Goal: Transaction & Acquisition: Purchase product/service

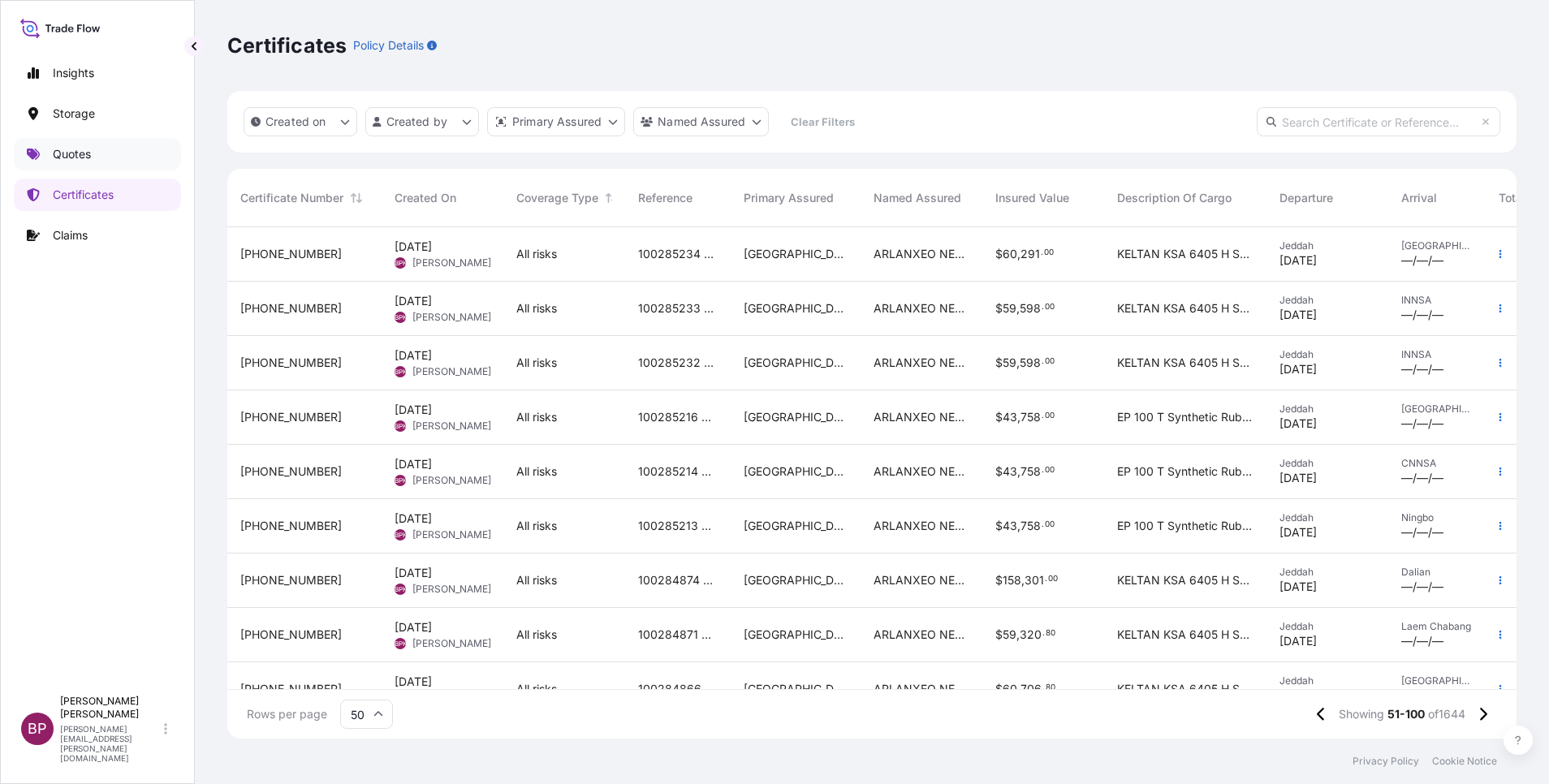
scroll to position [501, 1270]
click at [84, 150] on p "Quotes" at bounding box center [72, 154] width 38 height 16
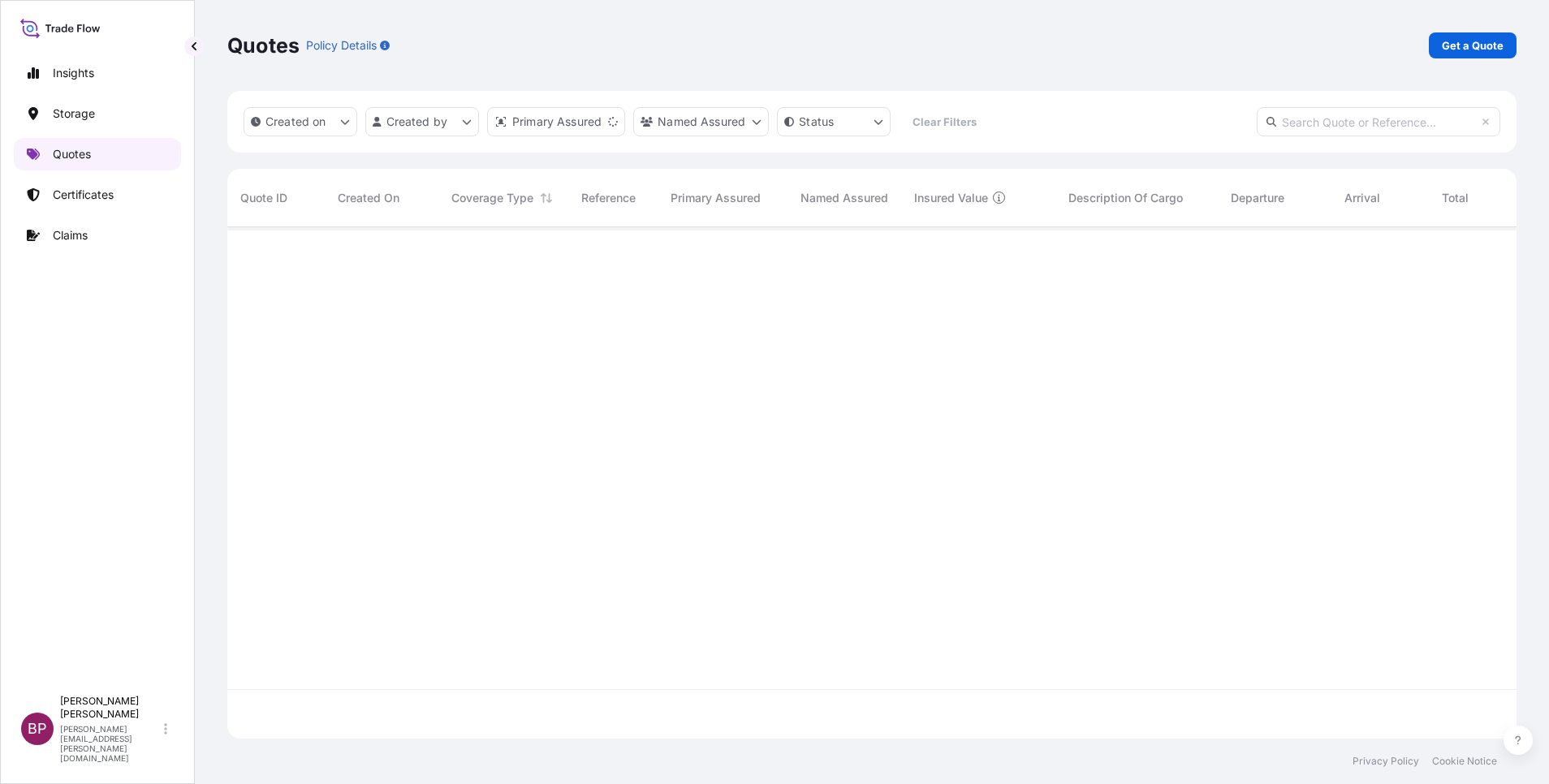
scroll to position [501, 1270]
click at [1474, 47] on p "Get a Quote" at bounding box center [1472, 45] width 62 height 16
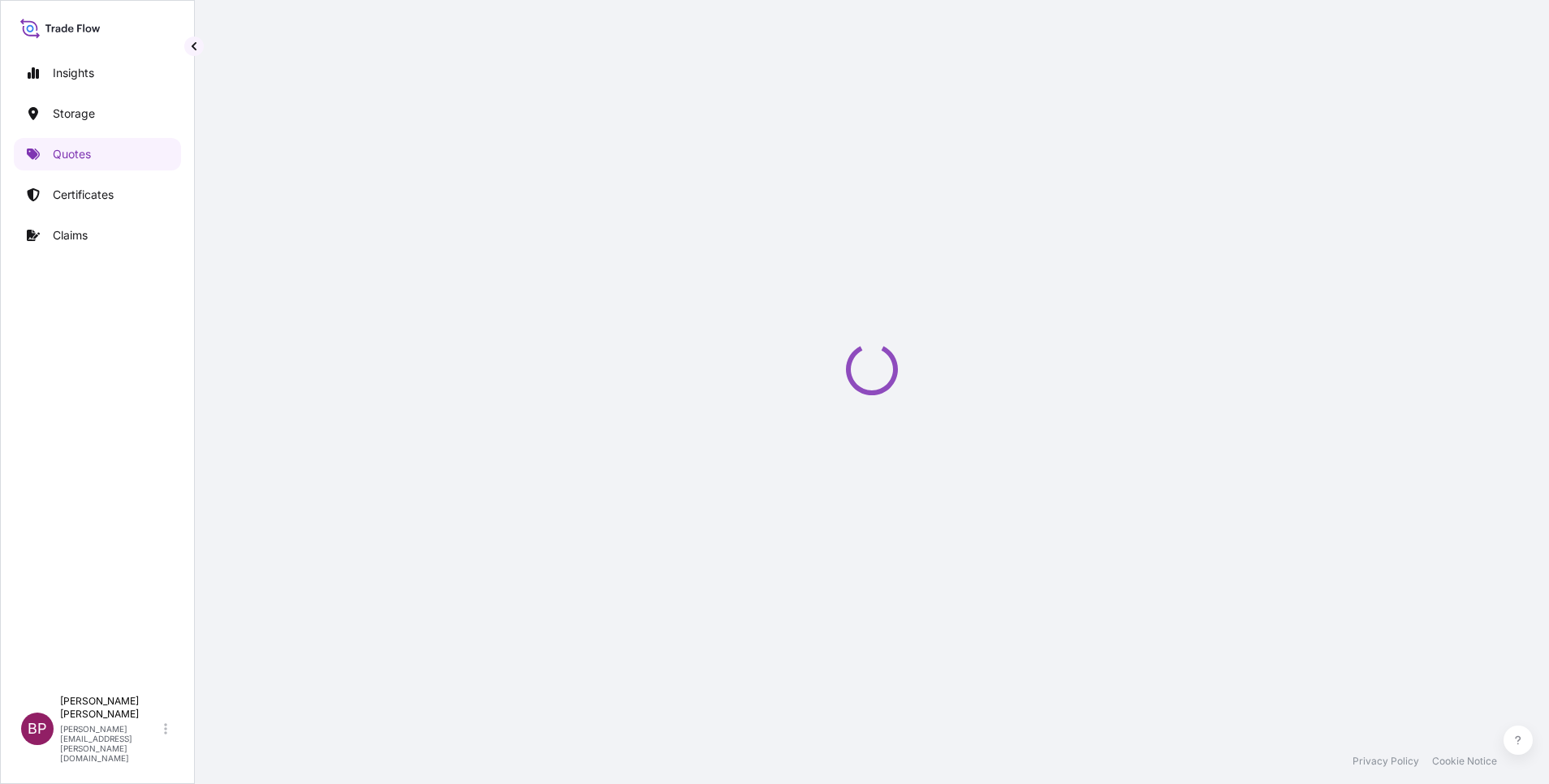
select select "Water"
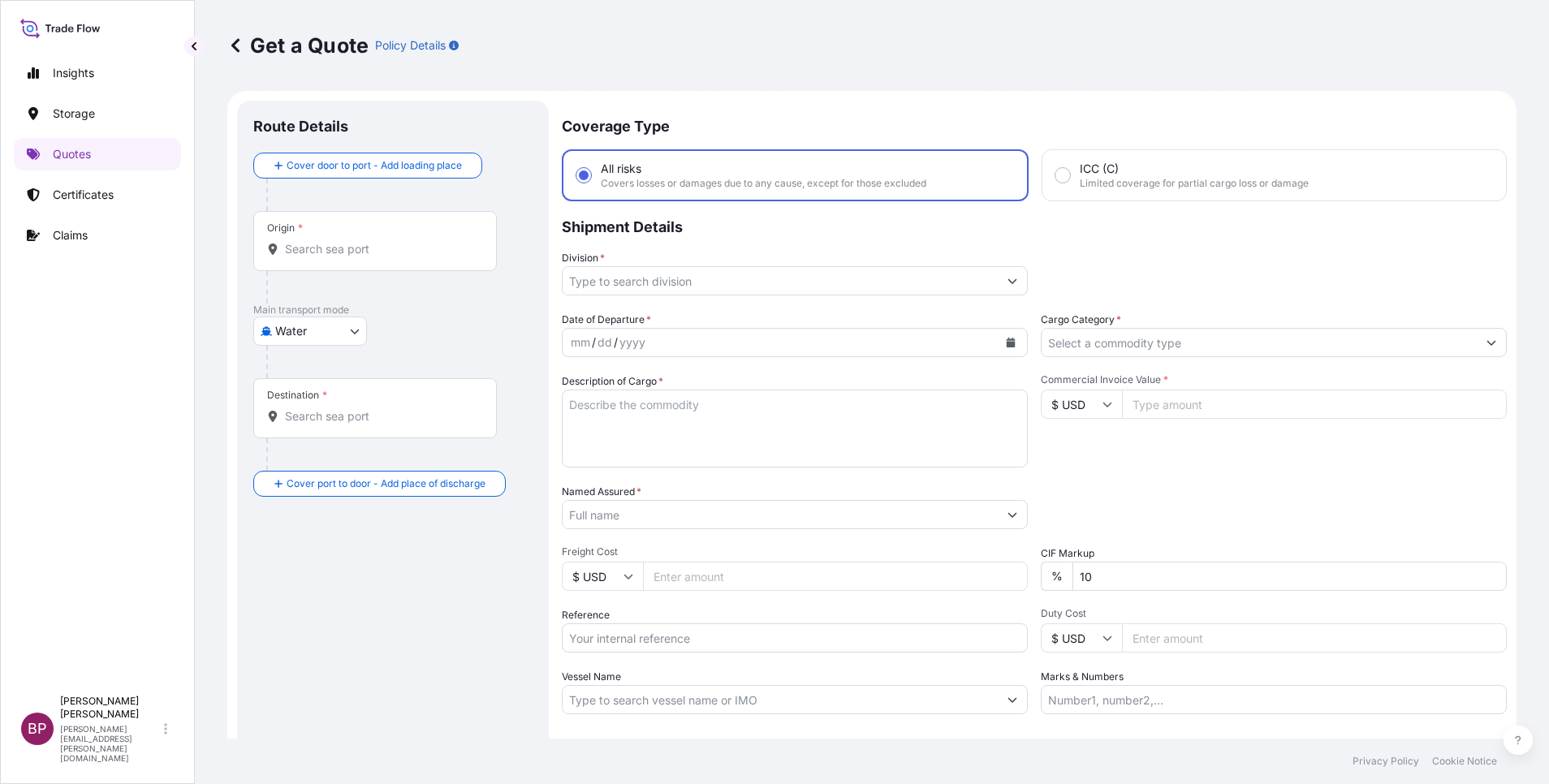
scroll to position [26, 0]
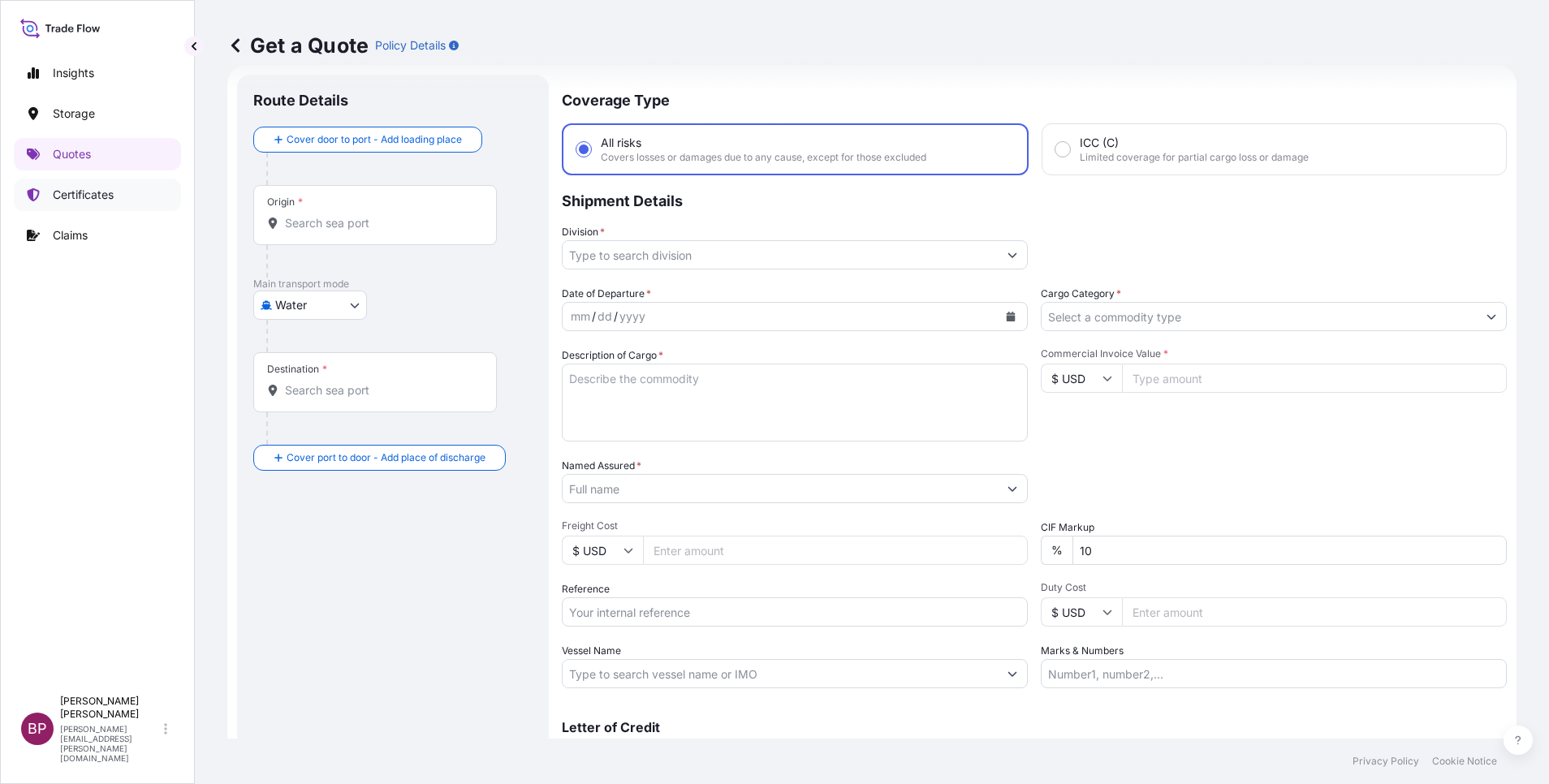
click at [87, 188] on p "Certificates" at bounding box center [83, 194] width 61 height 16
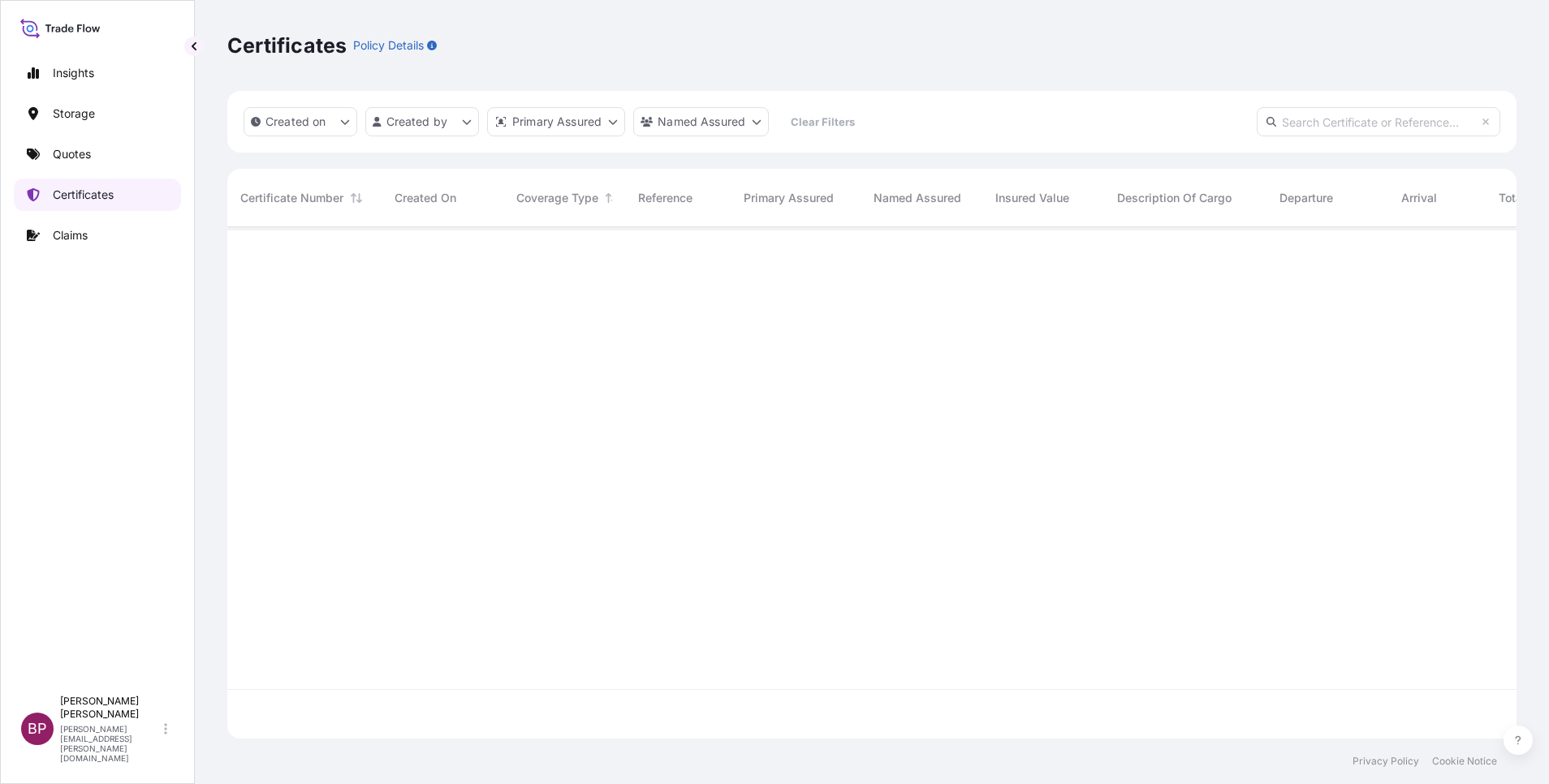
scroll to position [501, 1270]
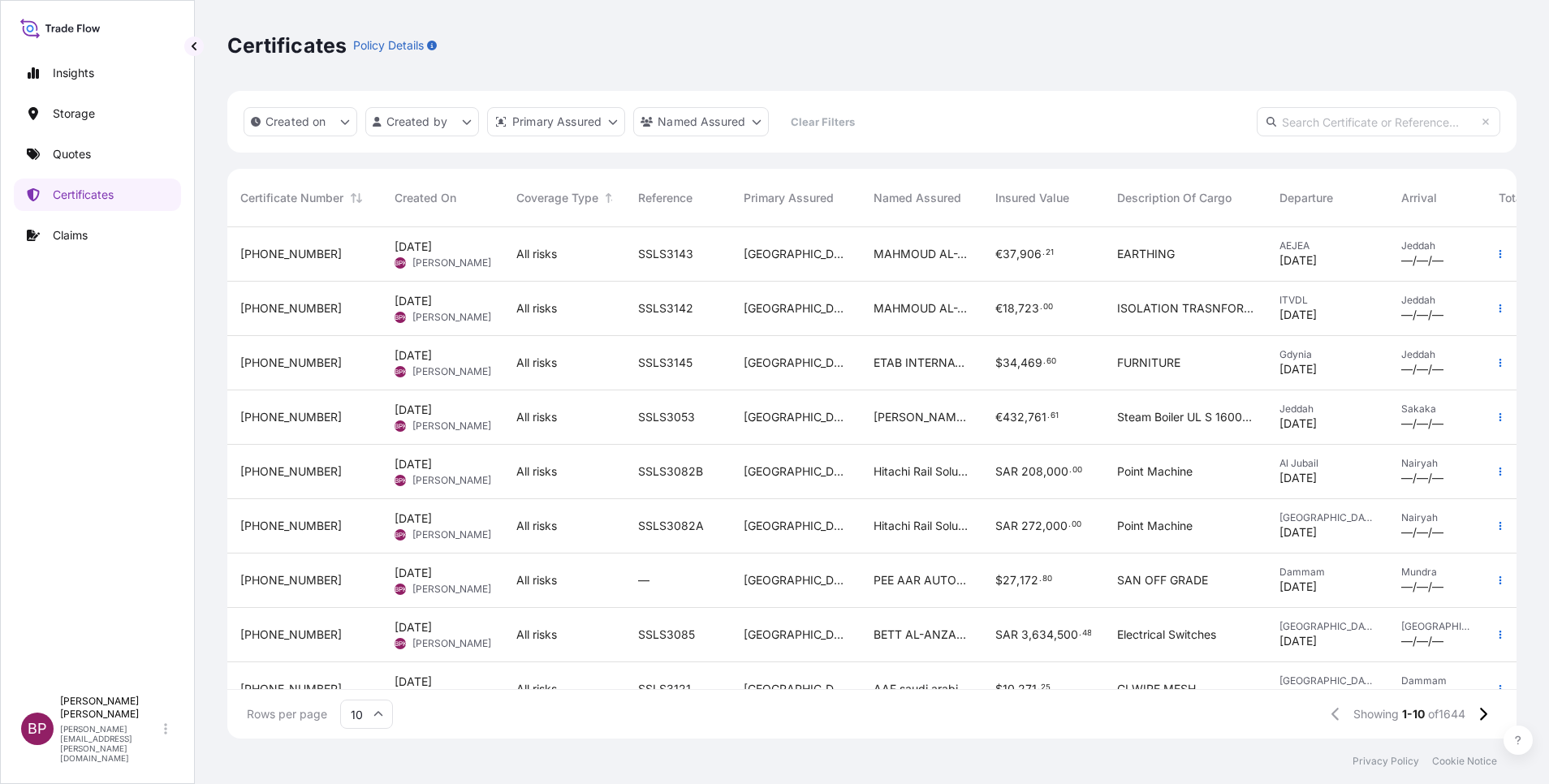
click at [381, 710] on icon at bounding box center [378, 714] width 9 height 9
click at [366, 679] on div "50" at bounding box center [366, 669] width 40 height 31
click at [1481, 709] on icon at bounding box center [1484, 714] width 8 height 13
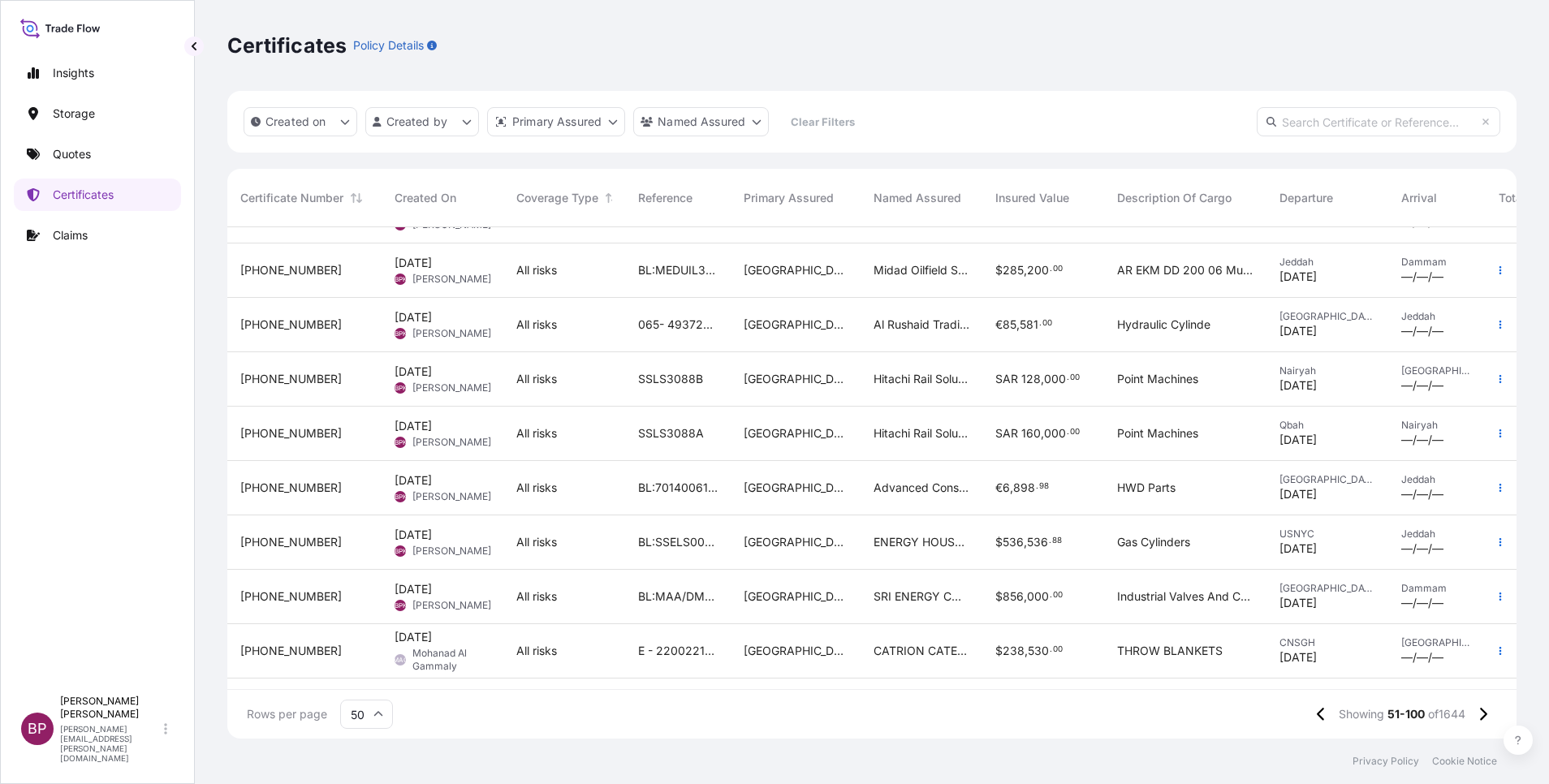
scroll to position [1217, 0]
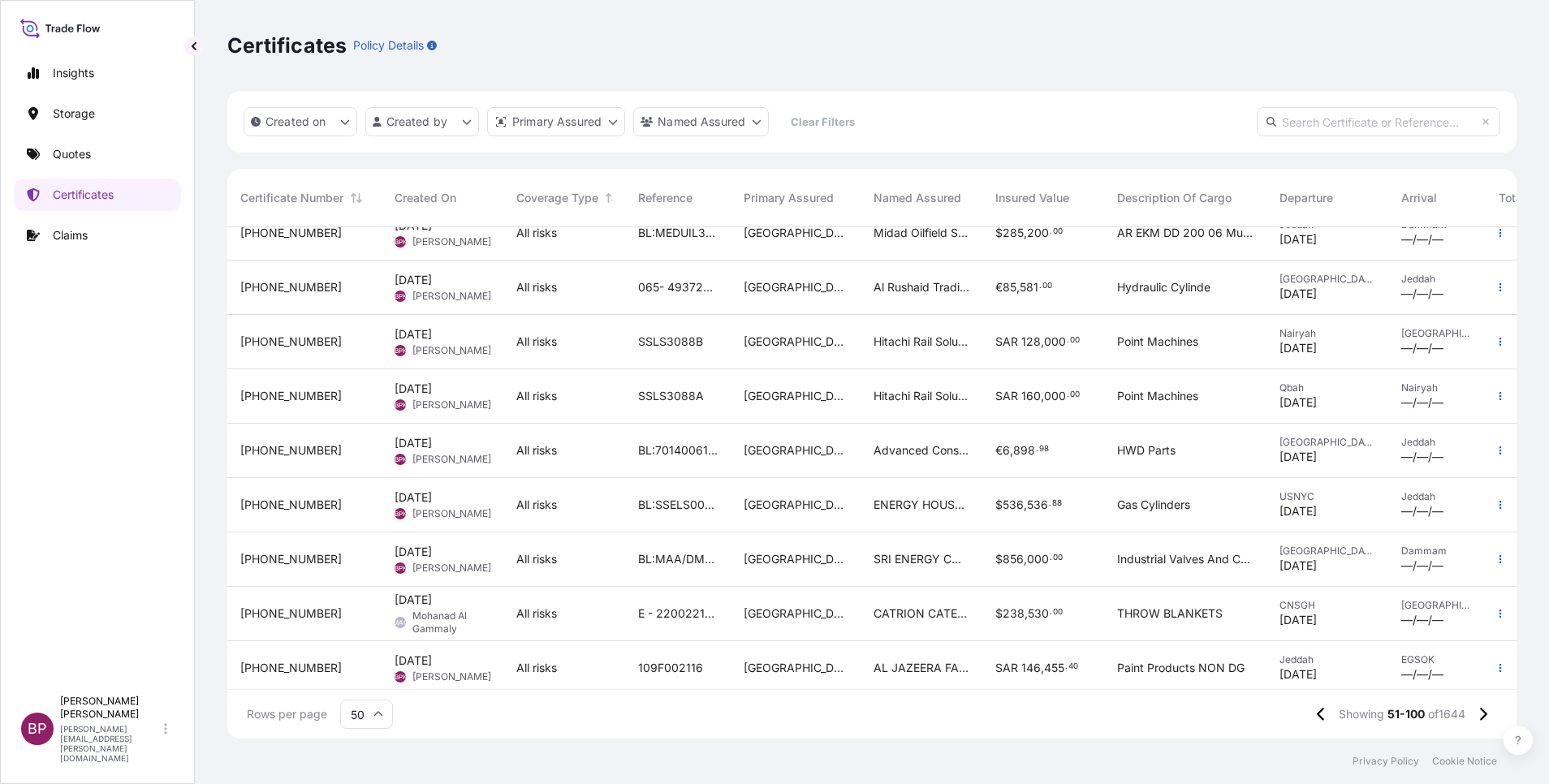
click at [882, 515] on div "ENERGY HOUSE CO" at bounding box center [921, 504] width 121 height 54
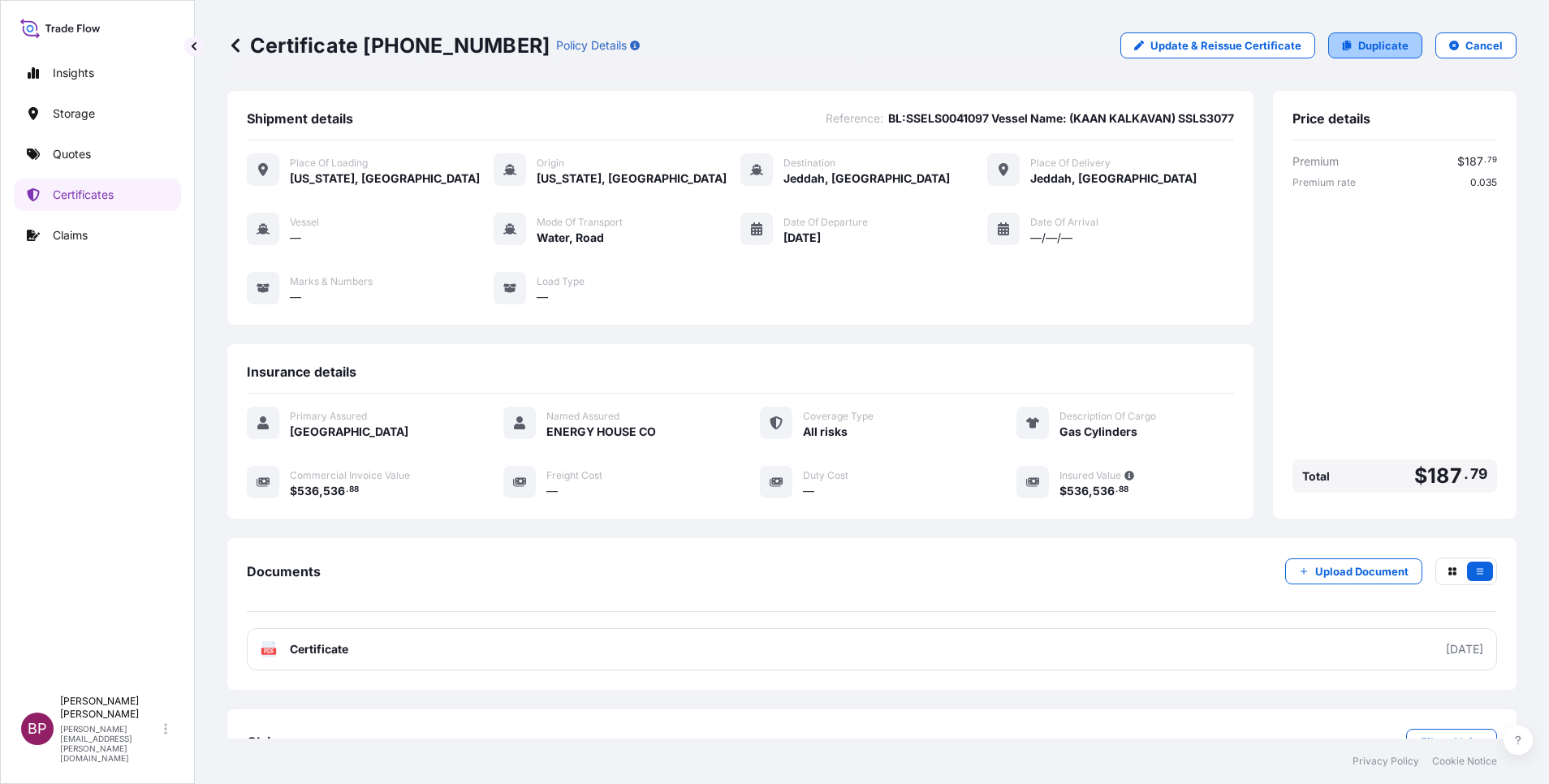
click at [1377, 49] on p "Duplicate" at bounding box center [1383, 45] width 50 height 16
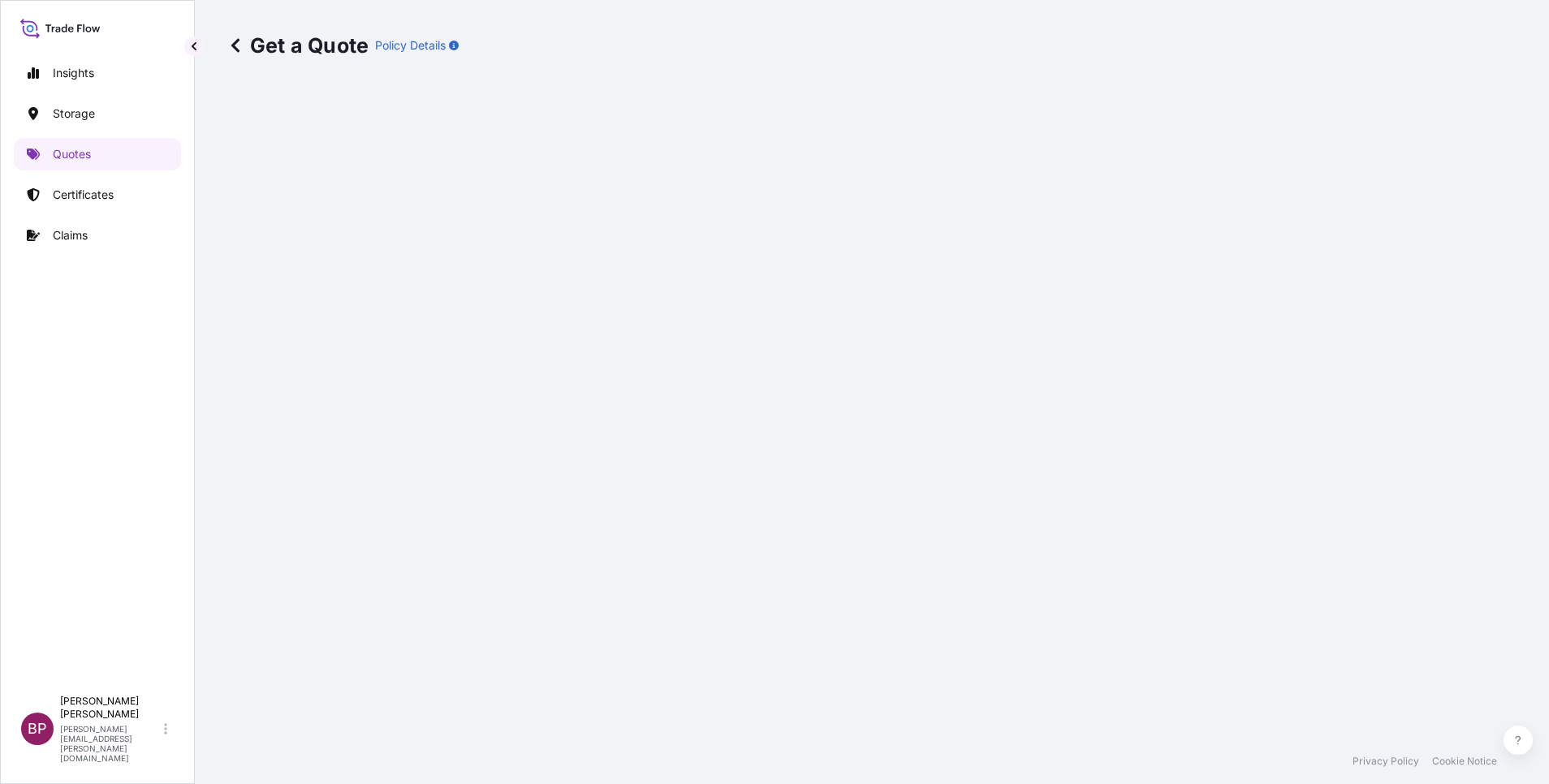
select select "Road / [GEOGRAPHIC_DATA]"
select select "Water"
select select "Road / [GEOGRAPHIC_DATA]"
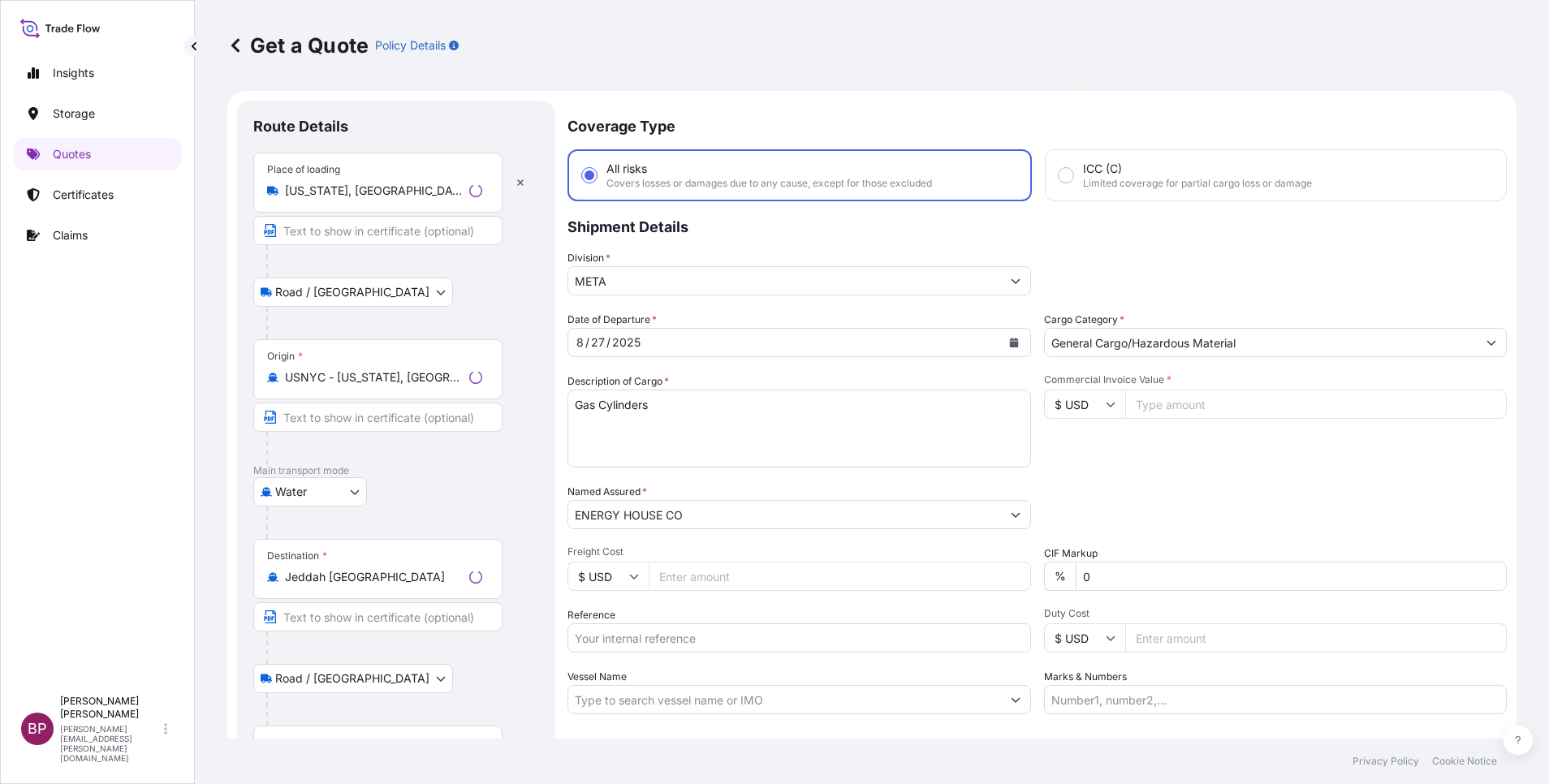
scroll to position [26, 0]
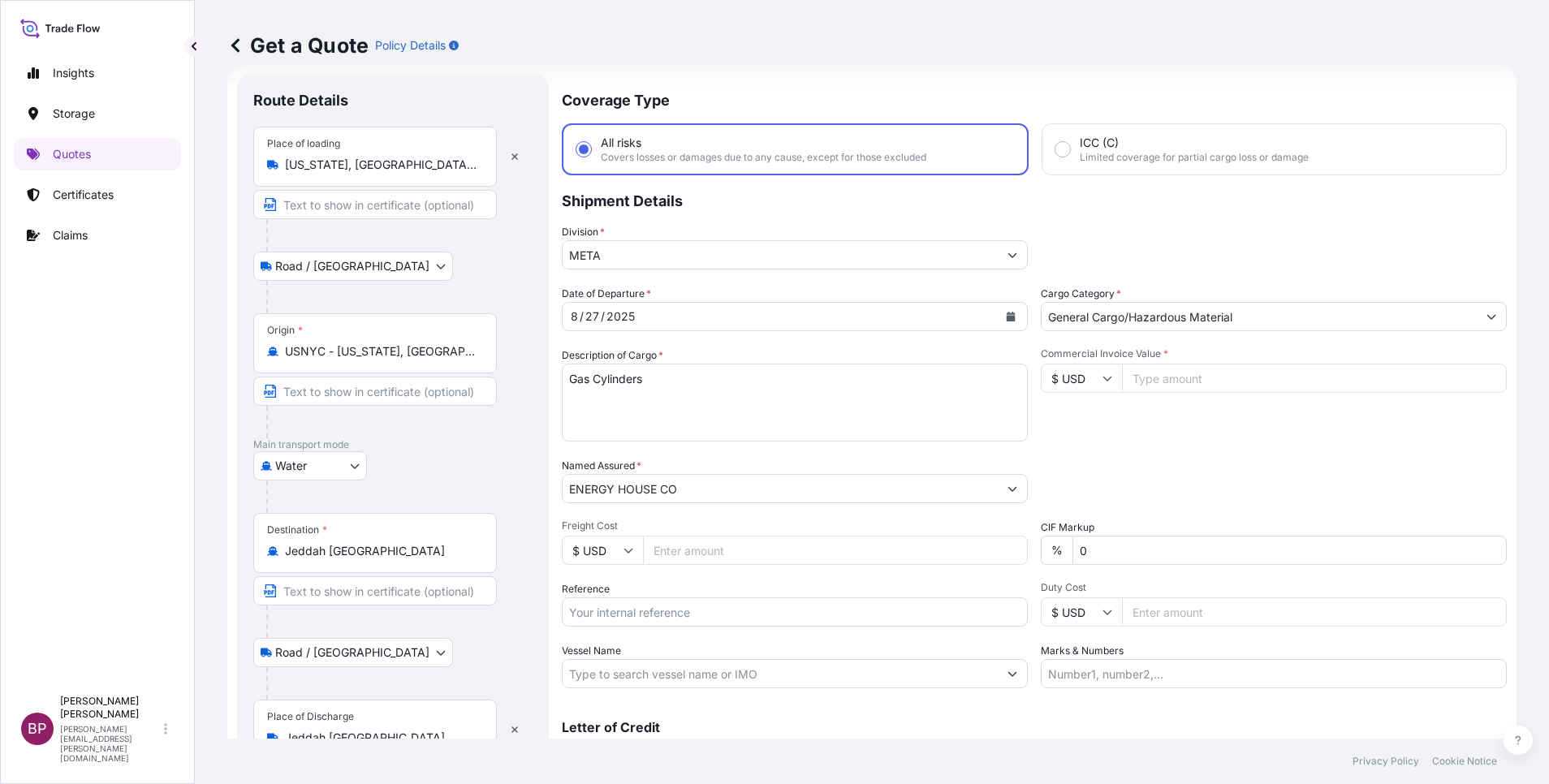
click at [1169, 381] on input "Commercial Invoice Value *" at bounding box center [1315, 377] width 385 height 29
paste input "536536.88"
type input "536536.88"
drag, startPoint x: 704, startPoint y: 373, endPoint x: 450, endPoint y: 362, distance: 254.2
click at [414, 356] on form "Route Details Place of loading [US_STATE], [GEOGRAPHIC_DATA], [GEOGRAPHIC_DATA]…" at bounding box center [872, 441] width 1289 height 754
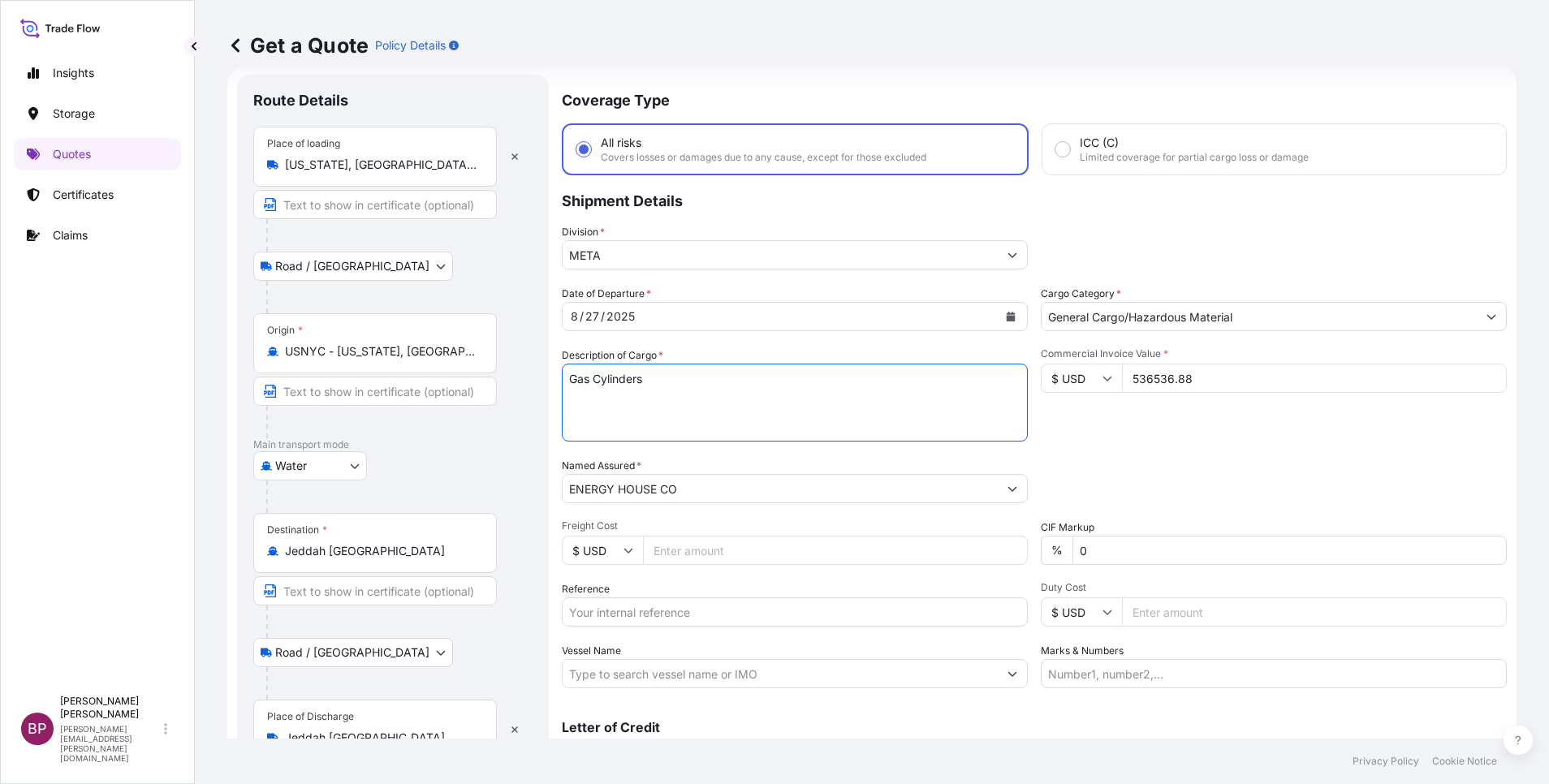
paste textarea "(HAZARDOUS ITEMS) PURCHASE ORDER # 250002. Rev.1"
click at [840, 390] on textarea "Gas Cylinders" at bounding box center [794, 402] width 466 height 78
click at [790, 402] on textarea "Gas Cylinders" at bounding box center [794, 402] width 466 height 78
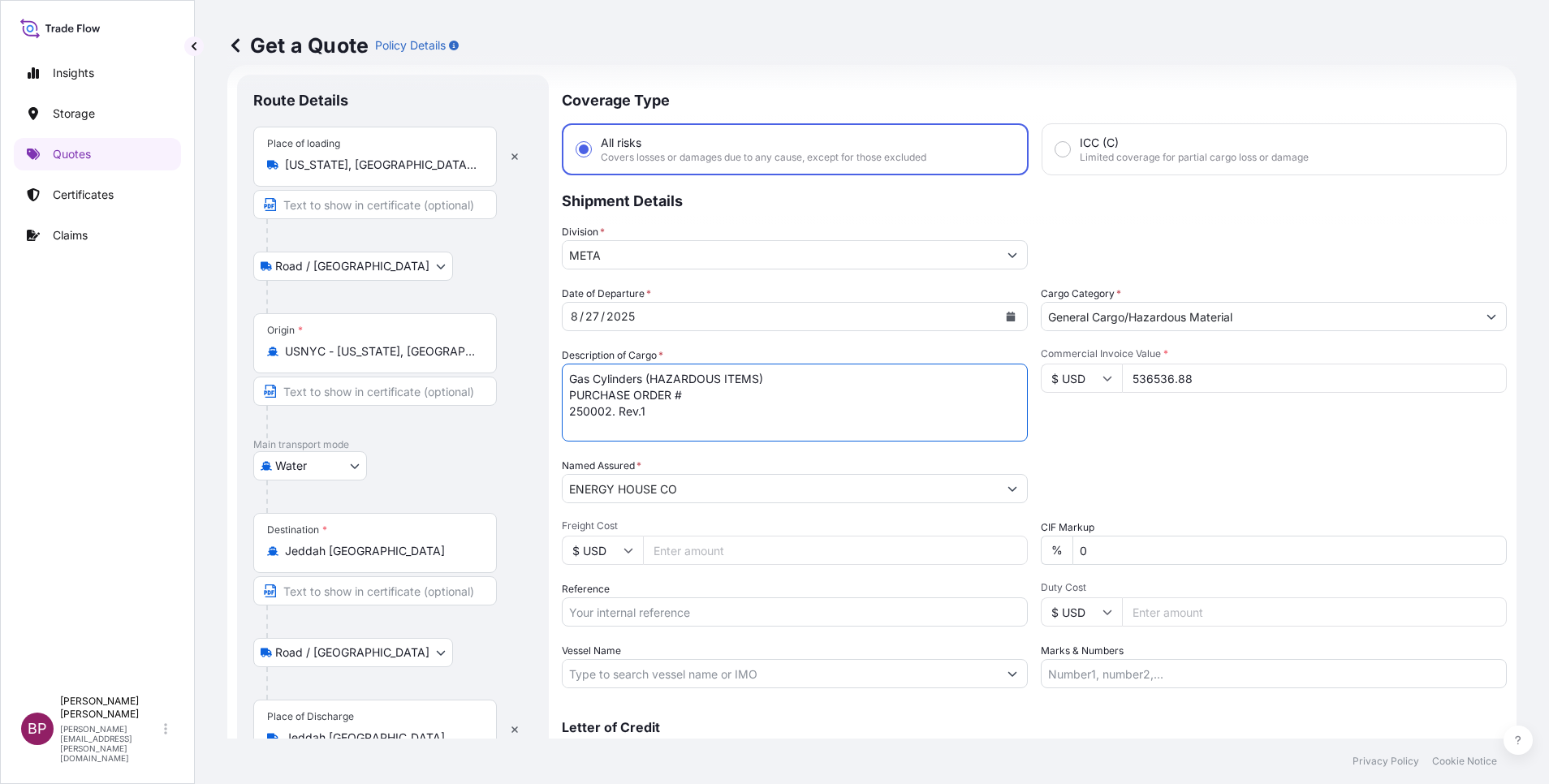
click at [820, 409] on textarea "Gas Cylinders" at bounding box center [794, 402] width 466 height 78
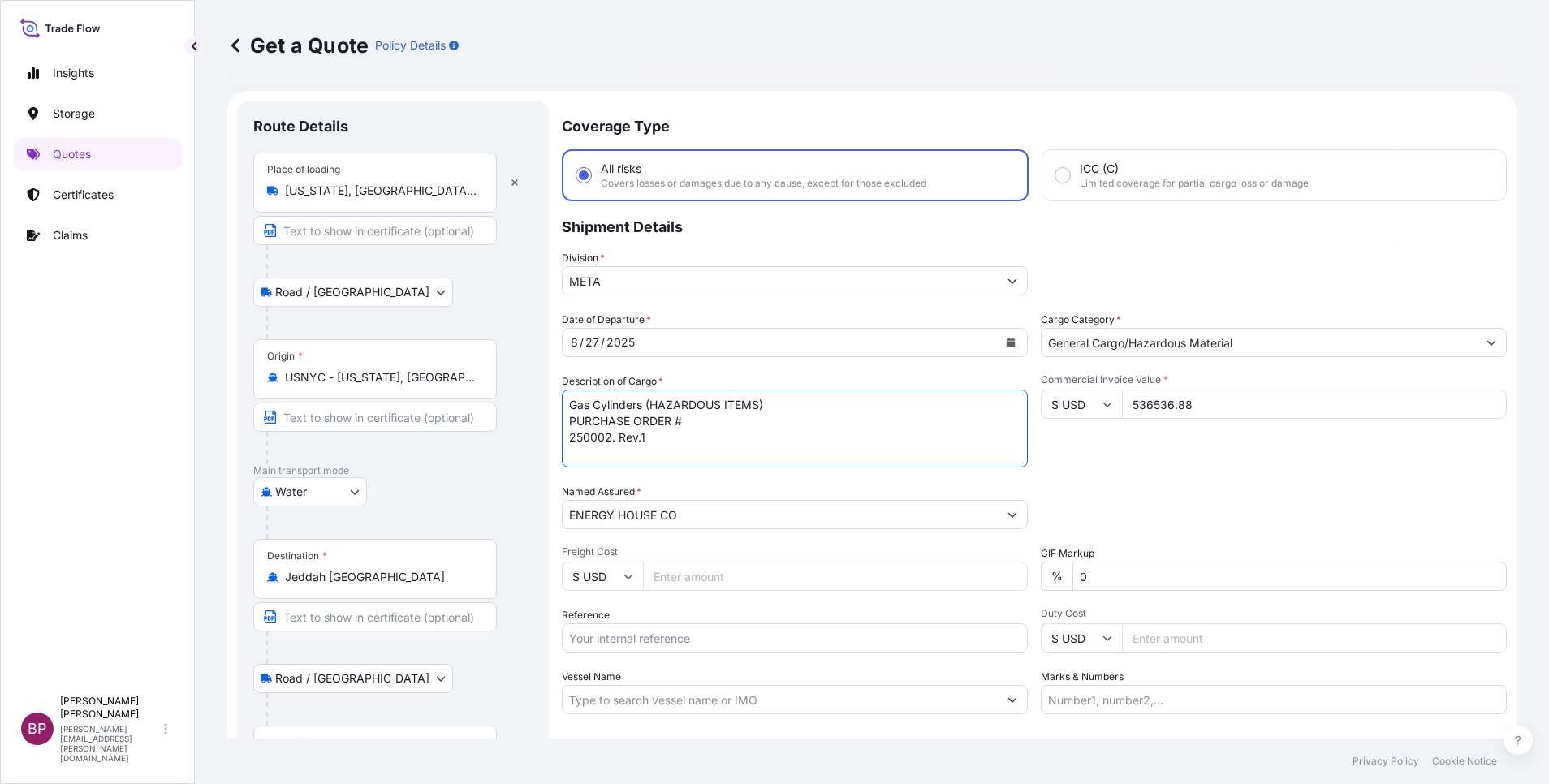
type textarea "Gas Cylinders (HAZARDOUS ITEMS) PURCHASE ORDER # 250002. Rev.1"
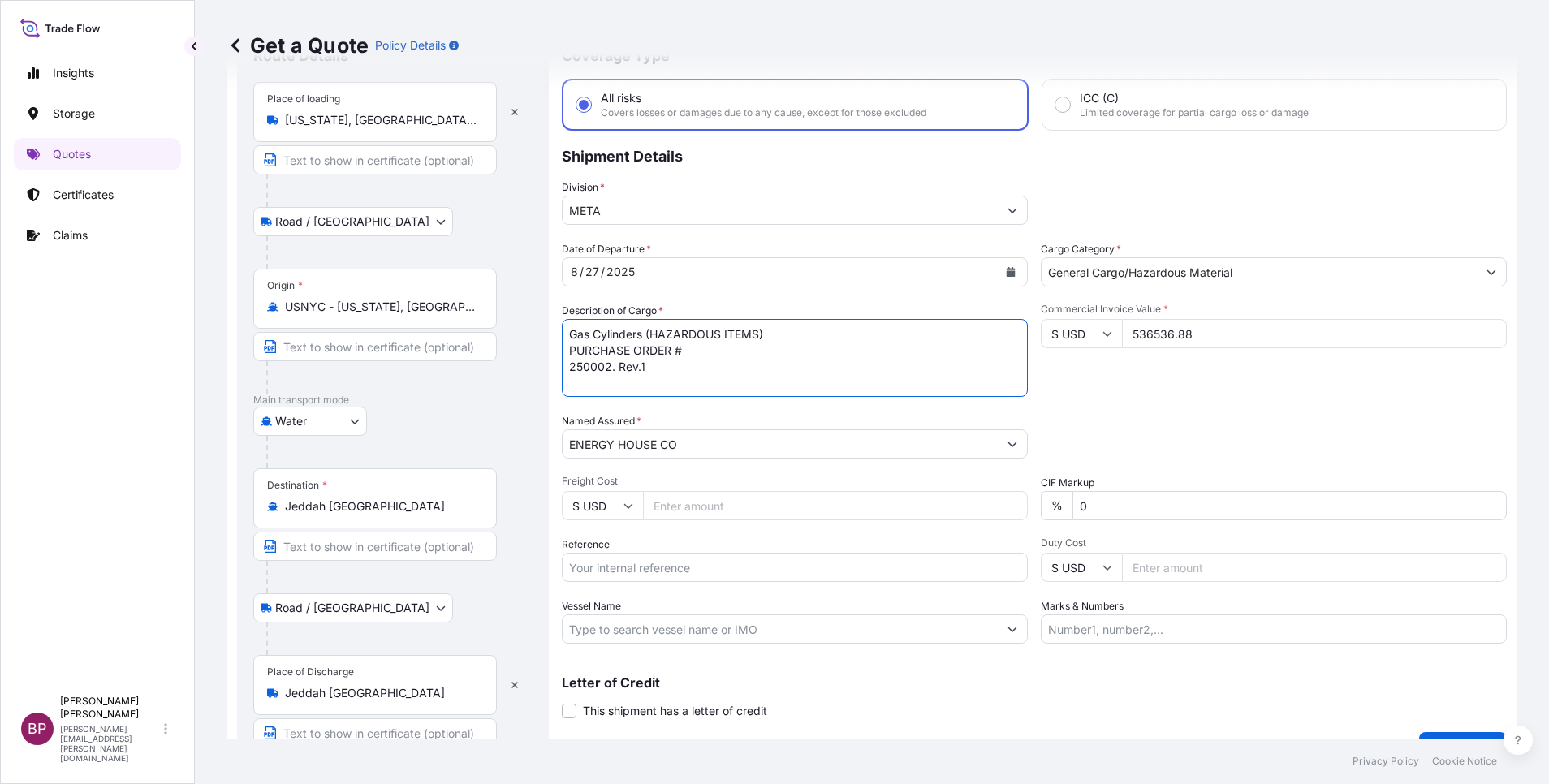
scroll to position [106, 0]
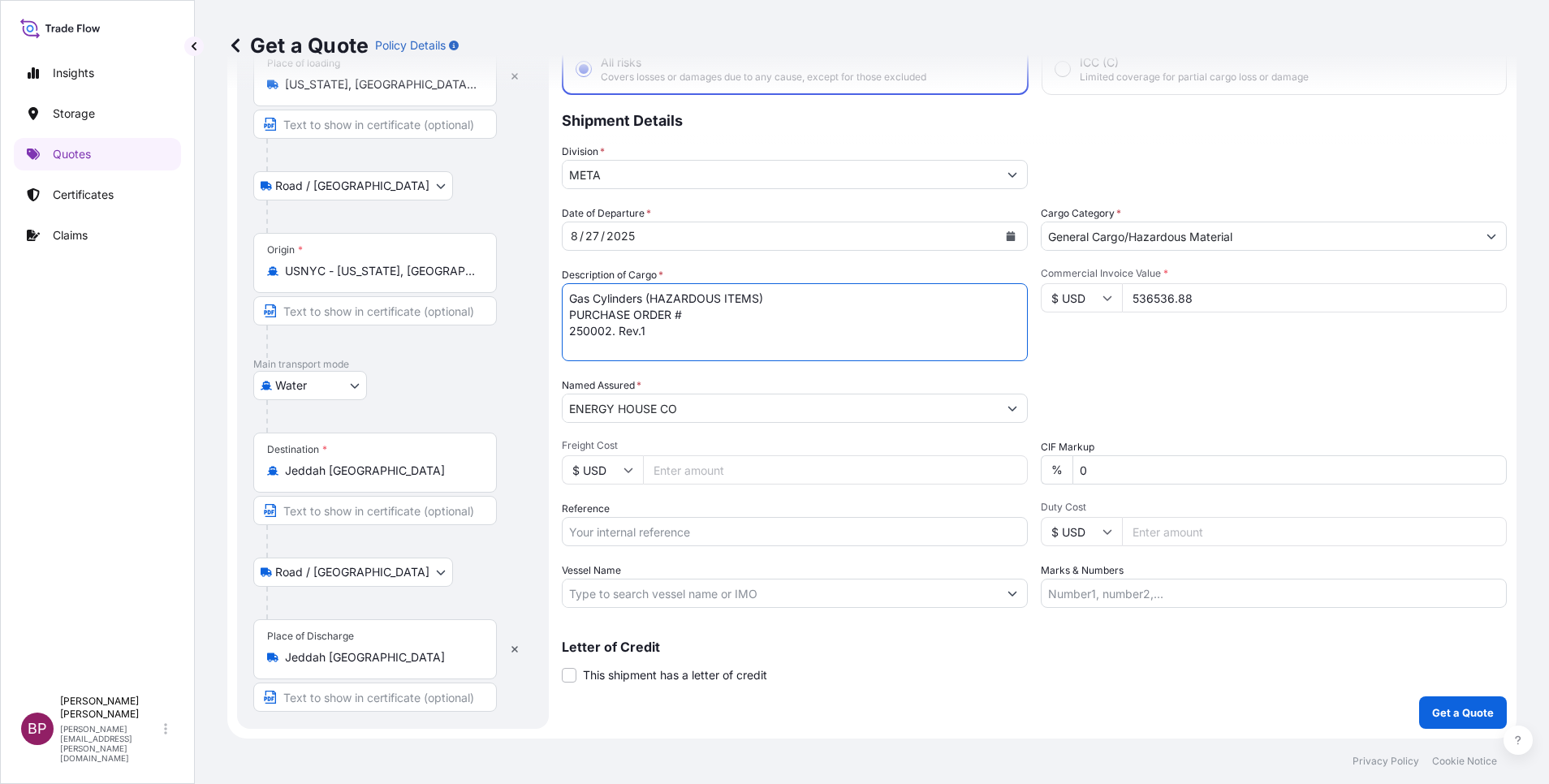
click at [680, 530] on input "Reference" at bounding box center [794, 531] width 466 height 29
paste input "BL:SSELS0041097 Vessel Name: (KAAN KALKAVAN) SSLS3077"
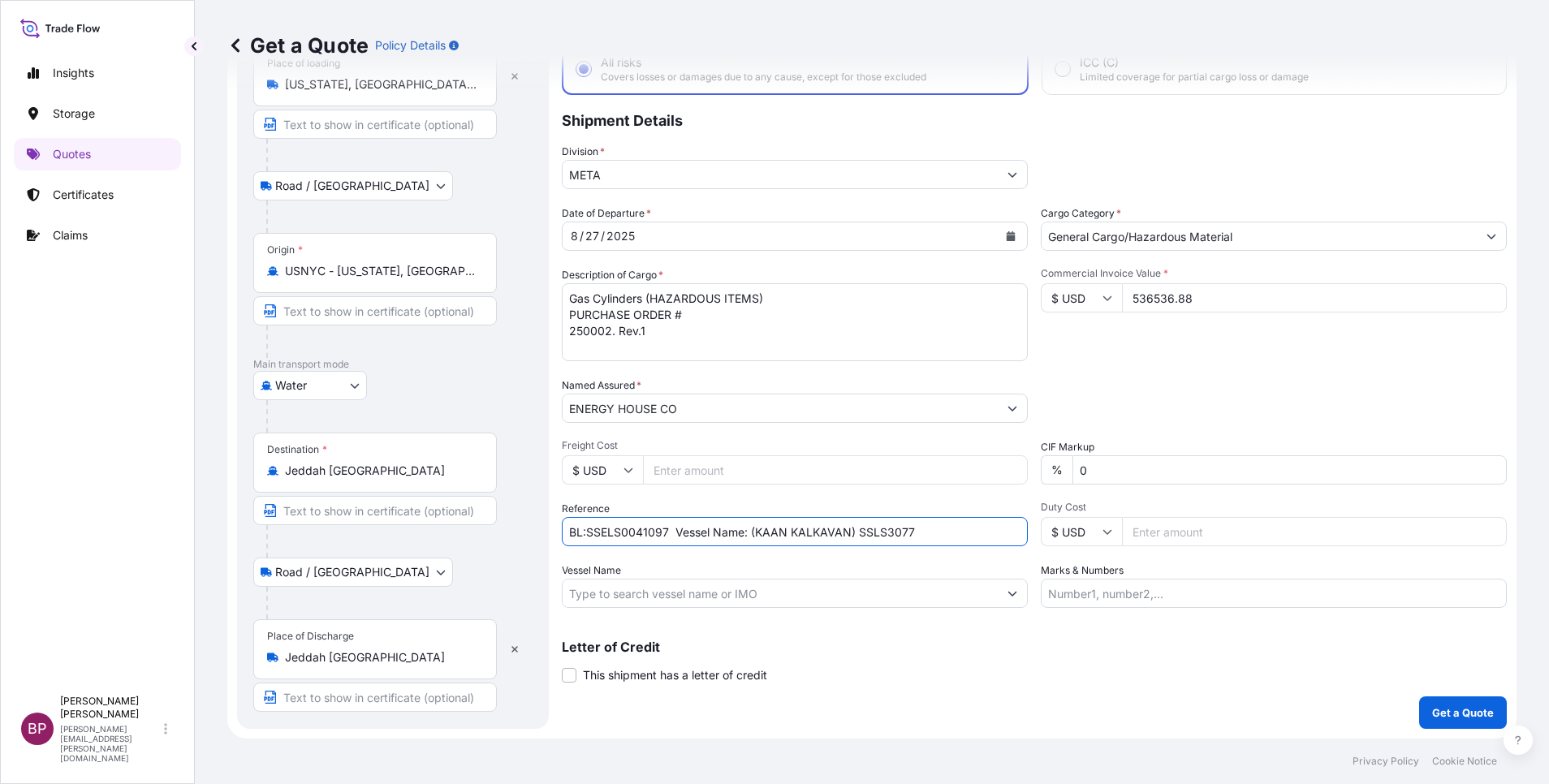
type input "BL:SSELS0041097 Vessel Name: (KAAN KALKAVAN) SSLS3077"
click at [1432, 713] on p "Get a Quote" at bounding box center [1463, 712] width 62 height 16
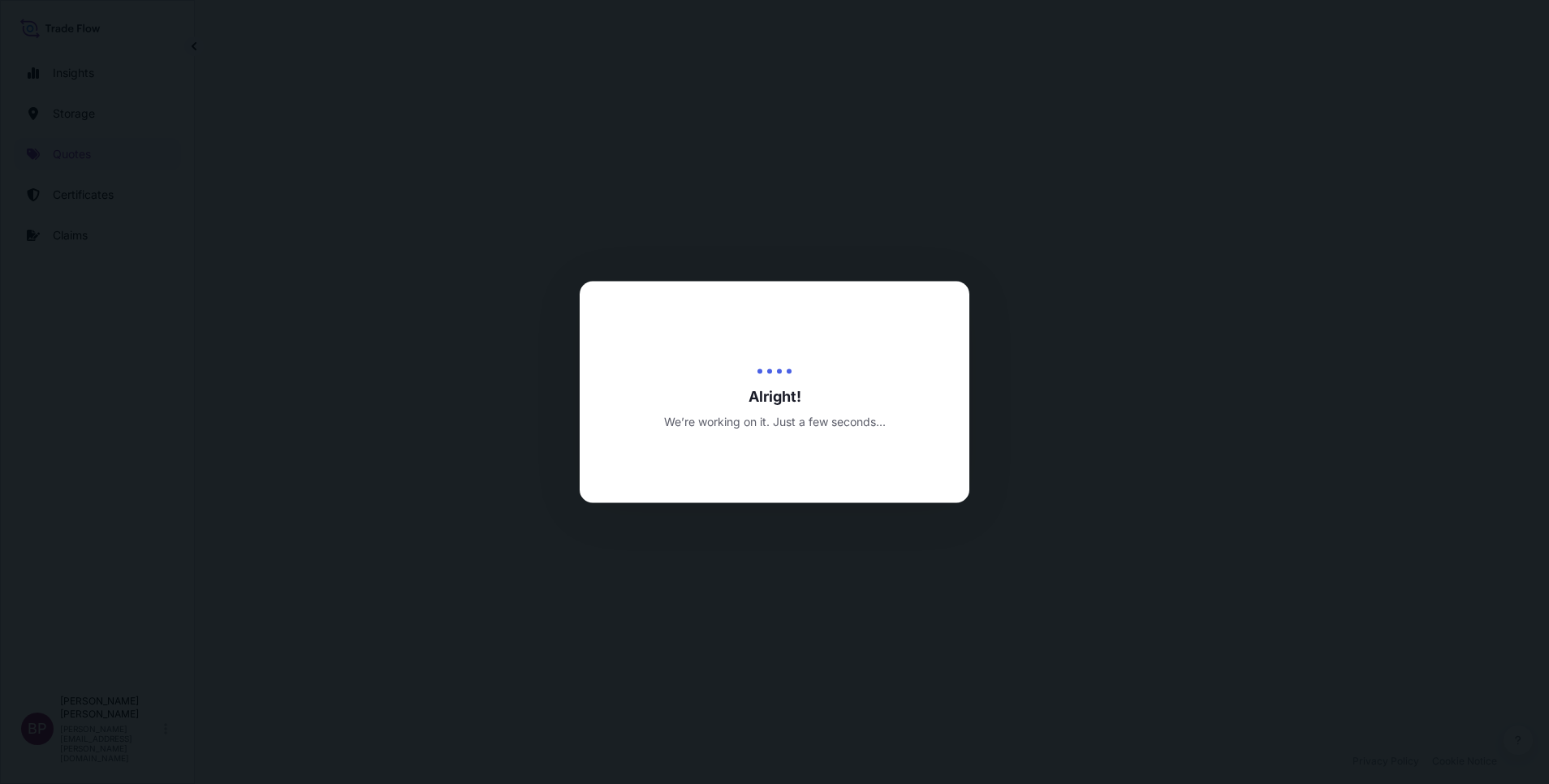
select select "Road / [GEOGRAPHIC_DATA]"
select select "Water"
select select "Road / [GEOGRAPHIC_DATA]"
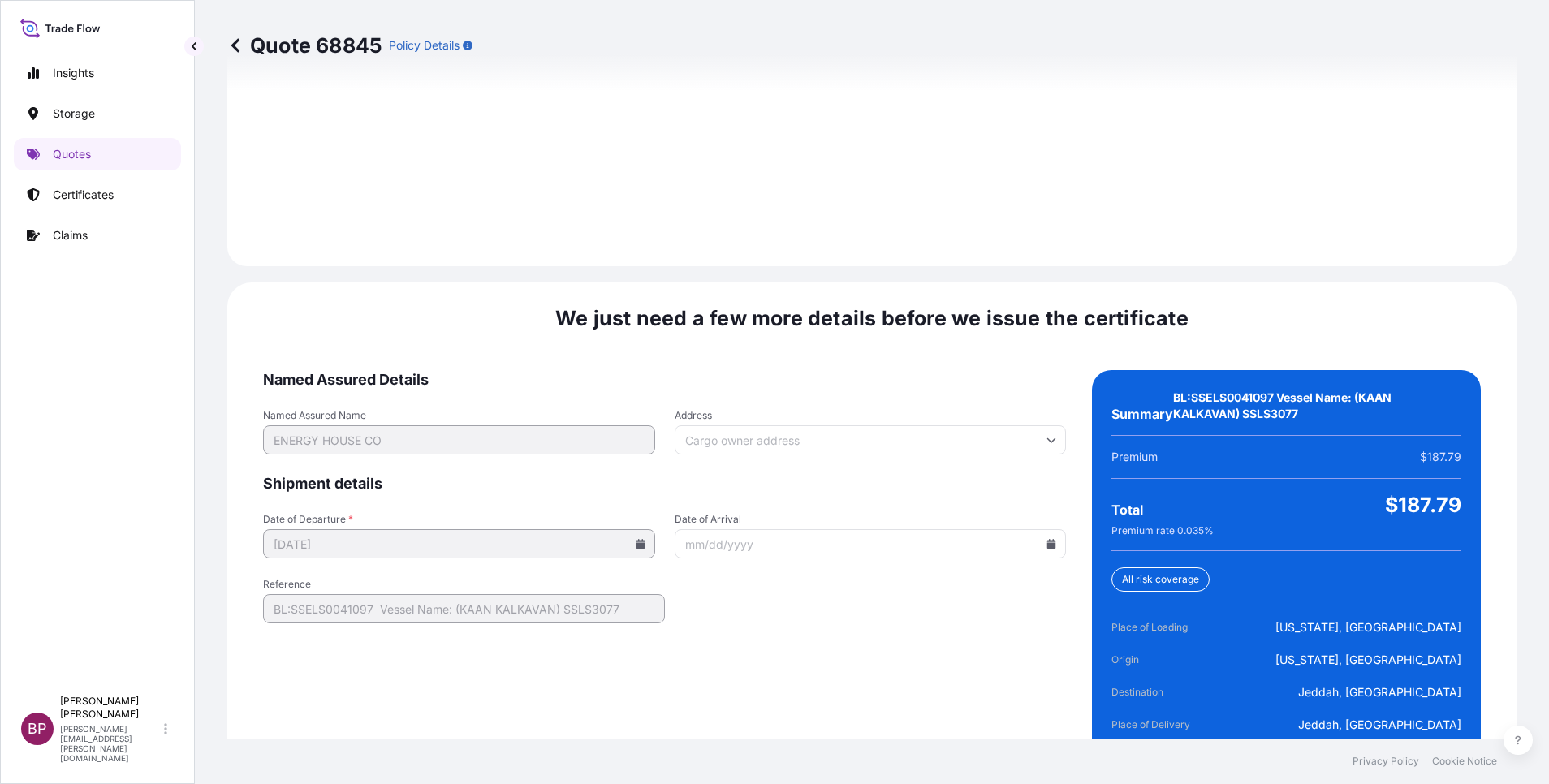
scroll to position [2437, 0]
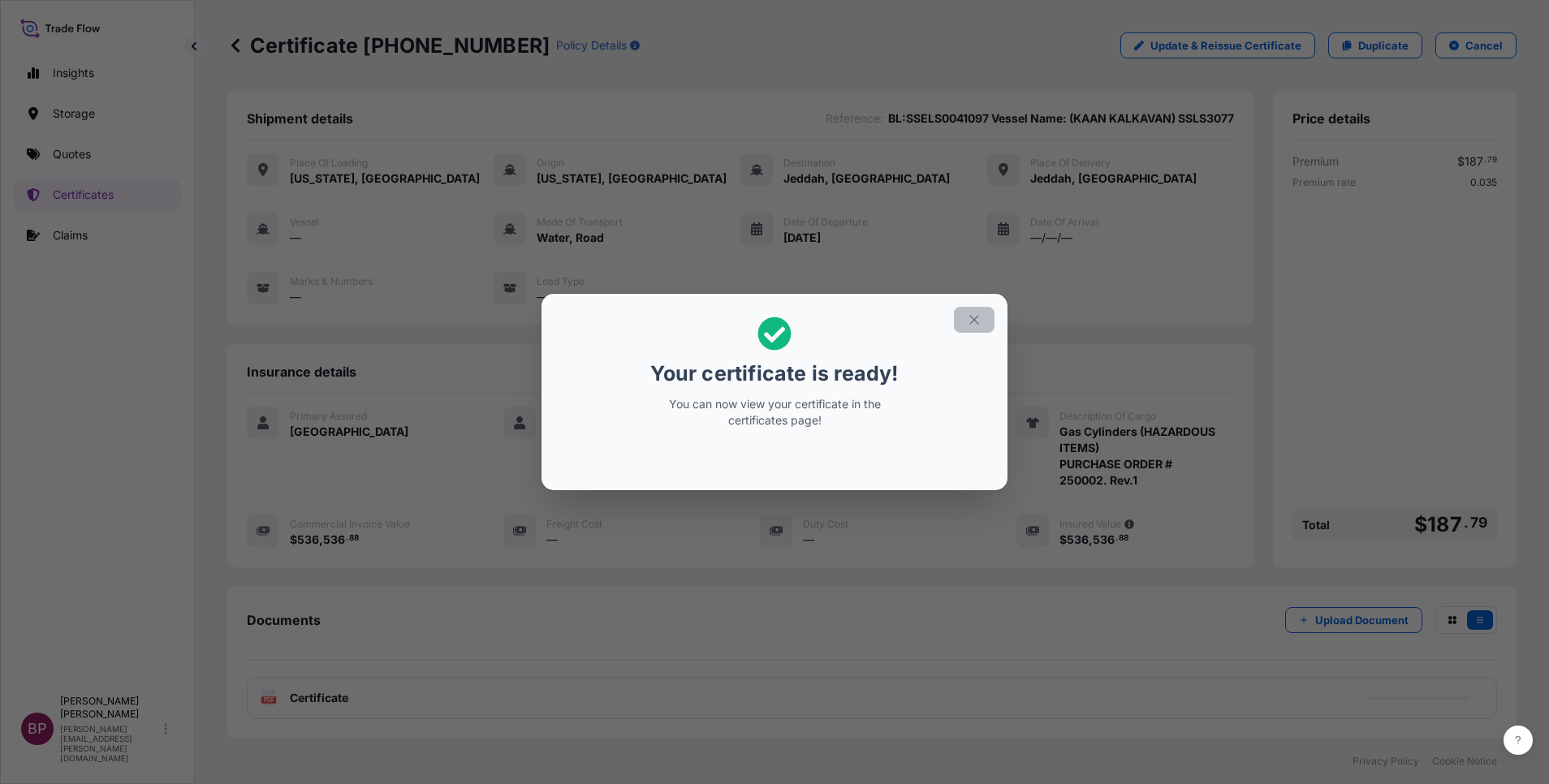
click at [977, 313] on icon "button" at bounding box center [973, 319] width 14 height 14
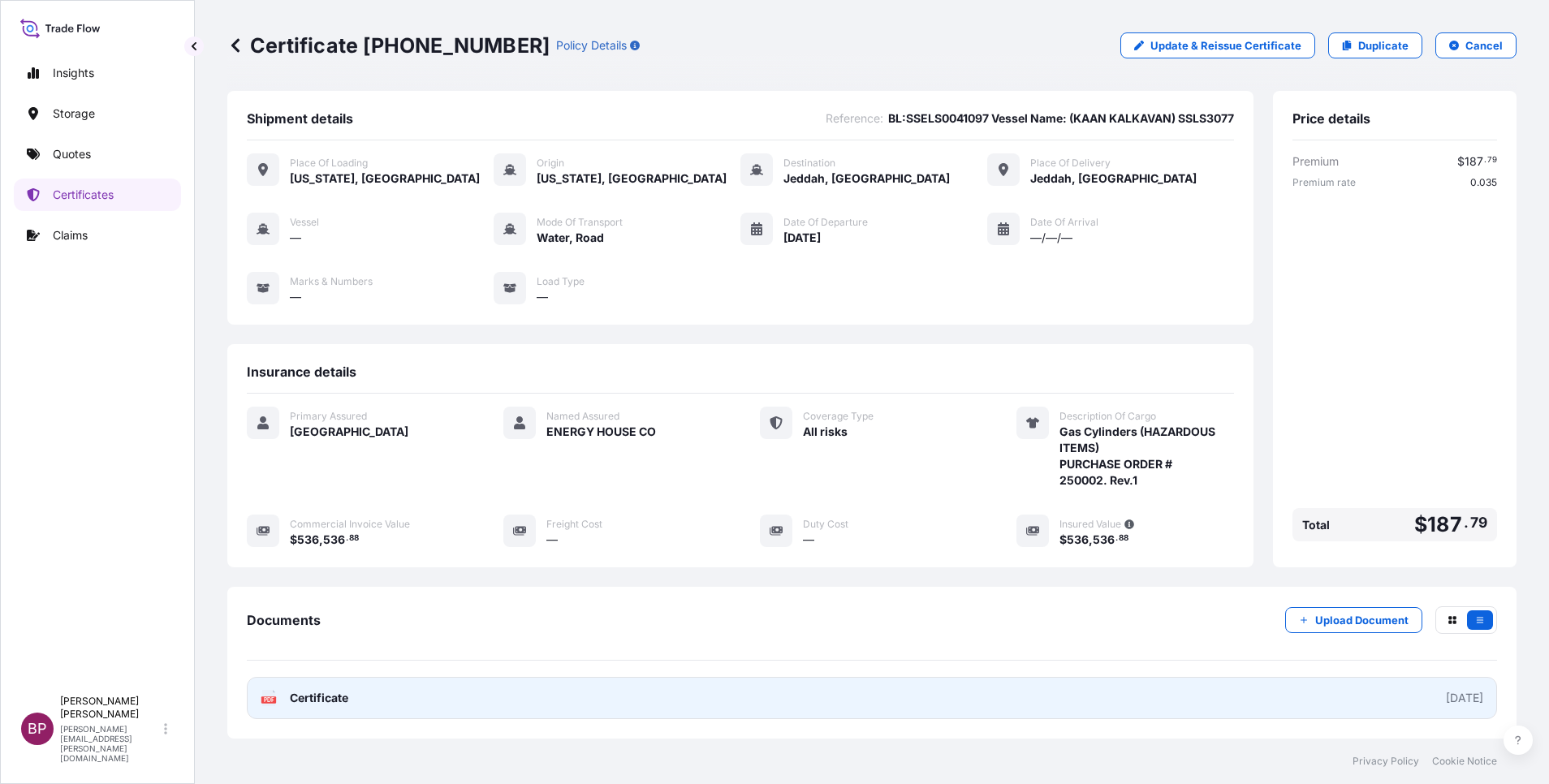
click at [326, 697] on span "Certificate" at bounding box center [320, 697] width 59 height 16
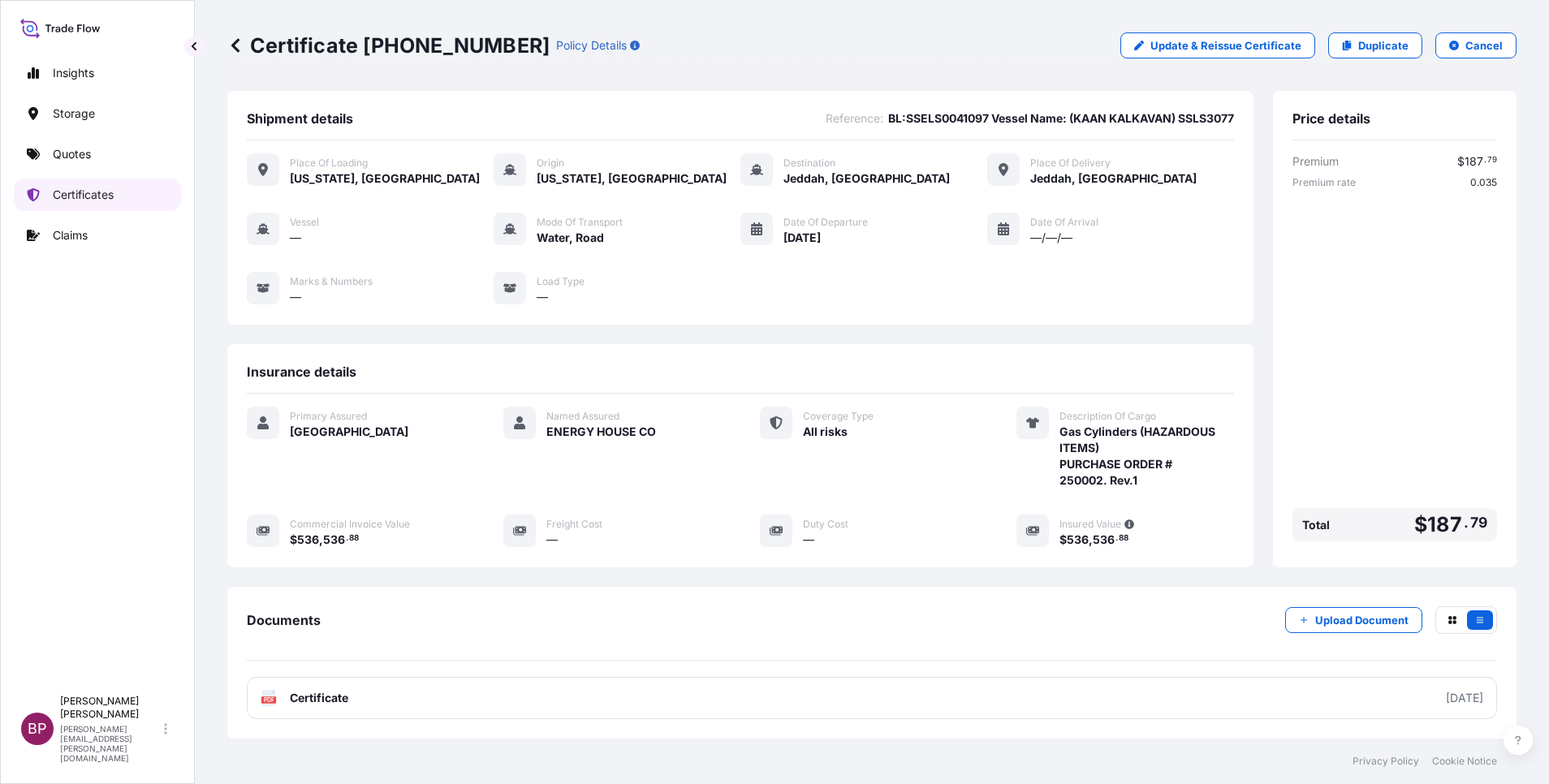
click at [79, 193] on p "Certificates" at bounding box center [83, 194] width 61 height 16
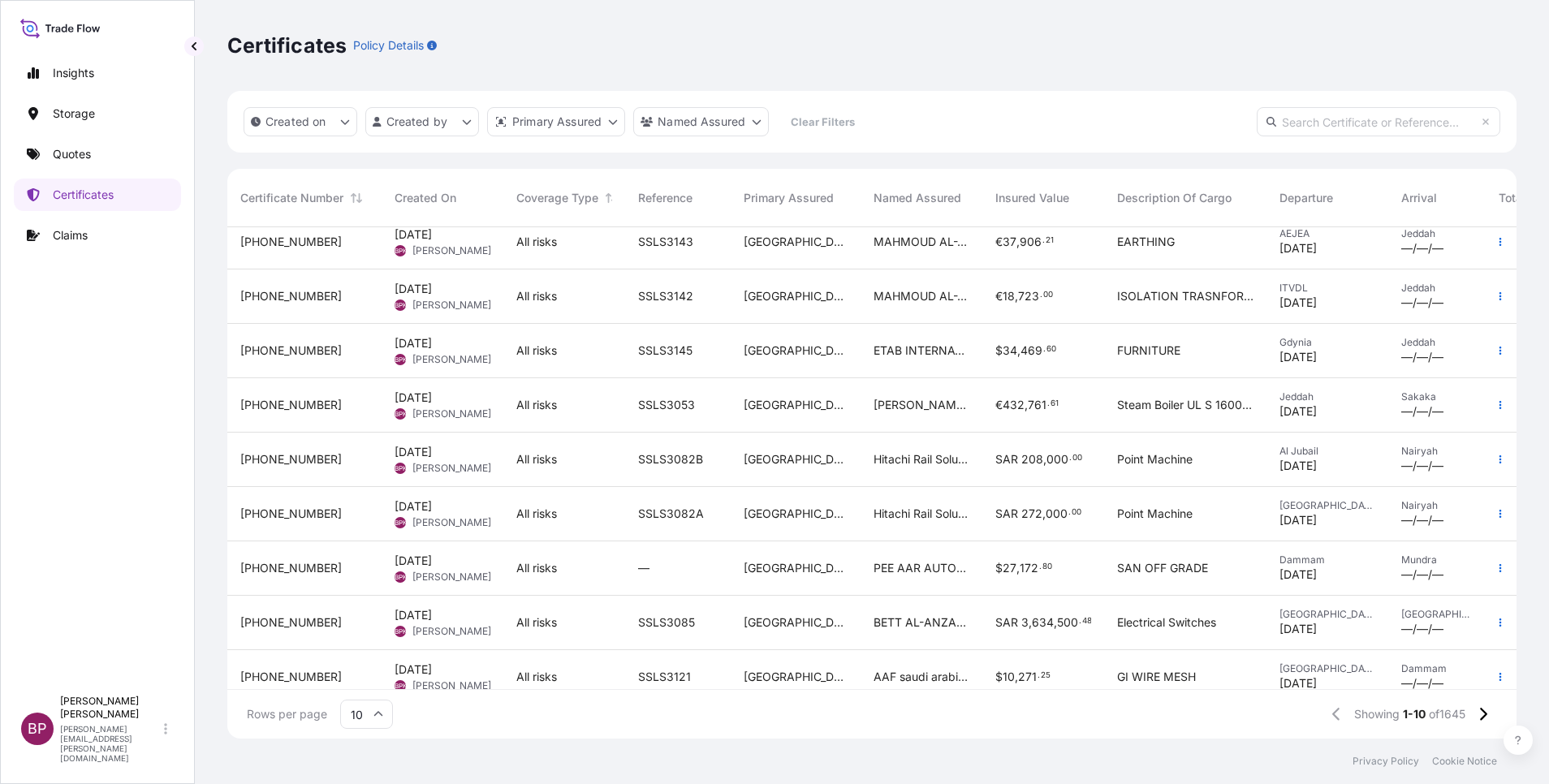
scroll to position [100, 0]
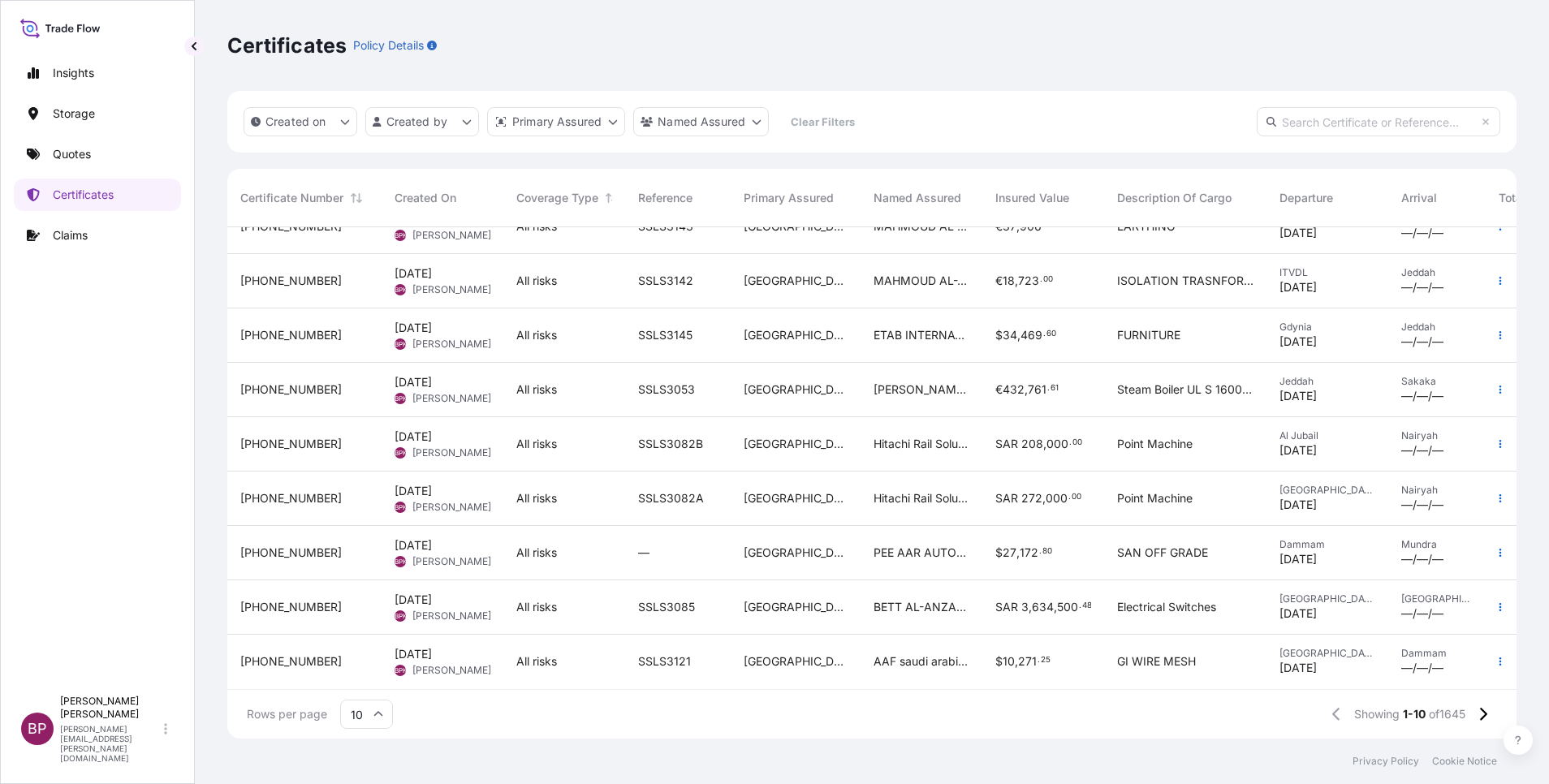
click at [377, 713] on icon at bounding box center [378, 713] width 9 height 5
click at [370, 675] on div "50" at bounding box center [366, 669] width 40 height 31
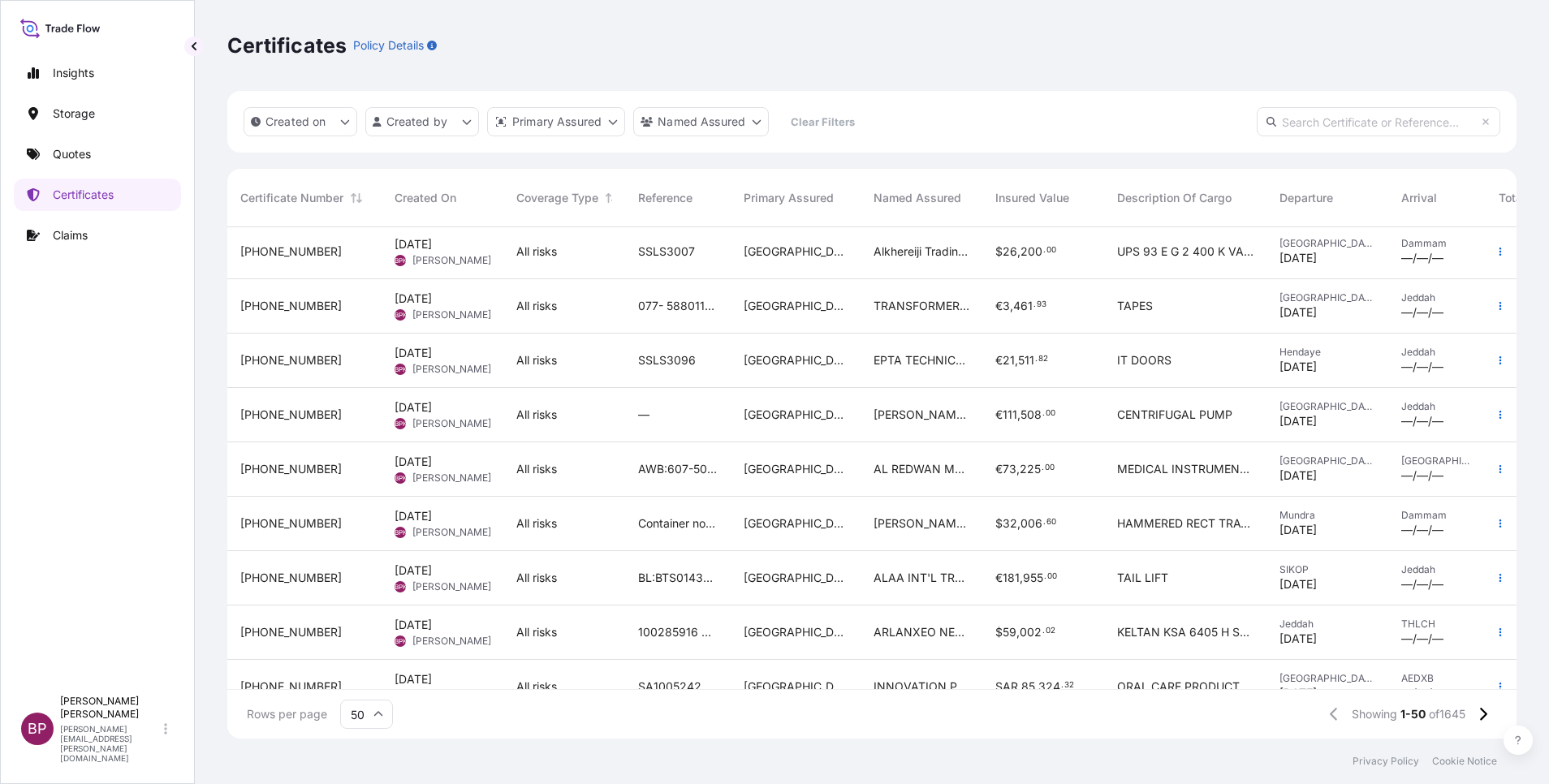
scroll to position [2275, 0]
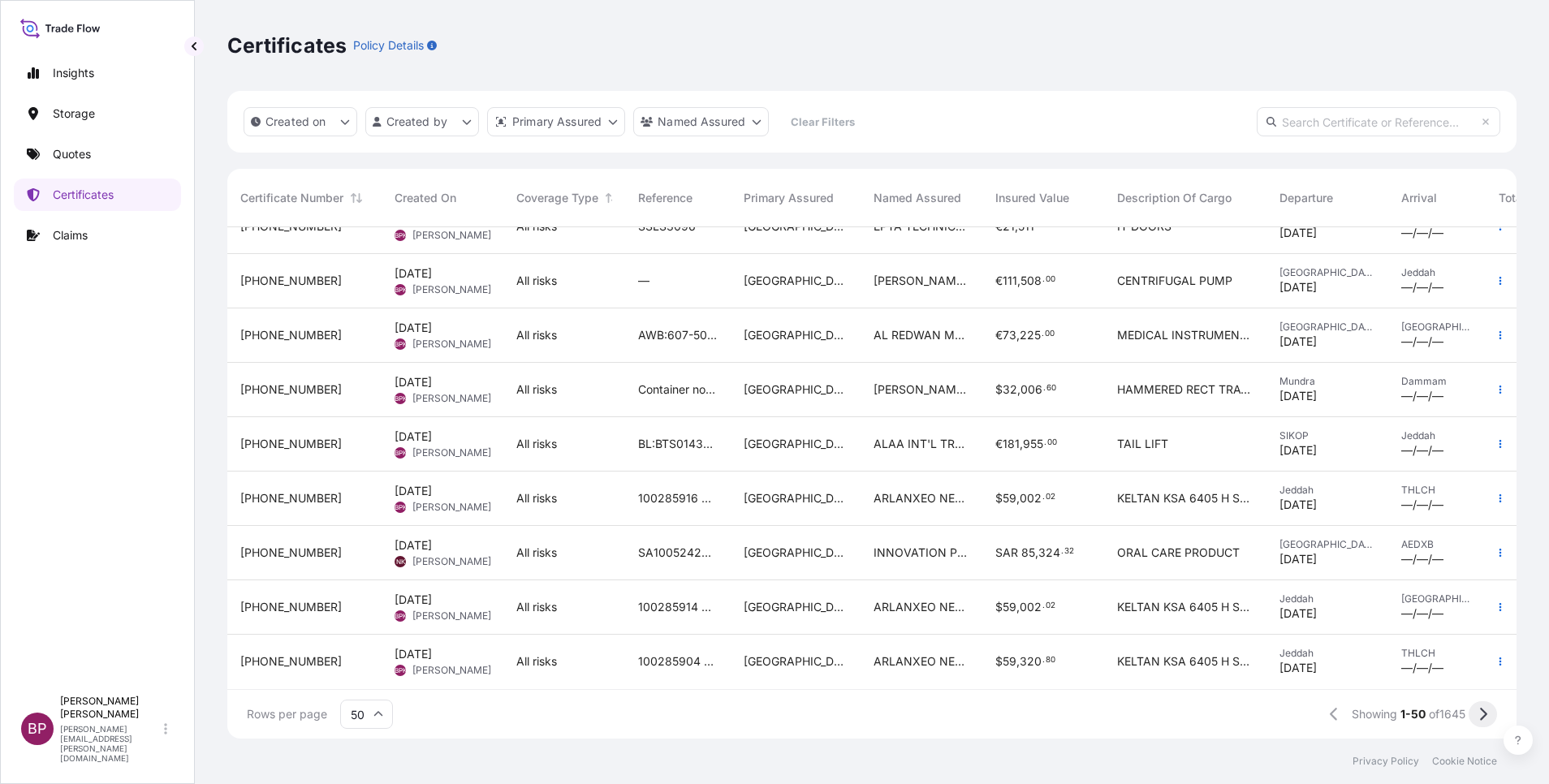
click at [1485, 707] on icon at bounding box center [1482, 713] width 9 height 14
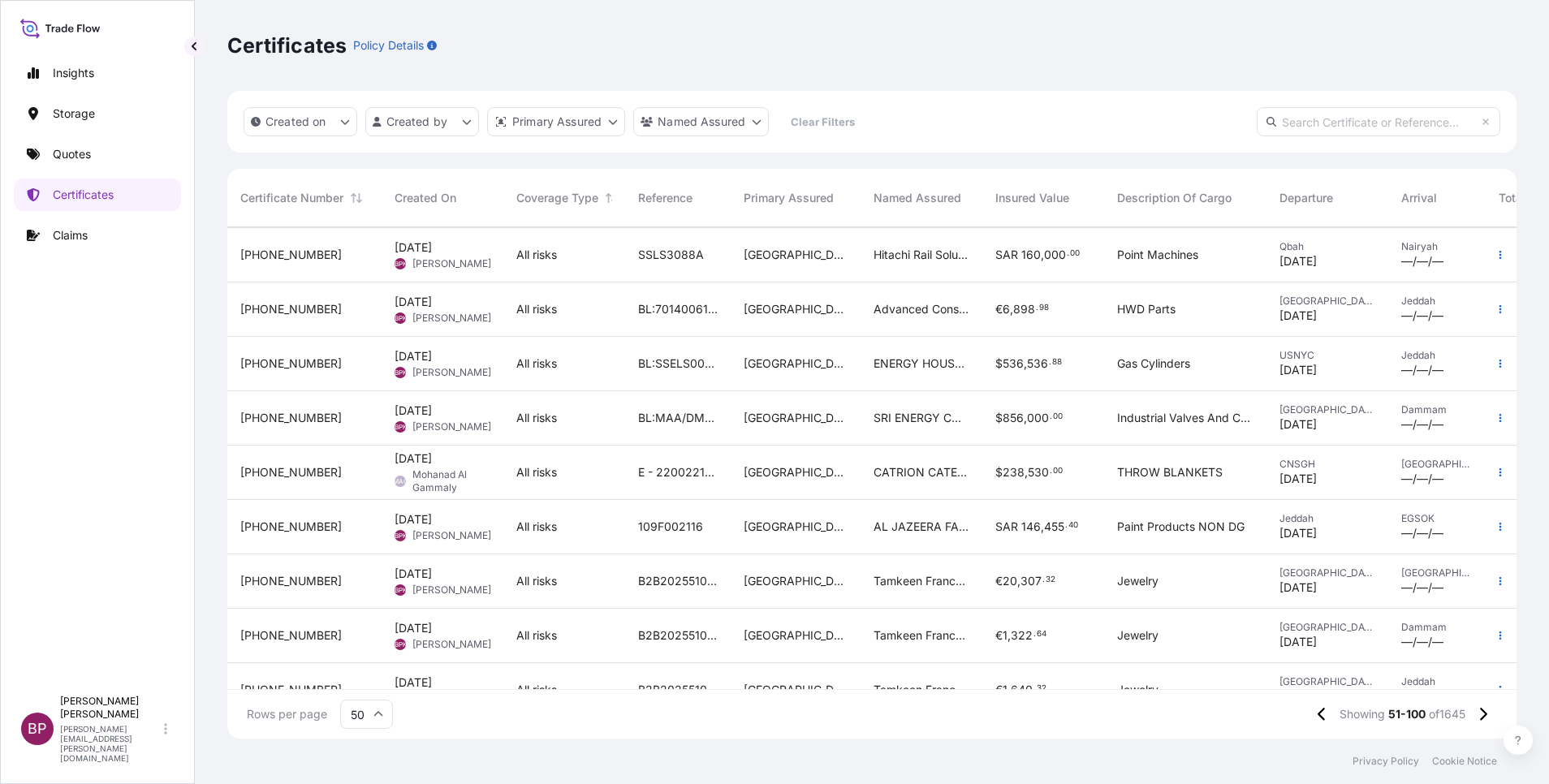
scroll to position [1461, 0]
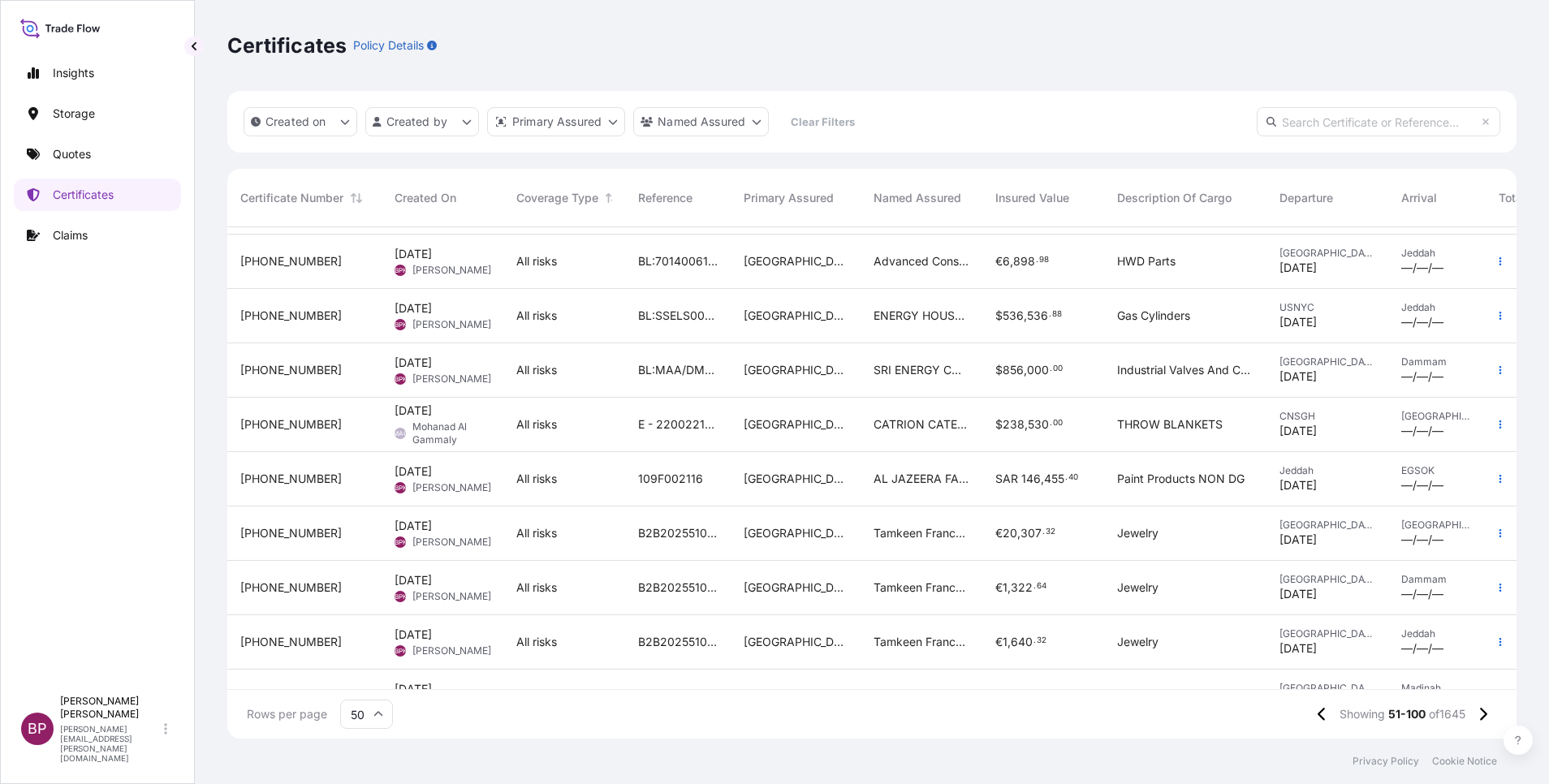
click at [820, 335] on div "[GEOGRAPHIC_DATA]" at bounding box center [795, 316] width 130 height 54
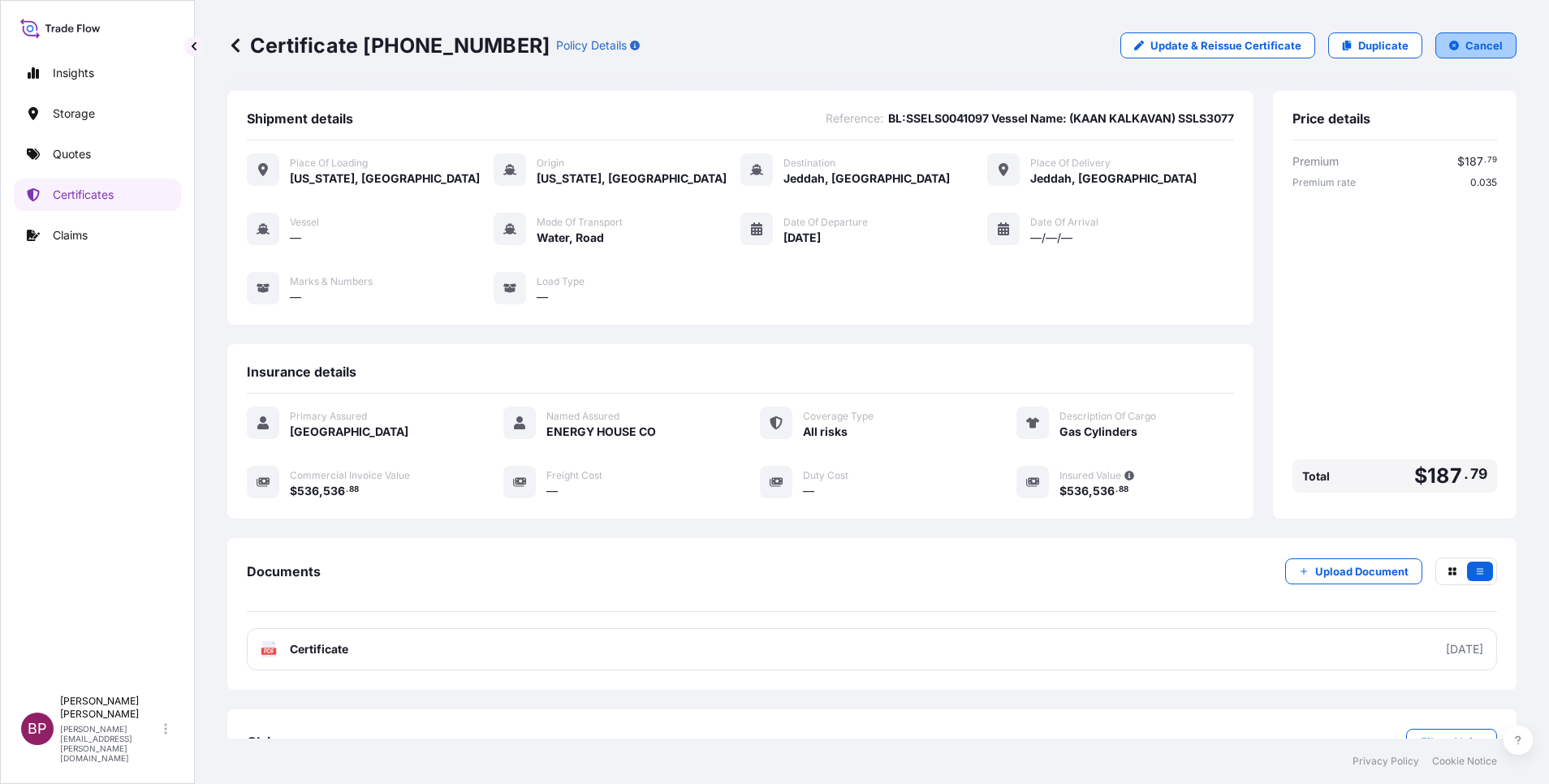
click at [1481, 46] on p "Cancel" at bounding box center [1484, 45] width 37 height 16
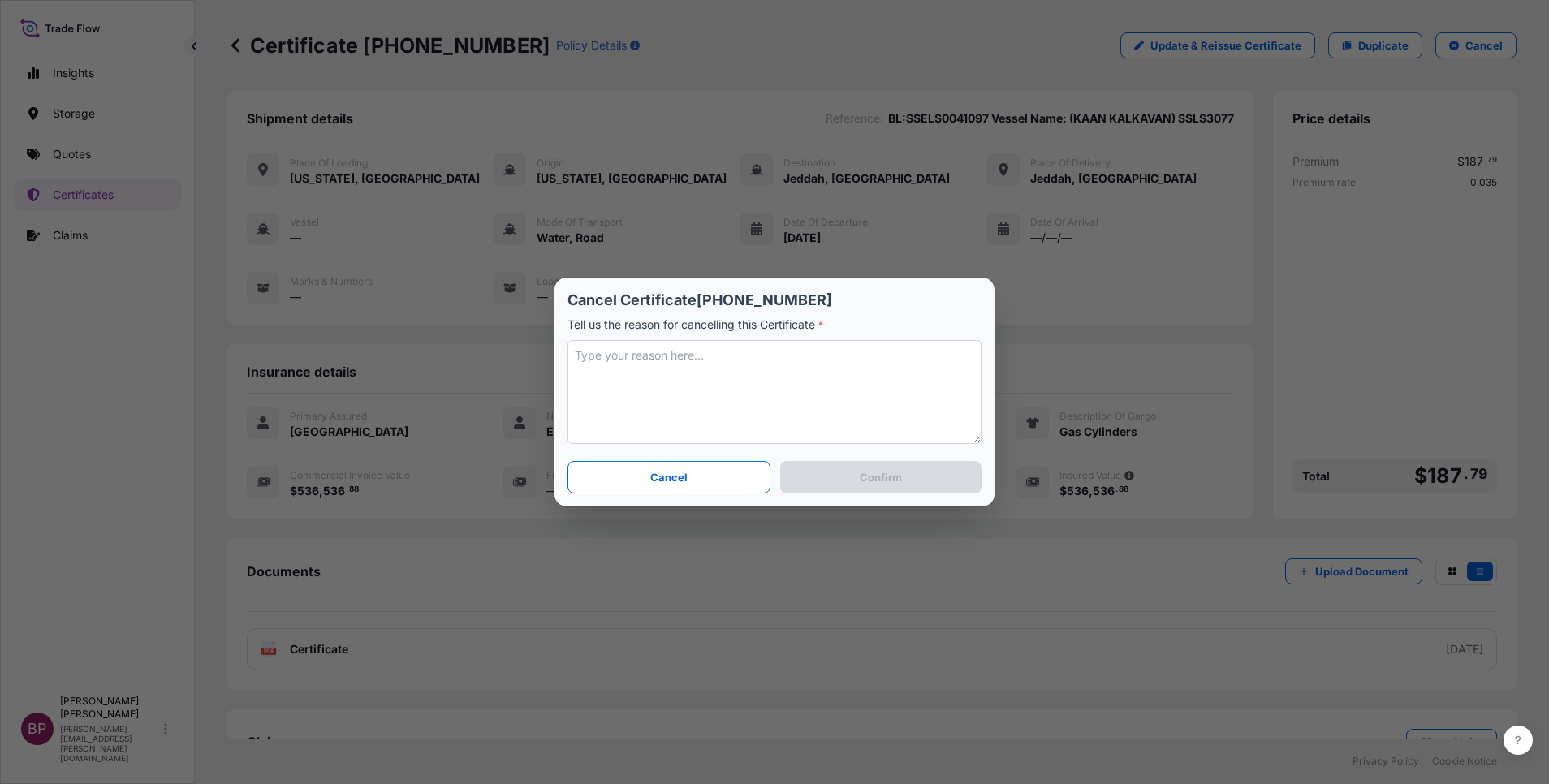
click at [816, 376] on textarea at bounding box center [774, 392] width 414 height 104
type textarea "edited the description"
click at [863, 486] on button "Confirm" at bounding box center [880, 477] width 201 height 32
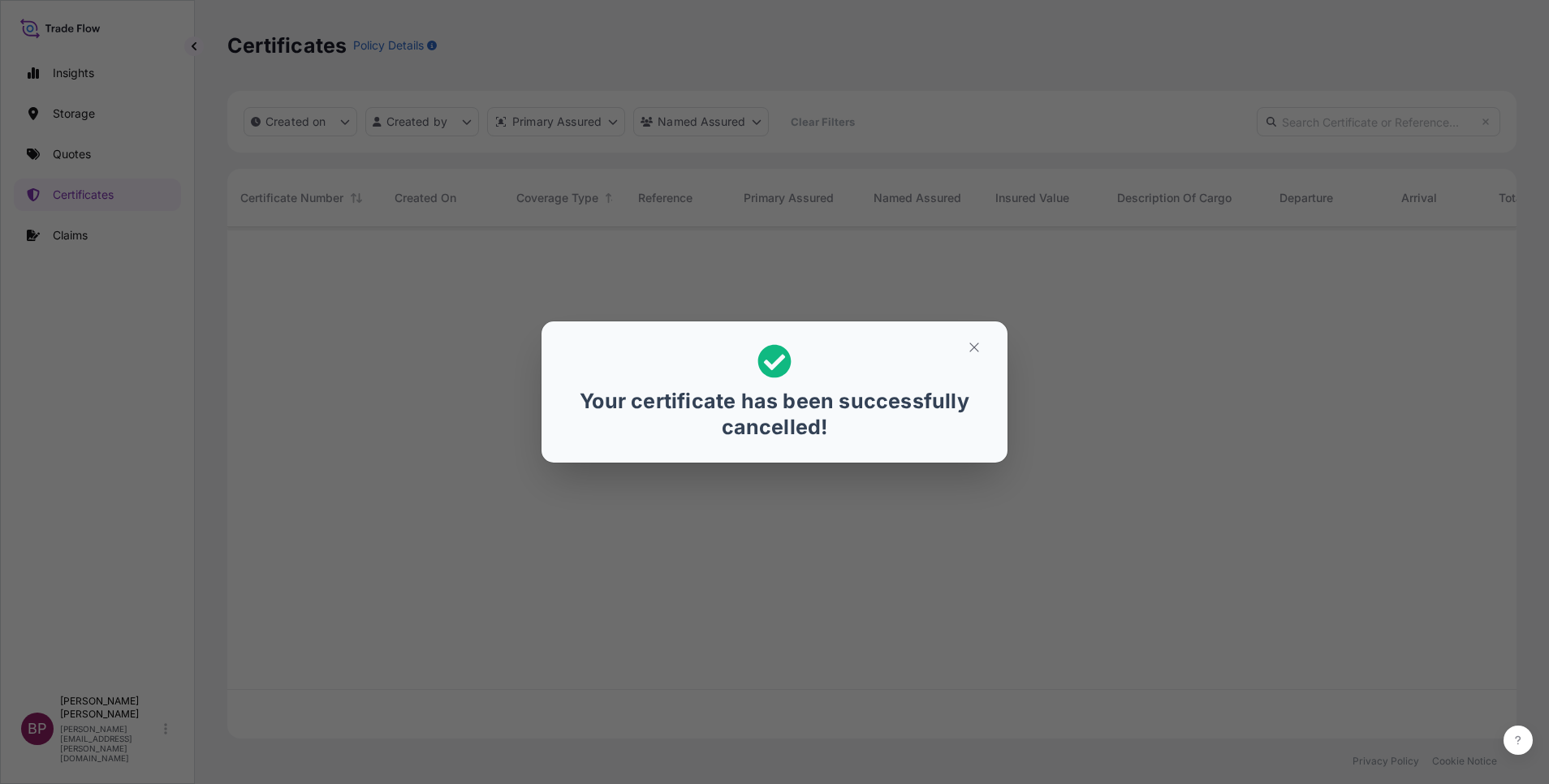
scroll to position [501, 1270]
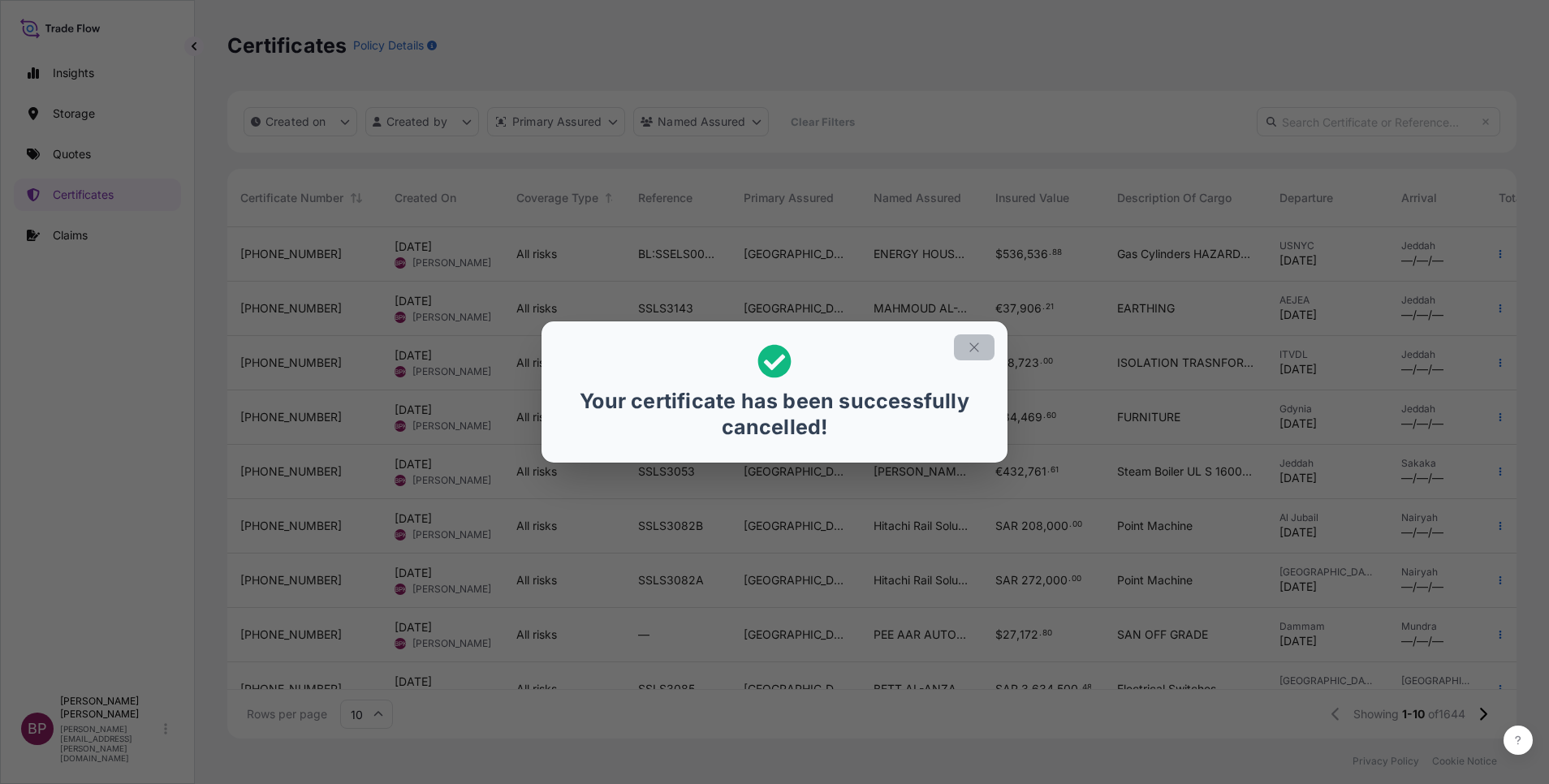
click at [975, 346] on icon "button" at bounding box center [973, 347] width 14 height 14
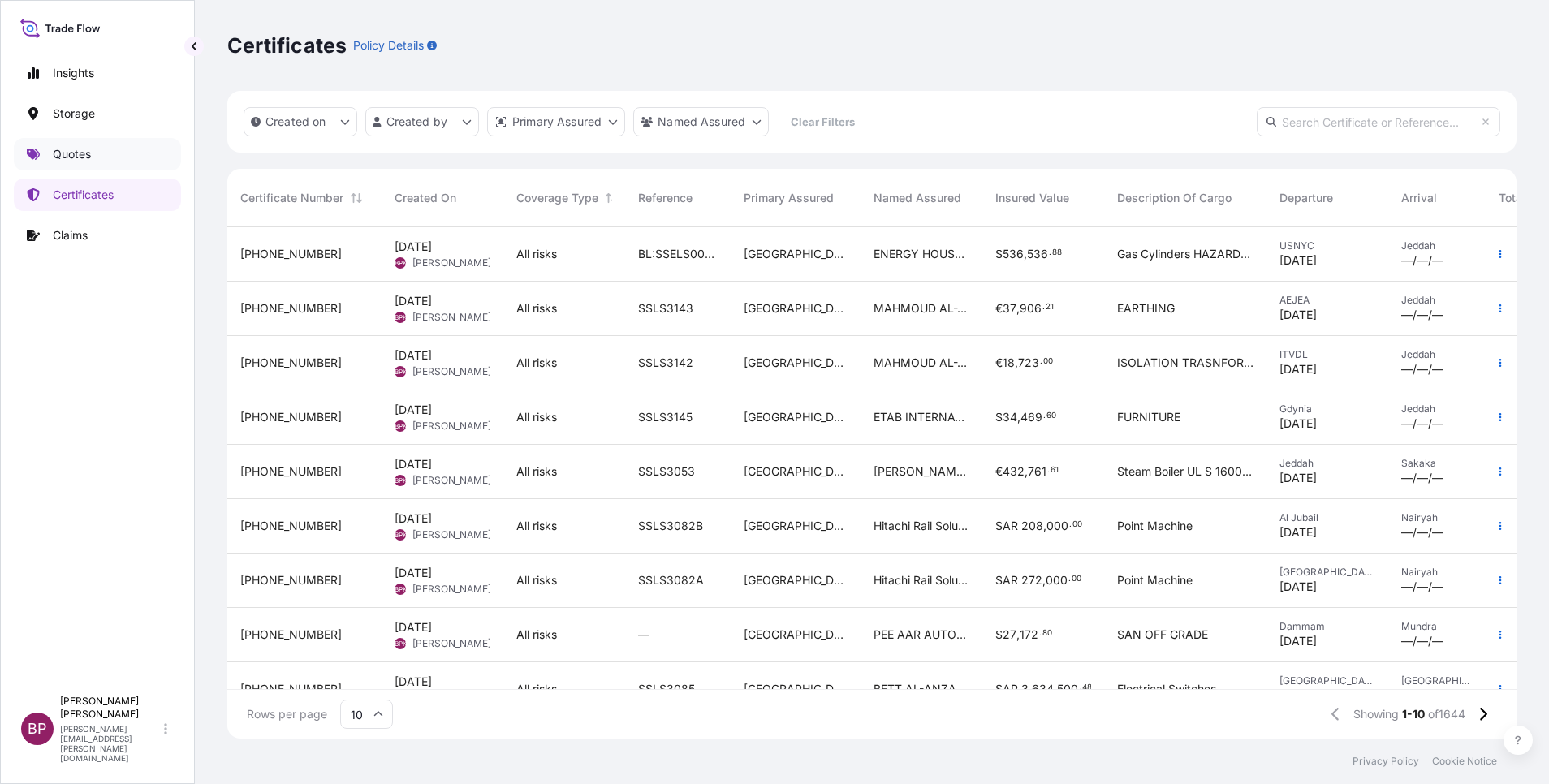
click at [76, 158] on p "Quotes" at bounding box center [72, 154] width 38 height 16
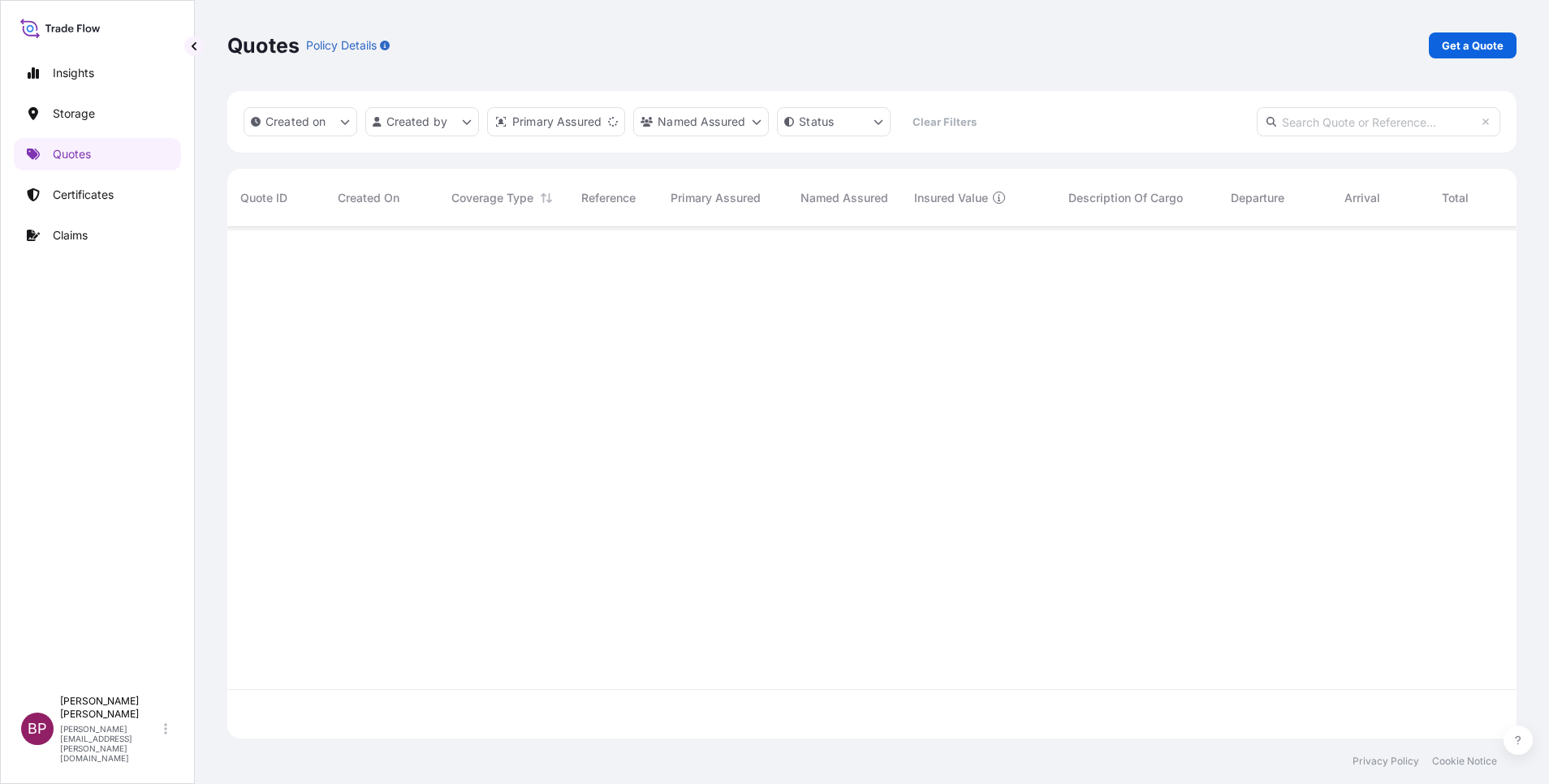
scroll to position [501, 1270]
click at [1506, 45] on link "Get a Quote" at bounding box center [1472, 45] width 87 height 26
select select "Water"
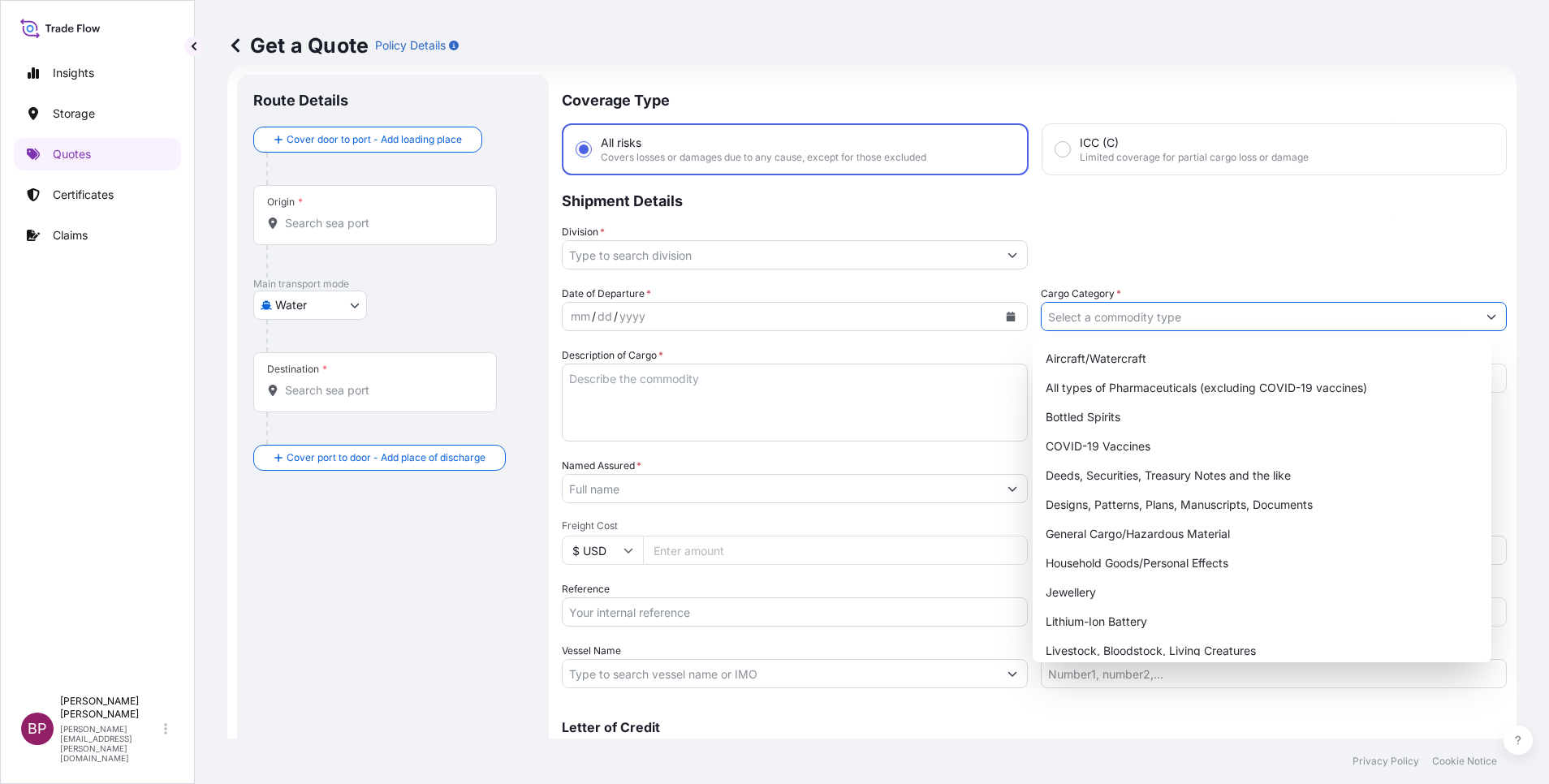
click at [1183, 315] on input "Cargo Category *" at bounding box center [1259, 316] width 435 height 29
click at [1138, 543] on div "General Cargo/Hazardous Material" at bounding box center [1262, 534] width 446 height 29
type input "General Cargo/Hazardous Material"
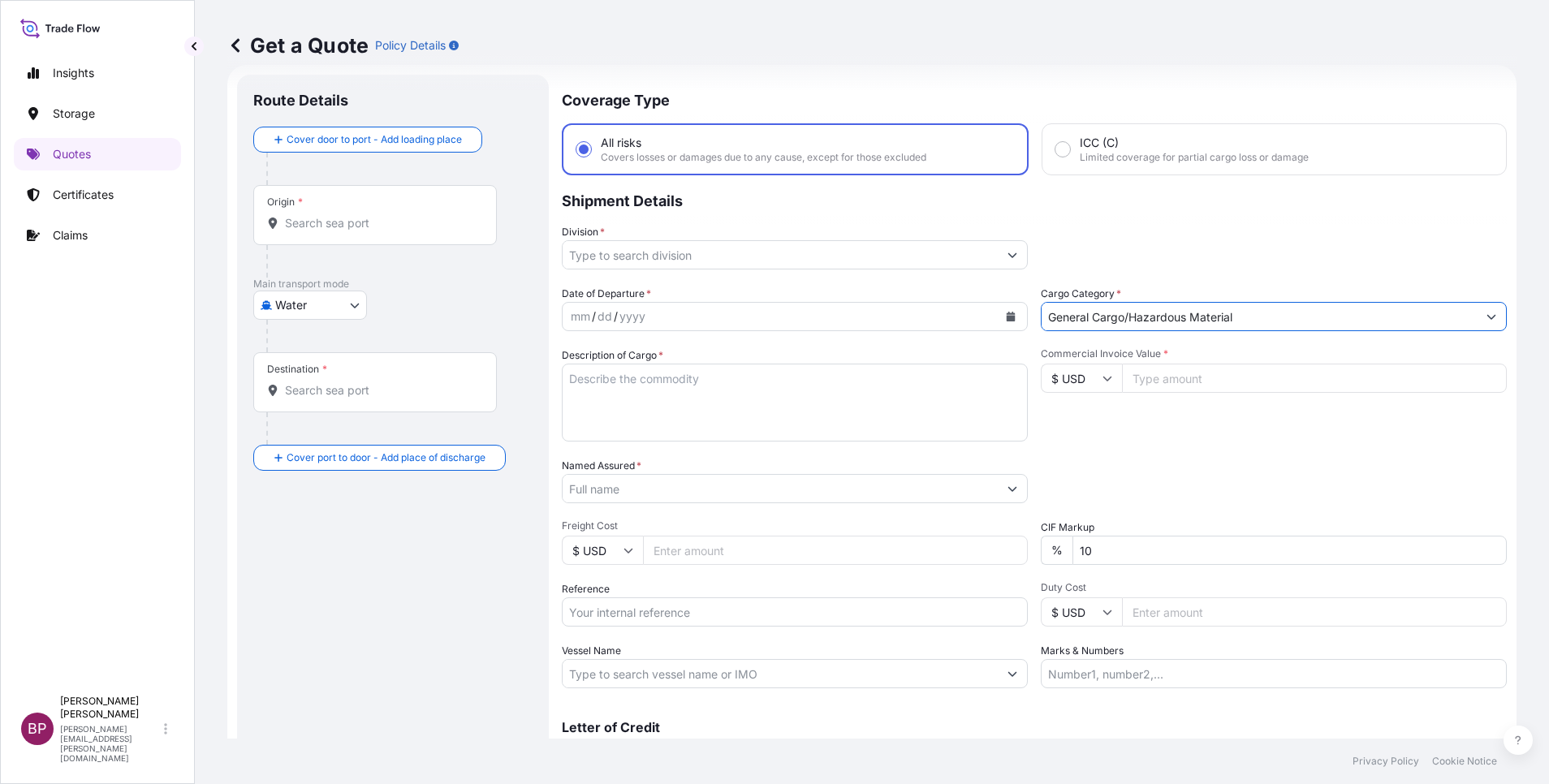
click at [1007, 256] on icon "Show suggestions" at bounding box center [1012, 255] width 9 height 9
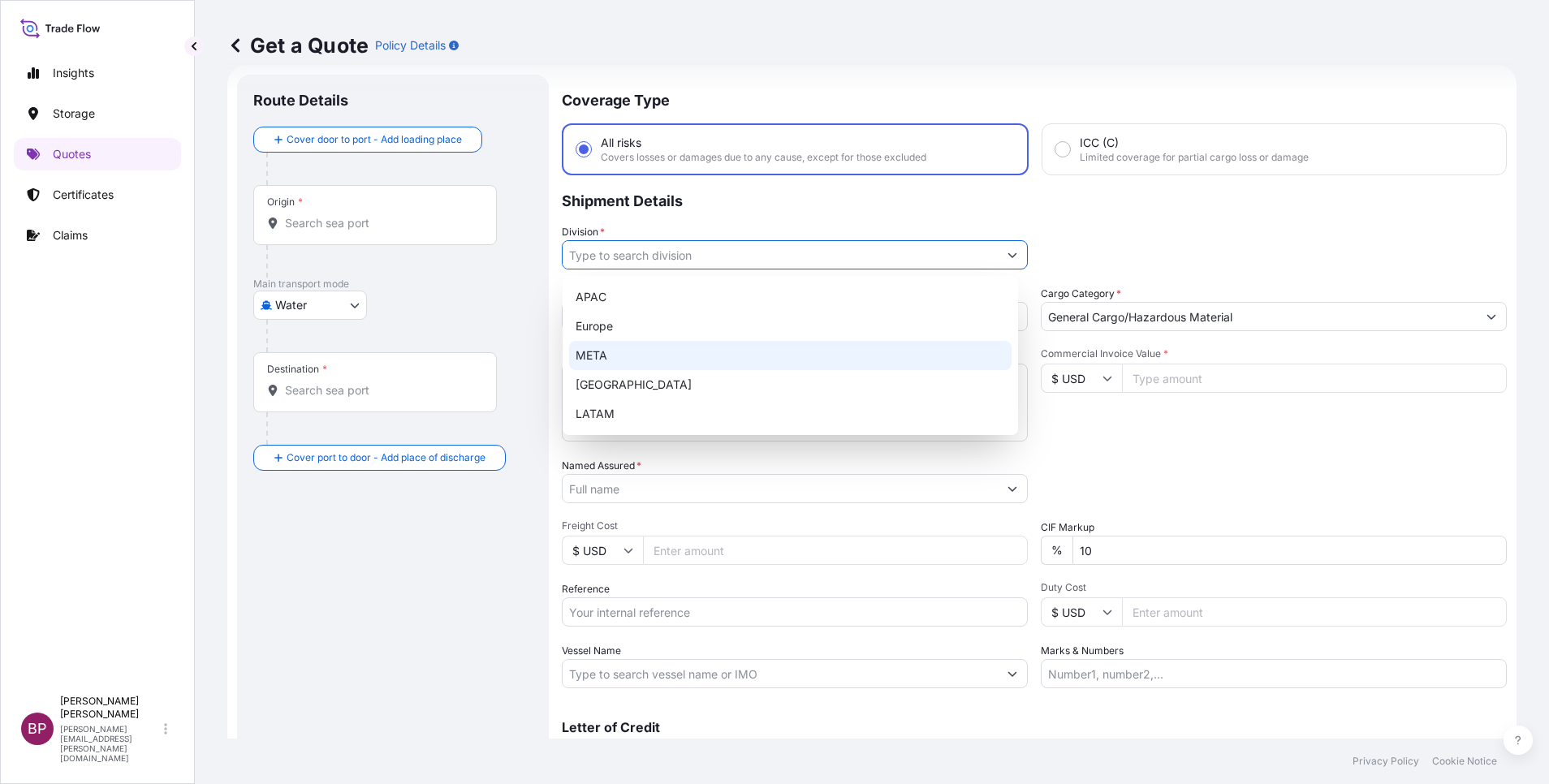
click at [669, 352] on div "META" at bounding box center [790, 355] width 442 height 29
type input "META"
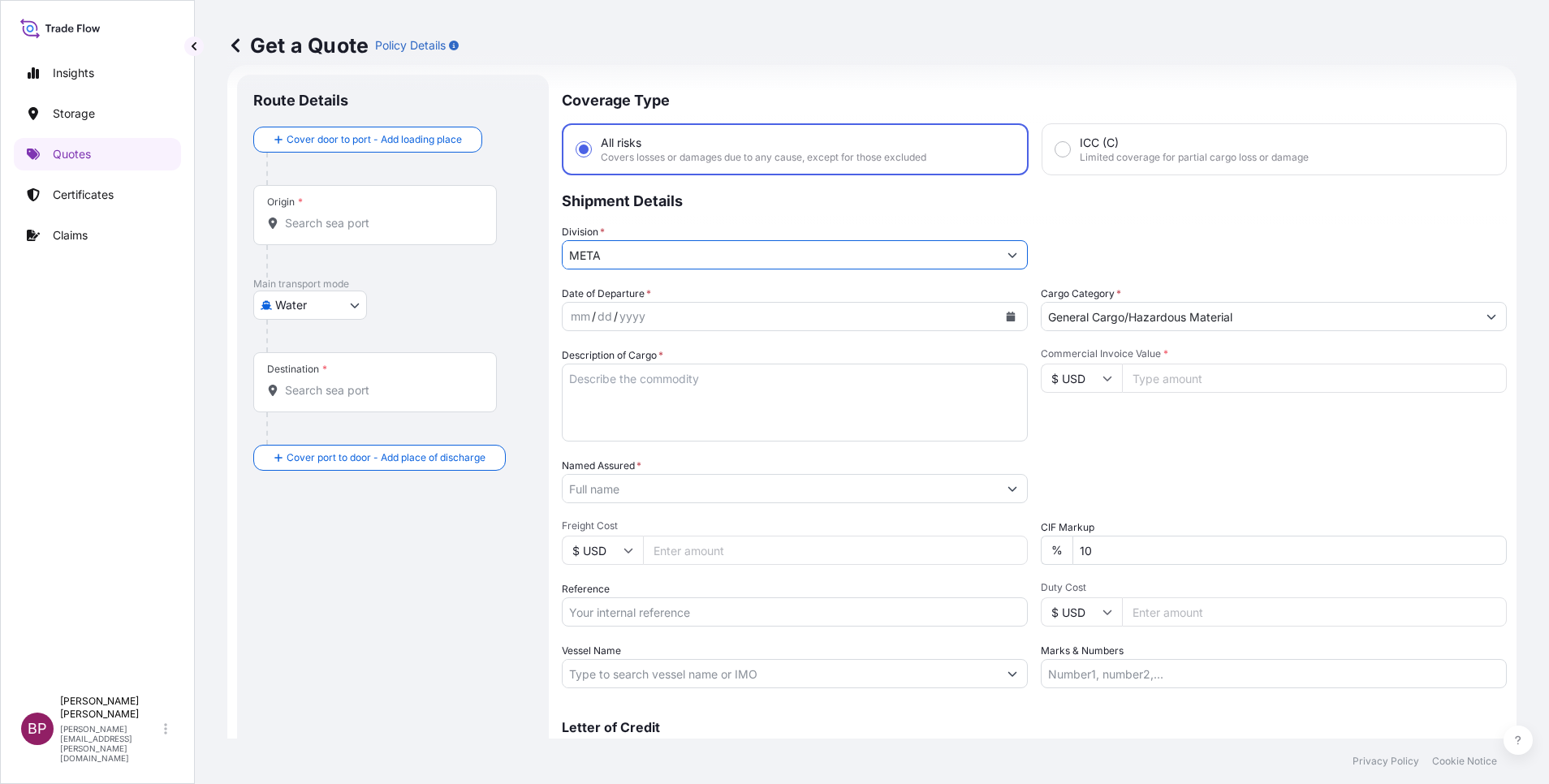
click at [1191, 384] on input "Commercial Invoice Value *" at bounding box center [1315, 377] width 385 height 29
paste input "197297.23"
type input "197297.23"
drag, startPoint x: 1117, startPoint y: 556, endPoint x: 915, endPoint y: 549, distance: 202.1
click at [915, 549] on div "Date of Departure * mm / dd / yyyy Cargo Category * General Cargo/Hazardous Mat…" at bounding box center [1034, 486] width 945 height 402
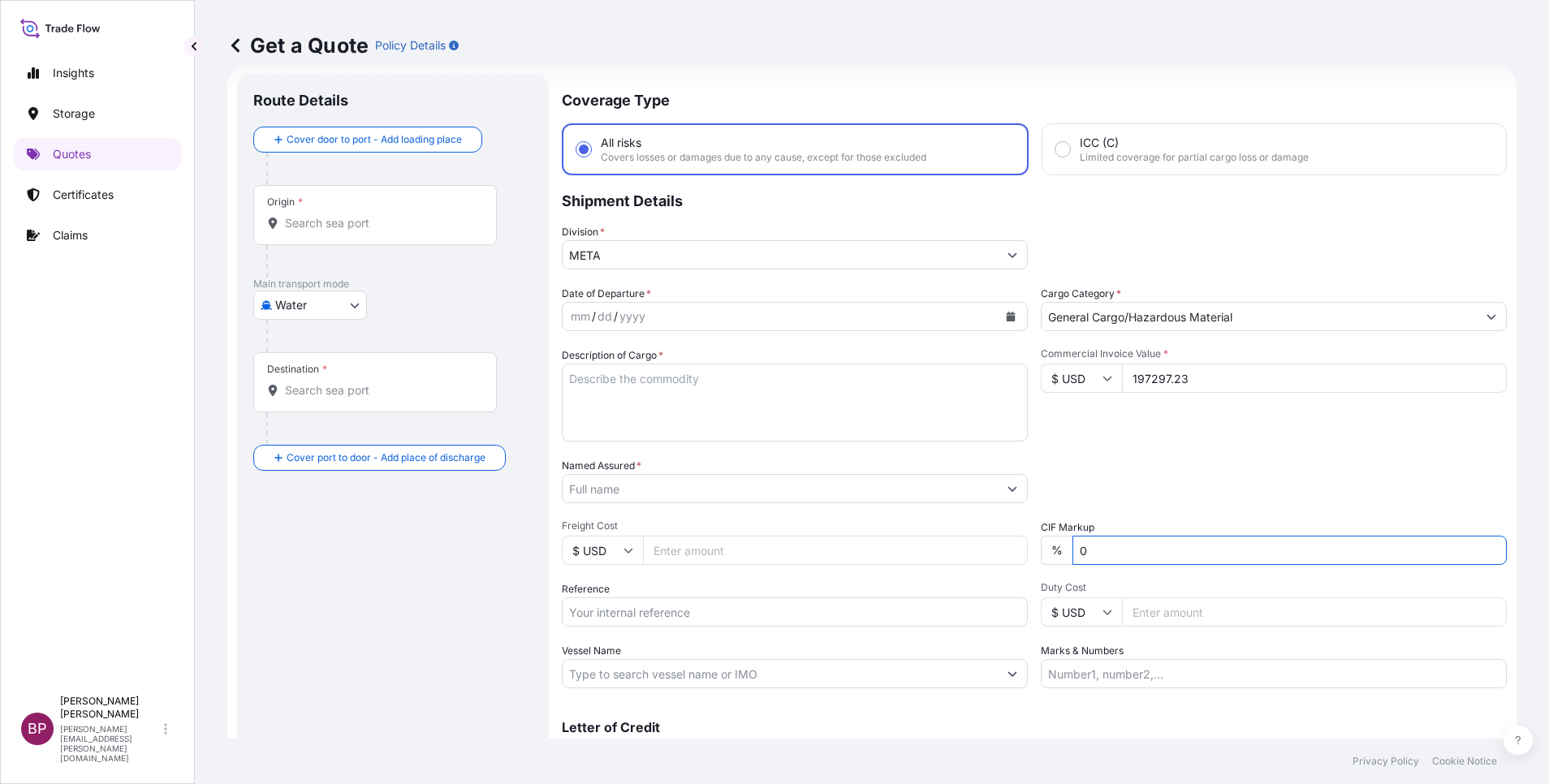
type input "0"
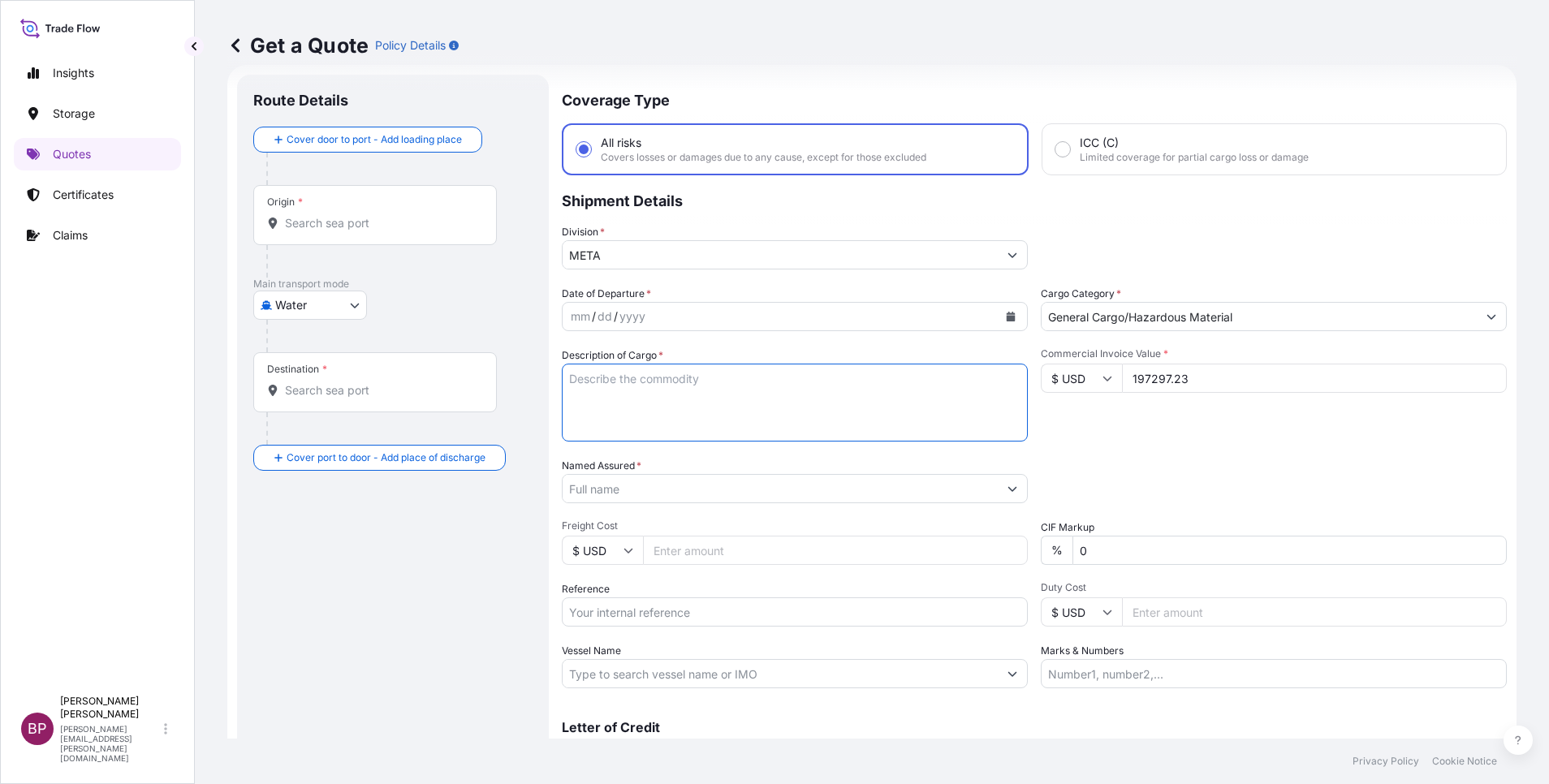
click at [726, 429] on textarea "Description of Cargo *" at bounding box center [794, 402] width 466 height 78
paste textarea "CAM,H6SL,Odr,5.0MP,WDR/LL,3.4-10.5mm,IR"
type textarea "CAM,H6SL,Odr,5.0MP,WDR/LL,3.4-10.5mm,IR"
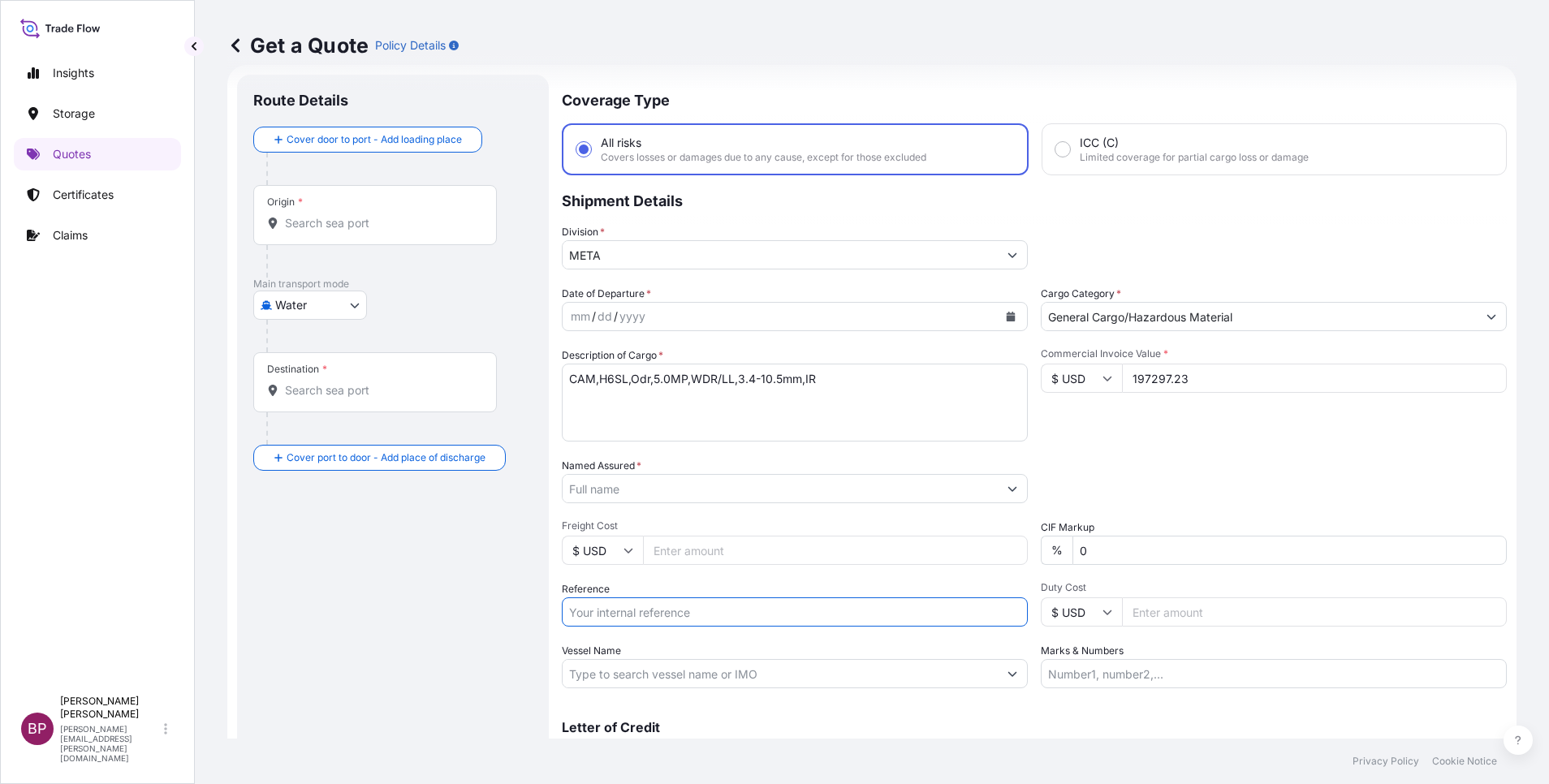
drag, startPoint x: 667, startPoint y: 609, endPoint x: 706, endPoint y: 606, distance: 39.1
click at [667, 610] on input "Reference" at bounding box center [794, 611] width 466 height 29
paste input "AWB:235-86987375 SSLS3138"
type input "AWB:235-86987375 SSLS3138"
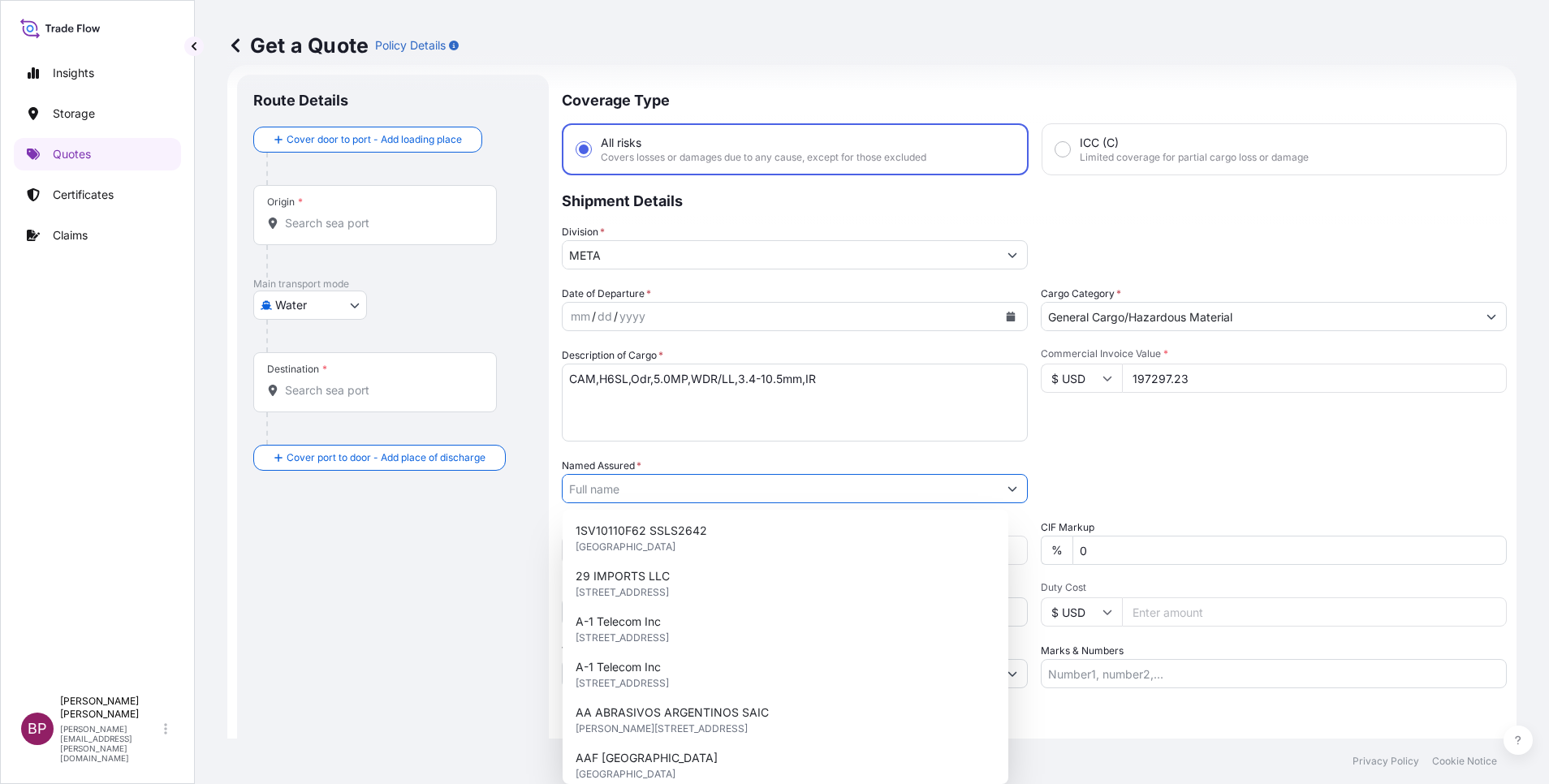
click at [673, 487] on input "Named Assured *" at bounding box center [780, 488] width 435 height 29
paste input "ENERGY PROJECTS SUPPORT COMPANY LTD"
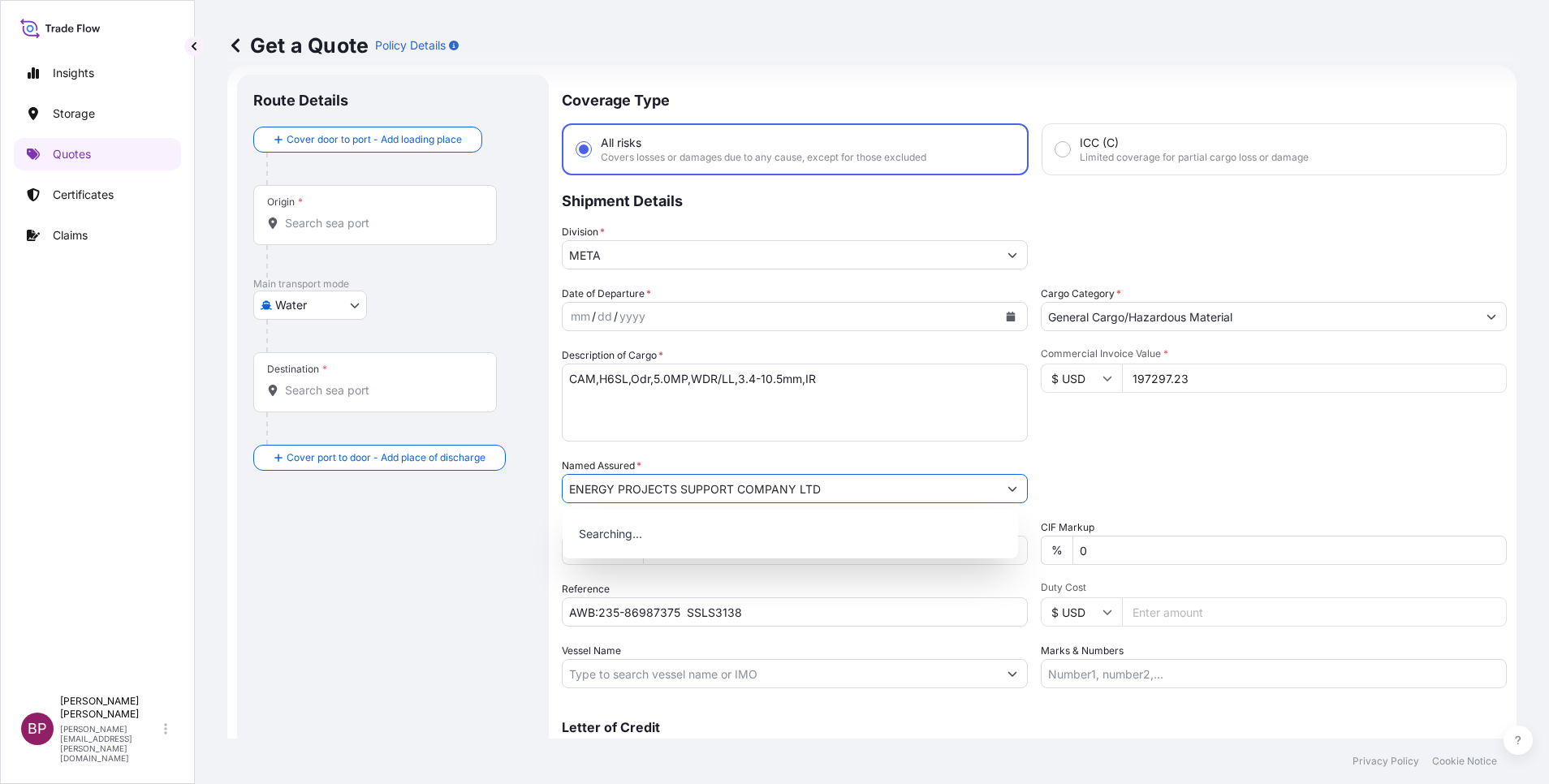
type input "ENERGY PROJECTS SUPPORT COMPANY LTD"
click at [1007, 320] on button "Calendar" at bounding box center [1010, 316] width 26 height 26
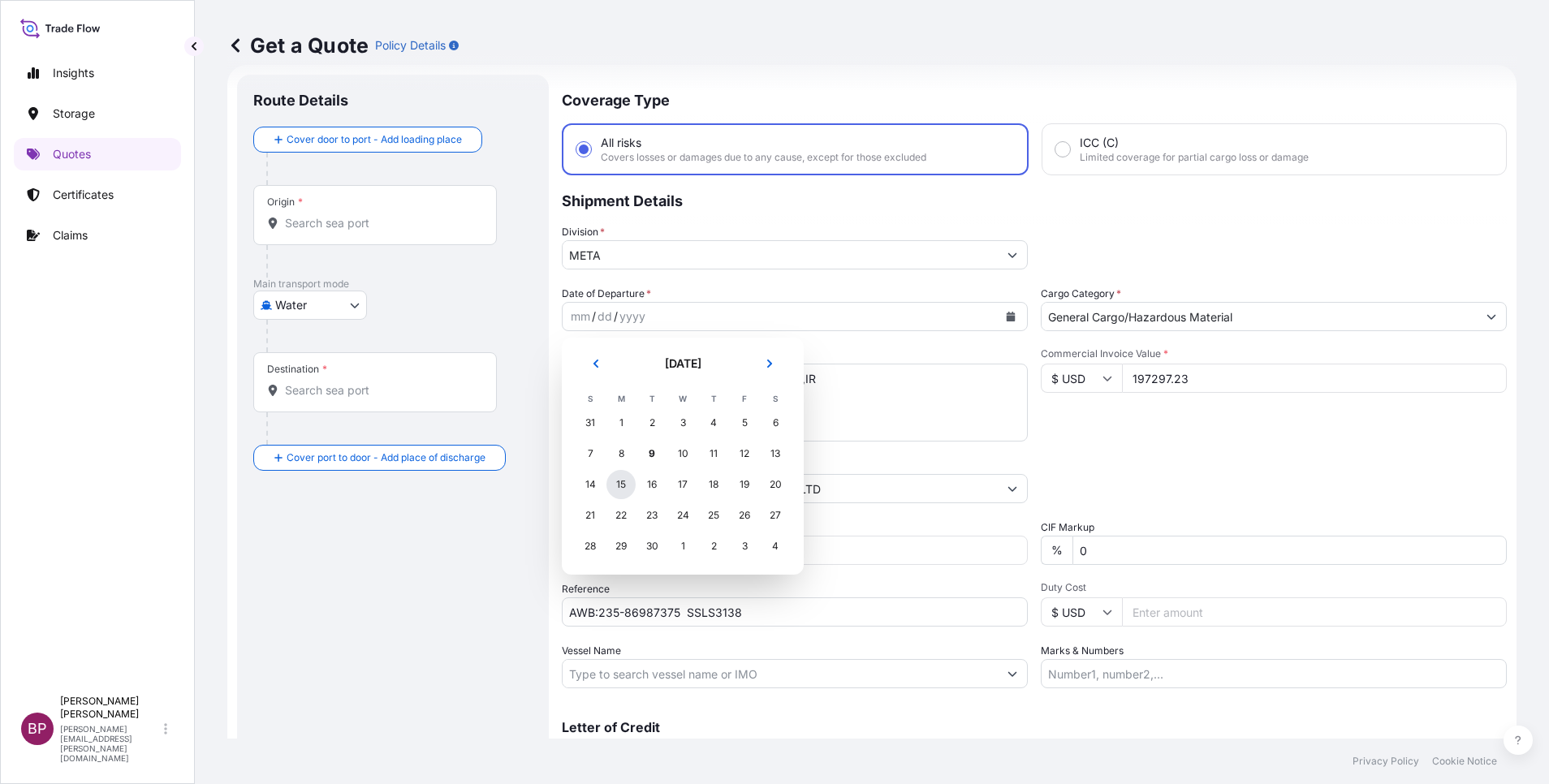
click at [625, 488] on div "15" at bounding box center [620, 484] width 29 height 29
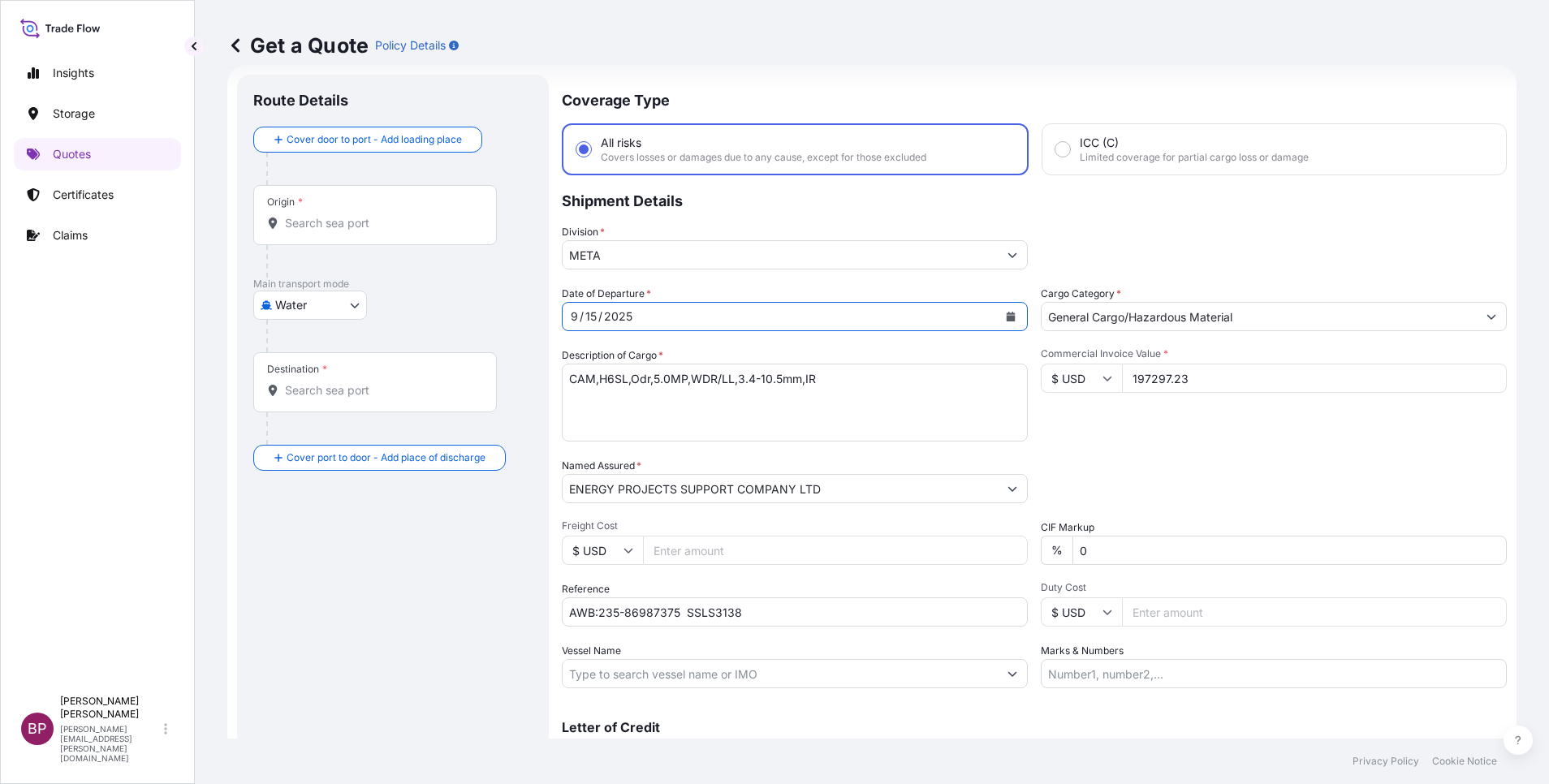
click at [352, 304] on body "Insights Storage Quotes Certificates Claims BP [PERSON_NAME] Kurian [EMAIL_ADDR…" at bounding box center [774, 392] width 1549 height 784
click at [311, 344] on div "Air" at bounding box center [310, 347] width 101 height 29
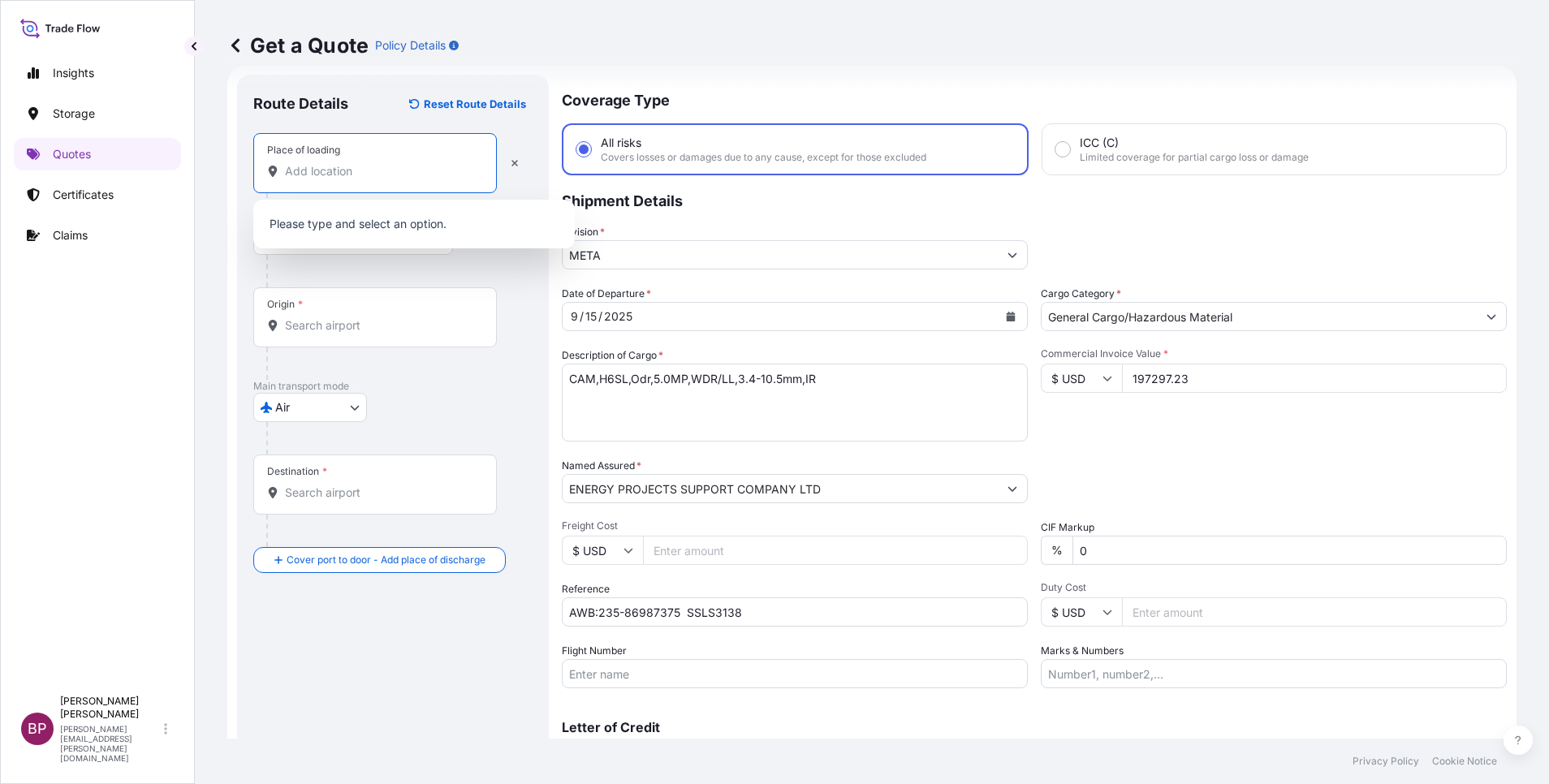
click at [322, 172] on input "Place of loading" at bounding box center [380, 171] width 192 height 16
paste input "DFW"
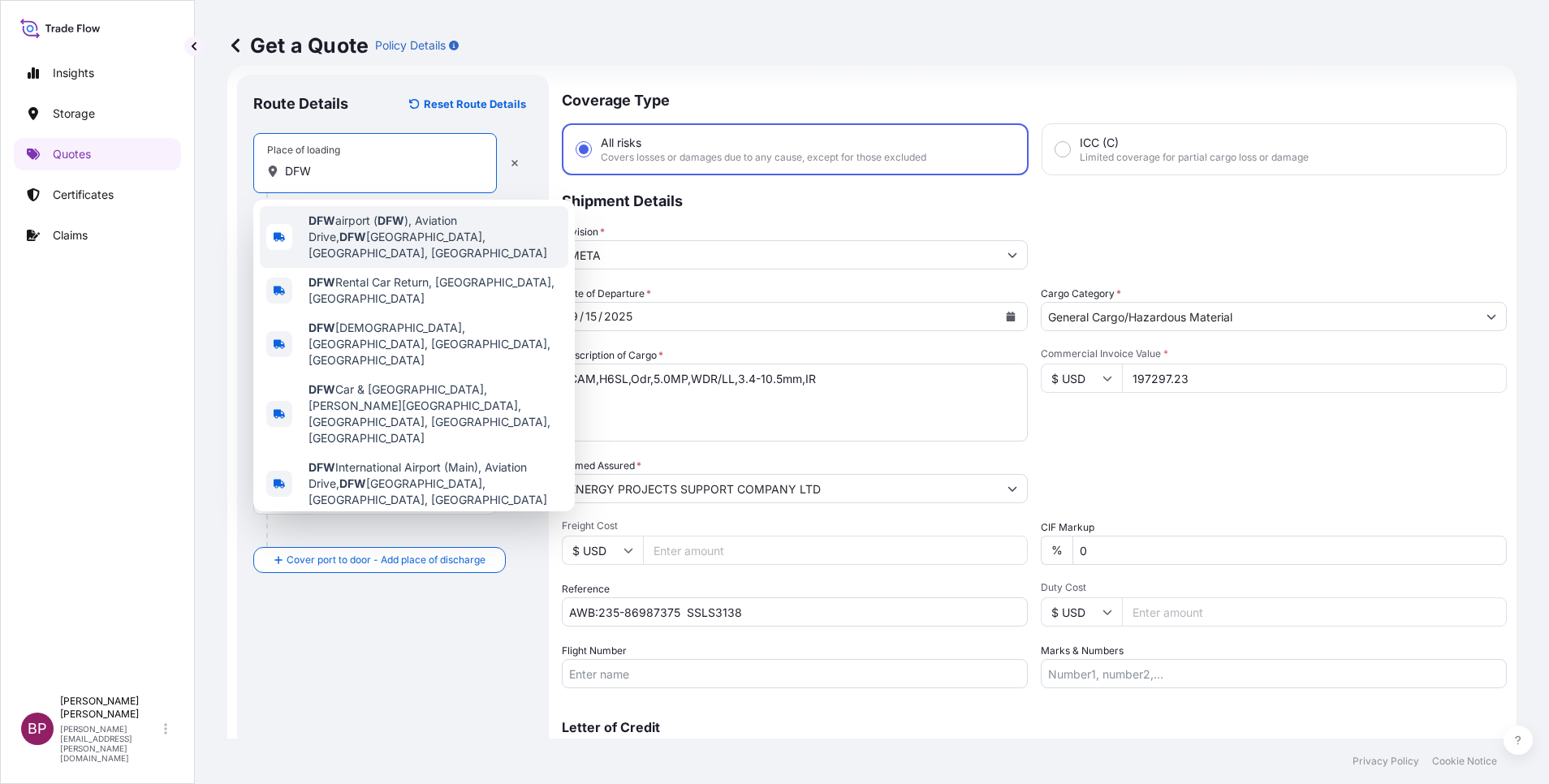
click at [430, 228] on span "DFW airport ( DFW ), [GEOGRAPHIC_DATA], [GEOGRAPHIC_DATA], [GEOGRAPHIC_DATA]" at bounding box center [434, 236] width 253 height 48
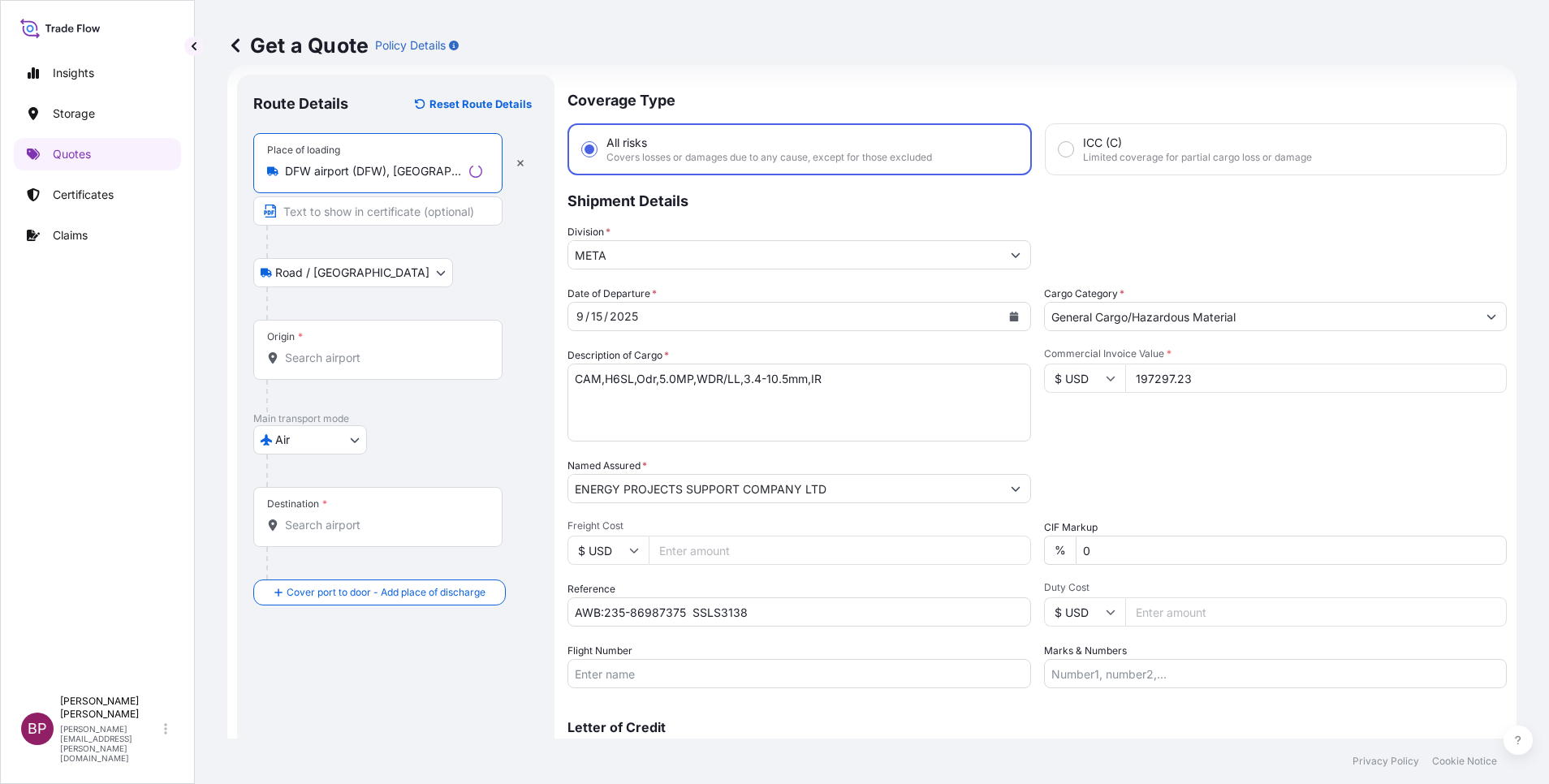
type input "DFW airport (DFW), [GEOGRAPHIC_DATA], [GEOGRAPHIC_DATA], [GEOGRAPHIC_DATA]"
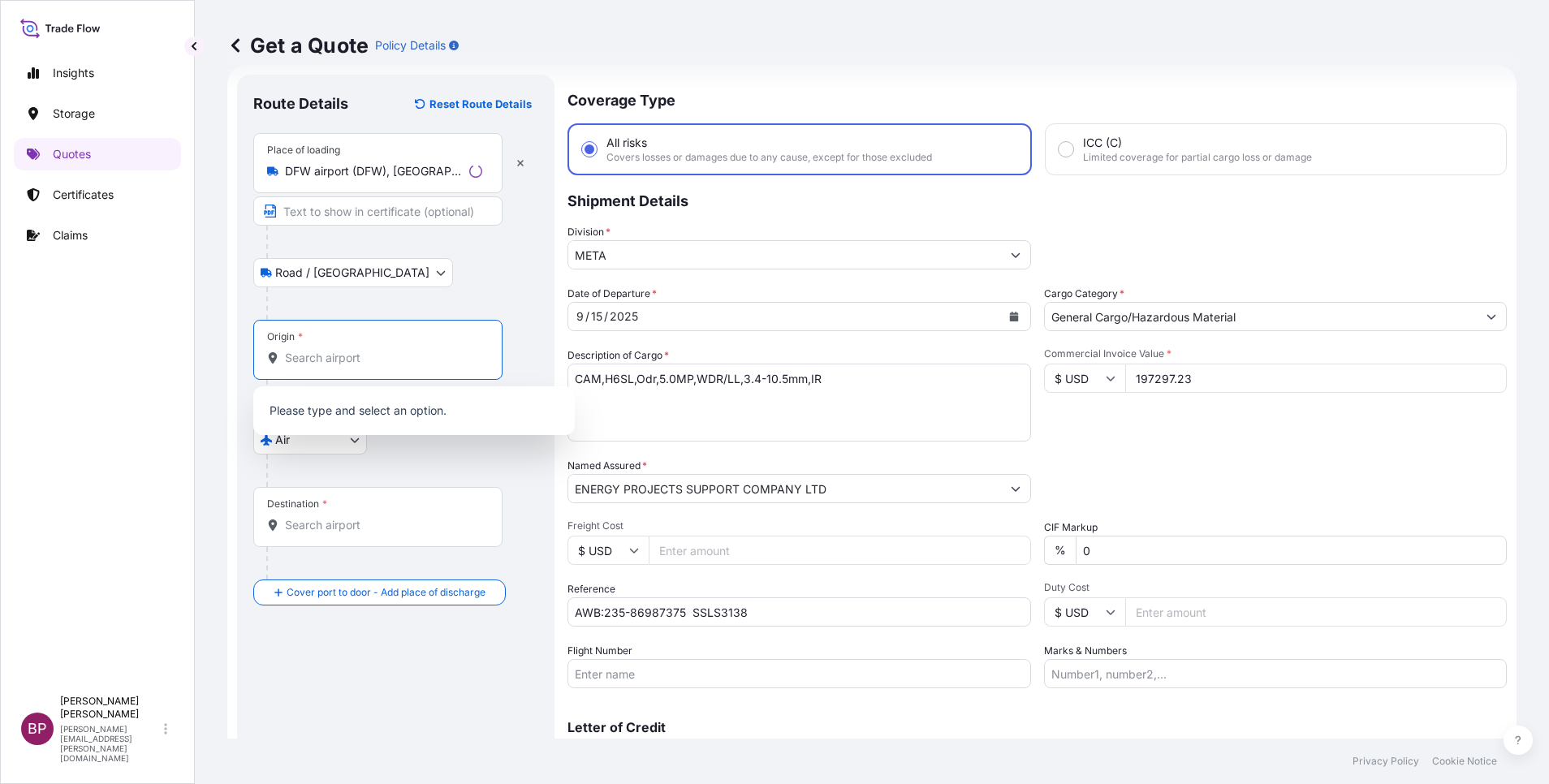
click at [374, 359] on input "Origin *" at bounding box center [383, 357] width 197 height 16
paste input "DFW"
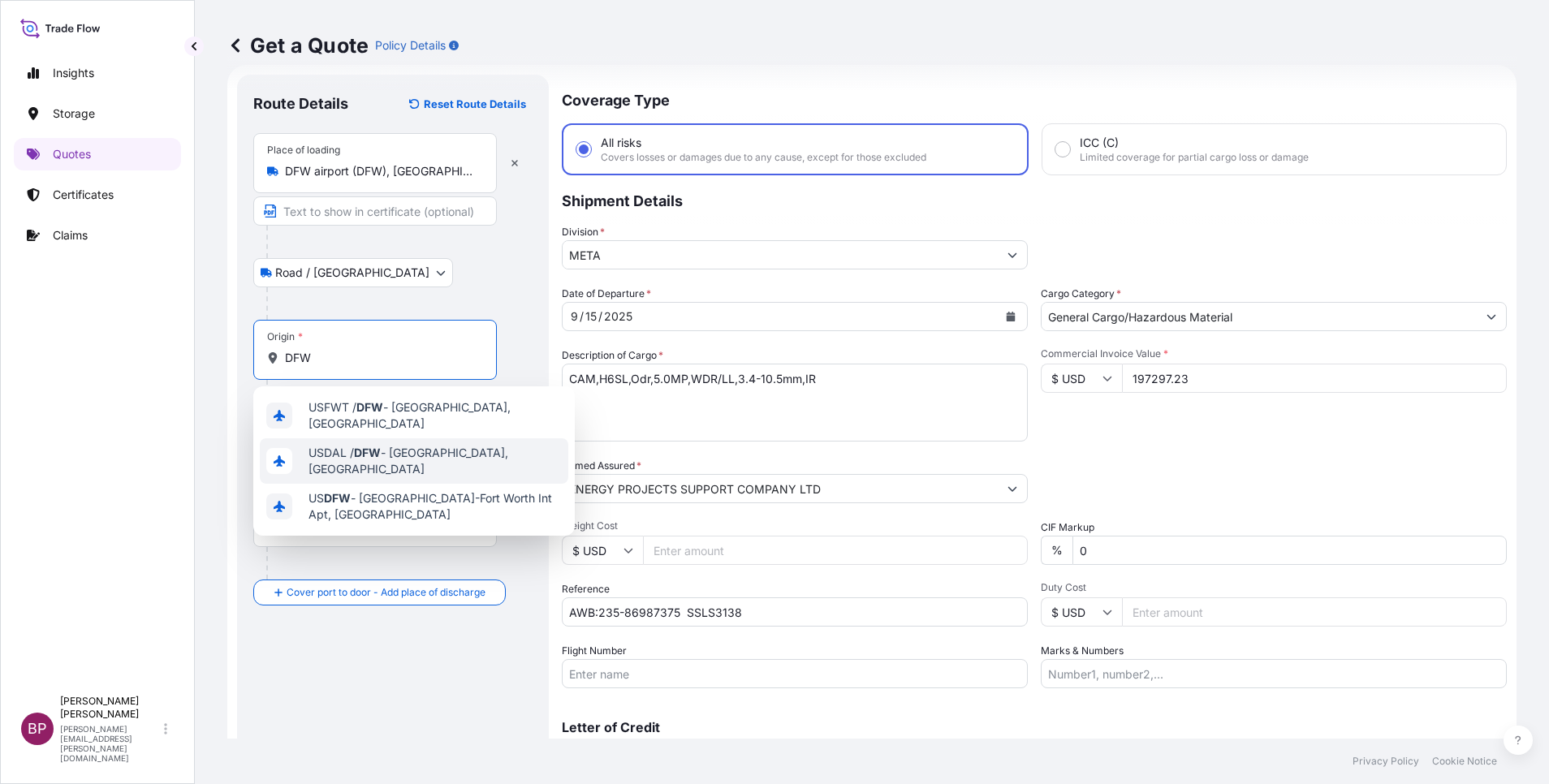
click at [459, 447] on span "USDAL / DFW - [GEOGRAPHIC_DATA], [GEOGRAPHIC_DATA]" at bounding box center [434, 461] width 253 height 32
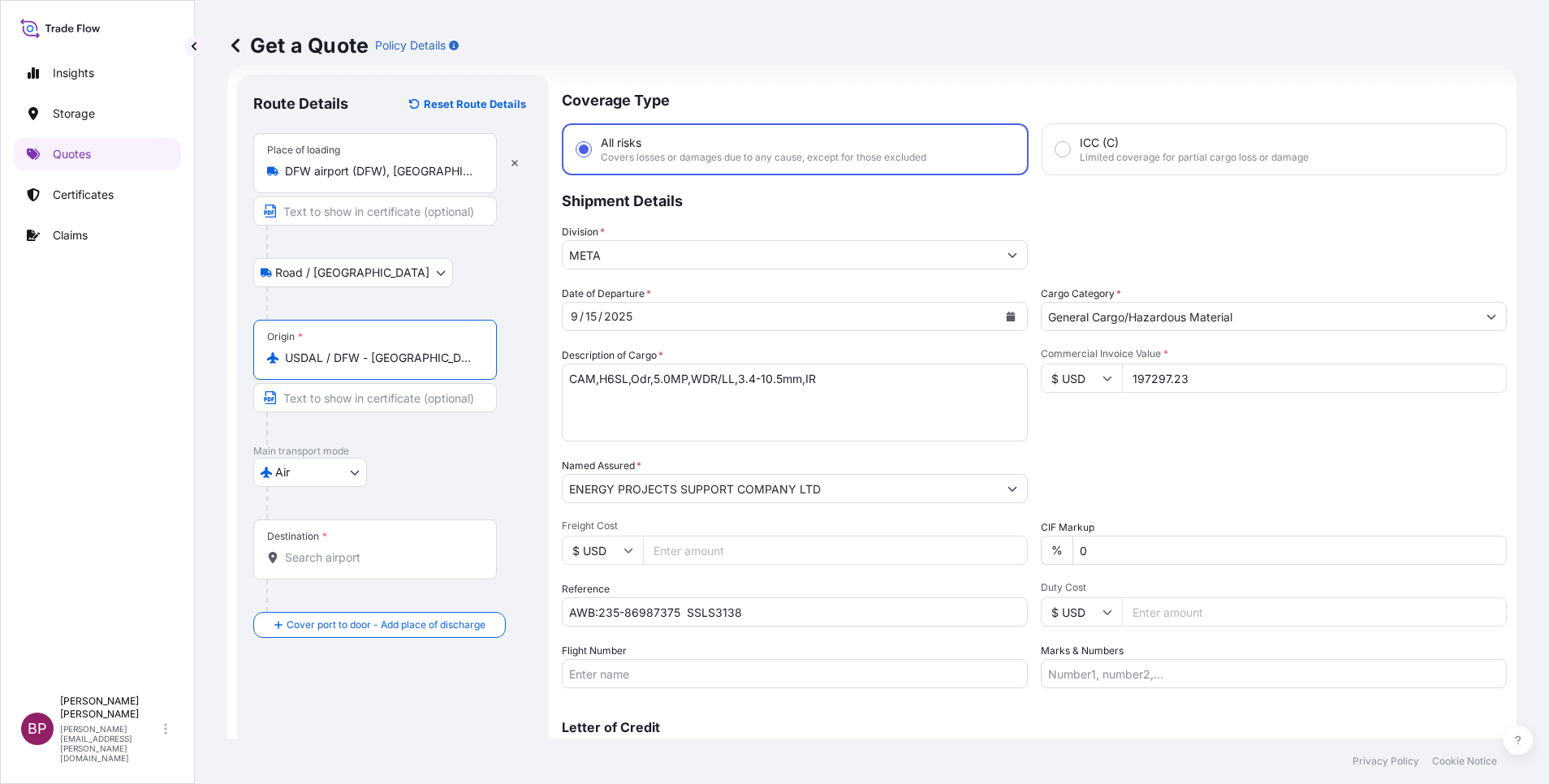
type input "USDAL / DFW - [GEOGRAPHIC_DATA], [GEOGRAPHIC_DATA]"
click at [430, 177] on input "DFW airport (DFW), [GEOGRAPHIC_DATA], [GEOGRAPHIC_DATA], [GEOGRAPHIC_DATA]" at bounding box center [380, 171] width 192 height 16
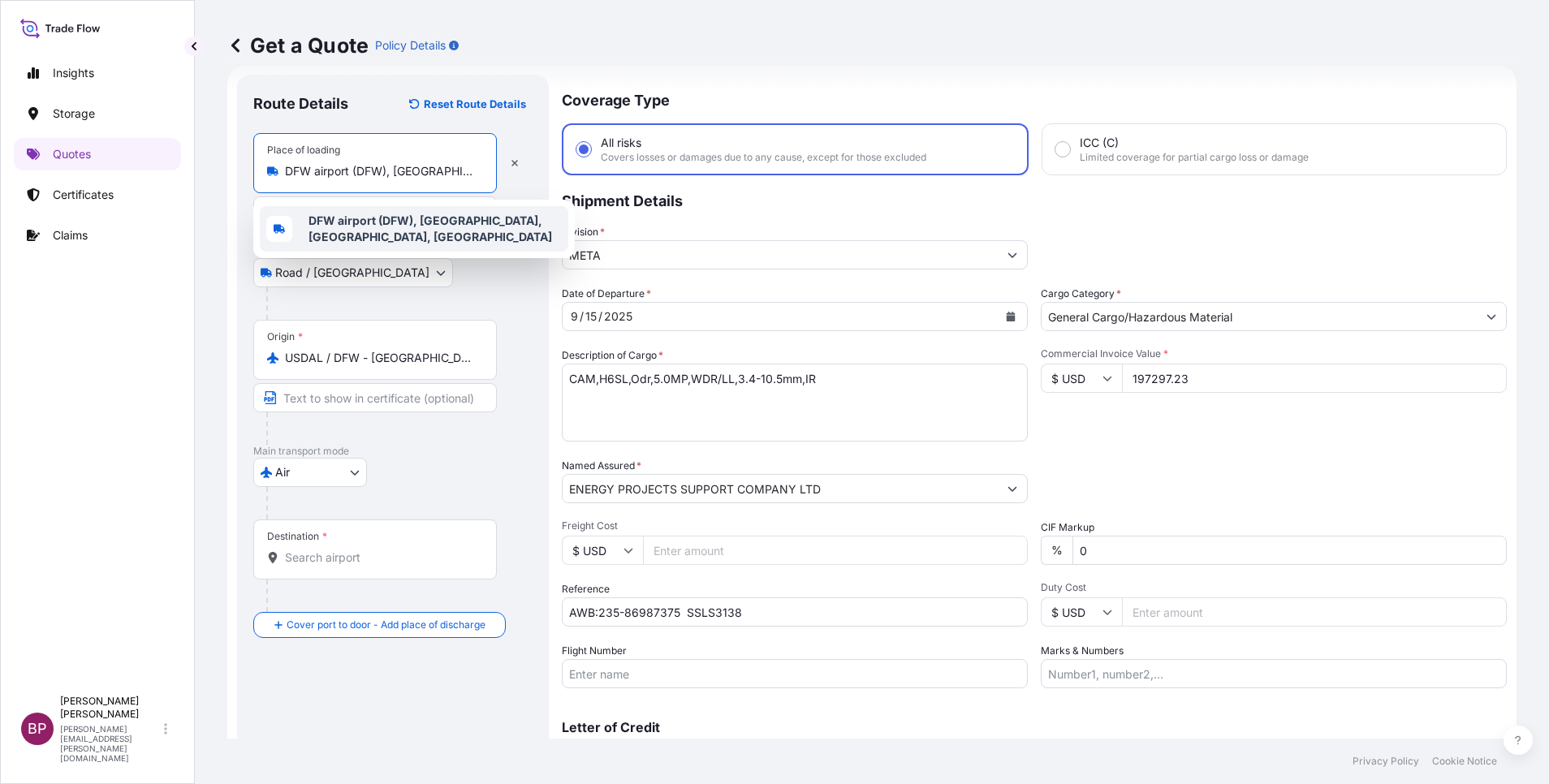
click at [468, 218] on b "DFW airport (DFW), [GEOGRAPHIC_DATA], [GEOGRAPHIC_DATA], [GEOGRAPHIC_DATA]" at bounding box center [430, 228] width 244 height 30
click at [422, 545] on div "Destination *" at bounding box center [375, 549] width 244 height 60
click at [422, 549] on input "Destination *" at bounding box center [380, 556] width 192 height 16
paste input "DMM"
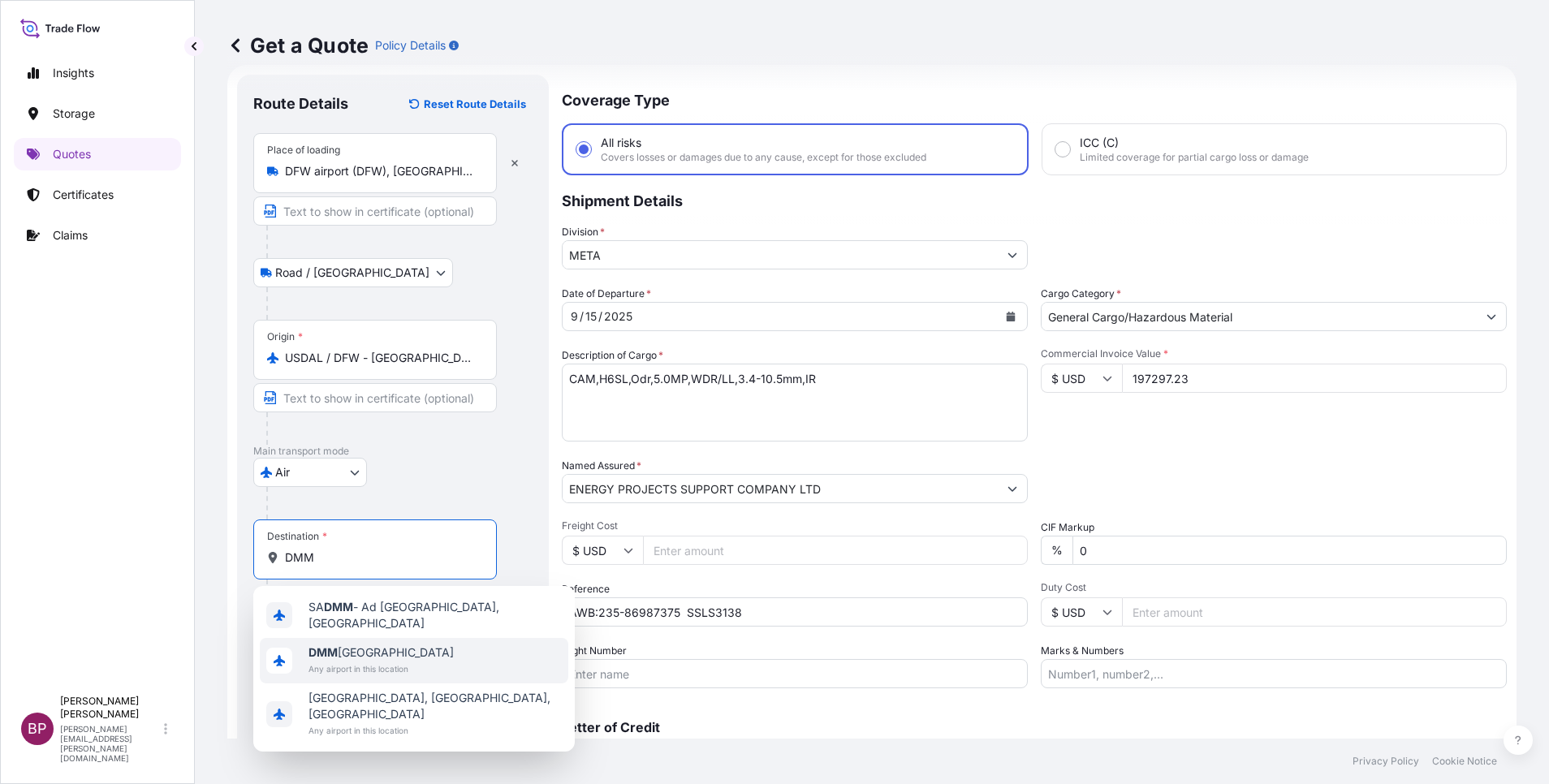
click at [396, 649] on span "DMM [GEOGRAPHIC_DATA]" at bounding box center [380, 652] width 145 height 16
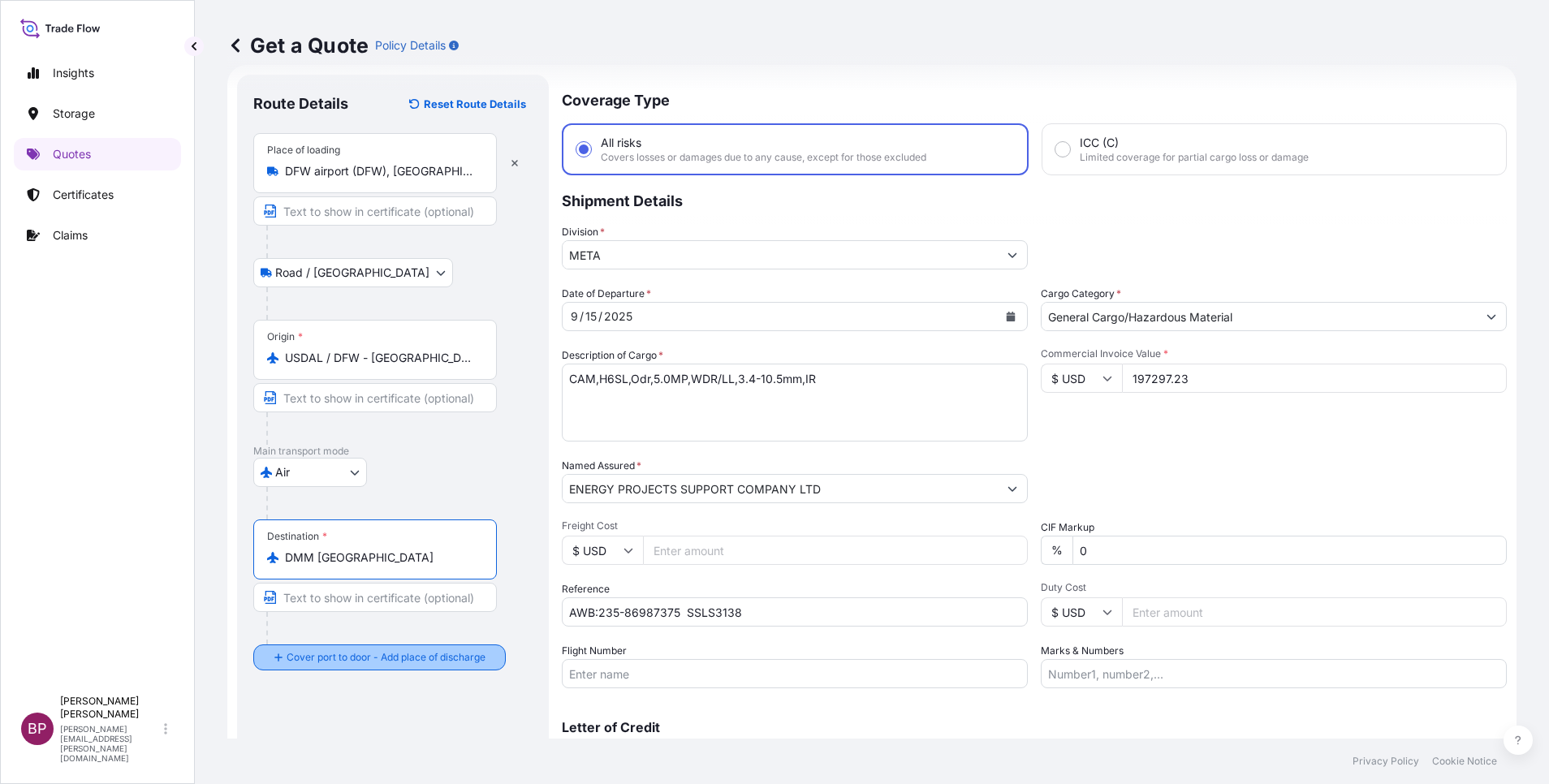
type input "DMM [GEOGRAPHIC_DATA]"
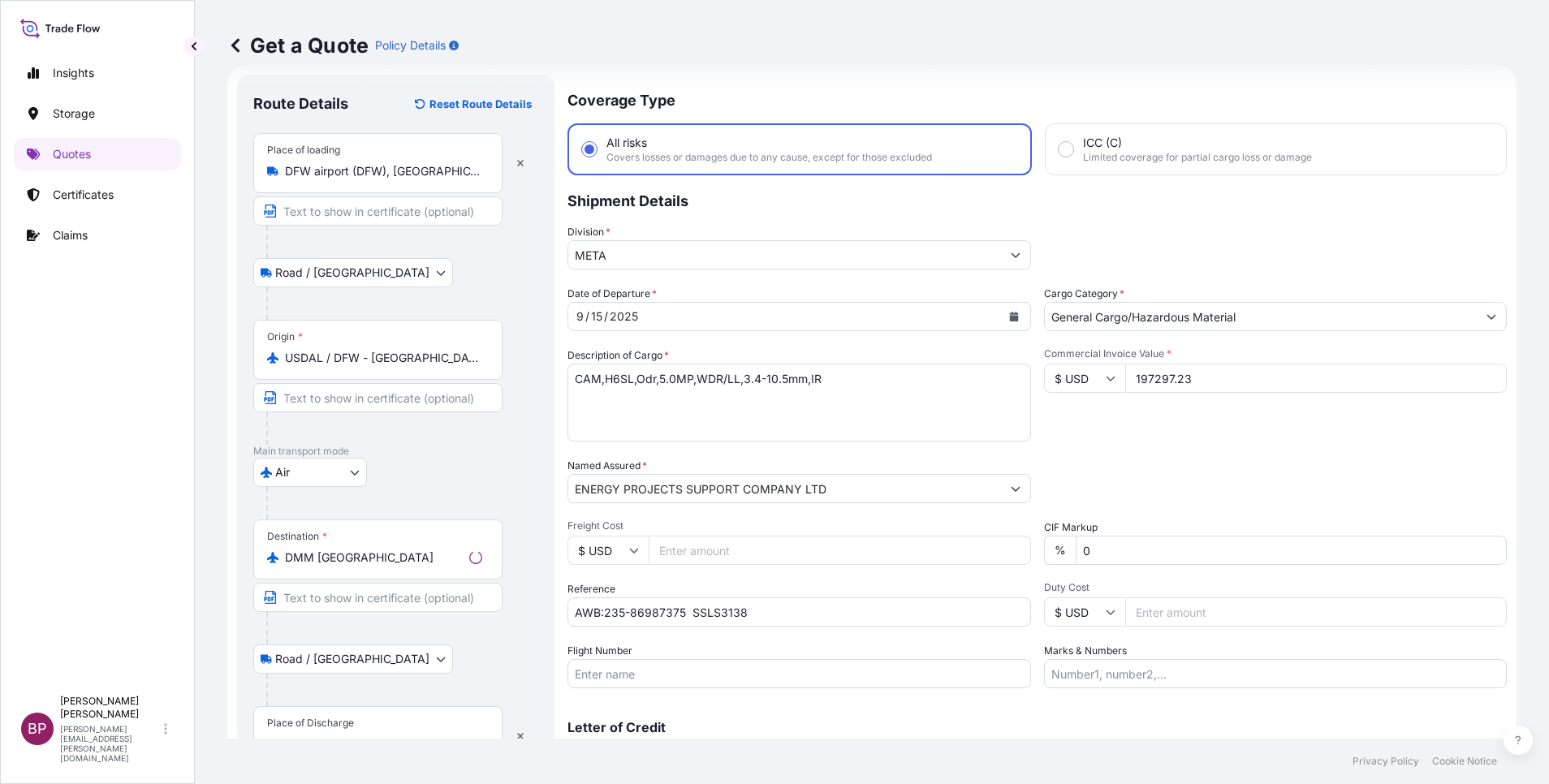
click at [396, 729] on div "Place of Discharge" at bounding box center [378, 736] width 249 height 60
click at [396, 736] on input "Place of Discharge" at bounding box center [383, 743] width 197 height 16
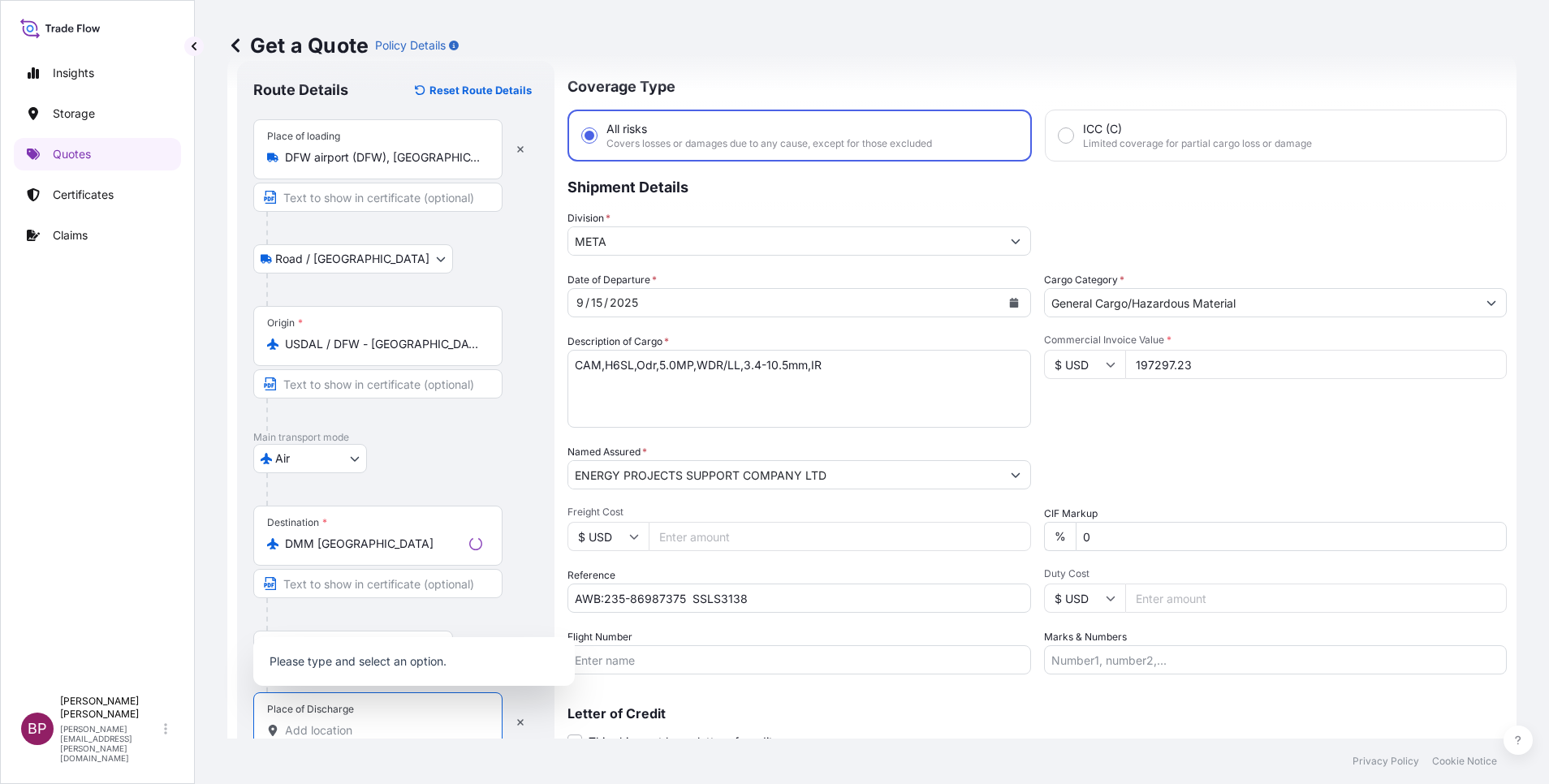
paste input "DMM"
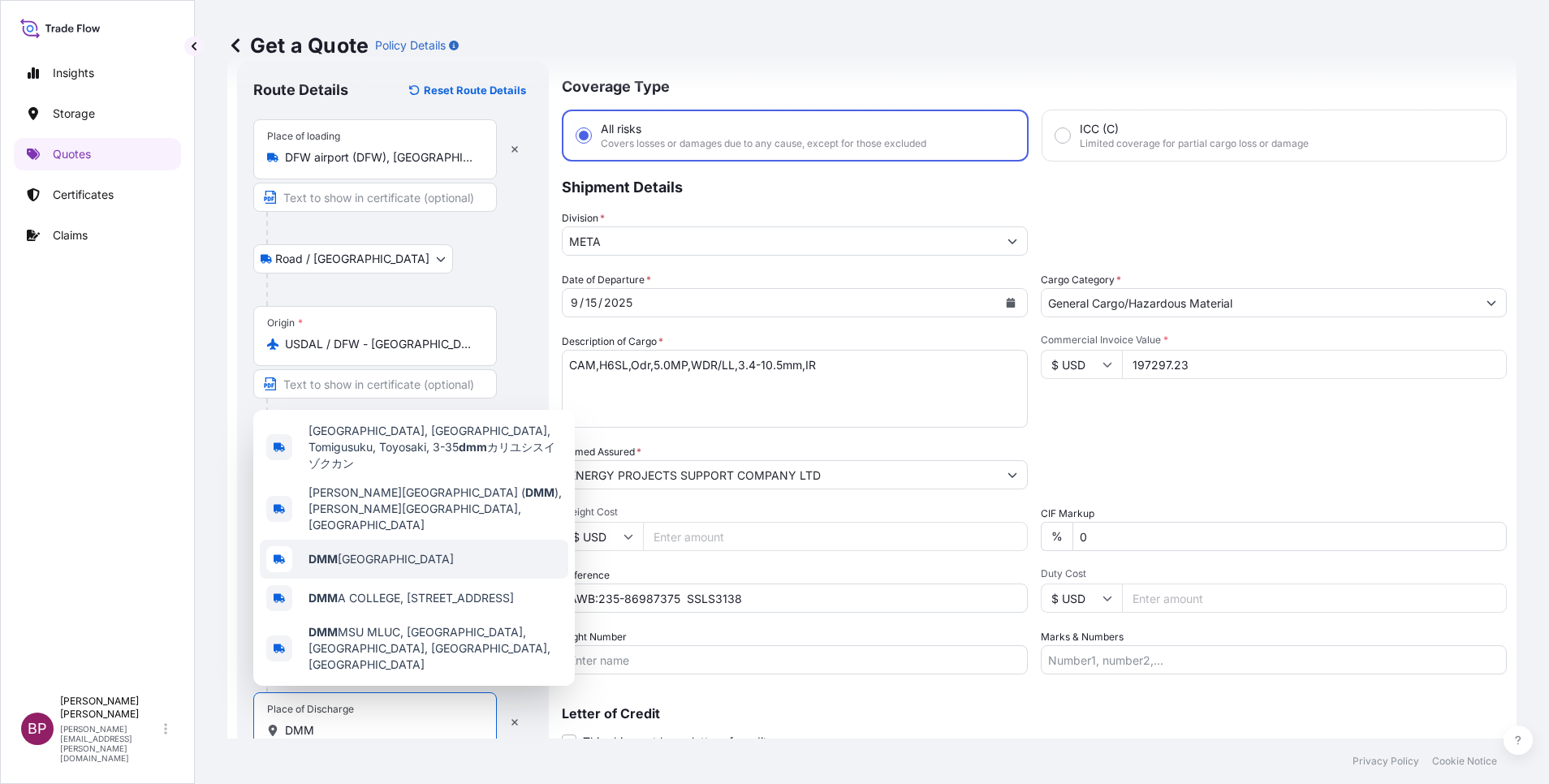
click at [418, 561] on div "DMM [GEOGRAPHIC_DATA]" at bounding box center [414, 558] width 308 height 39
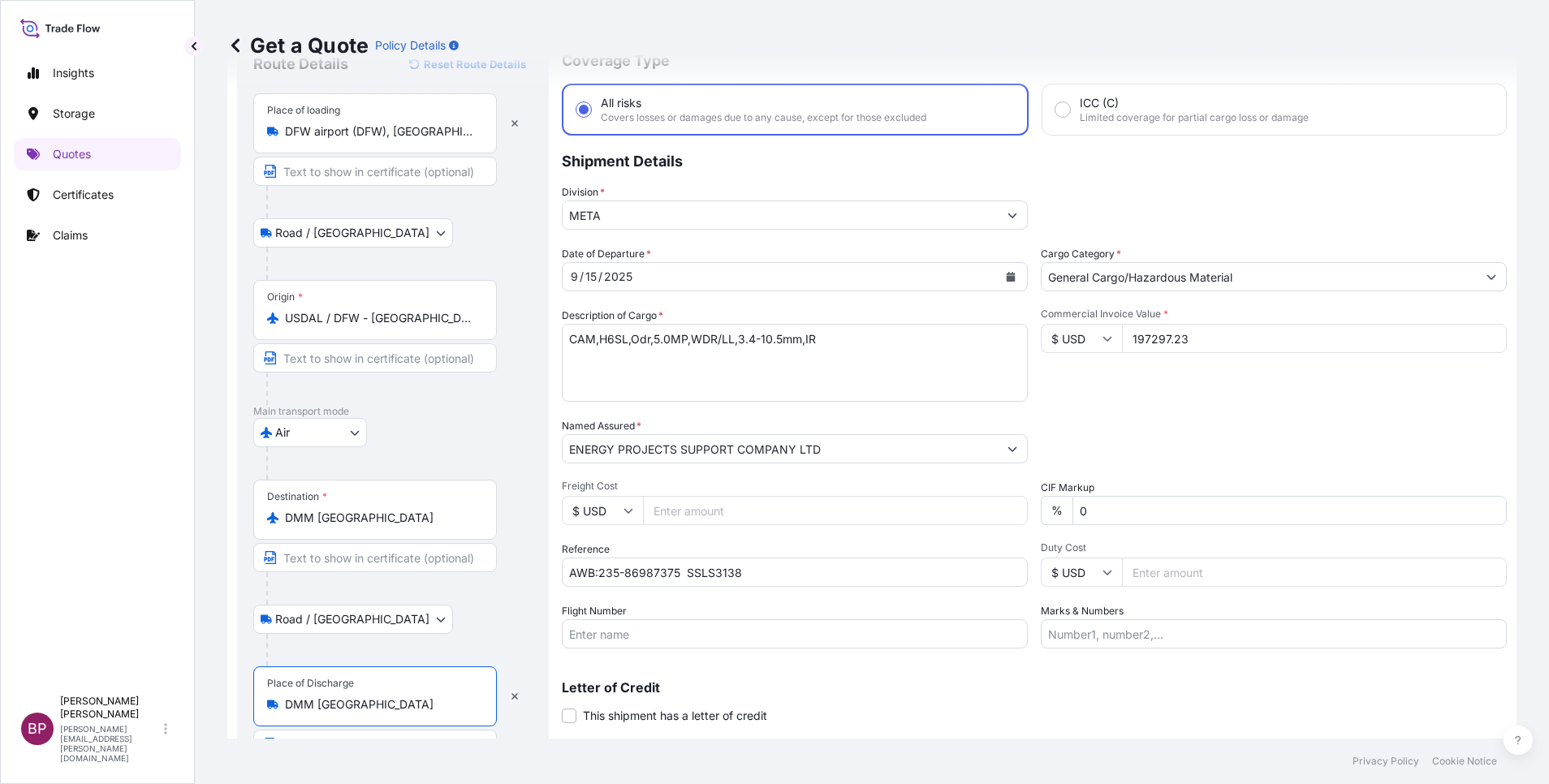
scroll to position [112, 0]
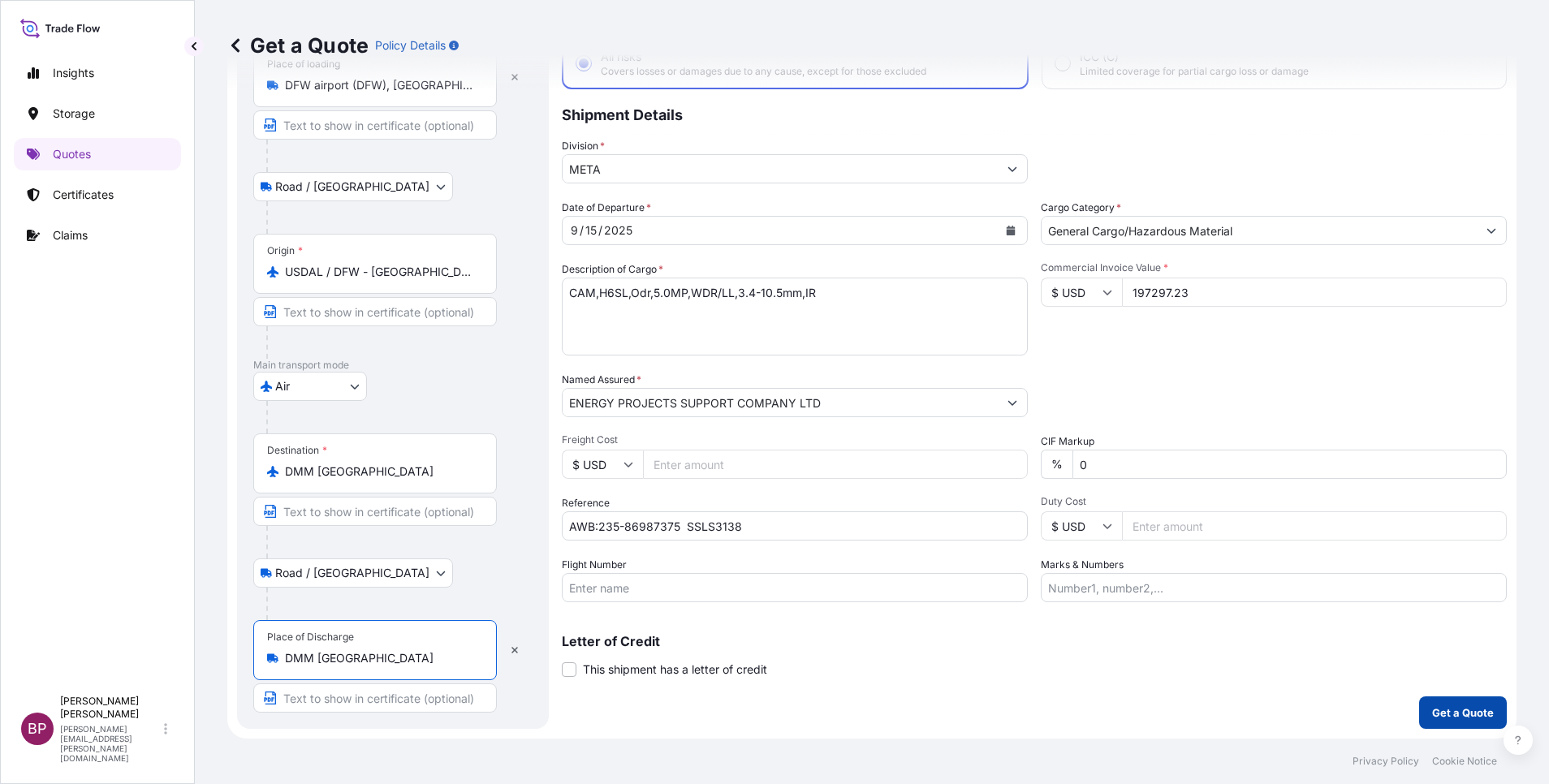
type input "DMM [GEOGRAPHIC_DATA]"
click at [1442, 709] on p "Get a Quote" at bounding box center [1463, 712] width 62 height 16
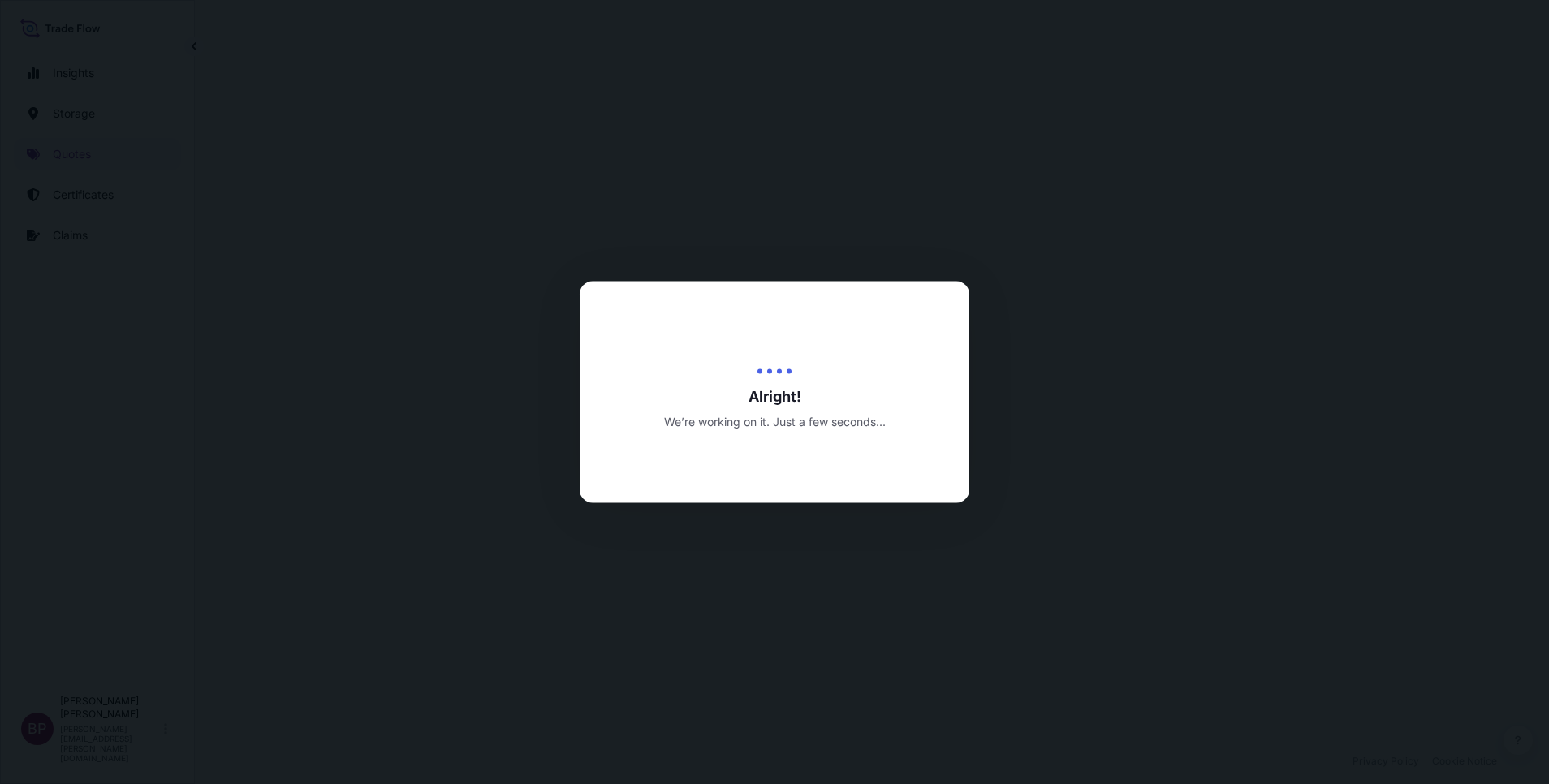
select select "Road / [GEOGRAPHIC_DATA]"
select select "Air"
select select "Road / [GEOGRAPHIC_DATA]"
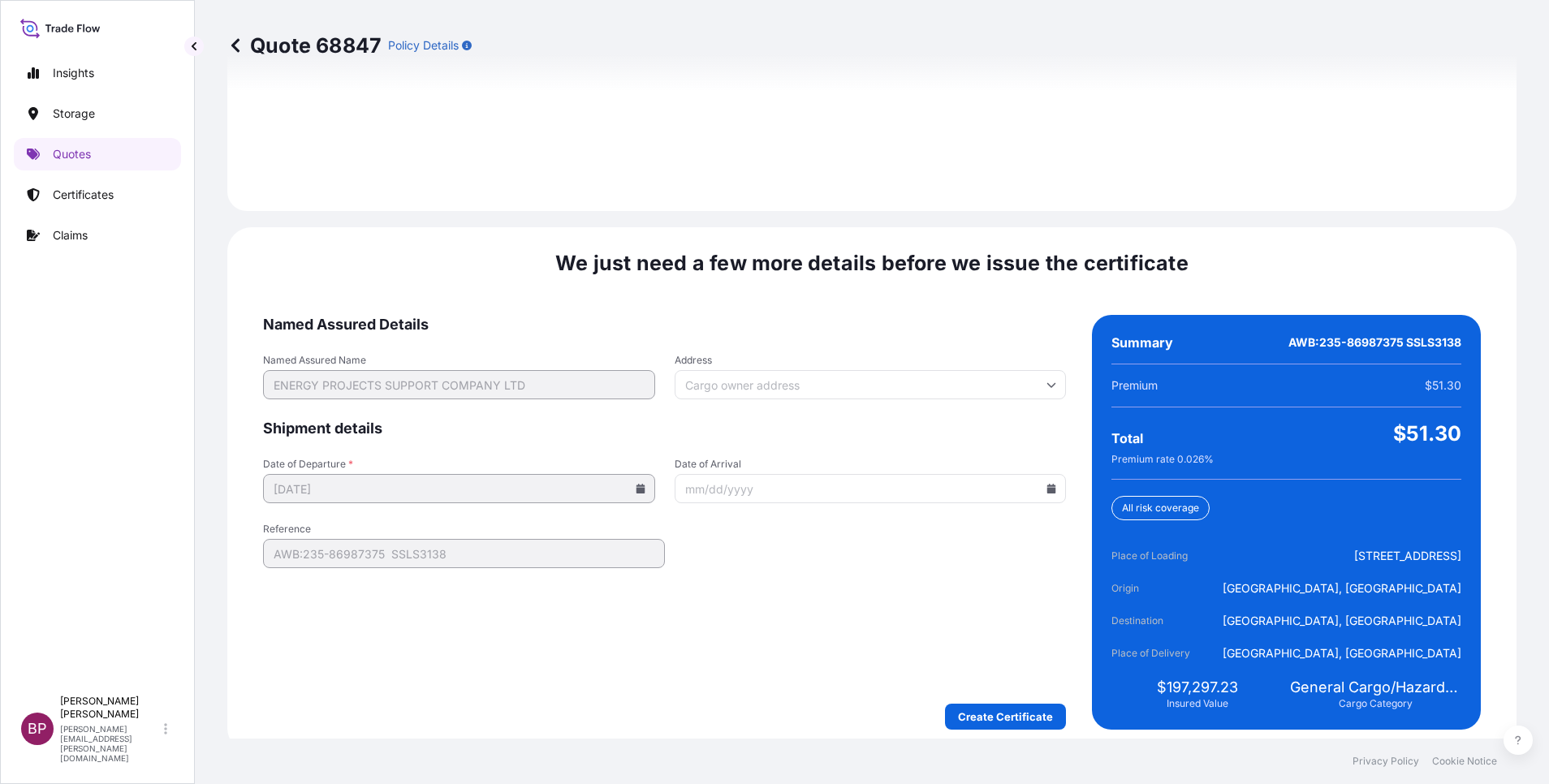
scroll to position [2405, 0]
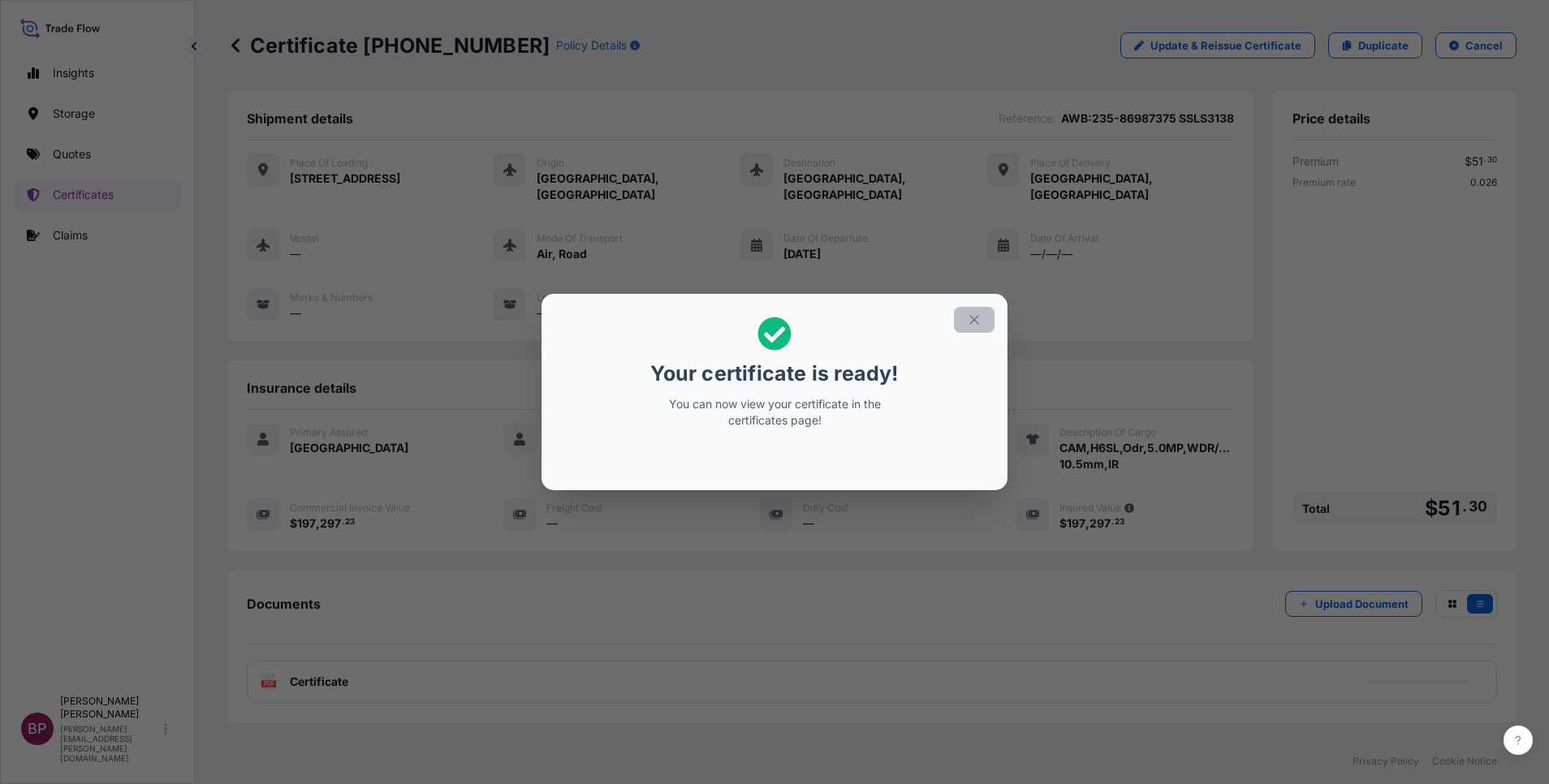
click at [977, 319] on icon "button" at bounding box center [973, 319] width 14 height 14
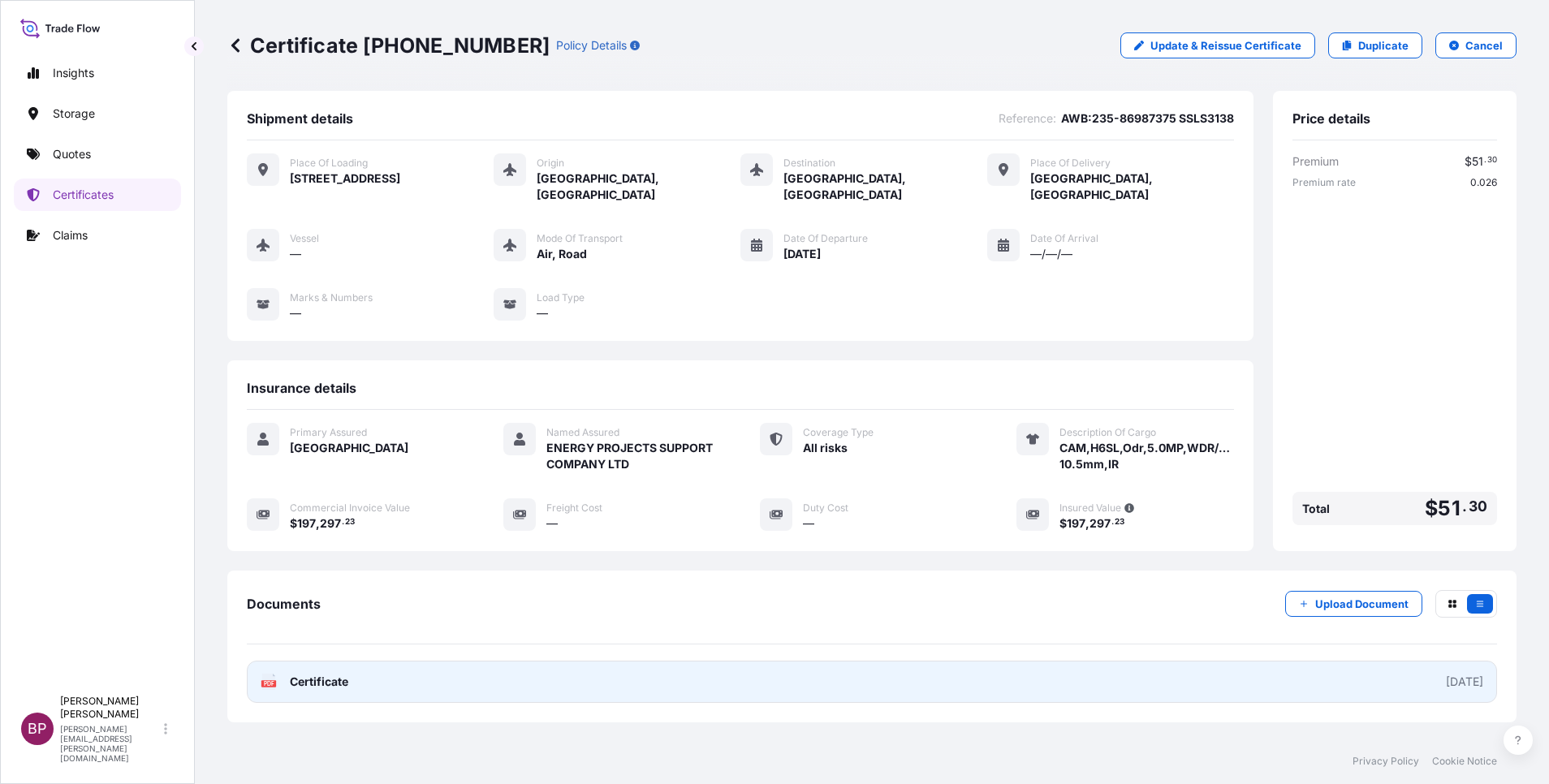
click at [330, 684] on span "Certificate" at bounding box center [320, 681] width 59 height 16
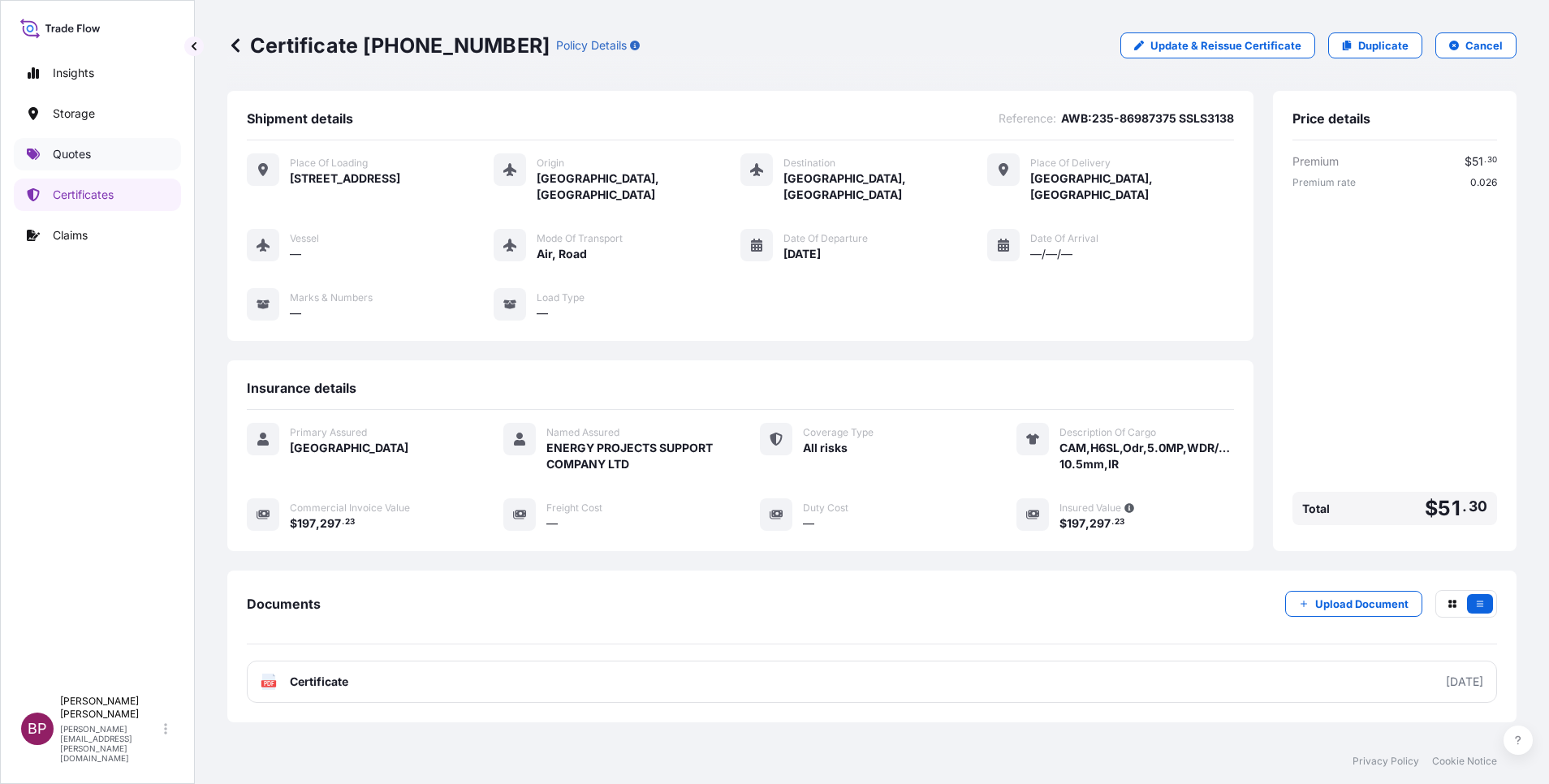
click at [65, 149] on p "Quotes" at bounding box center [72, 154] width 38 height 16
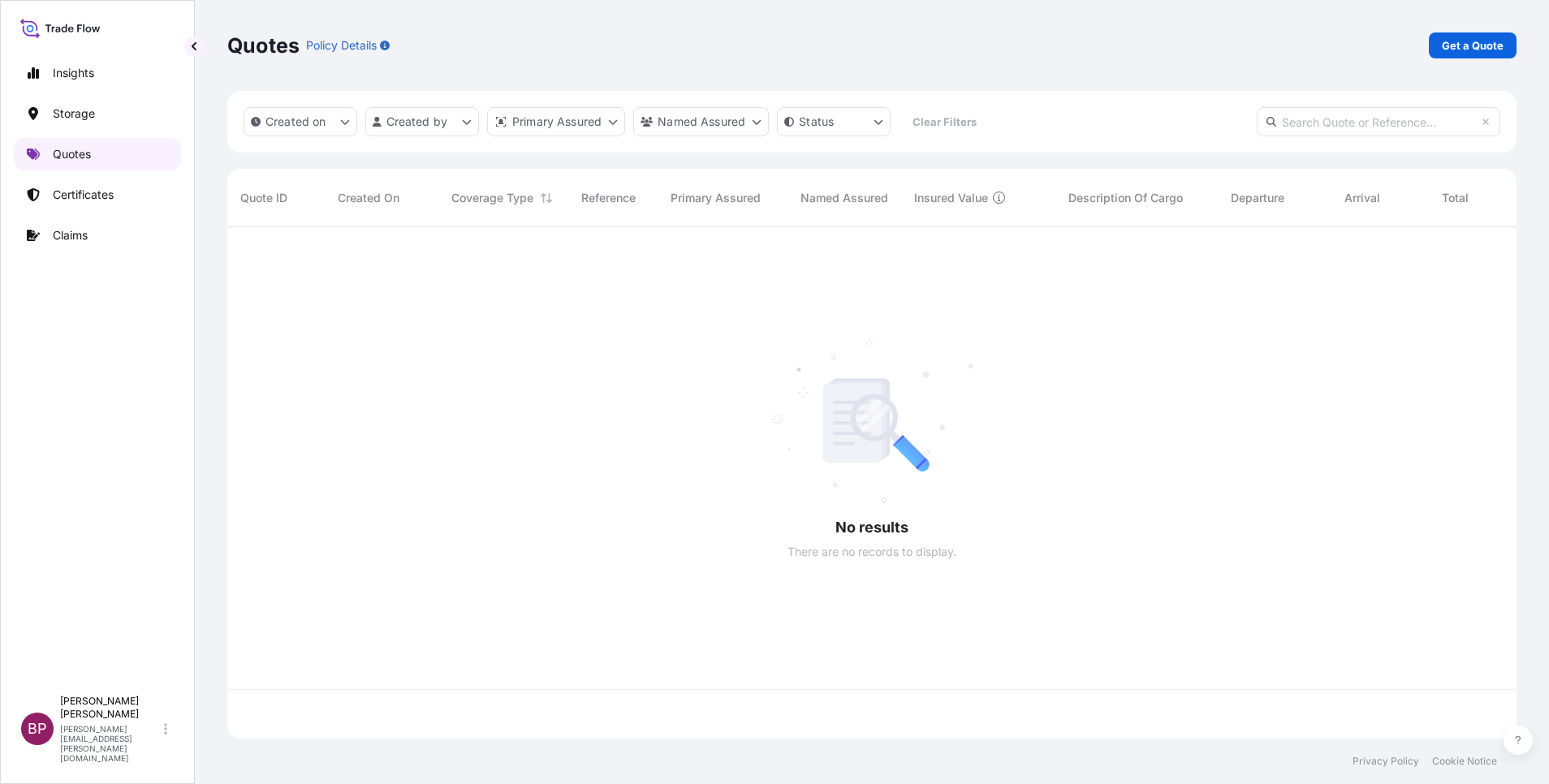
scroll to position [501, 1270]
click at [1466, 46] on p "Get a Quote" at bounding box center [1472, 45] width 62 height 16
select select "Water"
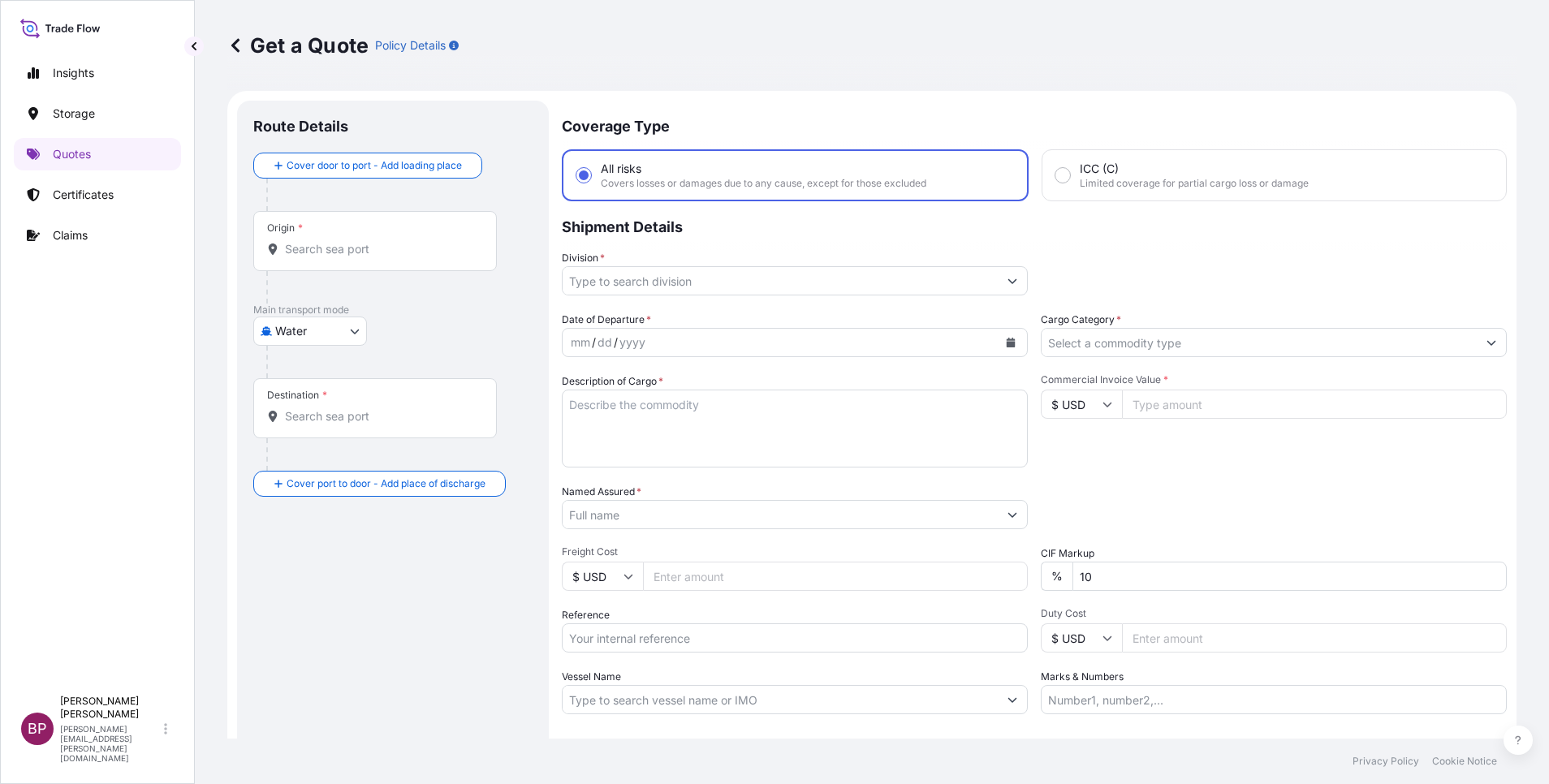
scroll to position [26, 0]
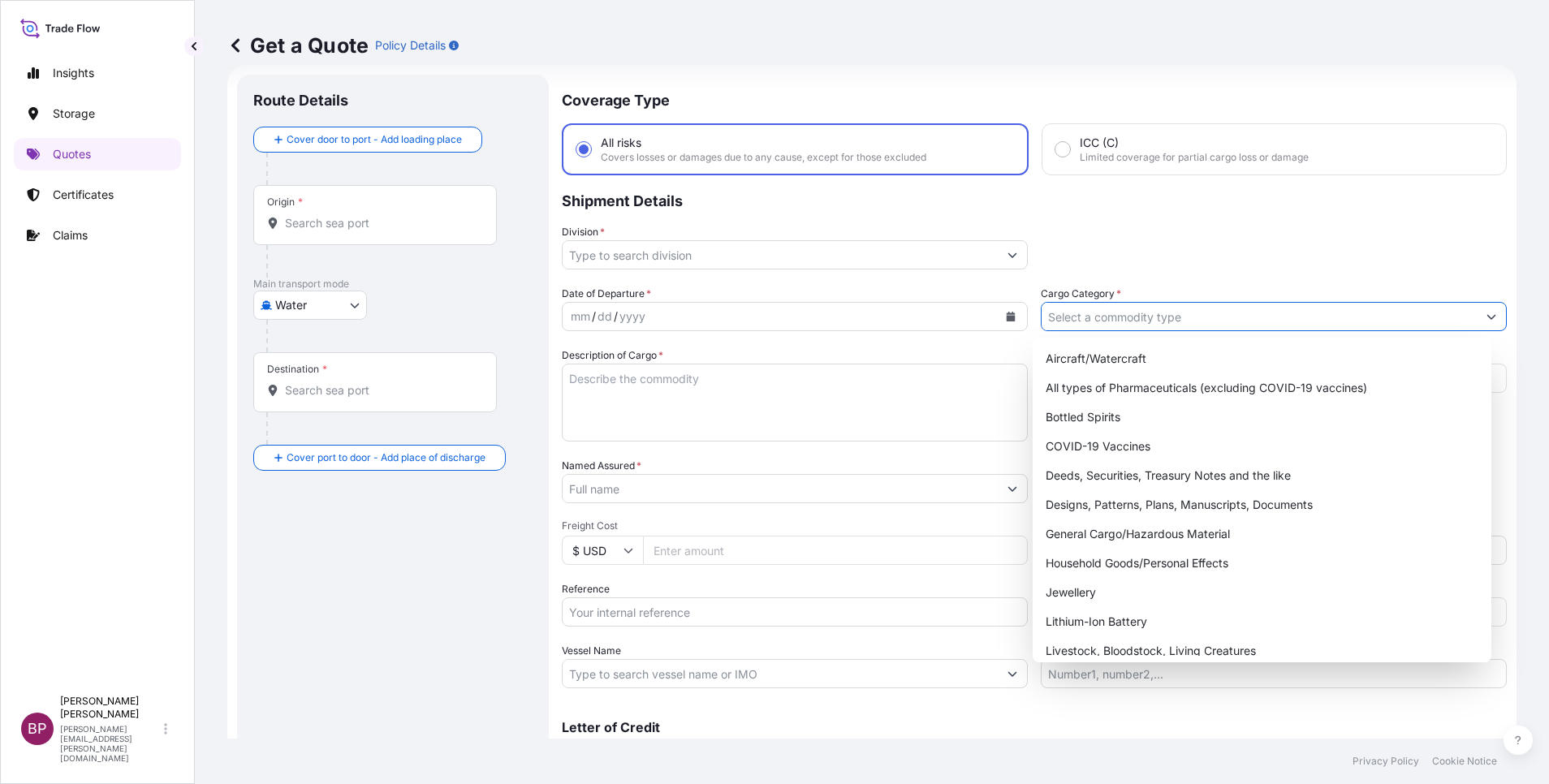
click at [1235, 314] on input "Cargo Category *" at bounding box center [1259, 316] width 435 height 29
click at [1105, 524] on div "General Cargo/Hazardous Material" at bounding box center [1262, 534] width 446 height 29
type input "General Cargo/Hazardous Material"
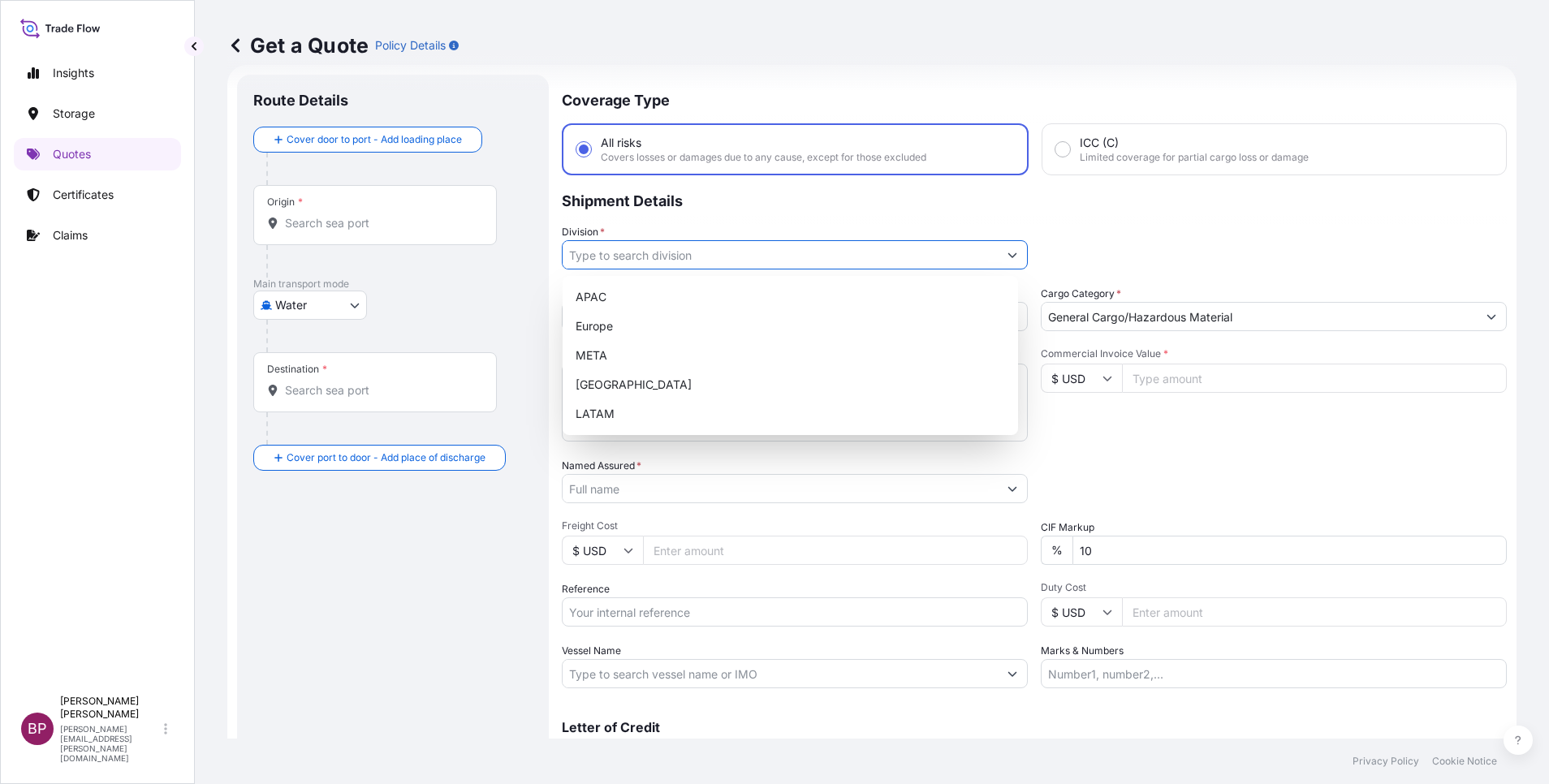
click at [987, 254] on input "Division *" at bounding box center [780, 254] width 435 height 29
click at [682, 346] on div "META" at bounding box center [790, 355] width 442 height 29
type input "META"
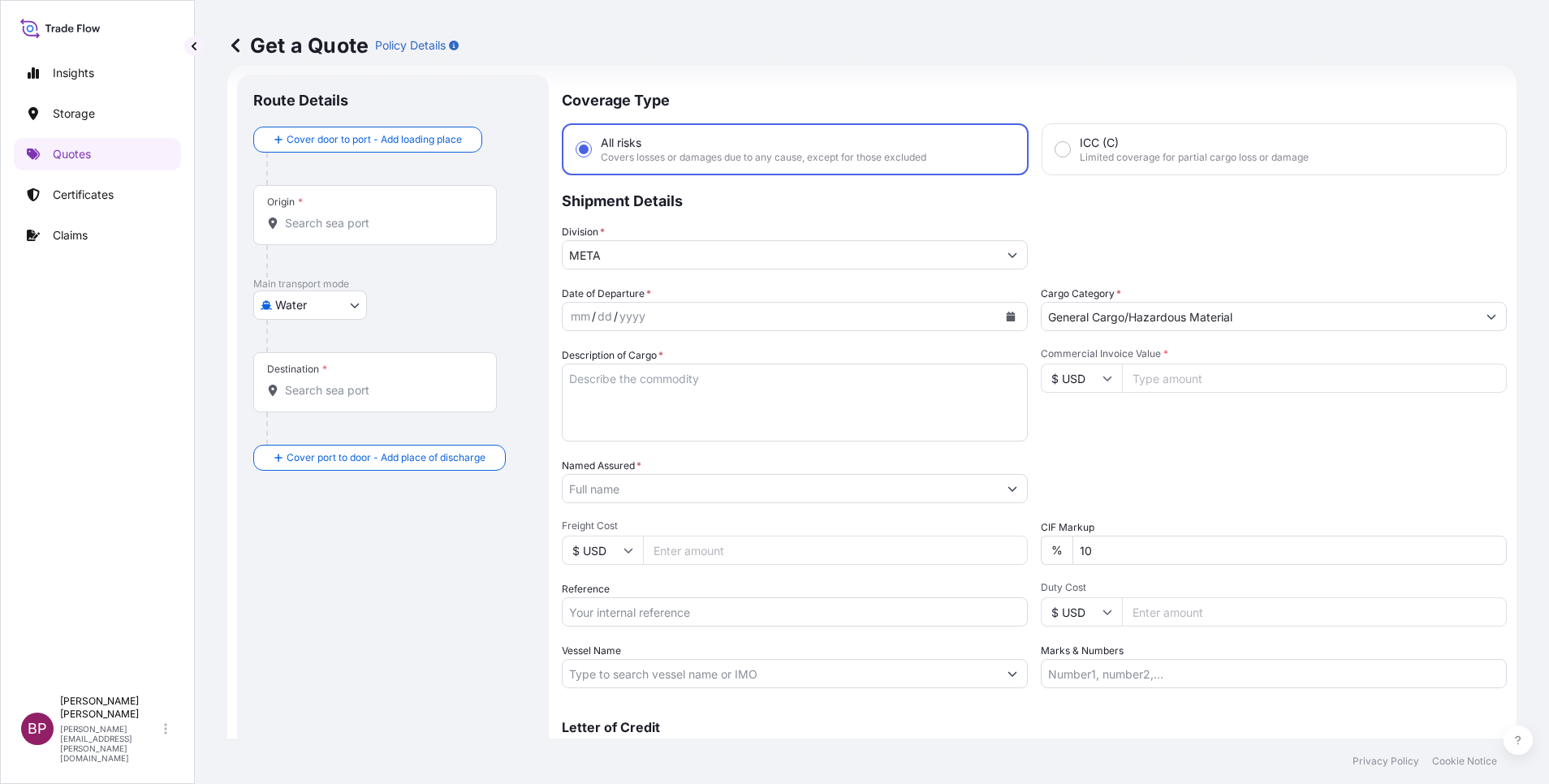
click at [1191, 389] on input "Commercial Invoice Value *" at bounding box center [1315, 377] width 385 height 29
paste input "49095.20"
type input "49095.20"
drag, startPoint x: 1134, startPoint y: 553, endPoint x: 869, endPoint y: 546, distance: 265.1
click at [898, 547] on div "Date of Departure * mm / dd / yyyy Cargo Category * General Cargo/Hazardous Mat…" at bounding box center [1034, 486] width 945 height 402
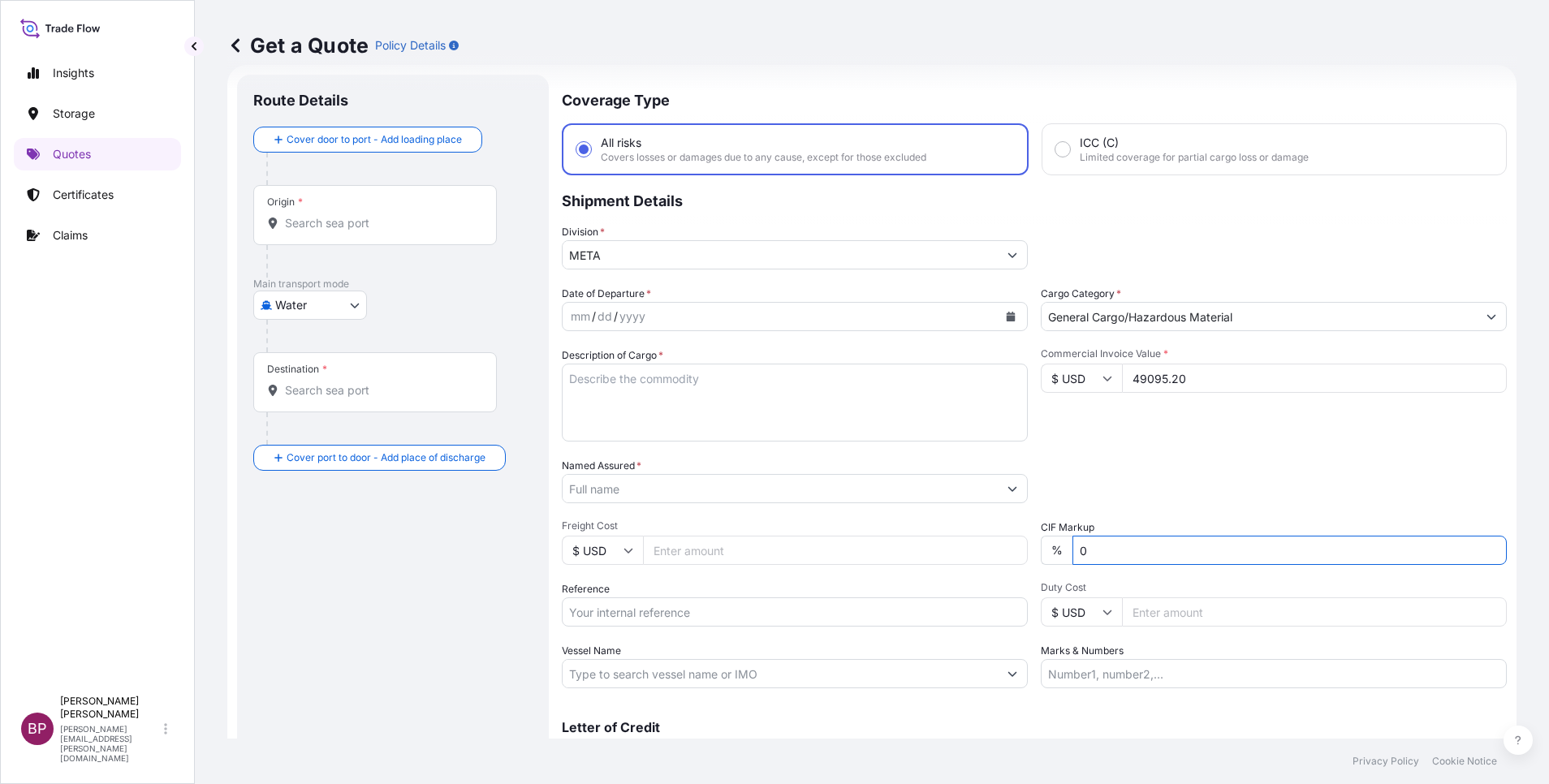
type input "0"
click at [1161, 483] on div "Packing Category Type to search a container mode Please select a primary mode o…" at bounding box center [1273, 481] width 466 height 46
click at [721, 410] on textarea "Description of Cargo *" at bounding box center [794, 402] width 466 height 78
paste textarea "Fermented Chili Paste"
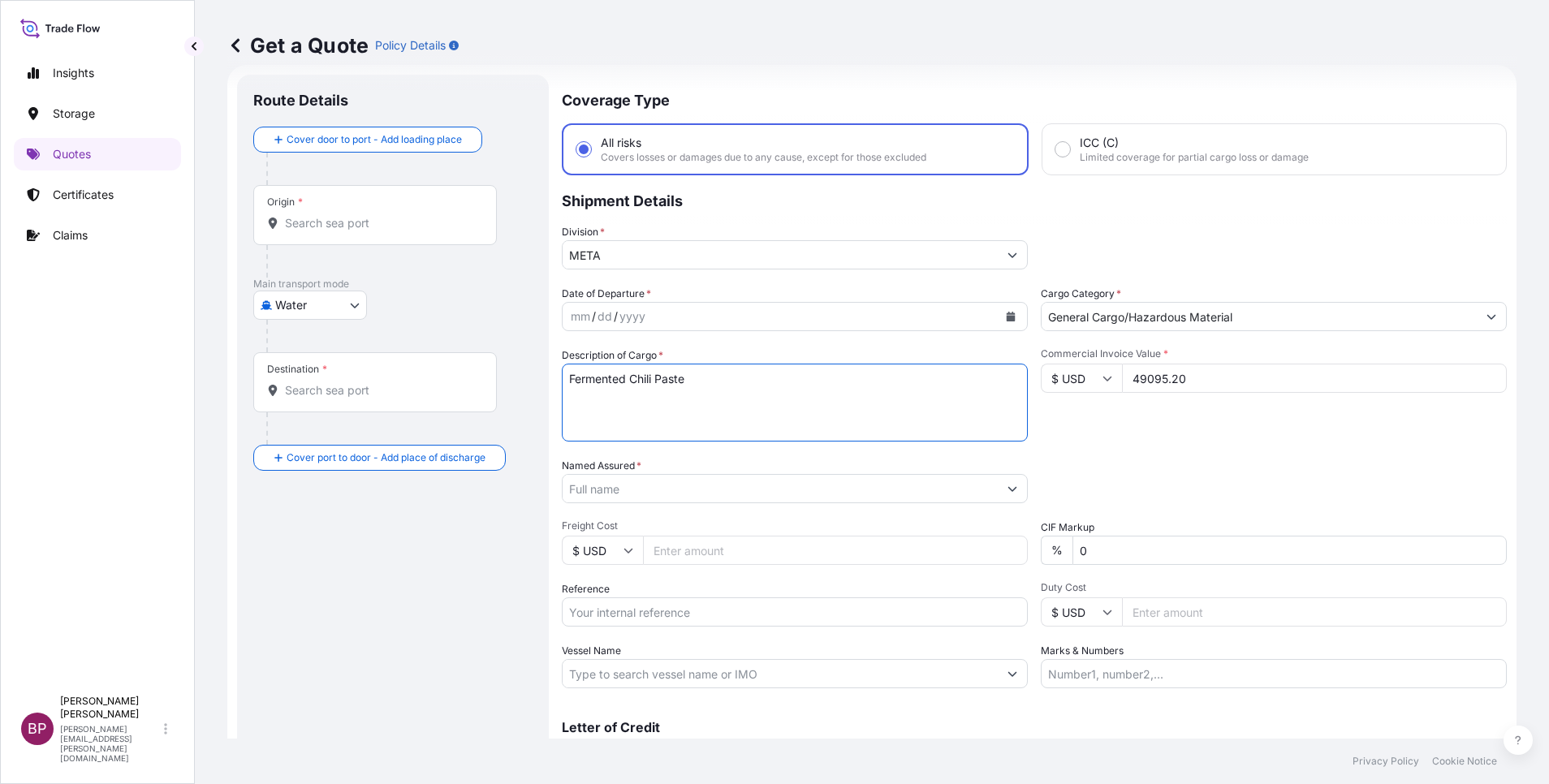
type textarea "Fermented Chili Paste"
drag, startPoint x: 686, startPoint y: 614, endPoint x: 711, endPoint y: 614, distance: 25.0
click at [686, 614] on input "Reference" at bounding box center [794, 611] width 466 height 29
paste input "BL:MAEU258644257 SSLS3147"
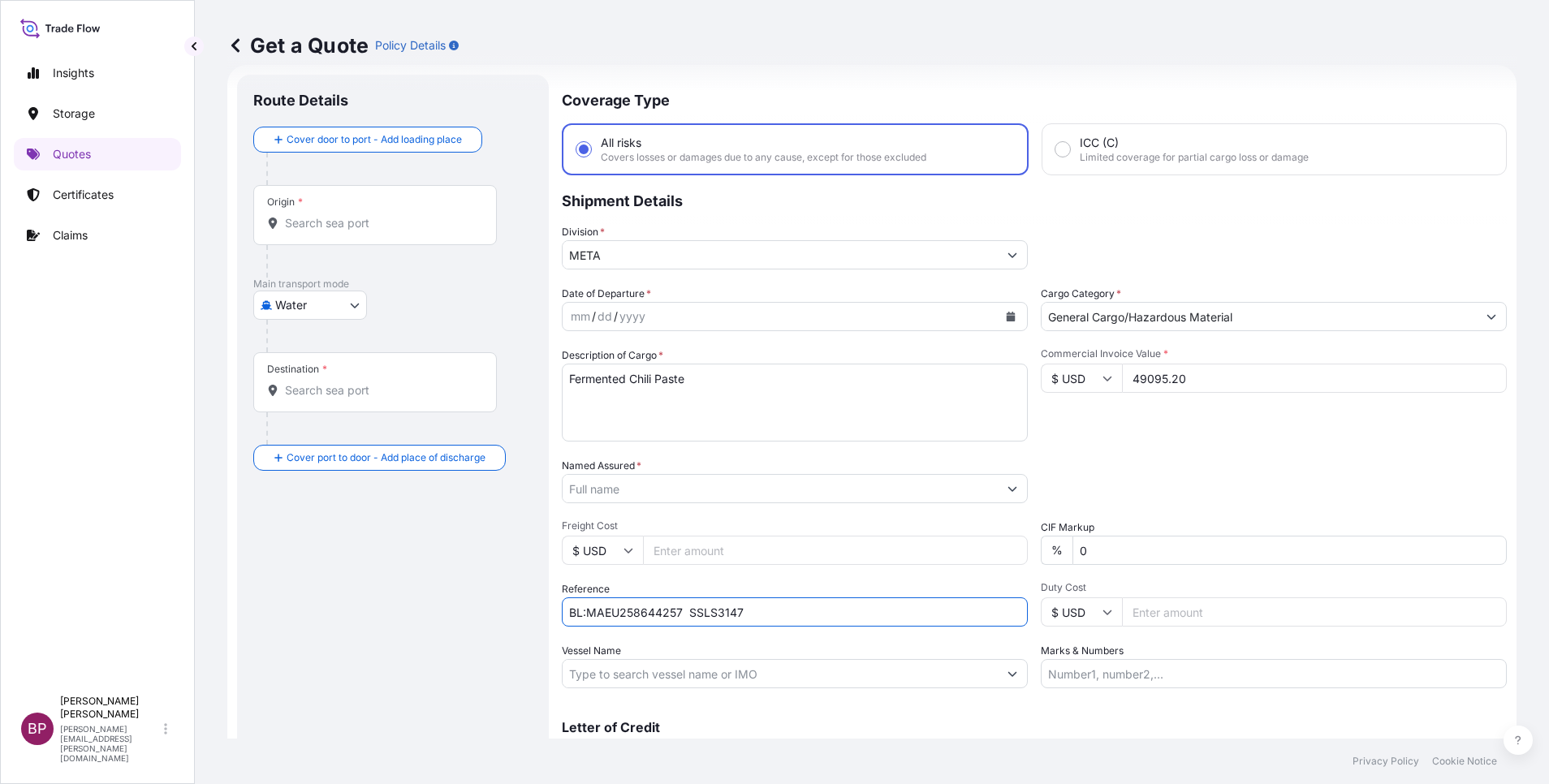
type input "BL:MAEU258644257 SSLS3147"
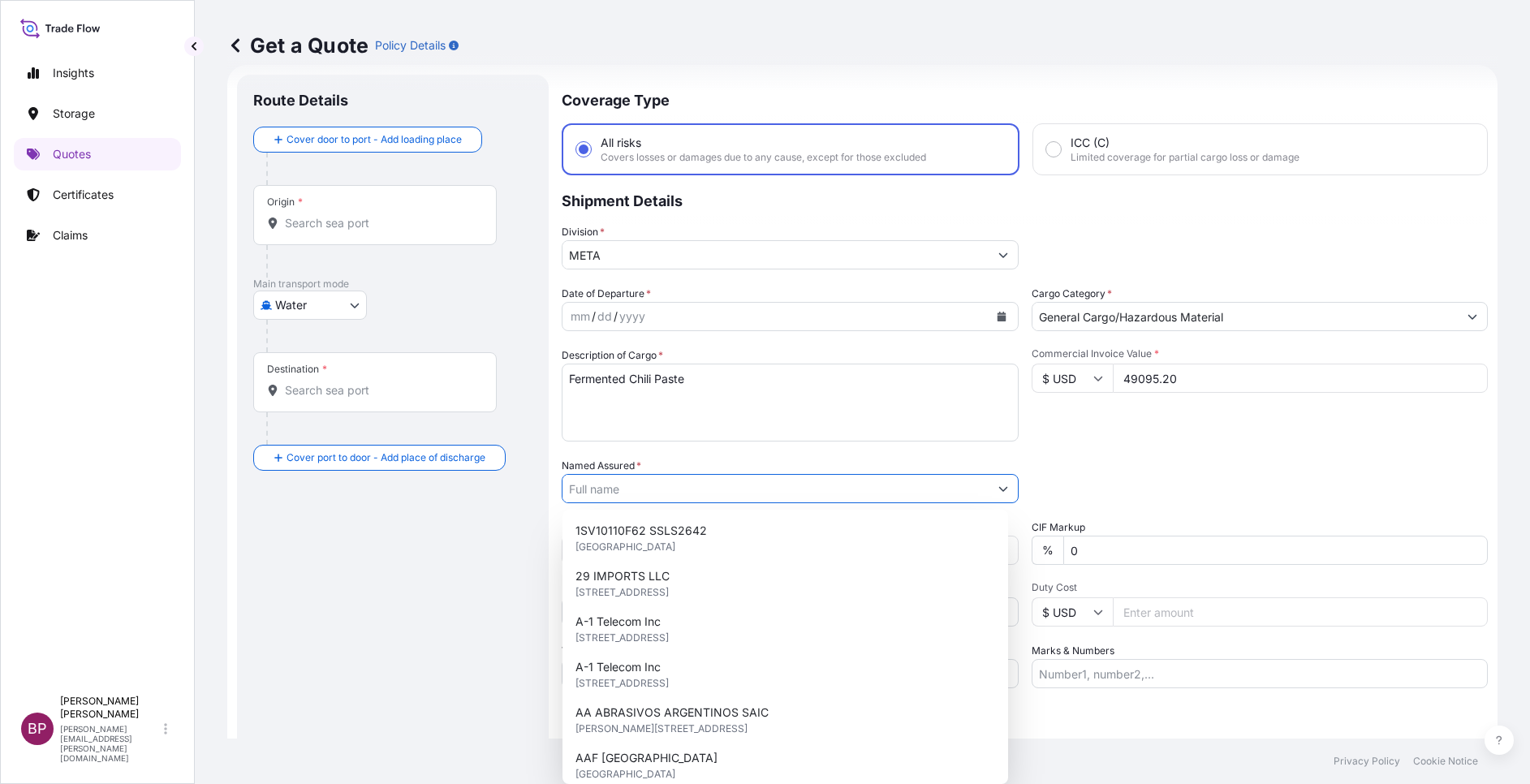
click at [695, 485] on input "Named Assured *" at bounding box center [775, 488] width 426 height 29
paste input "Mama Sauce Company for Food Industries"
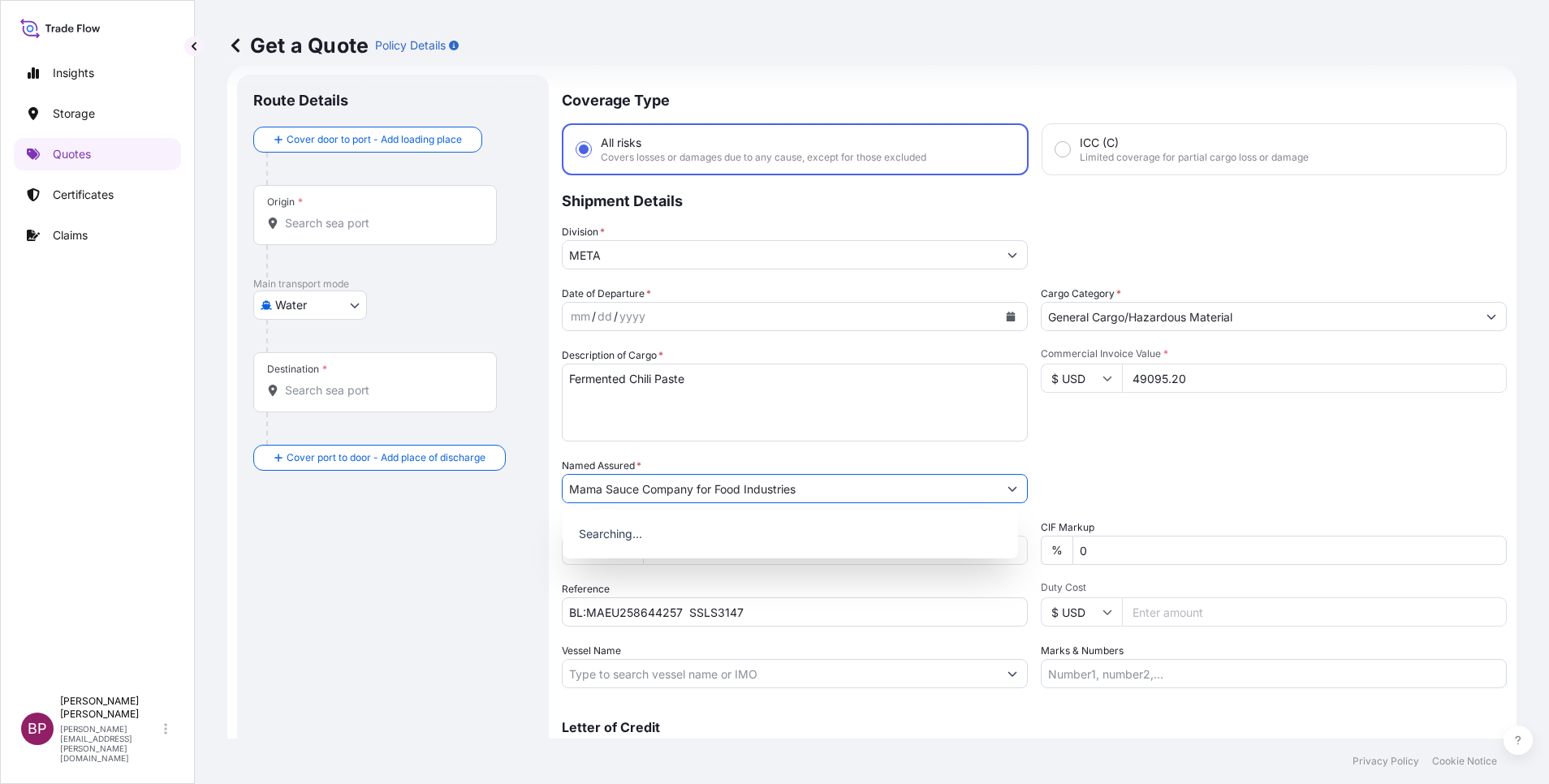
type input "Mama Sauce Company for Food Industries"
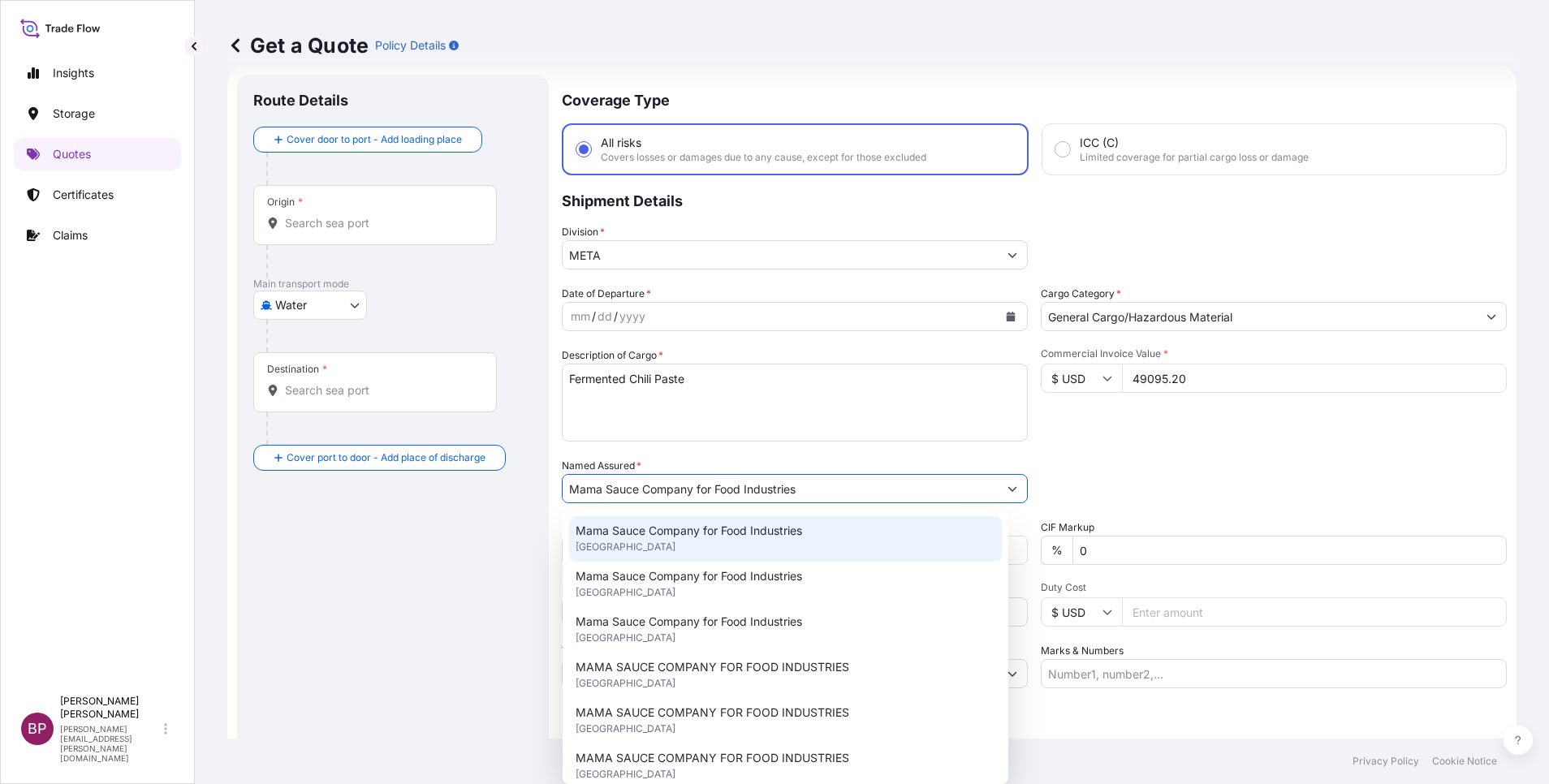
click at [998, 319] on button "Calendar" at bounding box center [1010, 316] width 26 height 26
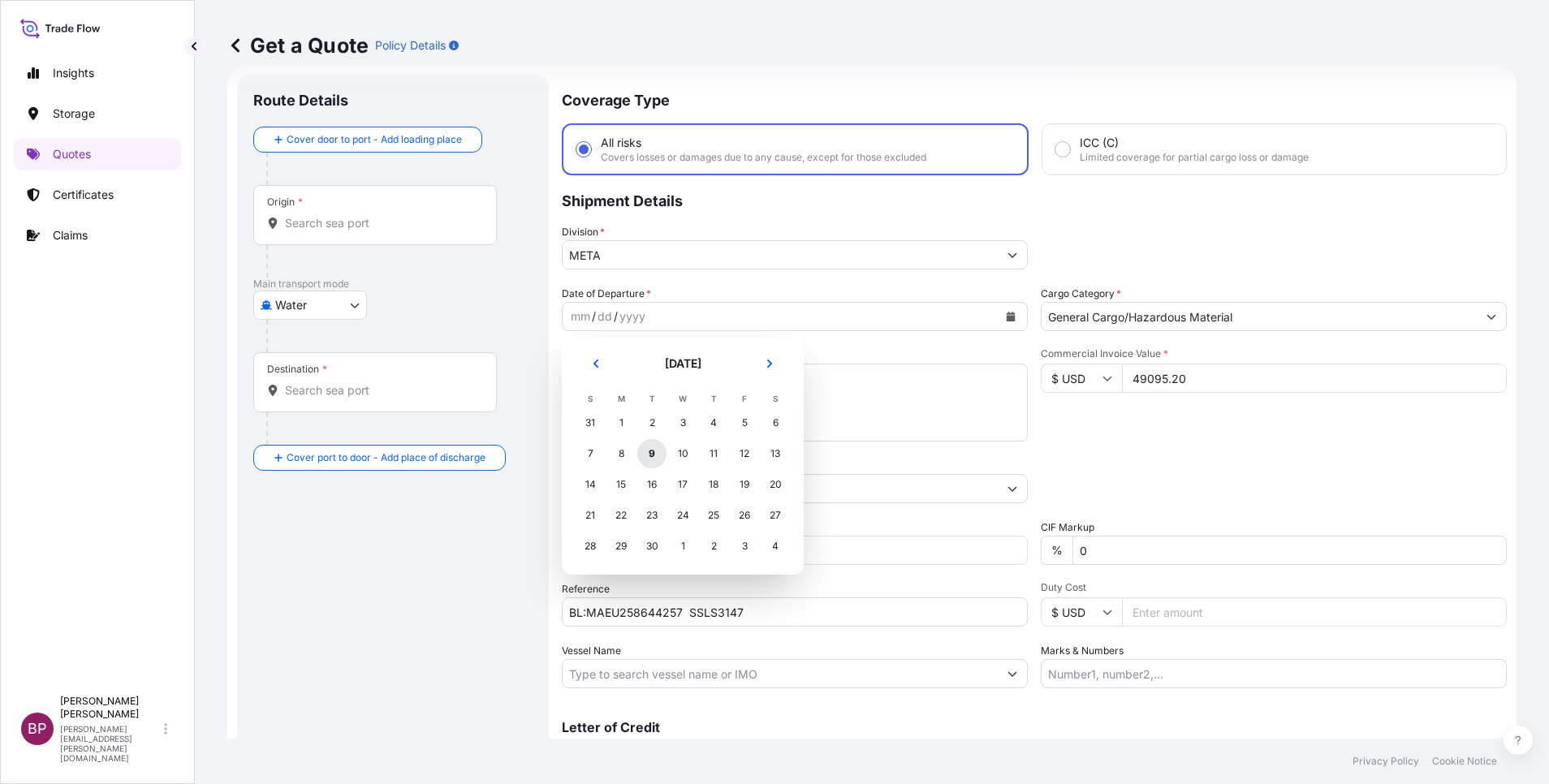
click at [651, 452] on div "9" at bounding box center [652, 453] width 29 height 29
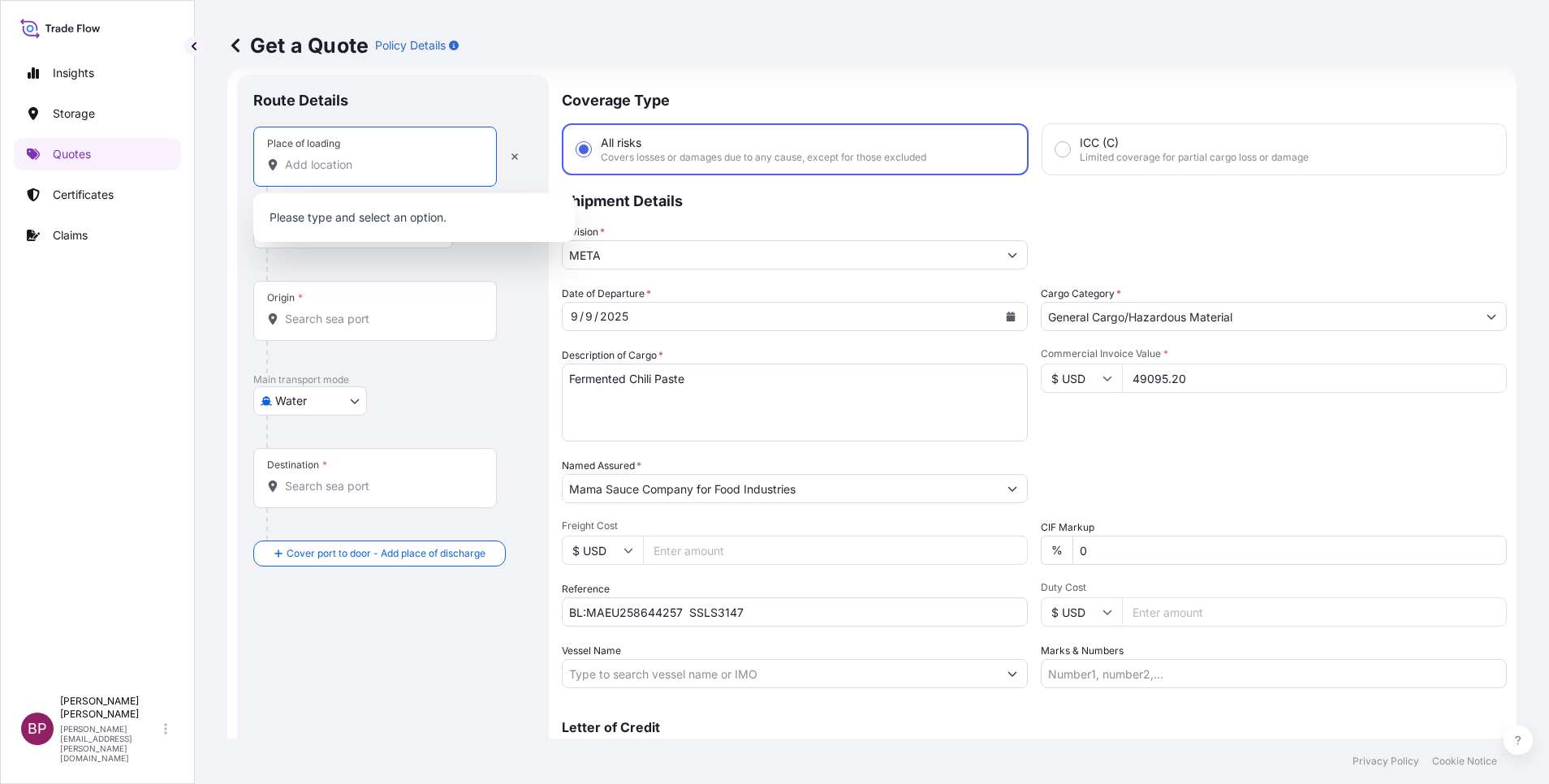
click at [353, 160] on input "Place of loading" at bounding box center [380, 164] width 192 height 16
paste input "HAZIRA"
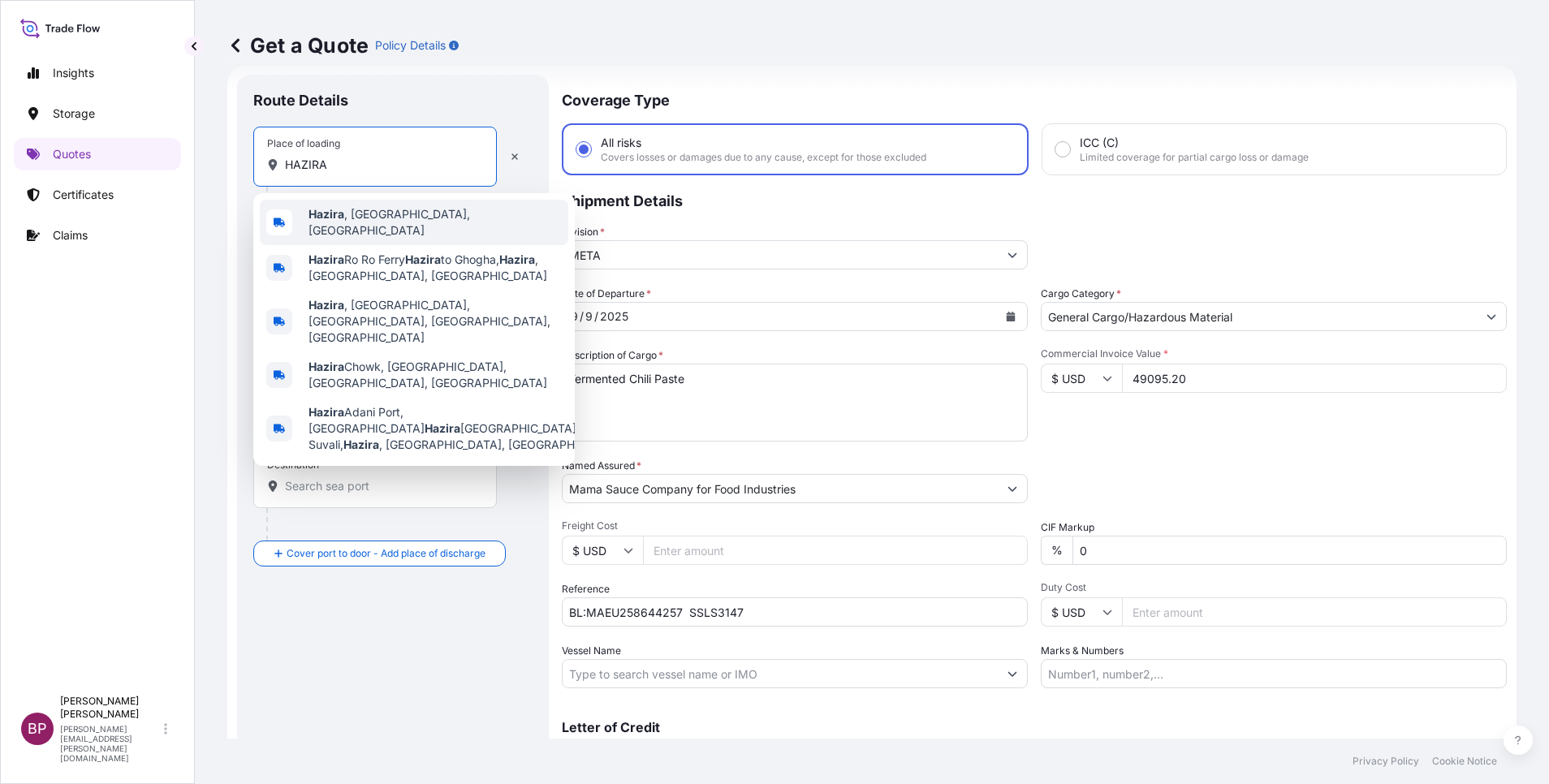
click at [413, 222] on span "[GEOGRAPHIC_DATA] , [GEOGRAPHIC_DATA], [GEOGRAPHIC_DATA]" at bounding box center [434, 222] width 253 height 32
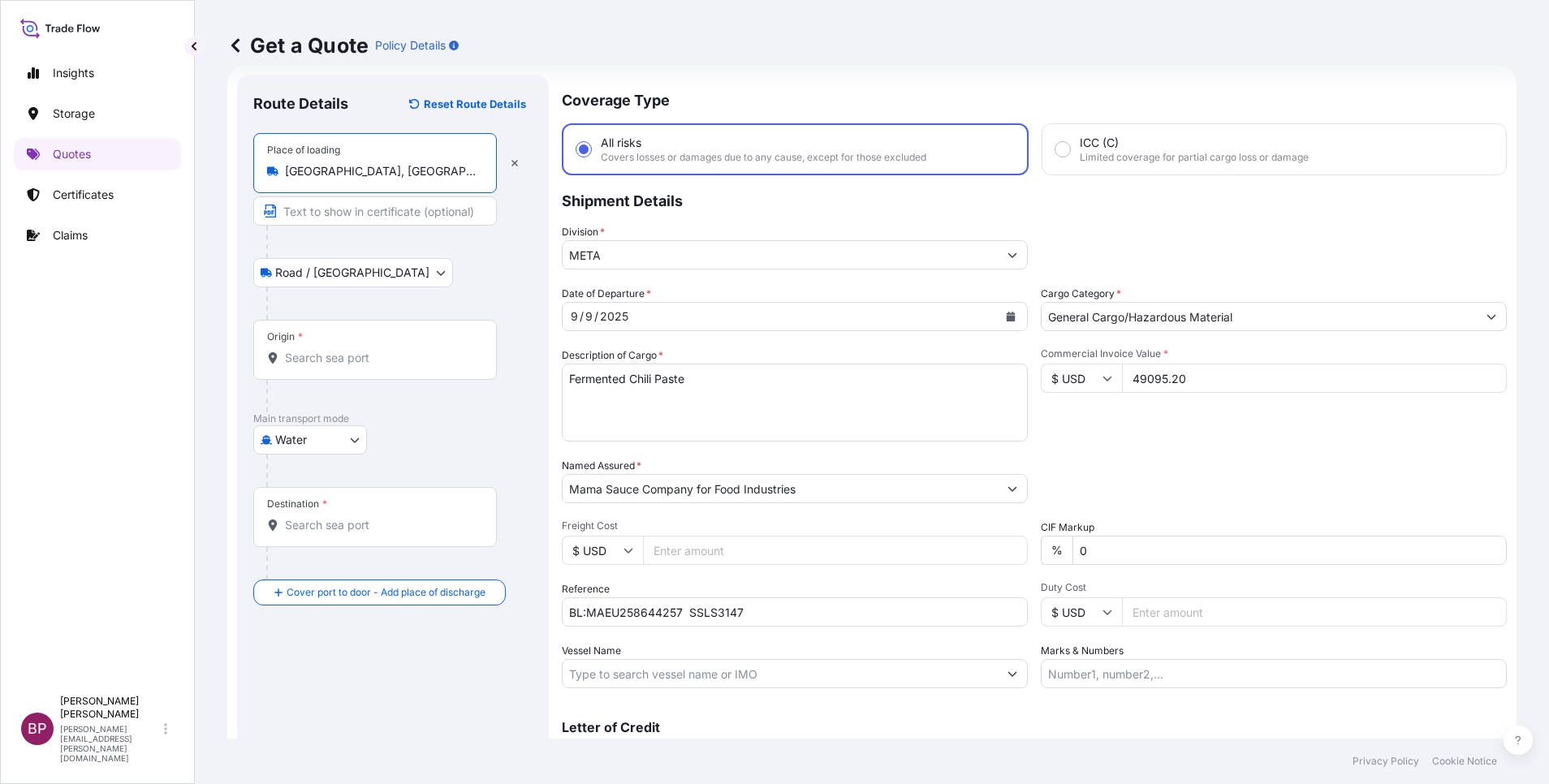
type input "[GEOGRAPHIC_DATA], [GEOGRAPHIC_DATA], [GEOGRAPHIC_DATA]"
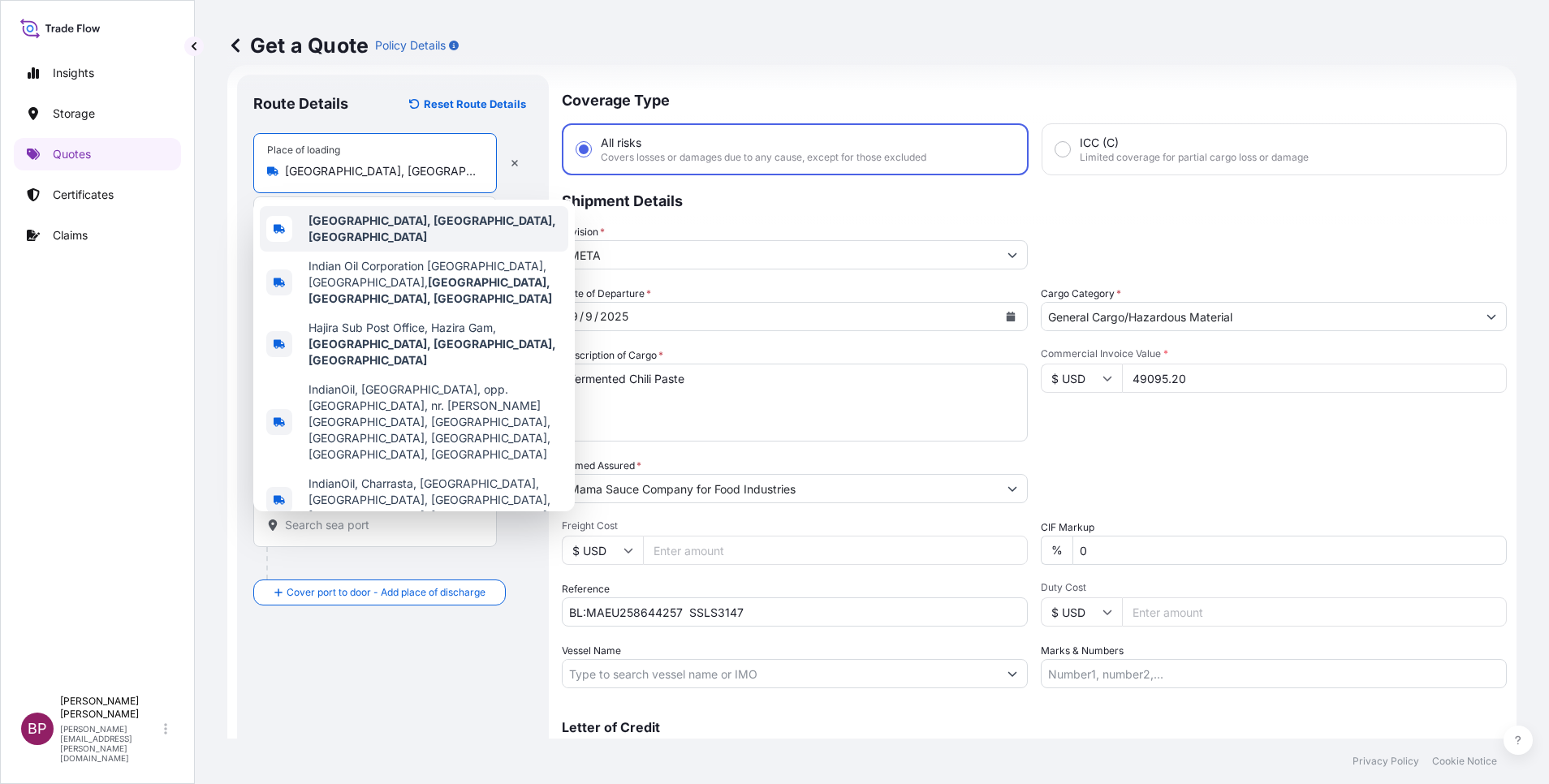
click at [412, 227] on b "[GEOGRAPHIC_DATA], [GEOGRAPHIC_DATA], [GEOGRAPHIC_DATA]" at bounding box center [432, 228] width 248 height 30
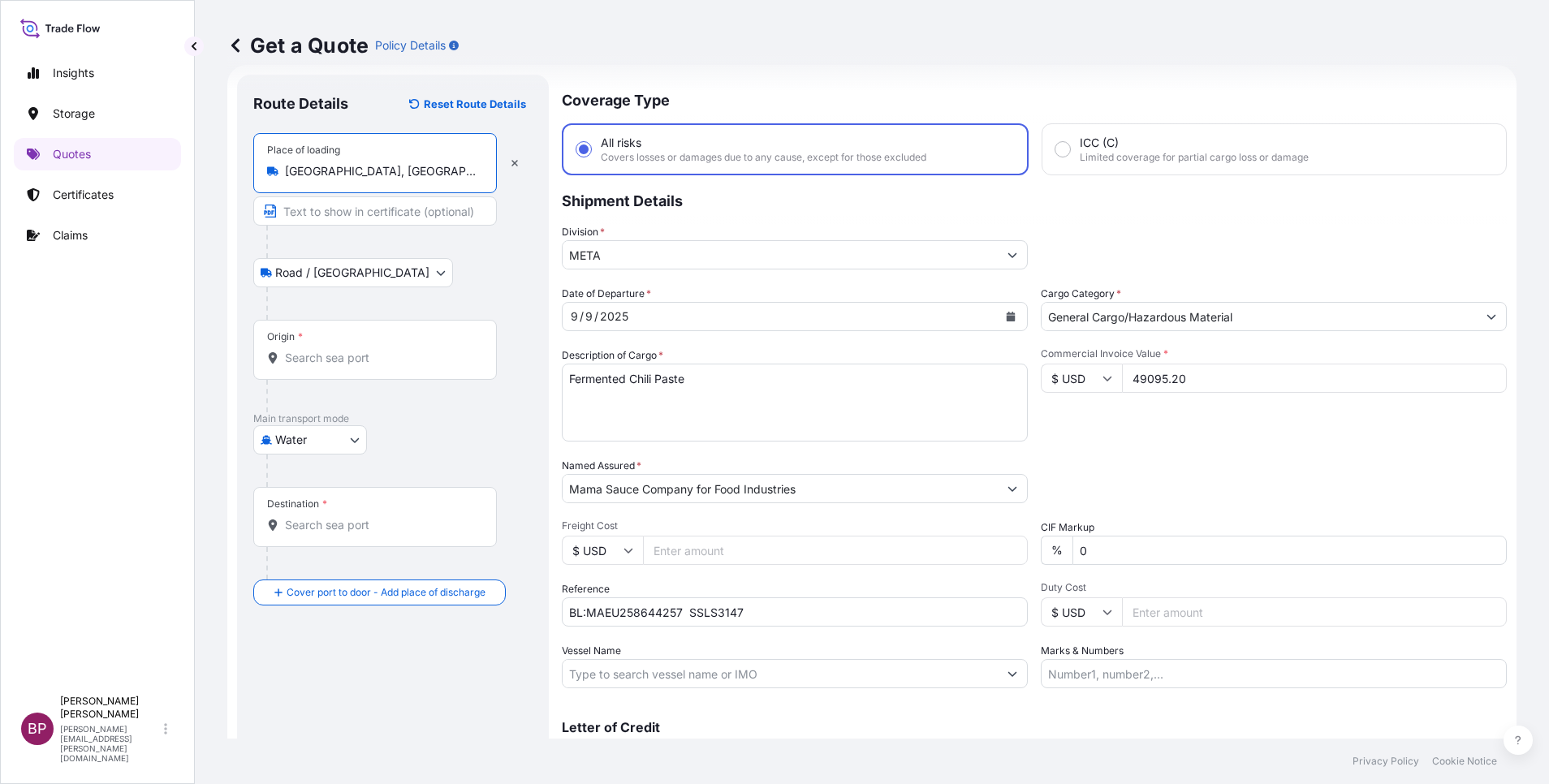
click at [414, 360] on input "Origin *" at bounding box center [380, 357] width 192 height 16
paste input "HAZIRA"
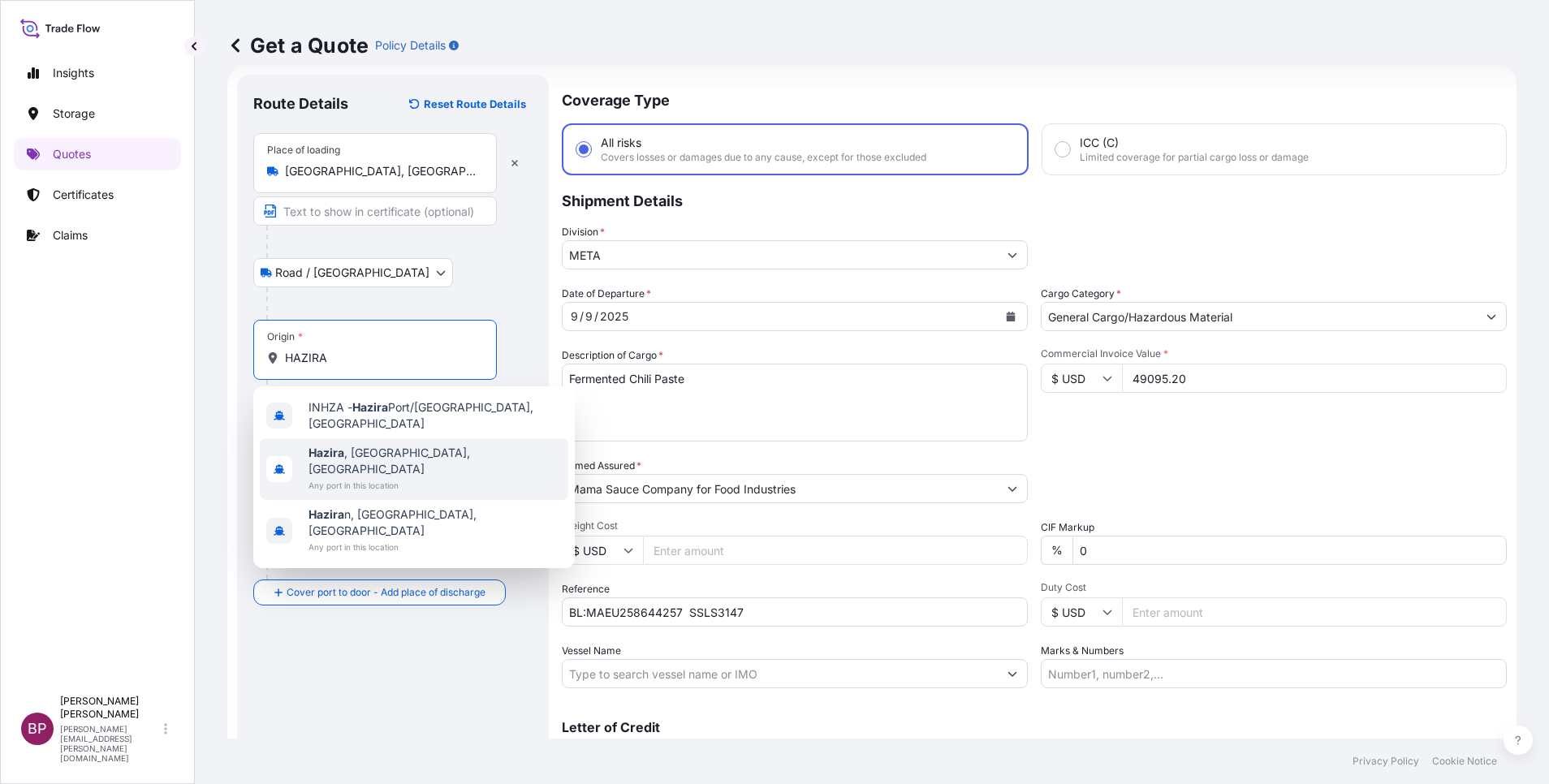
click at [407, 447] on span "[GEOGRAPHIC_DATA] , [GEOGRAPHIC_DATA], [GEOGRAPHIC_DATA]" at bounding box center [434, 461] width 253 height 32
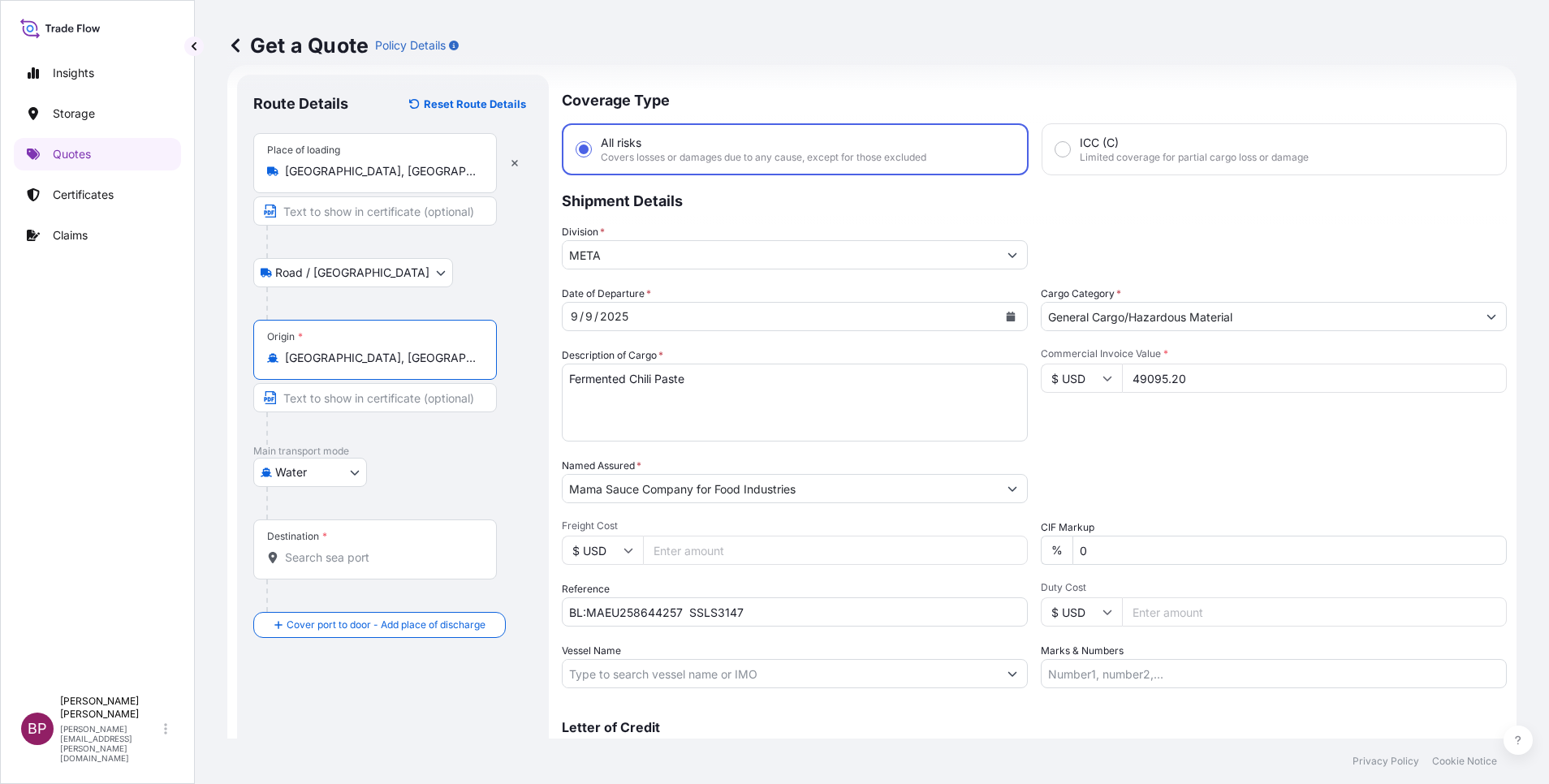
type input "[GEOGRAPHIC_DATA], [GEOGRAPHIC_DATA], [GEOGRAPHIC_DATA]"
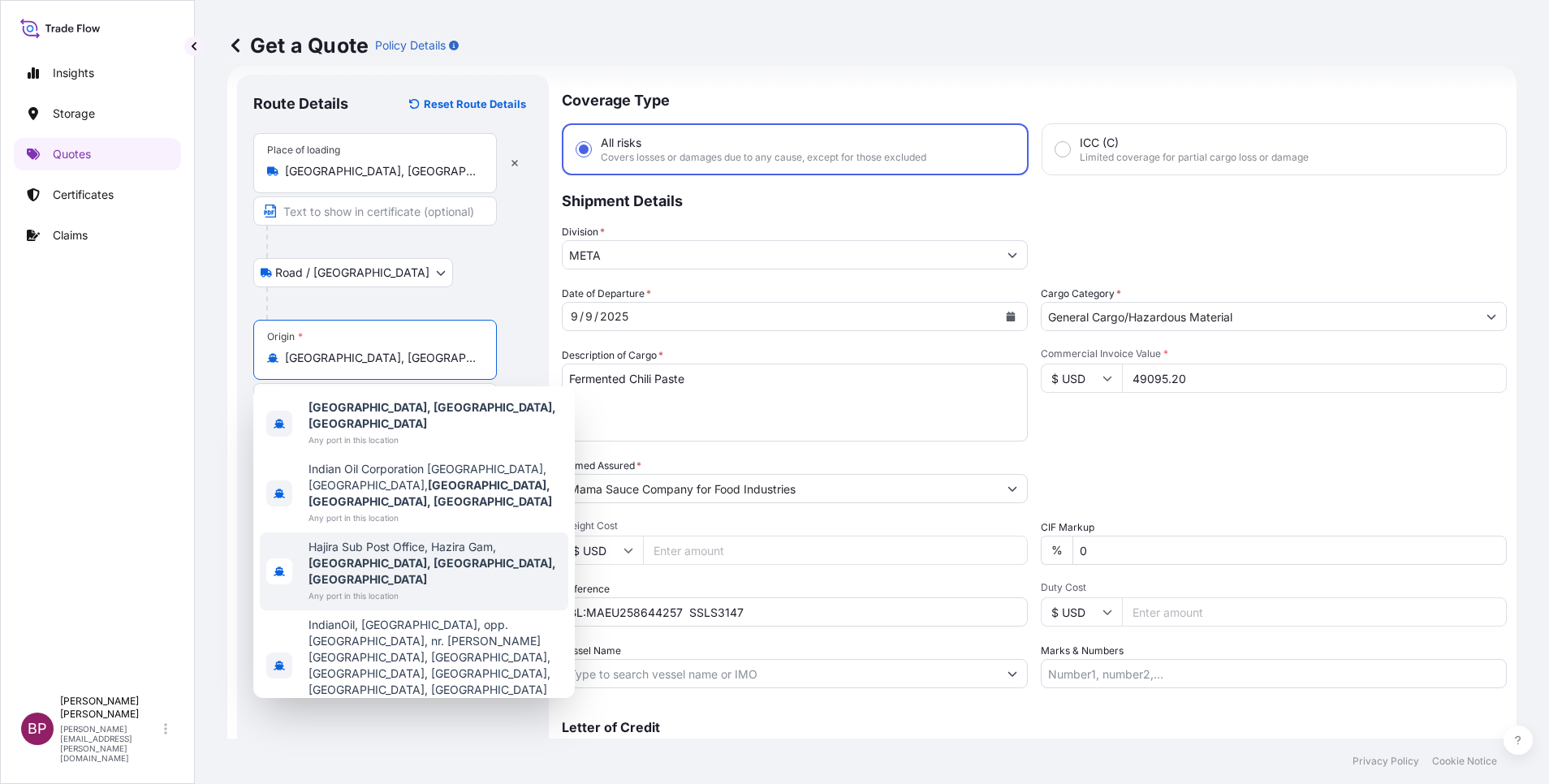
click at [215, 520] on div "Get a Quote Policy Details Route Details Reset Route Details Place of loading […" at bounding box center [872, 369] width 1355 height 738
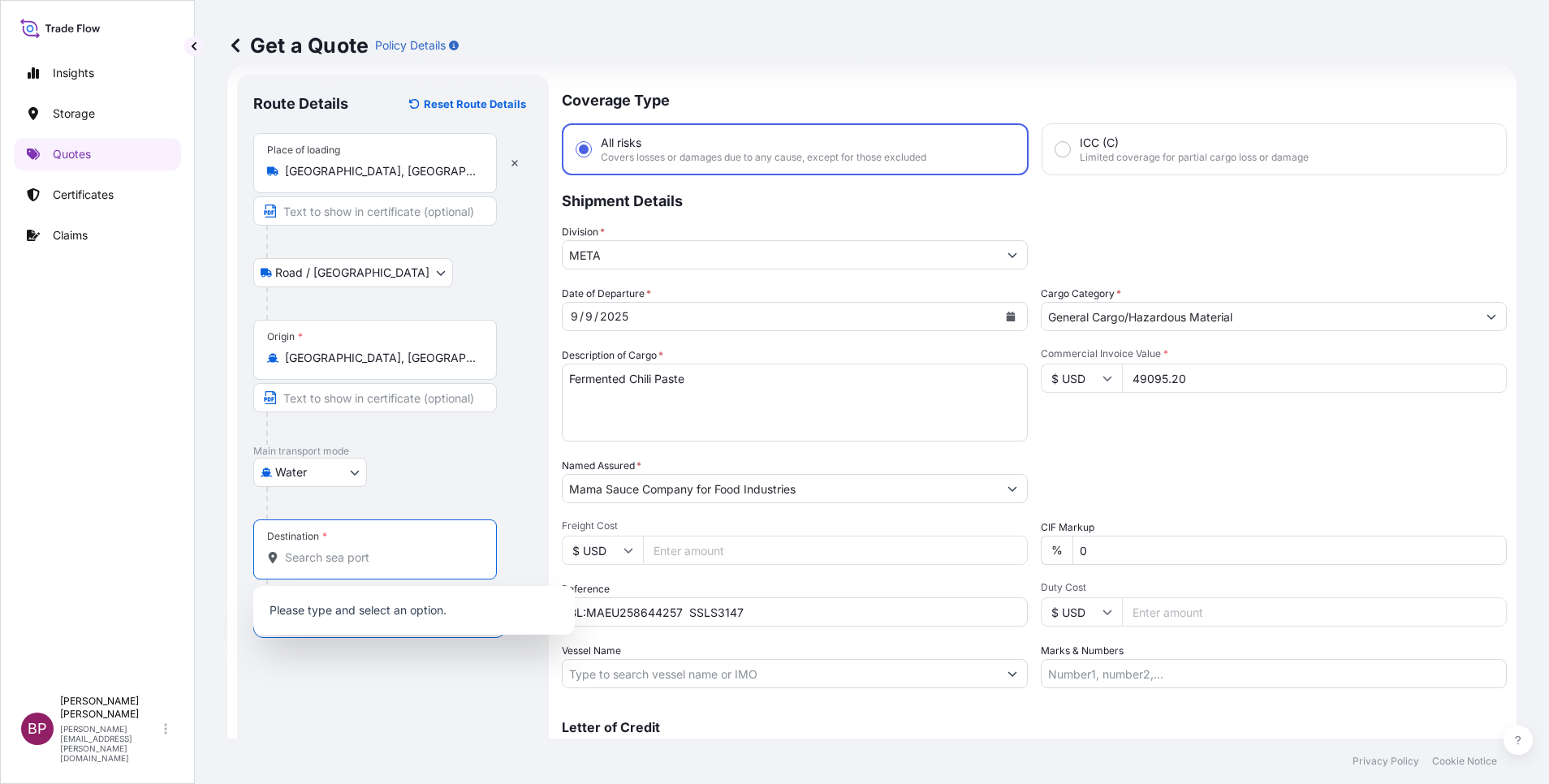
click at [336, 554] on input "Destination *" at bounding box center [380, 556] width 192 height 16
paste input "DAMMAM"
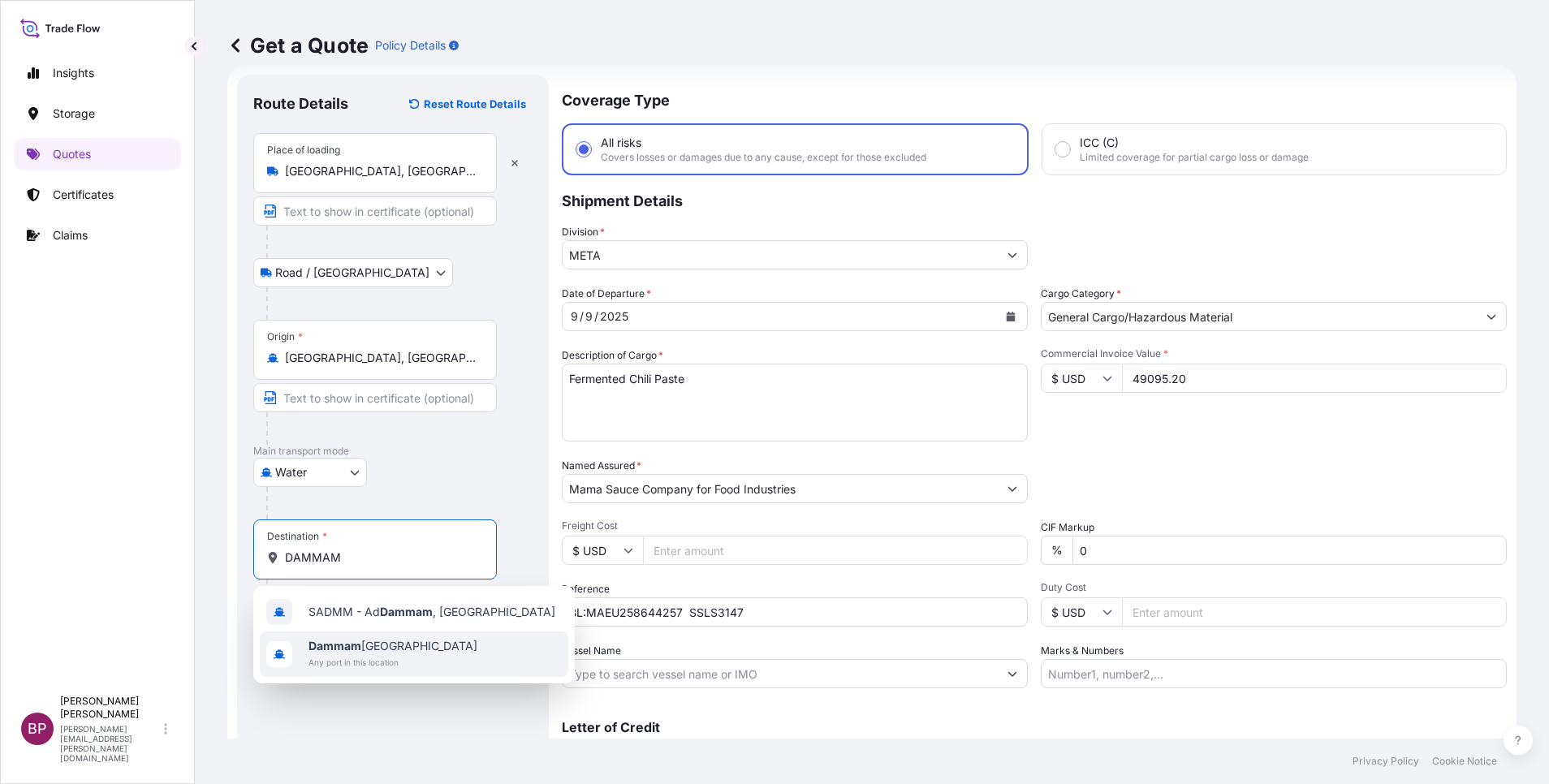
click at [393, 646] on span "Dammam [GEOGRAPHIC_DATA]" at bounding box center [393, 646] width 169 height 16
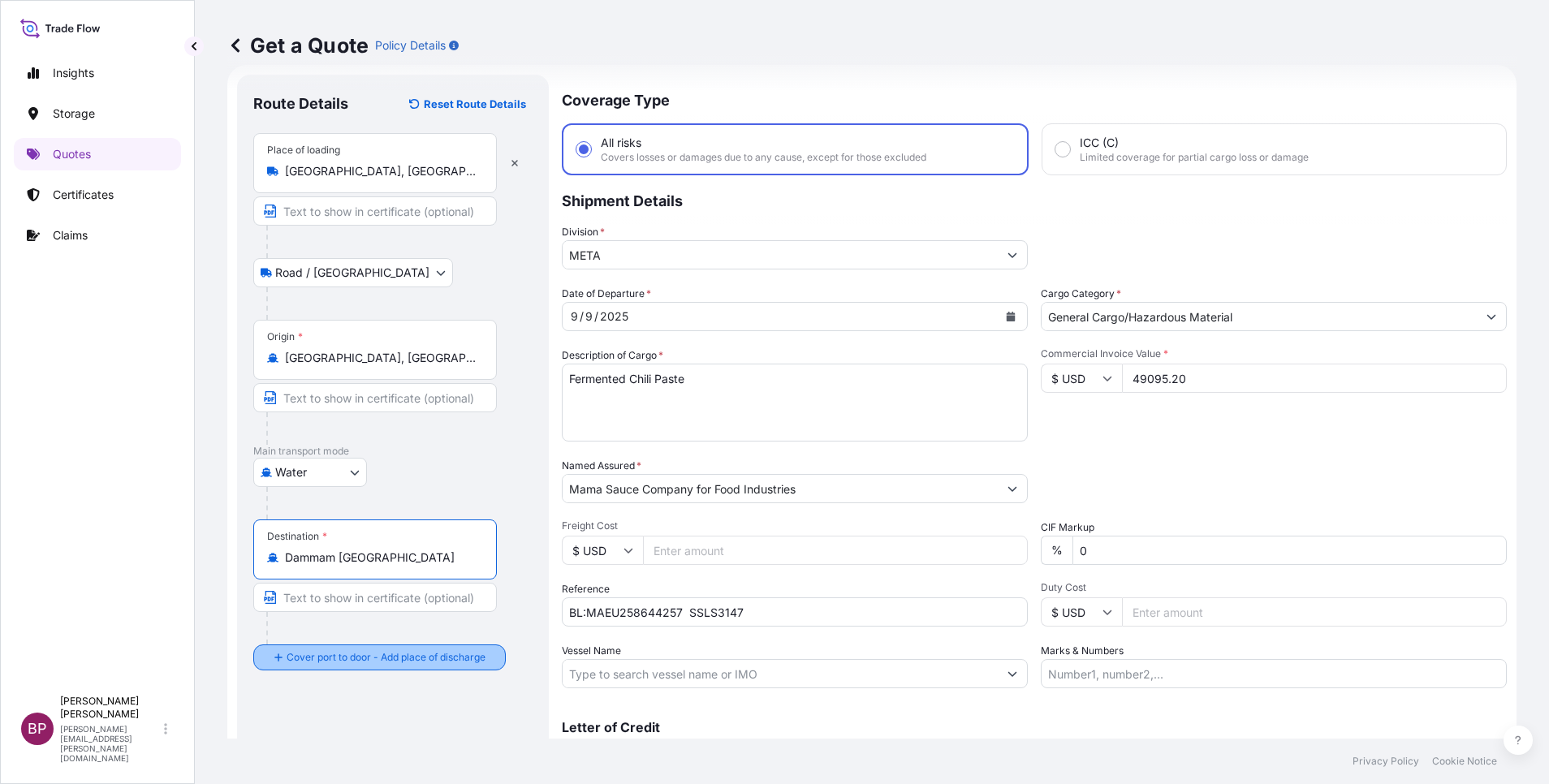
type input "Dammam [GEOGRAPHIC_DATA]"
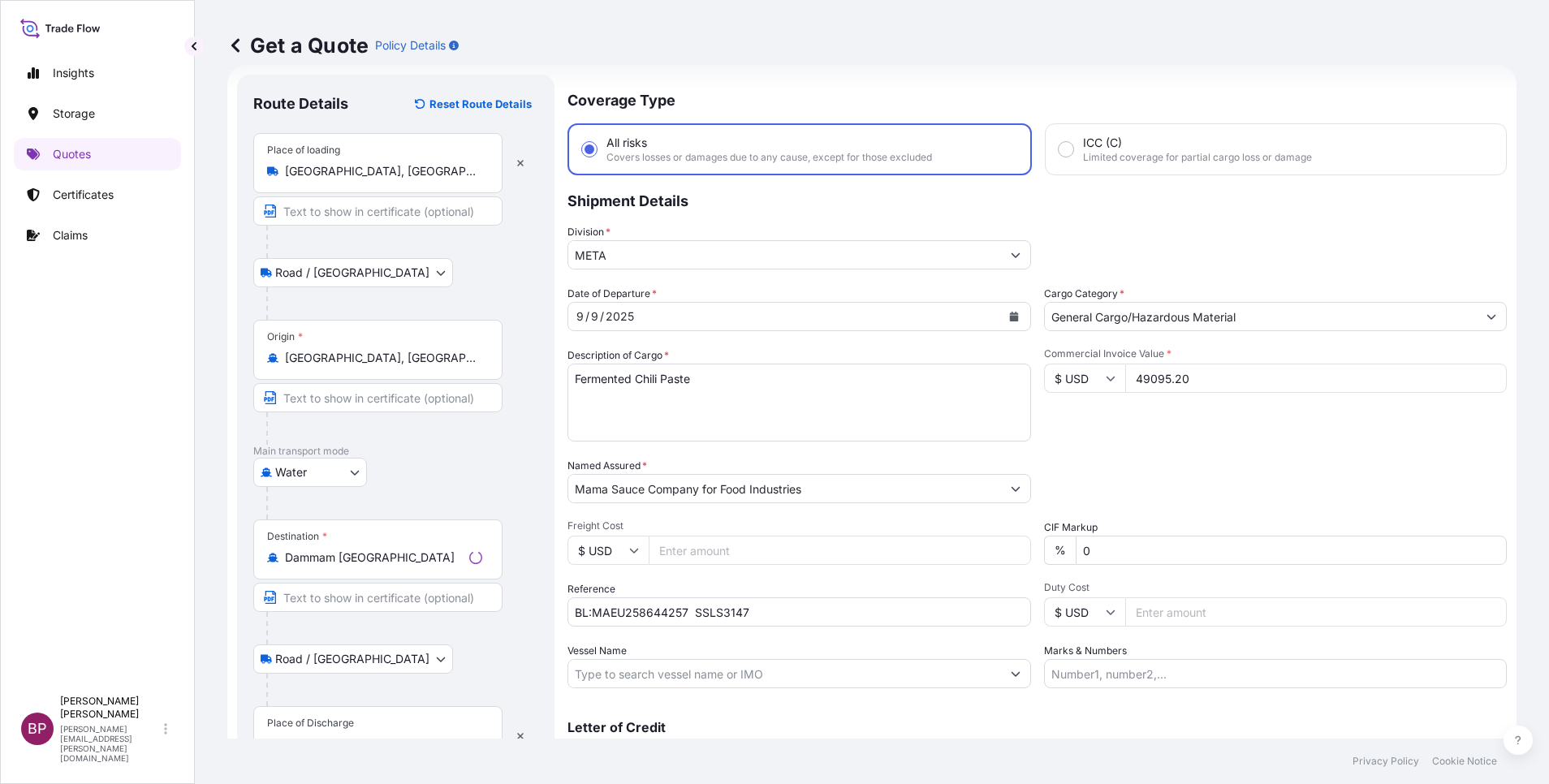
click at [382, 705] on div at bounding box center [402, 689] width 272 height 32
click at [375, 714] on div "Place of Discharge" at bounding box center [375, 736] width 244 height 60
click at [375, 736] on input "Place of Discharge" at bounding box center [380, 743] width 192 height 16
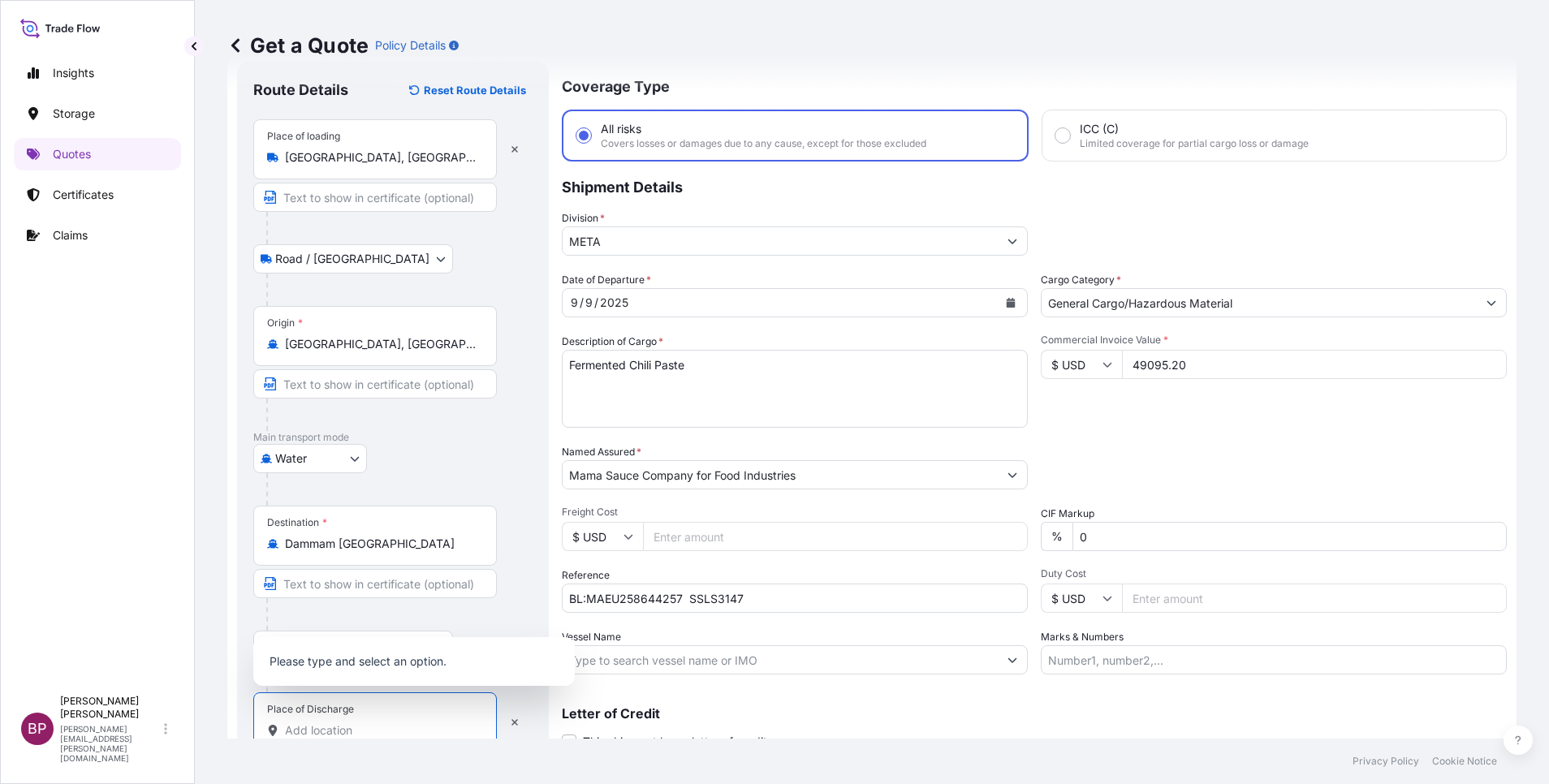
paste input "DAMMAM"
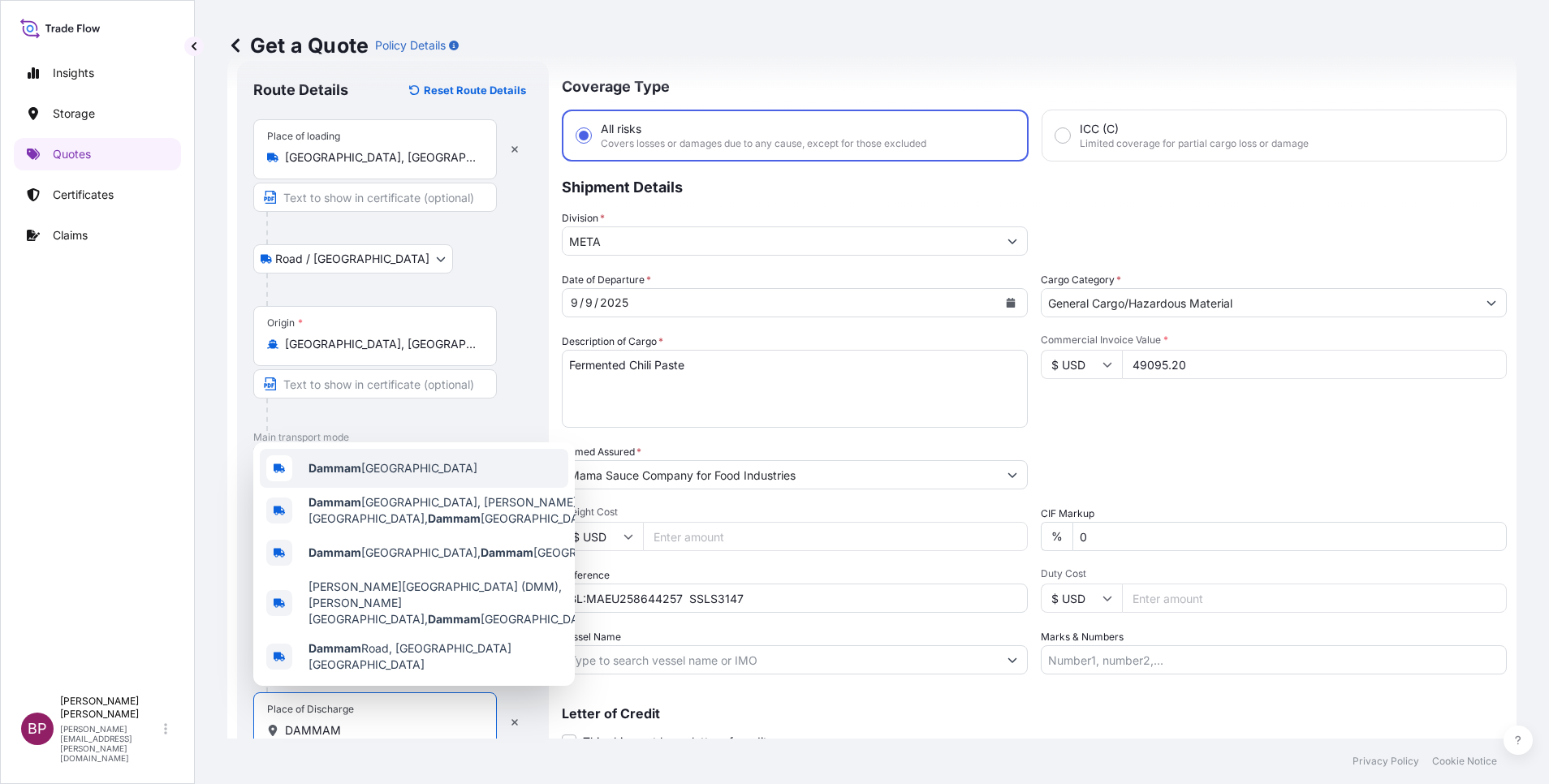
click at [411, 476] on span "Dammam [GEOGRAPHIC_DATA]" at bounding box center [393, 467] width 169 height 16
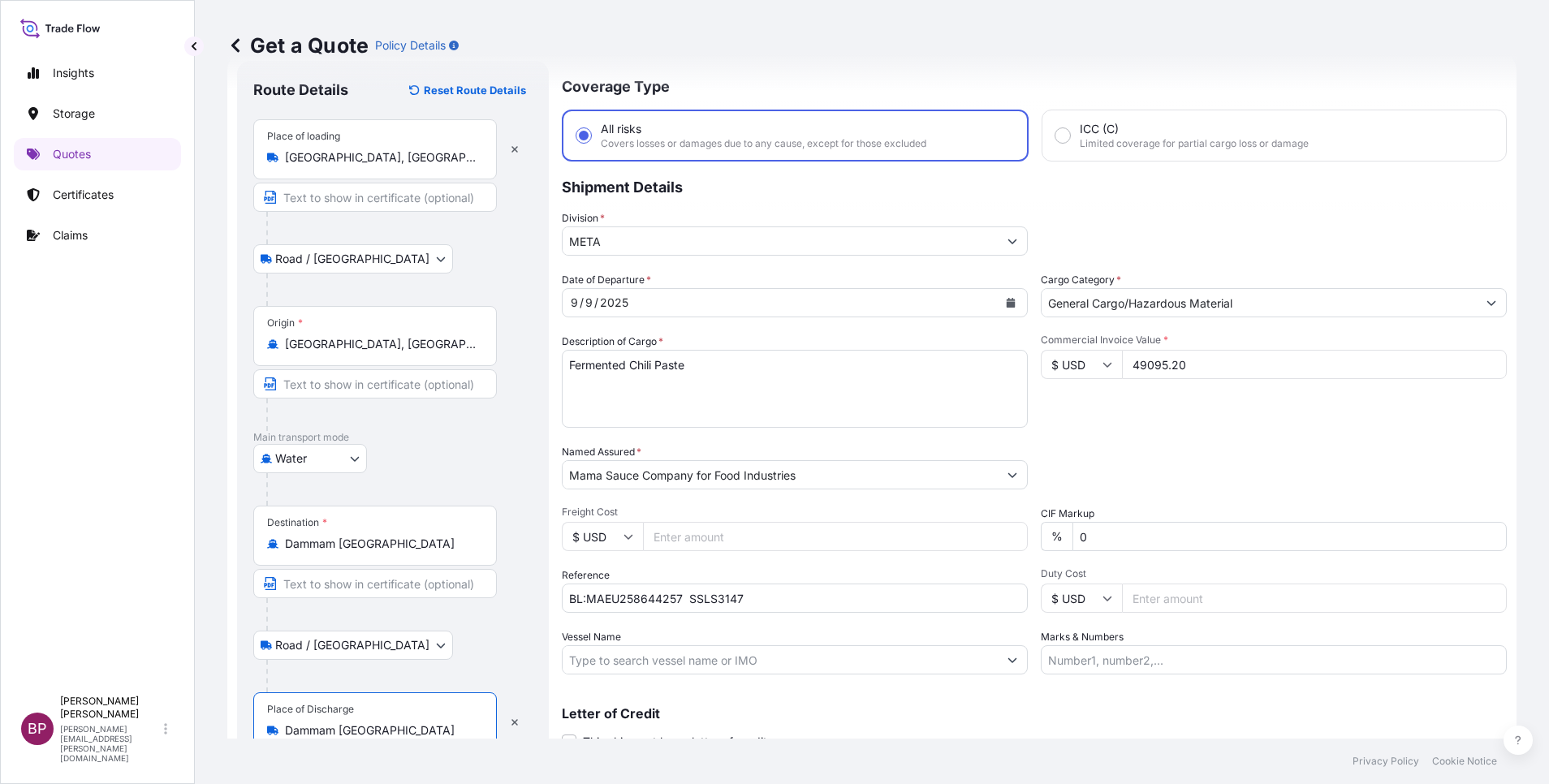
scroll to position [112, 0]
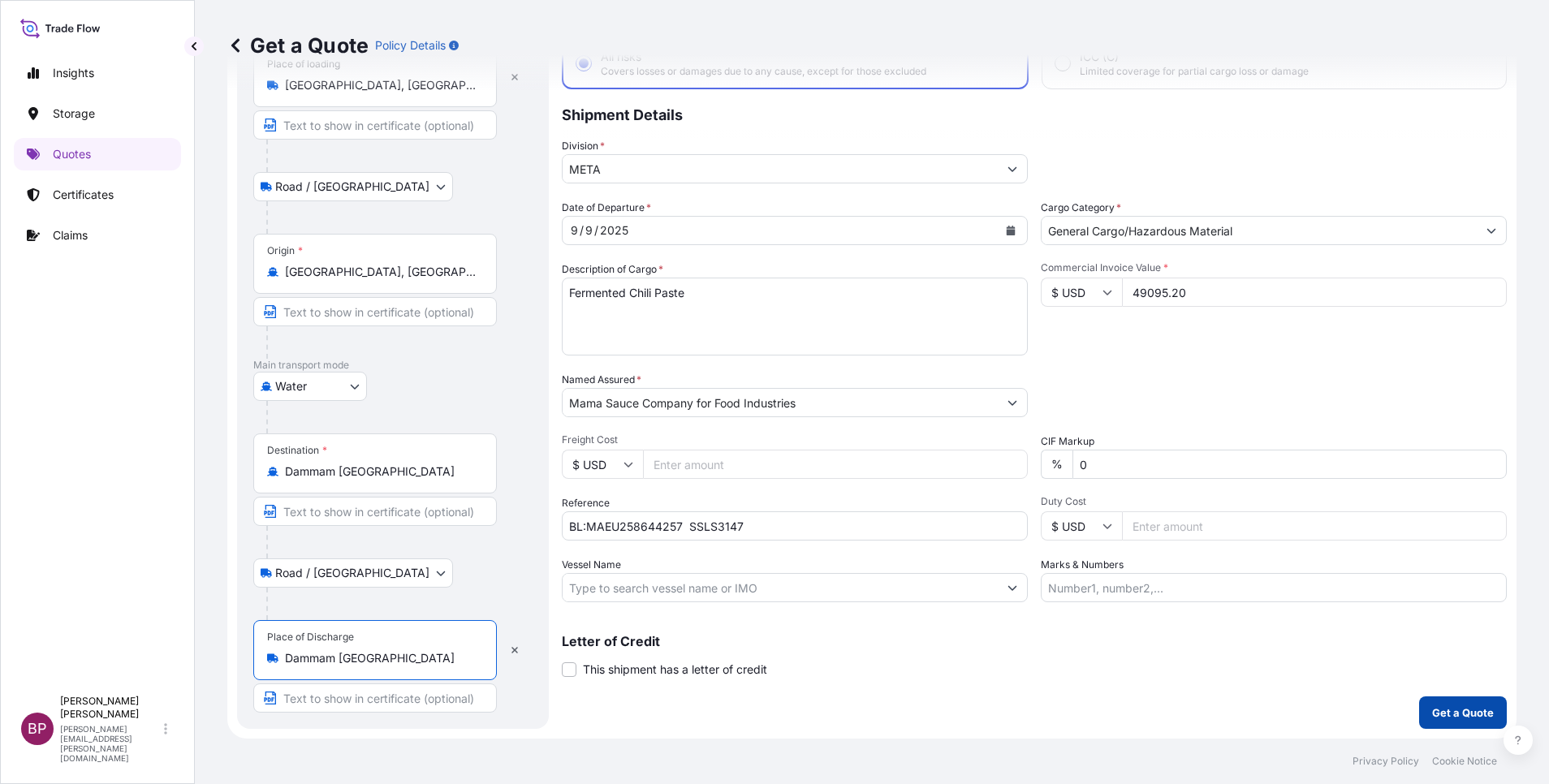
type input "Dammam [GEOGRAPHIC_DATA]"
click at [1453, 713] on p "Get a Quote" at bounding box center [1463, 712] width 62 height 16
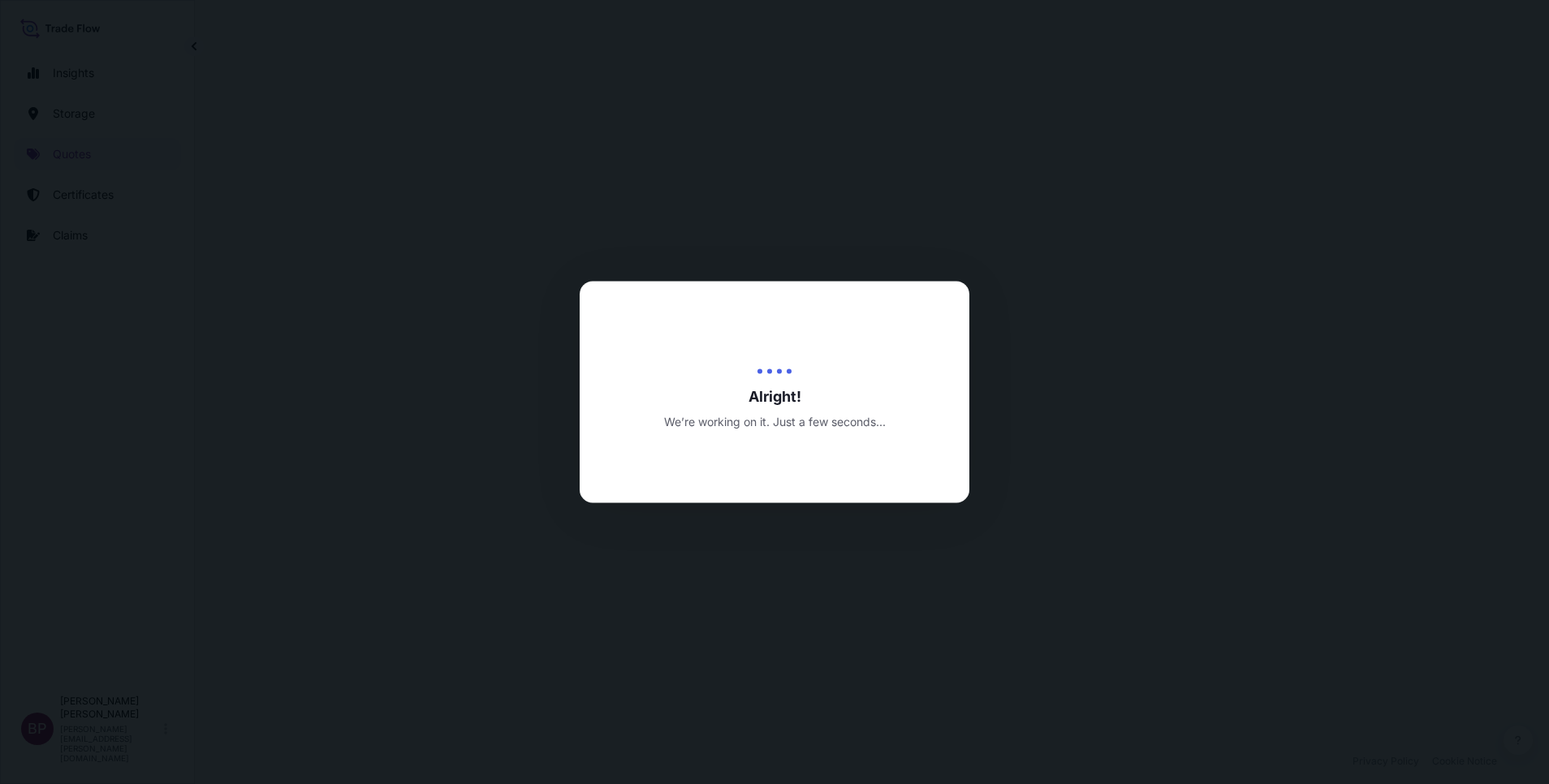
select select "Road / [GEOGRAPHIC_DATA]"
select select "Water"
select select "Road / [GEOGRAPHIC_DATA]"
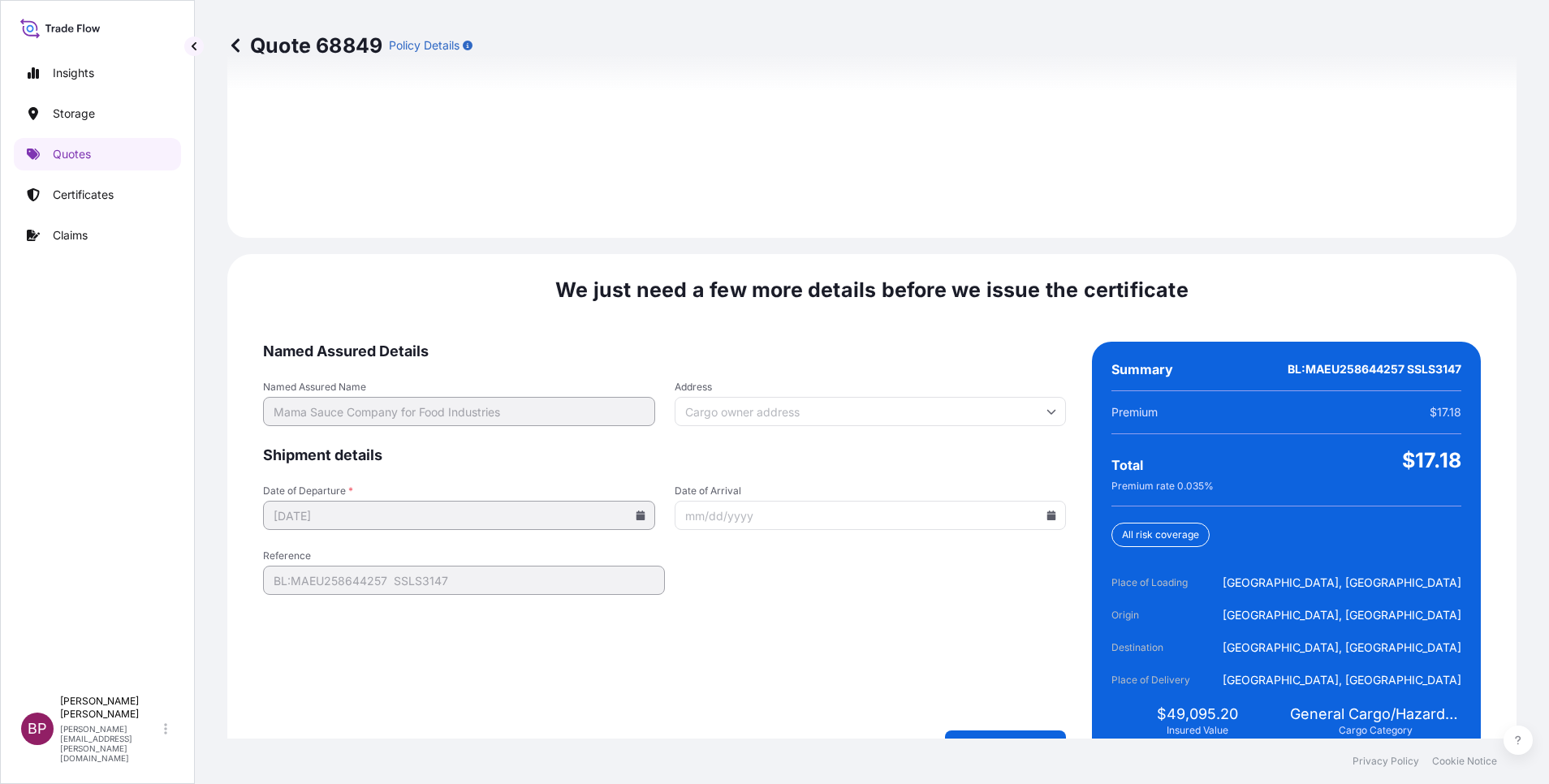
scroll to position [2405, 0]
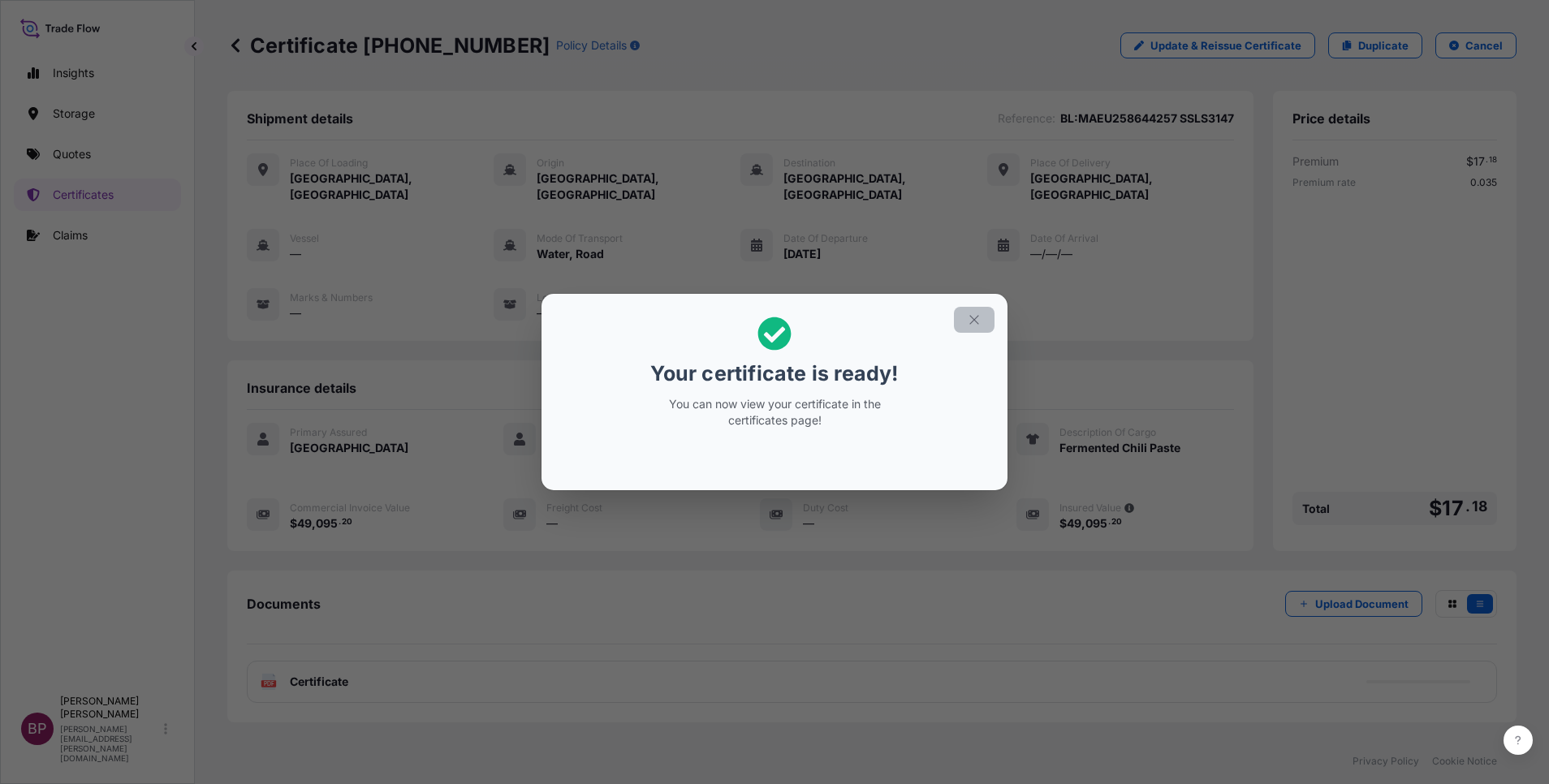
click at [969, 323] on icon "button" at bounding box center [973, 319] width 14 height 14
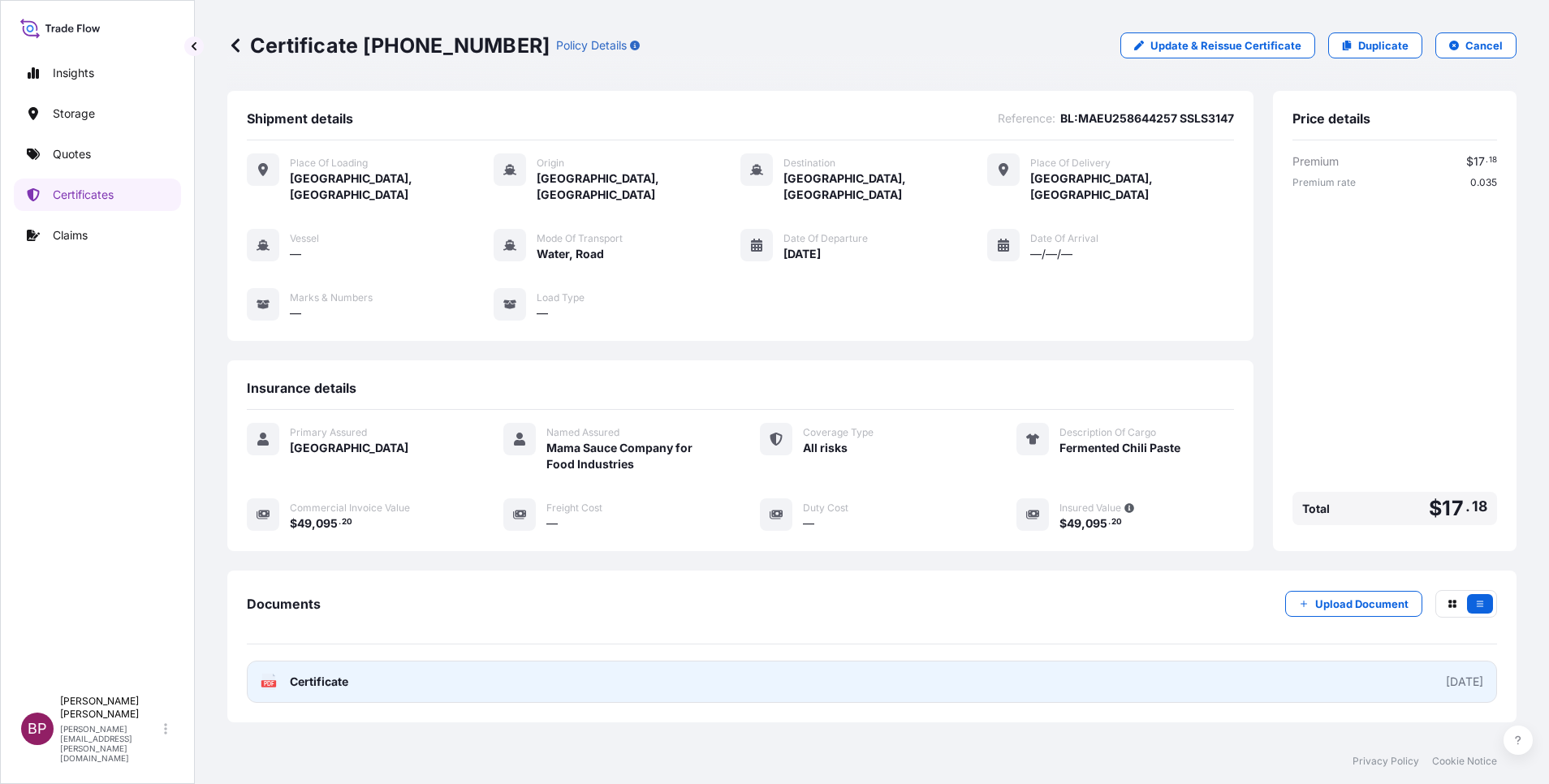
click at [343, 673] on span "Certificate" at bounding box center [320, 681] width 59 height 16
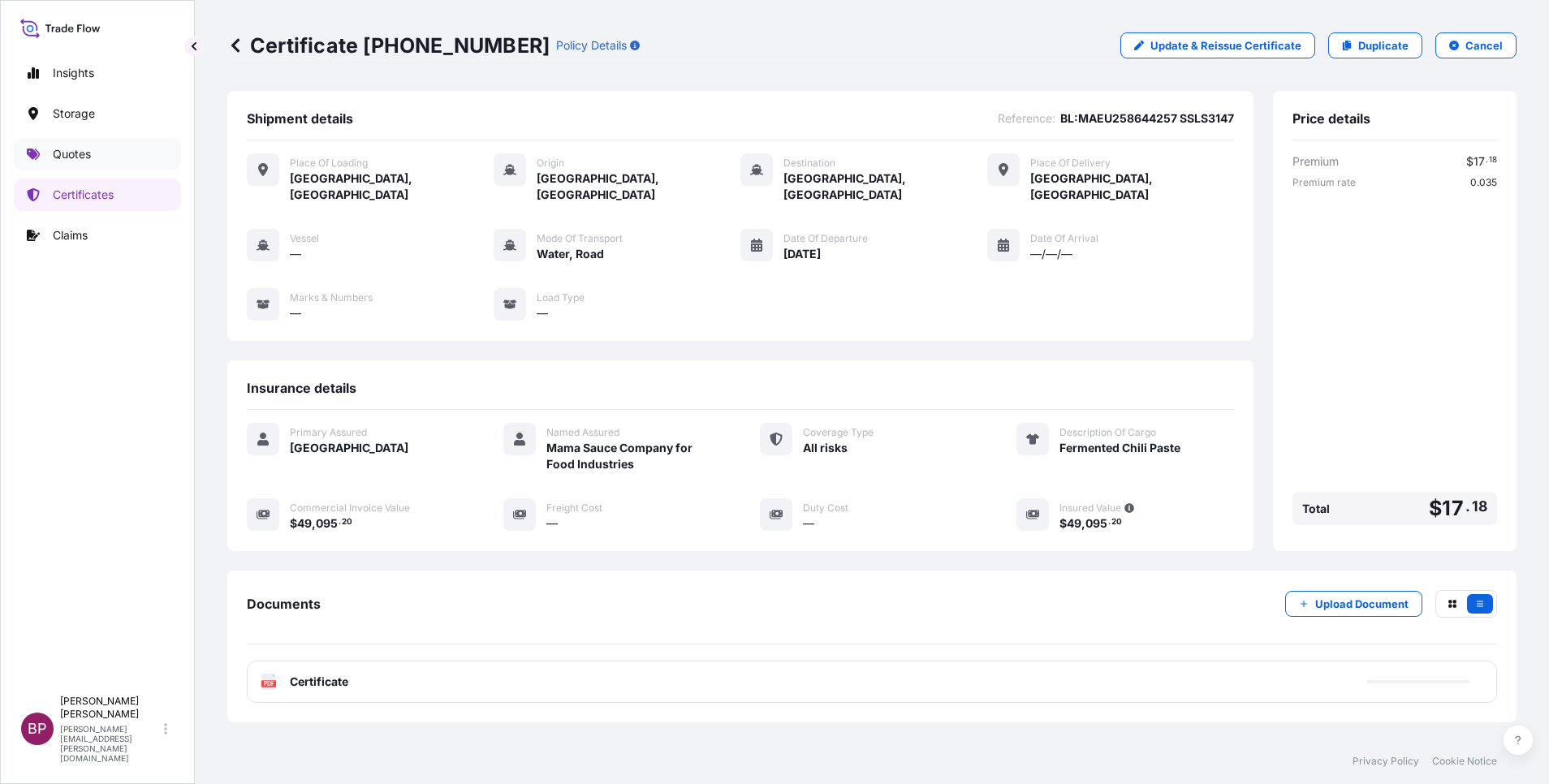
click at [70, 155] on p "Quotes" at bounding box center [72, 154] width 38 height 16
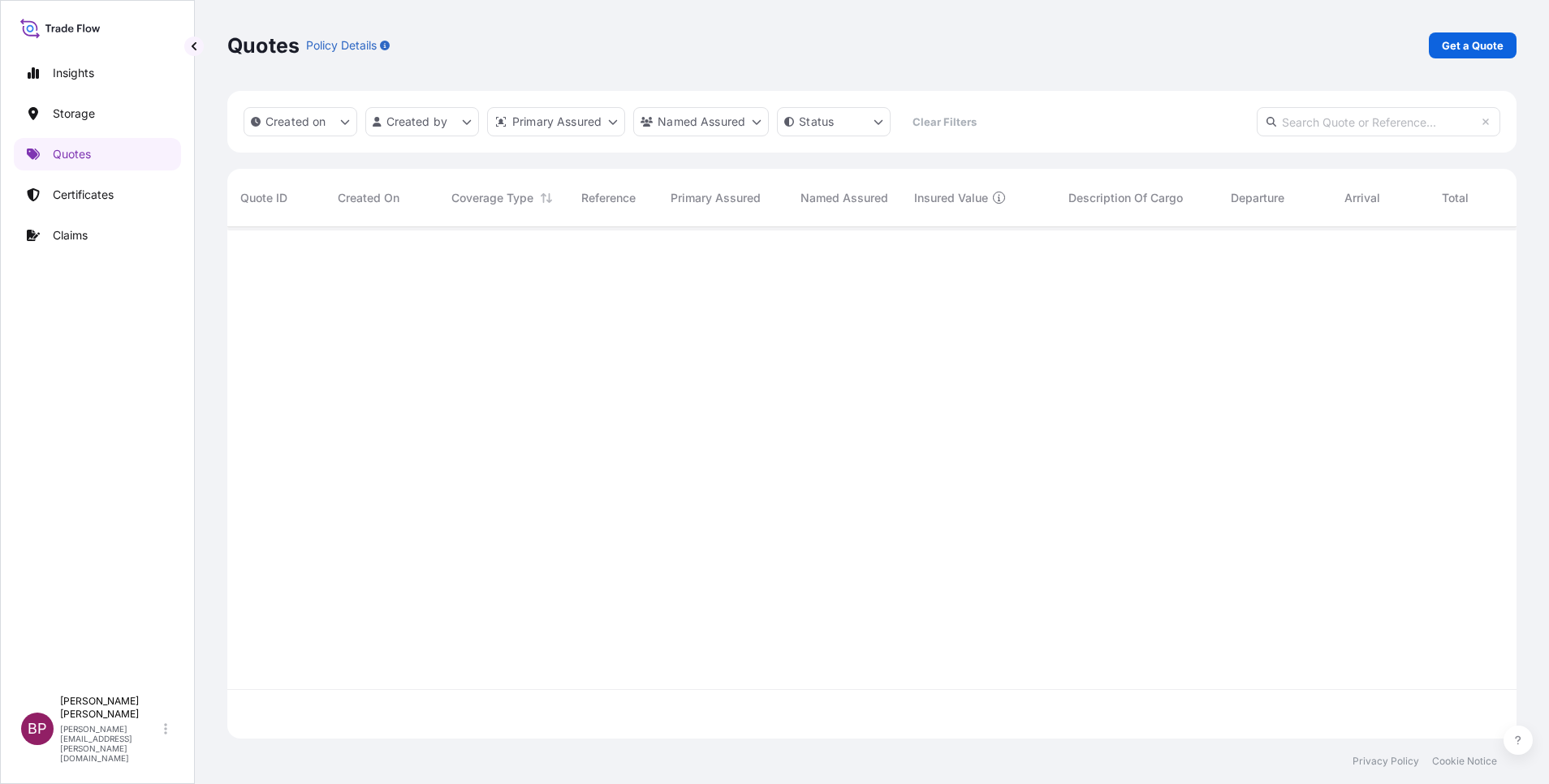
scroll to position [501, 1270]
click at [1489, 47] on p "Get a Quote" at bounding box center [1472, 45] width 62 height 16
select select "Water"
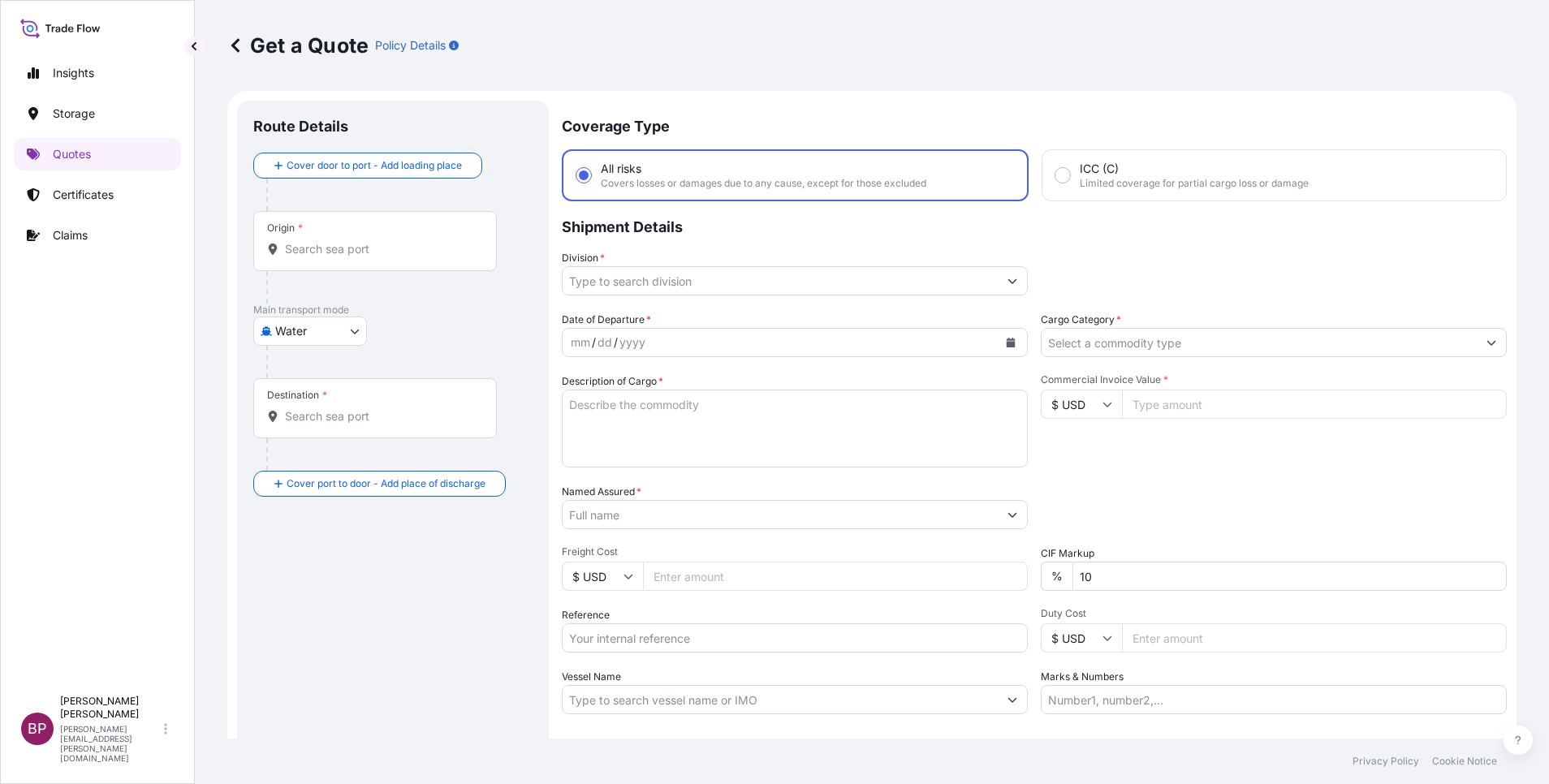
scroll to position [26, 0]
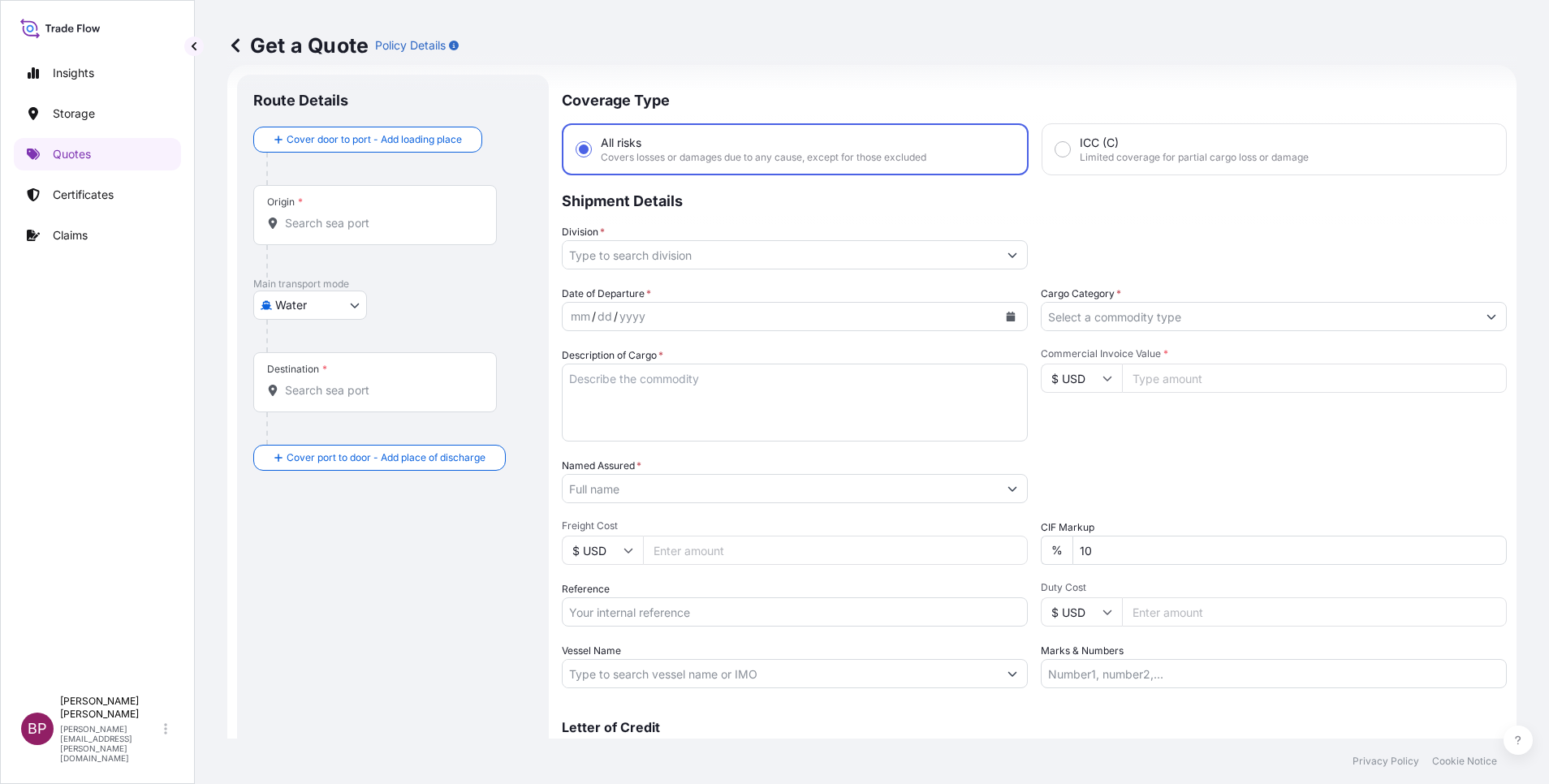
click at [1167, 380] on input "Commercial Invoice Value *" at bounding box center [1315, 377] width 385 height 29
paste input "380419.20"
type input "380419.20"
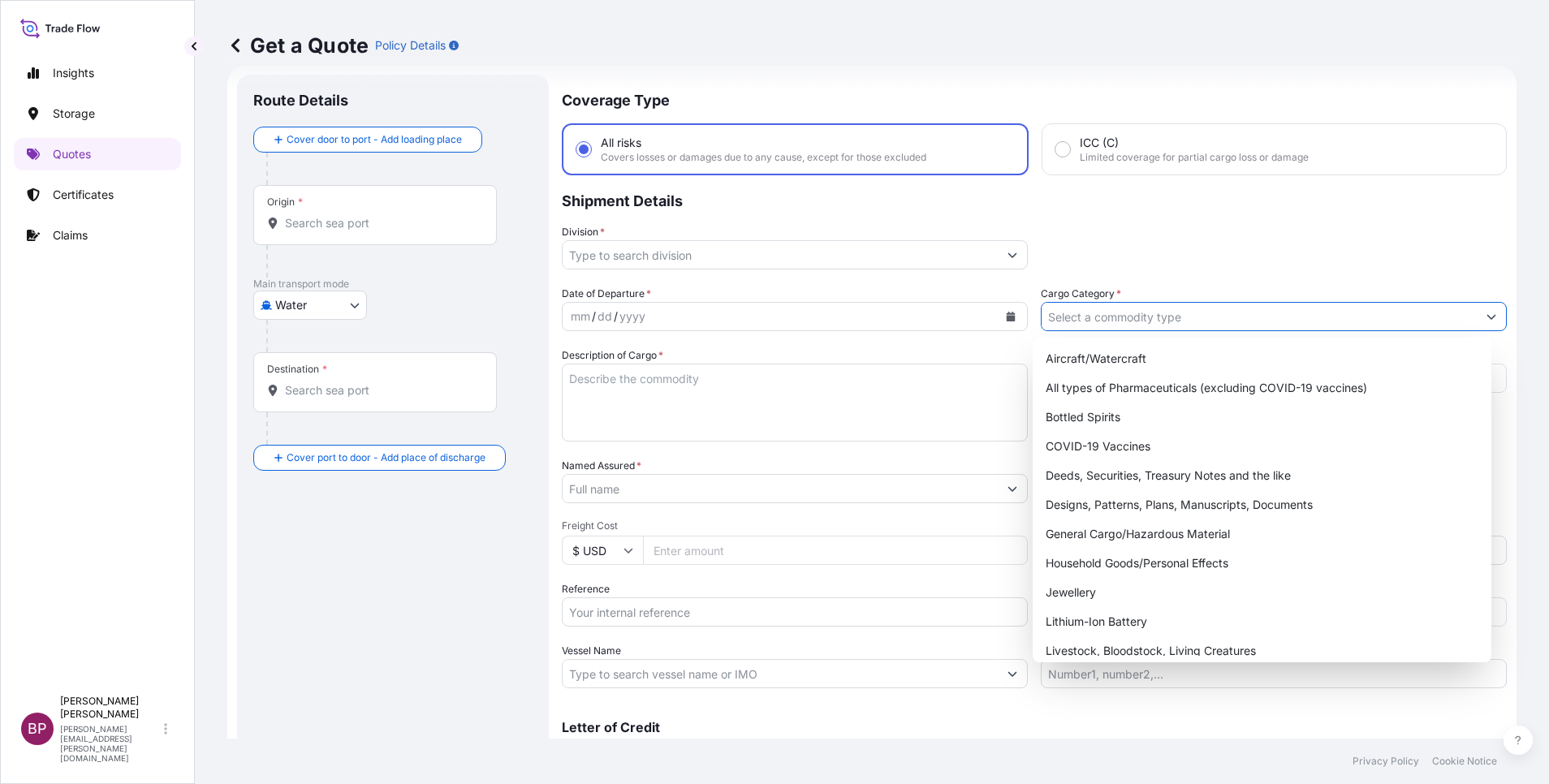
drag, startPoint x: 1228, startPoint y: 314, endPoint x: 1222, endPoint y: 331, distance: 18.0
click at [1227, 314] on input "Cargo Category *" at bounding box center [1259, 316] width 435 height 29
click at [1131, 537] on div "General Cargo/Hazardous Material" at bounding box center [1262, 534] width 446 height 29
type input "General Cargo/Hazardous Material"
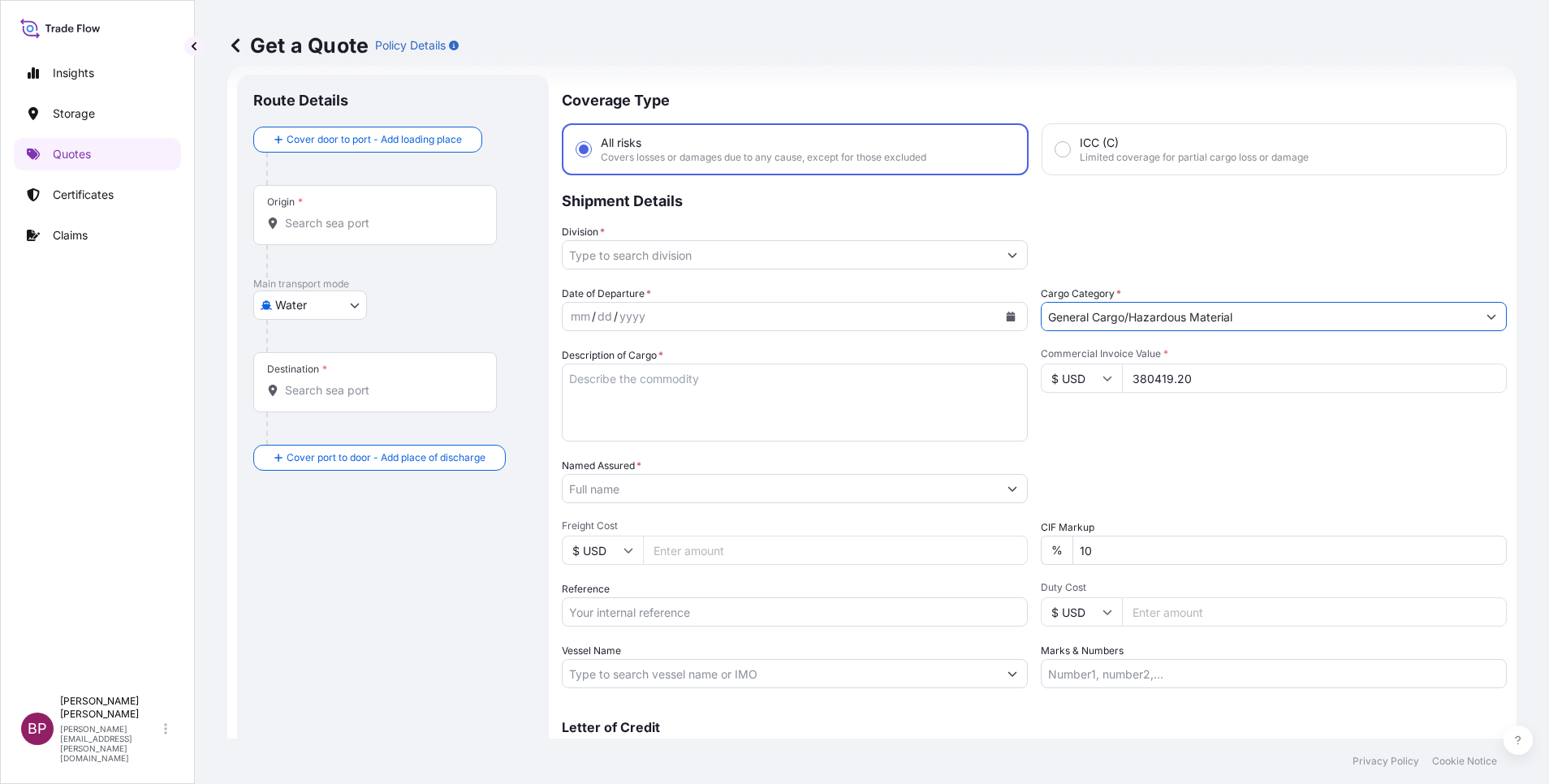
click at [1007, 253] on icon "Show suggestions" at bounding box center [1012, 255] width 9 height 9
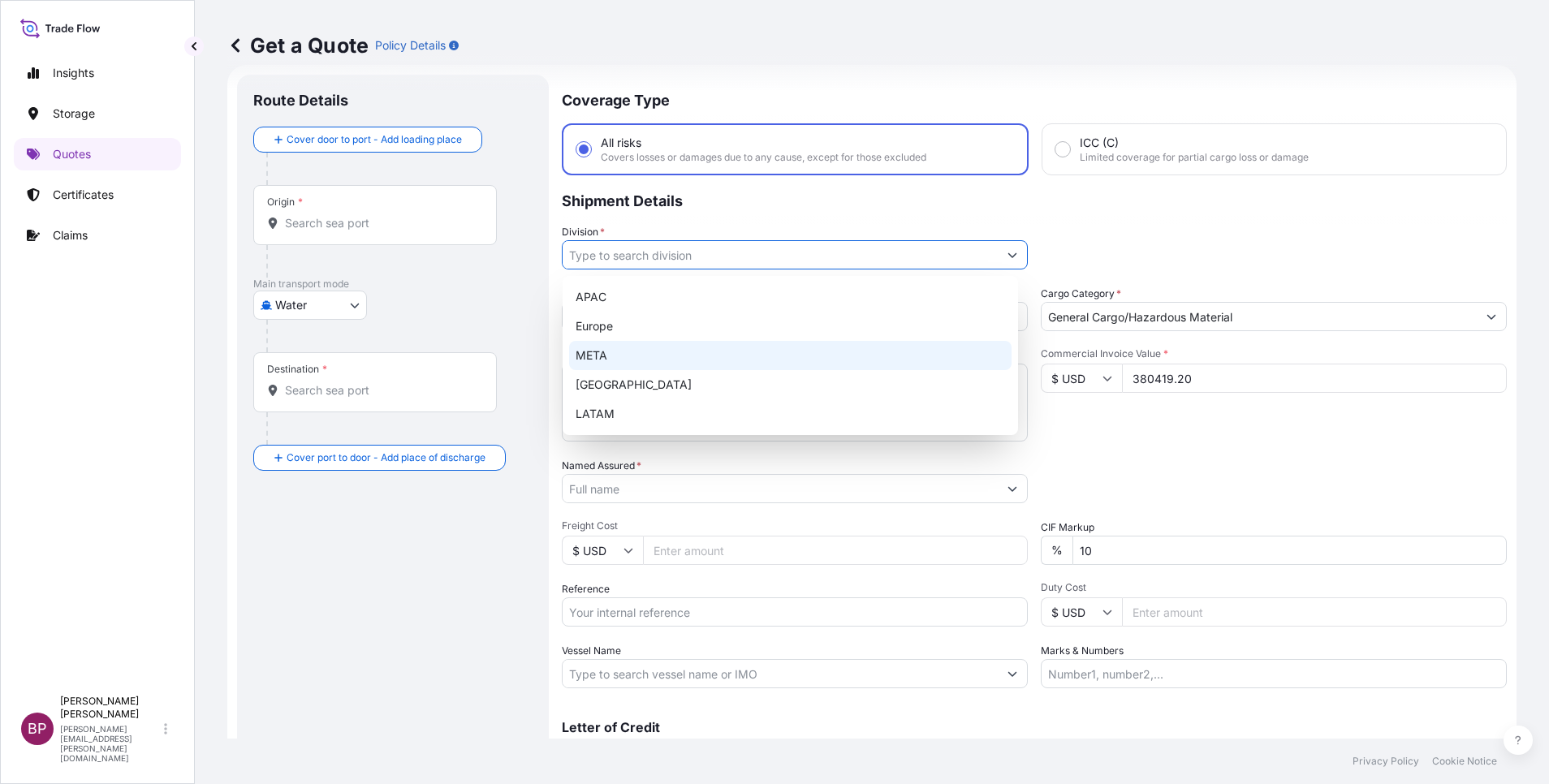
click at [712, 358] on div "META" at bounding box center [790, 355] width 442 height 29
type input "META"
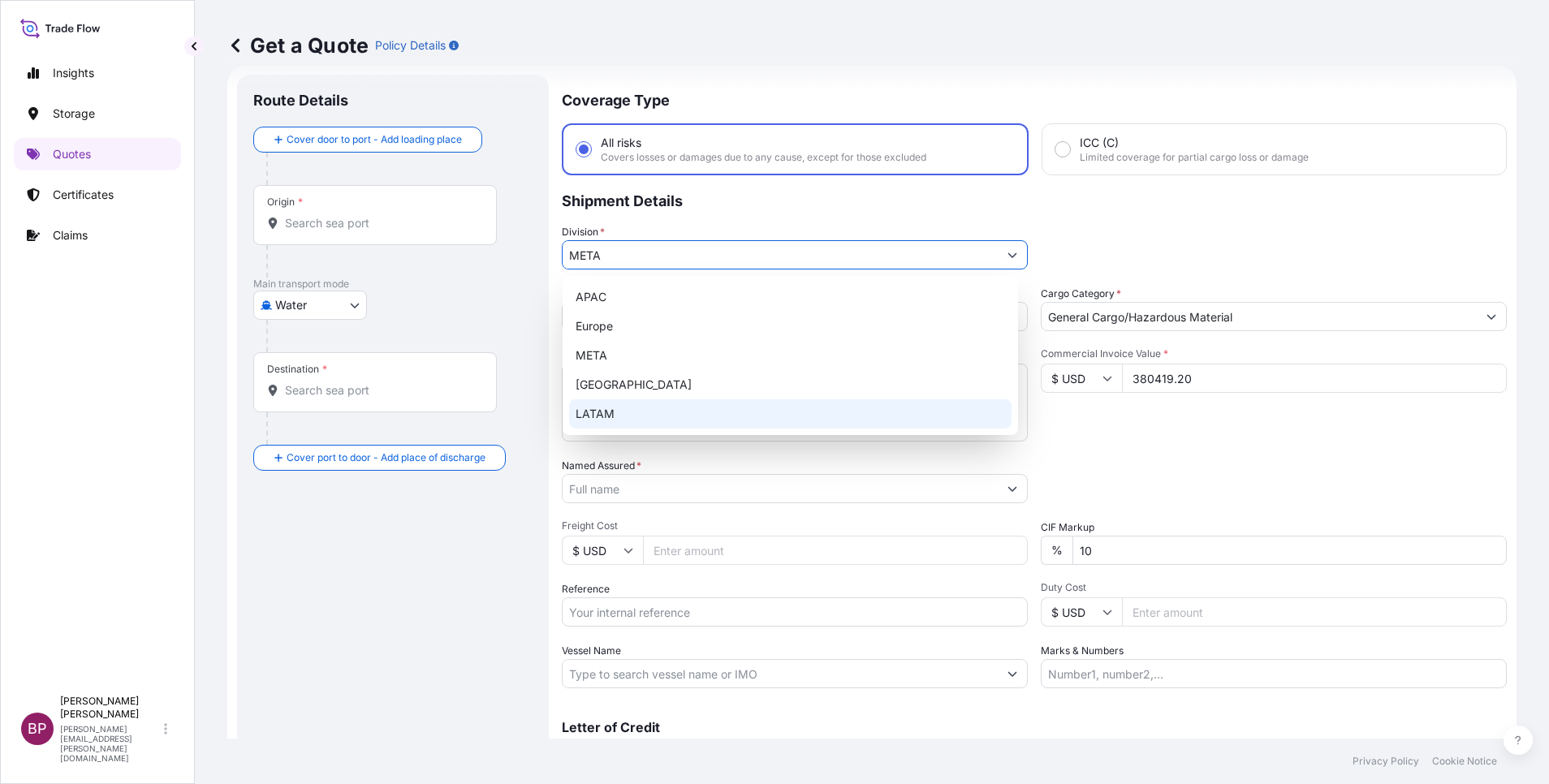
click at [722, 494] on input "Named Assured *" at bounding box center [780, 488] width 435 height 29
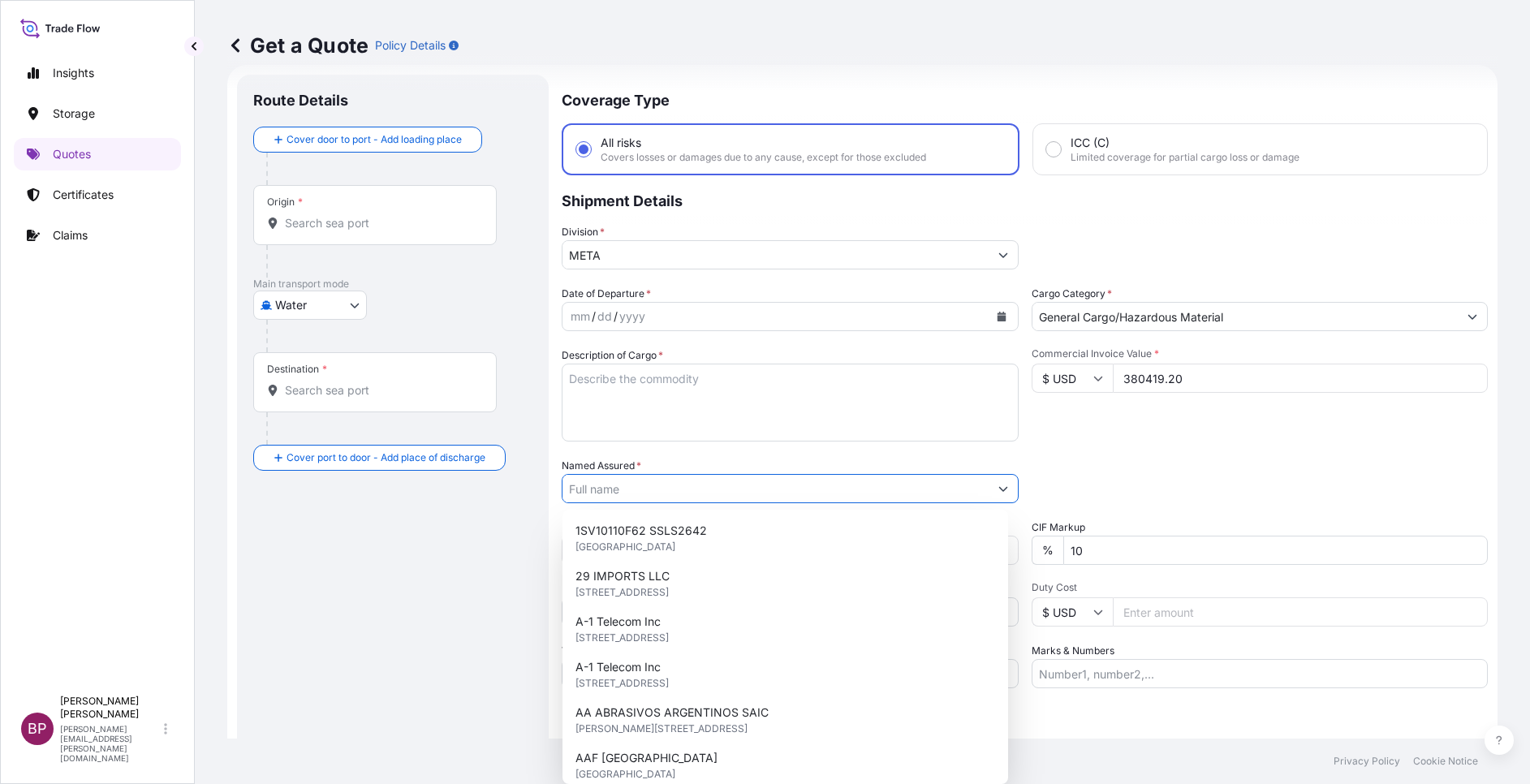
drag, startPoint x: 779, startPoint y: 413, endPoint x: 806, endPoint y: 410, distance: 27.2
click at [791, 410] on textarea "Description of Cargo *" at bounding box center [790, 402] width 457 height 78
paste textarea "Assorted non alcoholic beverages"
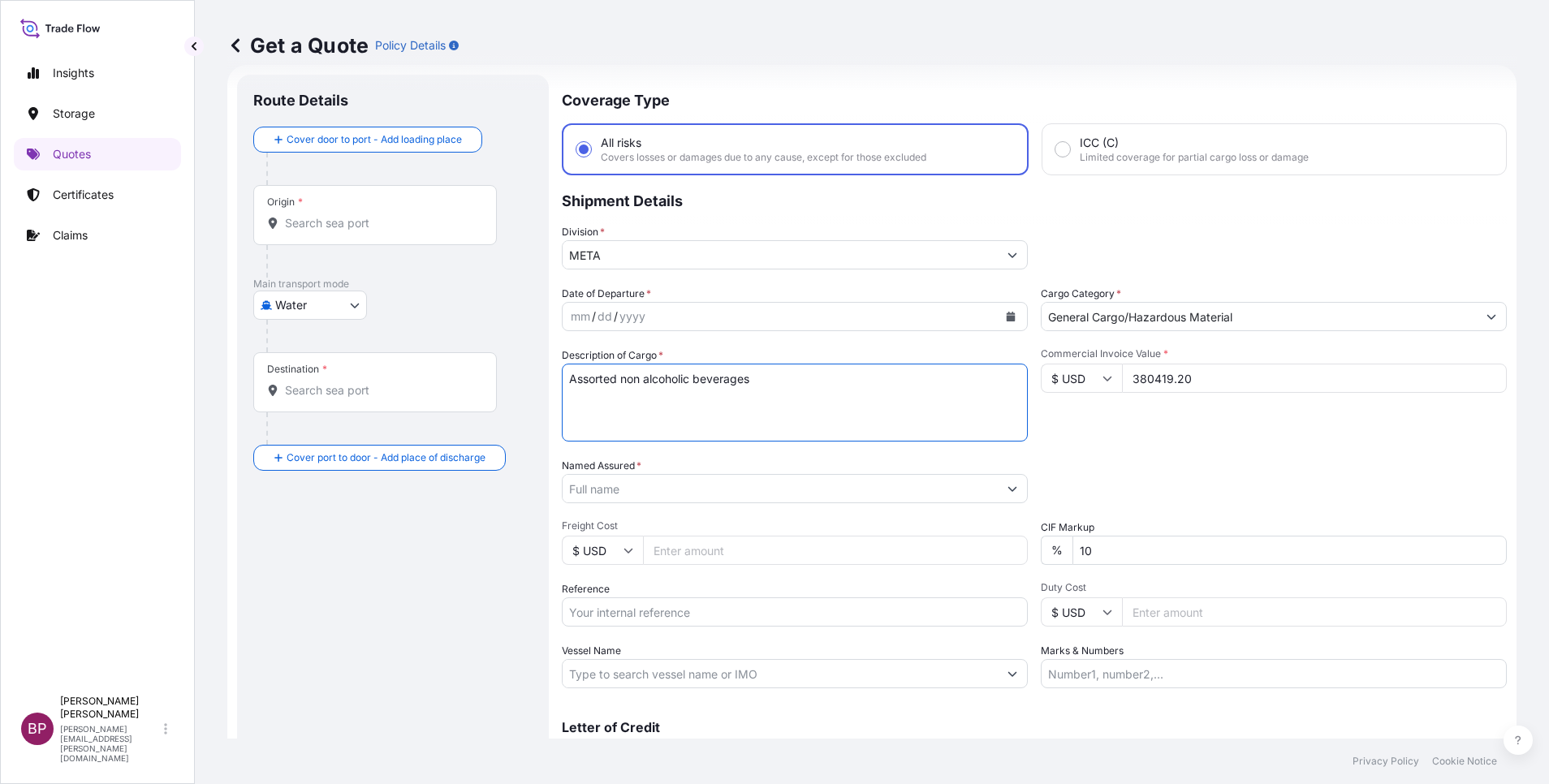
type textarea "Assorted non alcoholic beverages"
click at [707, 487] on input "Named Assured *" at bounding box center [780, 488] width 435 height 29
paste input "Arrow Beverages"
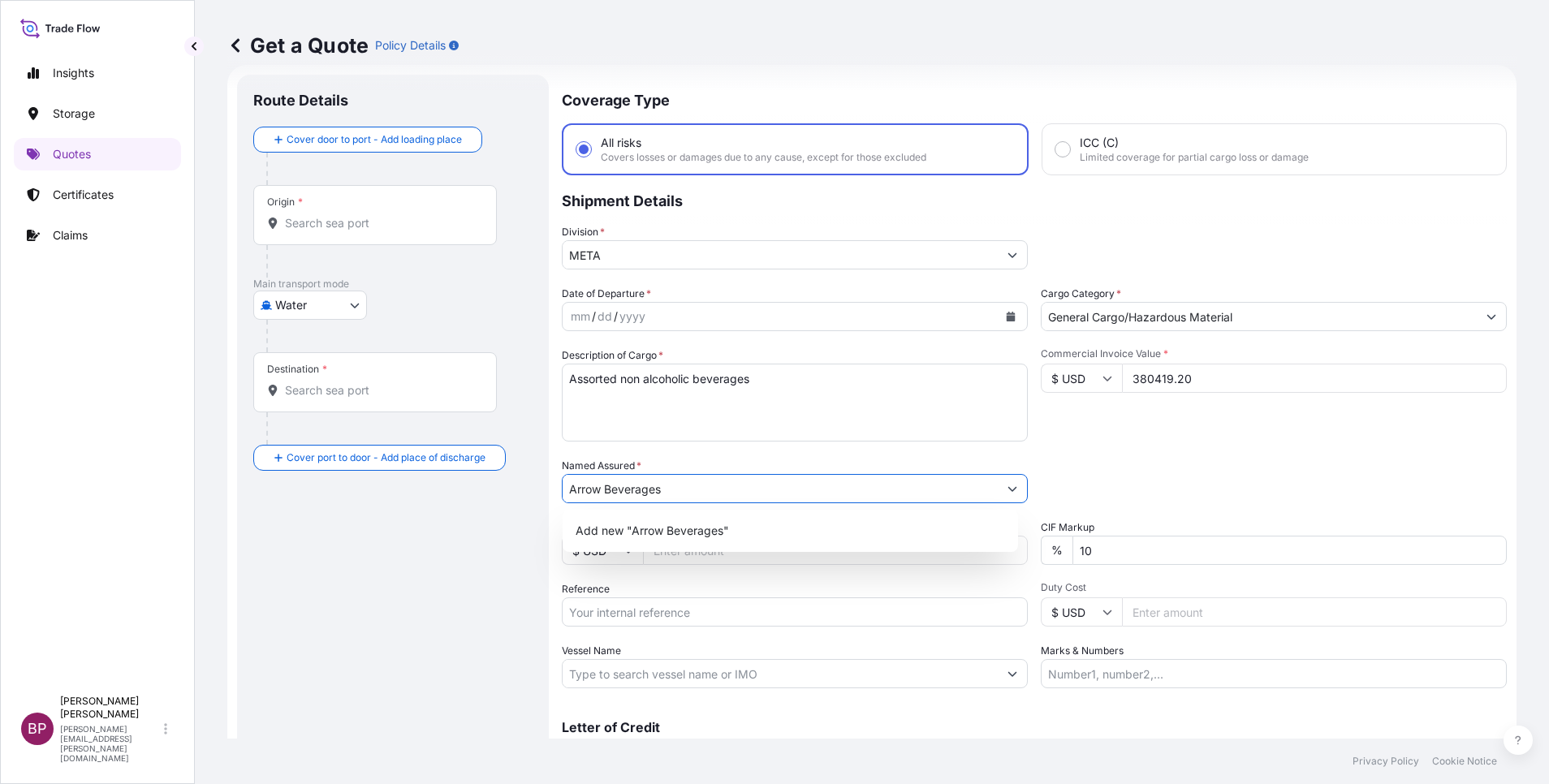
type input "Arrow Beverages"
click at [1110, 476] on div "Packing Category Type to search a container mode Please select a primary mode o…" at bounding box center [1273, 481] width 466 height 46
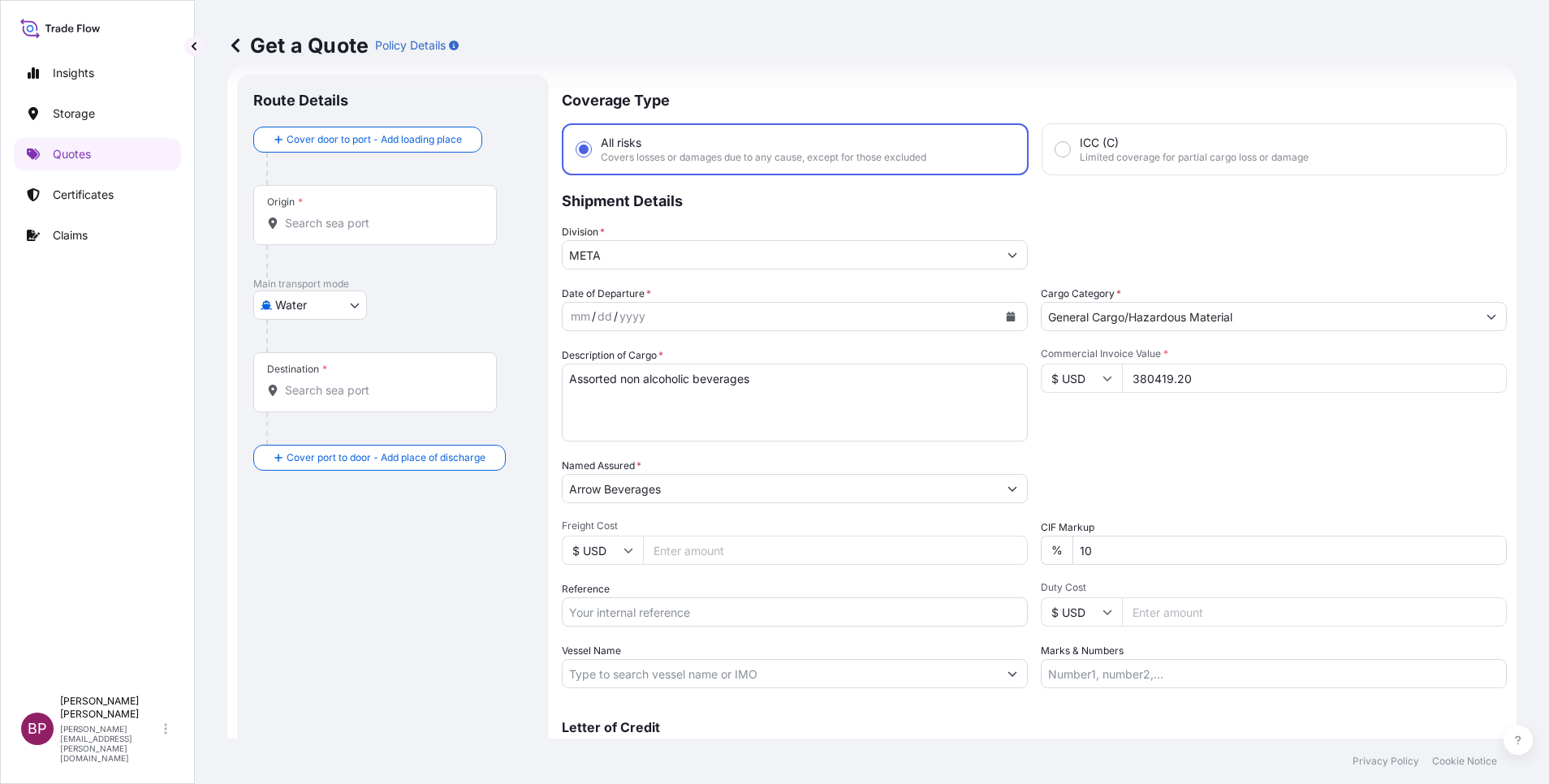
click at [1006, 318] on icon "Calendar" at bounding box center [1010, 317] width 9 height 9
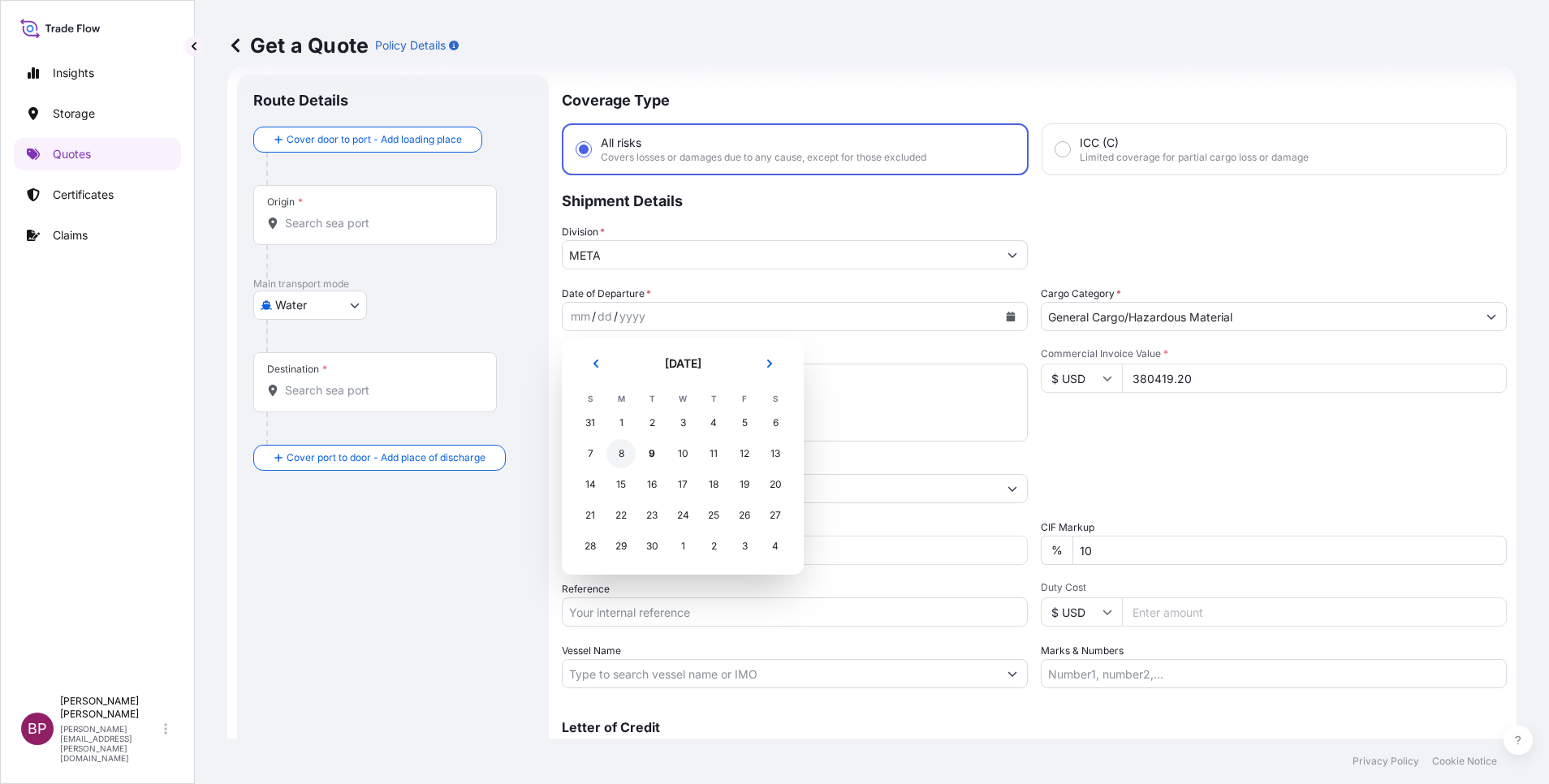
click at [623, 454] on div "8" at bounding box center [620, 453] width 29 height 29
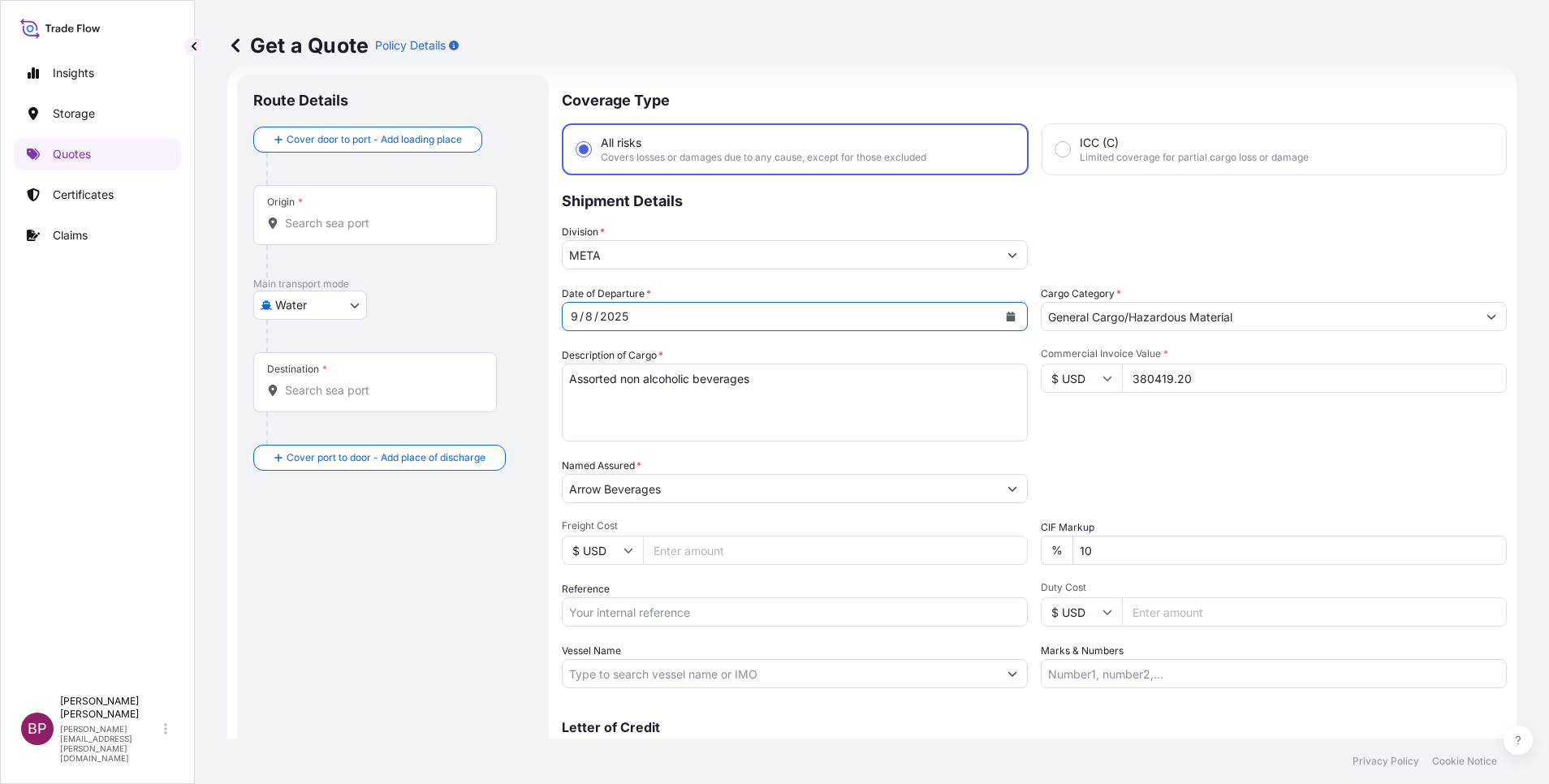
click at [1165, 449] on div "Date of Departure * [DATE] Cargo Category * General Cargo/Hazardous Material De…" at bounding box center [1034, 486] width 945 height 402
drag, startPoint x: 1083, startPoint y: 545, endPoint x: 939, endPoint y: 532, distance: 144.6
click at [950, 541] on div "Date of Departure * [DATE] Cargo Category * General Cargo/Hazardous Material De…" at bounding box center [1034, 486] width 945 height 402
type input "0"
click at [1146, 435] on div "Commercial Invoice Value * $ USD 380419.20" at bounding box center [1273, 393] width 466 height 94
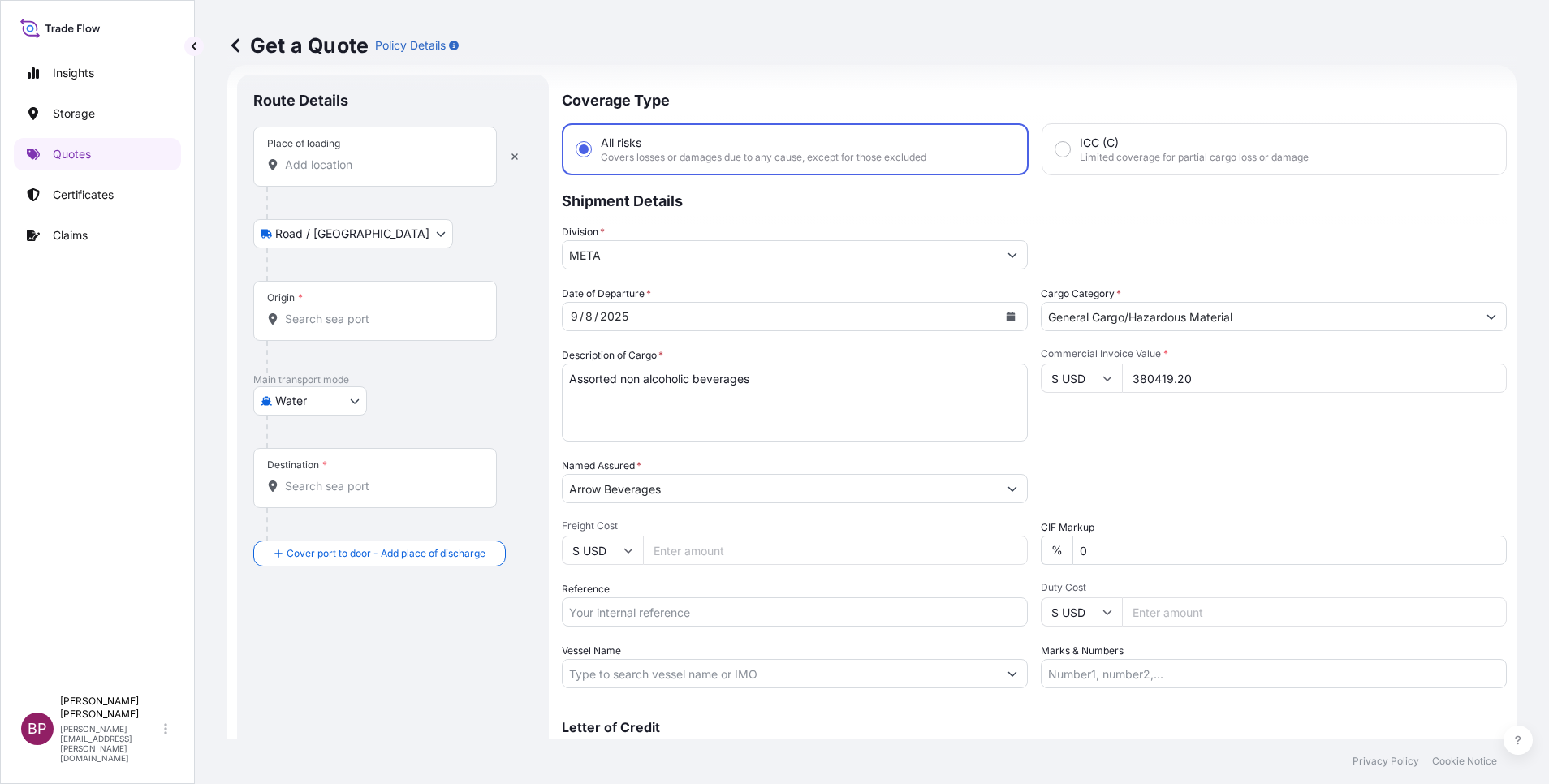
click at [344, 177] on div "Place of loading" at bounding box center [375, 156] width 244 height 60
click at [344, 173] on input "Place of loading" at bounding box center [380, 164] width 192 height 16
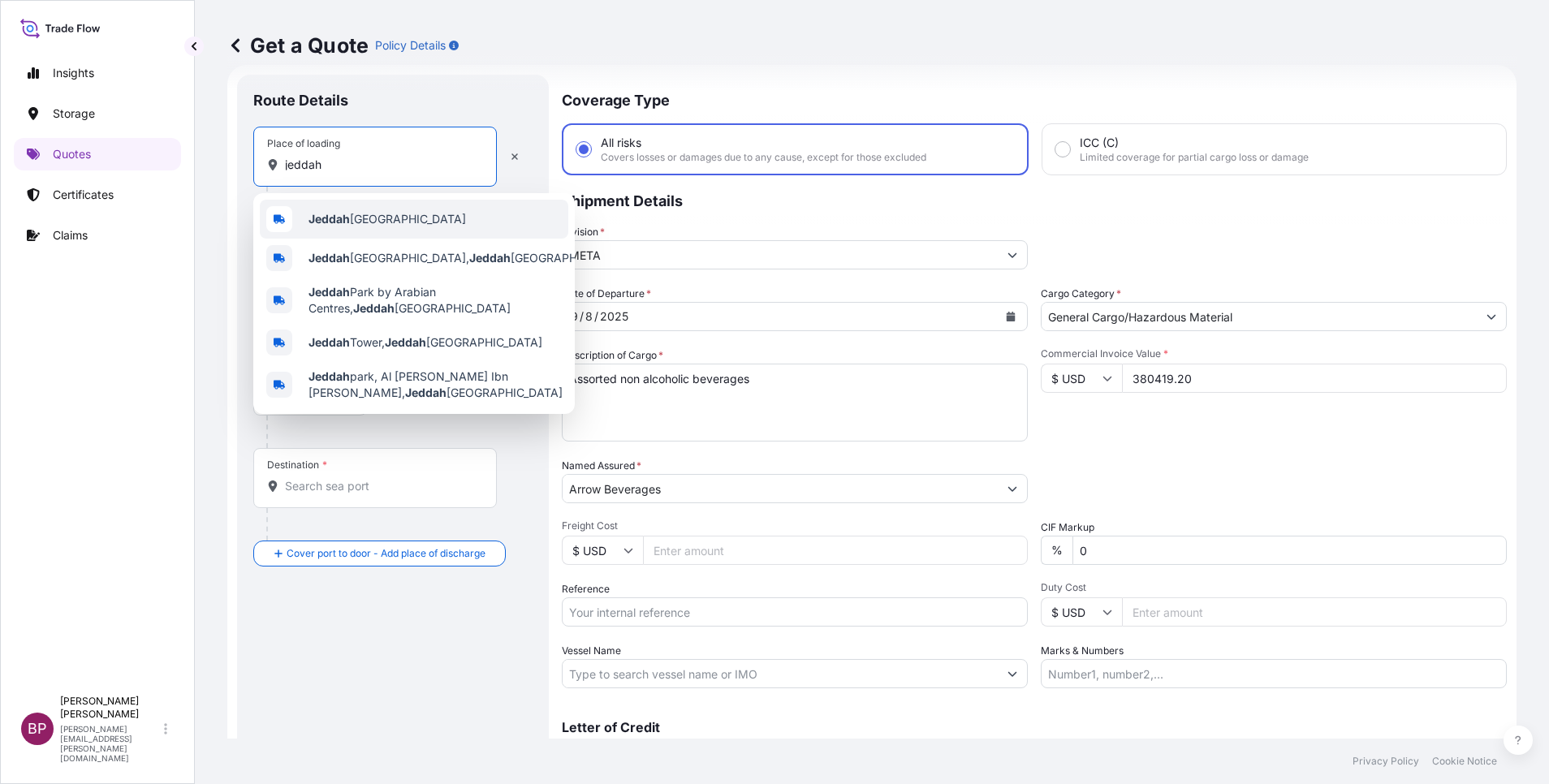
click at [352, 219] on span "Jeddah [GEOGRAPHIC_DATA]" at bounding box center [387, 219] width 157 height 16
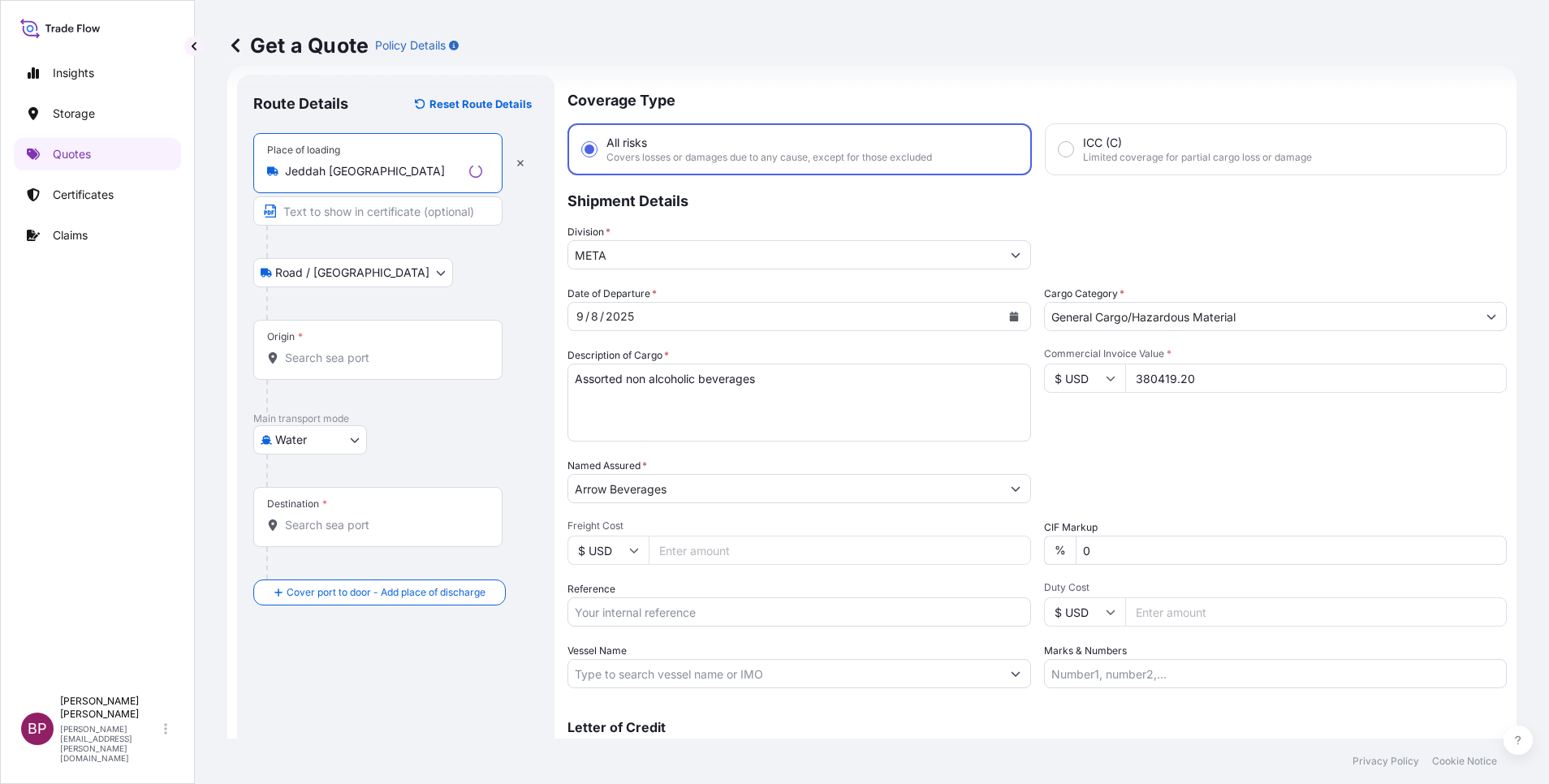
type input "Jeddah [GEOGRAPHIC_DATA]"
click at [363, 373] on div "Origin *" at bounding box center [378, 349] width 249 height 60
click at [363, 366] on input "Origin *" at bounding box center [383, 357] width 197 height 16
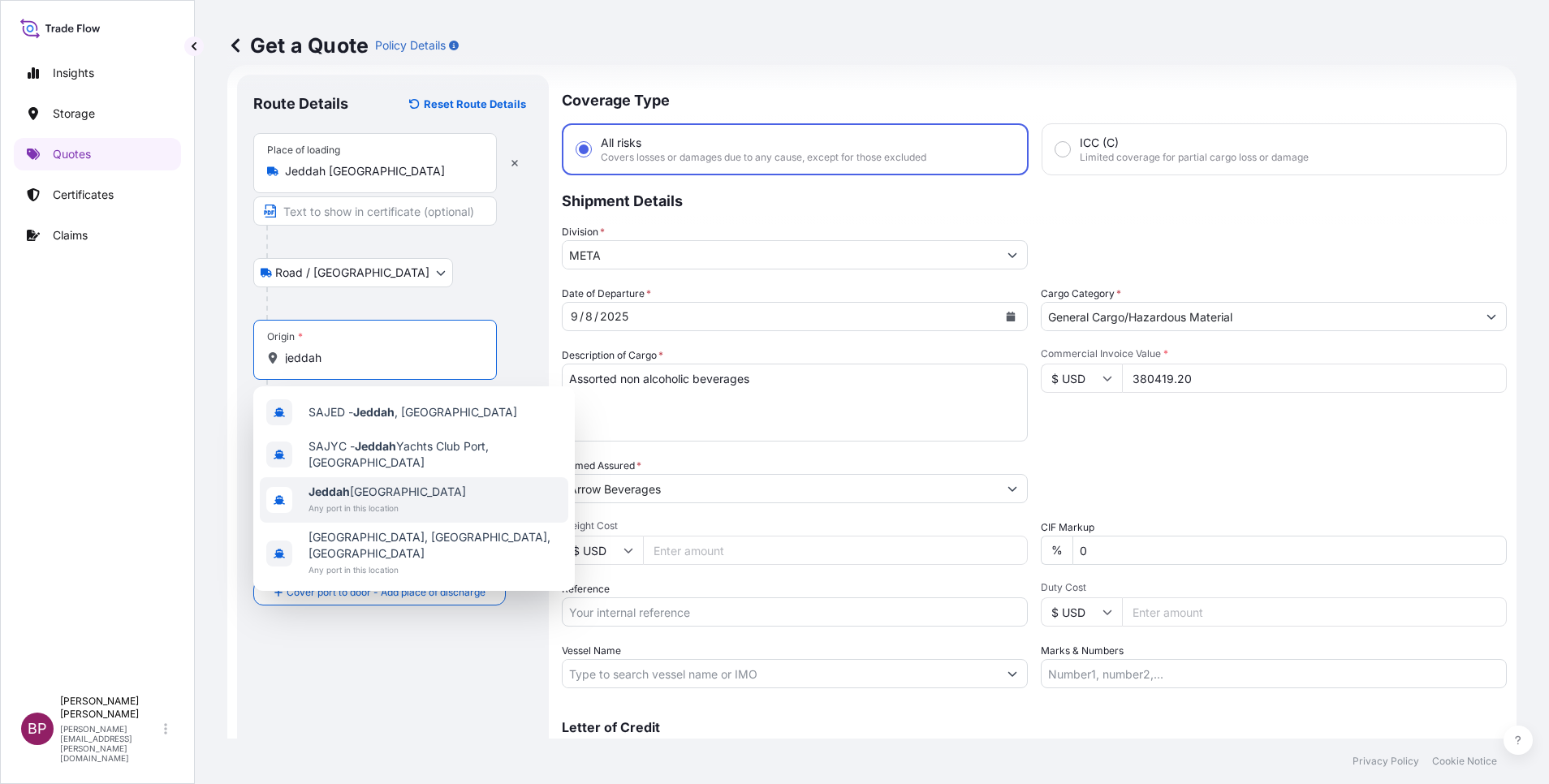
click at [385, 488] on span "Jeddah [GEOGRAPHIC_DATA]" at bounding box center [387, 491] width 157 height 16
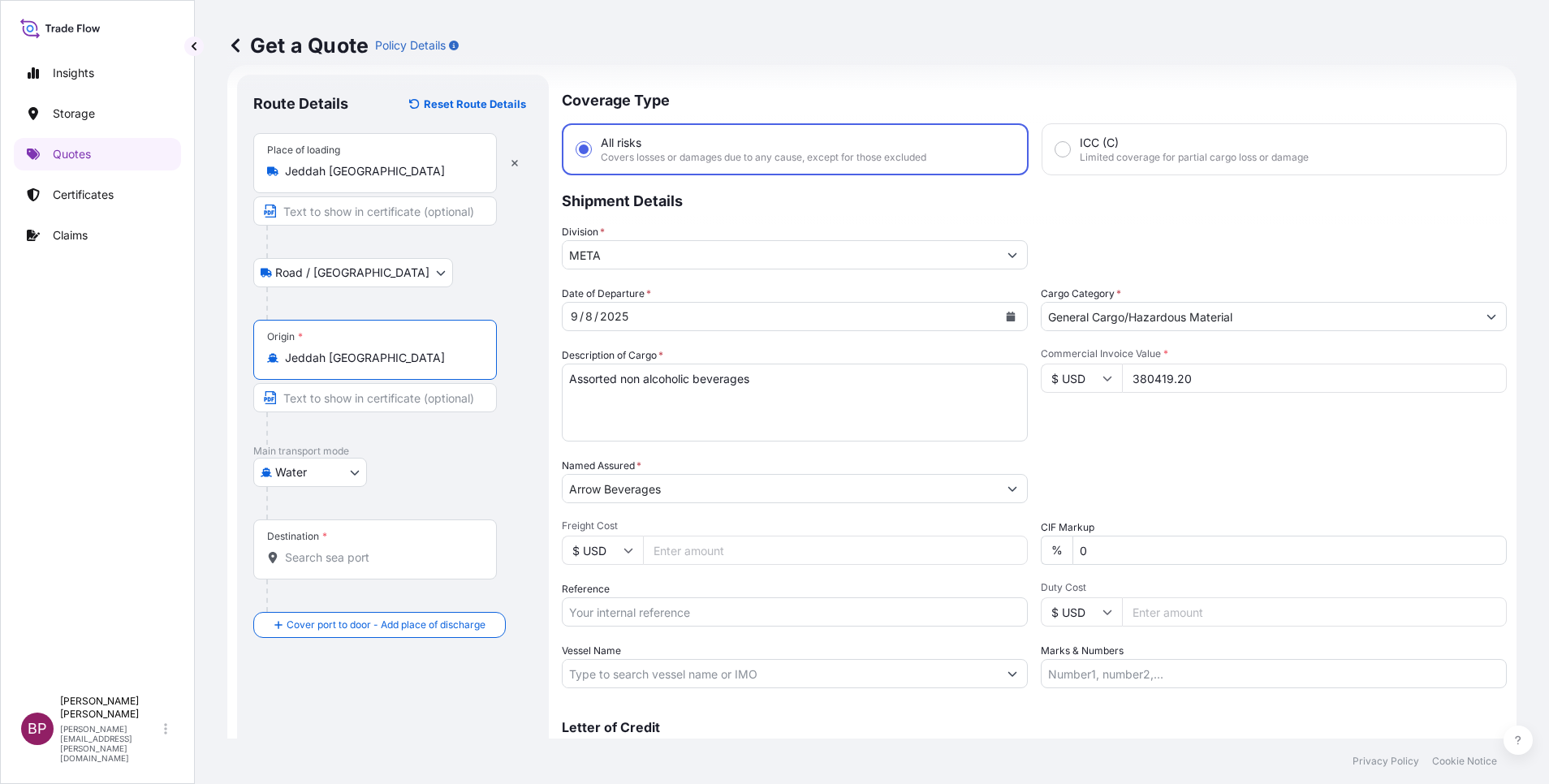
type input "Jeddah [GEOGRAPHIC_DATA]"
click at [371, 562] on input "Destination *" at bounding box center [380, 556] width 192 height 16
paste input "Hodeidah"
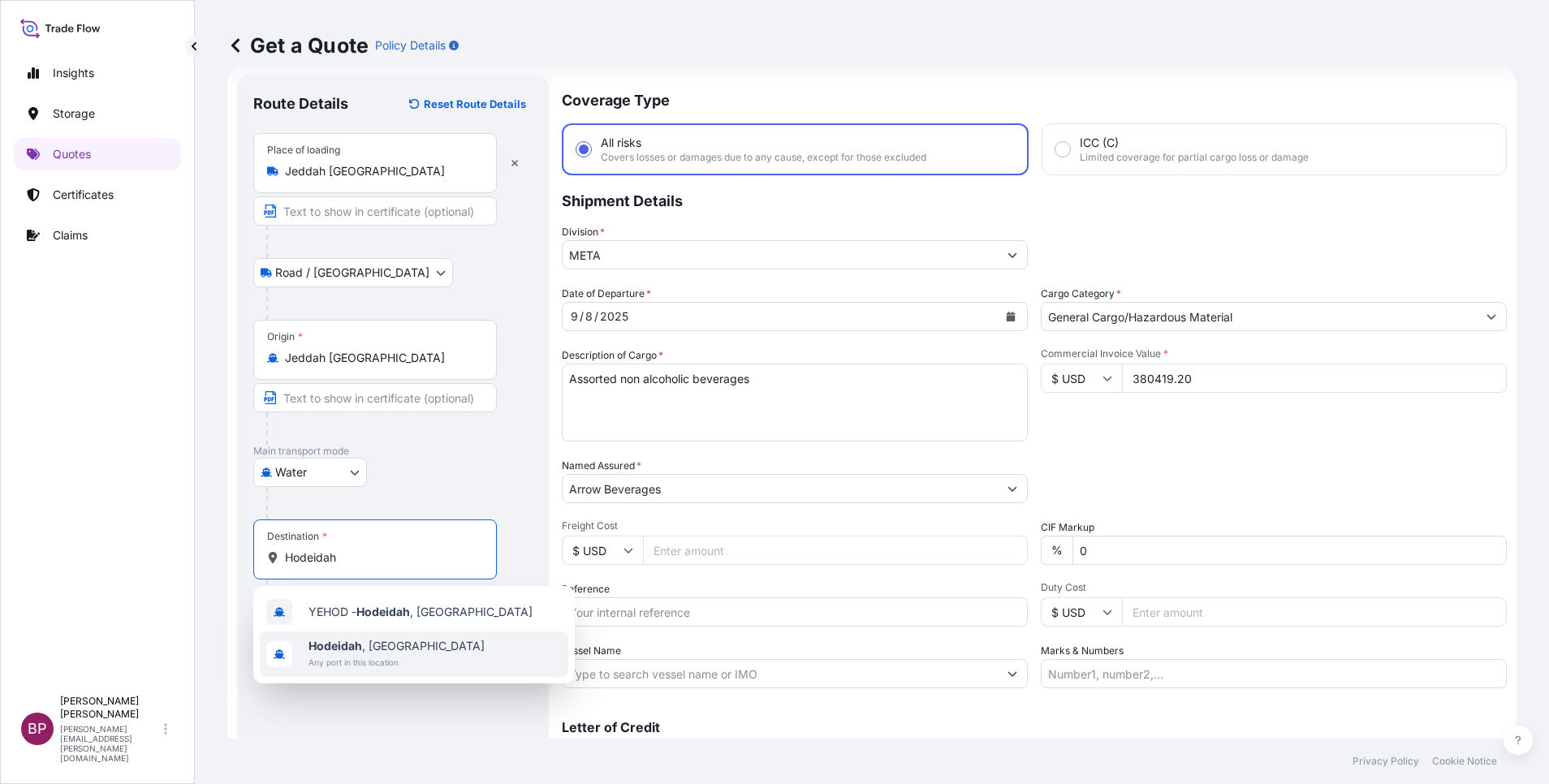
click at [369, 648] on span "[GEOGRAPHIC_DATA] , [GEOGRAPHIC_DATA]" at bounding box center [396, 646] width 176 height 16
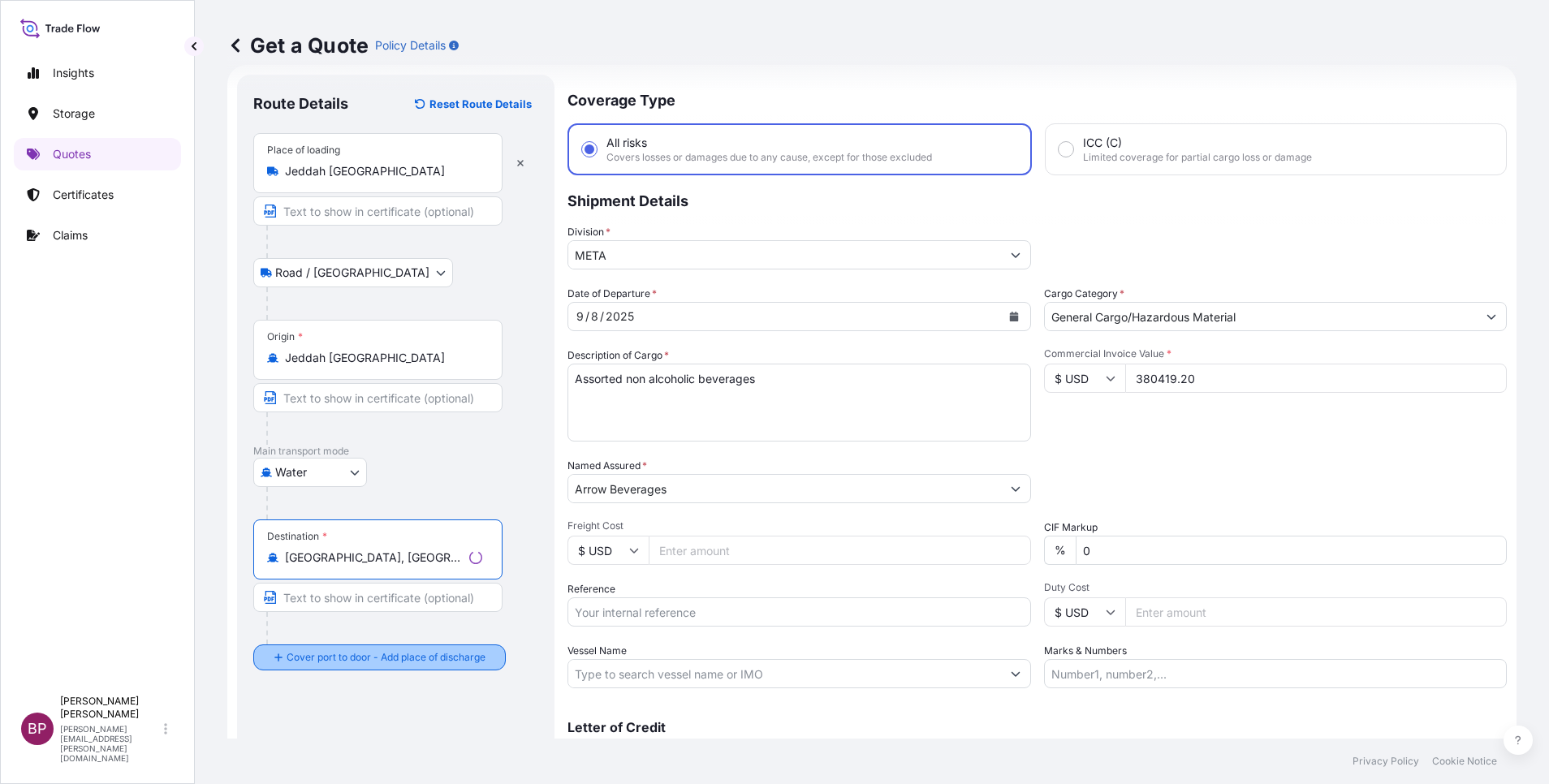
type input "[GEOGRAPHIC_DATA], [GEOGRAPHIC_DATA]"
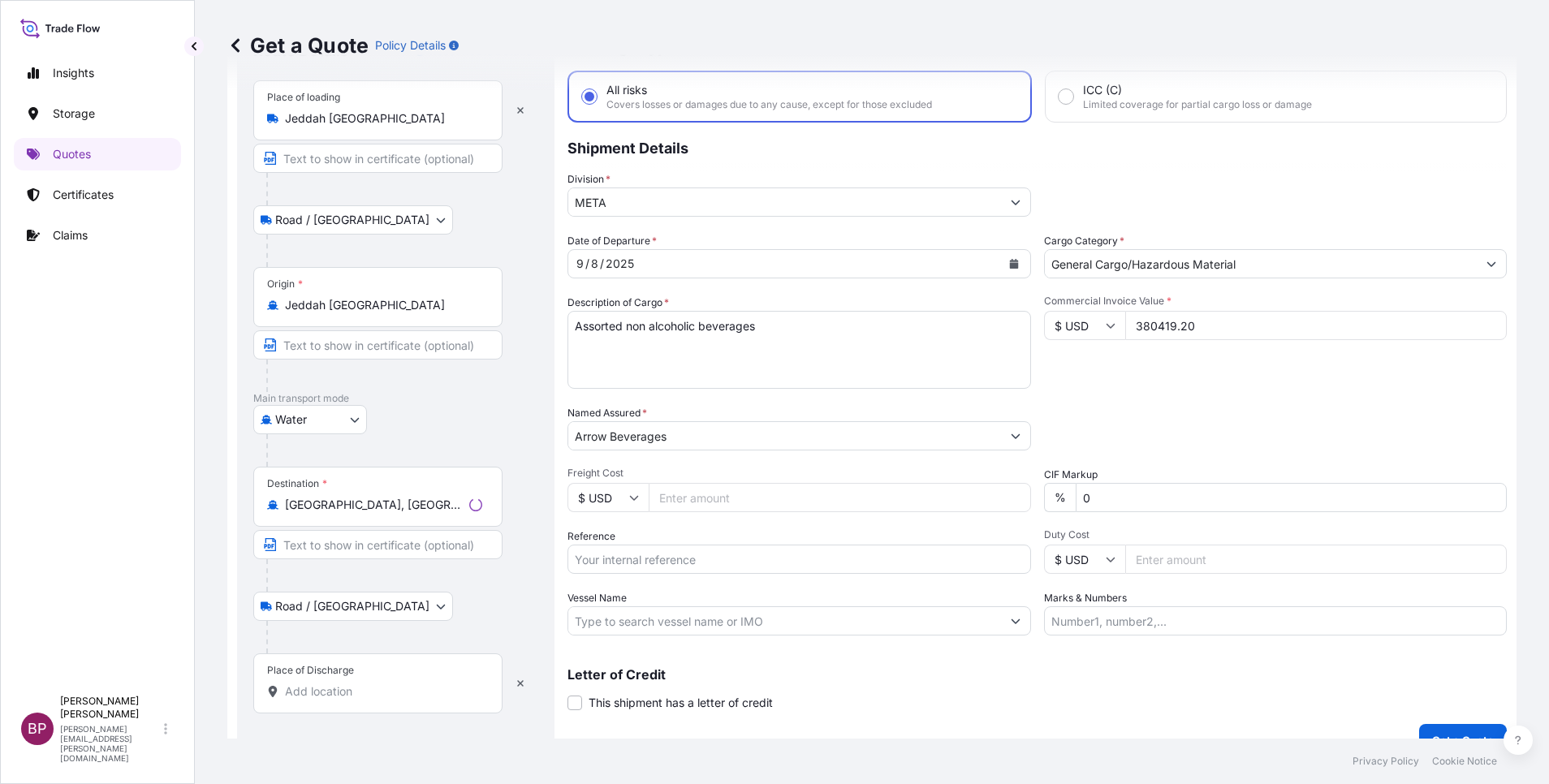
scroll to position [106, 0]
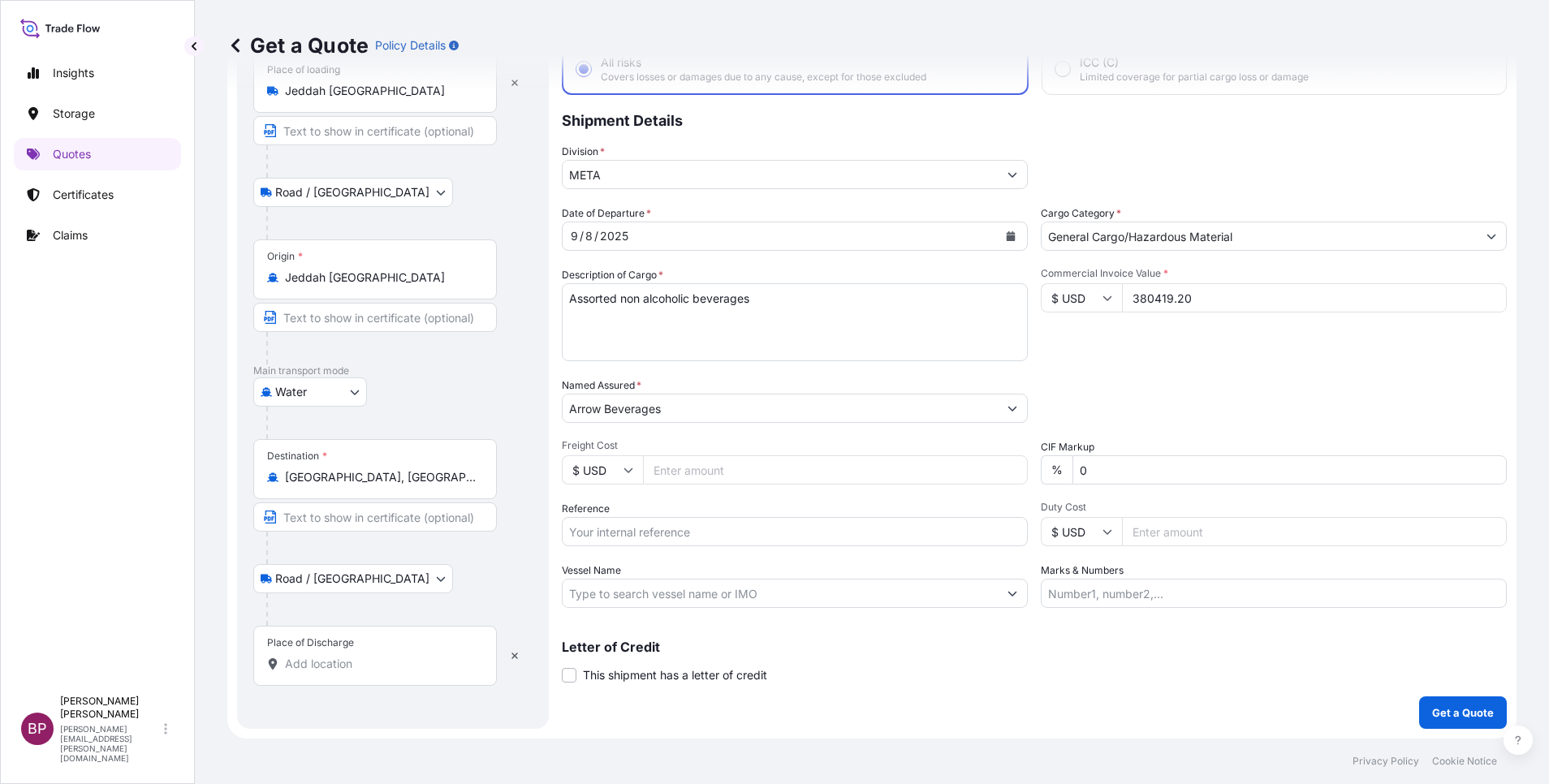
click at [375, 660] on input "Place of Discharge" at bounding box center [380, 664] width 192 height 16
paste input "Hodeidah"
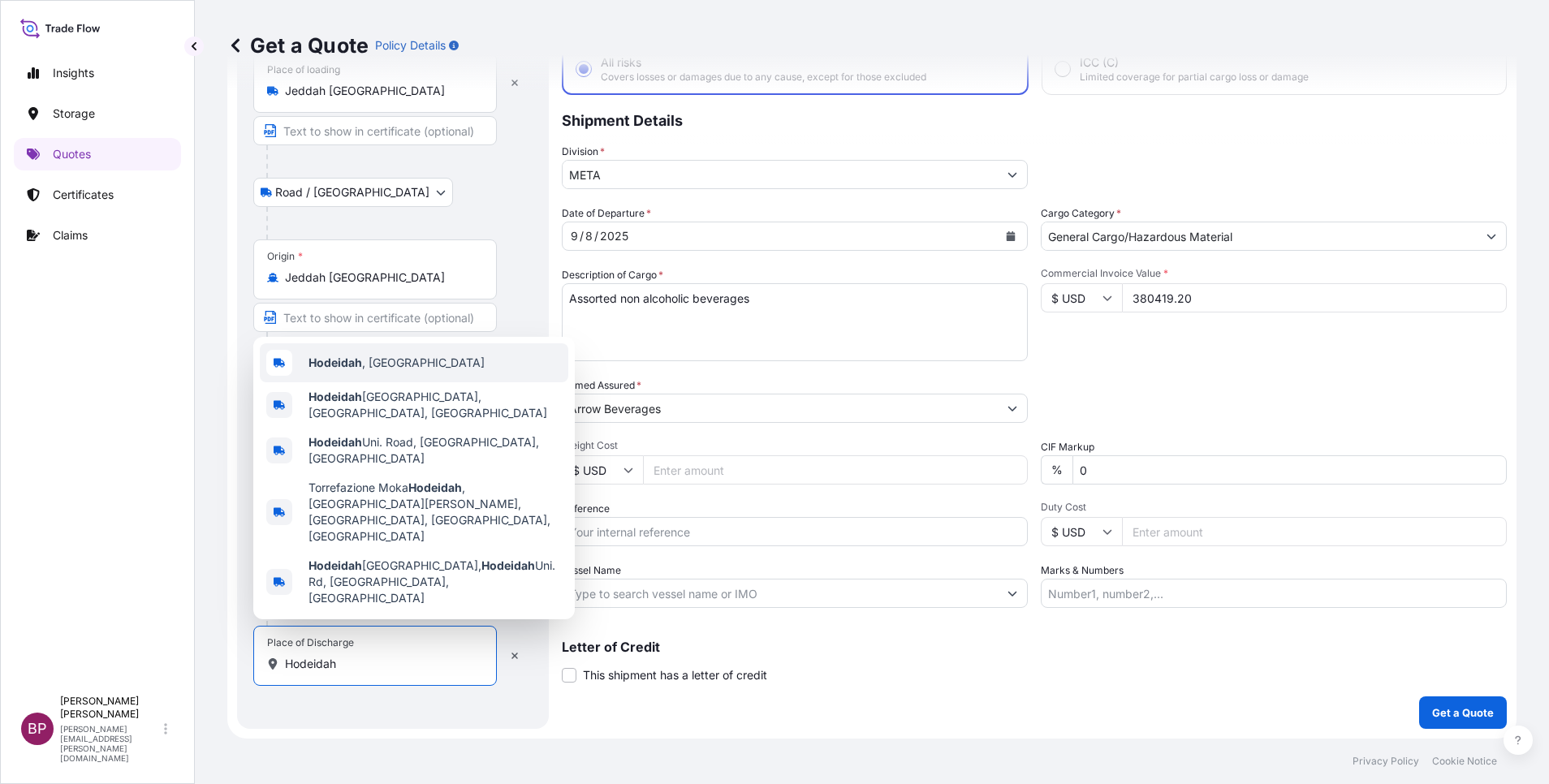
click at [413, 382] on div "[GEOGRAPHIC_DATA] , [GEOGRAPHIC_DATA]" at bounding box center [414, 362] width 308 height 39
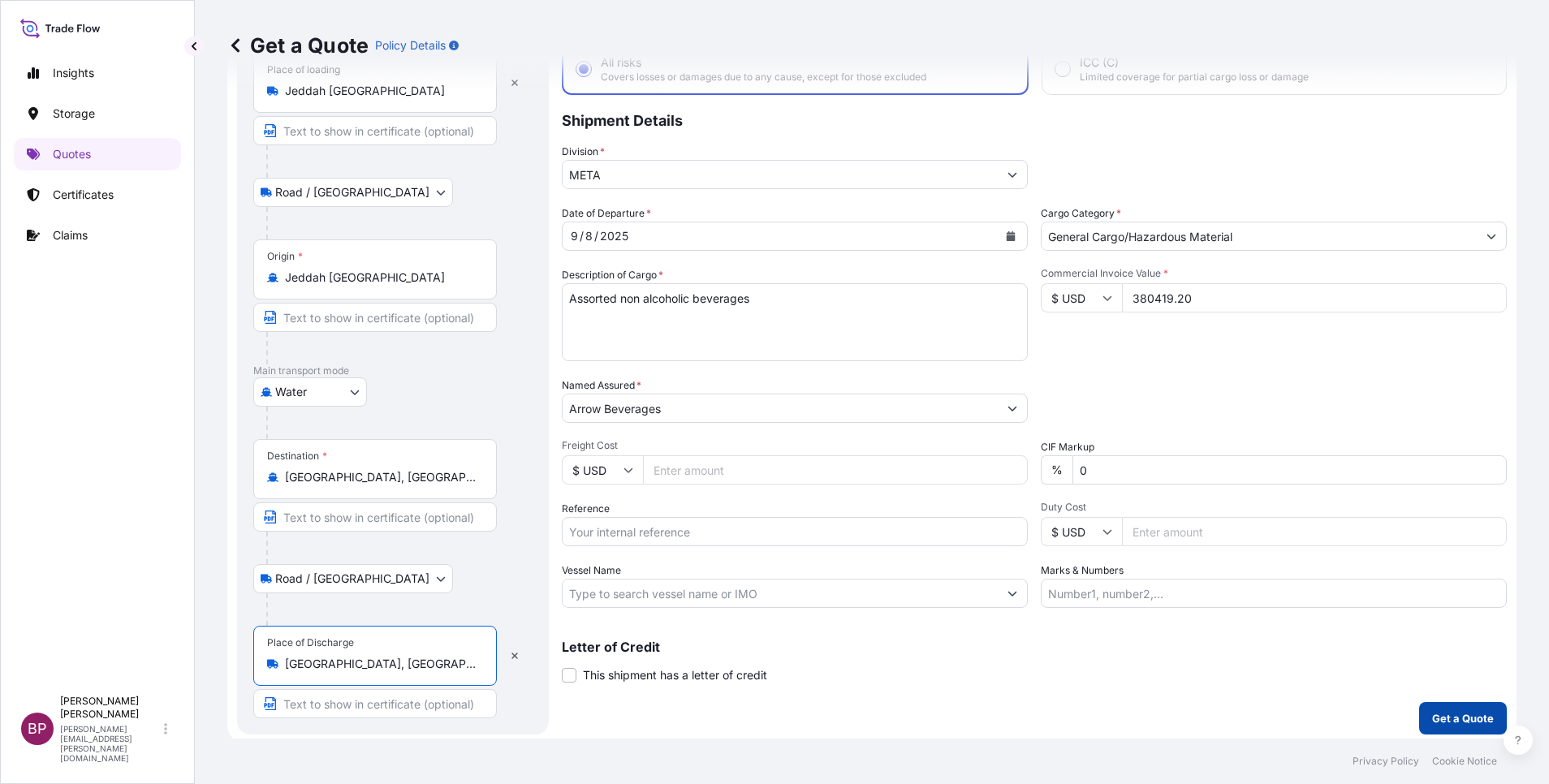
type input "[GEOGRAPHIC_DATA], [GEOGRAPHIC_DATA]"
click at [1445, 718] on p "Get a Quote" at bounding box center [1463, 718] width 62 height 16
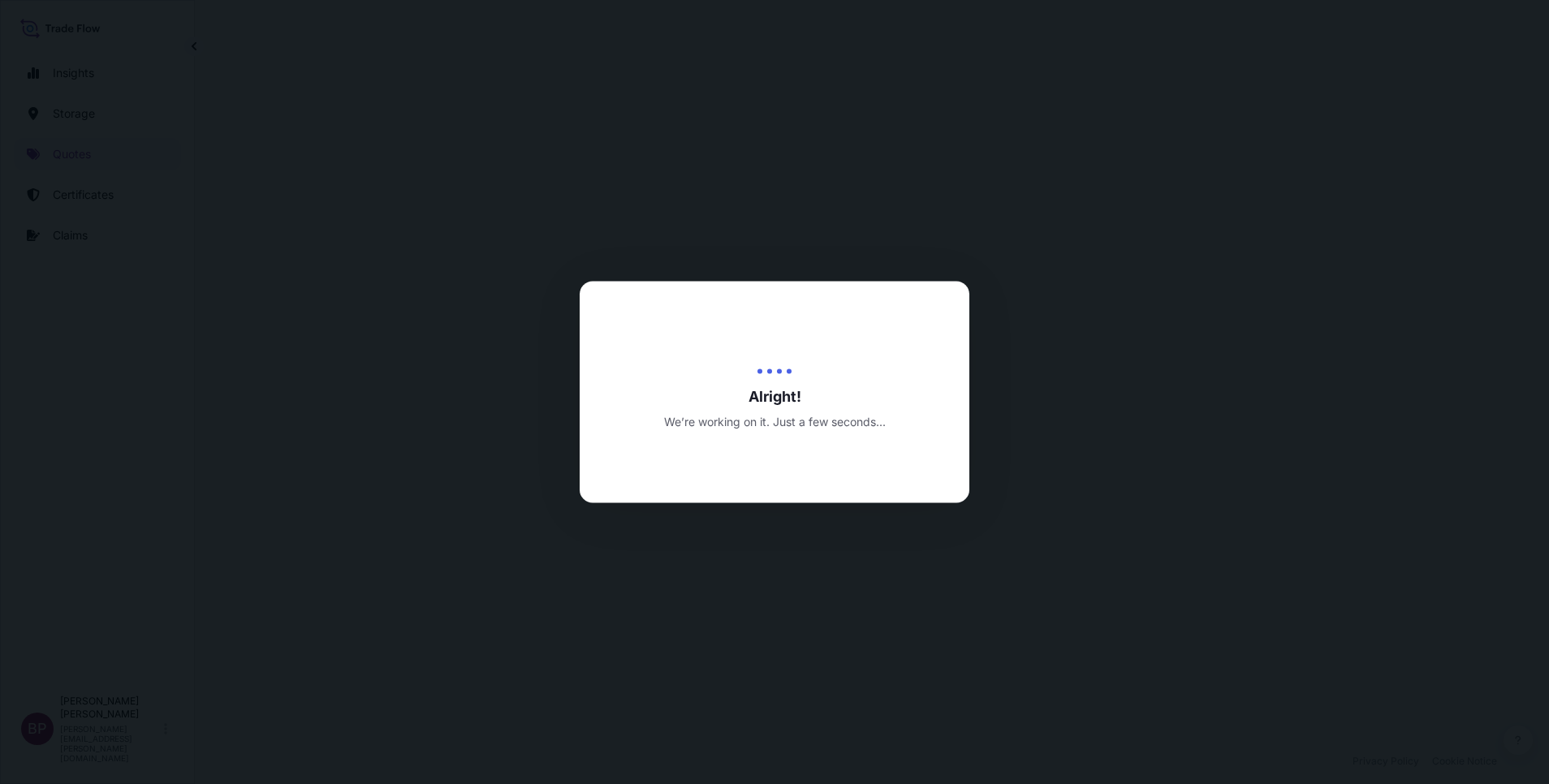
select select "Road / [GEOGRAPHIC_DATA]"
select select "Water"
select select "Road / [GEOGRAPHIC_DATA]"
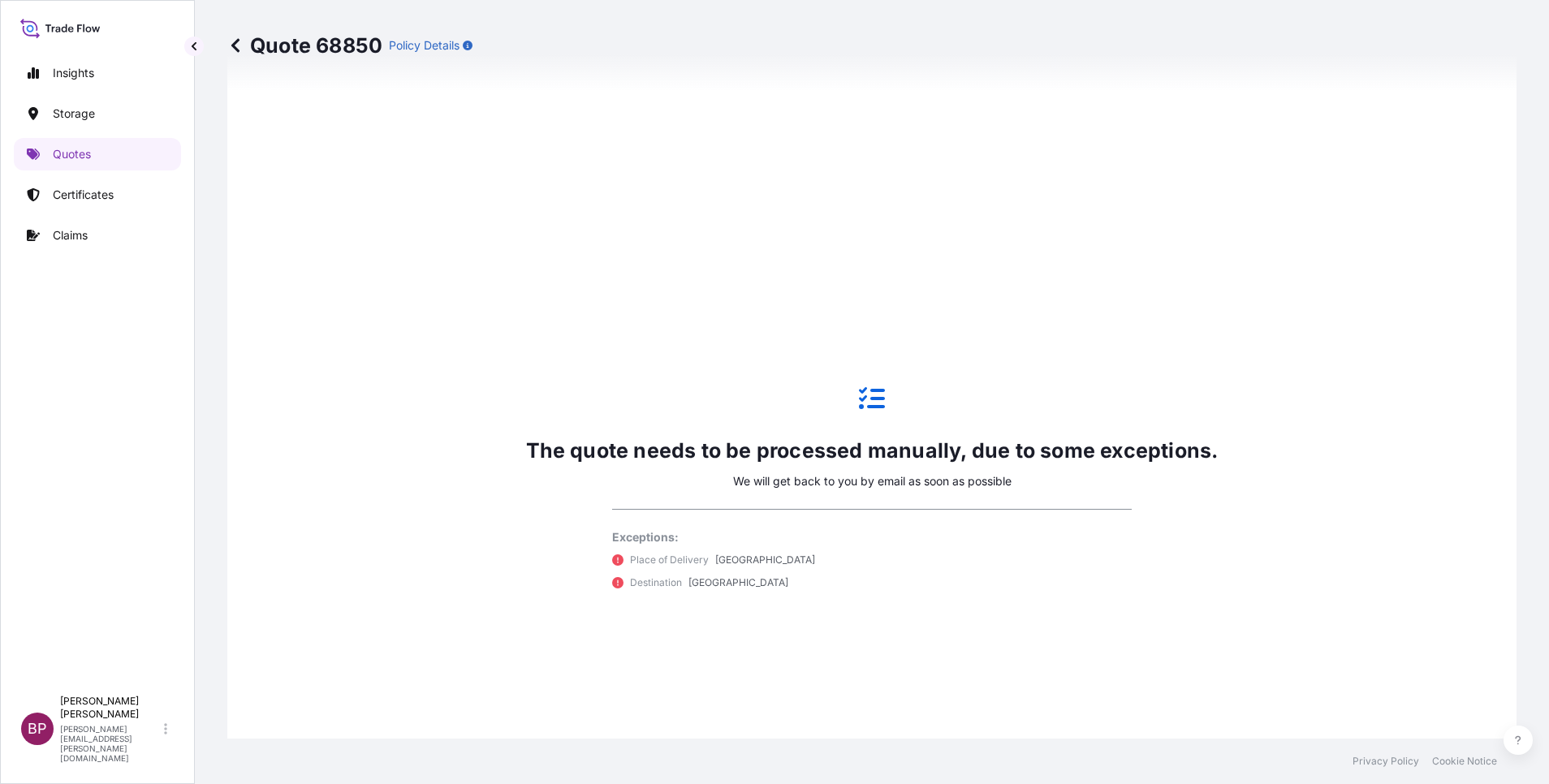
scroll to position [1023, 0]
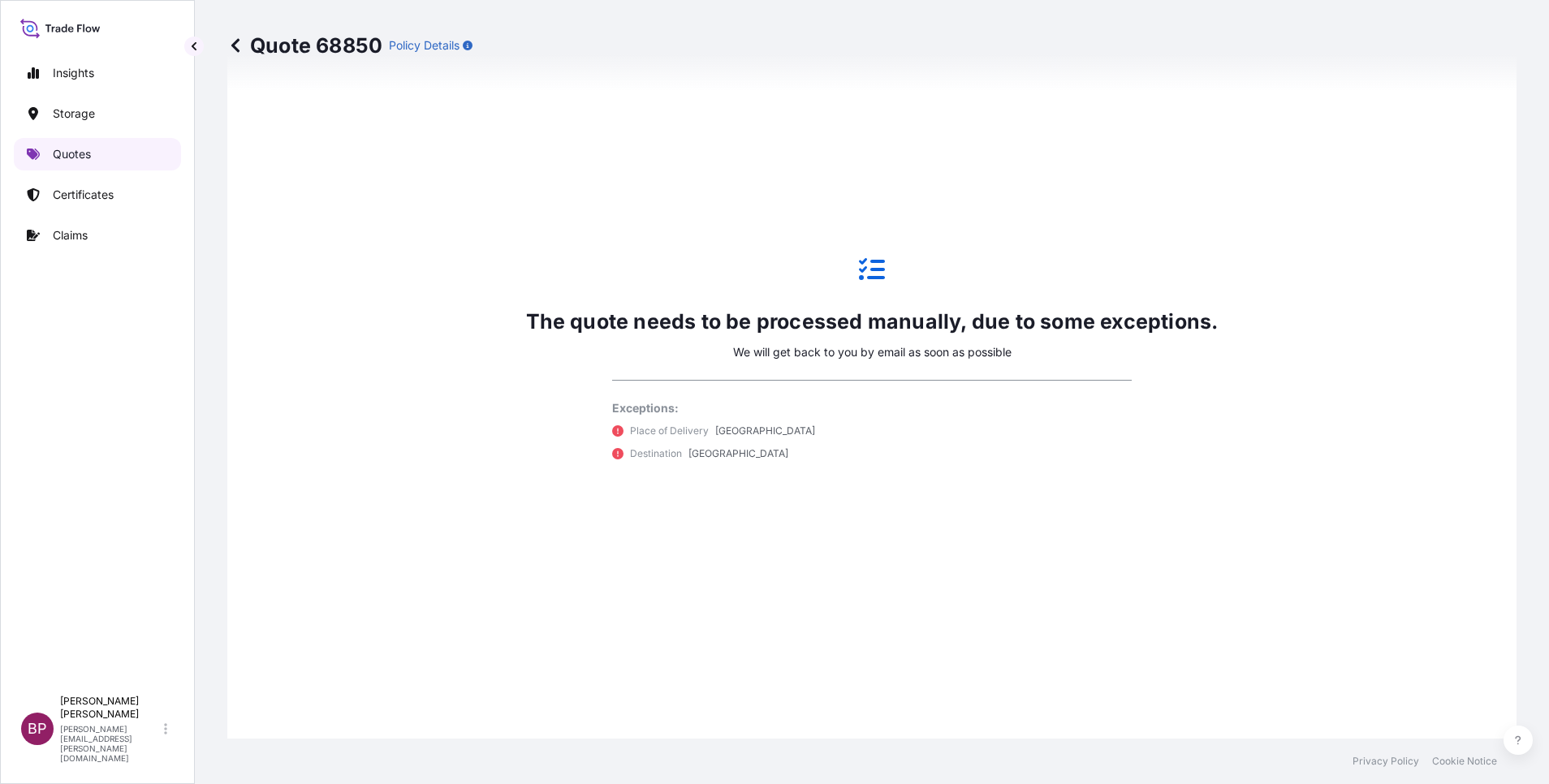
click at [82, 144] on link "Quotes" at bounding box center [98, 154] width 167 height 32
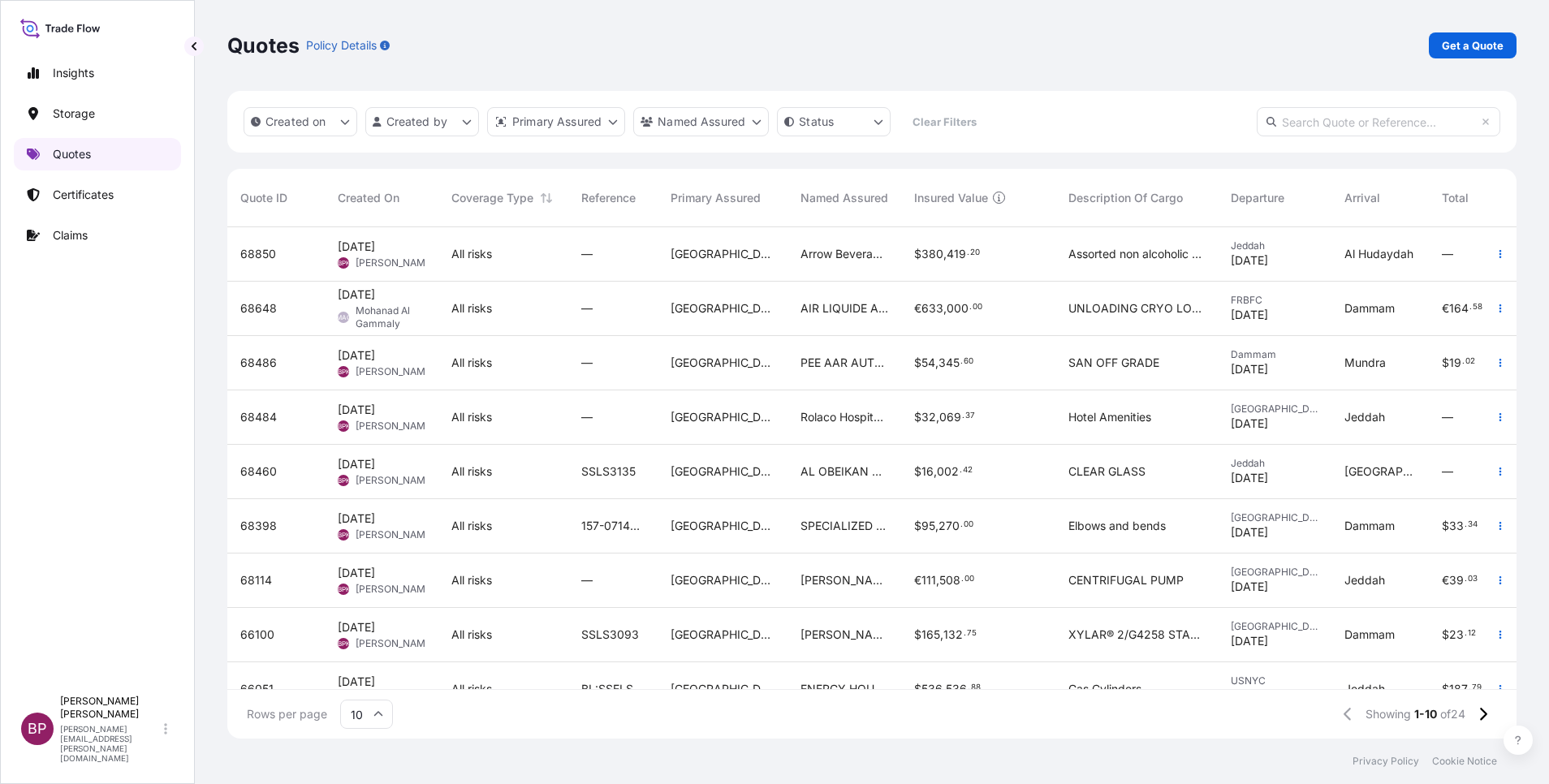
click at [89, 155] on p "Quotes" at bounding box center [72, 154] width 38 height 16
click at [1471, 52] on p "Get a Quote" at bounding box center [1472, 45] width 62 height 16
select select "Water"
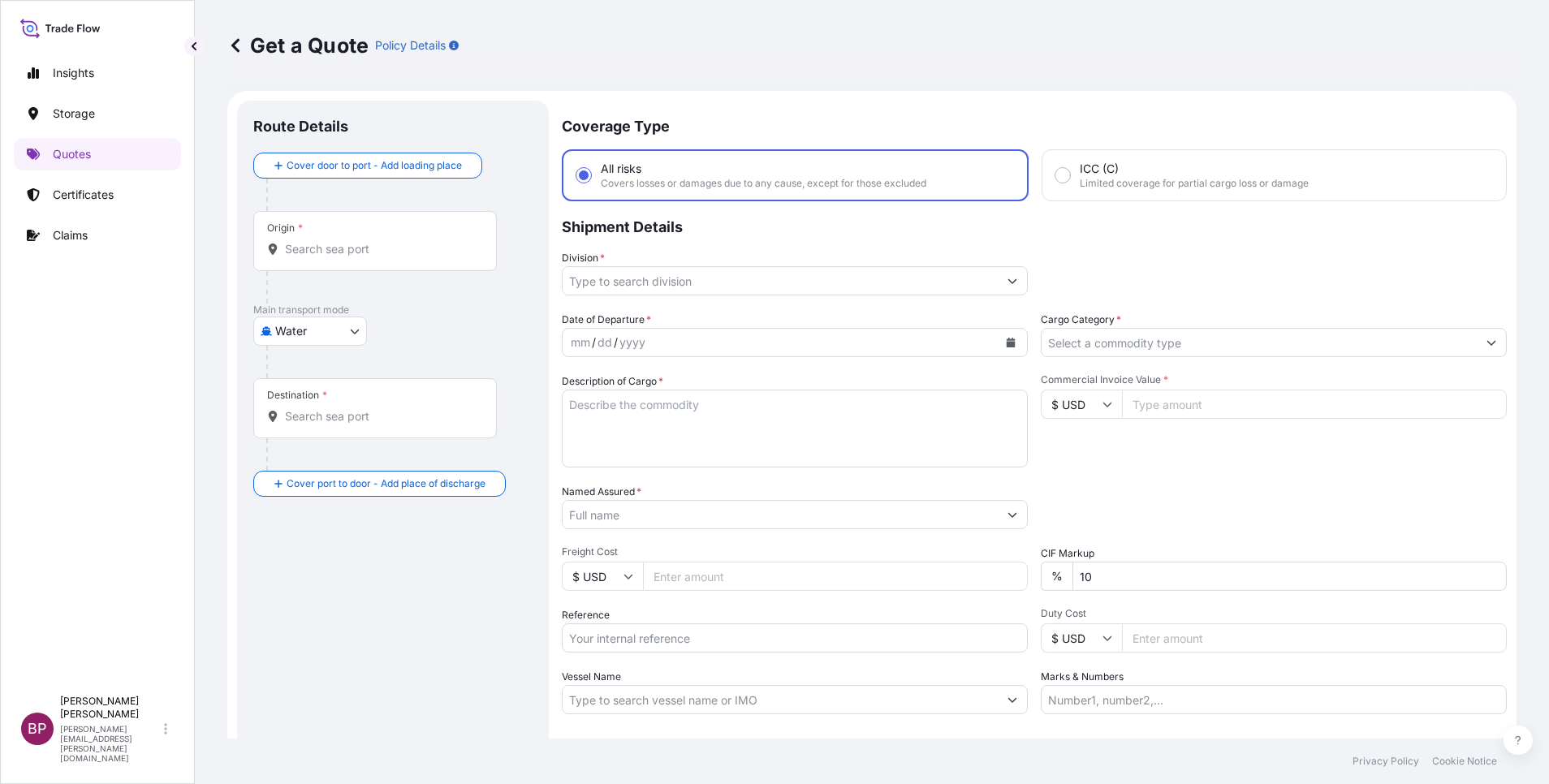
scroll to position [26, 0]
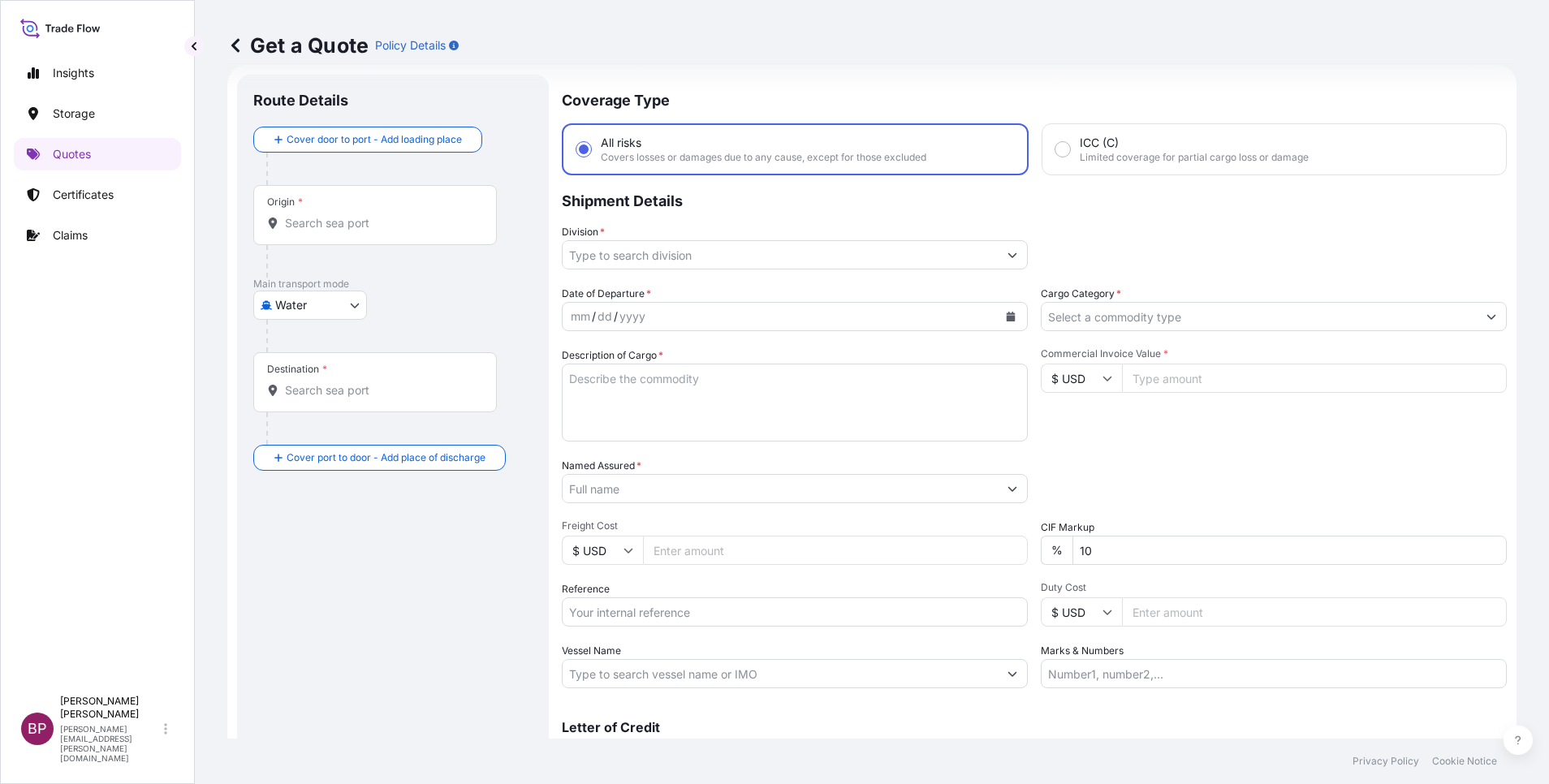
click at [1208, 319] on input "Cargo Category *" at bounding box center [1259, 316] width 435 height 29
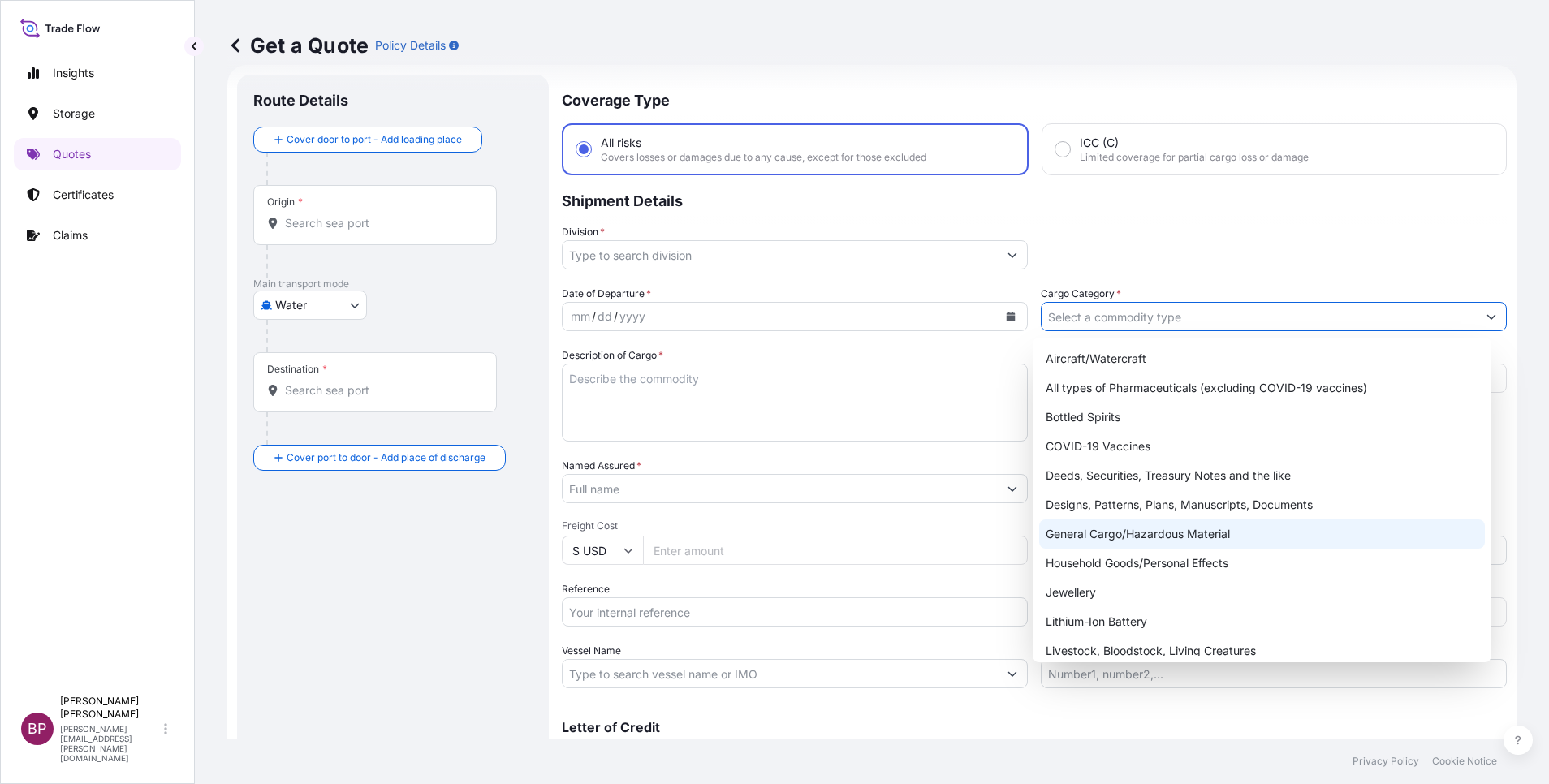
click at [1151, 536] on div "General Cargo/Hazardous Material" at bounding box center [1262, 534] width 446 height 29
type input "General Cargo/Hazardous Material"
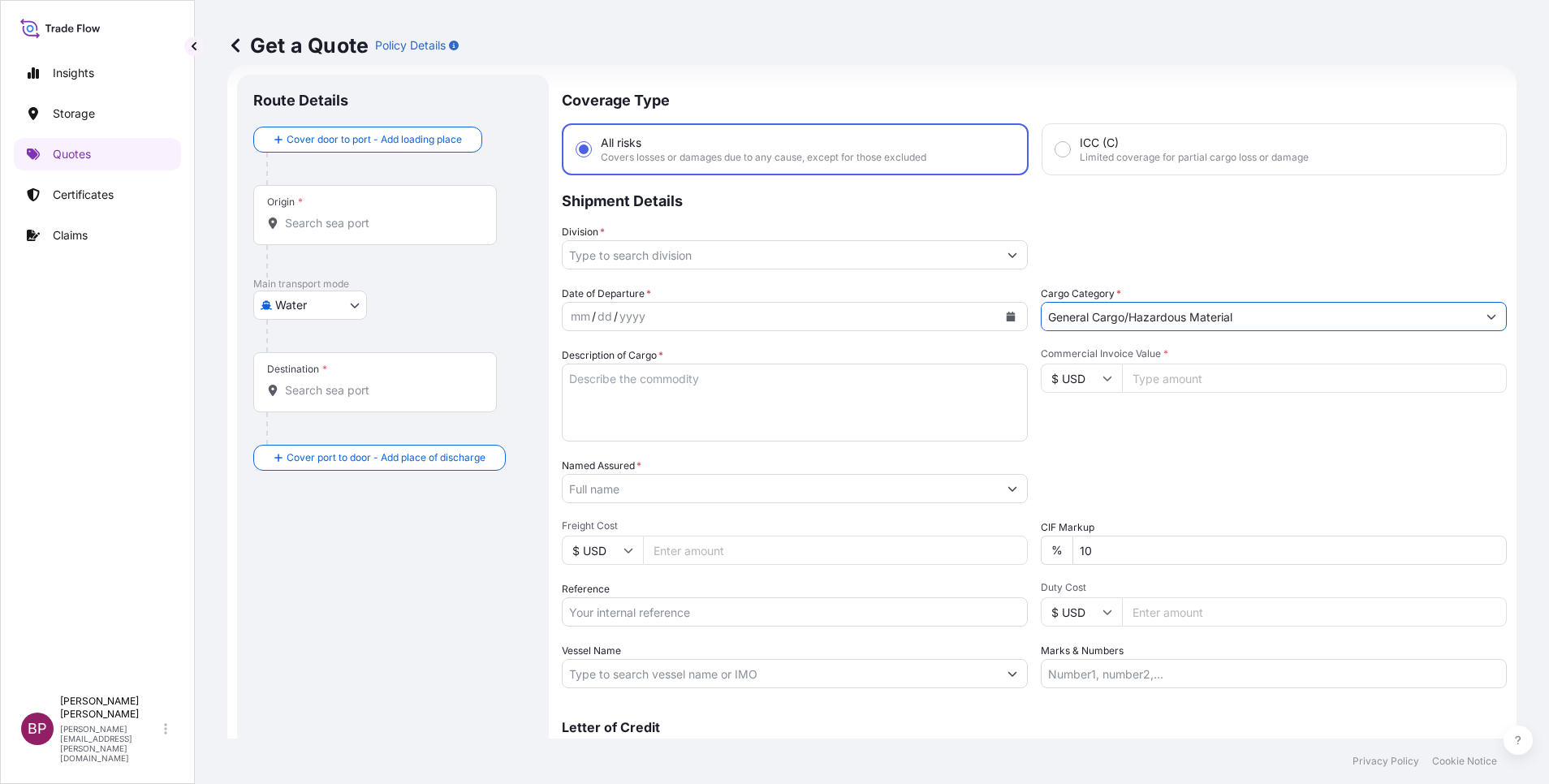
click at [1007, 255] on icon "Show suggestions" at bounding box center [1012, 255] width 9 height 9
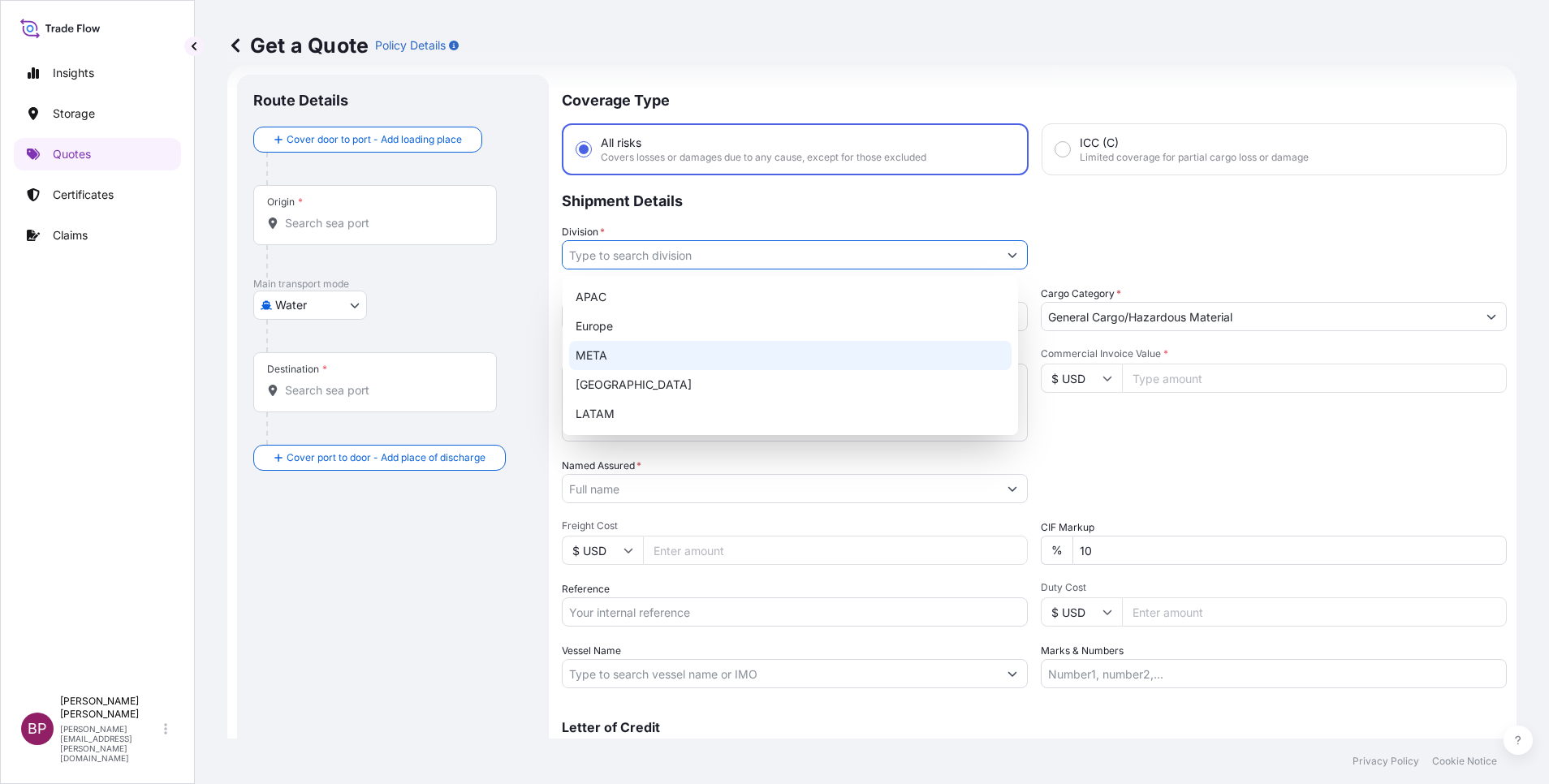
click at [663, 356] on div "META" at bounding box center [790, 355] width 442 height 29
type input "META"
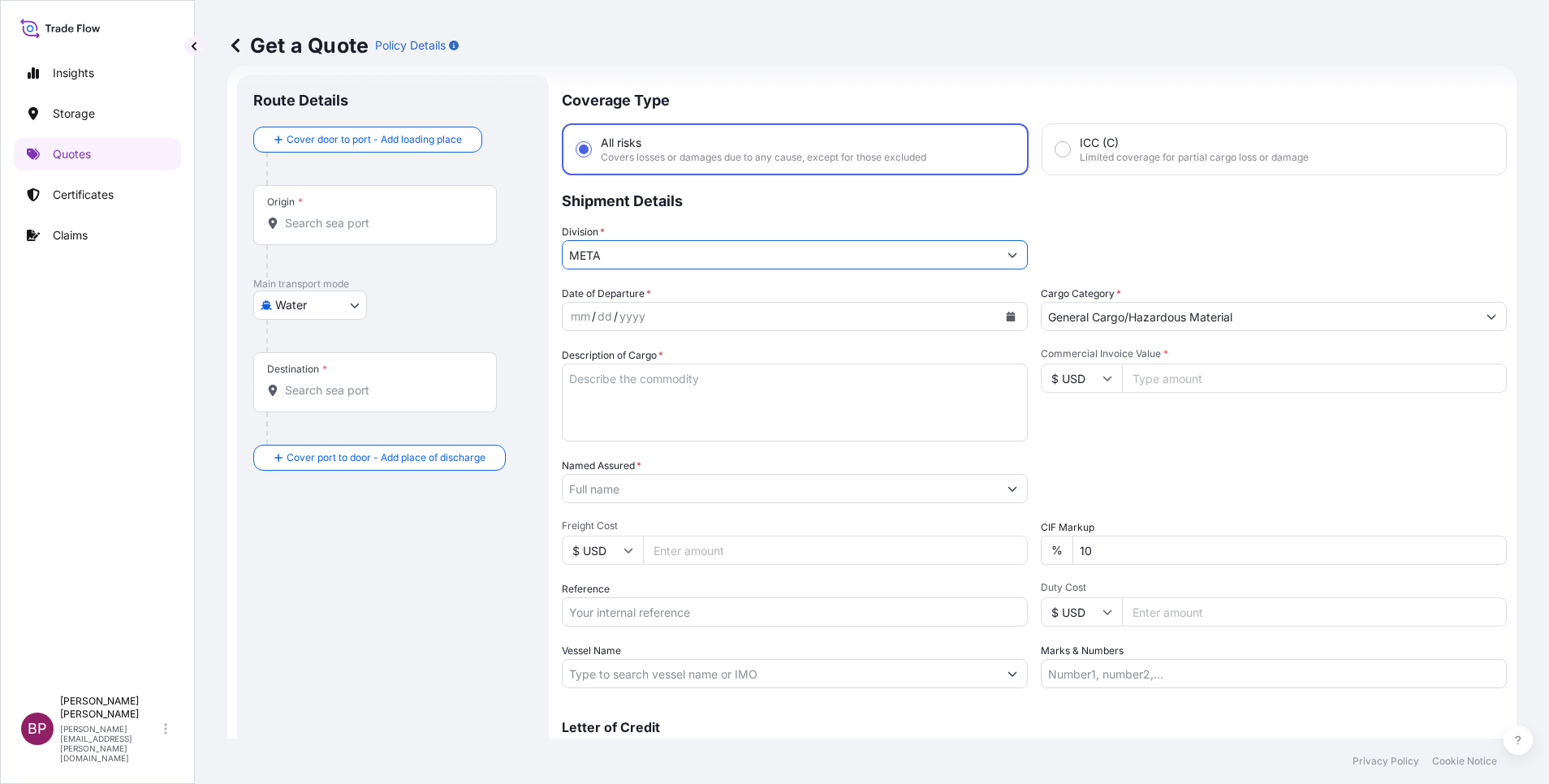
click at [718, 497] on input "Named Assured *" at bounding box center [780, 488] width 435 height 29
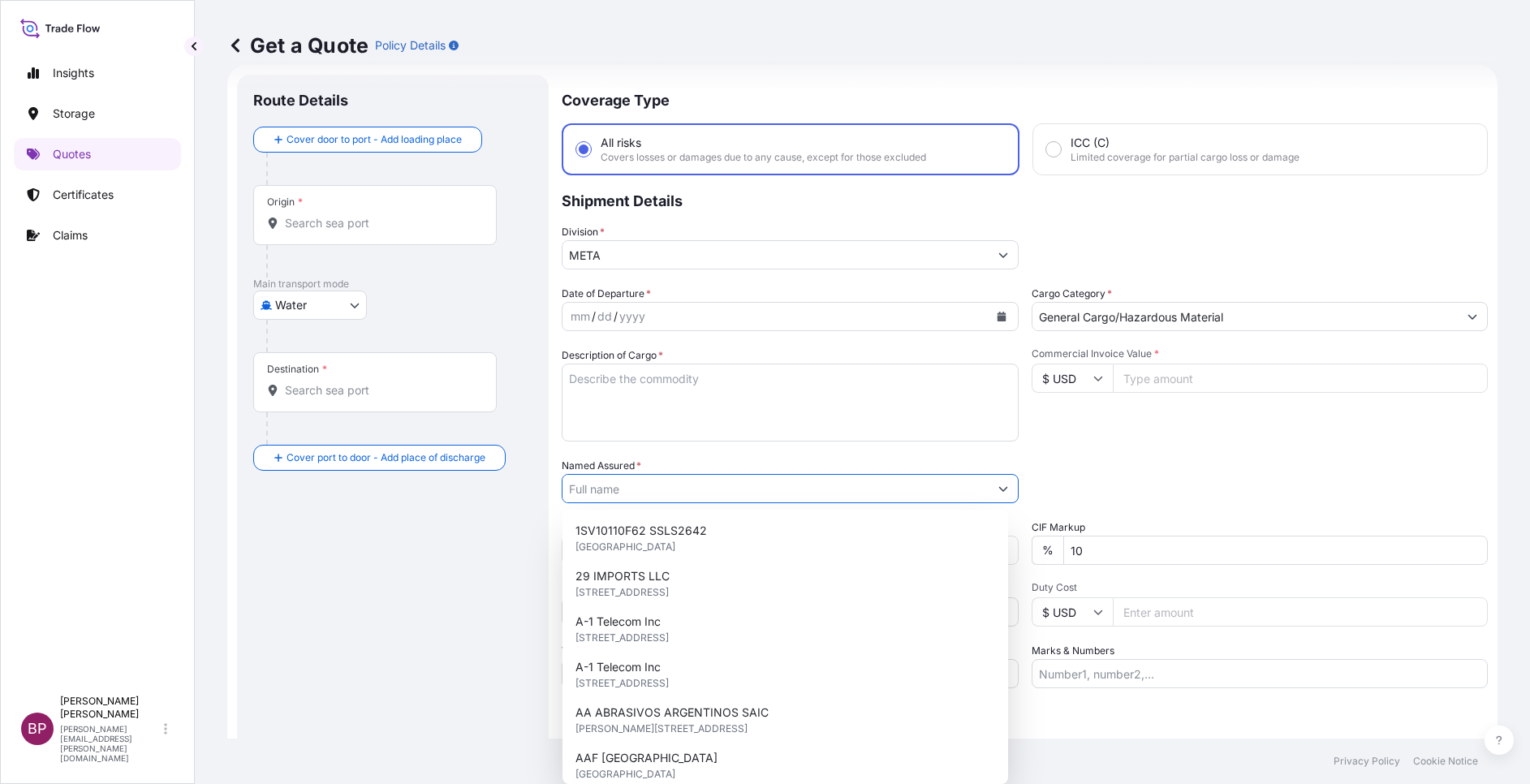
paste input "[PERSON_NAME] [PERSON_NAME] Co."
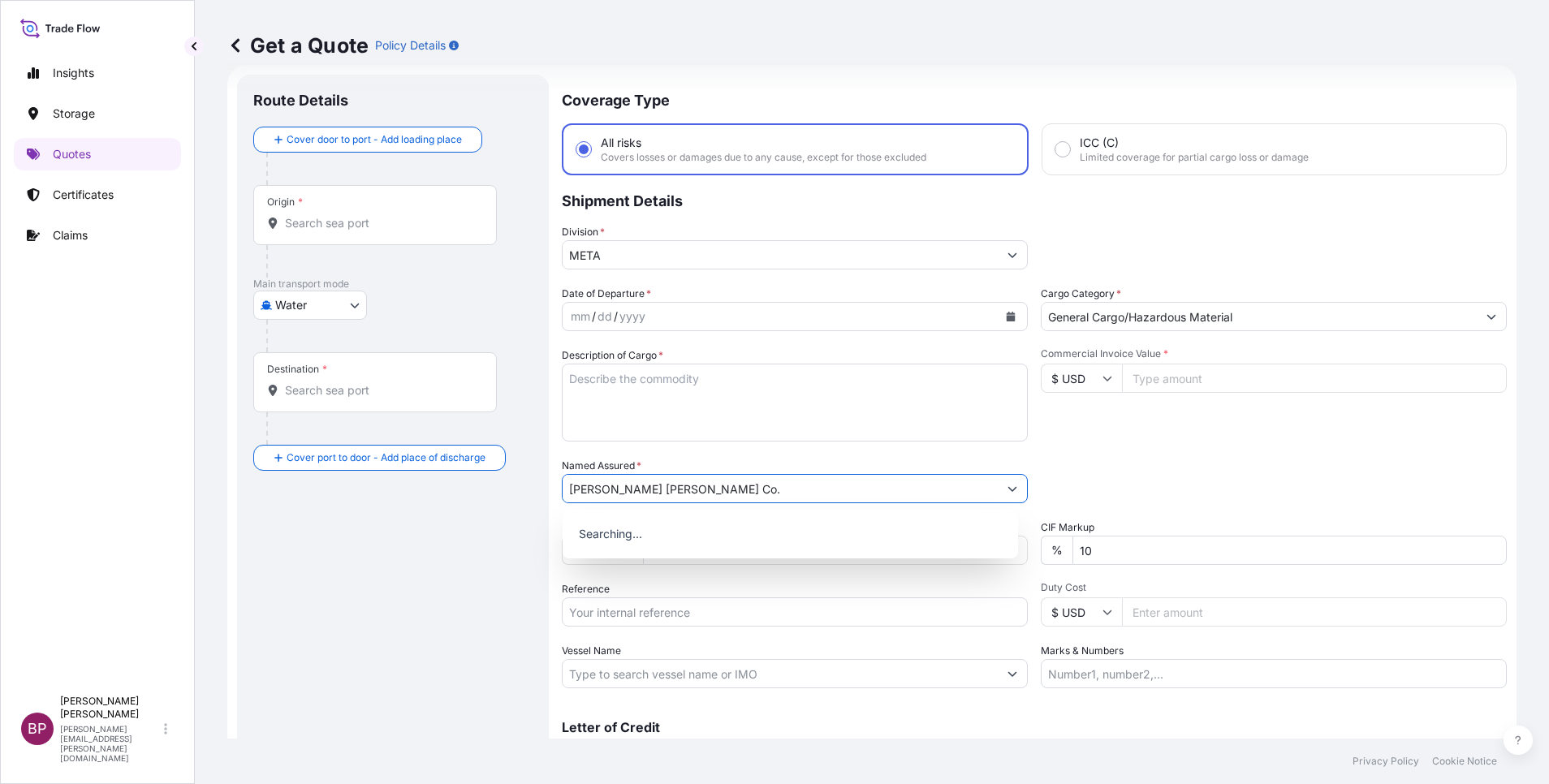
type input "[PERSON_NAME] [PERSON_NAME] Co."
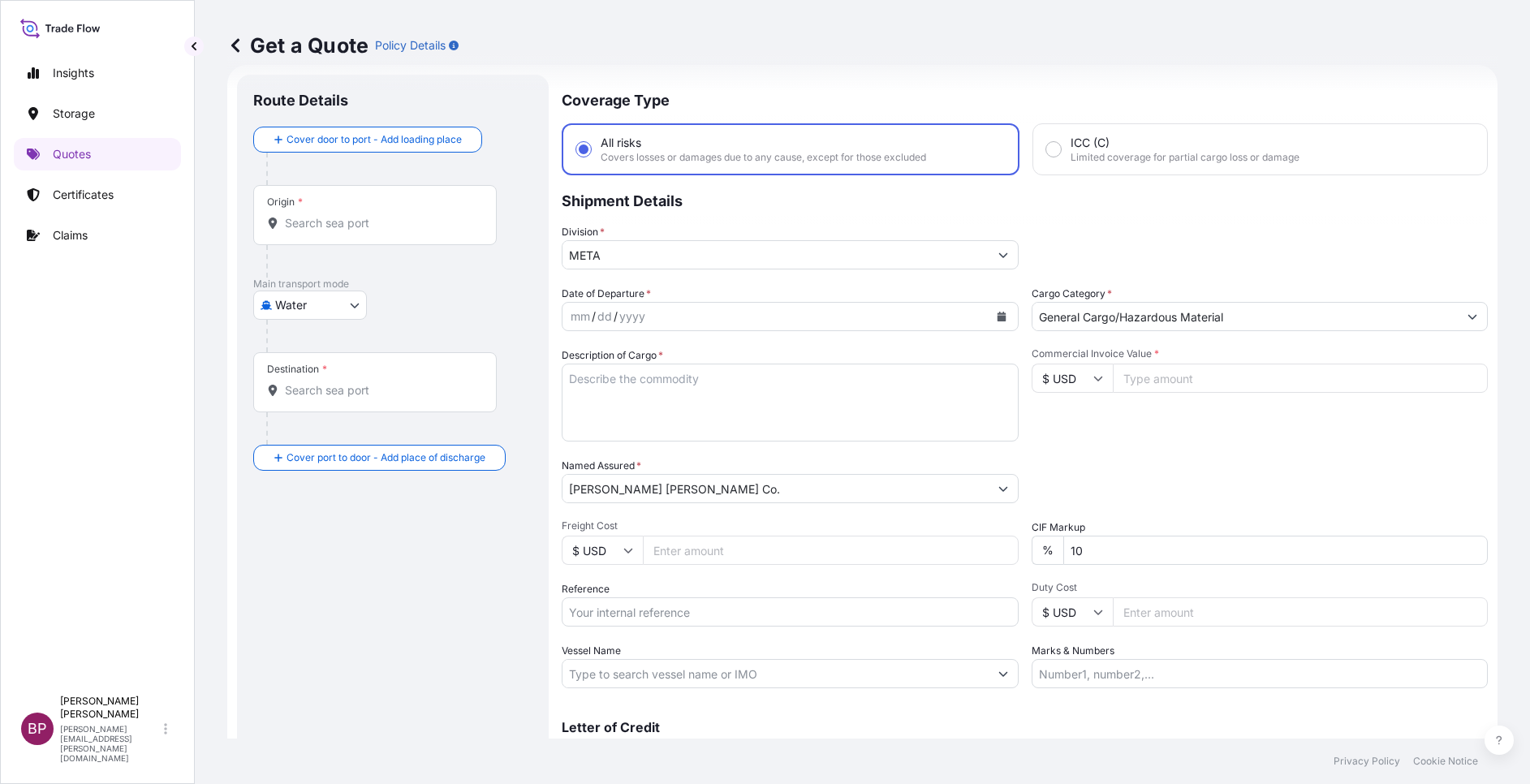
click at [1152, 386] on input "Commercial Invoice Value *" at bounding box center [1300, 377] width 376 height 29
paste input "13685"
type input "13685"
click at [784, 528] on div "Date of Departure * mm / dd / yyyy Cargo Category * General Cargo/Hazardous Mat…" at bounding box center [1034, 486] width 945 height 402
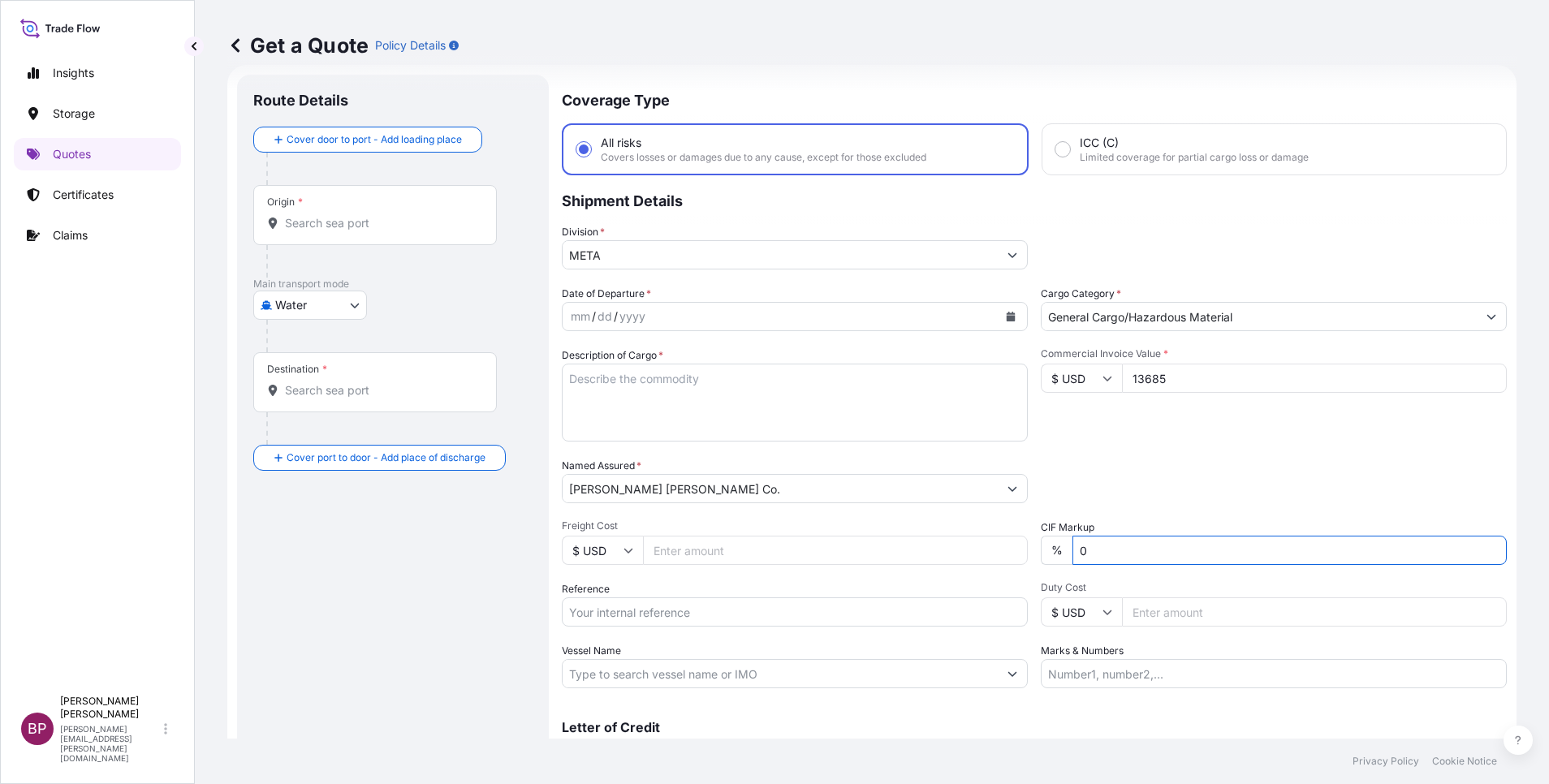
type input "0"
click at [1116, 484] on div "Packing Category Type to search a container mode Please select a primary mode o…" at bounding box center [1273, 481] width 466 height 46
click at [701, 621] on input "Reference" at bounding box center [794, 611] width 466 height 29
paste input "25081222"
type input "25081222"
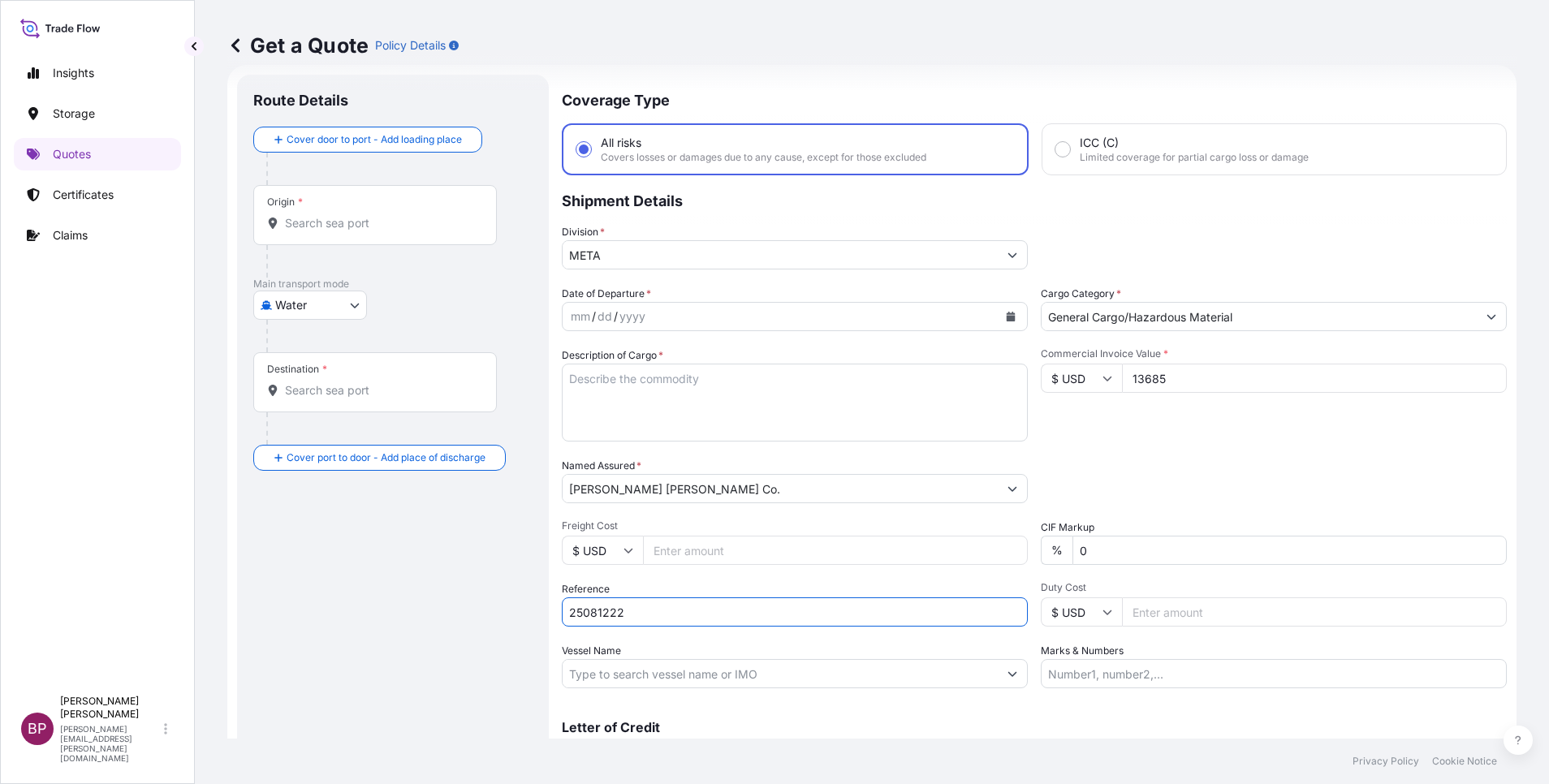
click at [746, 403] on textarea "Description of Cargo *" at bounding box center [794, 402] width 466 height 78
paste textarea "Silica Sand"
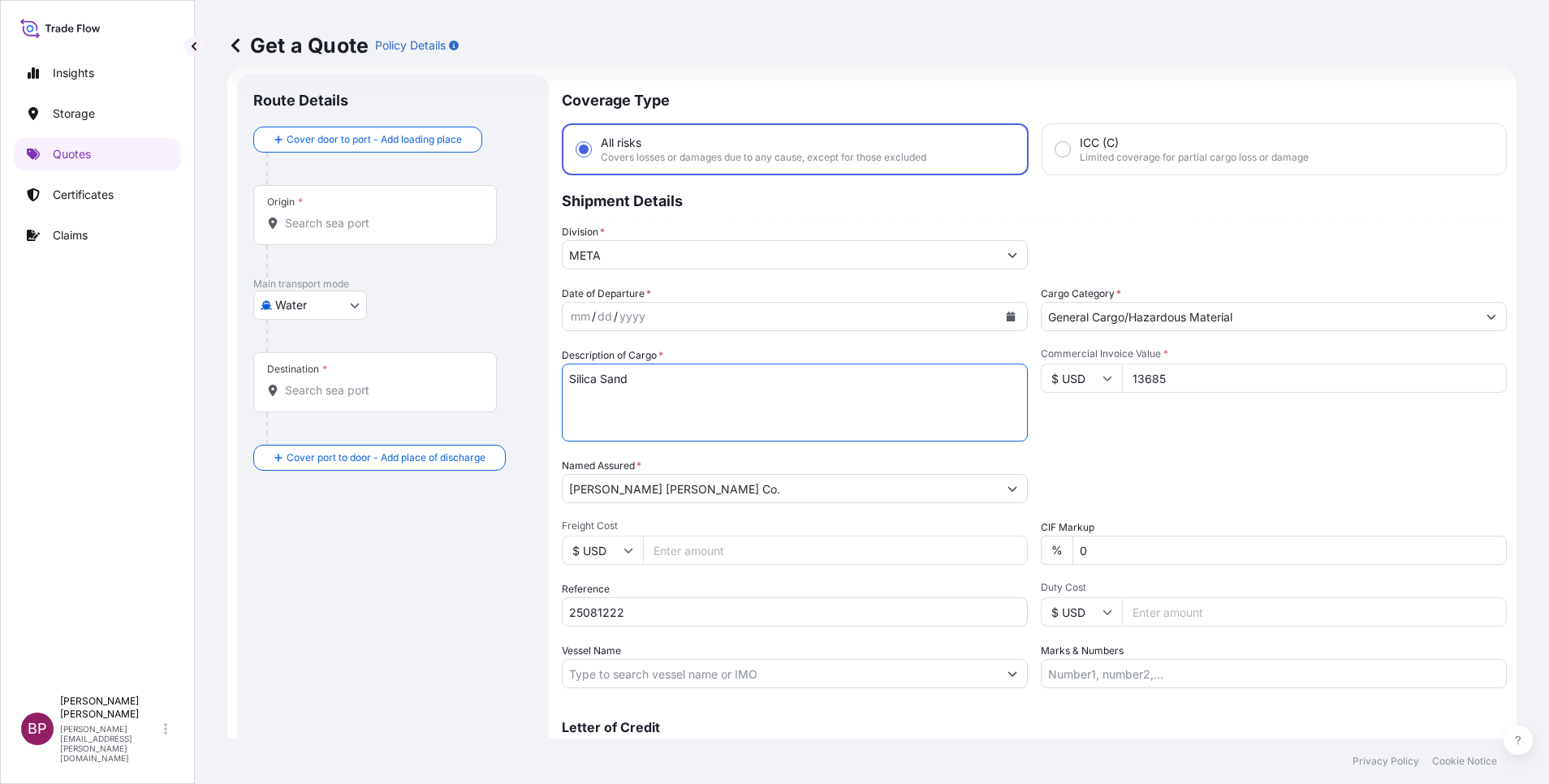
type textarea "Silica Sand"
click at [1006, 319] on icon "Calendar" at bounding box center [1010, 317] width 9 height 9
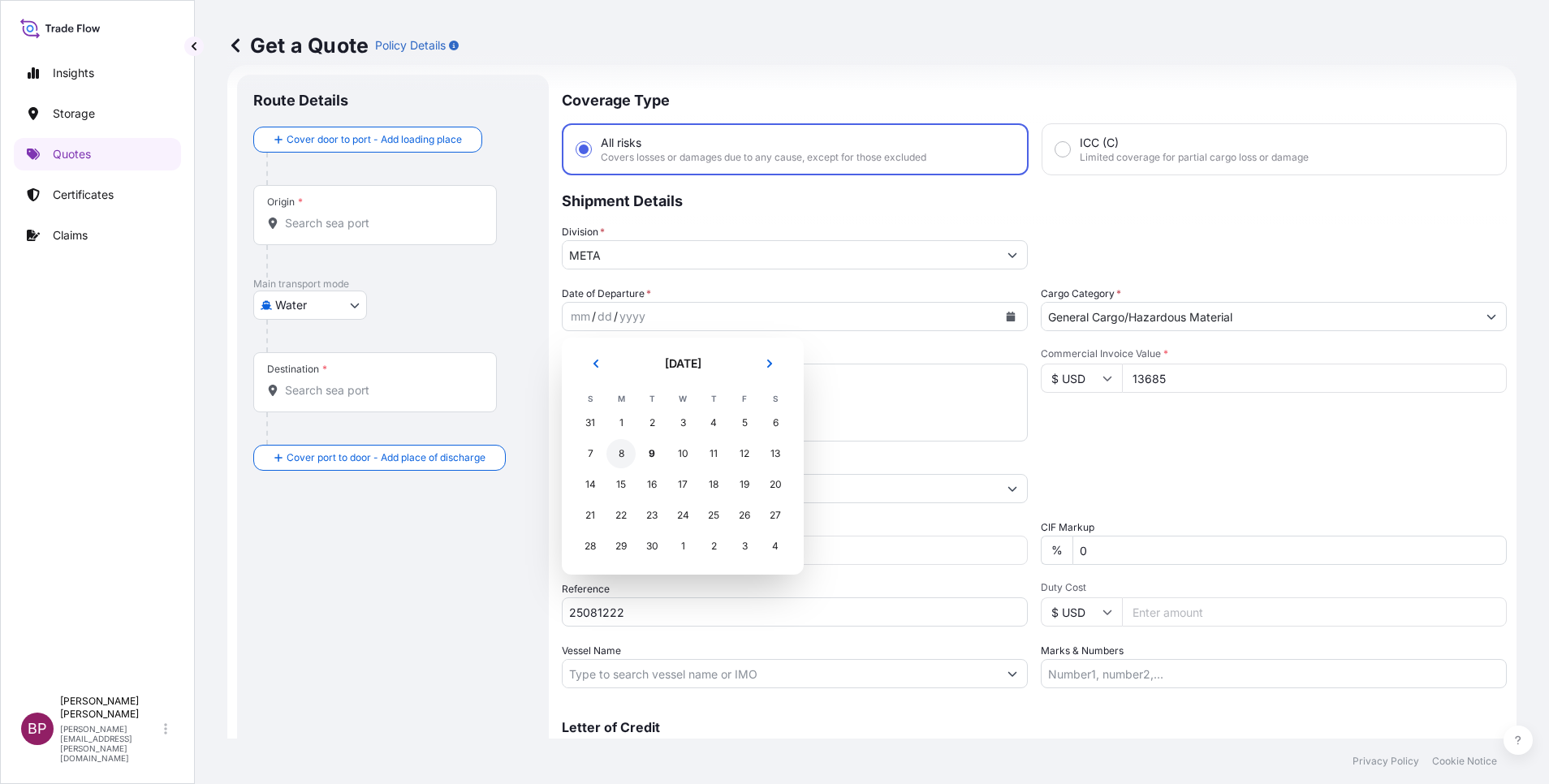
click at [625, 455] on div "8" at bounding box center [620, 453] width 29 height 29
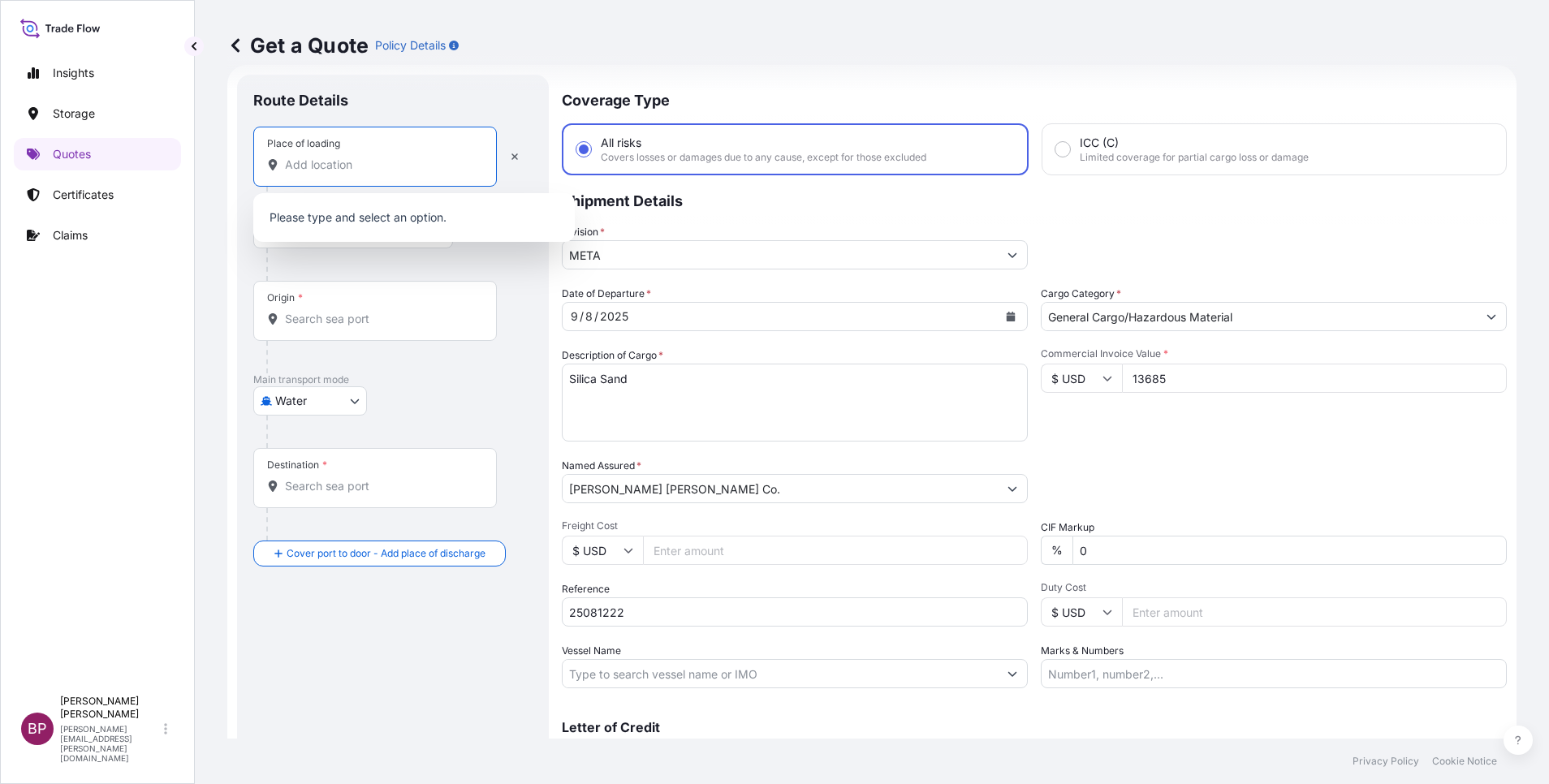
click at [356, 158] on input "Place of loading" at bounding box center [380, 164] width 192 height 16
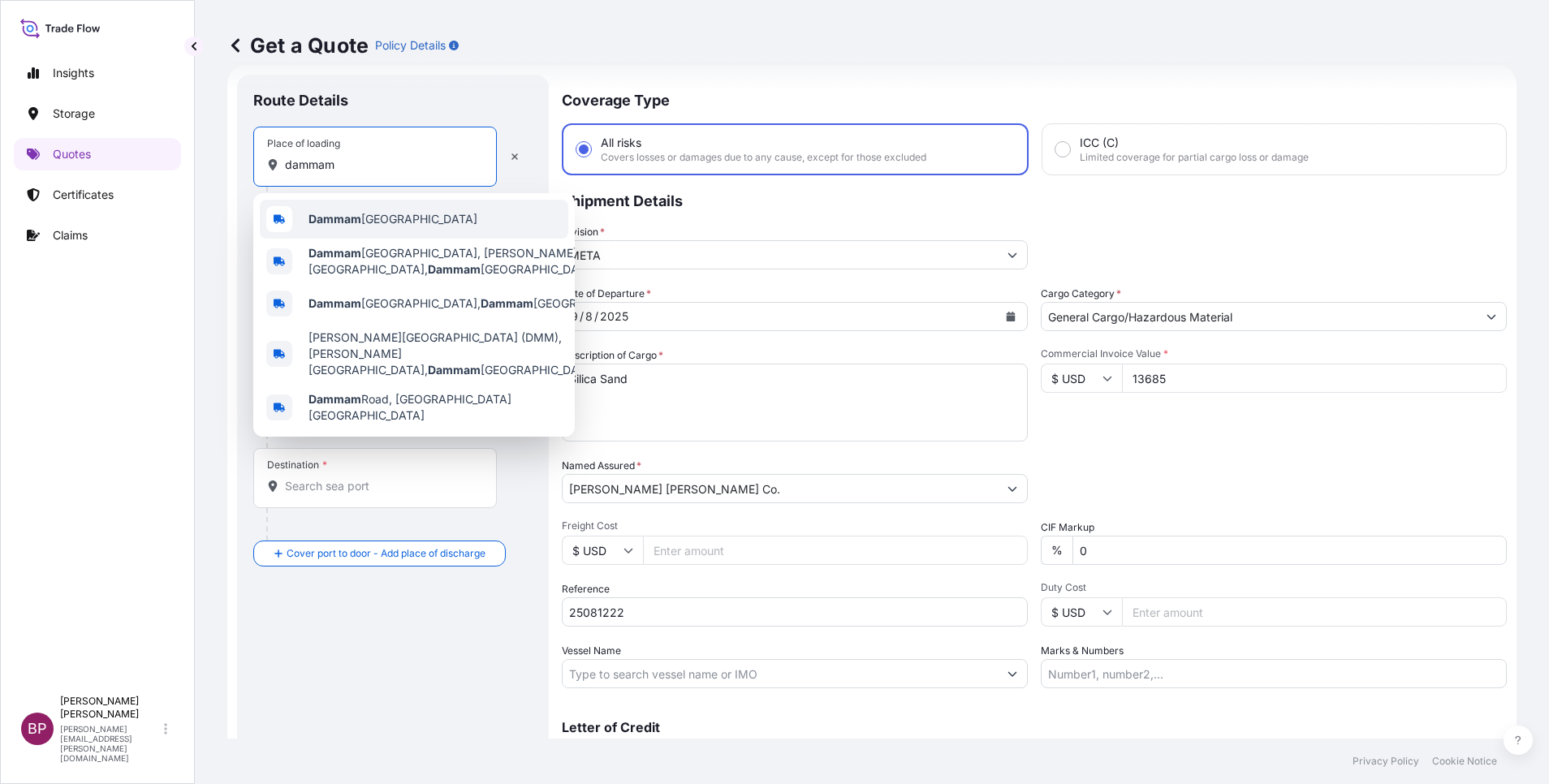
click at [383, 216] on span "Dammam [GEOGRAPHIC_DATA]" at bounding box center [393, 219] width 169 height 16
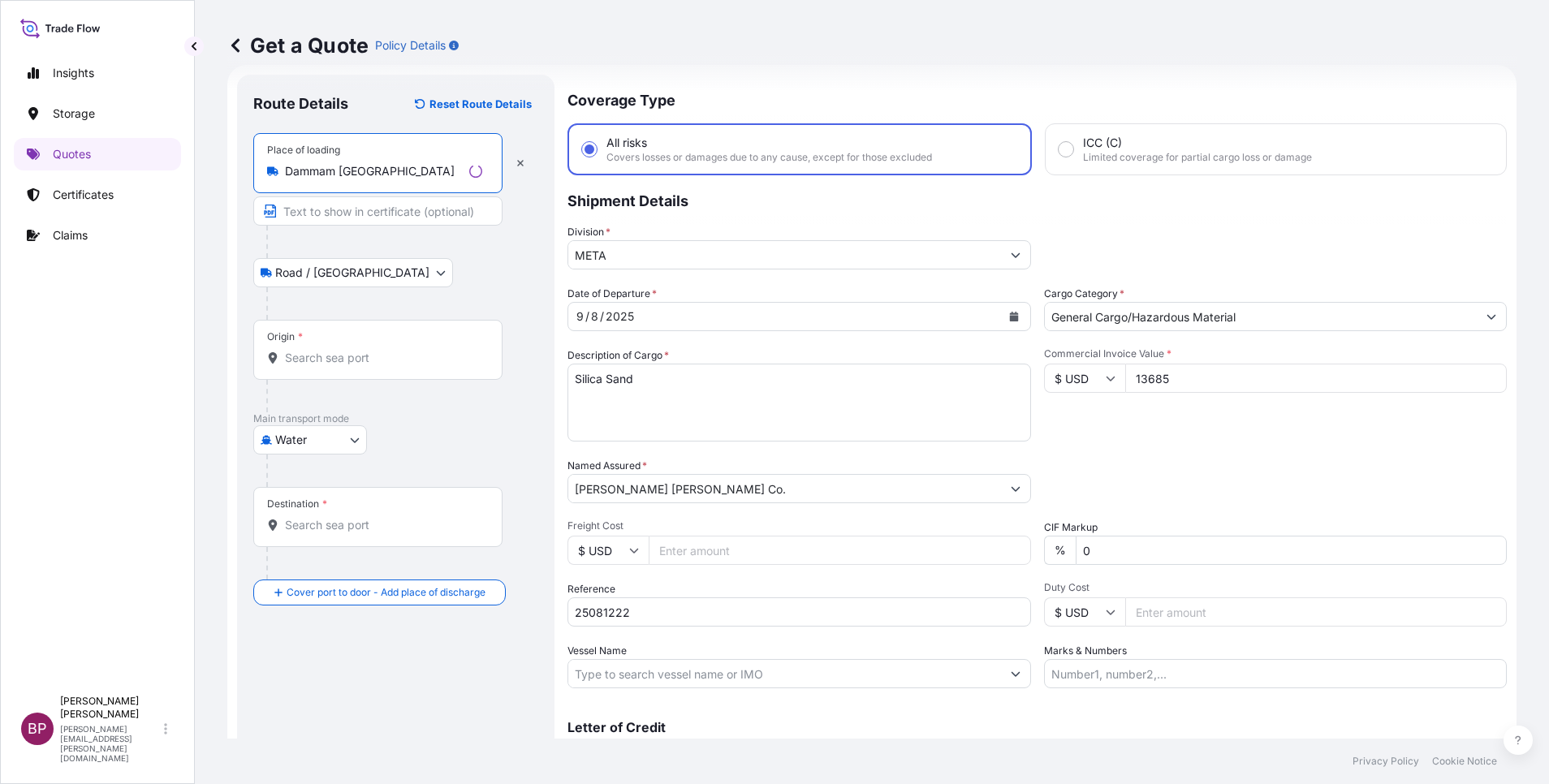
type input "Dammam [GEOGRAPHIC_DATA]"
click at [341, 345] on div "Origin *" at bounding box center [378, 349] width 249 height 60
click at [341, 350] on input "Origin *" at bounding box center [383, 357] width 197 height 16
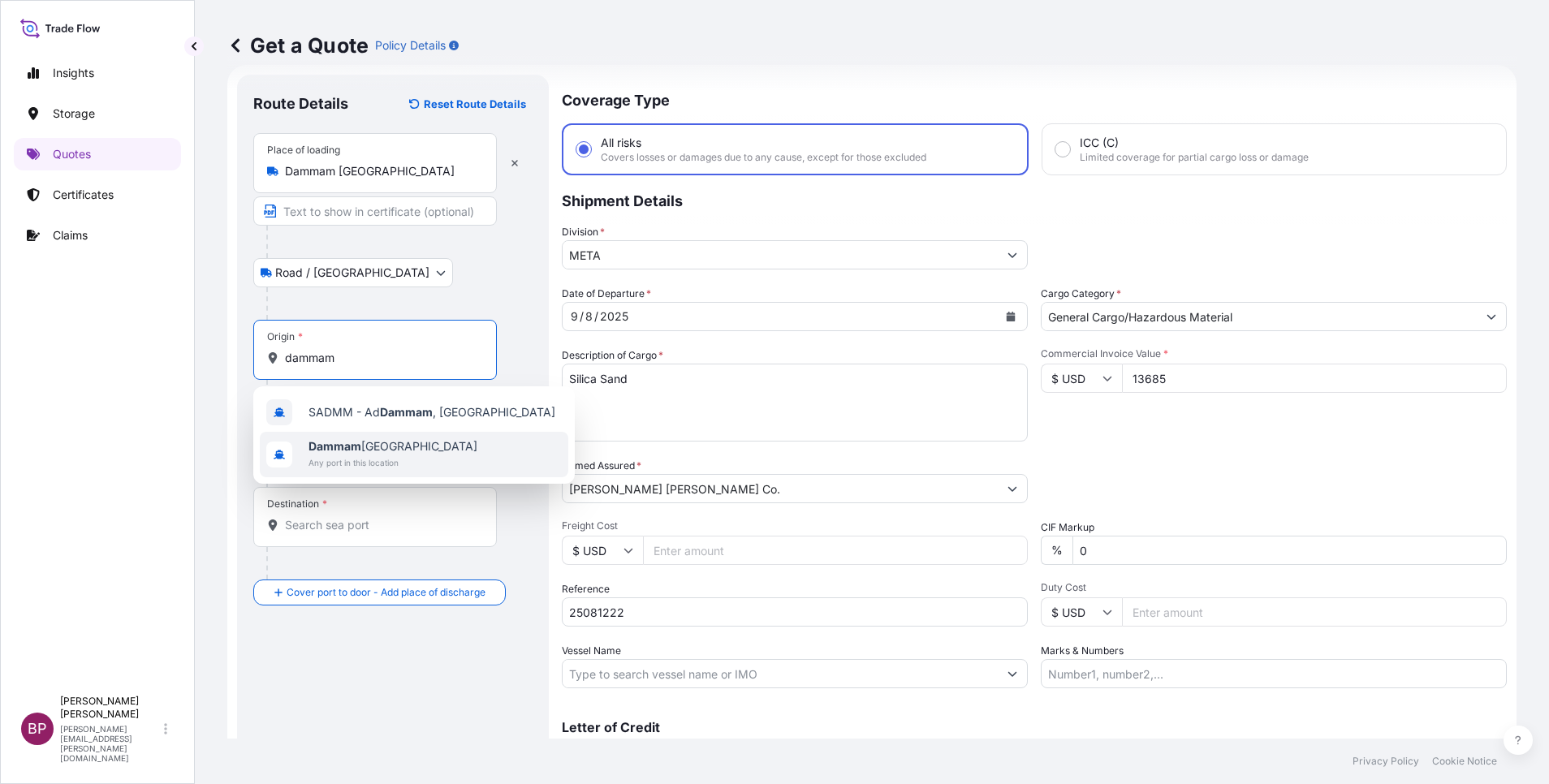
click at [389, 449] on span "Dammam [GEOGRAPHIC_DATA]" at bounding box center [393, 446] width 169 height 16
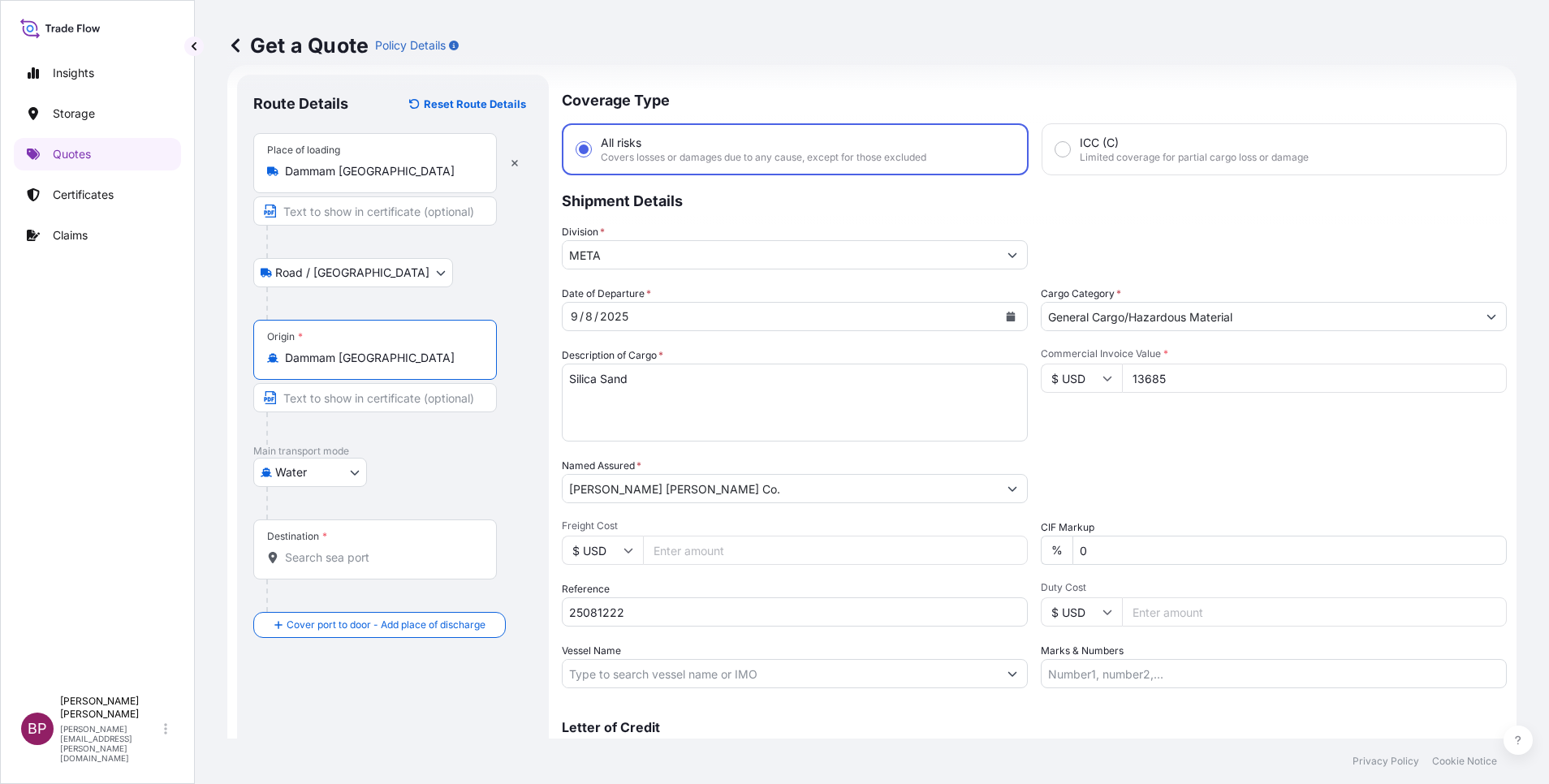
type input "Dammam [GEOGRAPHIC_DATA]"
click at [354, 555] on input "Destination *" at bounding box center [380, 556] width 192 height 16
paste input "Ennore"
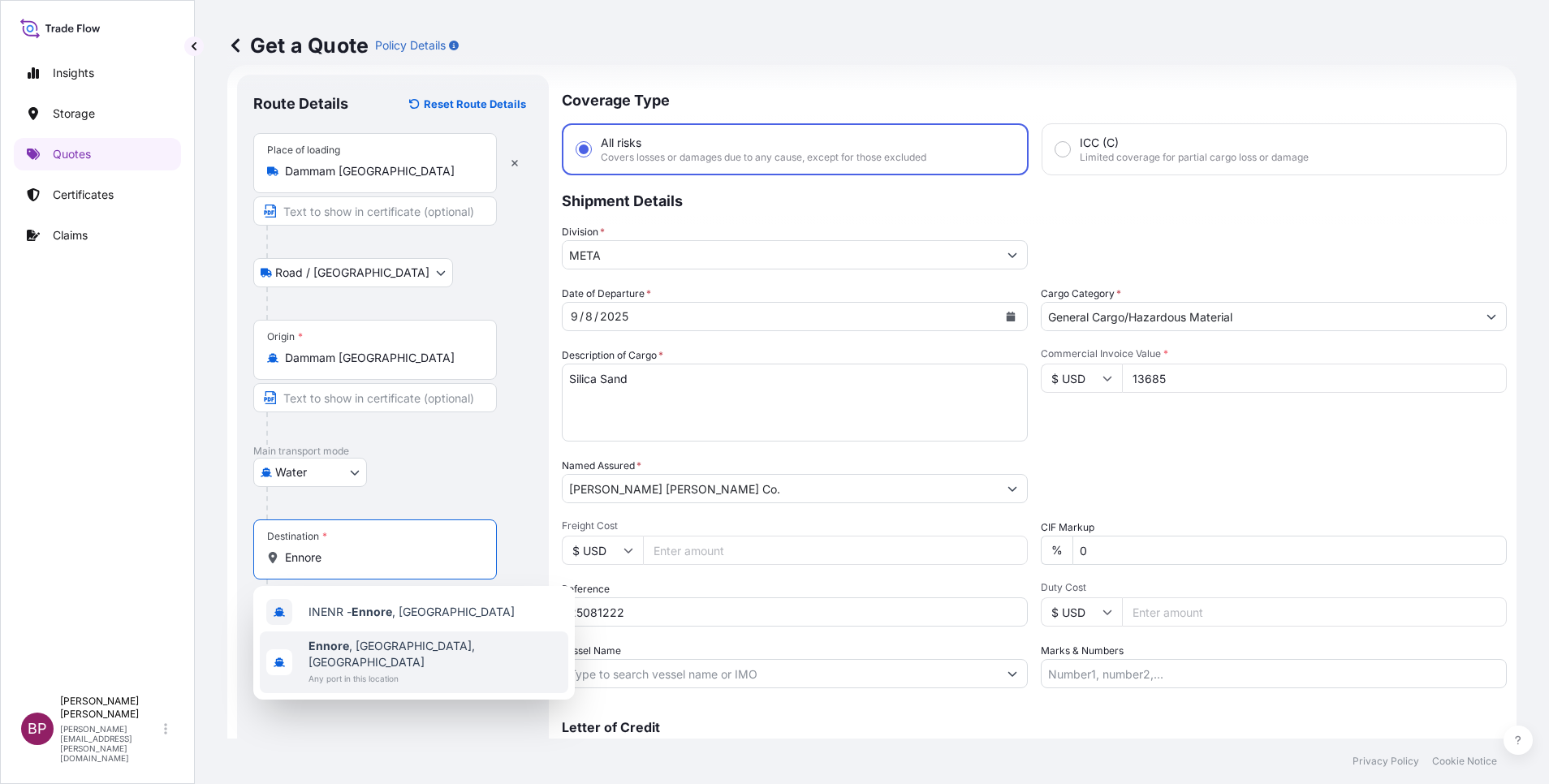
click at [400, 645] on span "[GEOGRAPHIC_DATA] , [GEOGRAPHIC_DATA], [GEOGRAPHIC_DATA]" at bounding box center [434, 654] width 253 height 32
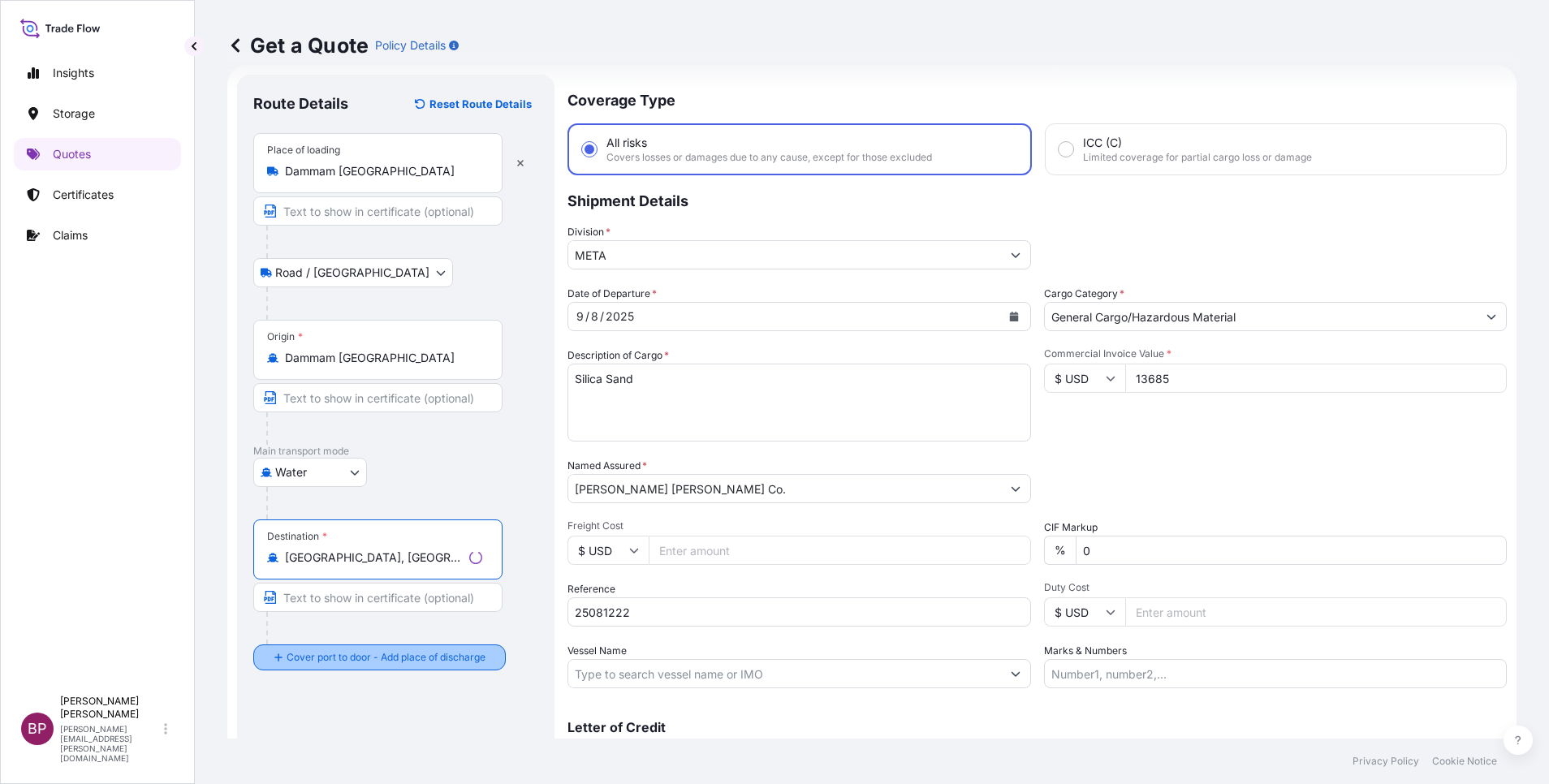
type input "[GEOGRAPHIC_DATA], [GEOGRAPHIC_DATA], [GEOGRAPHIC_DATA]"
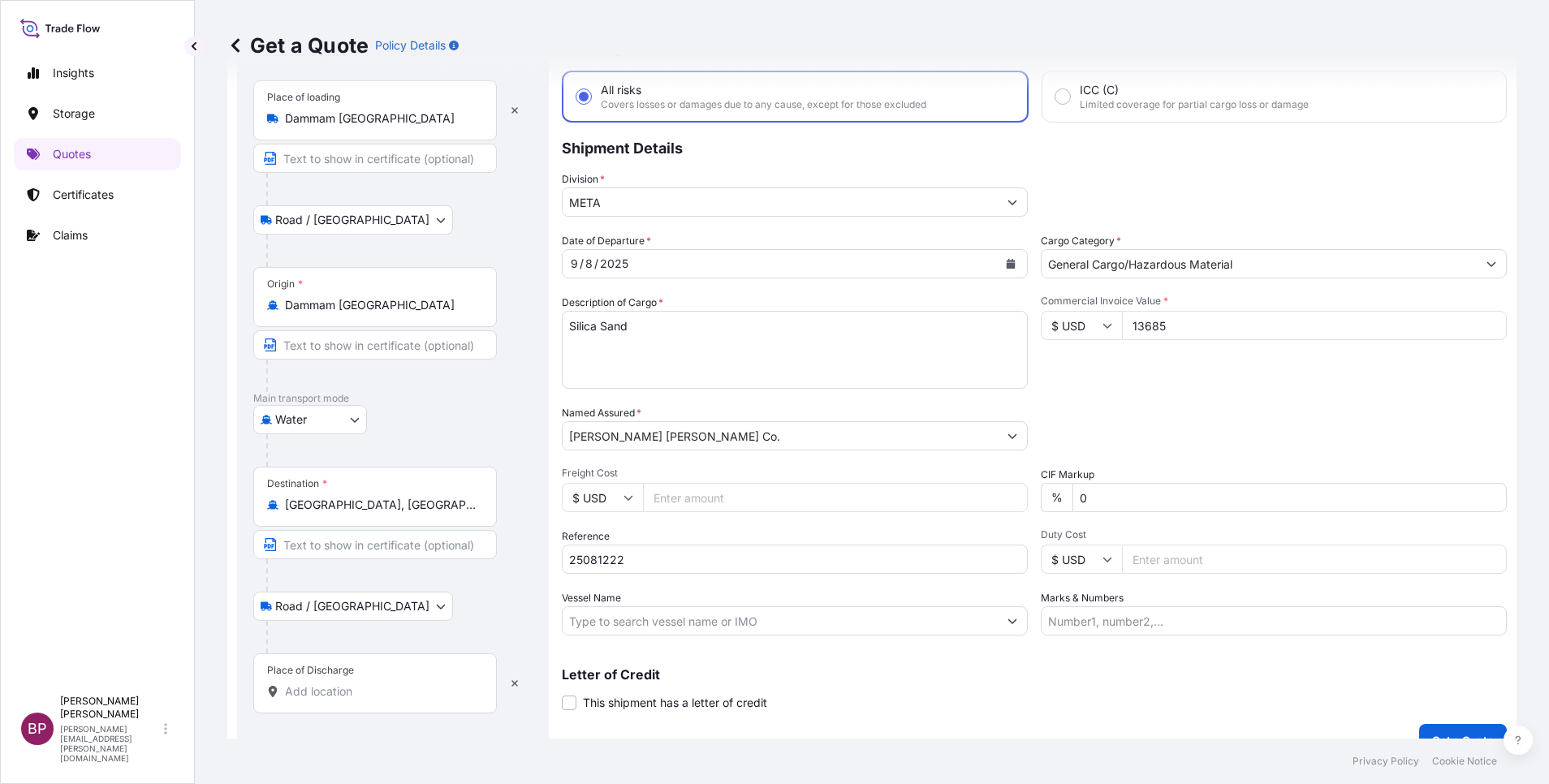
scroll to position [106, 0]
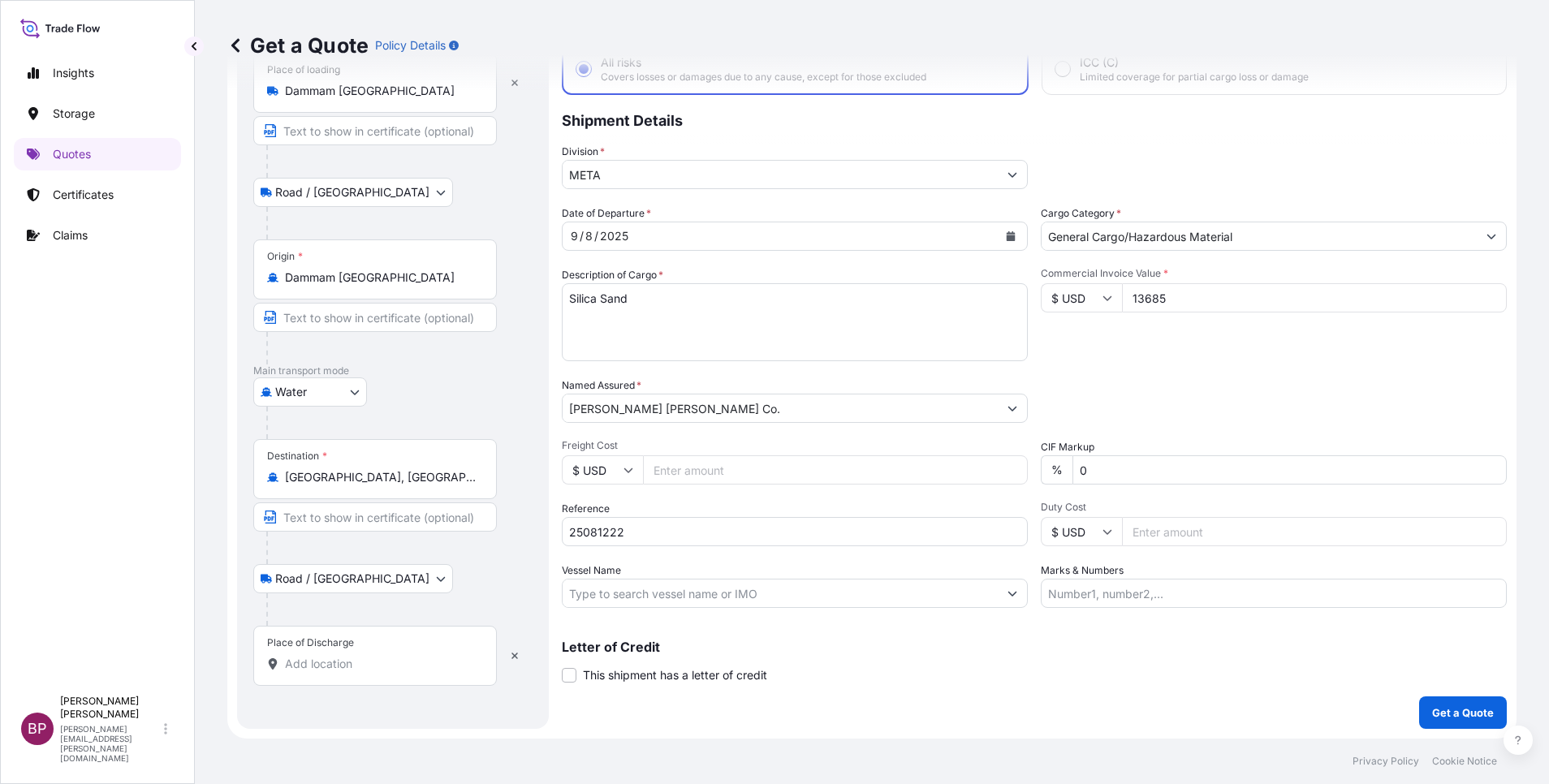
click at [335, 651] on div "Place of Discharge" at bounding box center [375, 655] width 244 height 60
click at [335, 656] on input "Place of Discharge" at bounding box center [380, 664] width 192 height 16
paste input "Ennore"
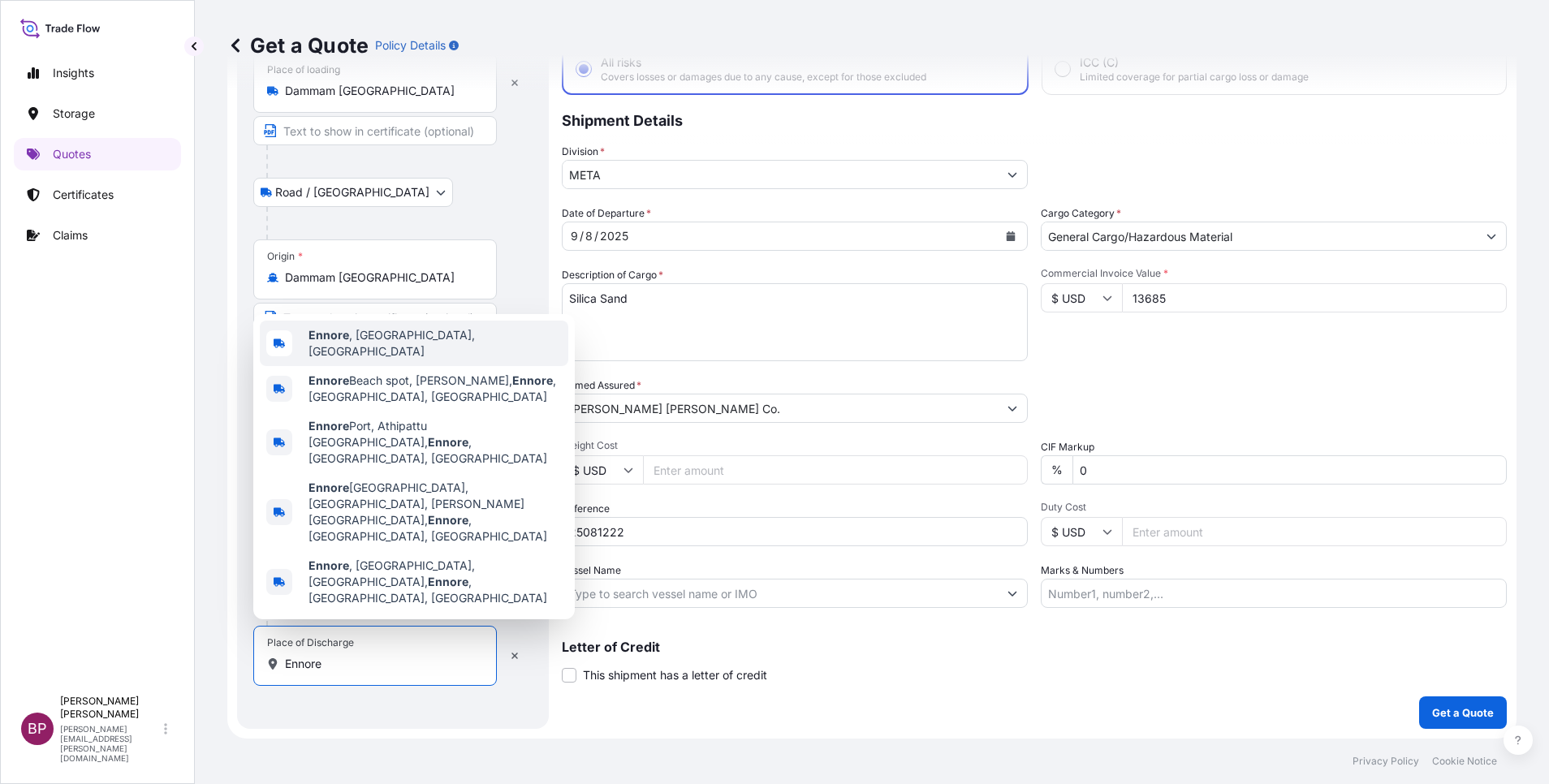
click at [430, 359] on span "[GEOGRAPHIC_DATA] , [GEOGRAPHIC_DATA], [GEOGRAPHIC_DATA]" at bounding box center [434, 343] width 253 height 32
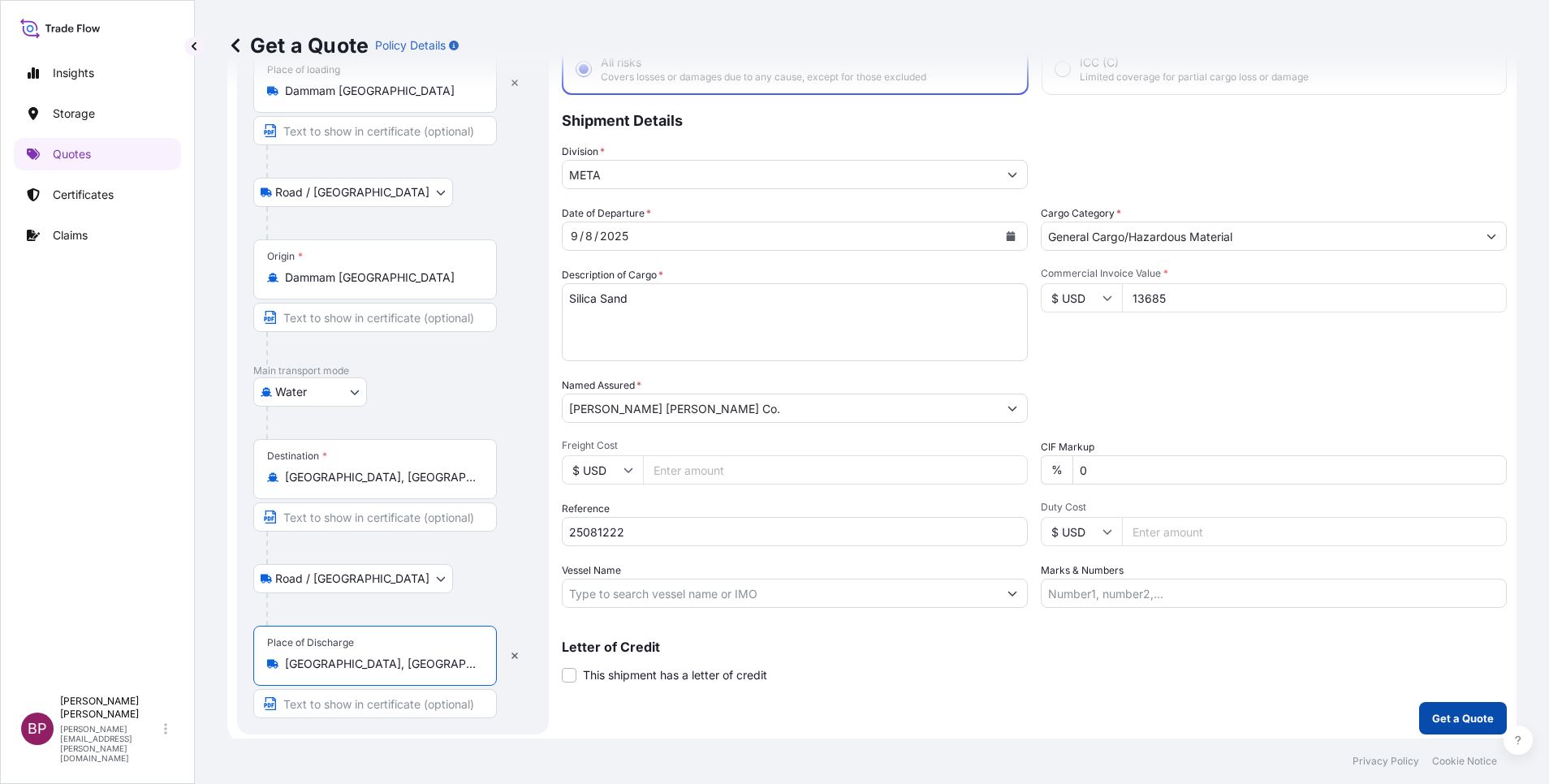
type input "[GEOGRAPHIC_DATA], [GEOGRAPHIC_DATA], [GEOGRAPHIC_DATA]"
click at [1438, 714] on p "Get a Quote" at bounding box center [1463, 718] width 62 height 16
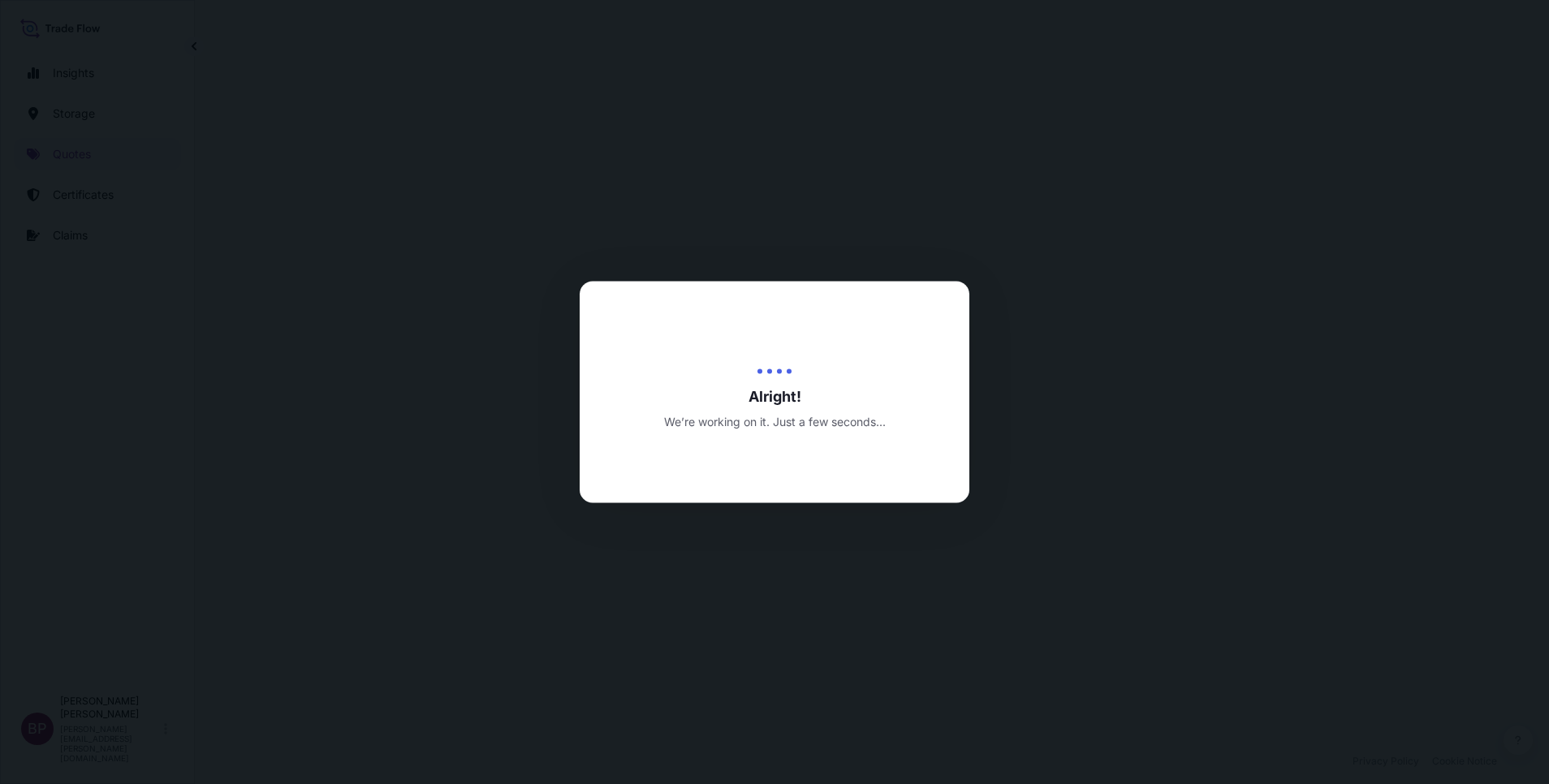
select select "Road / [GEOGRAPHIC_DATA]"
select select "Water"
select select "Road / [GEOGRAPHIC_DATA]"
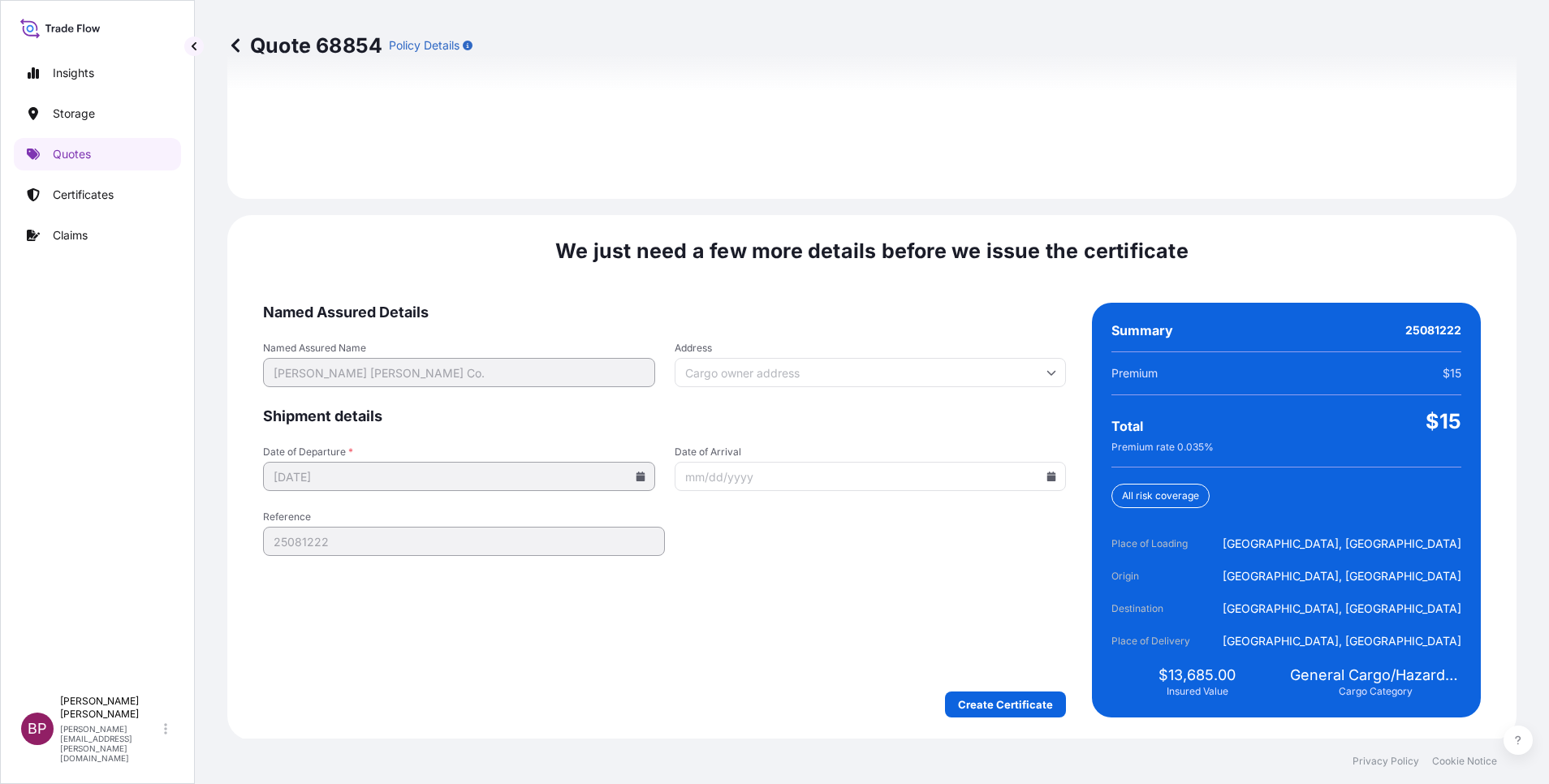
scroll to position [2405, 0]
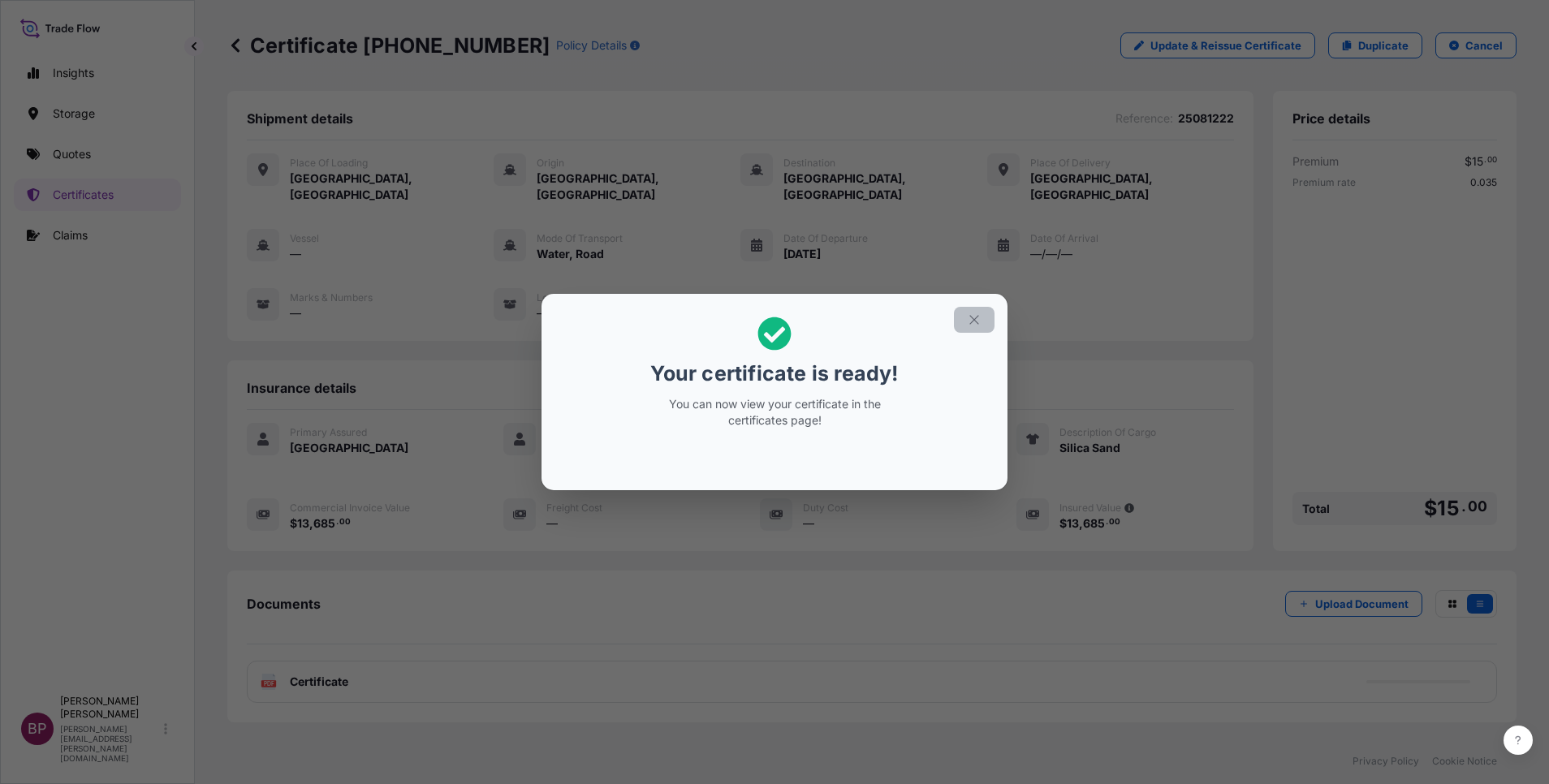
click at [980, 321] on icon "button" at bounding box center [973, 319] width 14 height 14
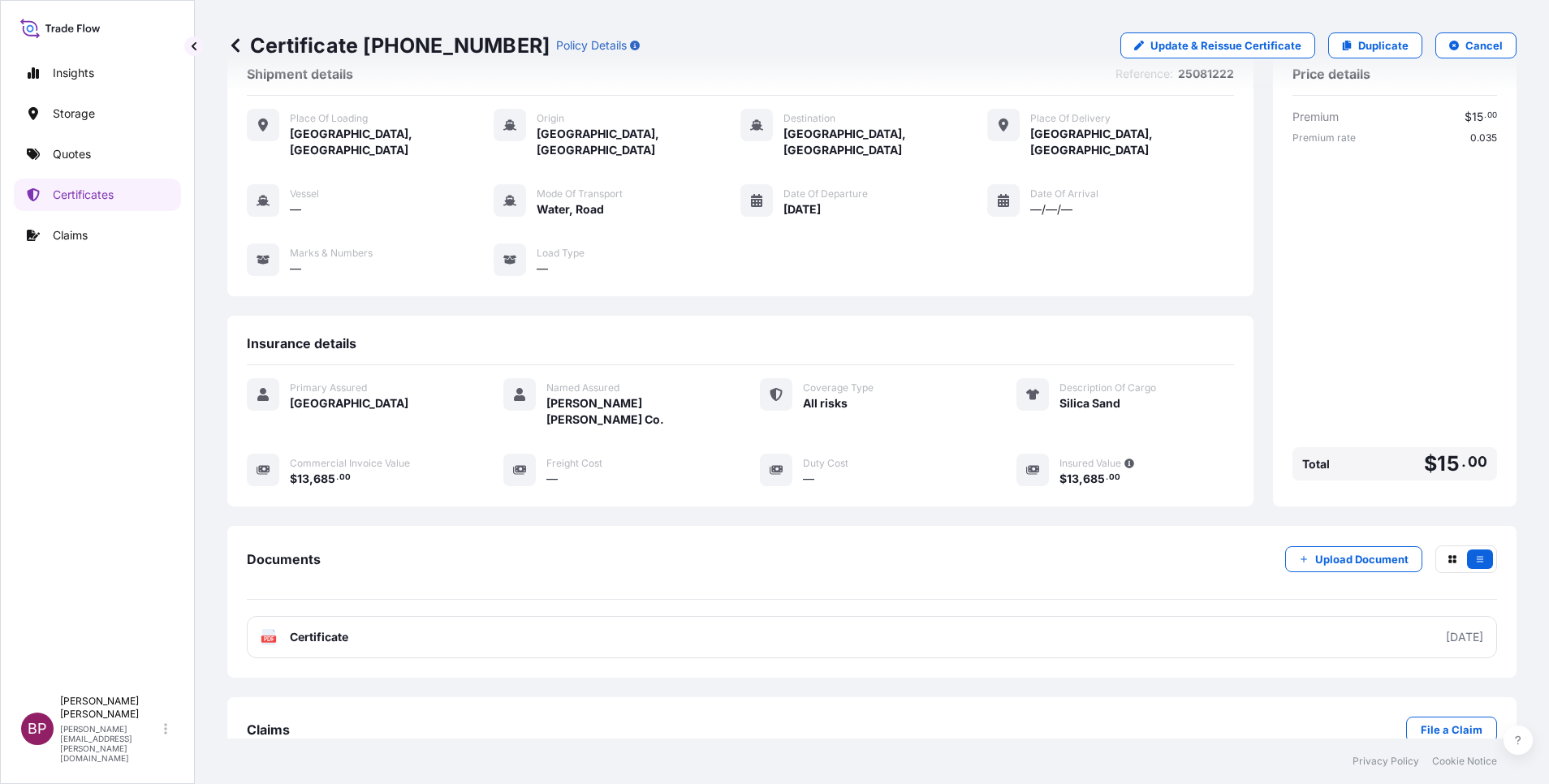
scroll to position [69, 0]
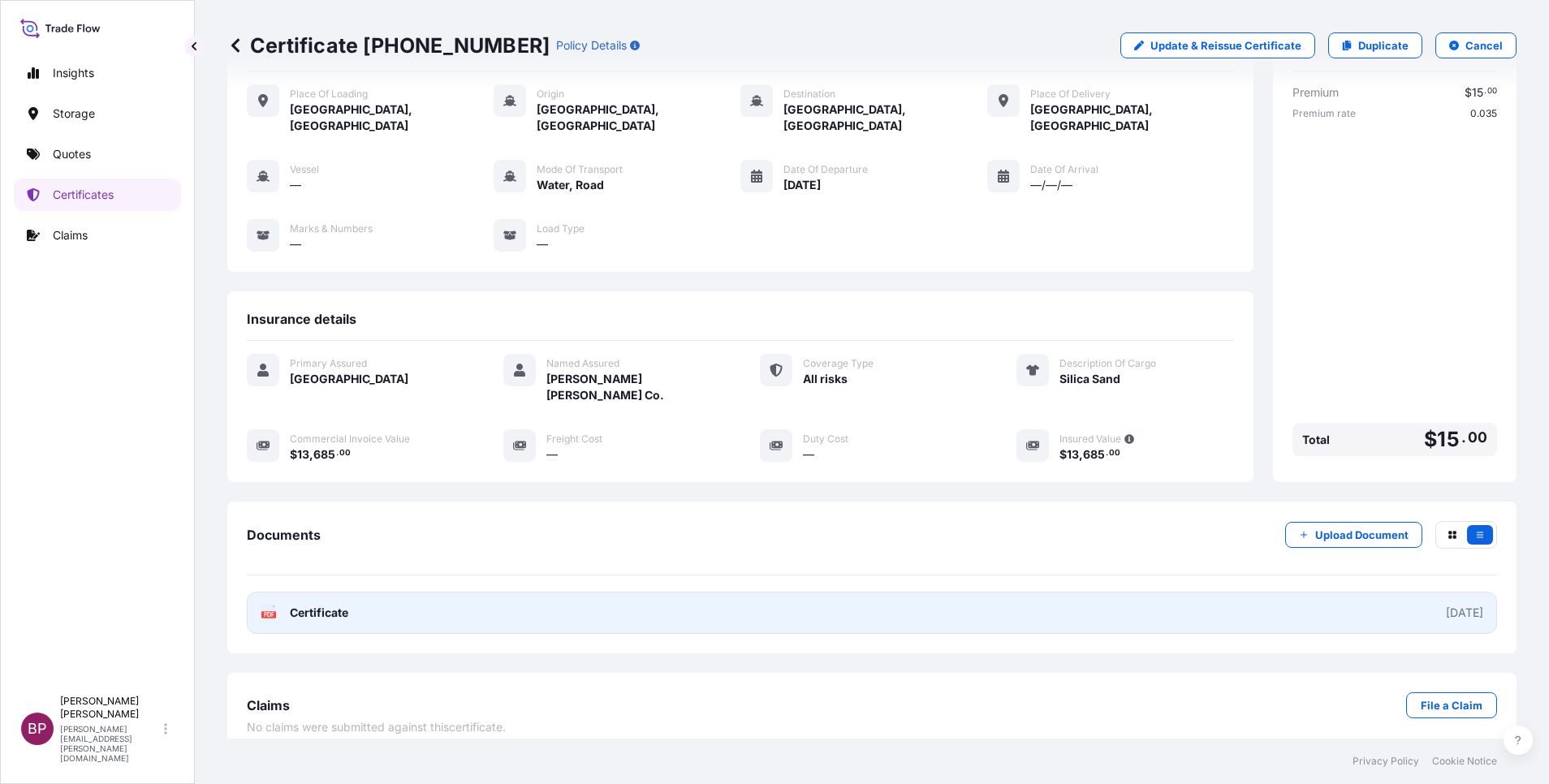
click at [325, 605] on span "Certificate" at bounding box center [320, 612] width 59 height 16
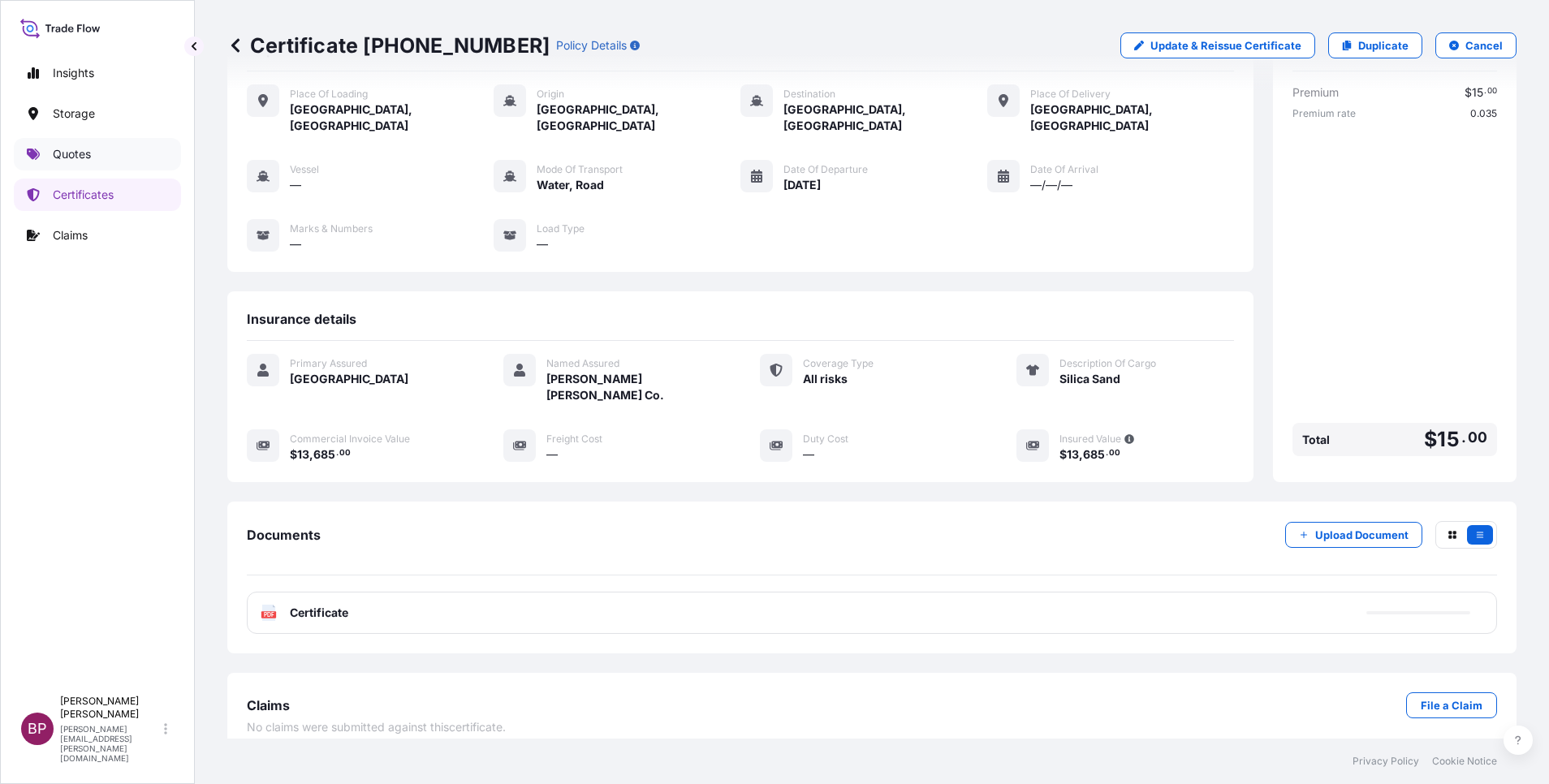
click at [67, 151] on p "Quotes" at bounding box center [72, 154] width 38 height 16
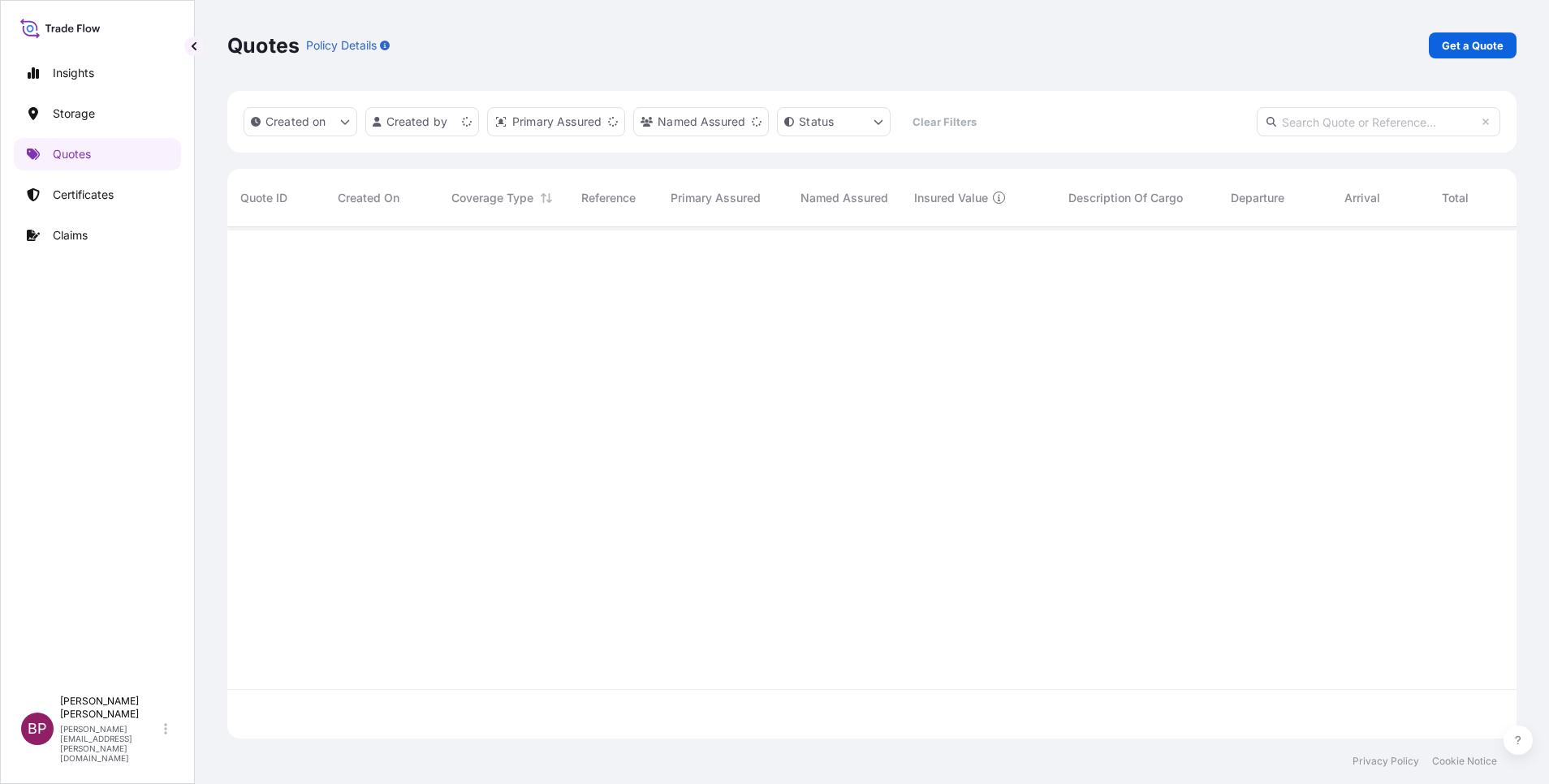
scroll to position [501, 1270]
click at [1498, 42] on p "Get a Quote" at bounding box center [1472, 45] width 62 height 16
select select "Water"
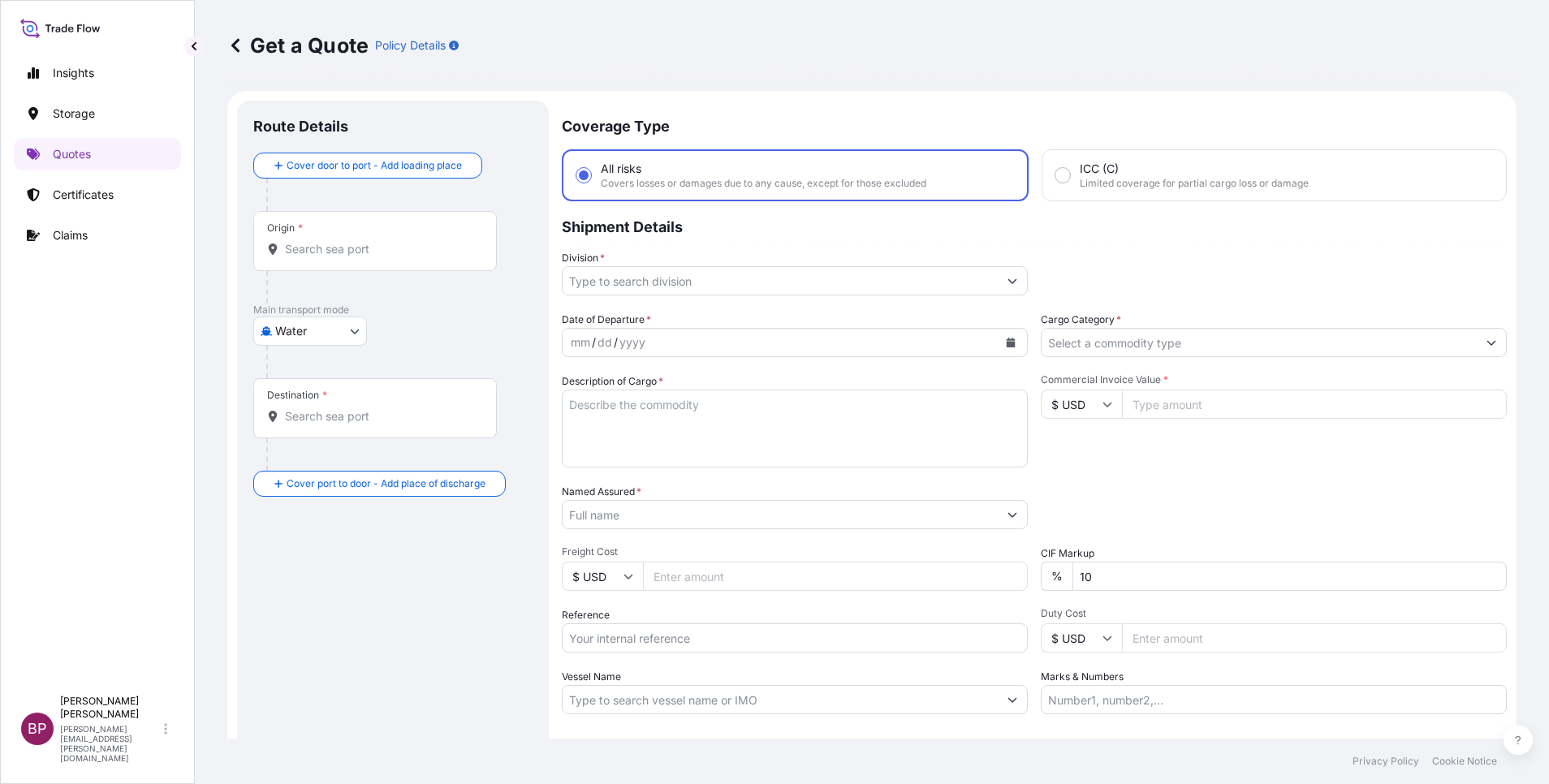
scroll to position [26, 0]
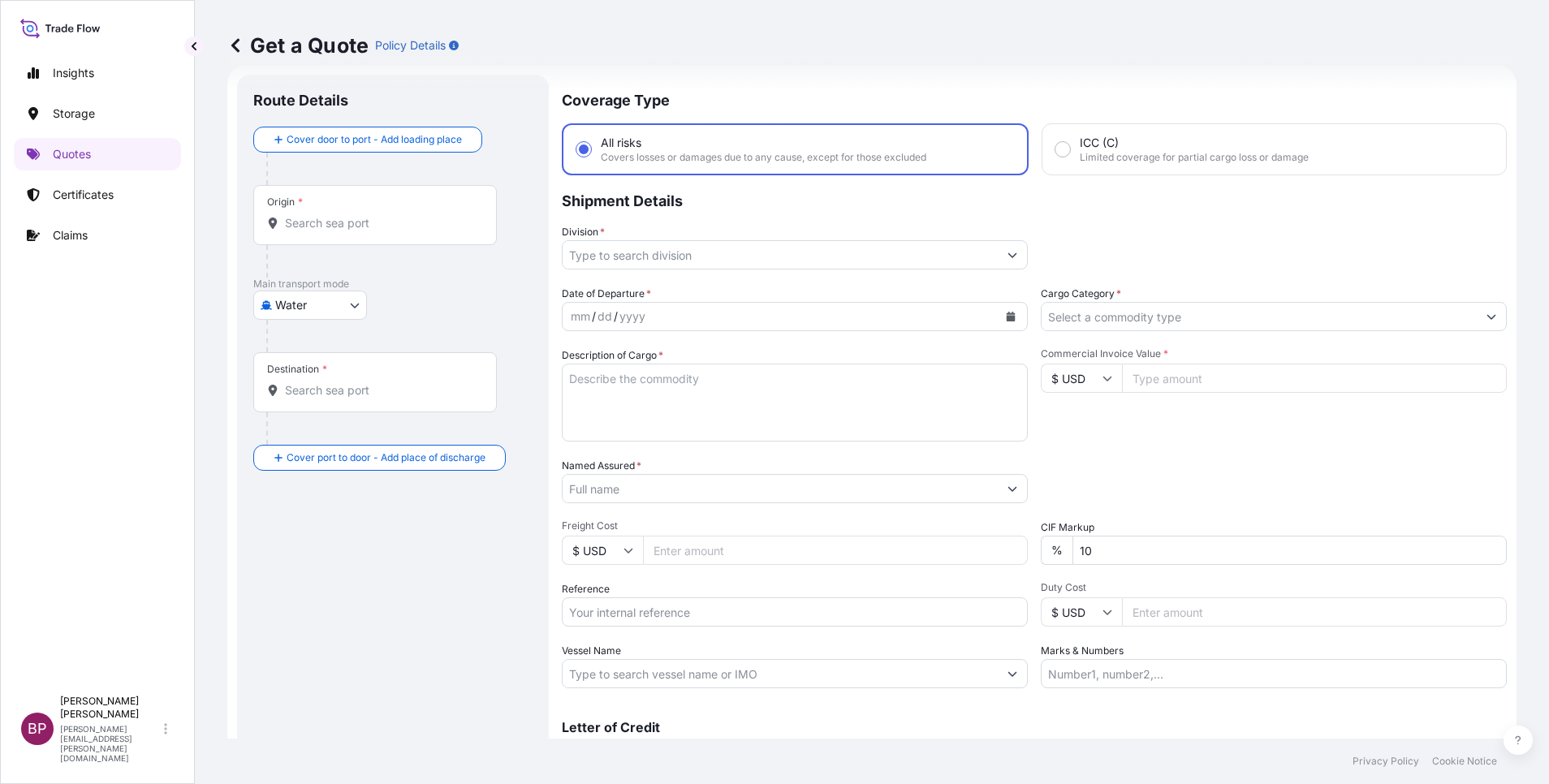
click at [768, 392] on textarea "Description of Cargo *" at bounding box center [794, 402] width 466 height 78
paste textarea "UNIVERSAL COLORANT"
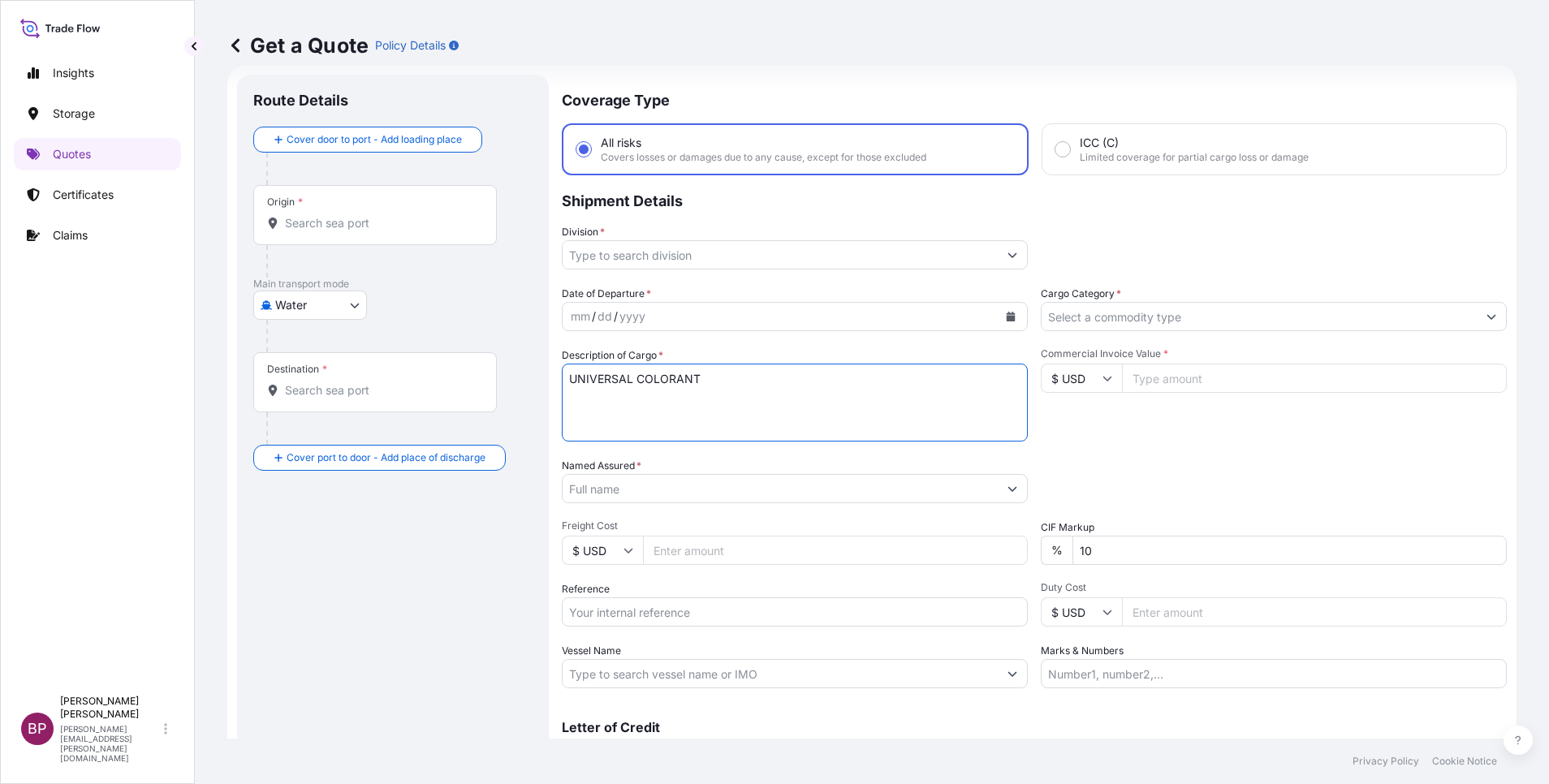
type textarea "UNIVERSAL COLORANT"
click at [1107, 376] on input "$ USD" at bounding box center [1081, 377] width 82 height 29
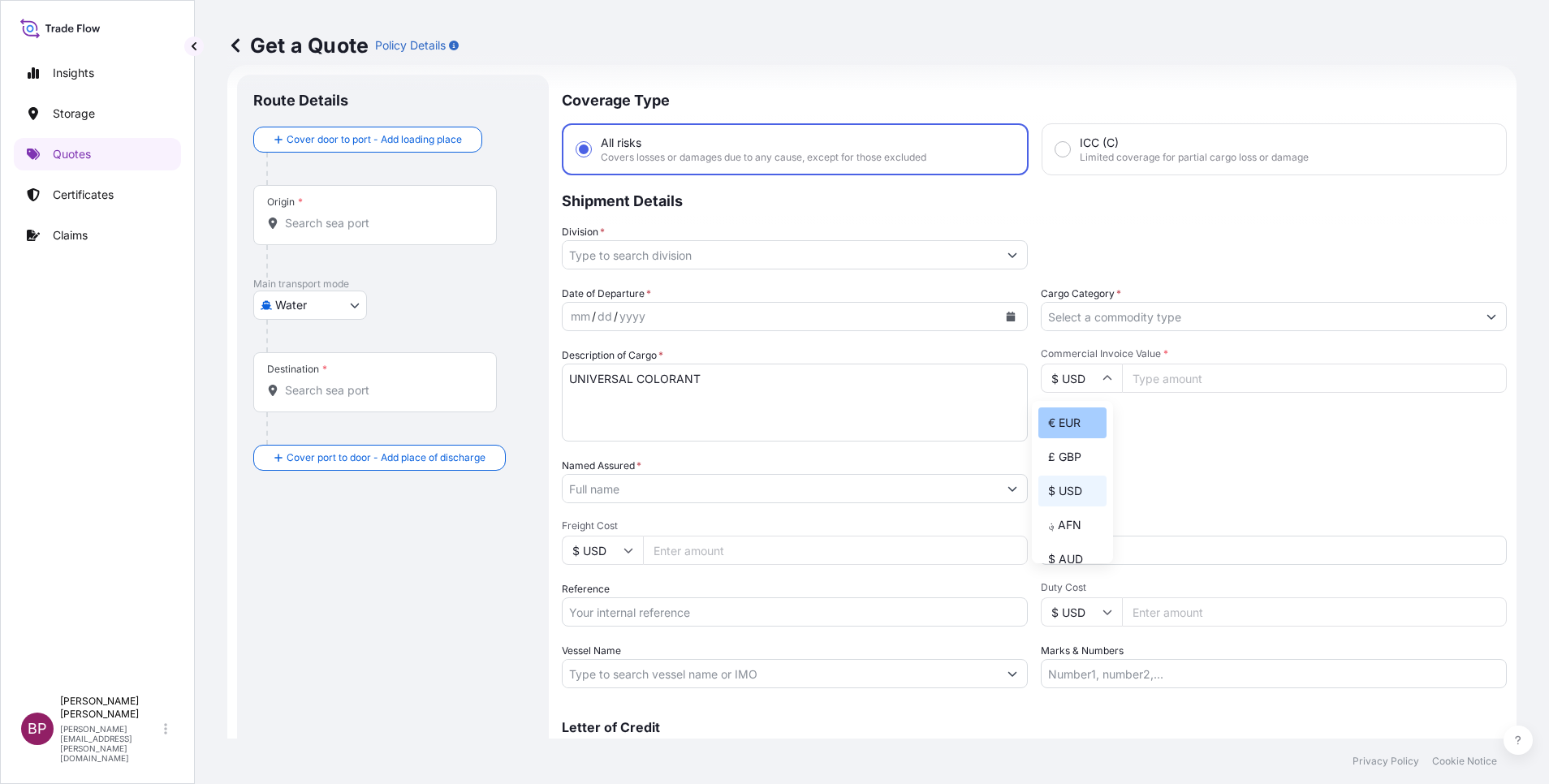
click at [1080, 431] on div "€ EUR" at bounding box center [1073, 423] width 68 height 31
type input "€ EUR"
click at [1169, 386] on input "Commercial Invoice Value *" at bounding box center [1315, 377] width 385 height 29
paste input "150887.58"
type input "150887.58"
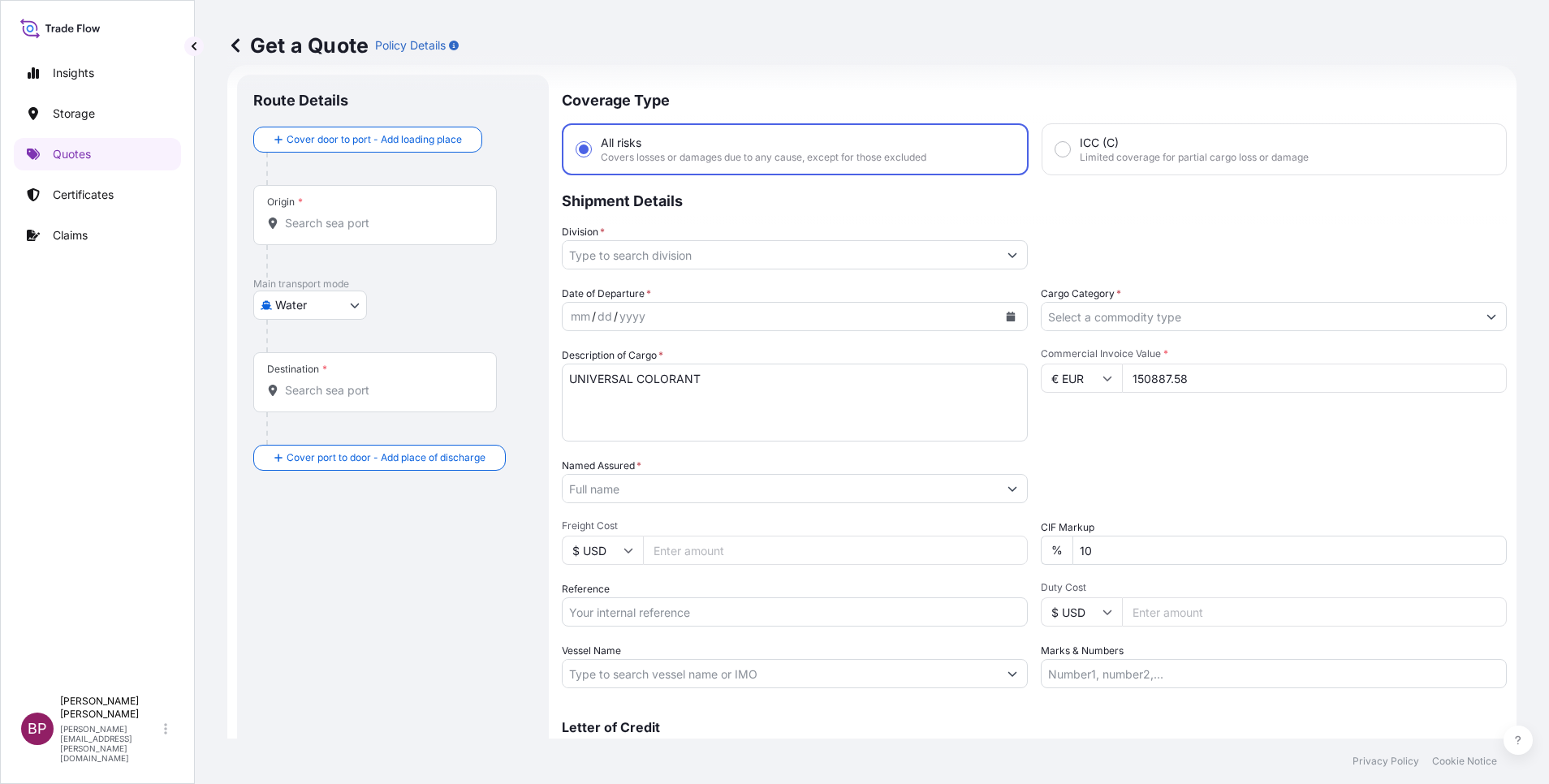
drag, startPoint x: 1131, startPoint y: 556, endPoint x: 856, endPoint y: 518, distance: 277.6
click at [921, 521] on div "Date of Departure * mm / dd / yyyy Cargo Category * Description of Cargo * UNIV…" at bounding box center [1034, 486] width 945 height 402
type input "0"
click at [676, 490] on input "Named Assured *" at bounding box center [780, 488] width 435 height 29
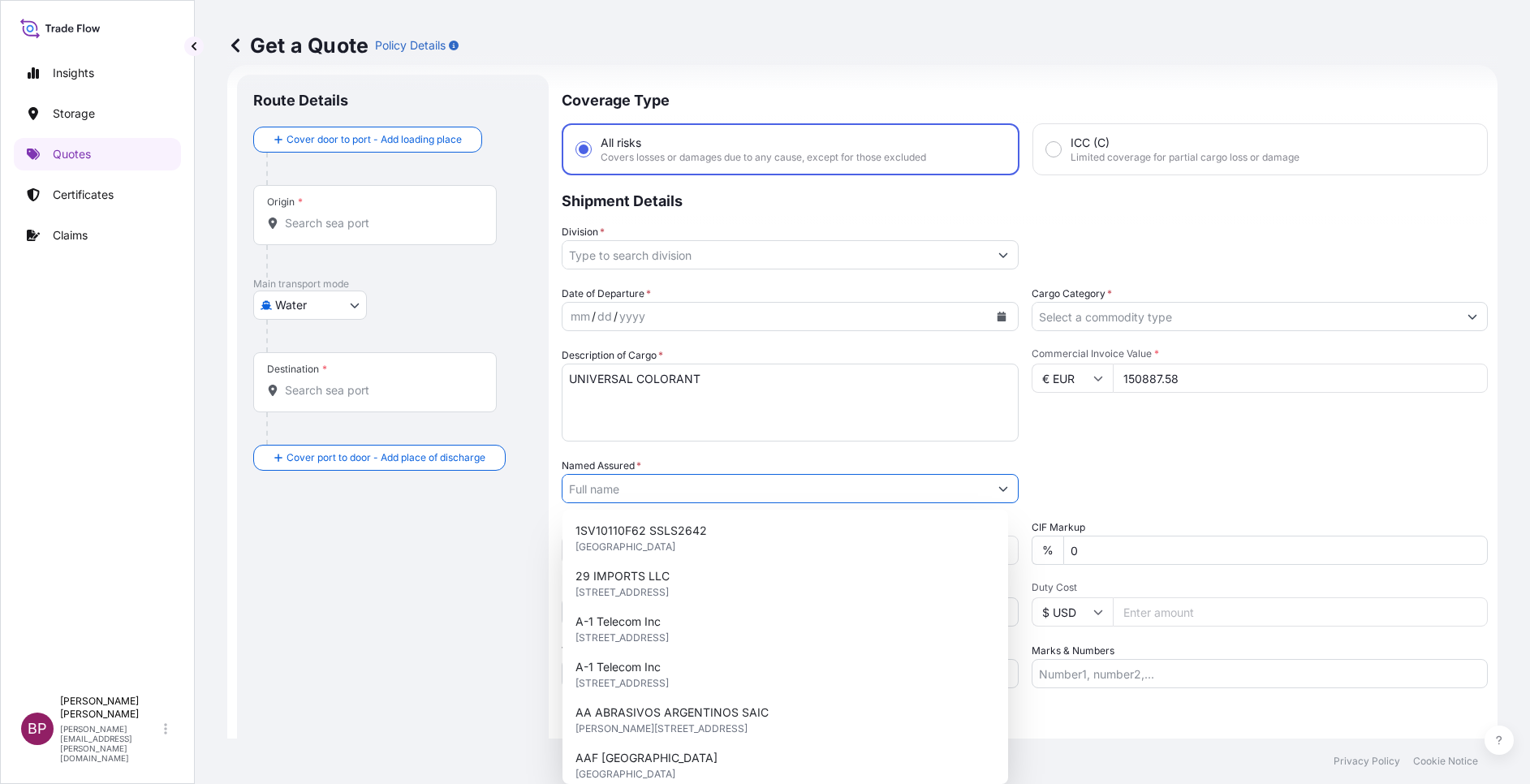
paste input "Tinting Systems Company"
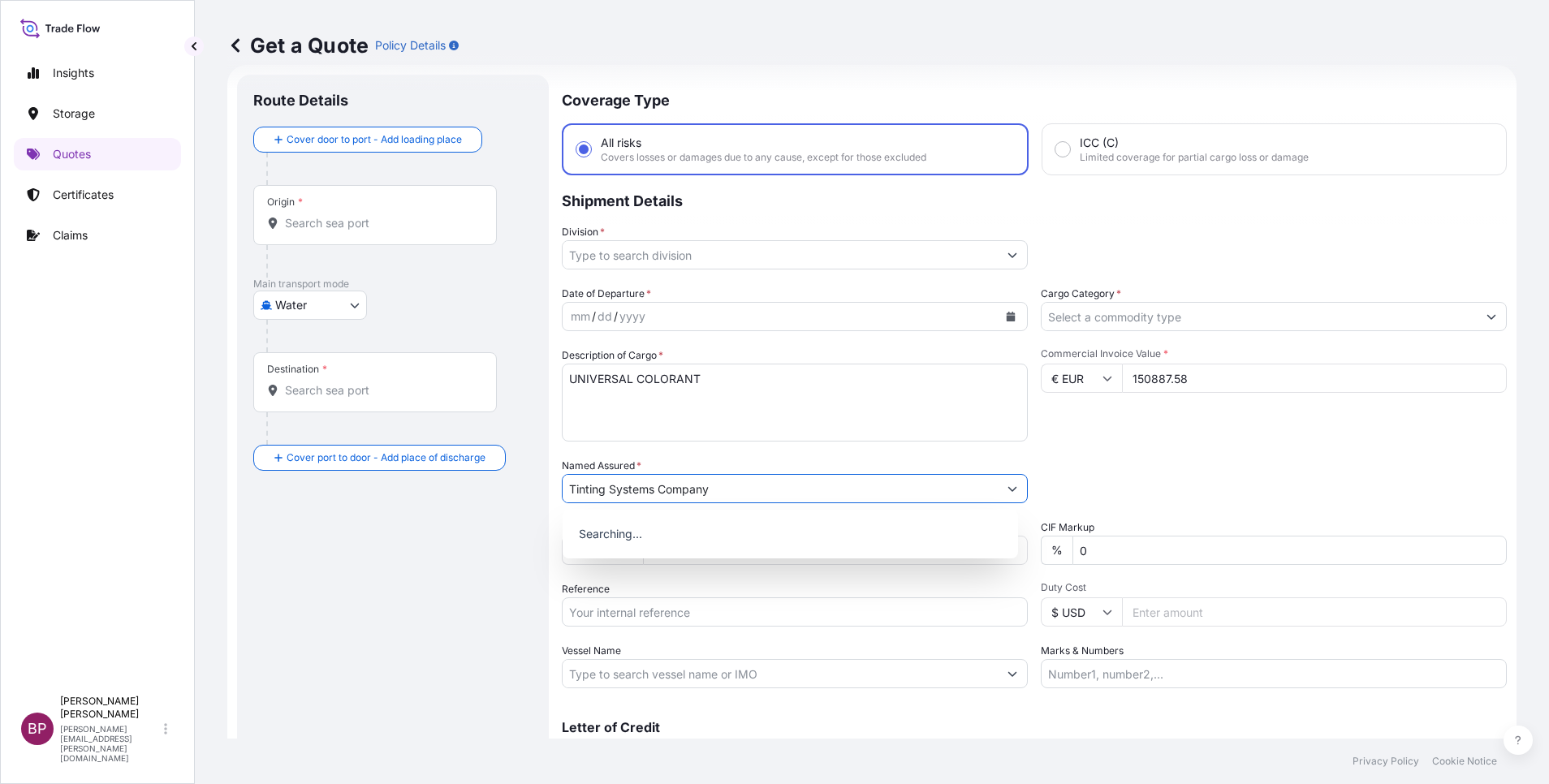
type input "Tinting Systems Company"
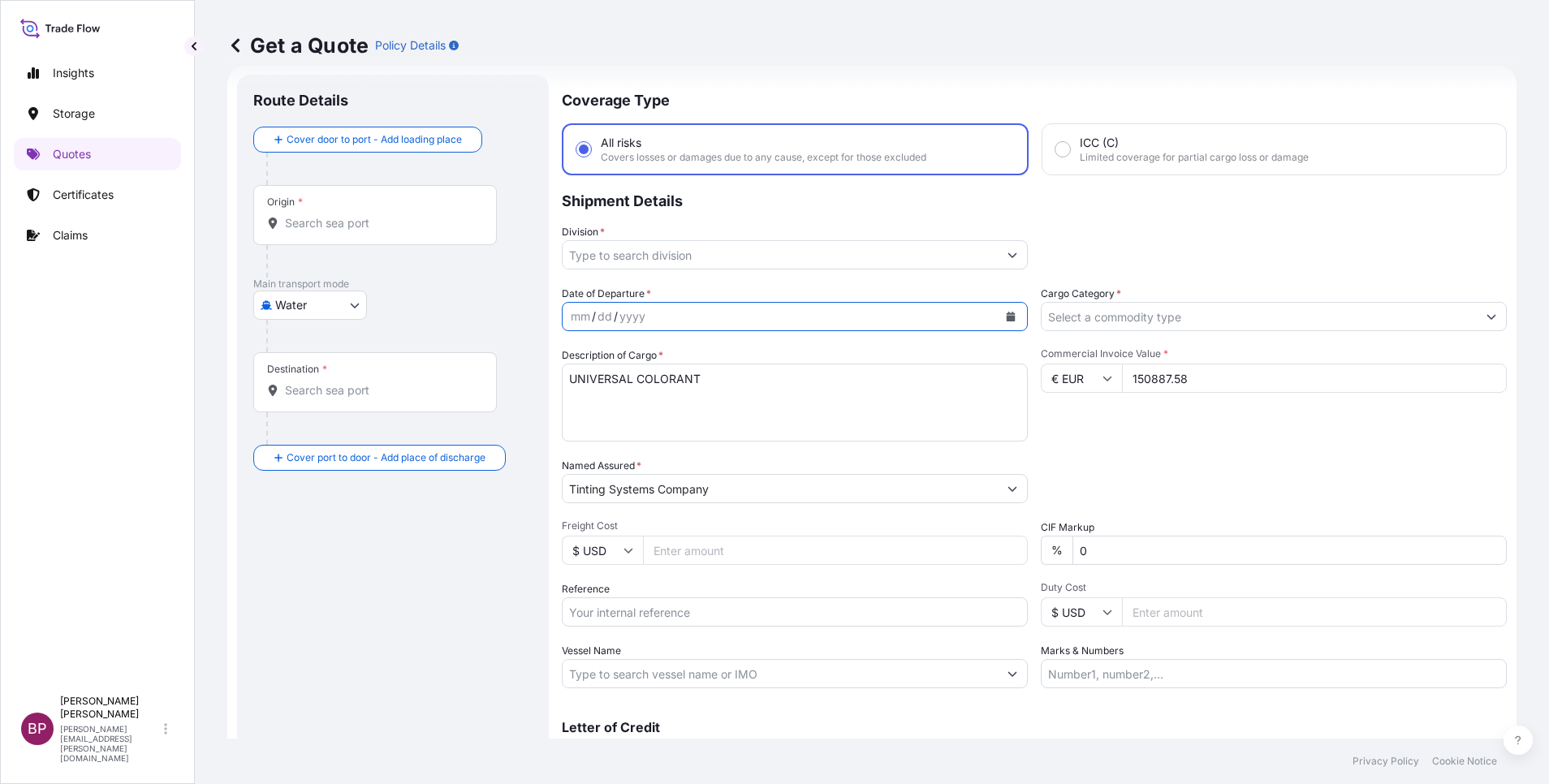
click at [1006, 319] on icon "Calendar" at bounding box center [1010, 317] width 9 height 9
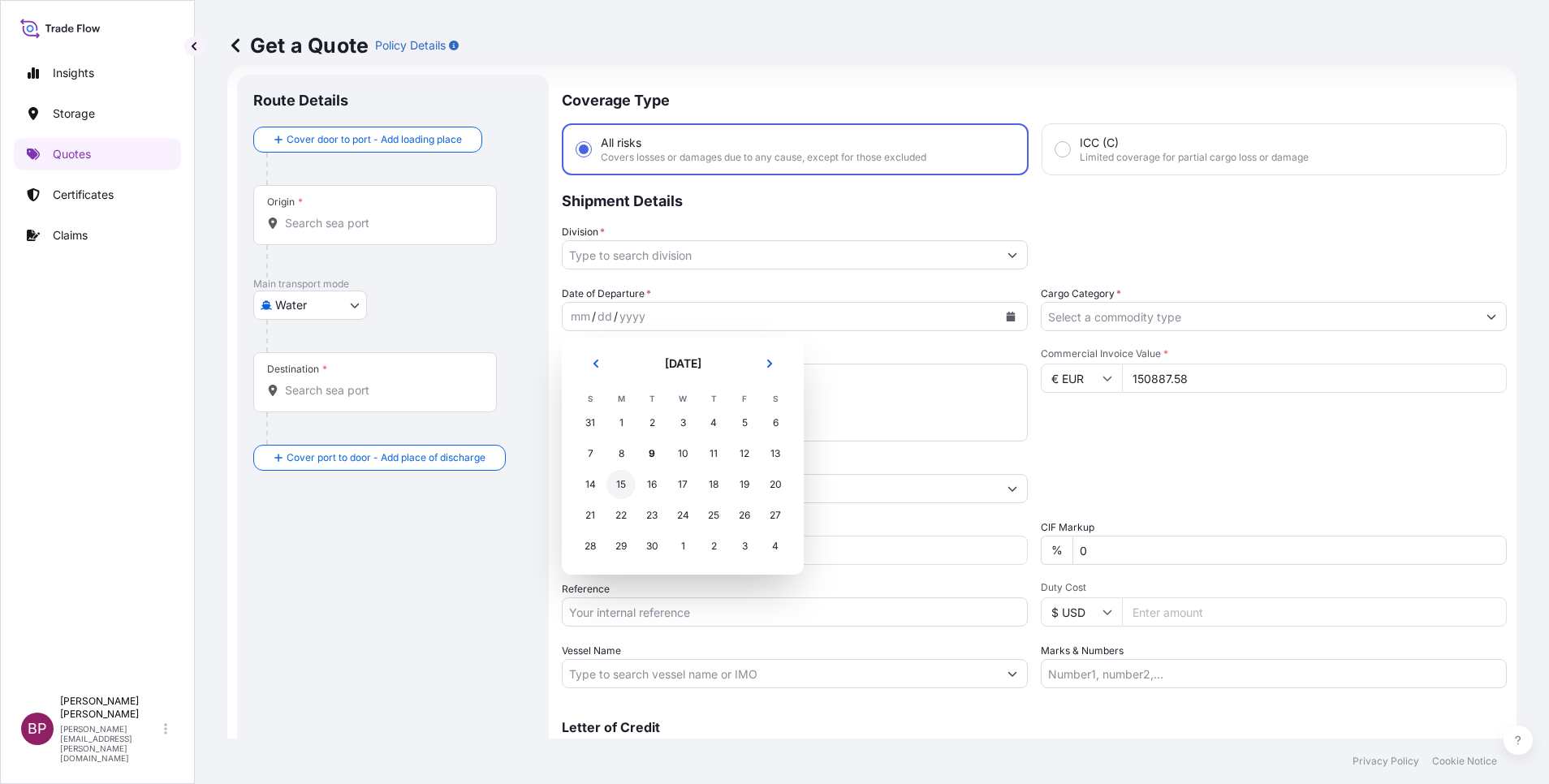
click at [620, 482] on div "15" at bounding box center [620, 484] width 29 height 29
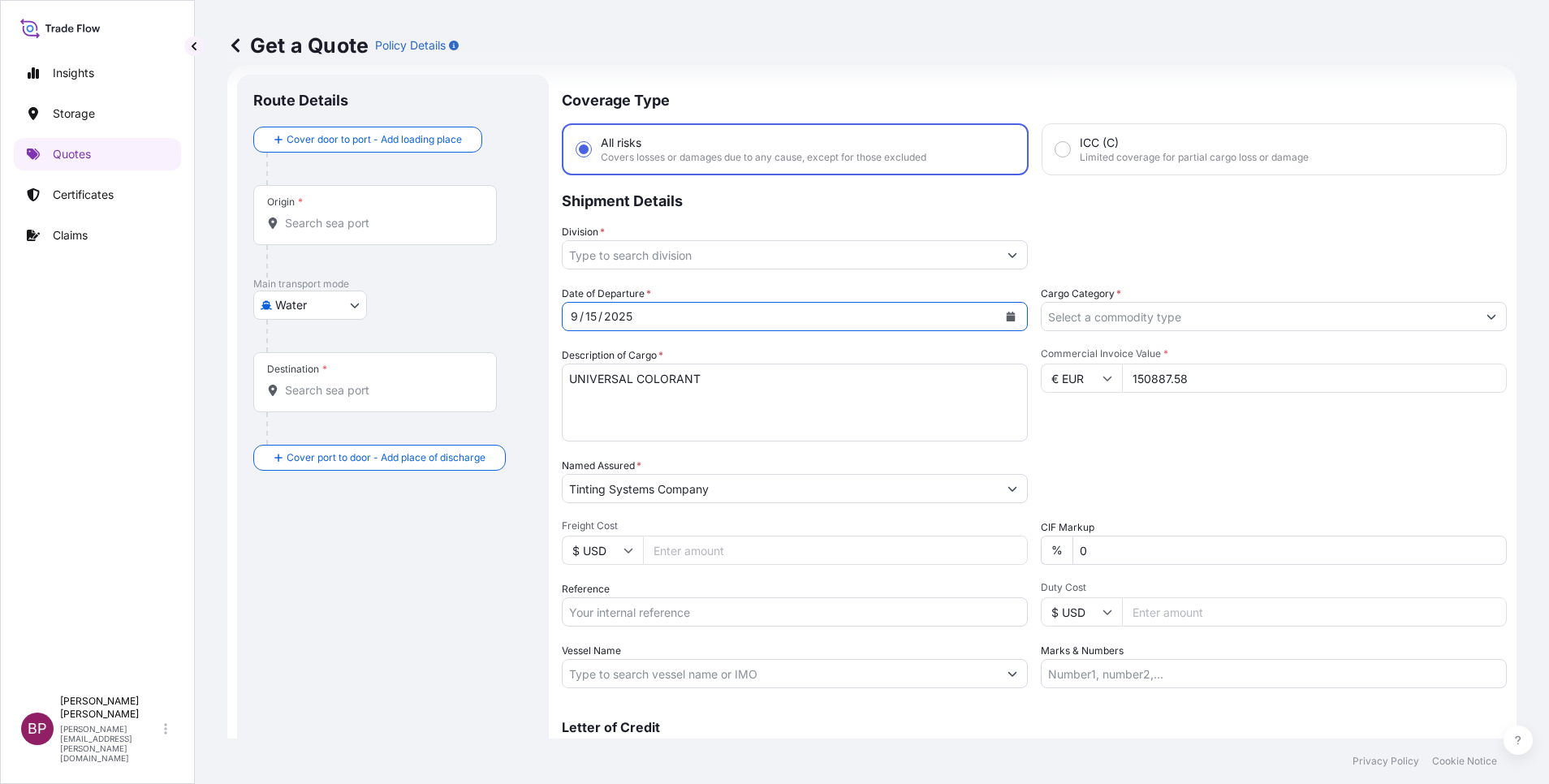
click at [1121, 303] on div at bounding box center [1273, 316] width 466 height 29
click at [1119, 316] on input "Cargo Category *" at bounding box center [1259, 316] width 435 height 29
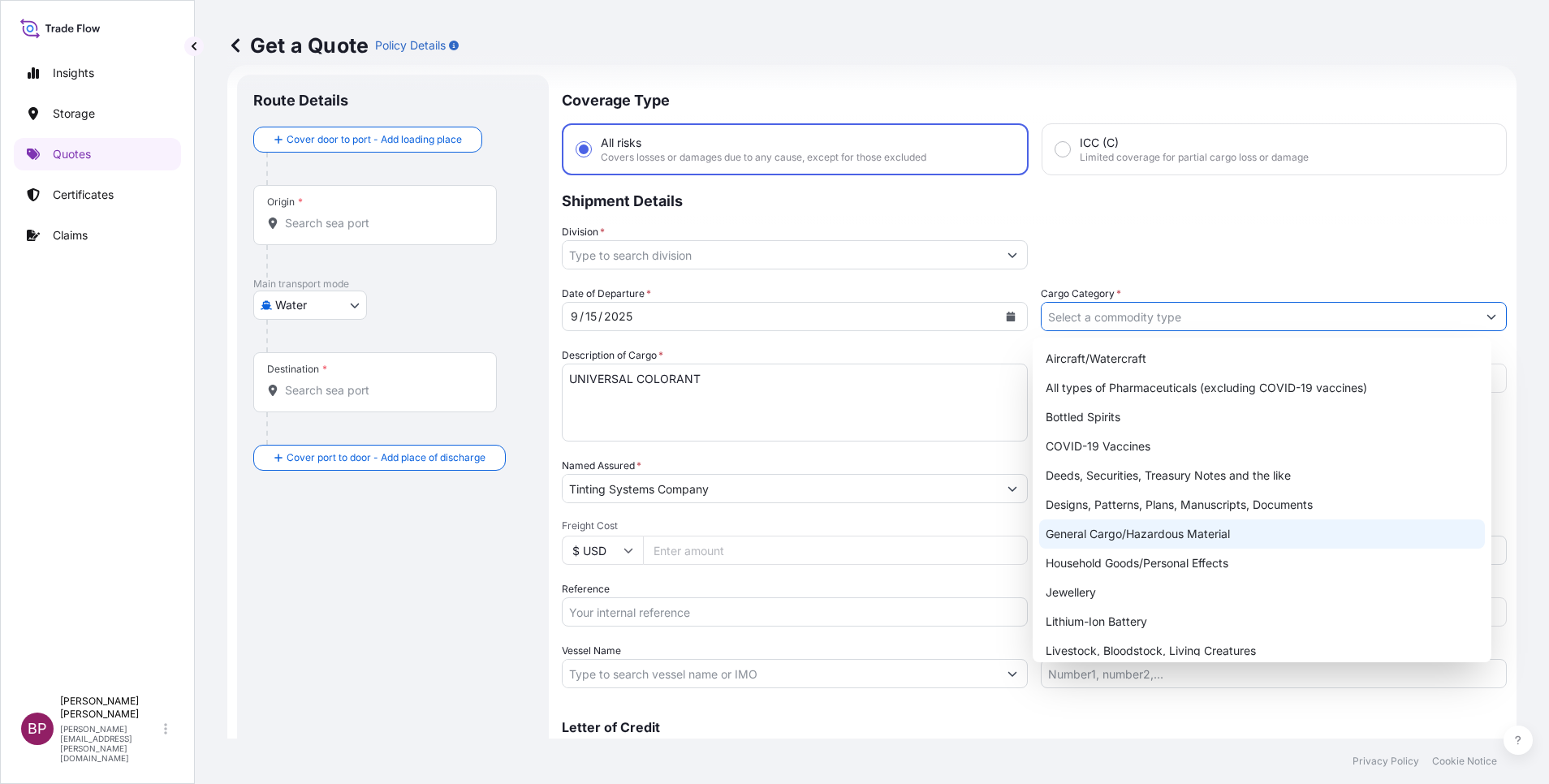
click at [1092, 537] on div "General Cargo/Hazardous Material" at bounding box center [1262, 534] width 446 height 29
type input "General Cargo/Hazardous Material"
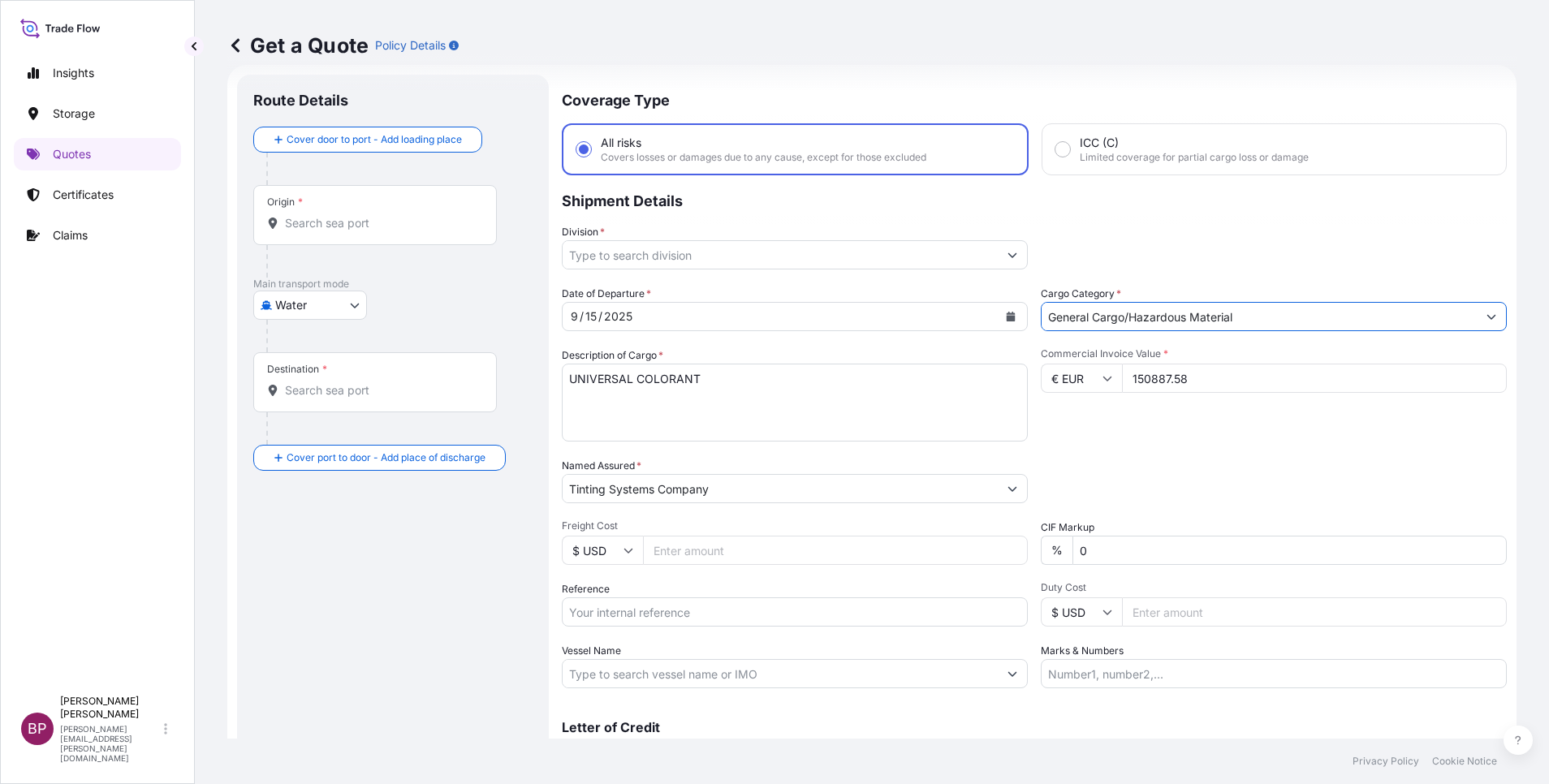
click at [1007, 257] on icon "Show suggestions" at bounding box center [1012, 255] width 9 height 9
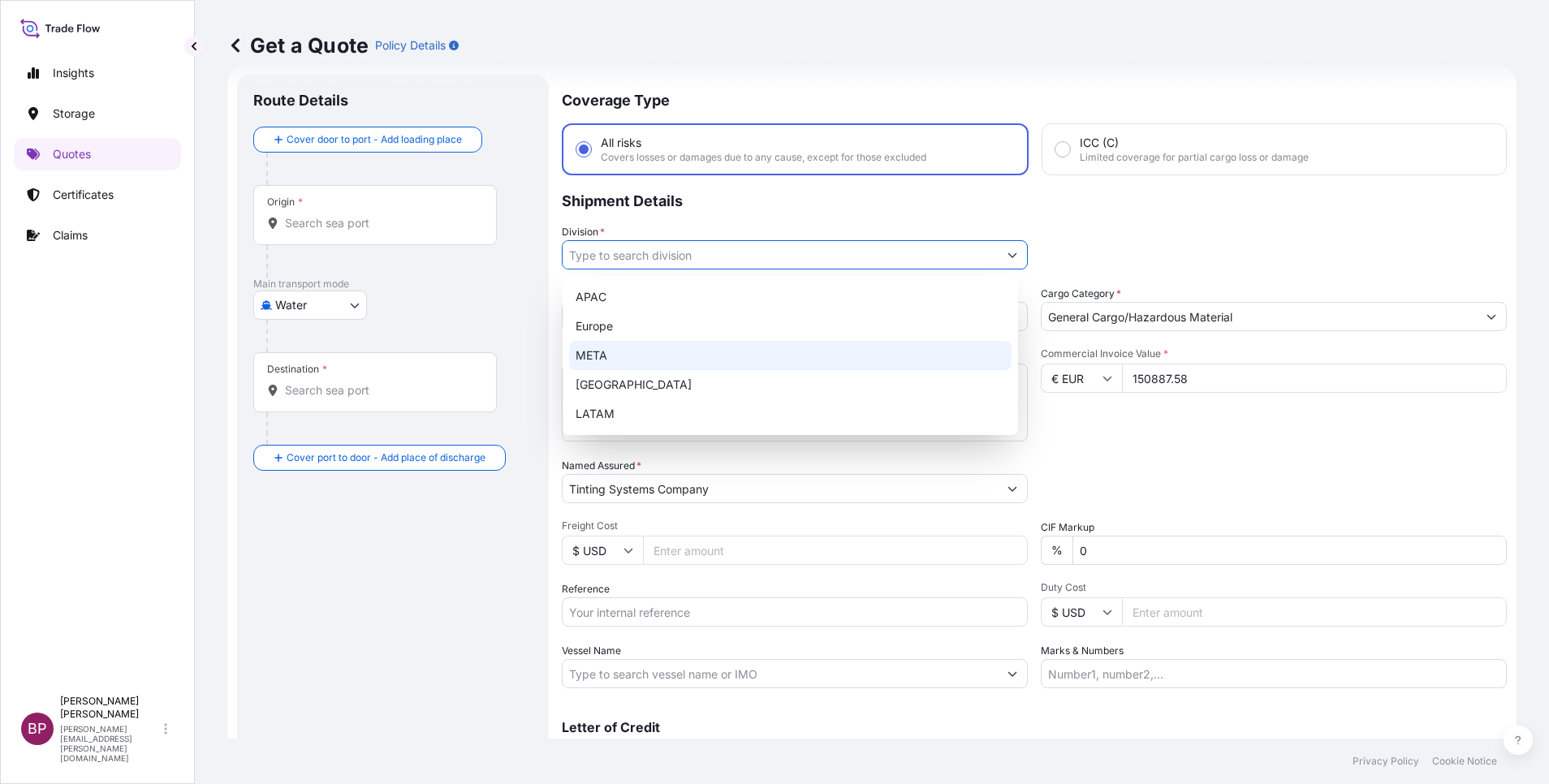
click at [689, 357] on div "META" at bounding box center [790, 355] width 442 height 29
type input "META"
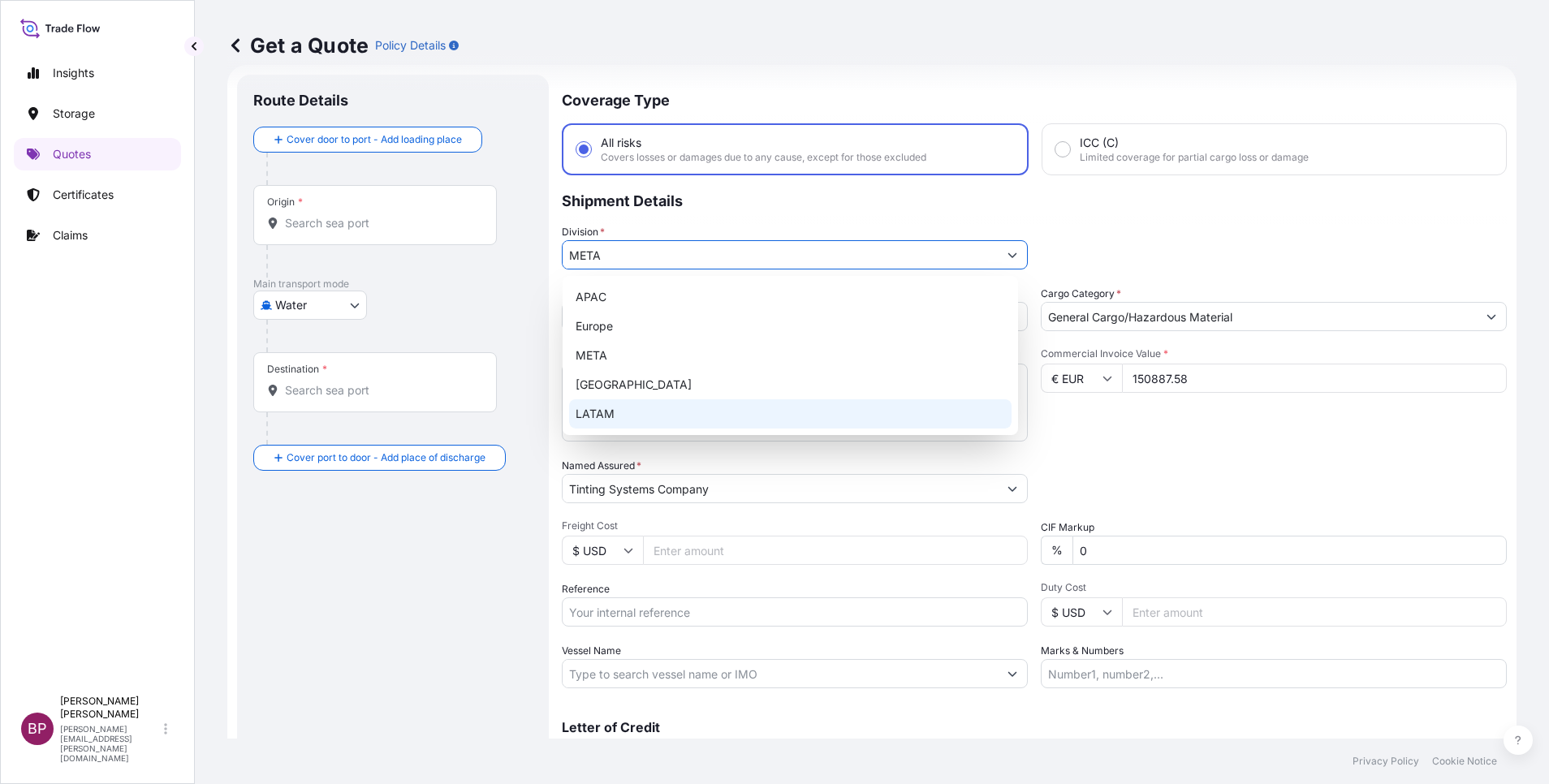
click at [1041, 465] on div "Packing Category Type to search a container mode Please select a primary mode o…" at bounding box center [1273, 481] width 466 height 46
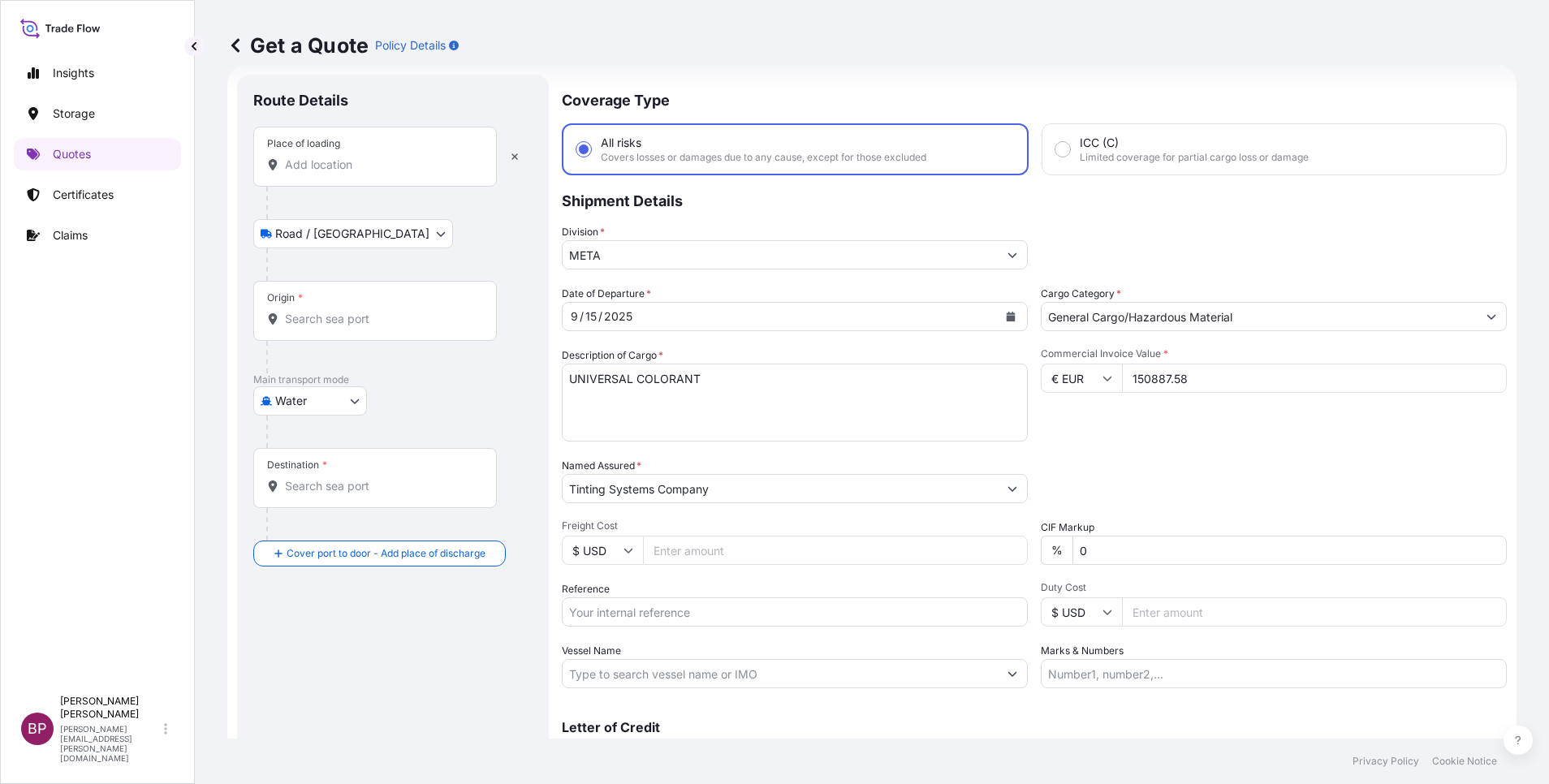
click at [331, 170] on input "Place of loading" at bounding box center [380, 164] width 192 height 16
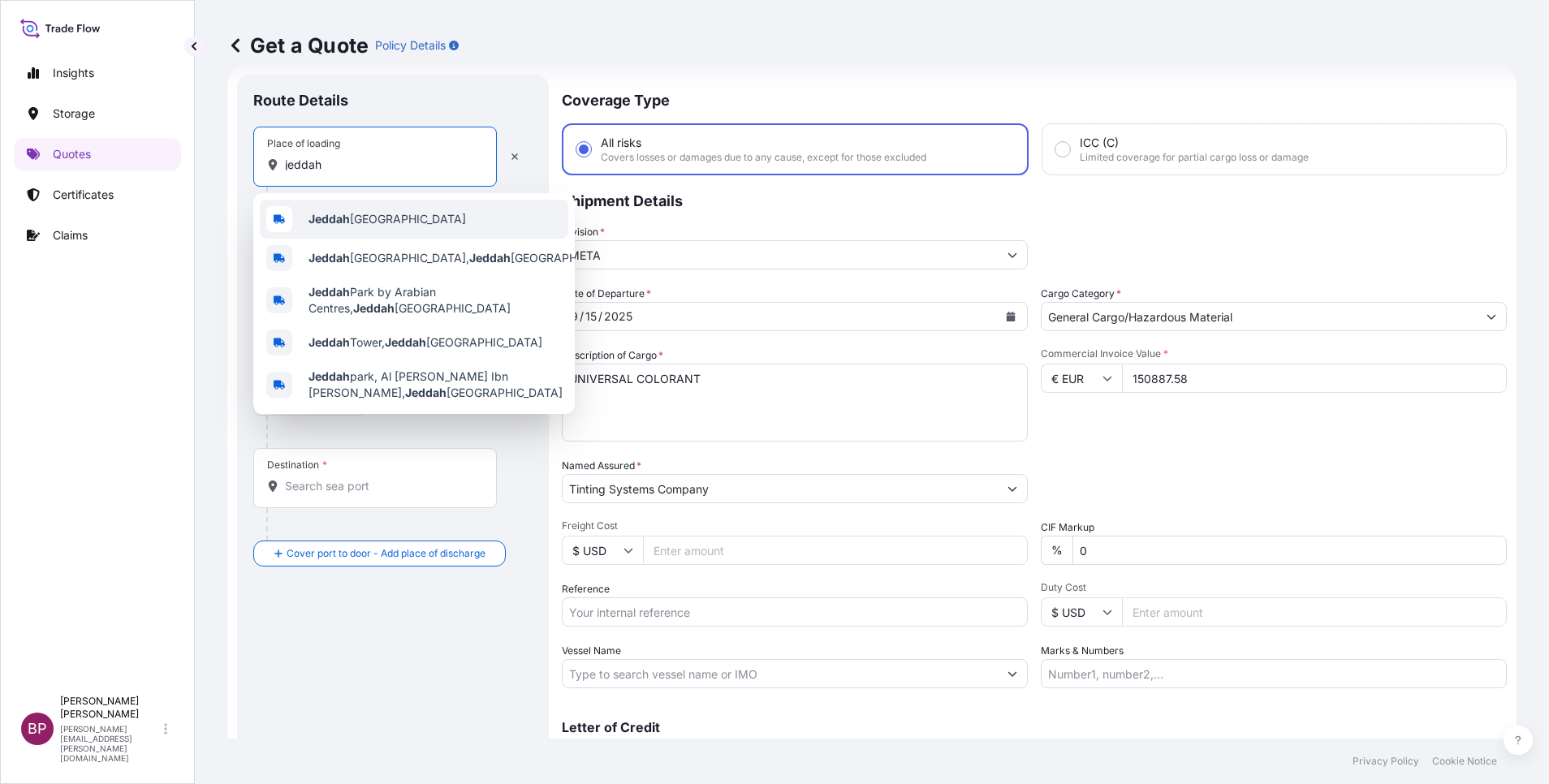
click at [383, 219] on span "Jeddah [GEOGRAPHIC_DATA]" at bounding box center [387, 219] width 157 height 16
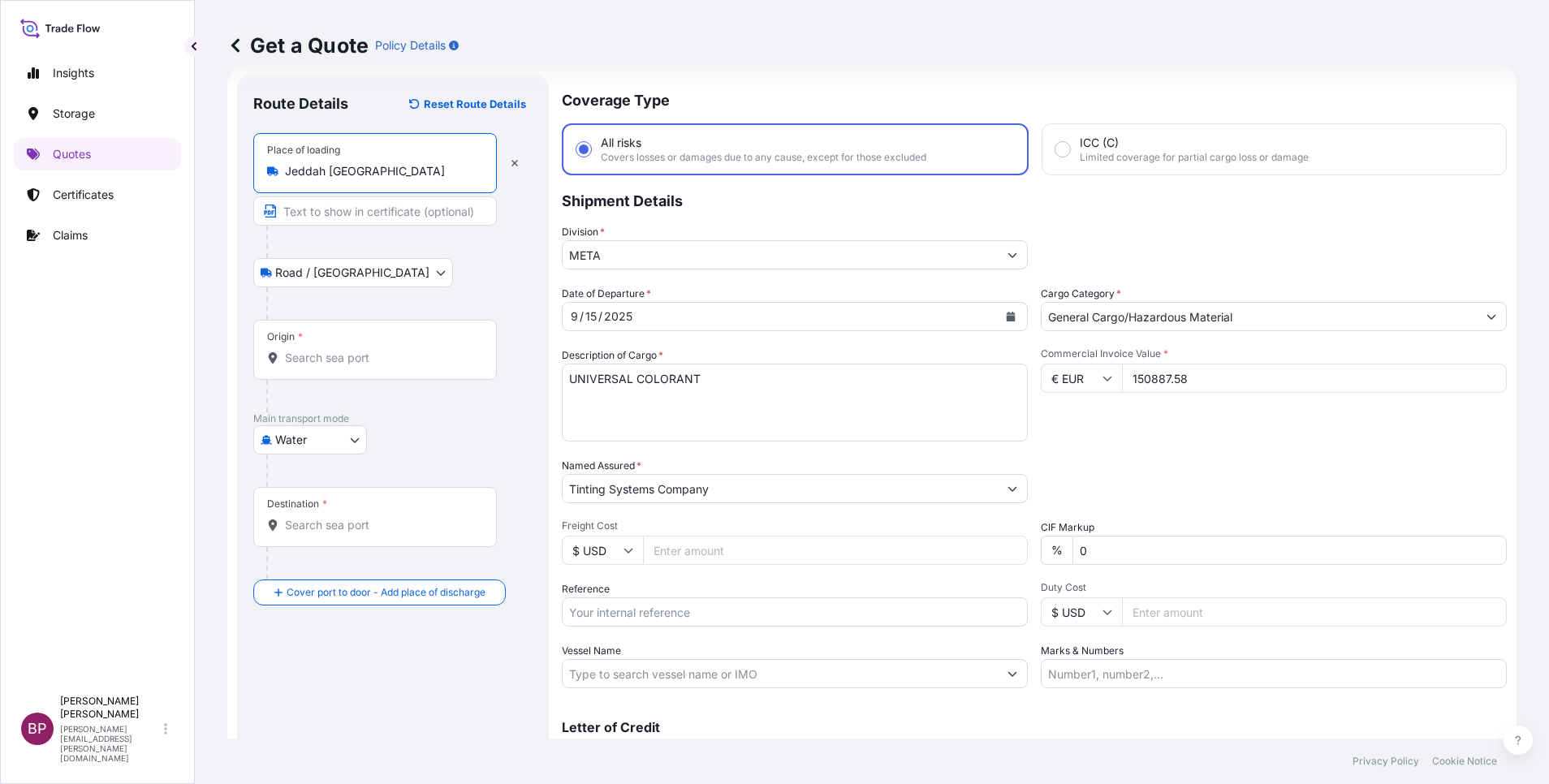
type input "Jeddah [GEOGRAPHIC_DATA]"
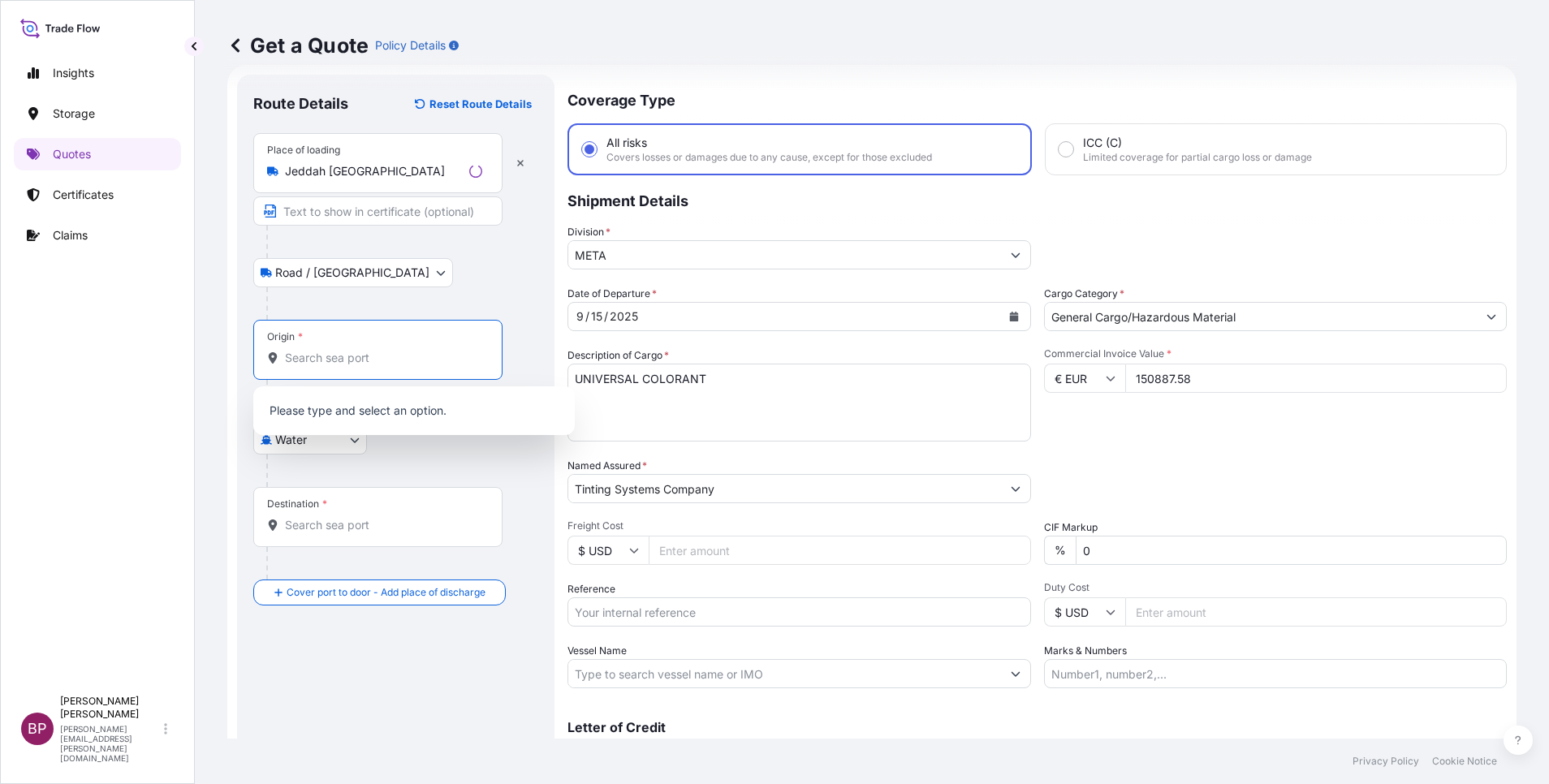
click at [353, 358] on input "Origin *" at bounding box center [383, 357] width 197 height 16
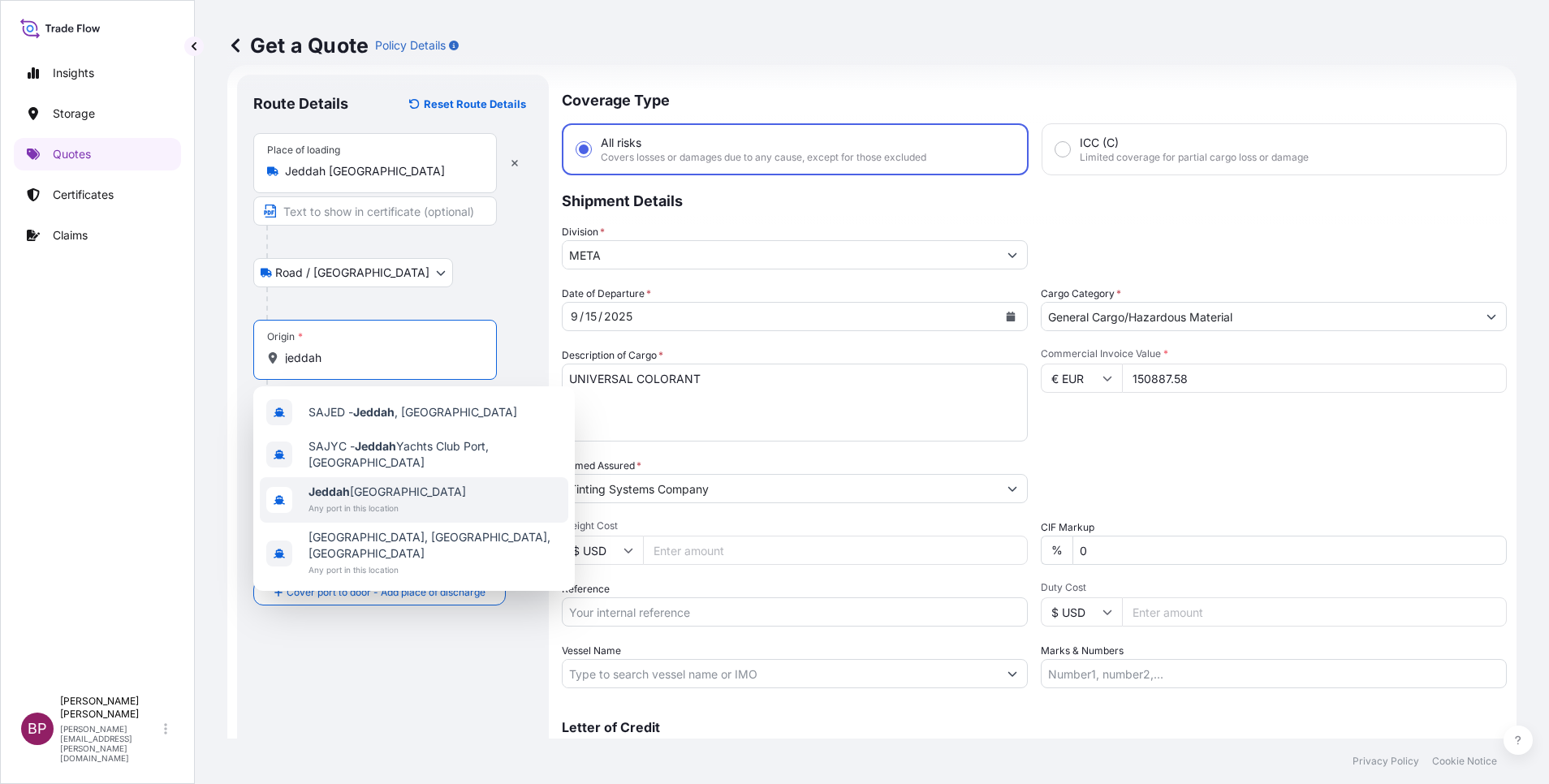
click at [392, 495] on span "Jeddah [GEOGRAPHIC_DATA]" at bounding box center [387, 491] width 157 height 16
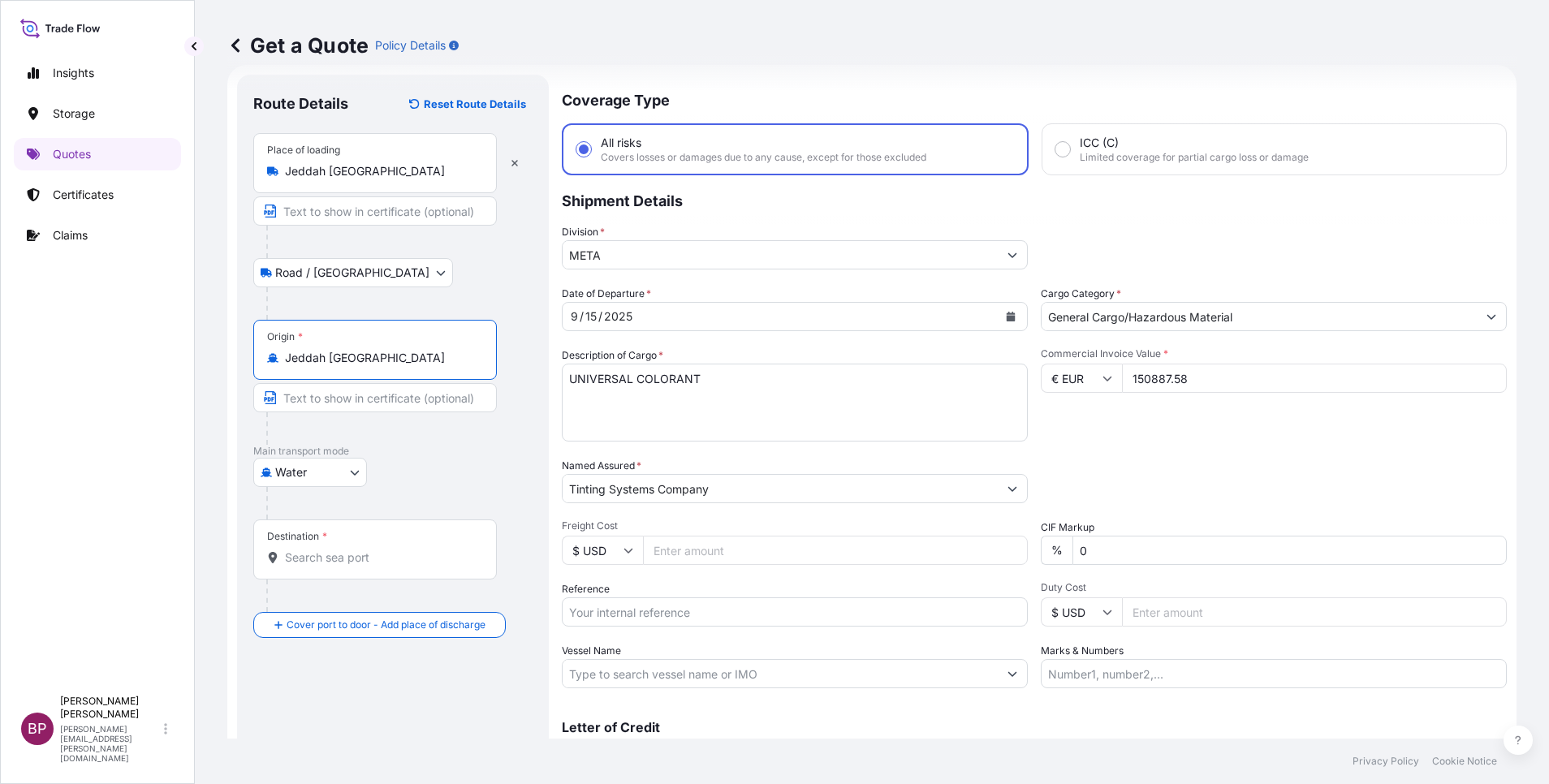
type input "Jeddah [GEOGRAPHIC_DATA]"
click at [359, 561] on input "Destination *" at bounding box center [380, 556] width 192 height 16
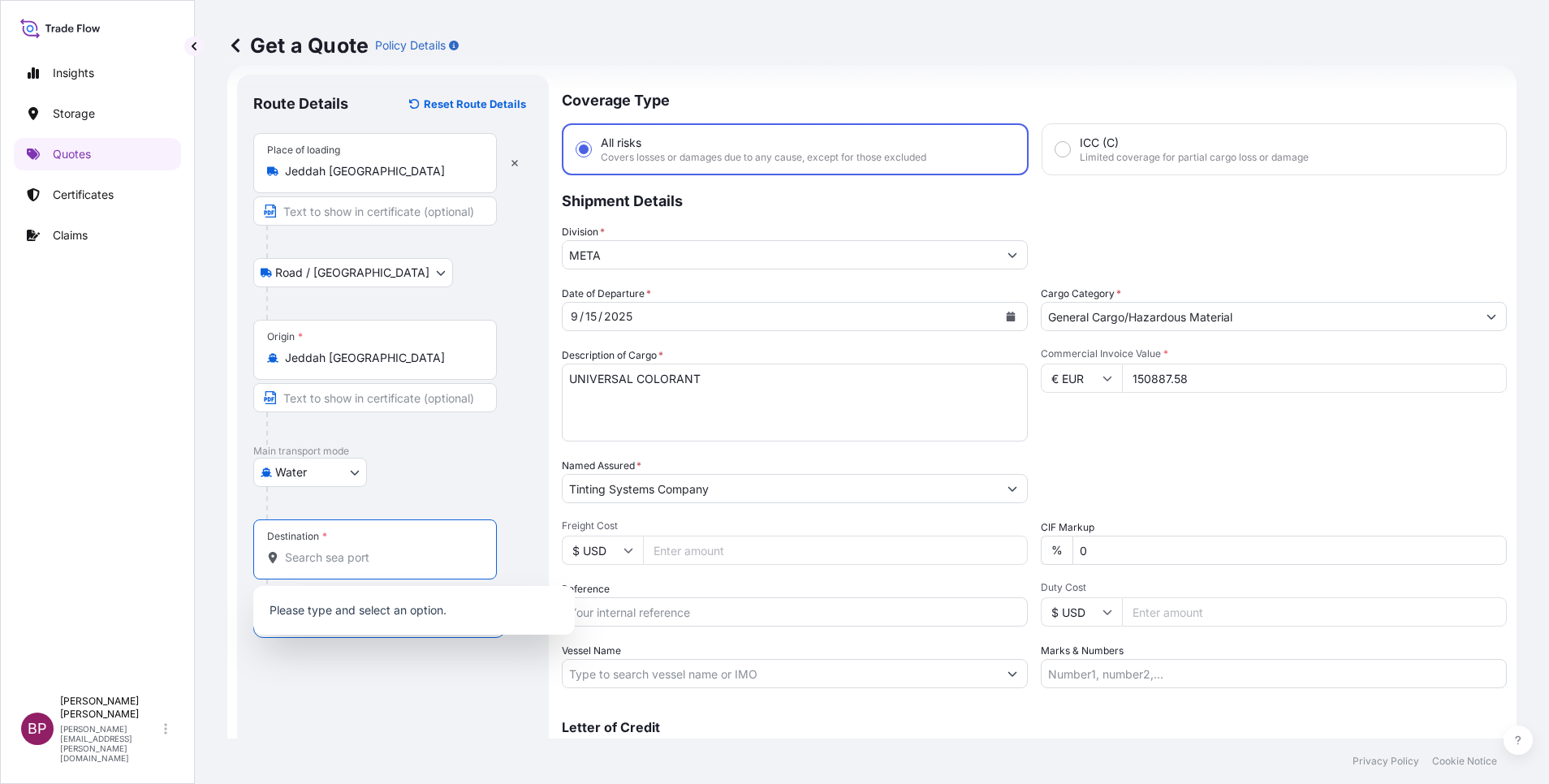
paste input "[GEOGRAPHIC_DATA]"
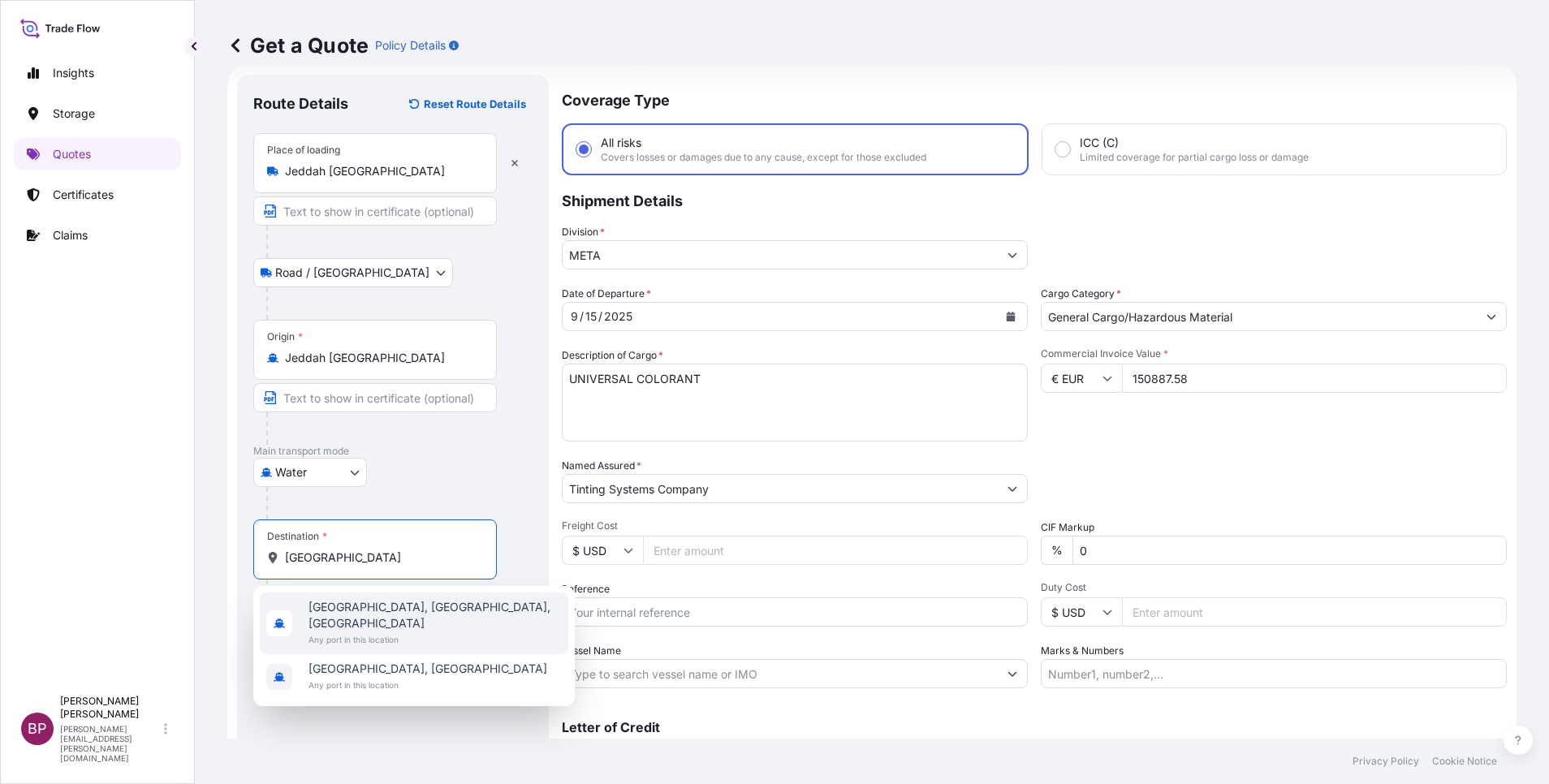
click at [405, 606] on span "[GEOGRAPHIC_DATA], [GEOGRAPHIC_DATA], [GEOGRAPHIC_DATA]" at bounding box center [434, 615] width 253 height 32
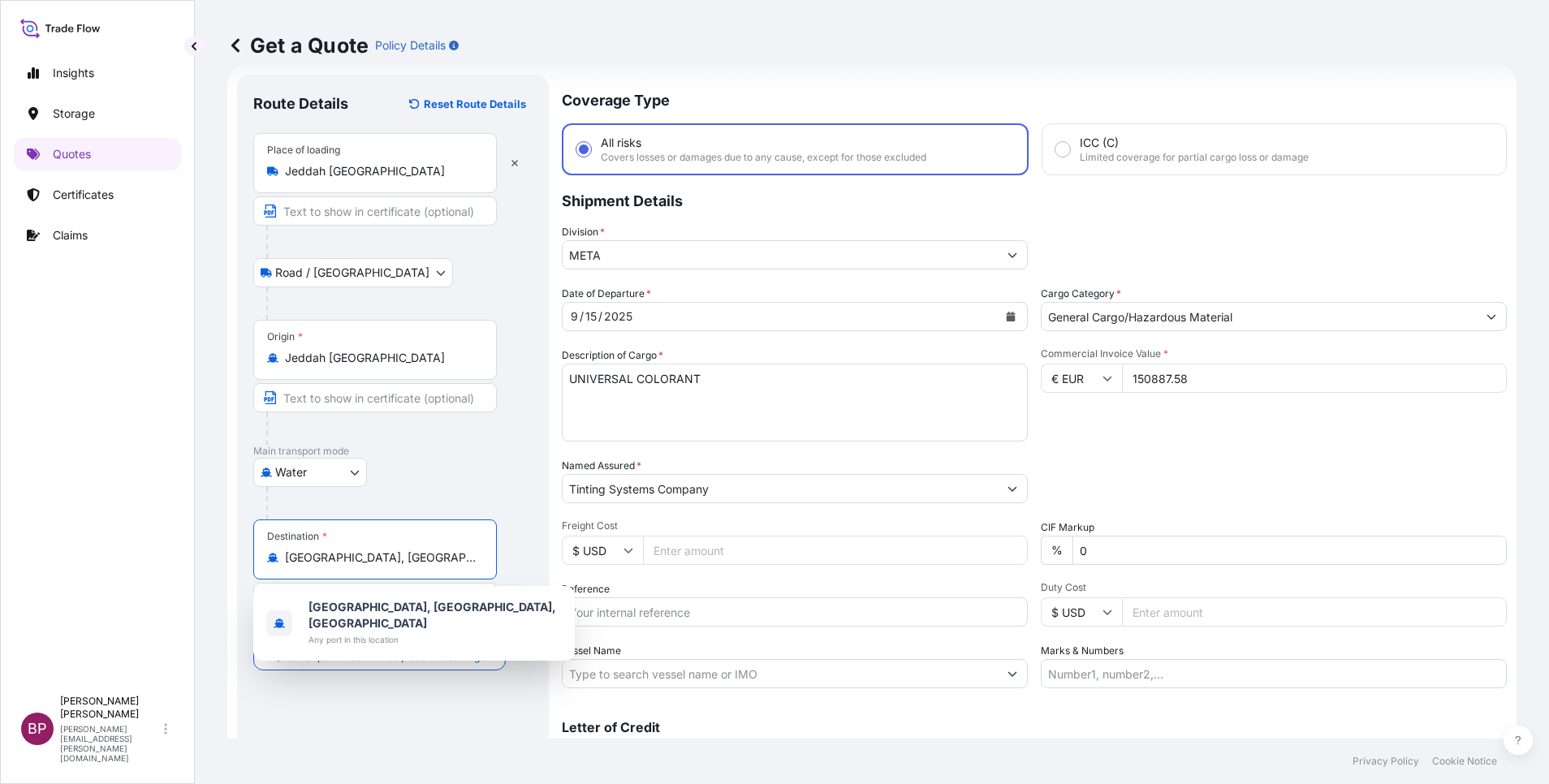
click at [458, 559] on input "[GEOGRAPHIC_DATA], [GEOGRAPHIC_DATA], [GEOGRAPHIC_DATA]" at bounding box center [380, 556] width 192 height 16
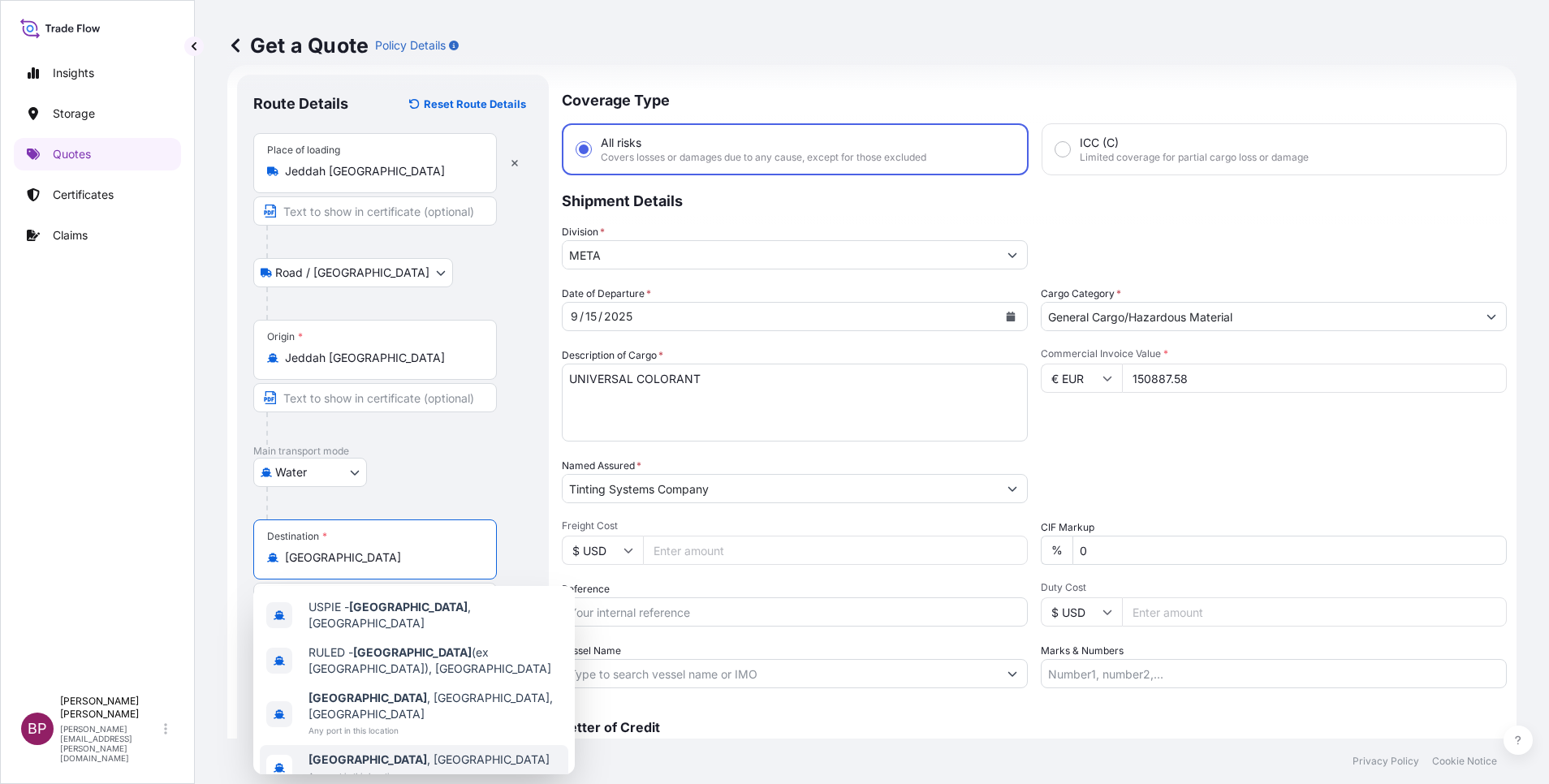
click at [420, 752] on span "[GEOGRAPHIC_DATA] , [GEOGRAPHIC_DATA]" at bounding box center [429, 759] width 241 height 16
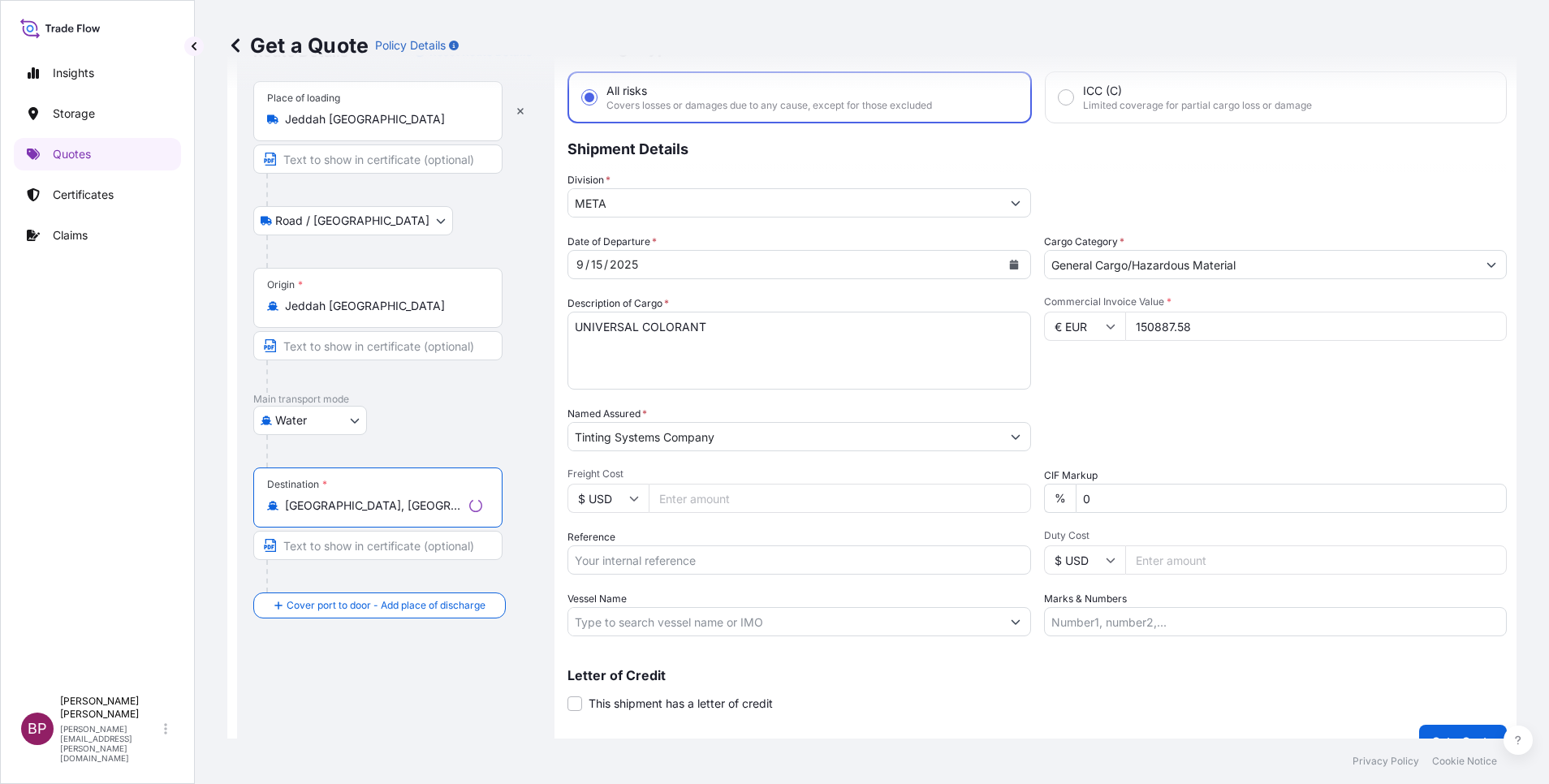
scroll to position [106, 0]
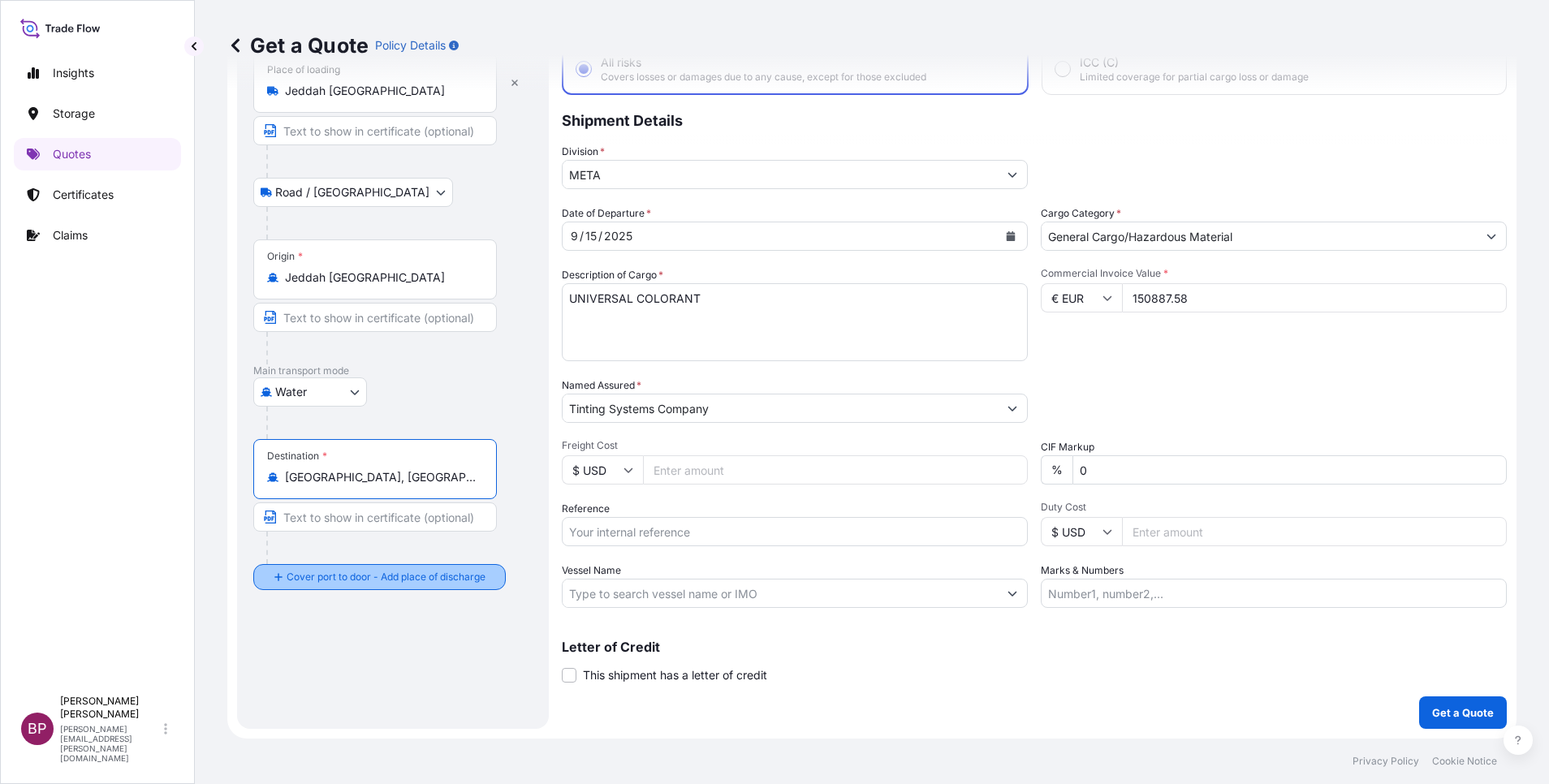
type input "[GEOGRAPHIC_DATA], [GEOGRAPHIC_DATA]"
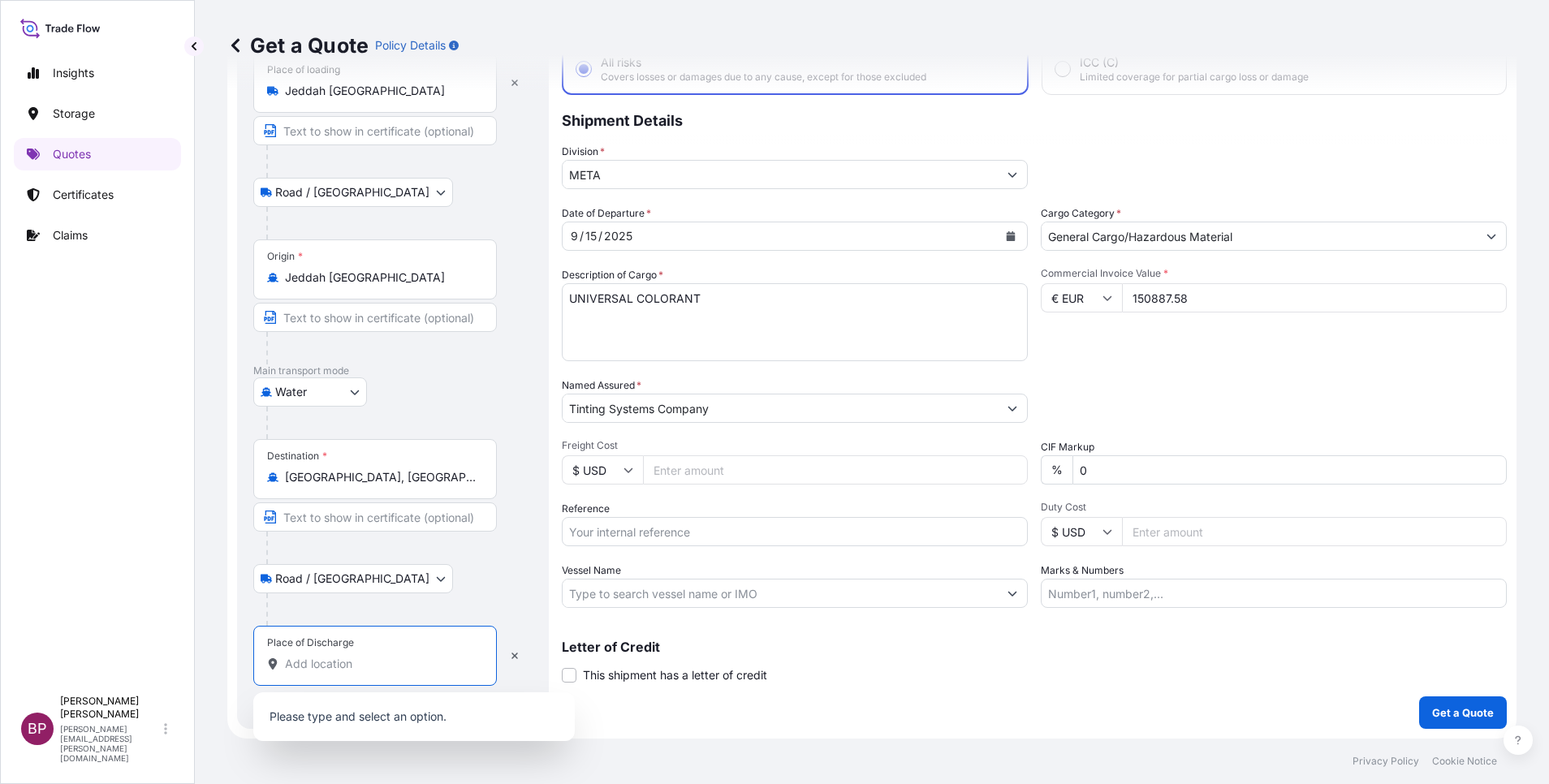
click at [350, 662] on input "Place of Discharge" at bounding box center [380, 664] width 192 height 16
paste input "[GEOGRAPHIC_DATA]"
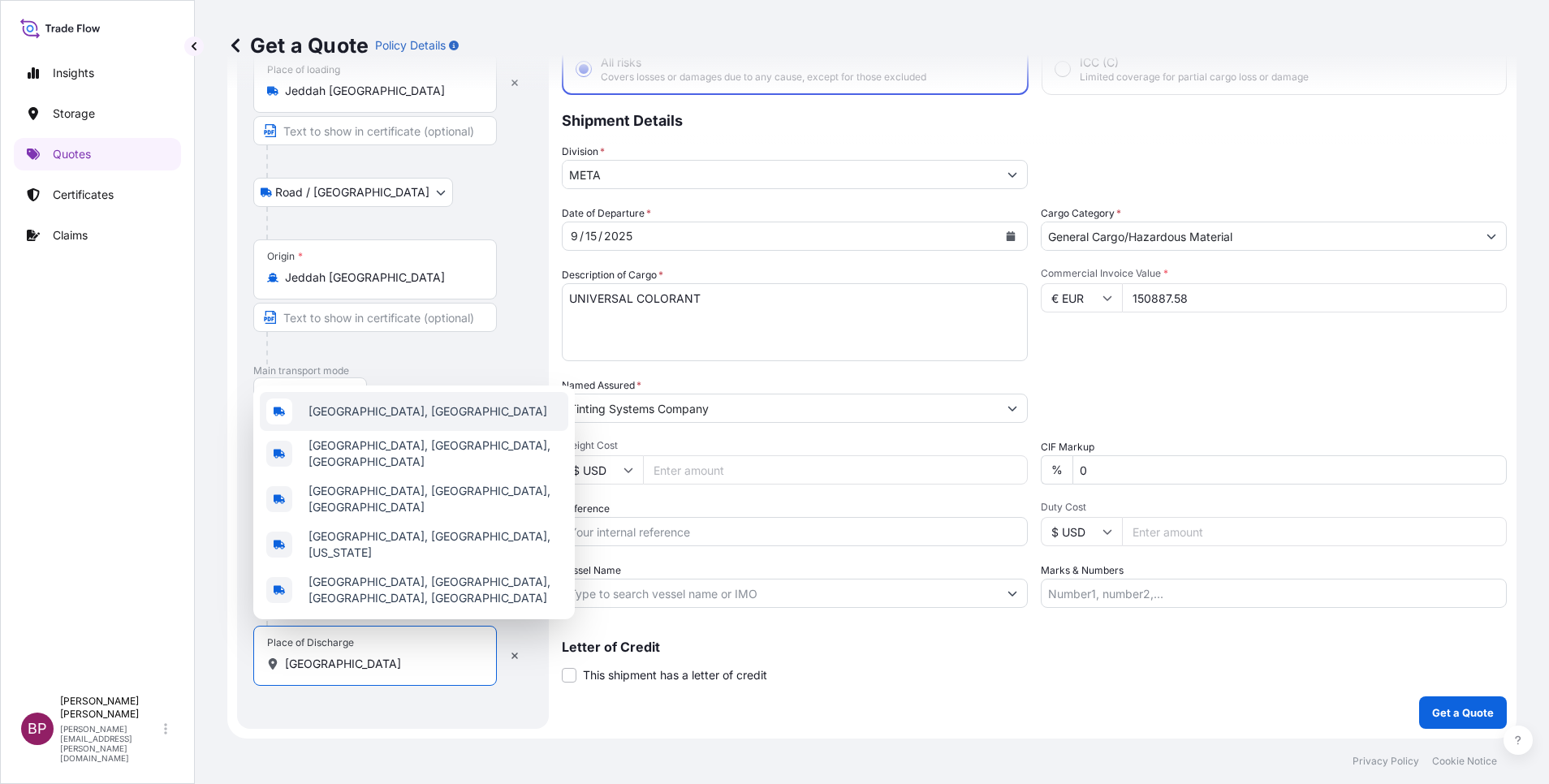
click at [466, 430] on div "[GEOGRAPHIC_DATA], [GEOGRAPHIC_DATA]" at bounding box center [414, 410] width 308 height 39
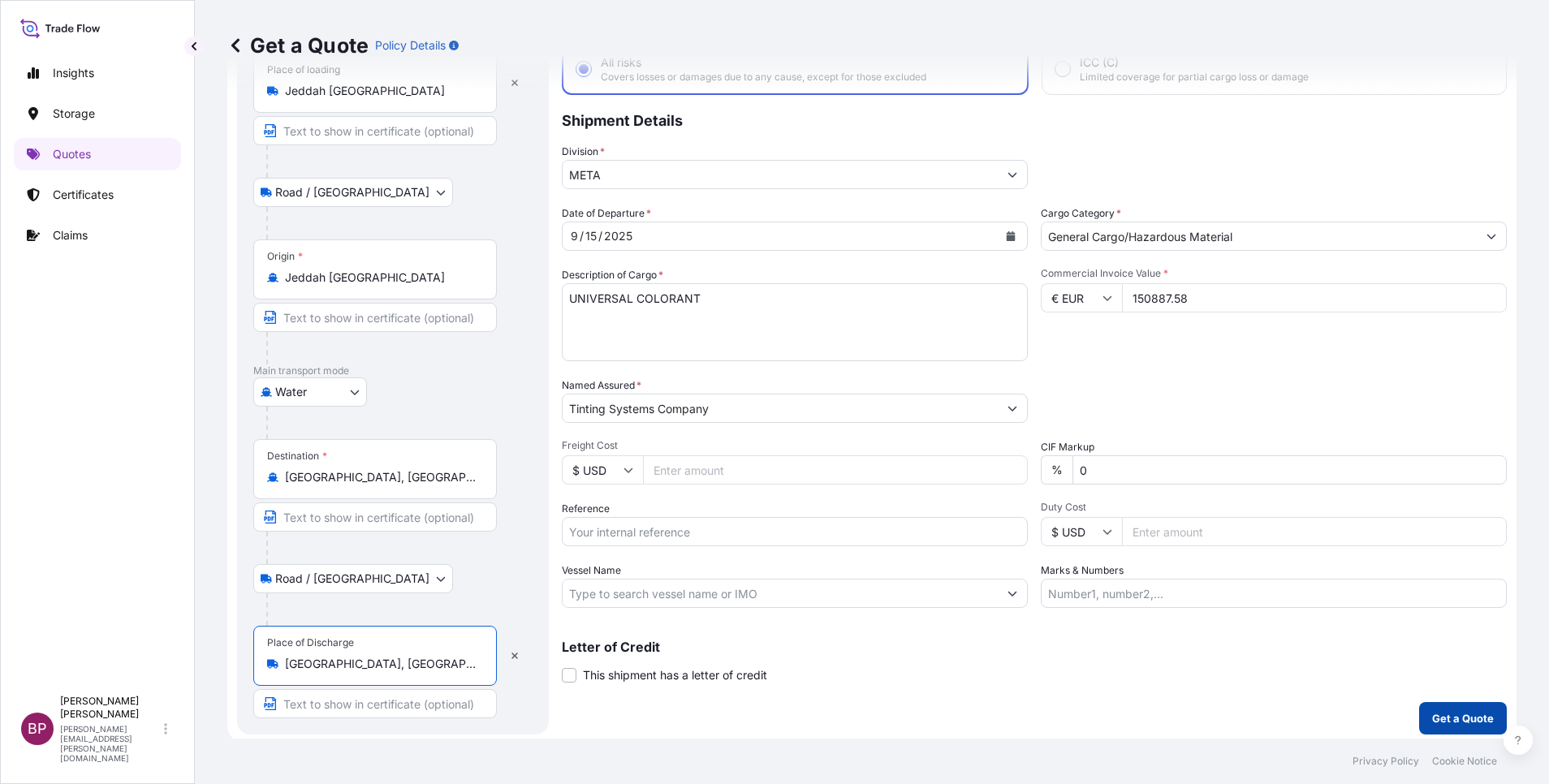
type input "[GEOGRAPHIC_DATA], [GEOGRAPHIC_DATA]"
click at [1449, 720] on p "Get a Quote" at bounding box center [1463, 718] width 62 height 16
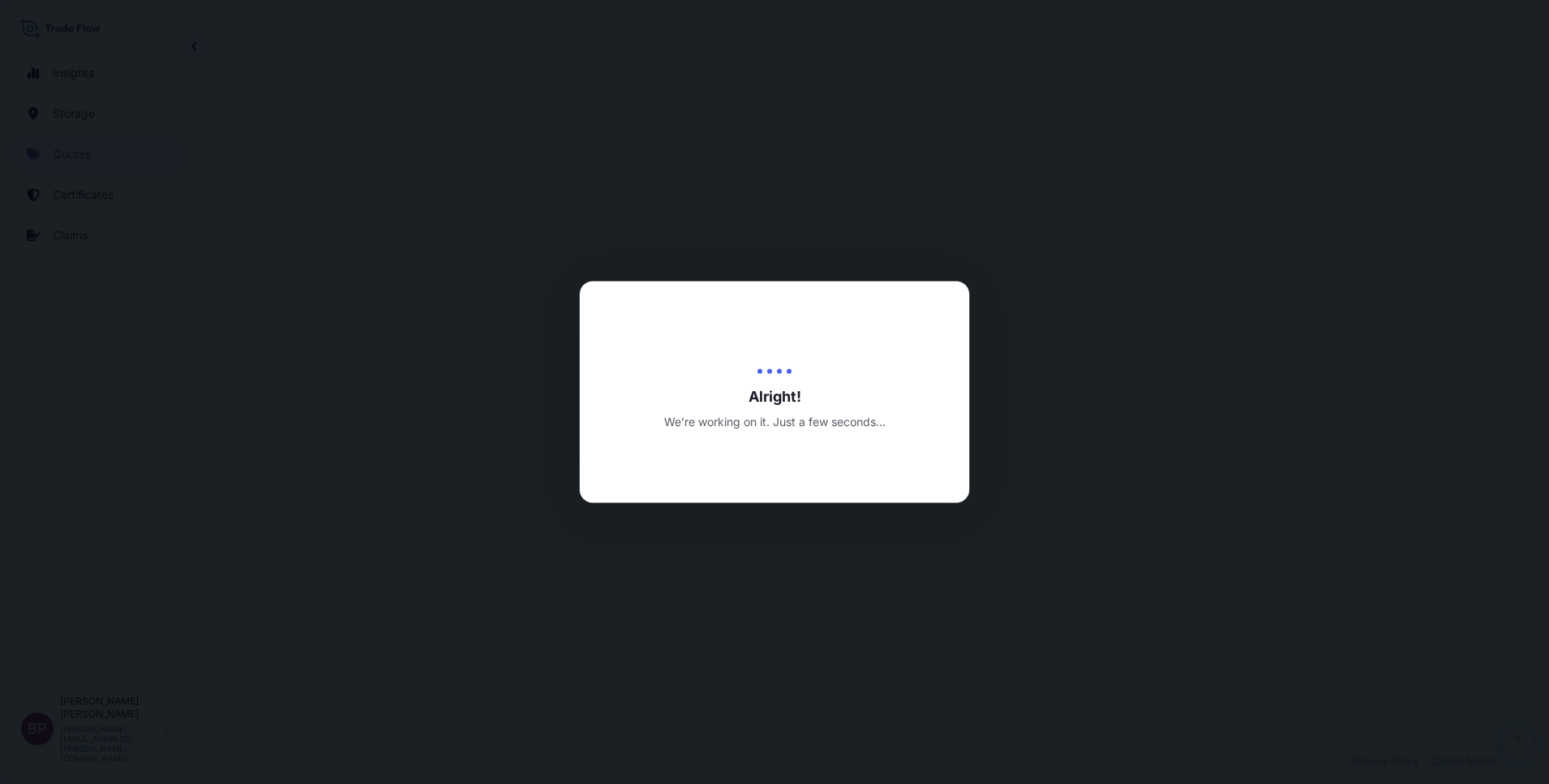
select select "Road / [GEOGRAPHIC_DATA]"
select select "Water"
select select "Road / [GEOGRAPHIC_DATA]"
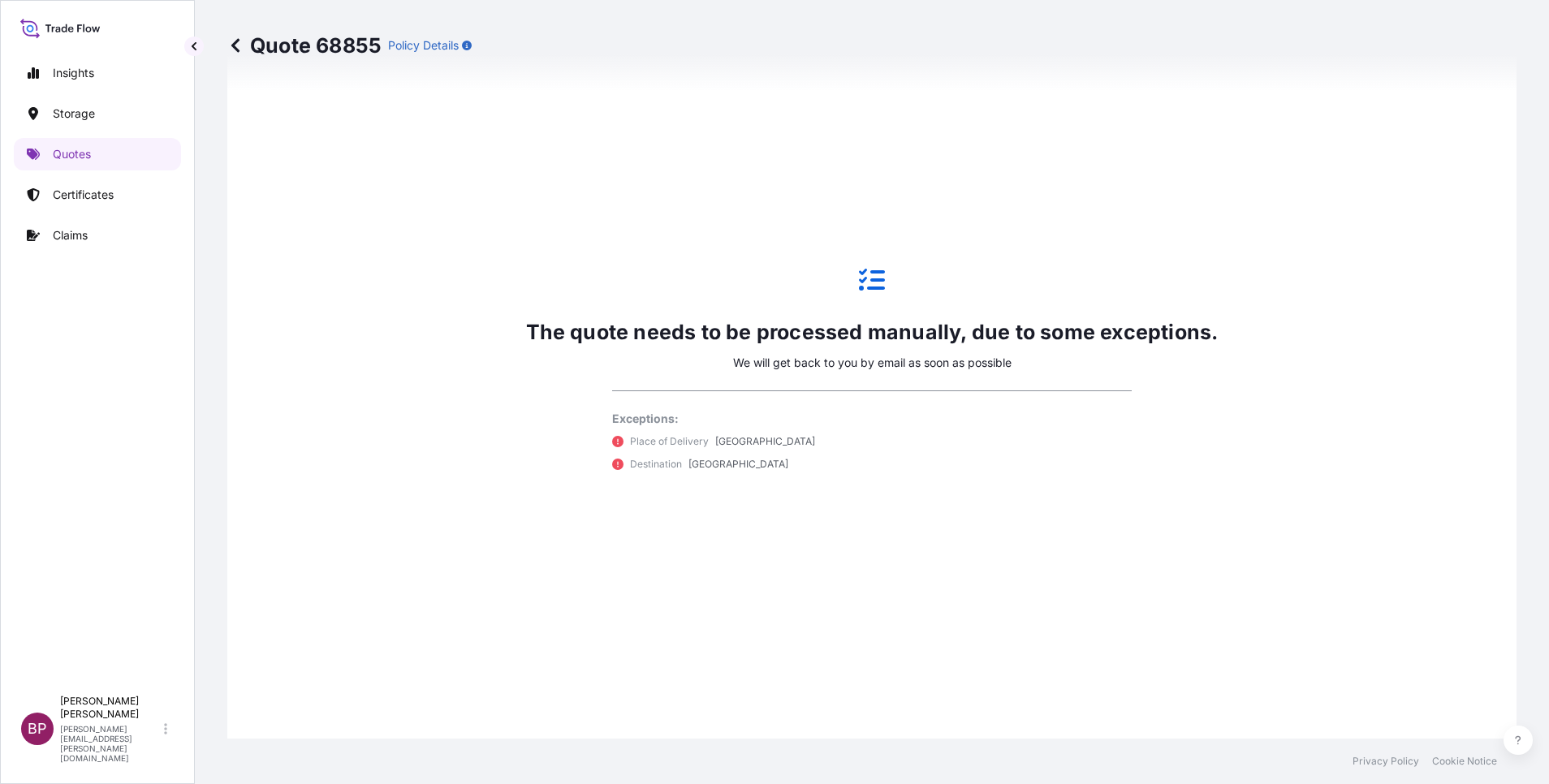
scroll to position [1023, 0]
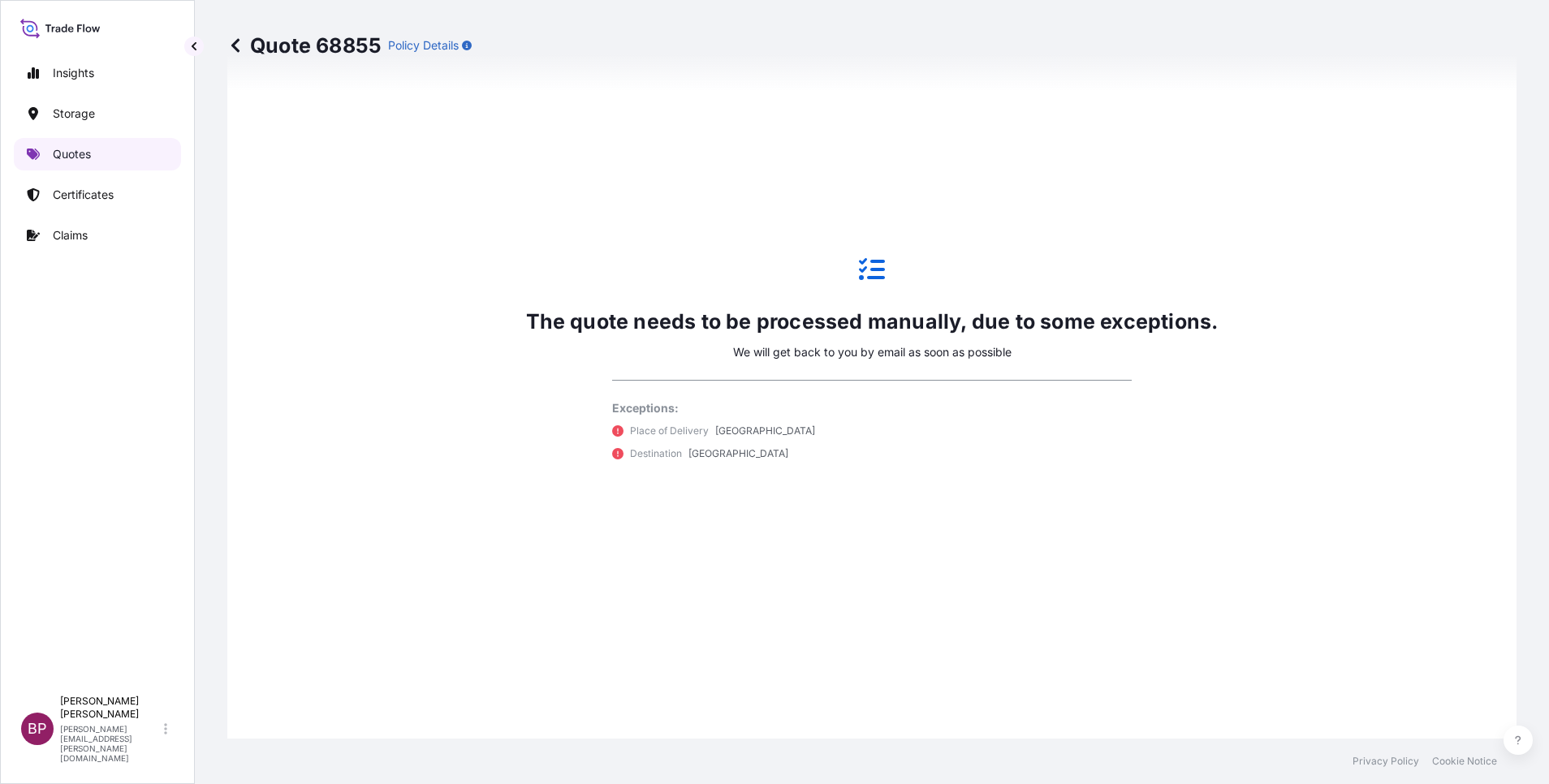
click at [81, 160] on p "Quotes" at bounding box center [72, 154] width 38 height 16
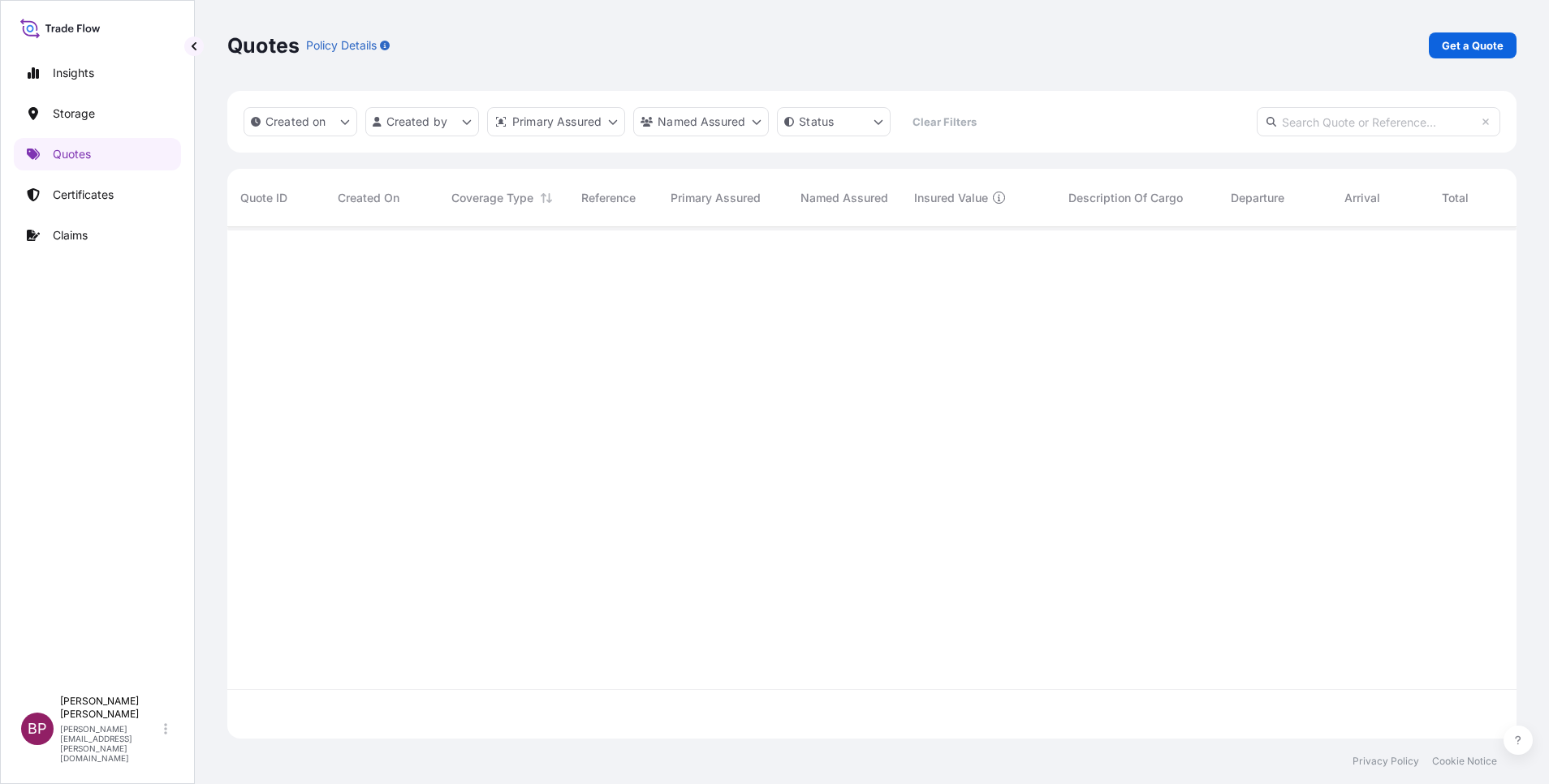
scroll to position [501, 1270]
click at [1487, 43] on p "Get a Quote" at bounding box center [1472, 45] width 62 height 16
select select "Water"
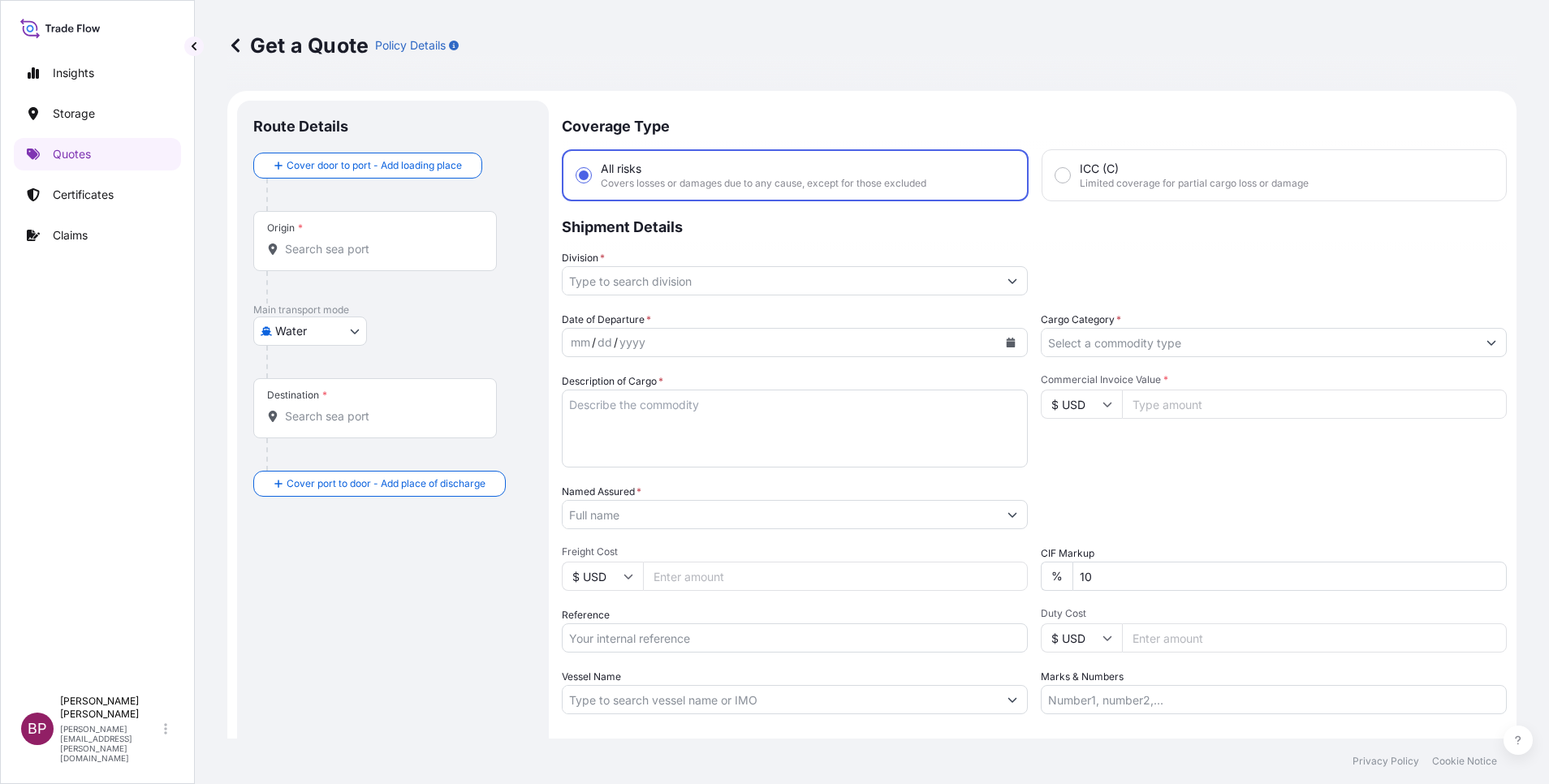
scroll to position [26, 0]
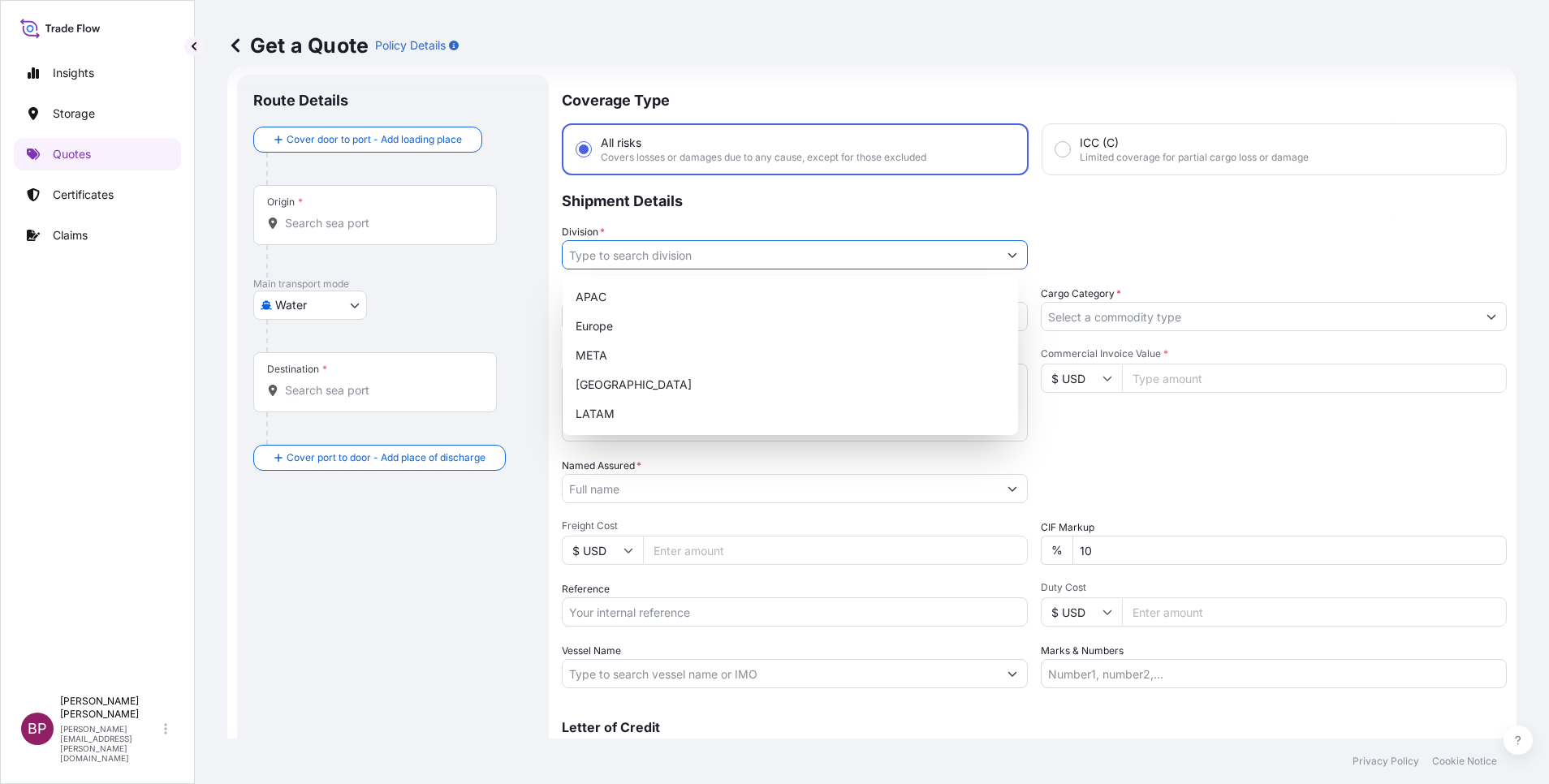
click at [1007, 253] on icon "Show suggestions" at bounding box center [1012, 255] width 9 height 9
click at [638, 354] on div "META" at bounding box center [790, 355] width 442 height 29
type input "META"
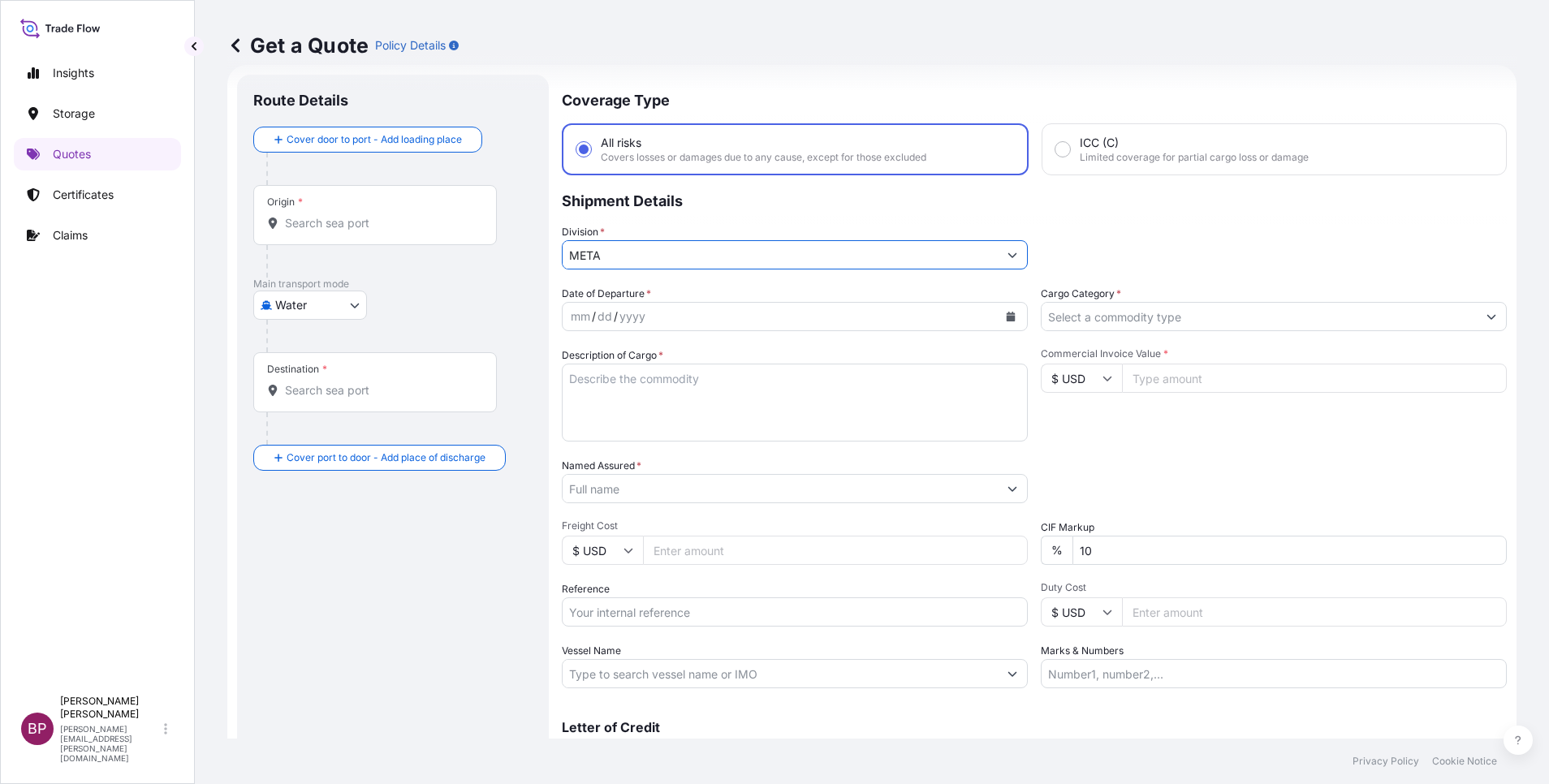
click at [1486, 319] on icon "Show suggestions" at bounding box center [1491, 317] width 9 height 9
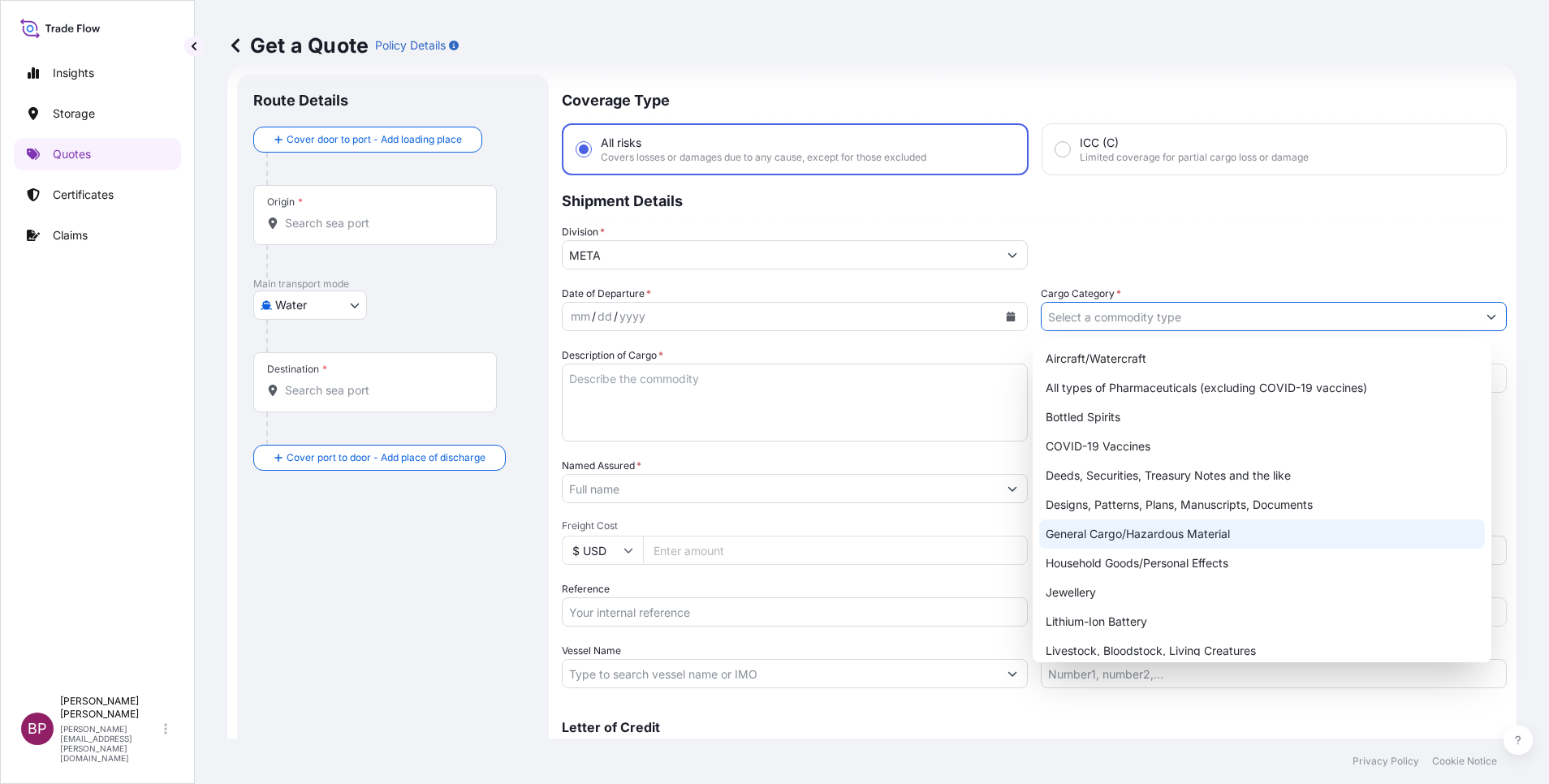
click at [1109, 534] on div "General Cargo/Hazardous Material" at bounding box center [1262, 534] width 446 height 29
type input "General Cargo/Hazardous Material"
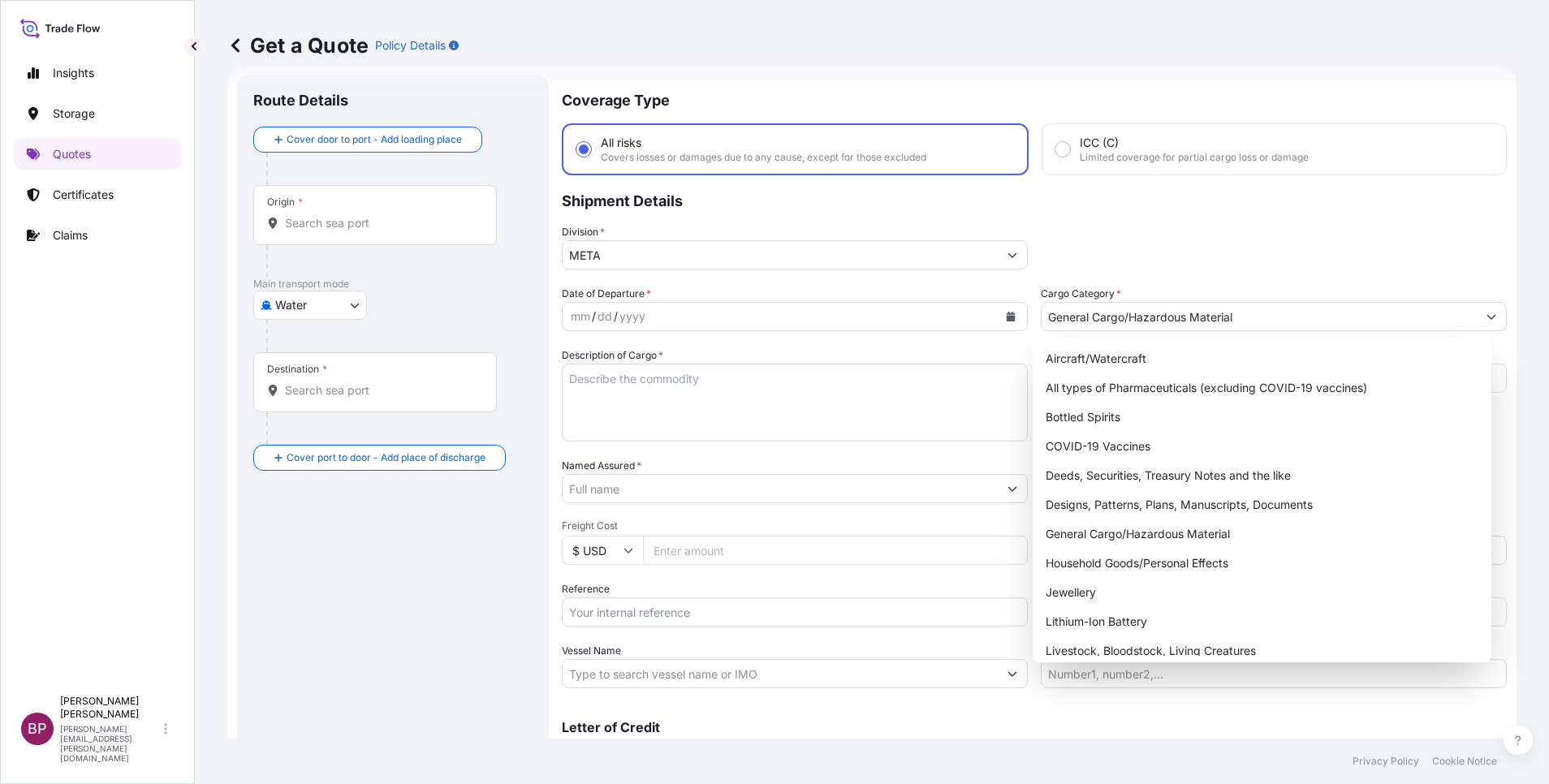
click at [1203, 237] on div "Division * META" at bounding box center [1034, 246] width 945 height 46
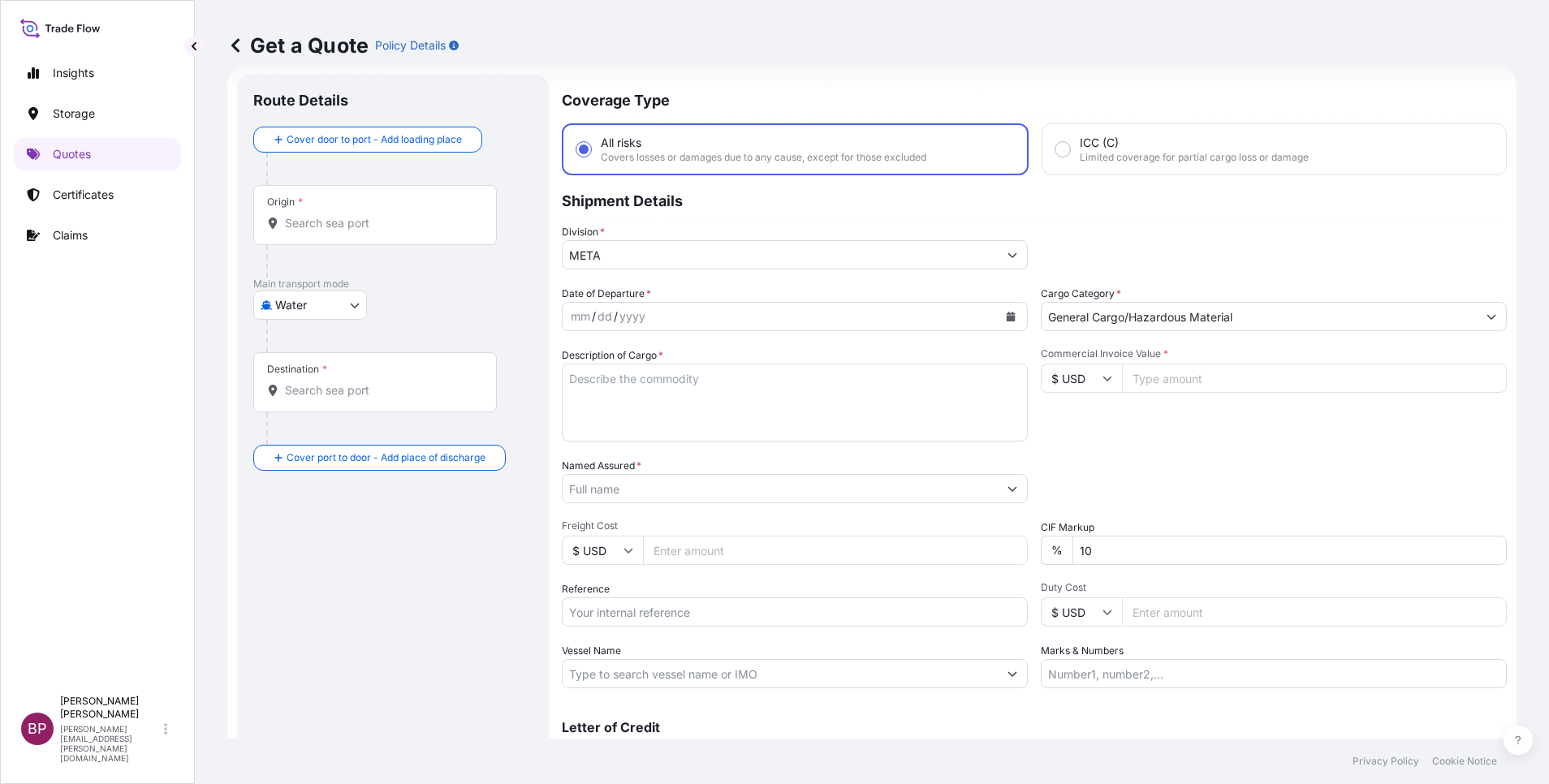
click at [1103, 379] on icon at bounding box center [1107, 378] width 9 height 5
click at [1074, 438] on div "€ EUR" at bounding box center [1073, 423] width 68 height 31
type input "€ EUR"
click at [1209, 376] on input "Commercial Invoice Value *" at bounding box center [1315, 377] width 385 height 29
paste input "165260.18"
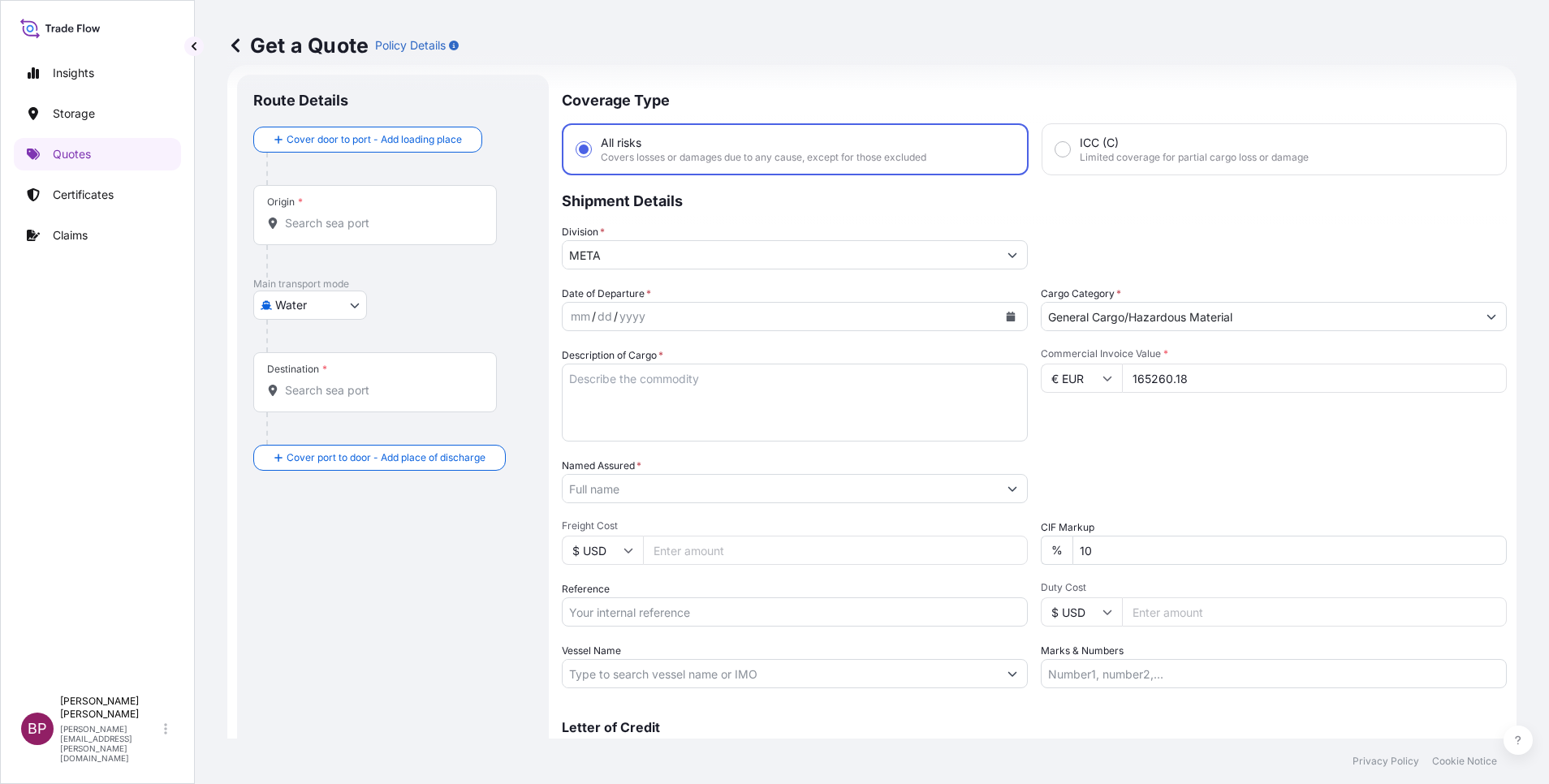
type input "165260.18"
drag, startPoint x: 1067, startPoint y: 551, endPoint x: 894, endPoint y: 535, distance: 173.7
click at [941, 538] on div "Date of Departure * mm / dd / yyyy Cargo Category * General Cargo/Hazardous Mat…" at bounding box center [1034, 486] width 945 height 402
type input "0"
click at [709, 491] on input "Named Assured *" at bounding box center [780, 488] width 435 height 29
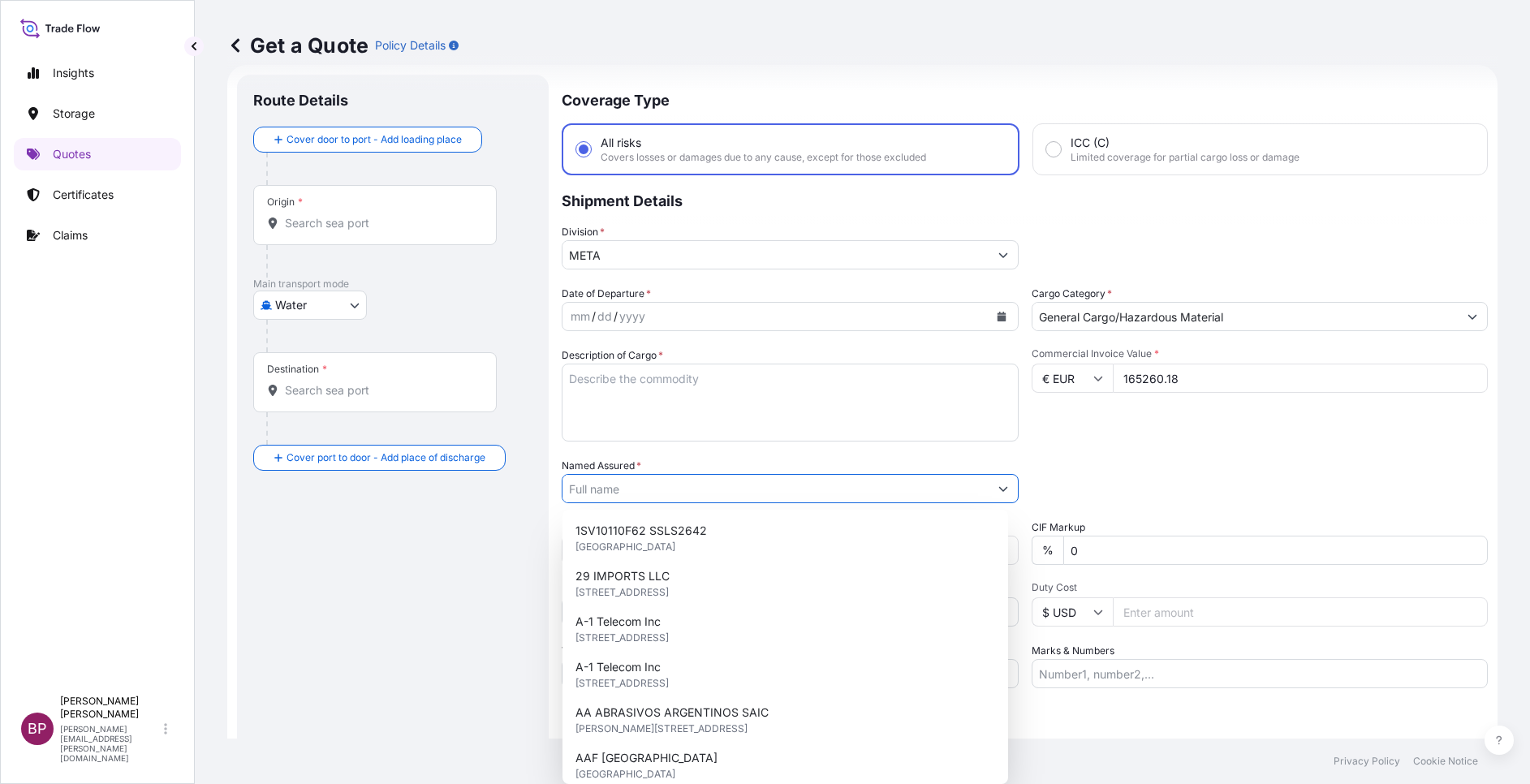
paste input "[PERSON_NAME] CO. LTD"
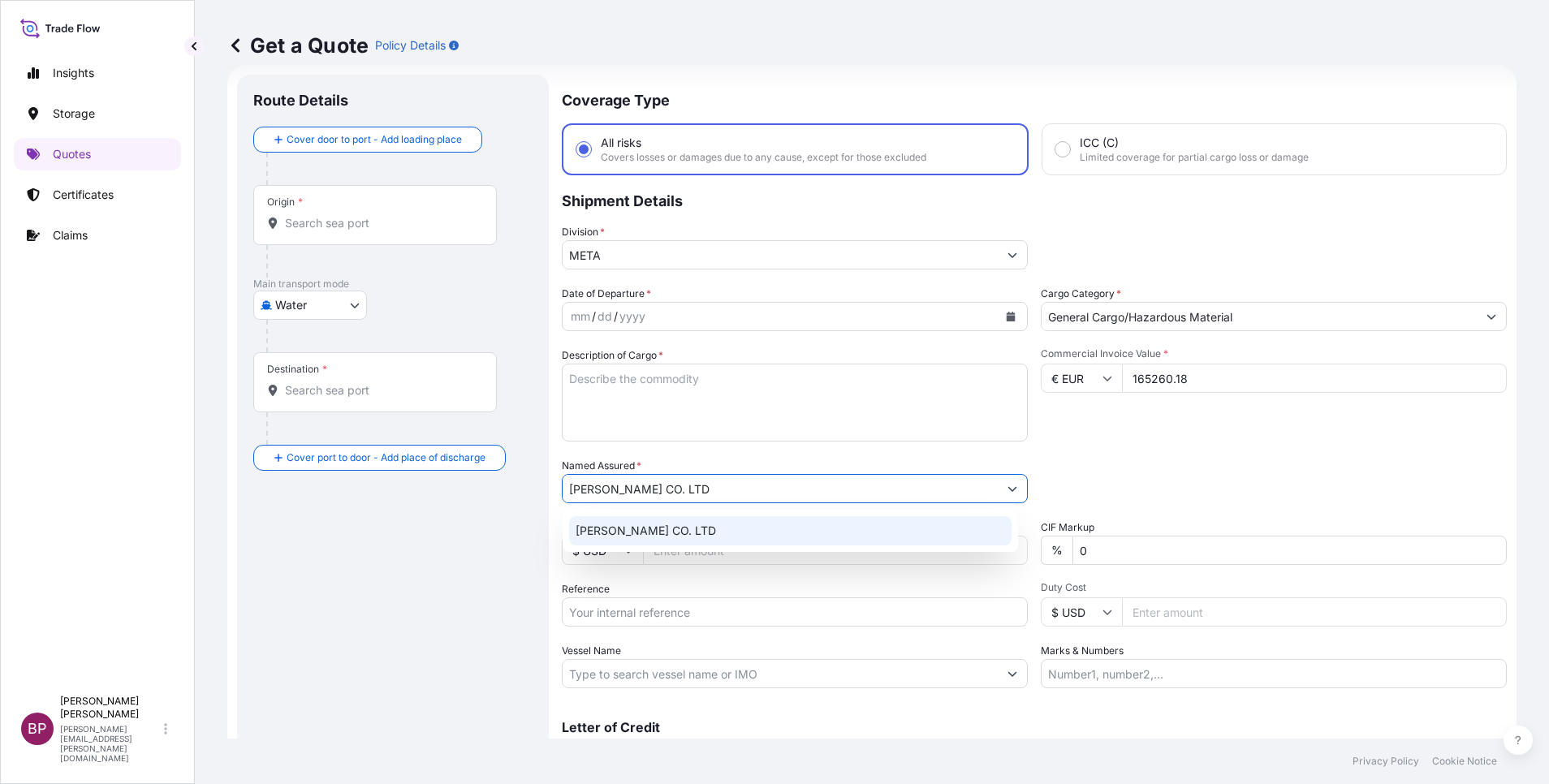
type input "[PERSON_NAME] CO. LTD"
click at [1226, 476] on div "Packing Category Type to search a container mode Please select a primary mode o…" at bounding box center [1273, 481] width 466 height 46
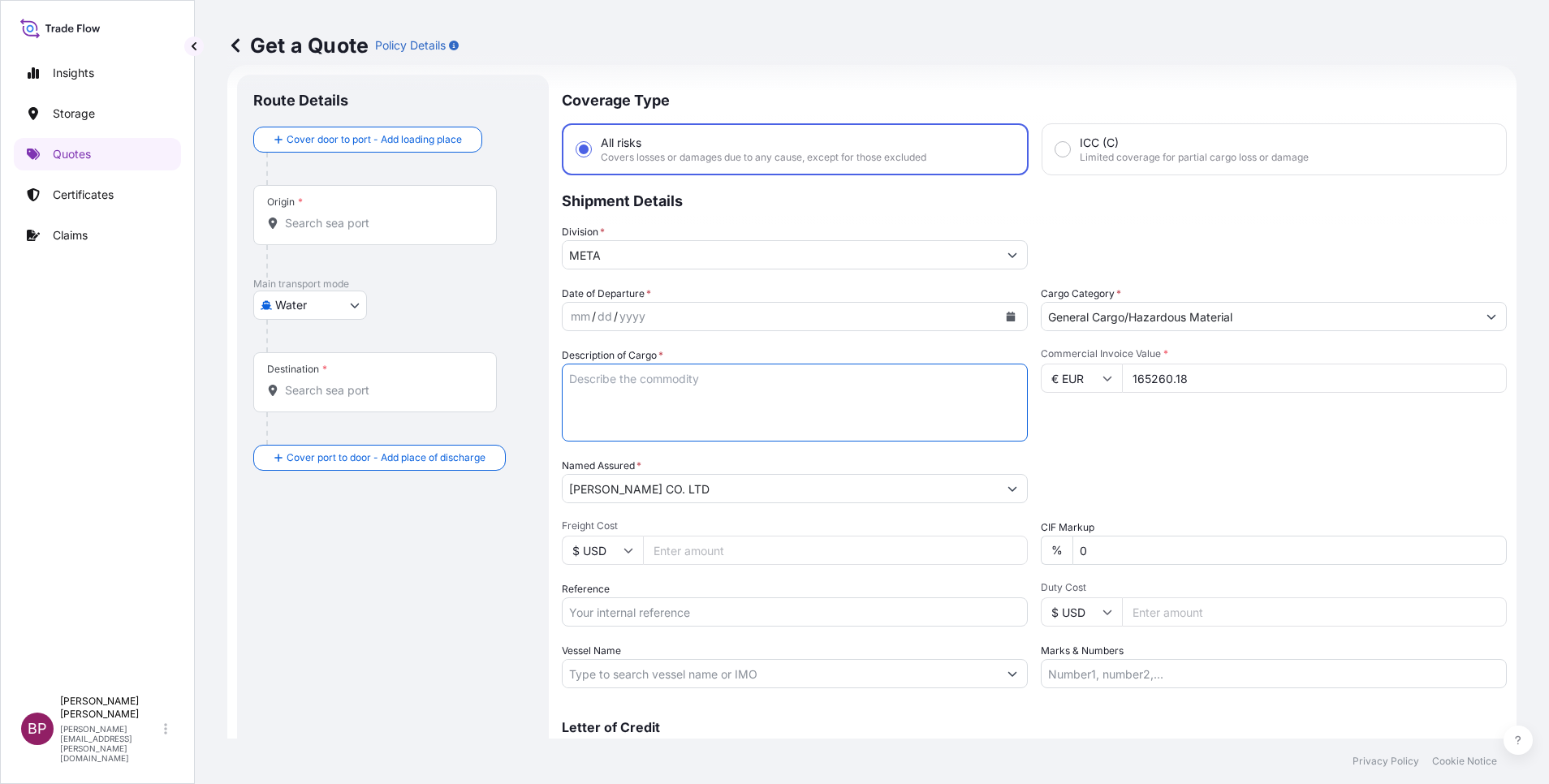
click at [716, 392] on textarea "Description of Cargo *" at bounding box center [794, 402] width 466 height 78
paste textarea "ELECTRIC FORKLIFT TRUCK"
type textarea "ELECTRIC FORKLIFT TRUCK"
click at [1006, 318] on icon "Calendar" at bounding box center [1010, 317] width 9 height 9
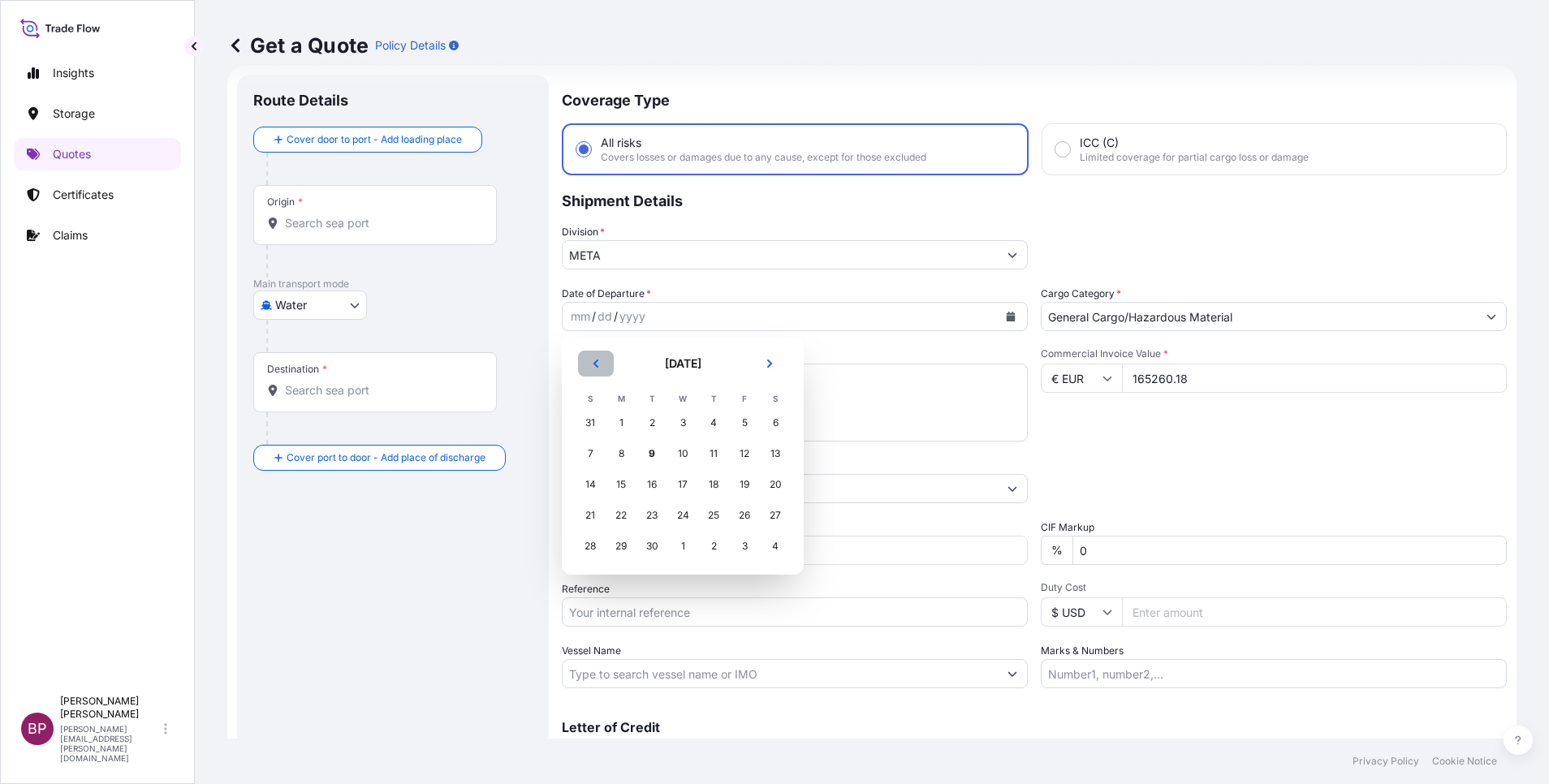
click at [601, 368] on button "Previous" at bounding box center [596, 363] width 36 height 26
click at [749, 547] on div "29" at bounding box center [744, 546] width 29 height 29
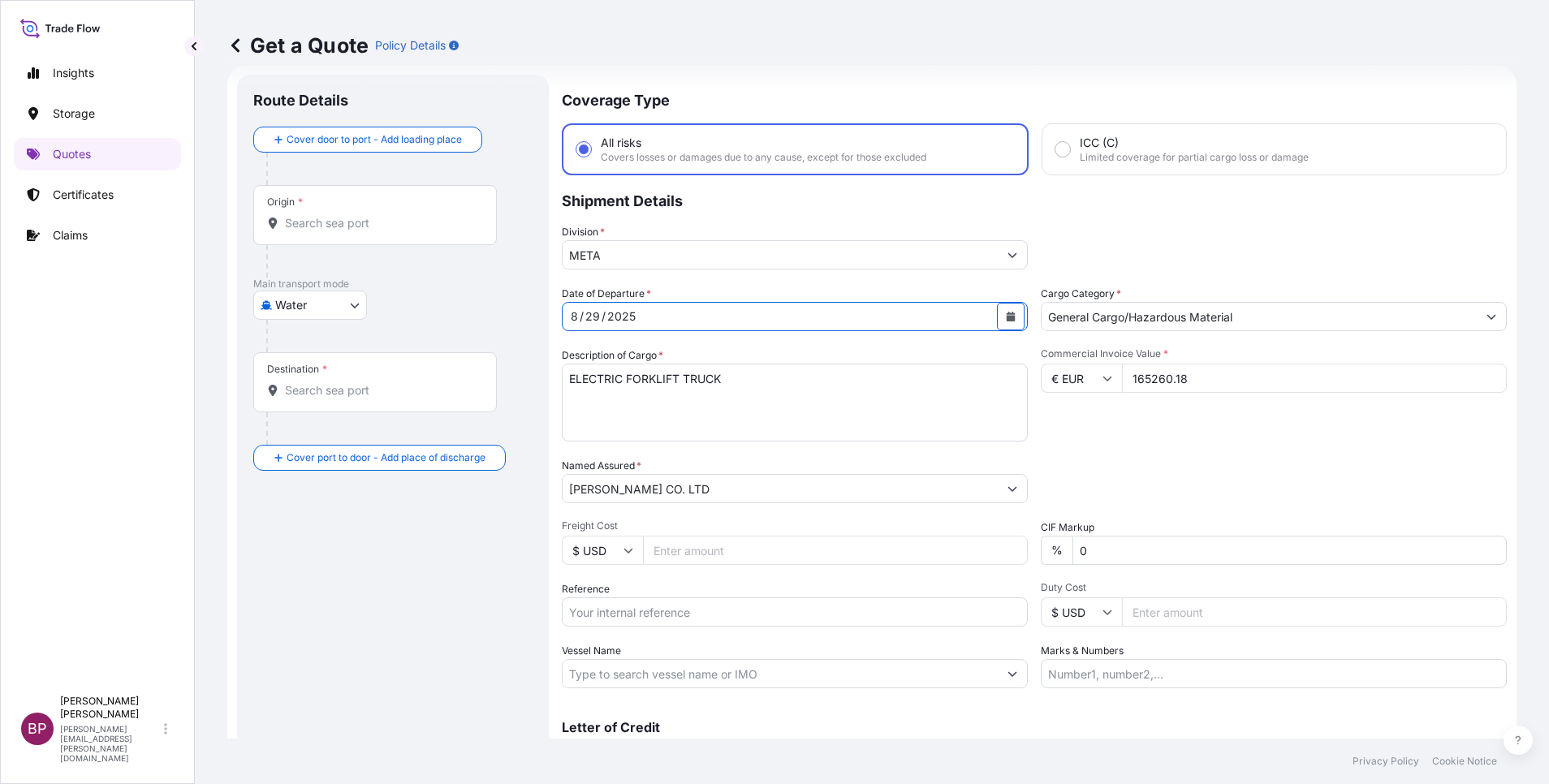
click at [1213, 465] on div "Packing Category Type to search a container mode Please select a primary mode o…" at bounding box center [1273, 481] width 466 height 46
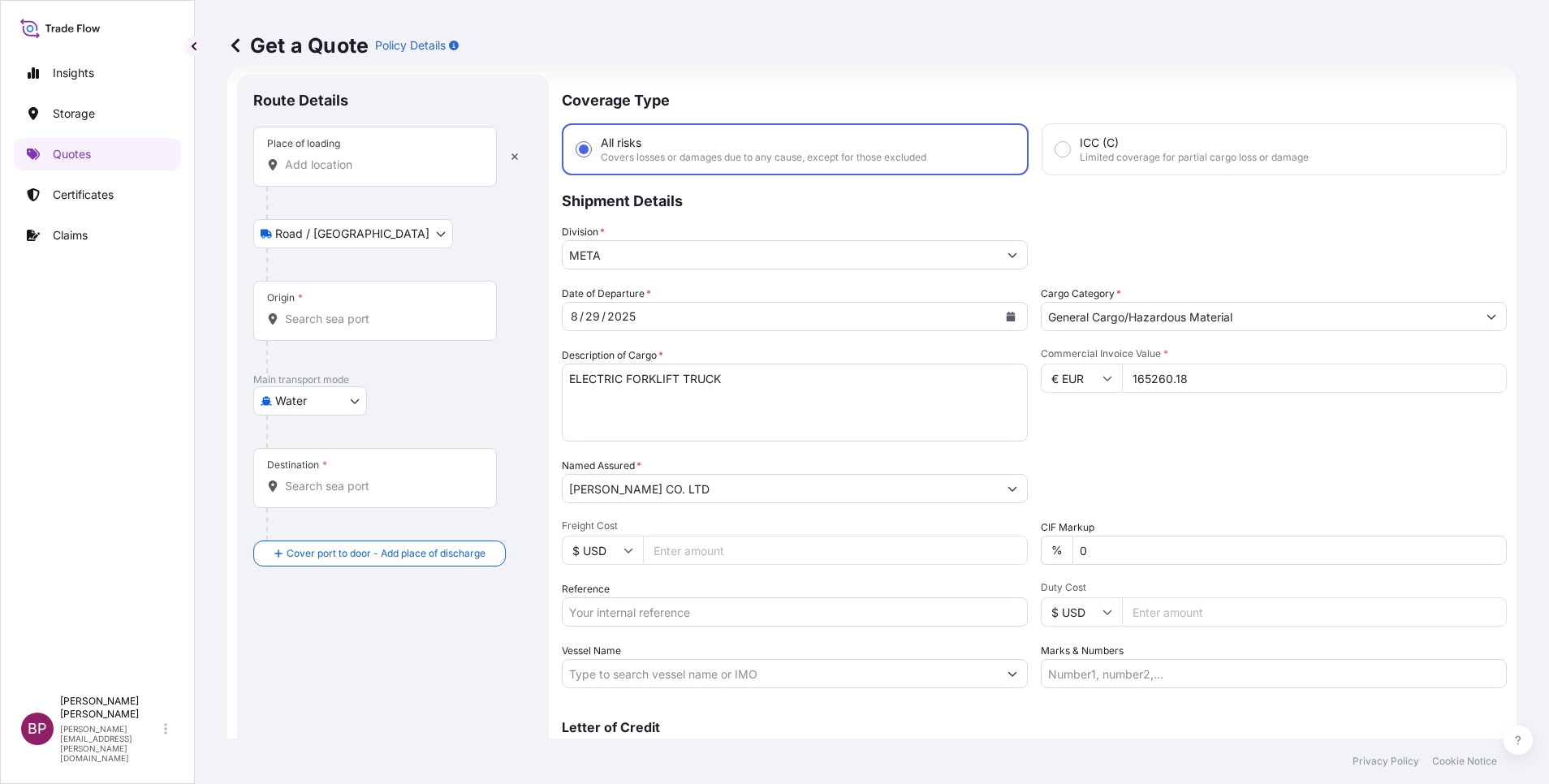
click at [369, 165] on input "Place of loading" at bounding box center [380, 164] width 192 height 16
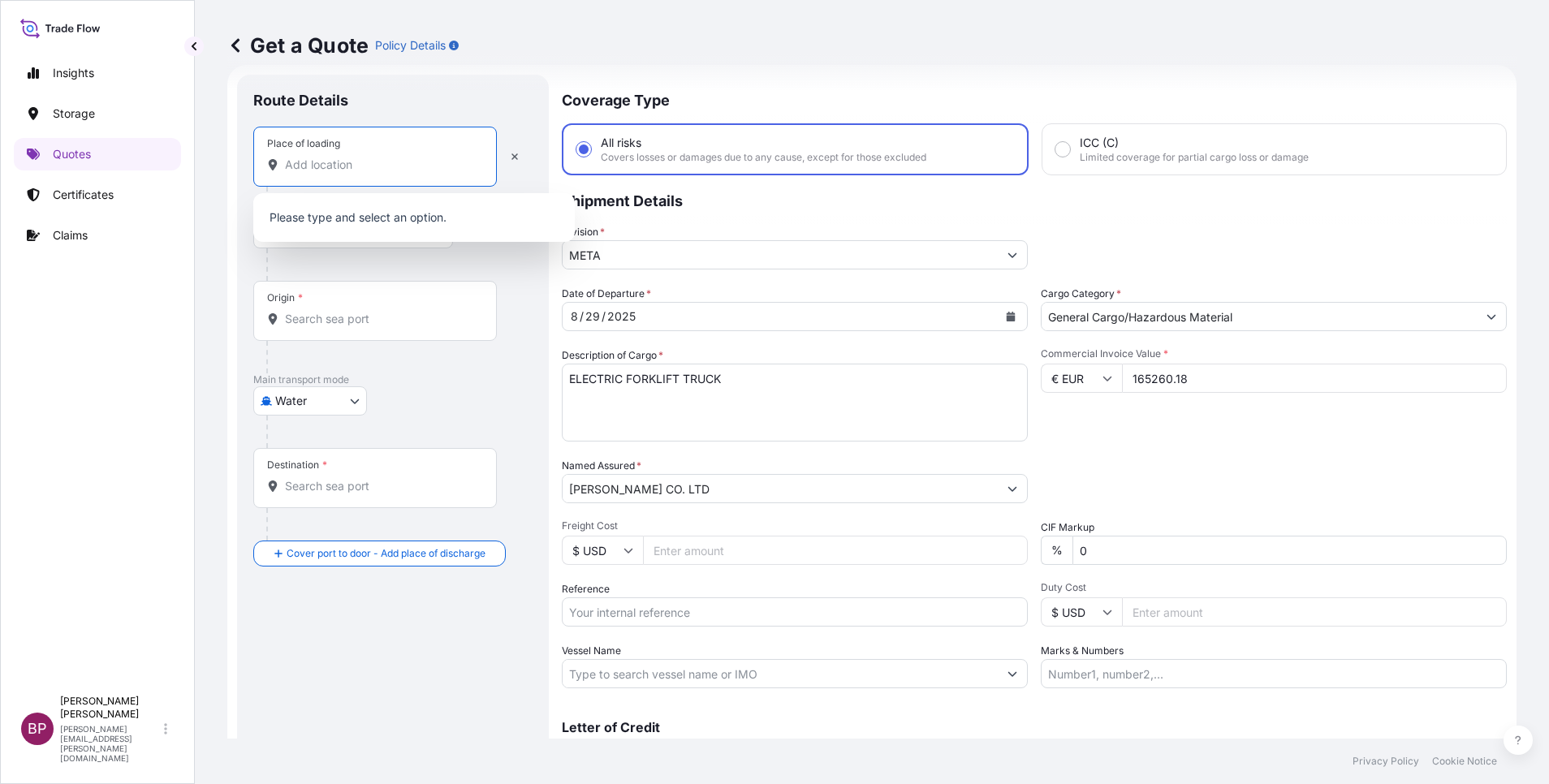
paste input "[GEOGRAPHIC_DATA]"
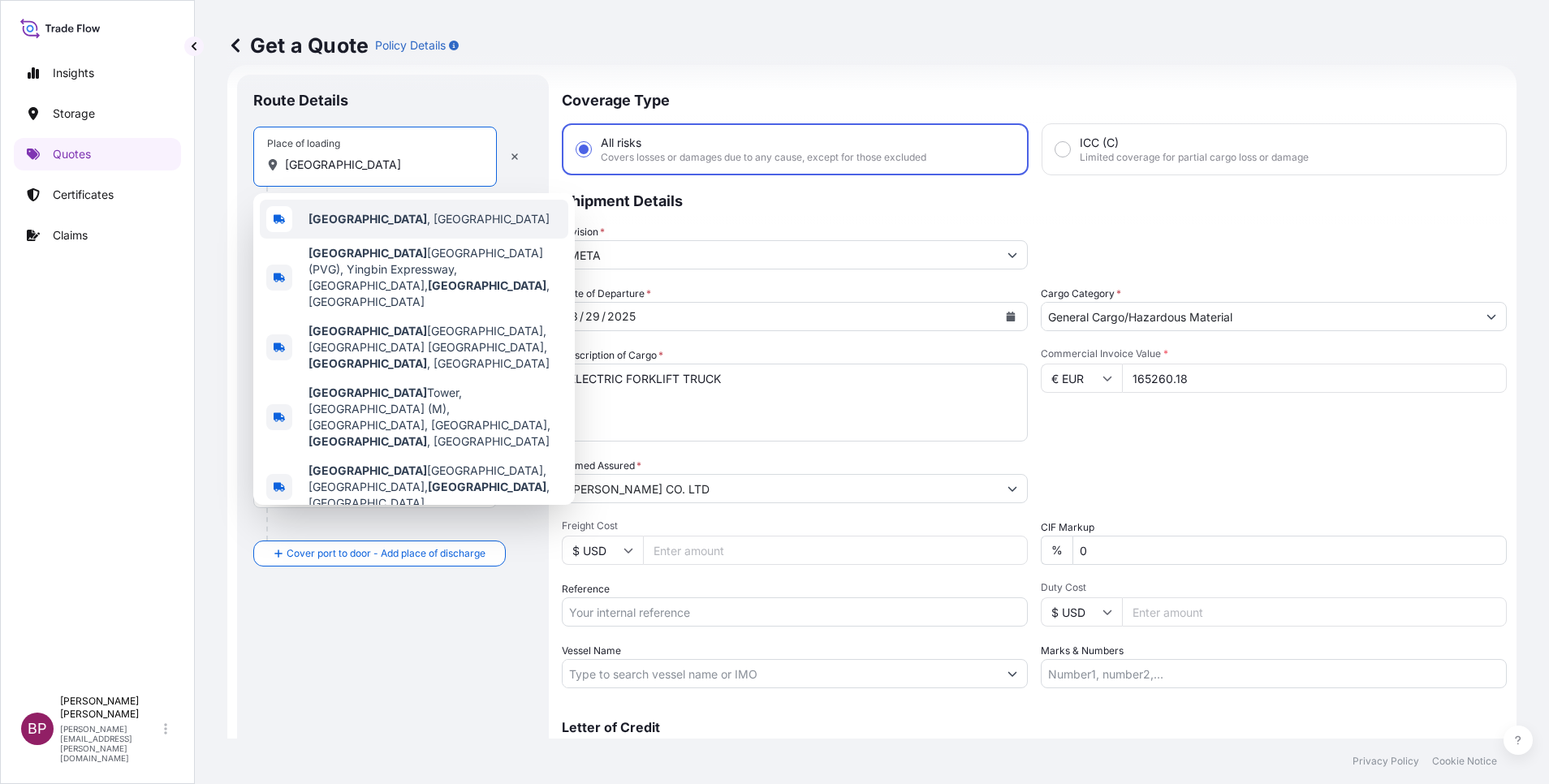
click at [393, 214] on span "[GEOGRAPHIC_DATA] , [GEOGRAPHIC_DATA]" at bounding box center [429, 219] width 241 height 16
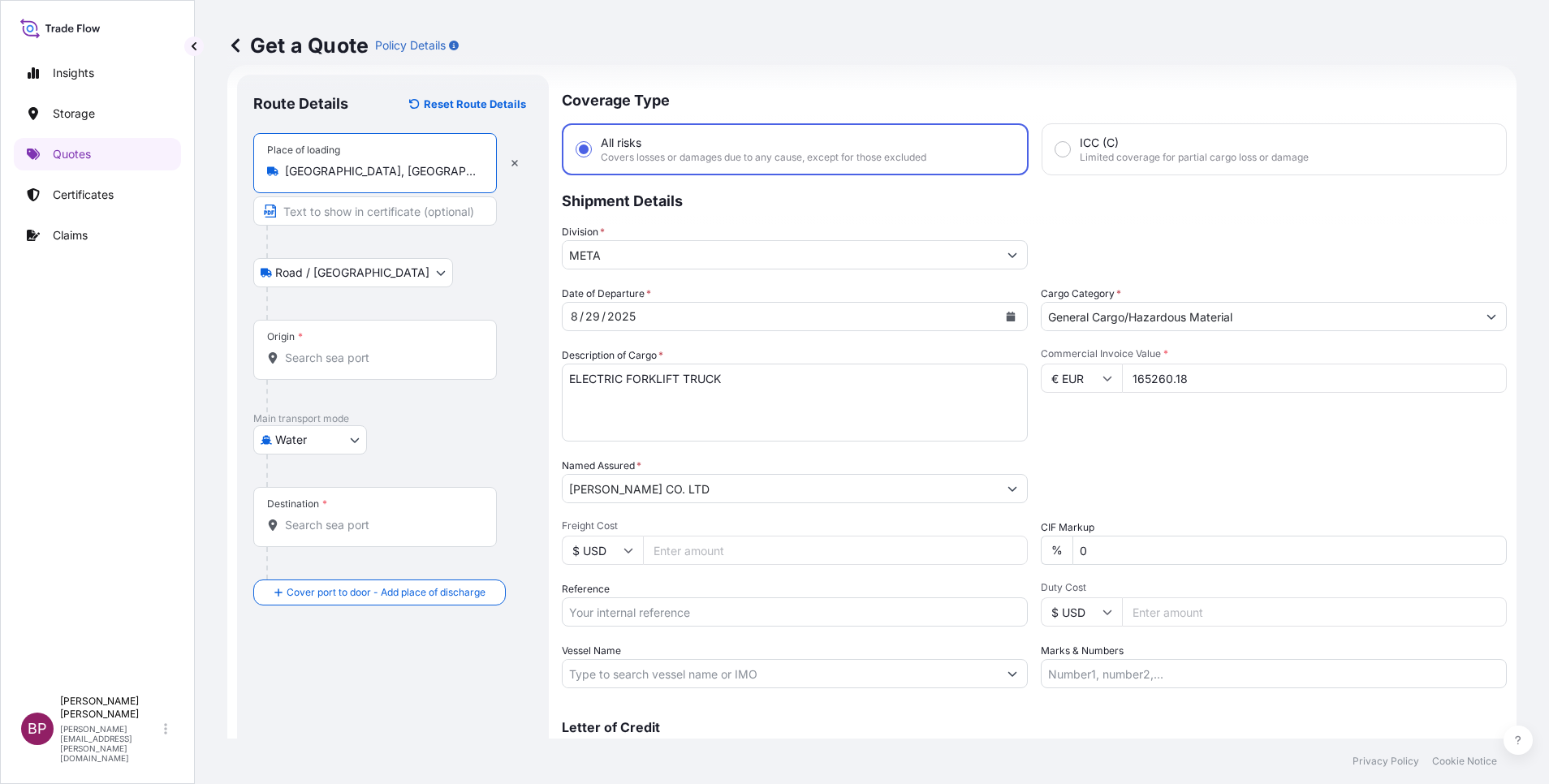
type input "[GEOGRAPHIC_DATA], [GEOGRAPHIC_DATA]"
click at [356, 358] on input "Origin *" at bounding box center [380, 357] width 192 height 16
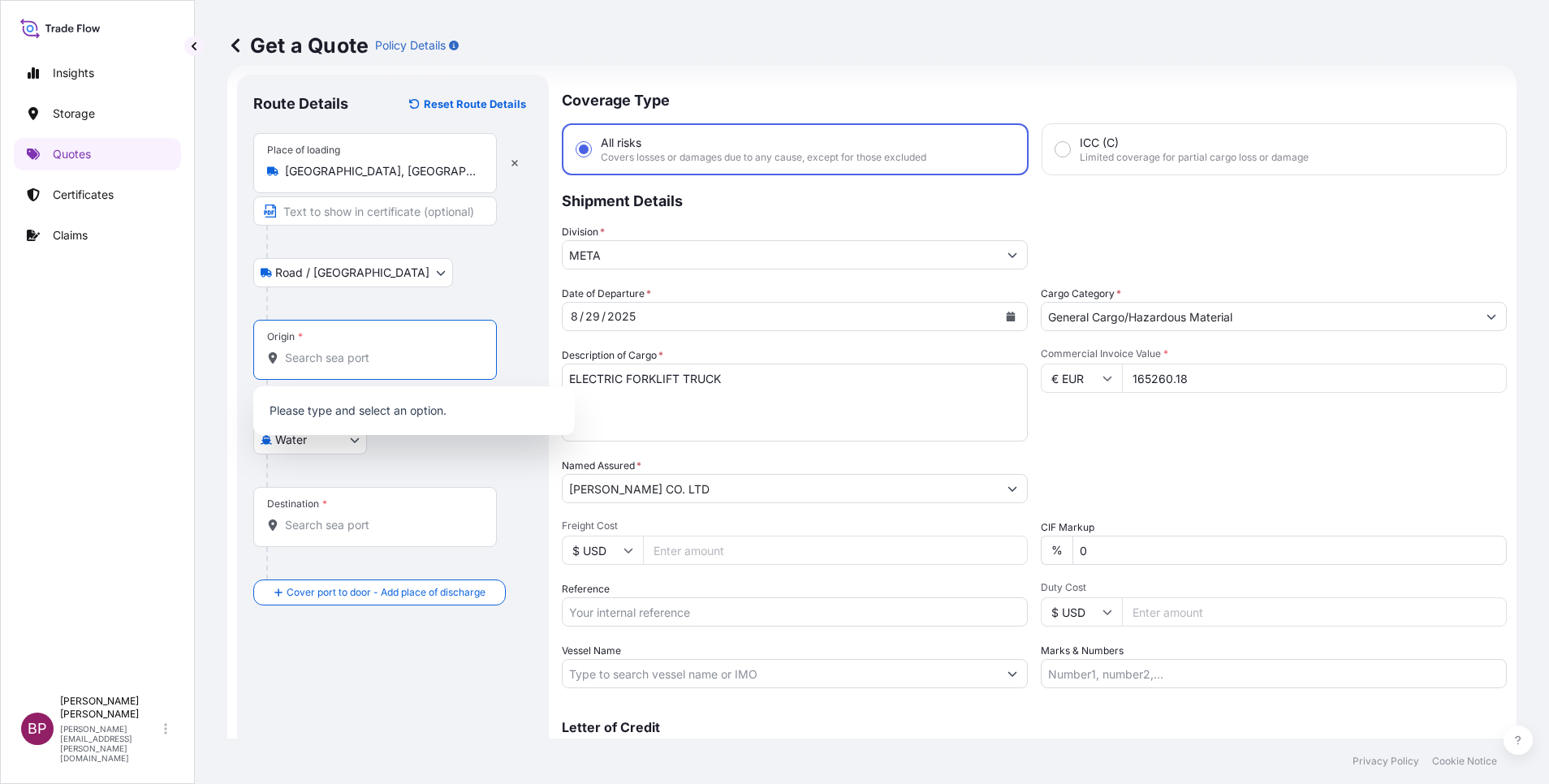
paste input "[GEOGRAPHIC_DATA]"
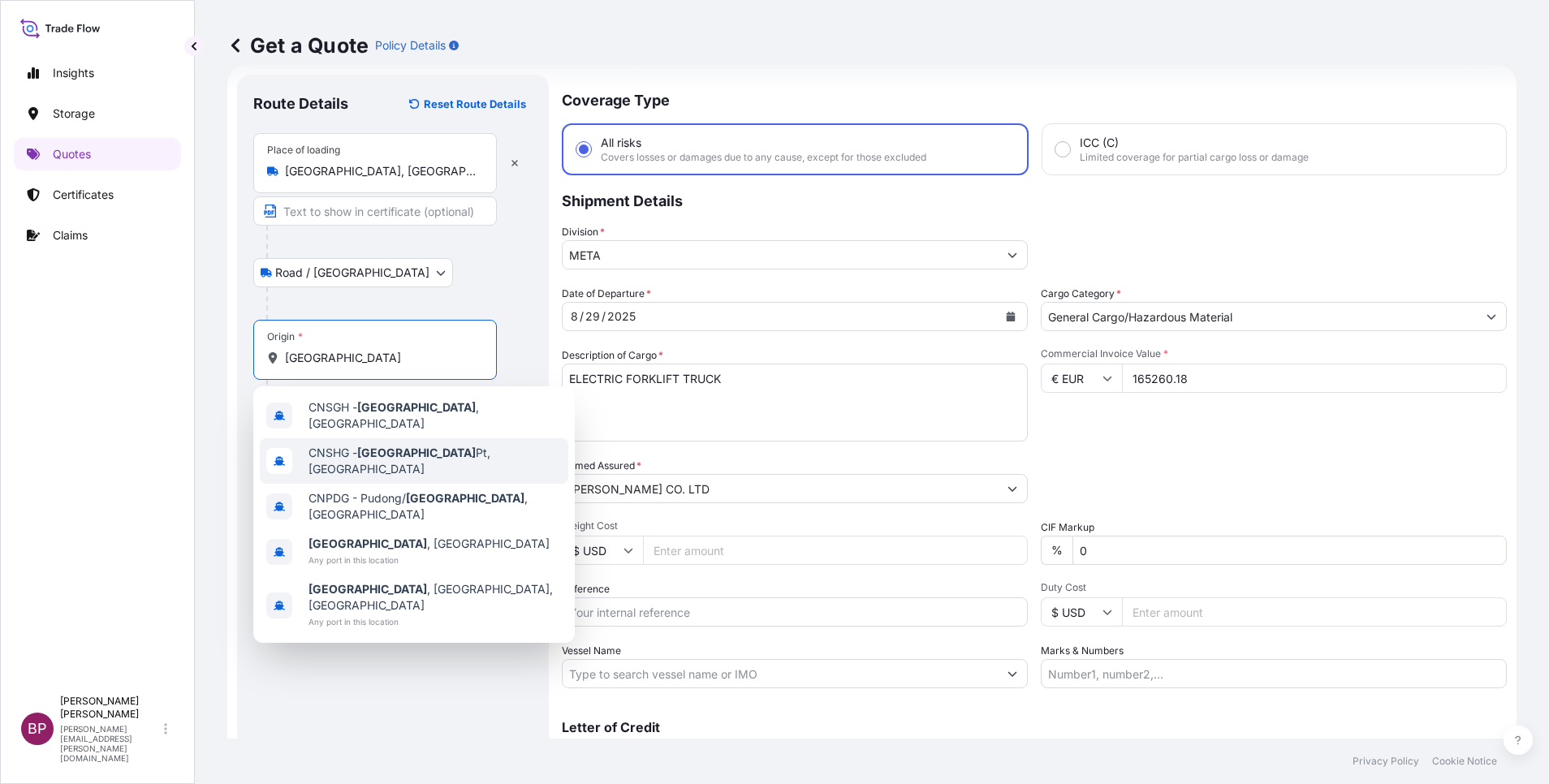
click at [425, 454] on span "CNSHG - [GEOGRAPHIC_DATA] Pt, [GEOGRAPHIC_DATA]" at bounding box center [434, 461] width 253 height 32
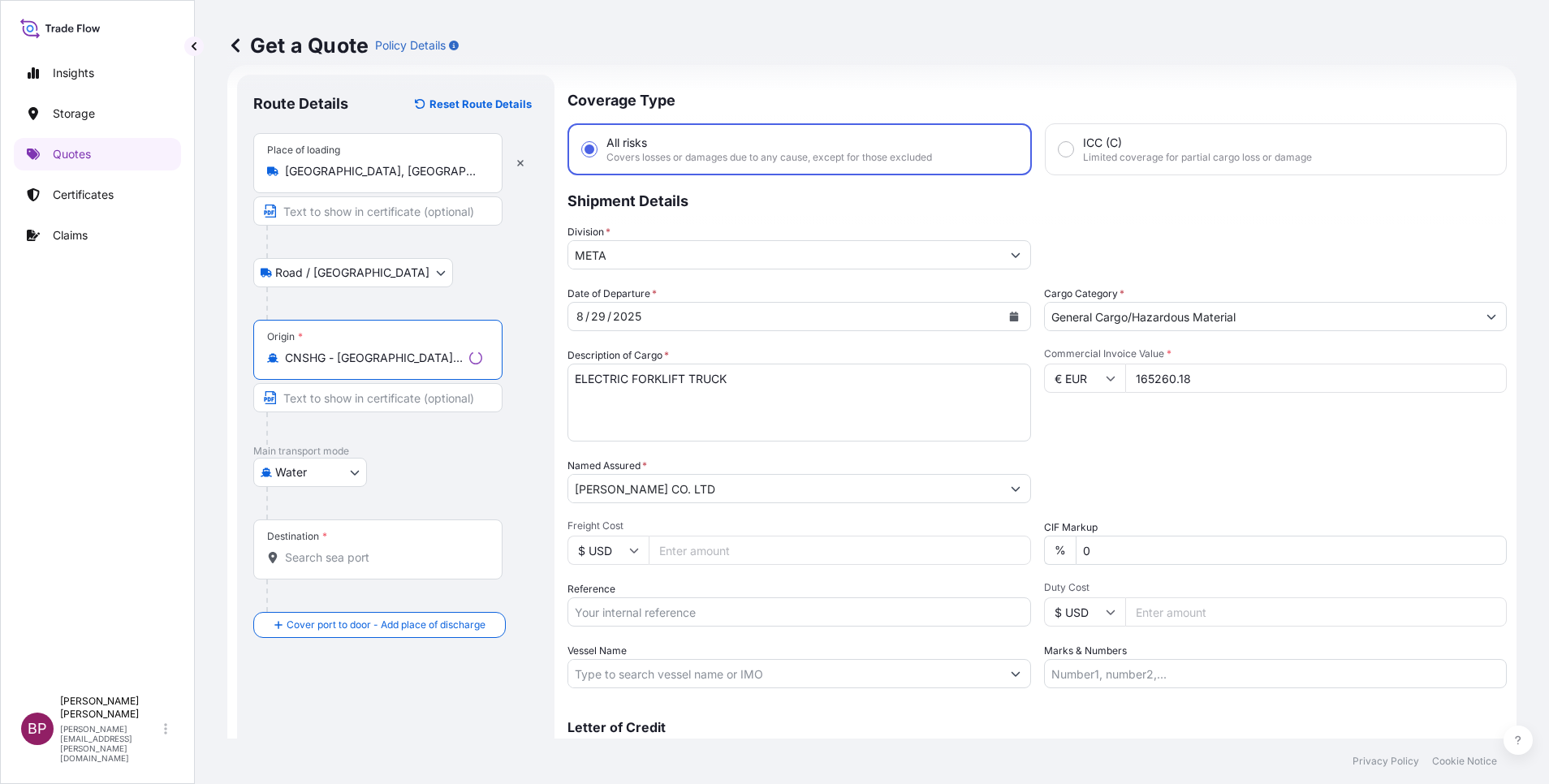
type input "CNSHG - [GEOGRAPHIC_DATA] Pt, [GEOGRAPHIC_DATA]"
click at [397, 560] on input "Destination *" at bounding box center [383, 556] width 197 height 16
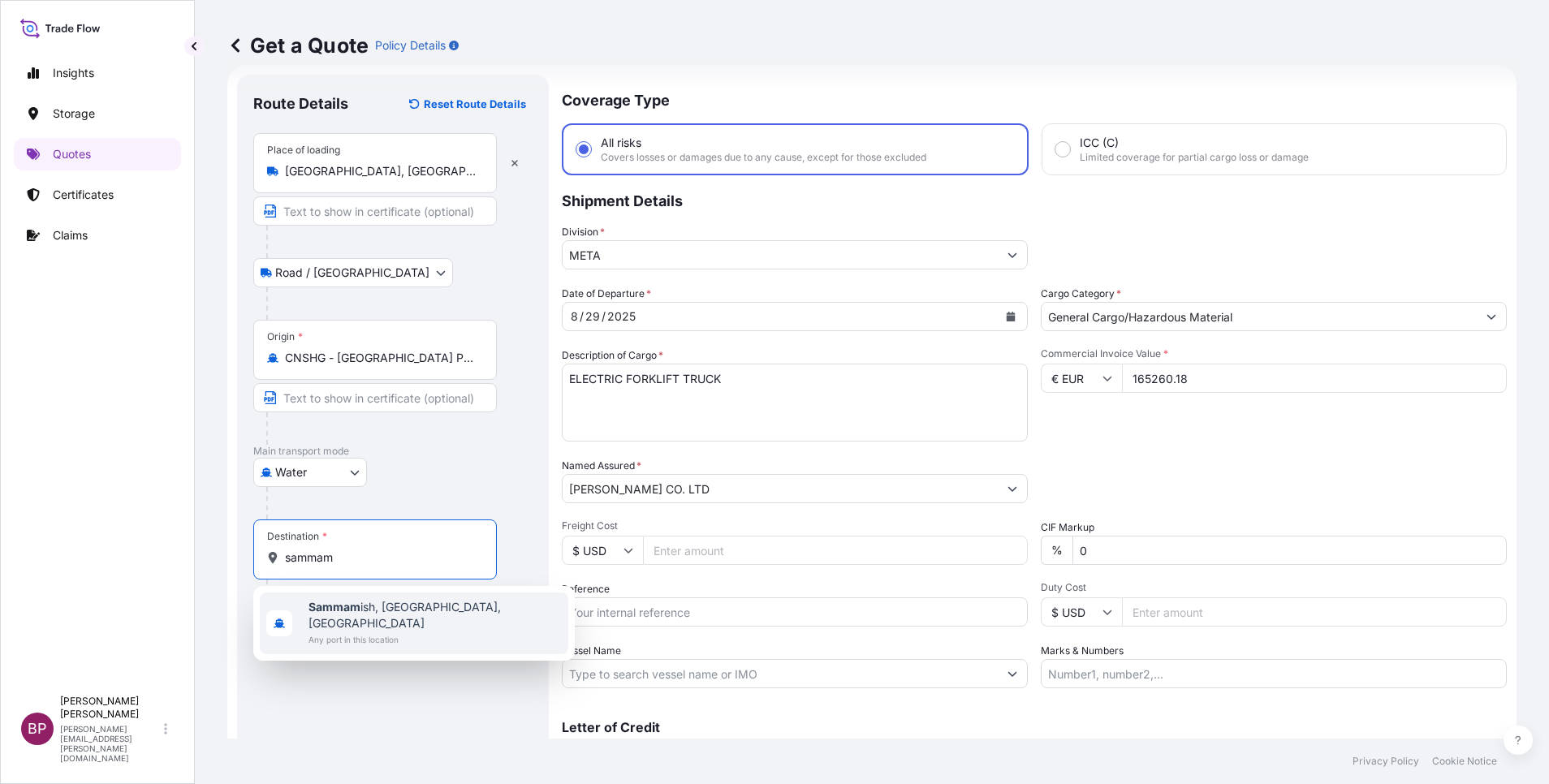
click at [293, 556] on input "sammam" at bounding box center [380, 556] width 192 height 16
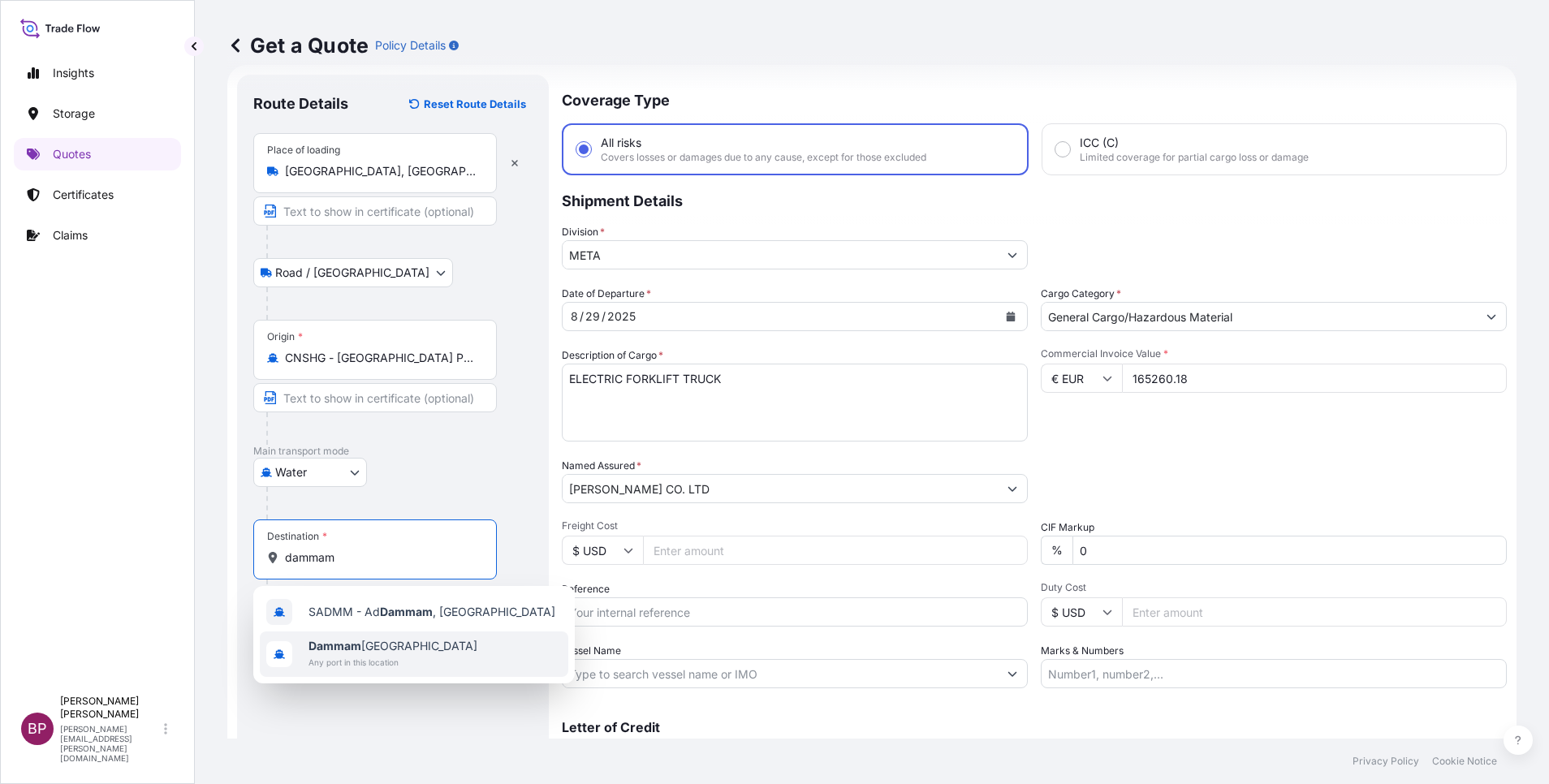
click at [397, 640] on span "Dammam [GEOGRAPHIC_DATA]" at bounding box center [393, 646] width 169 height 16
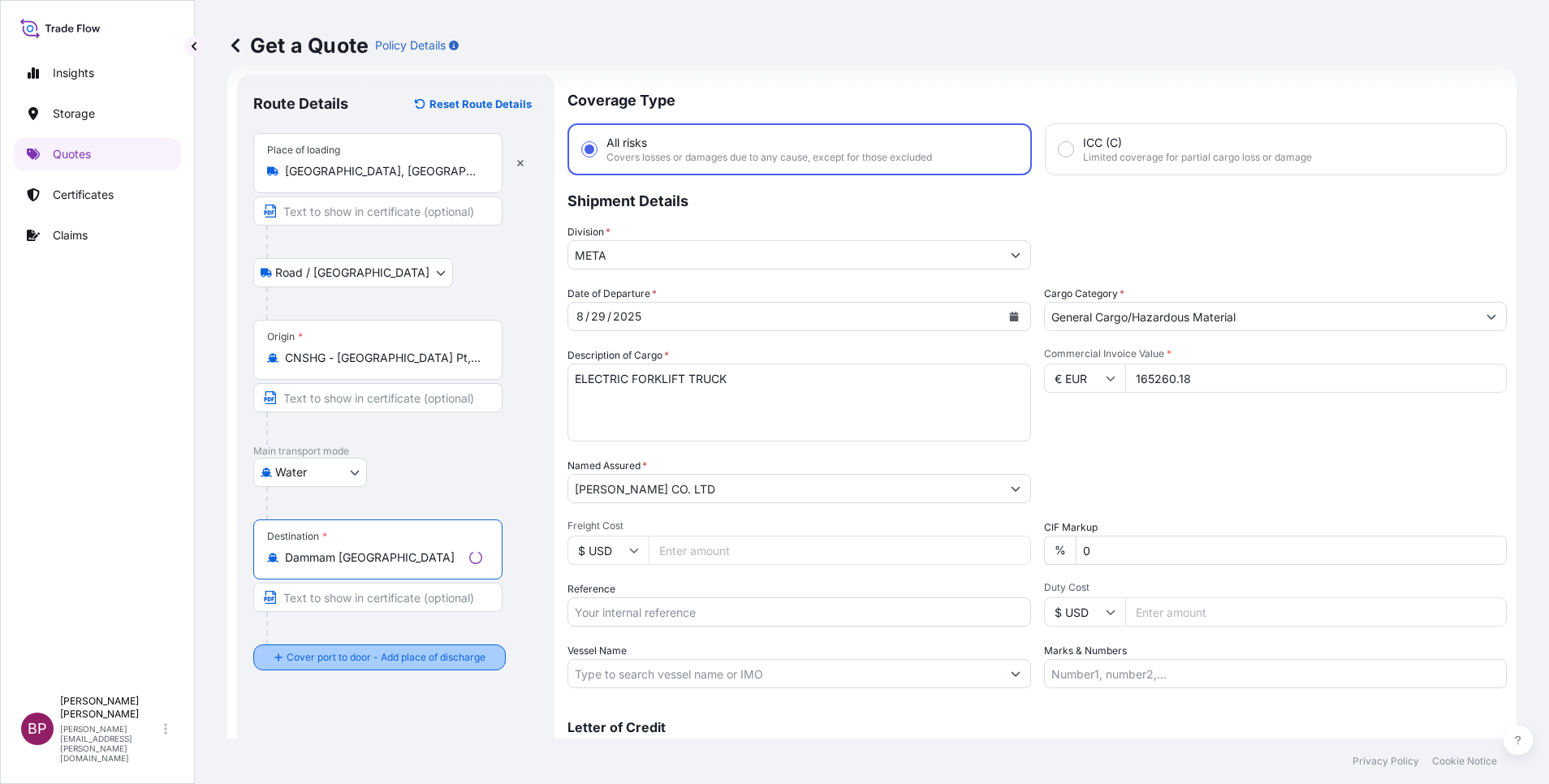
type input "Dammam [GEOGRAPHIC_DATA]"
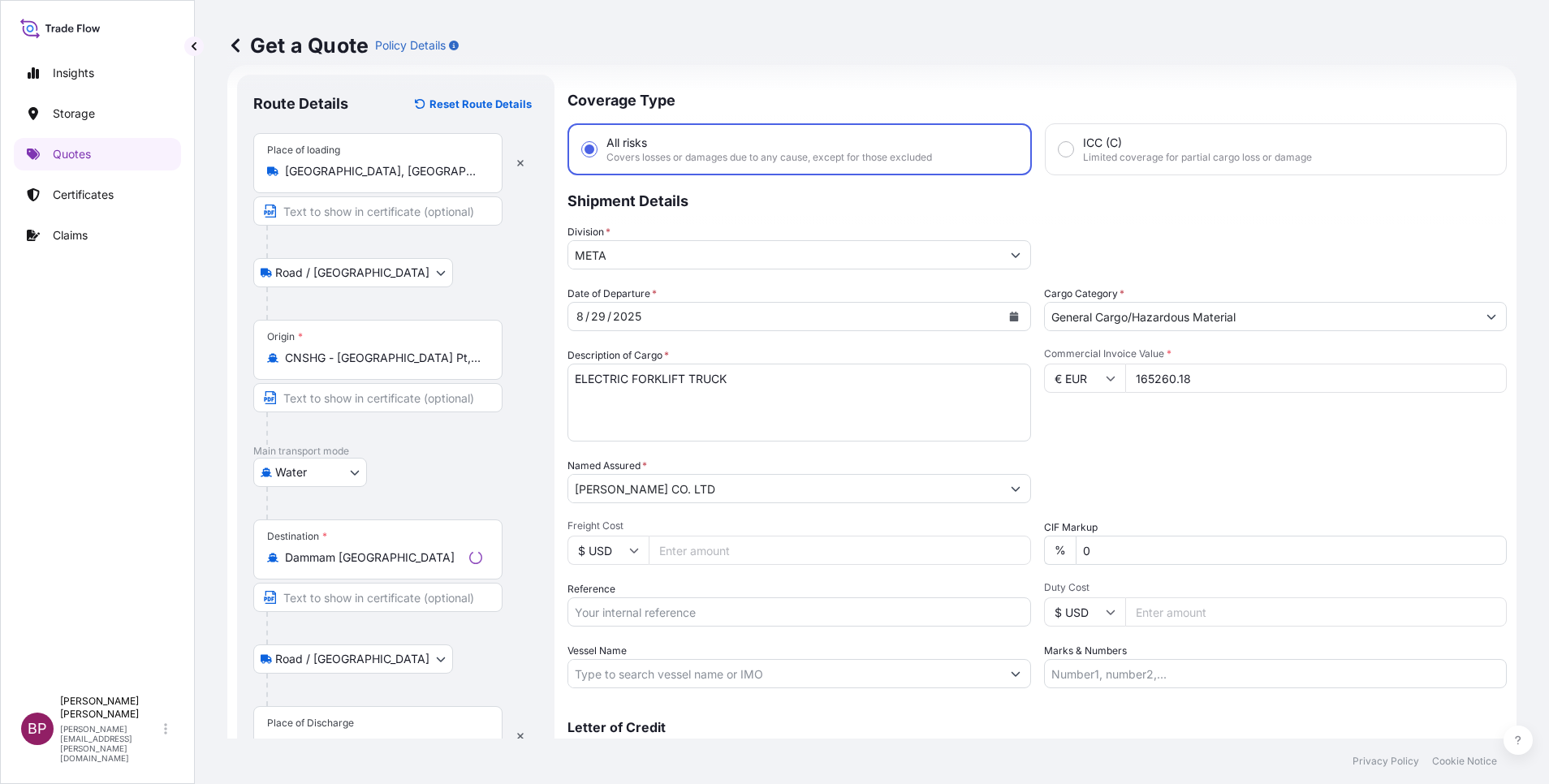
click at [361, 719] on div "Place of Discharge" at bounding box center [378, 736] width 249 height 60
click at [361, 736] on input "Place of Discharge" at bounding box center [383, 743] width 197 height 16
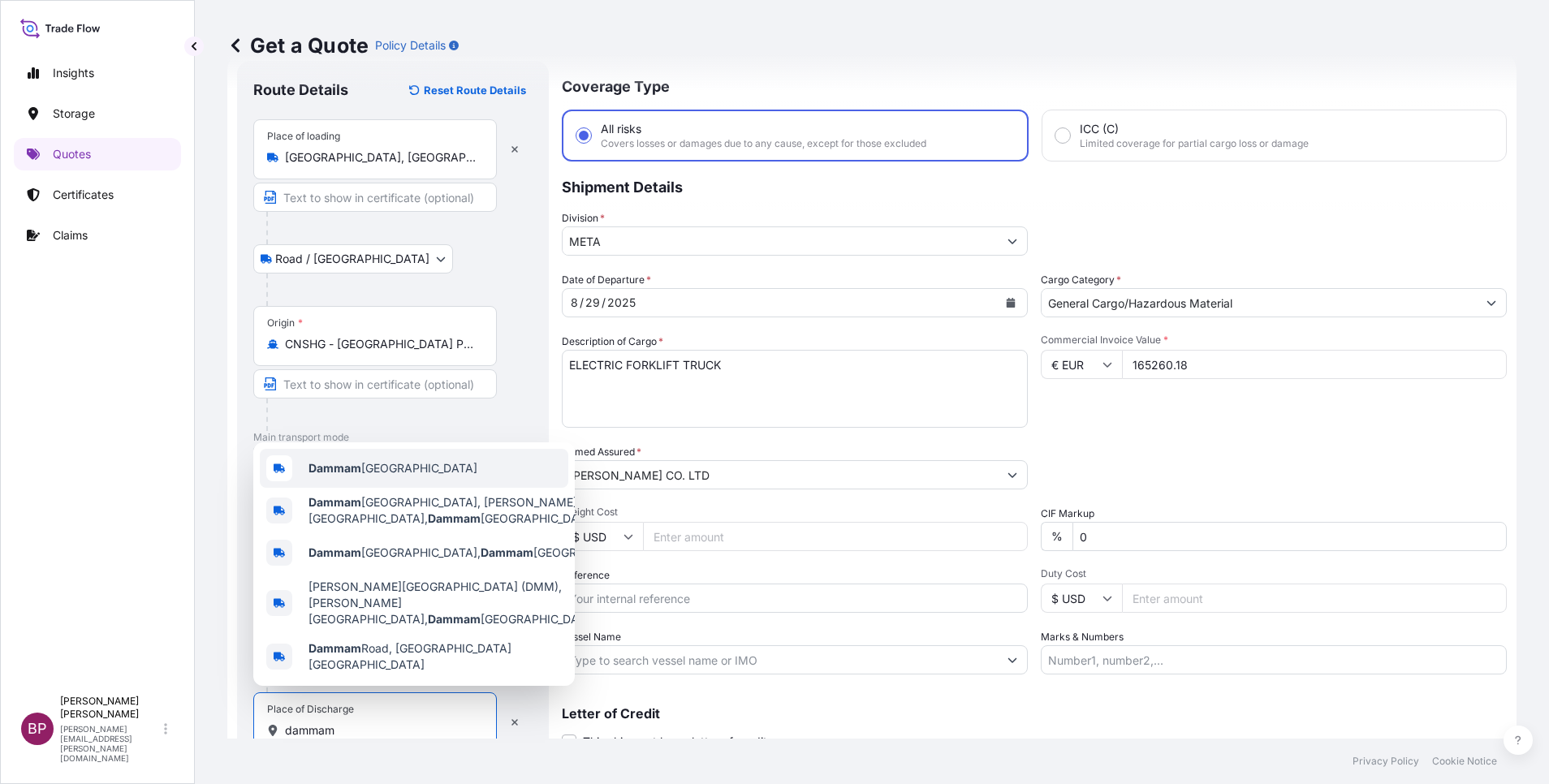
click at [384, 476] on span "Dammam [GEOGRAPHIC_DATA]" at bounding box center [393, 467] width 169 height 16
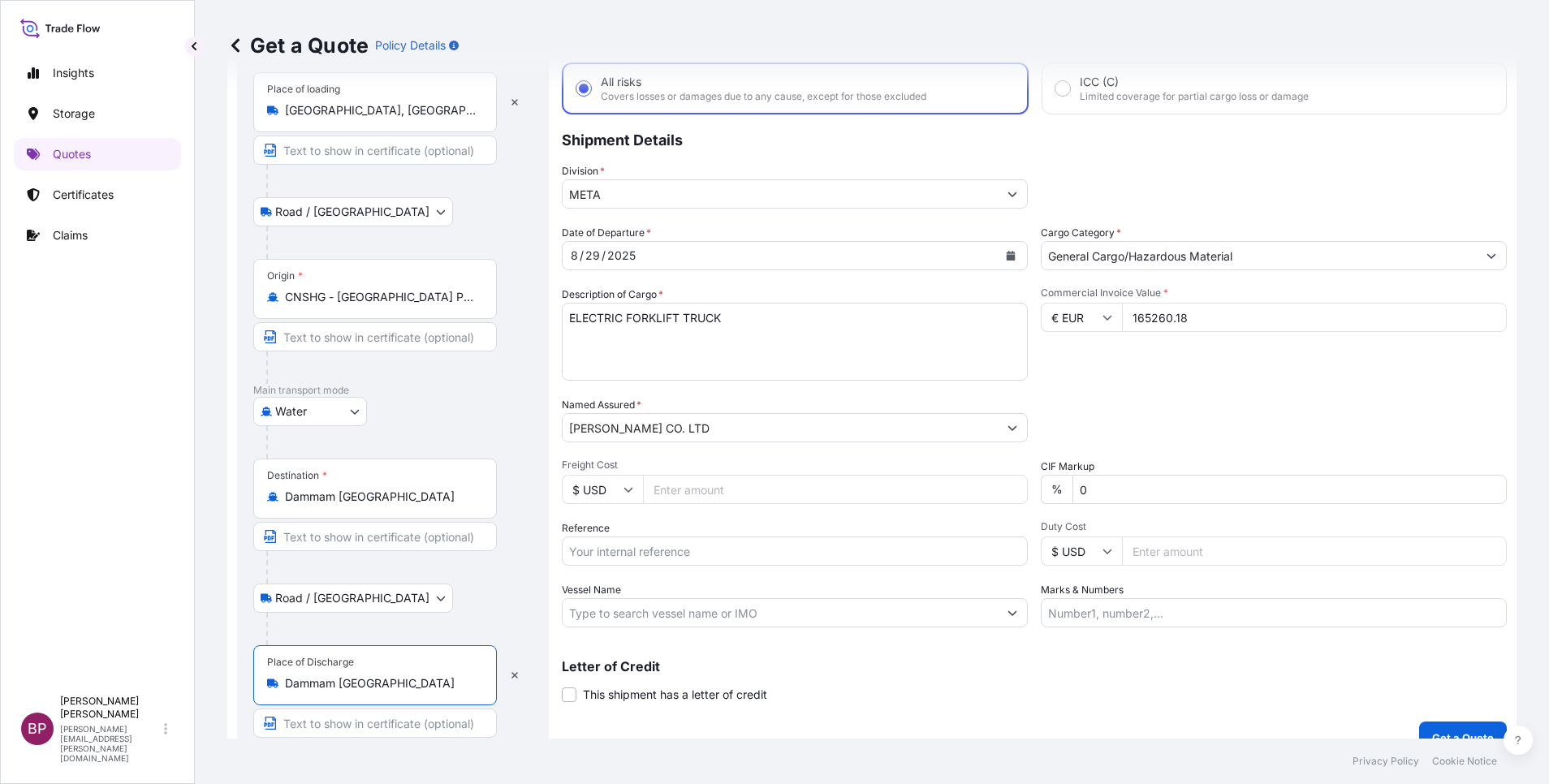
scroll to position [112, 0]
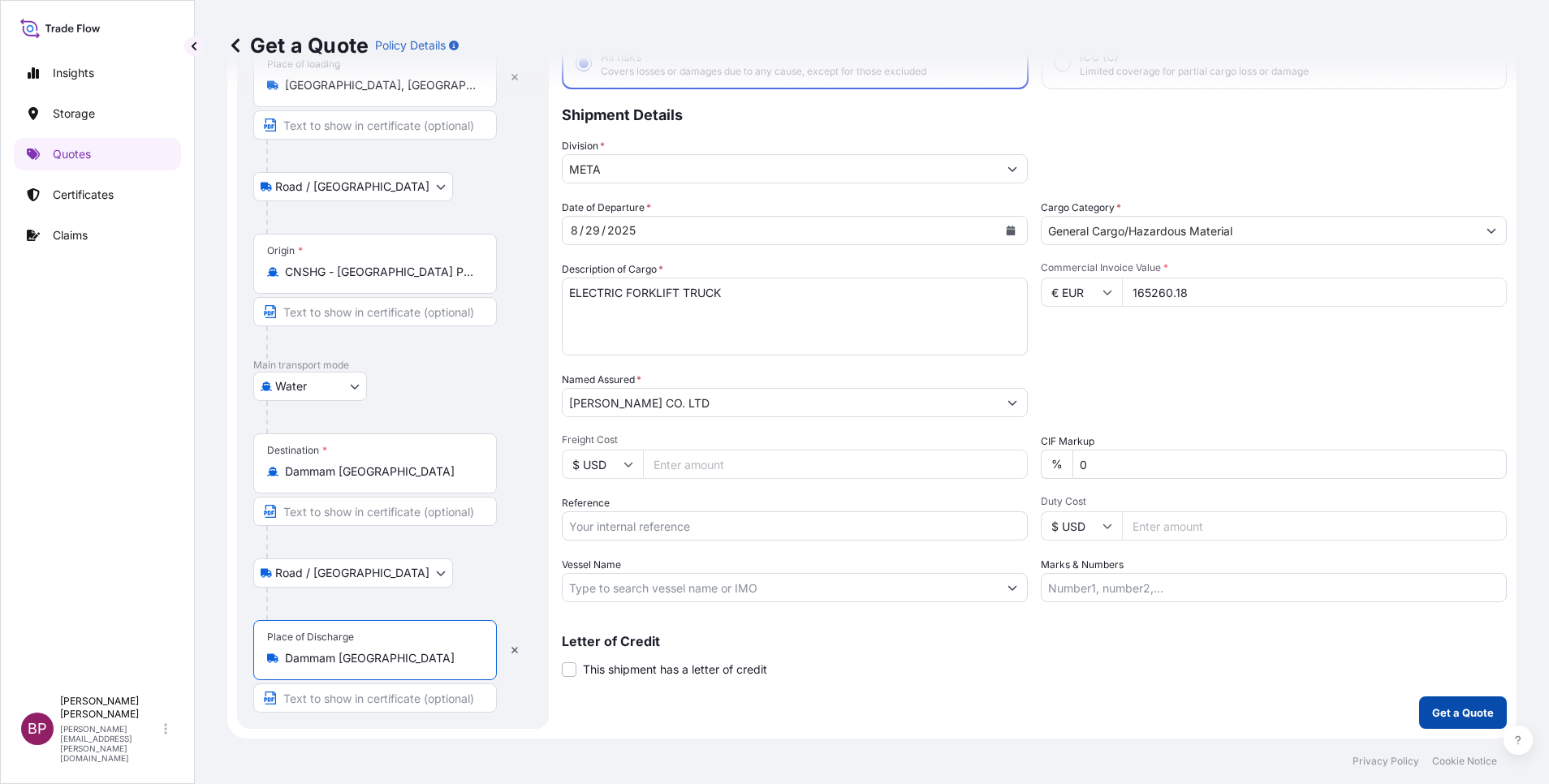
type input "Dammam [GEOGRAPHIC_DATA]"
click at [1472, 712] on p "Get a Quote" at bounding box center [1463, 712] width 62 height 16
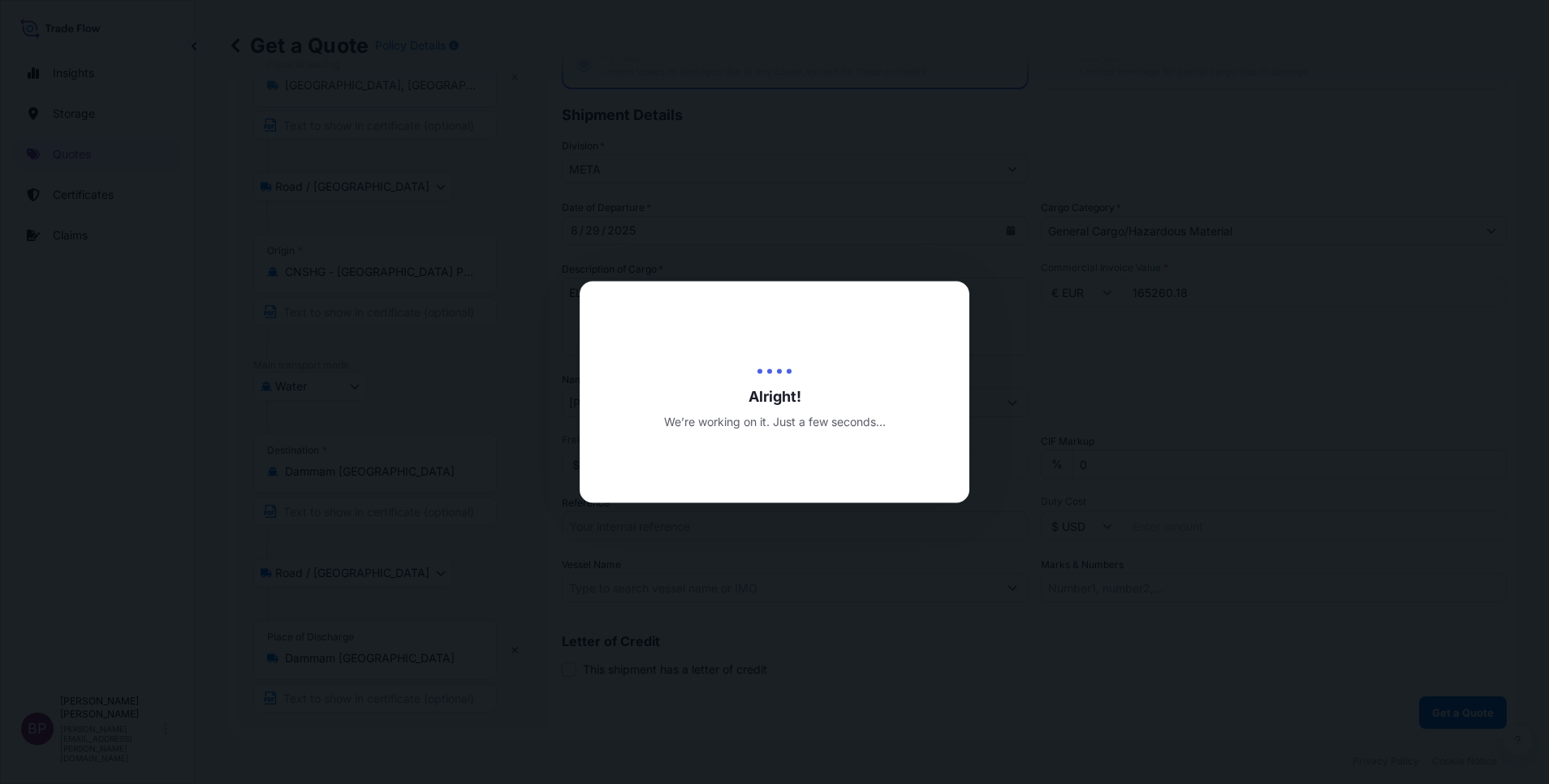
select select "Road / [GEOGRAPHIC_DATA]"
select select "Water"
select select "Road / [GEOGRAPHIC_DATA]"
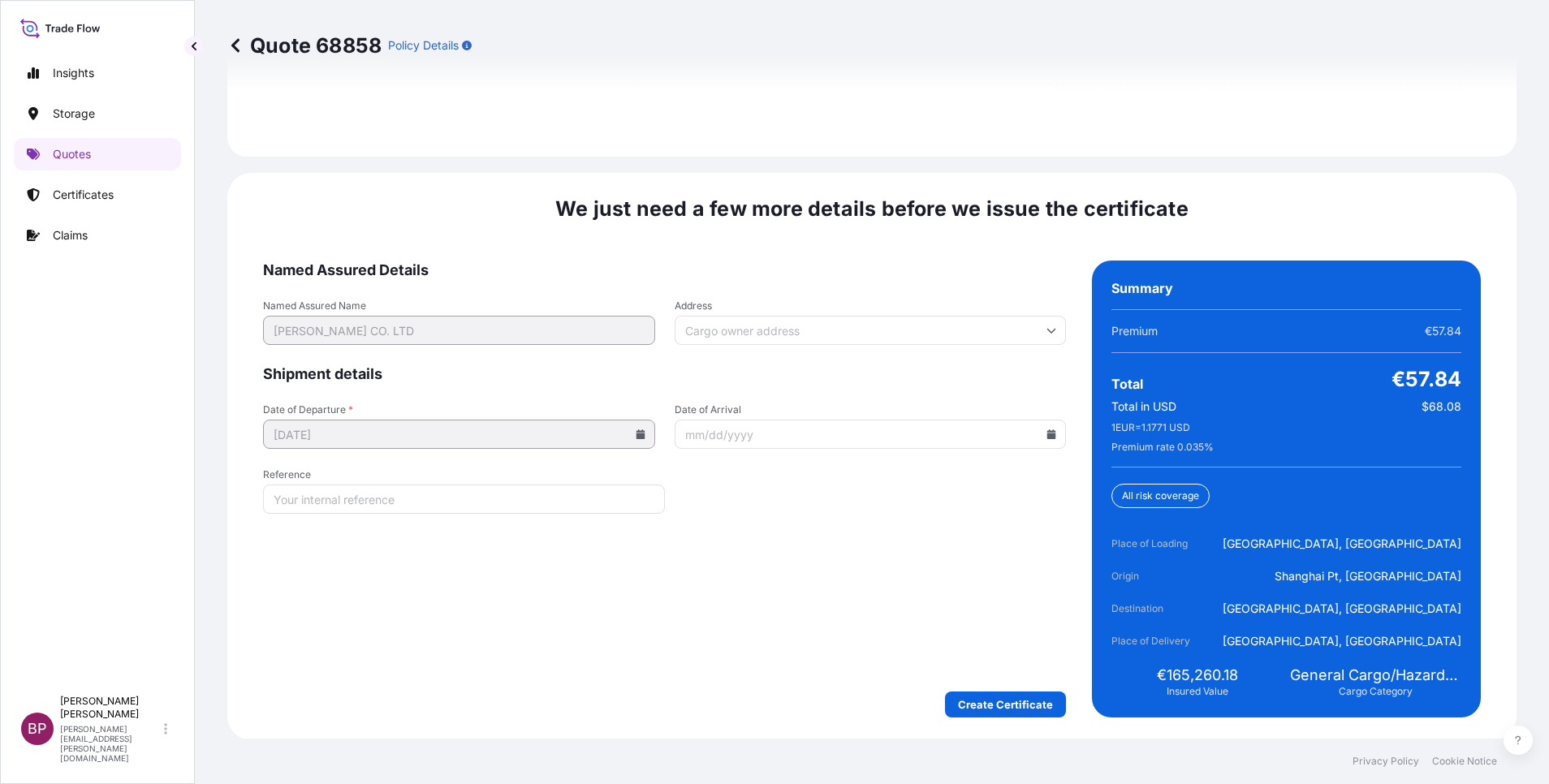
scroll to position [2489, 0]
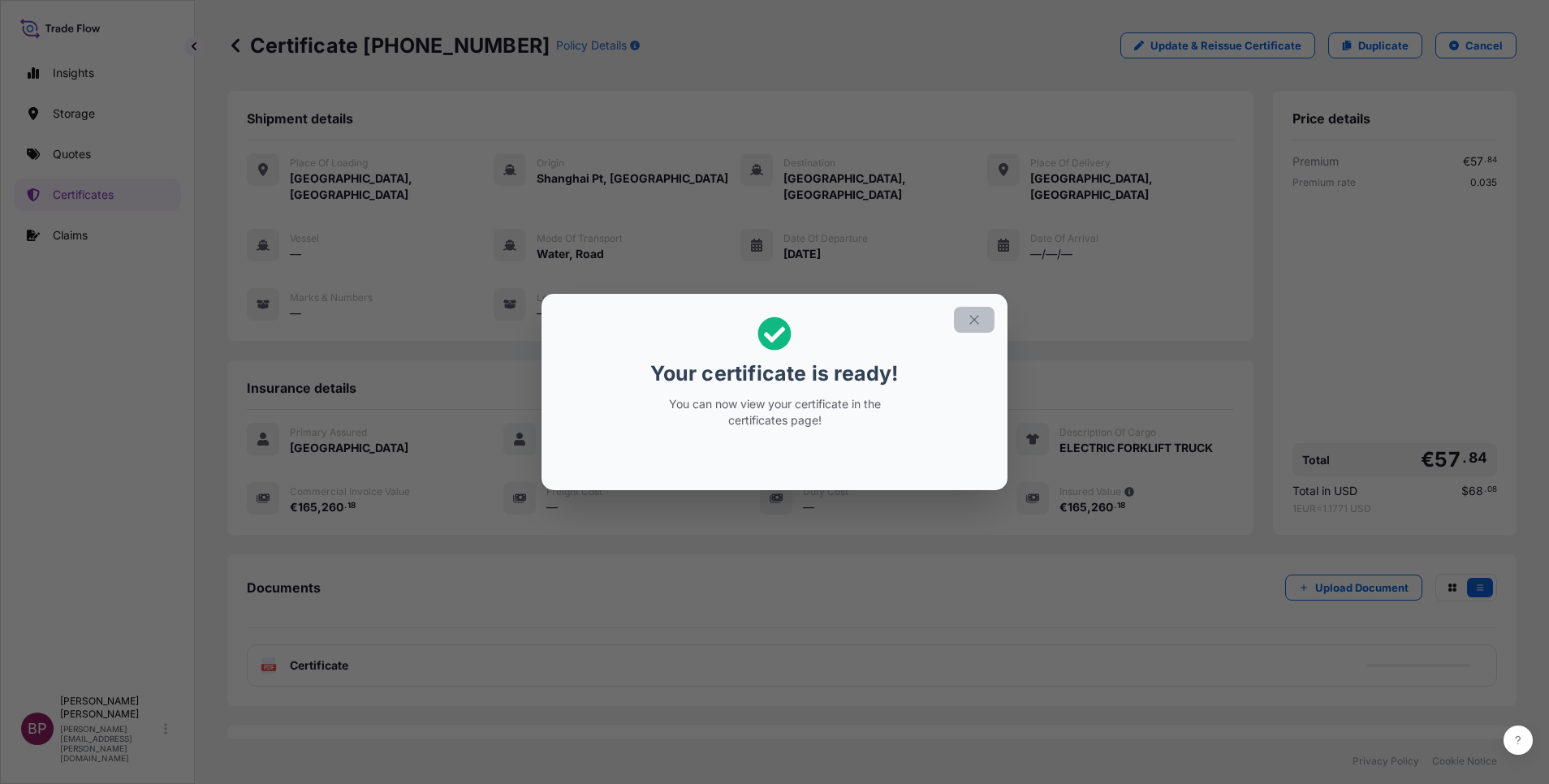
click at [968, 322] on icon "button" at bounding box center [973, 319] width 14 height 14
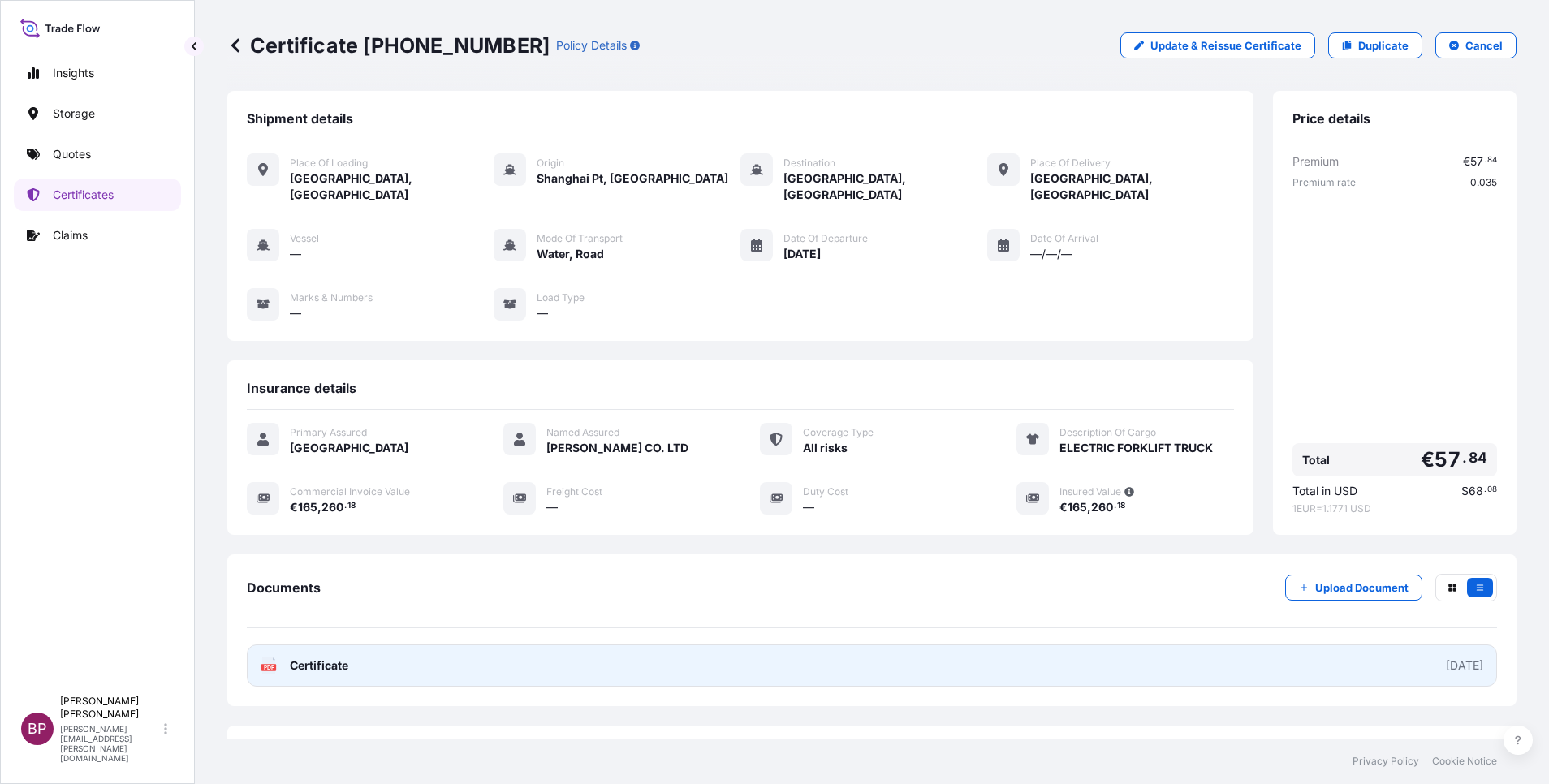
click at [325, 657] on span "Certificate" at bounding box center [320, 665] width 59 height 16
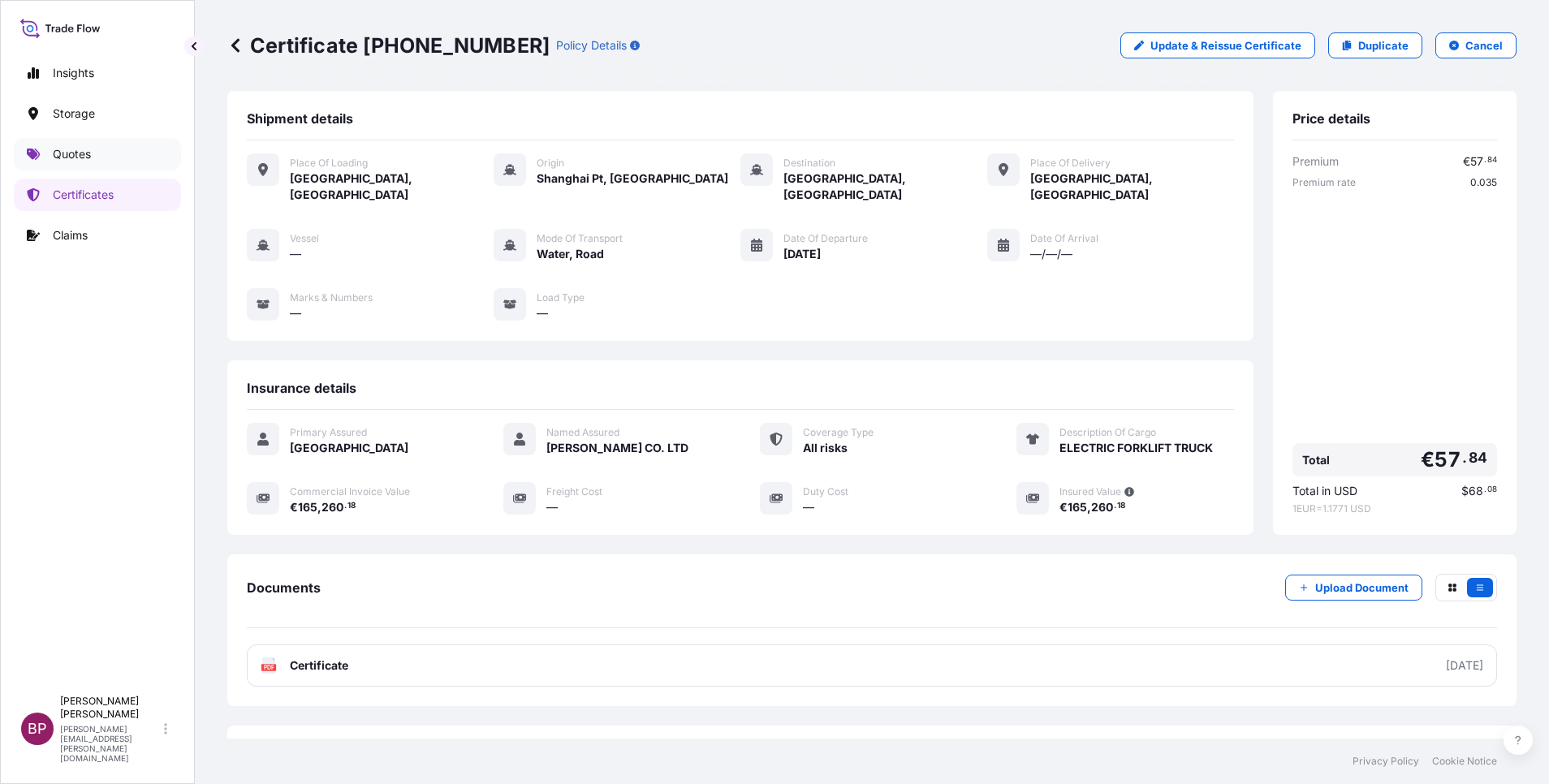
click at [47, 155] on link "Quotes" at bounding box center [98, 154] width 167 height 32
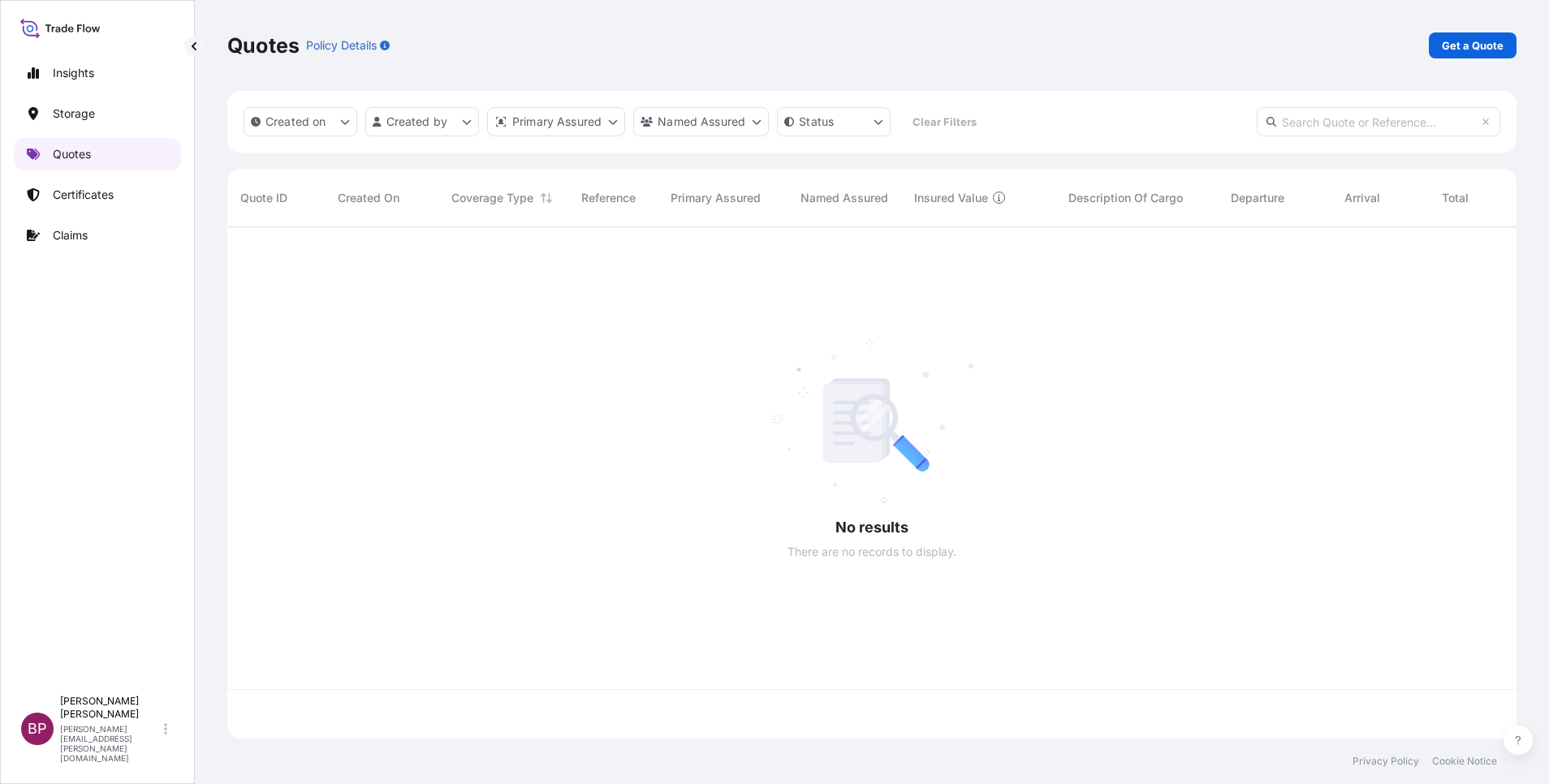
scroll to position [501, 1270]
click at [1479, 45] on p "Get a Quote" at bounding box center [1472, 45] width 62 height 16
select select "Water"
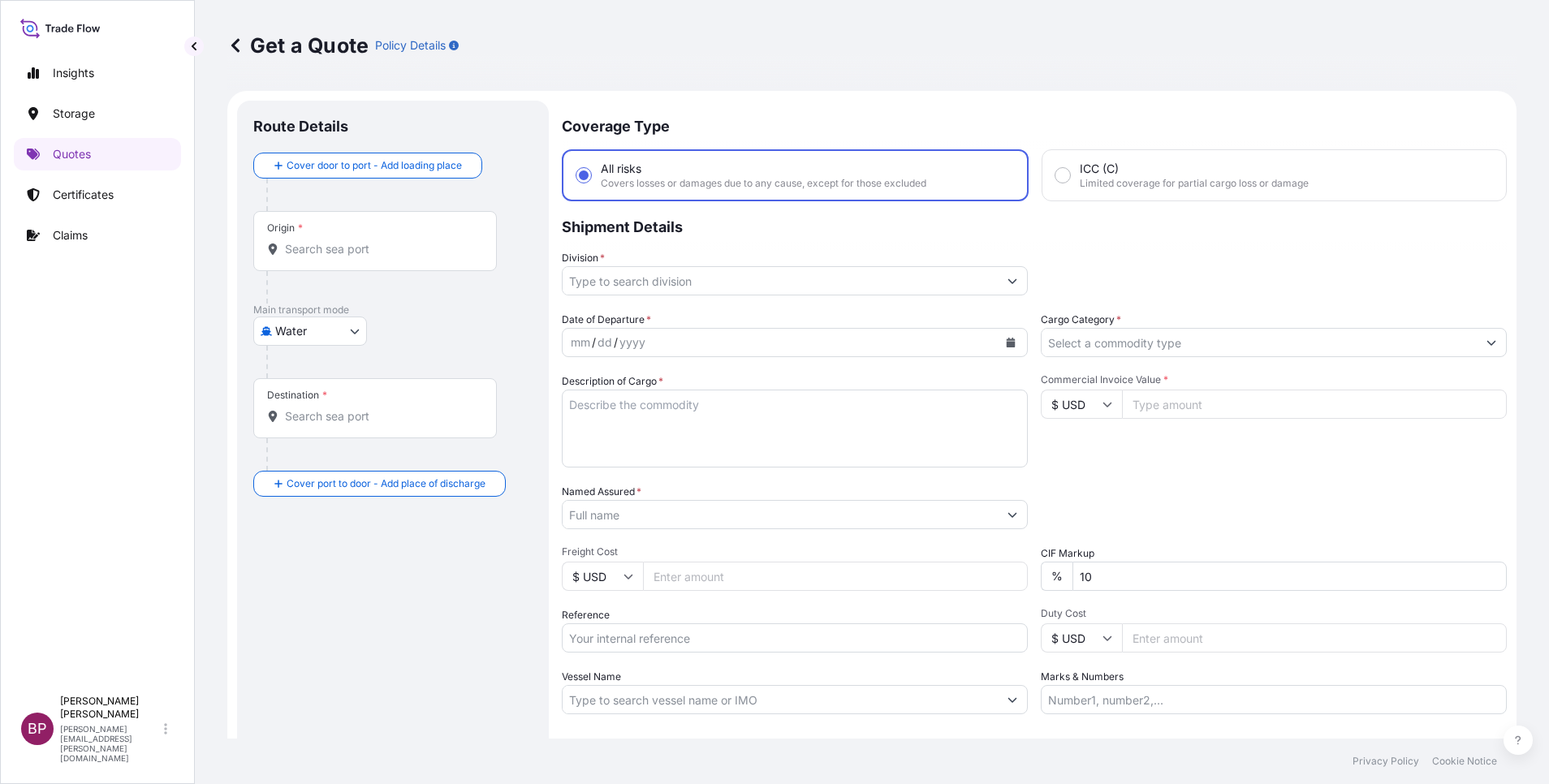
scroll to position [26, 0]
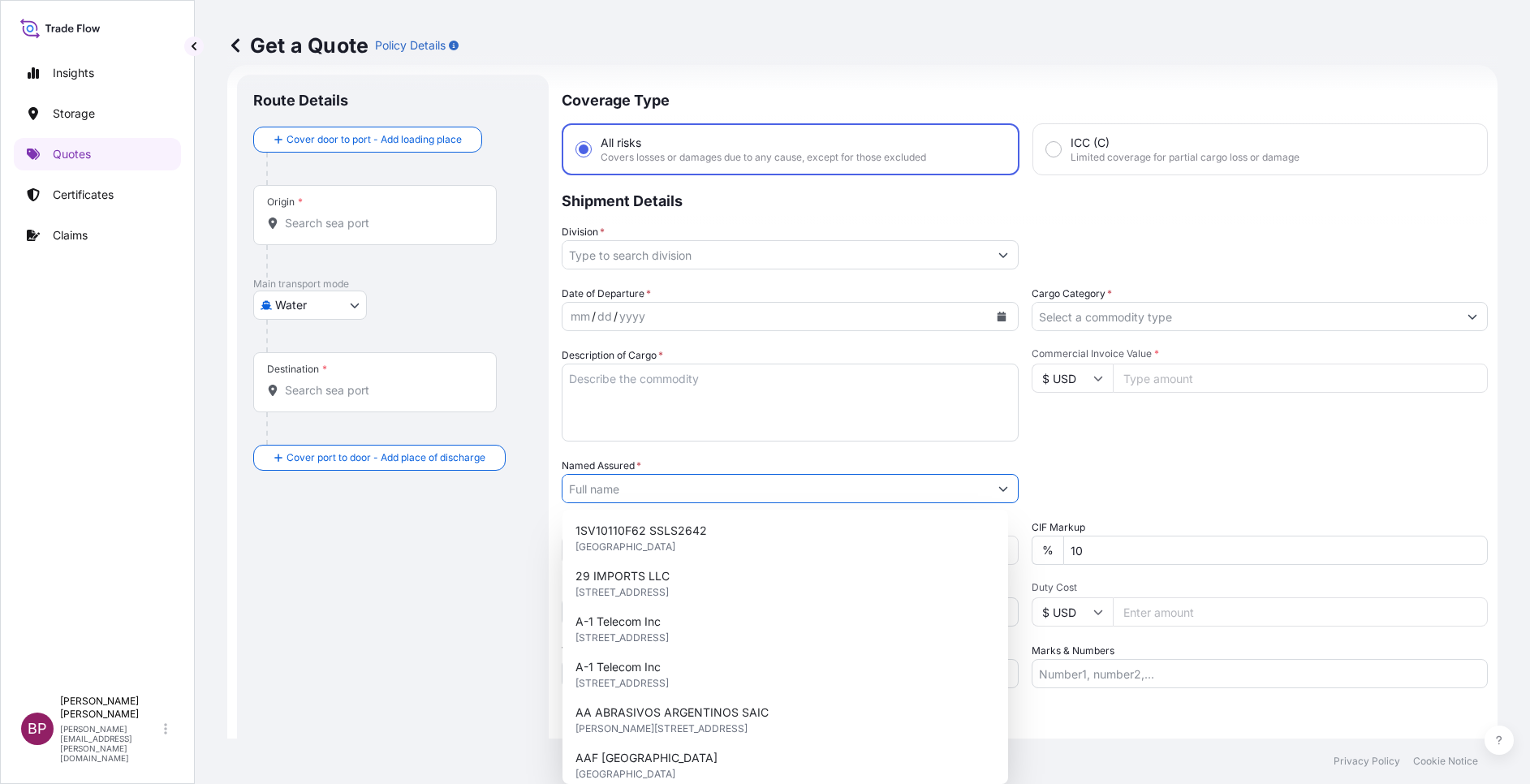
click at [684, 489] on input "Named Assured *" at bounding box center [775, 488] width 426 height 29
paste input "DALLAH TRANE MANUFACTURING"
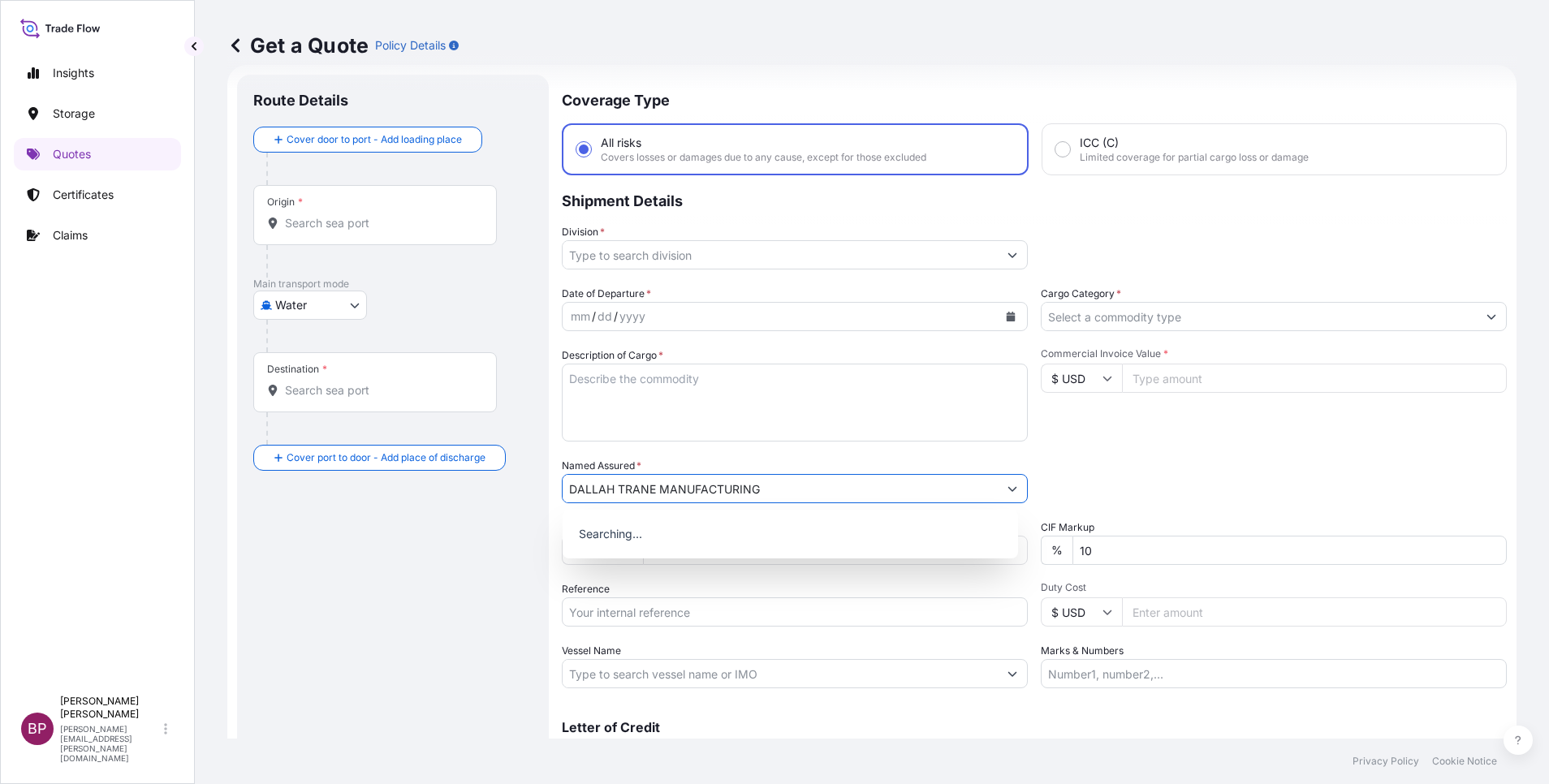
type input "DALLAH TRANE MANUFACTURING"
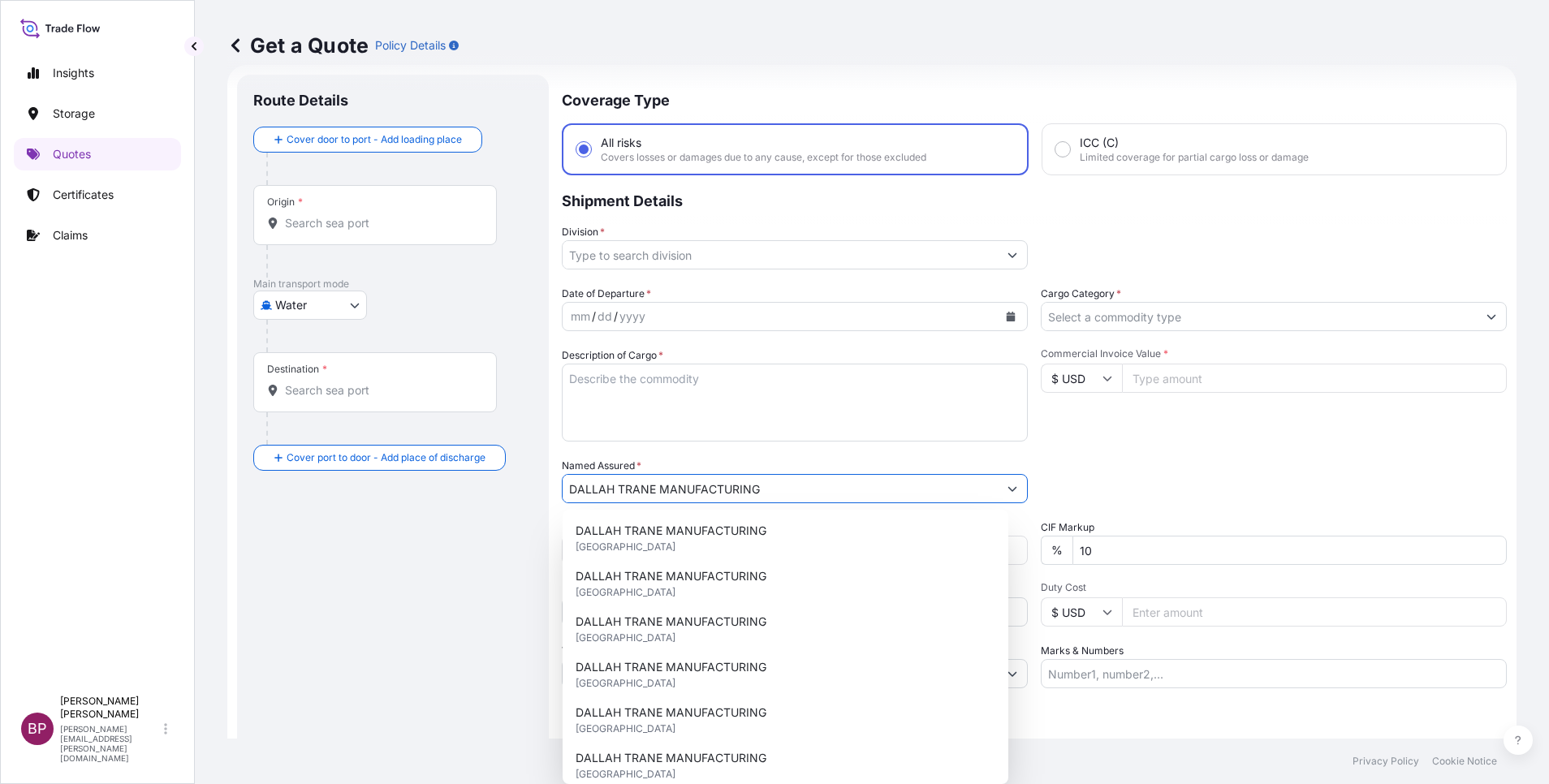
click at [1171, 315] on input "Cargo Category *" at bounding box center [1259, 316] width 435 height 29
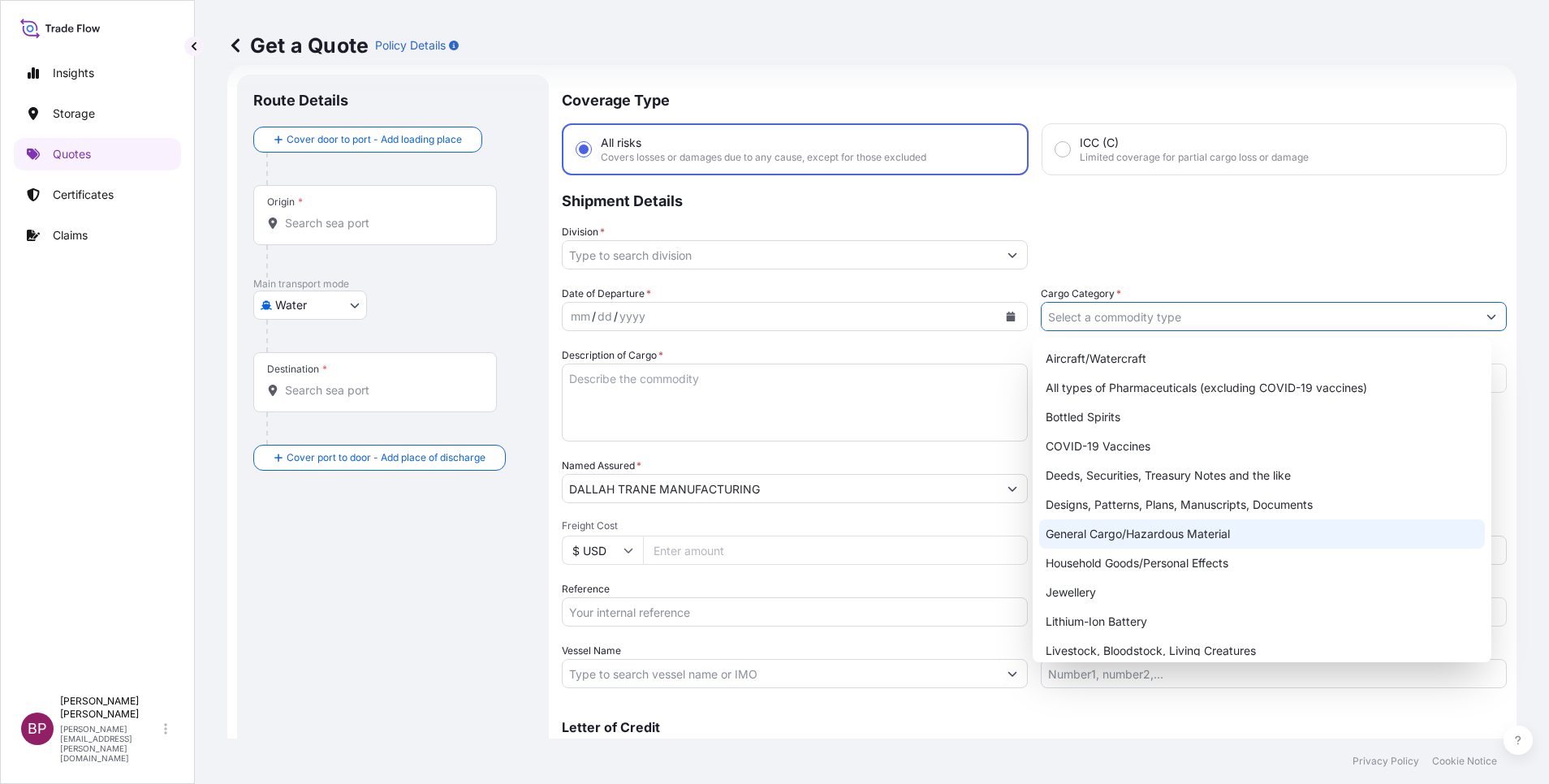
click at [1135, 531] on div "General Cargo/Hazardous Material" at bounding box center [1262, 534] width 446 height 29
type input "General Cargo/Hazardous Material"
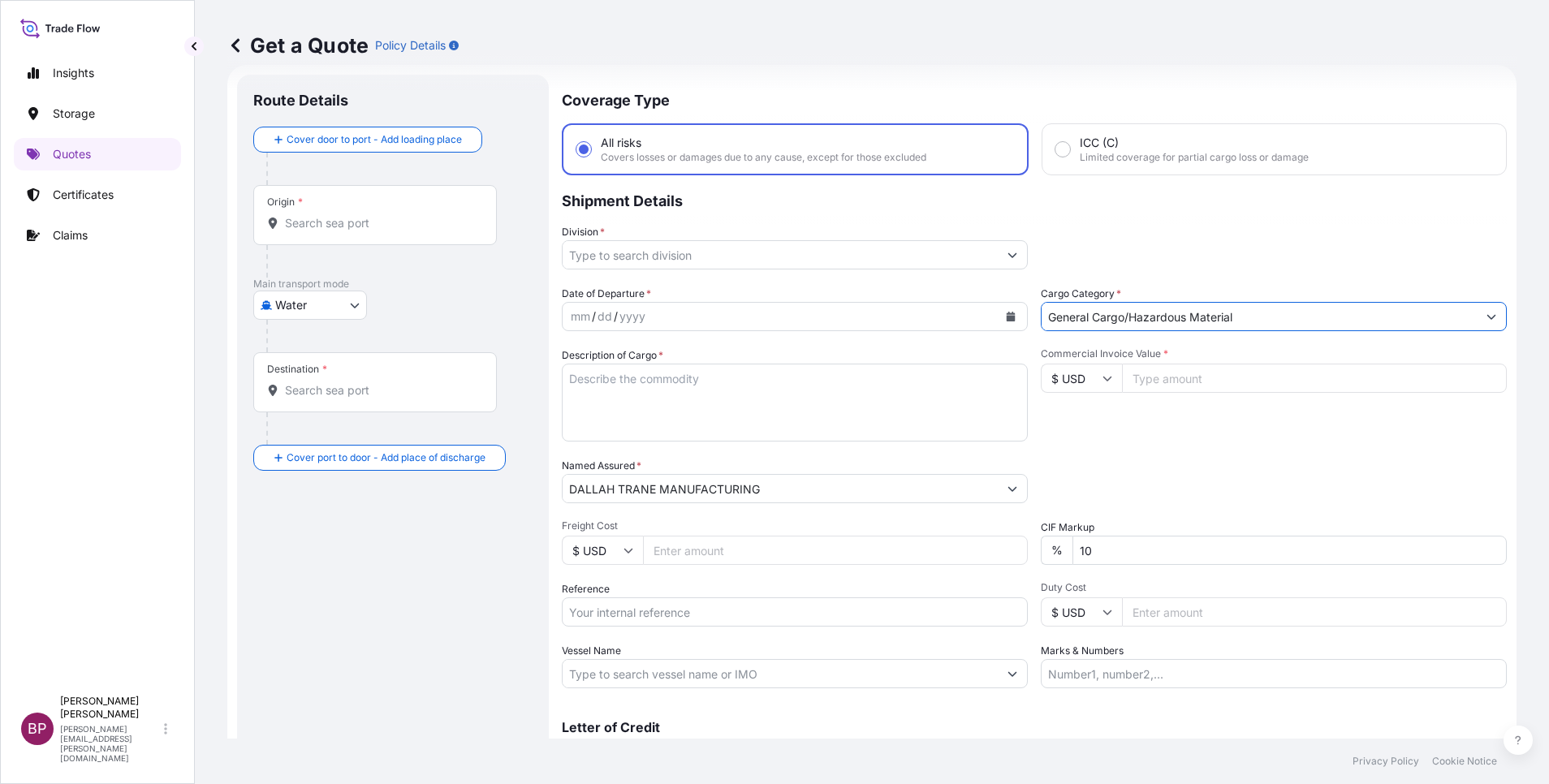
click at [1164, 374] on input "Commercial Invoice Value *" at bounding box center [1315, 377] width 385 height 29
paste input "19313.80"
type input "19313.80"
drag, startPoint x: 1088, startPoint y: 558, endPoint x: 1000, endPoint y: 521, distance: 95.5
click at [1000, 521] on div "Date of Departure * mm / dd / yyyy Cargo Category * General Cargo/Hazardous Mat…" at bounding box center [1034, 486] width 945 height 402
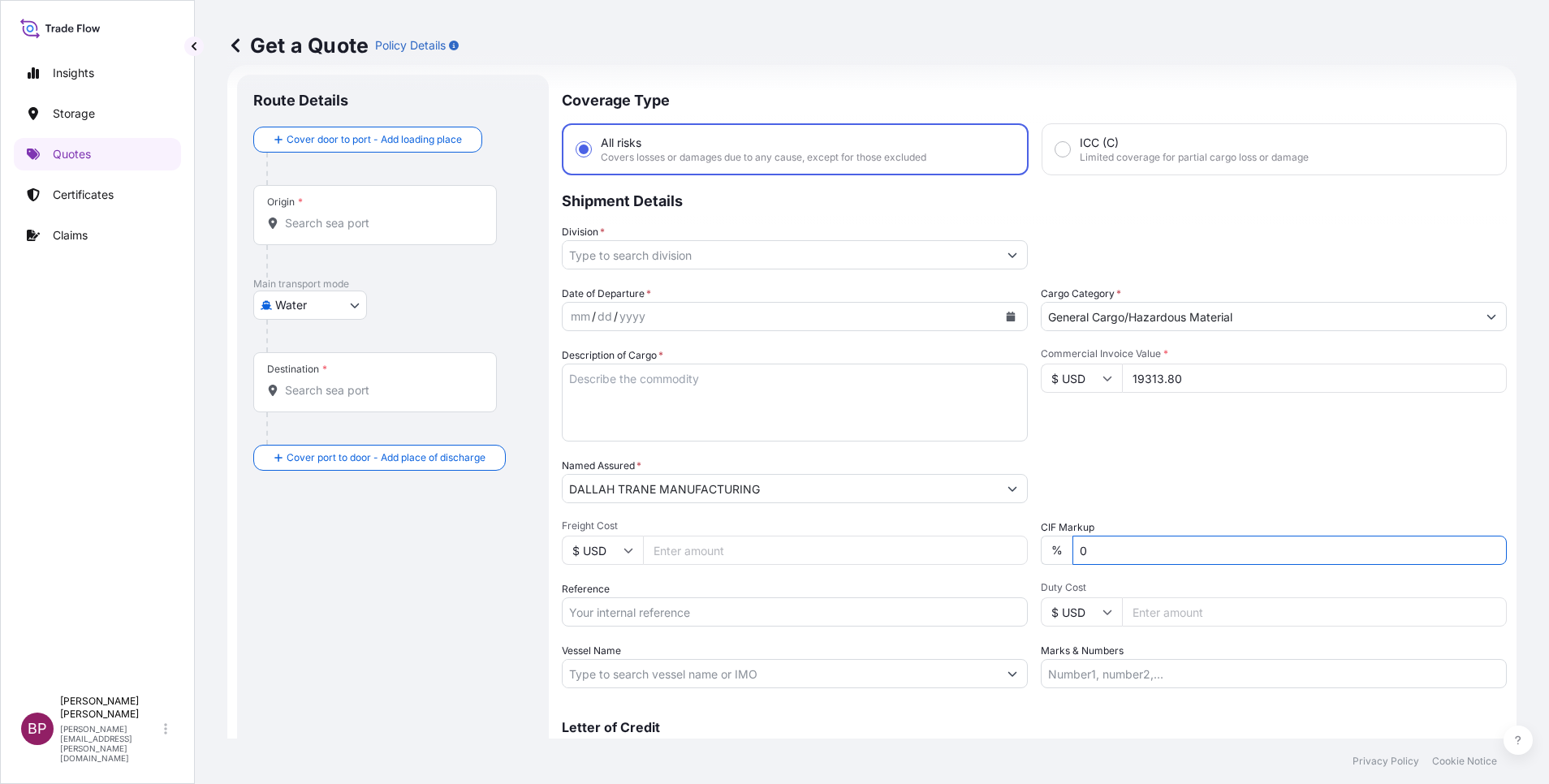
type input "0"
click at [1177, 470] on div "Packing Category Type to search a container mode Please select a primary mode o…" at bounding box center [1273, 481] width 466 height 46
drag, startPoint x: 763, startPoint y: 403, endPoint x: 784, endPoint y: 400, distance: 21.2
click at [768, 402] on textarea "Description of Cargo *" at bounding box center [794, 402] width 466 height 78
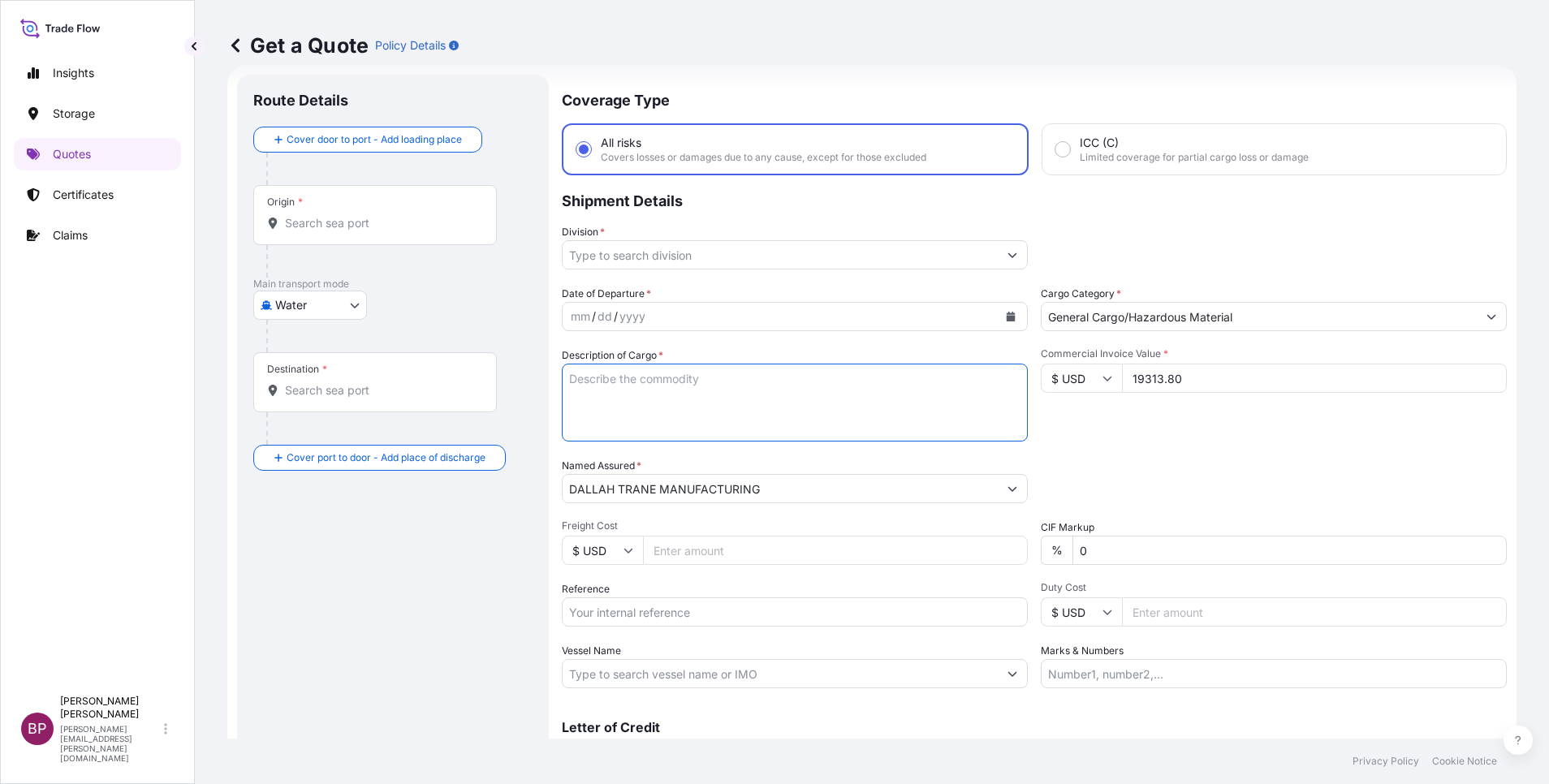
paste textarea "INDUSTRIALFANS"
type textarea "INDUSTRIALFANS"
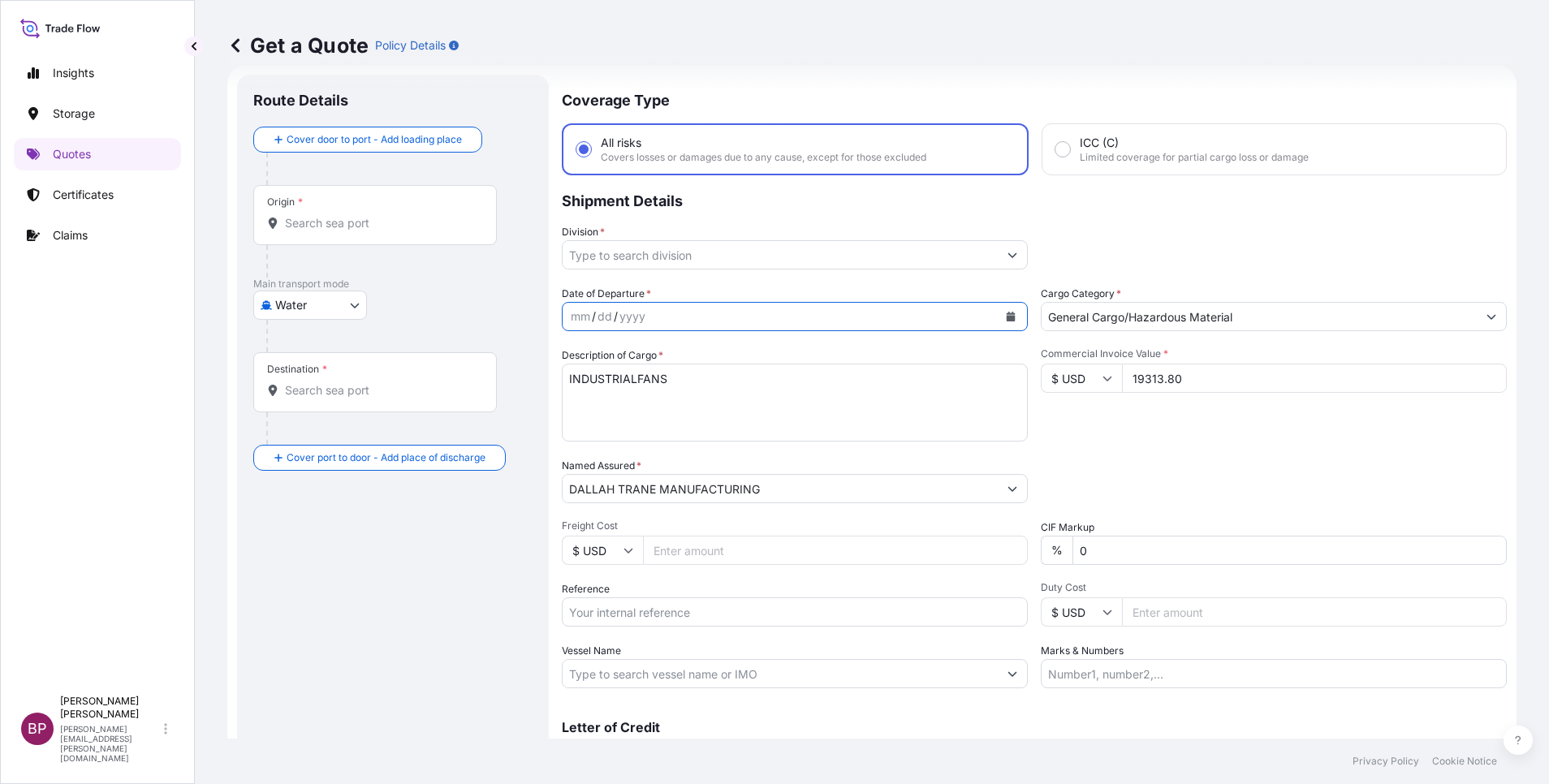
click at [1006, 318] on icon "Calendar" at bounding box center [1010, 317] width 9 height 9
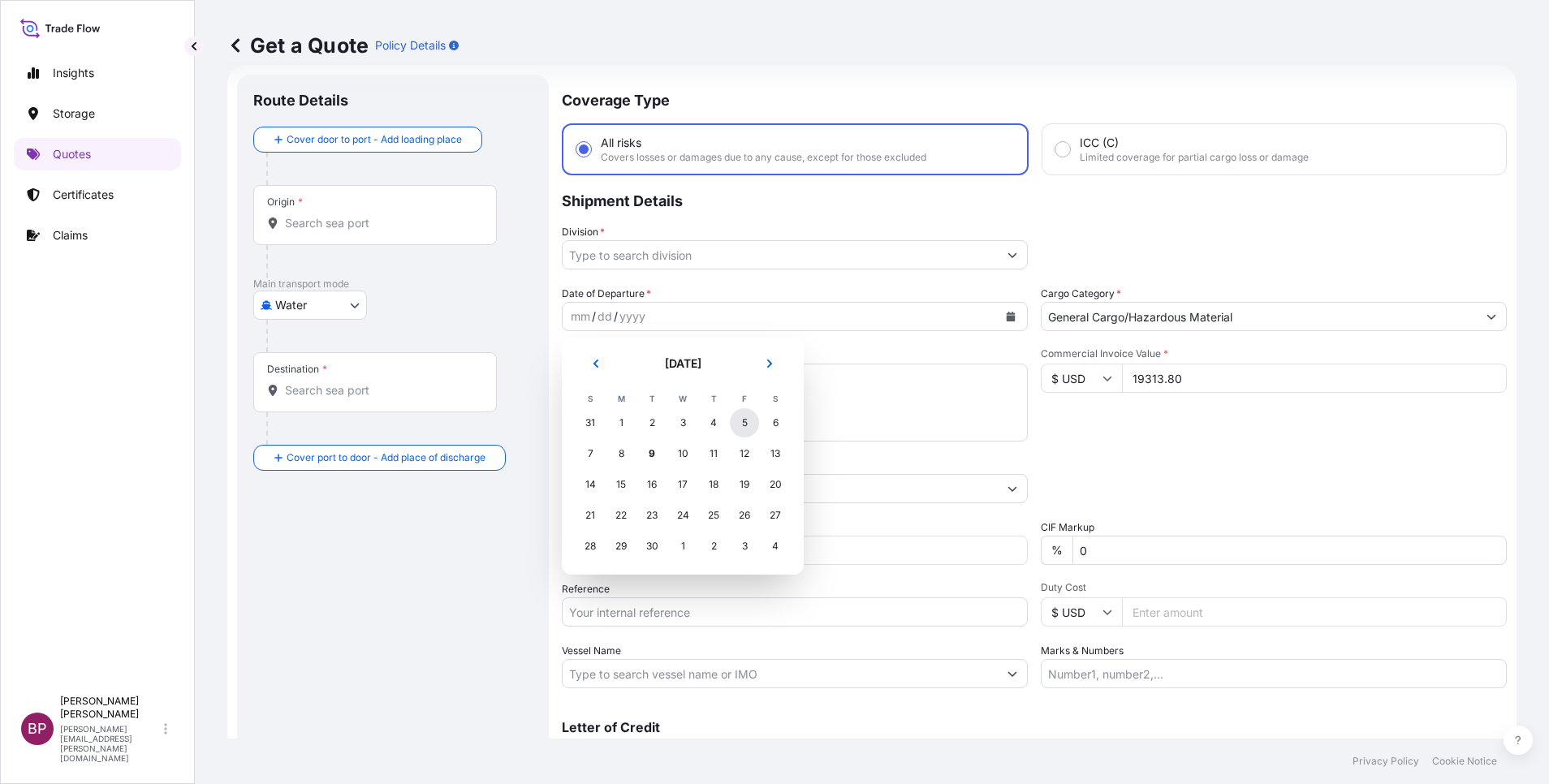
click at [741, 423] on div "5" at bounding box center [744, 422] width 29 height 29
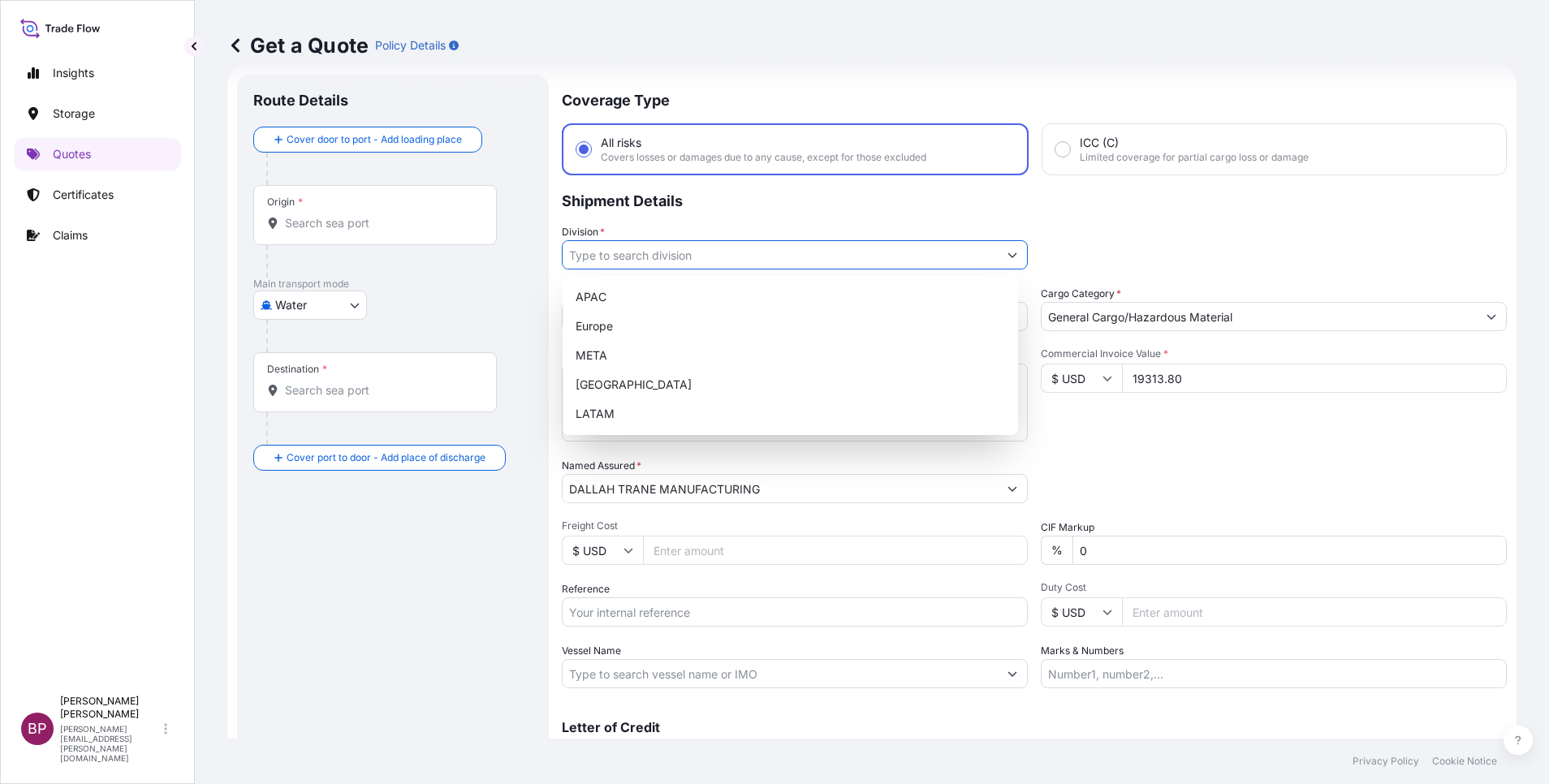
click at [998, 260] on button "Show suggestions" at bounding box center [1012, 254] width 29 height 29
click at [648, 350] on div "META" at bounding box center [790, 355] width 442 height 29
type input "META"
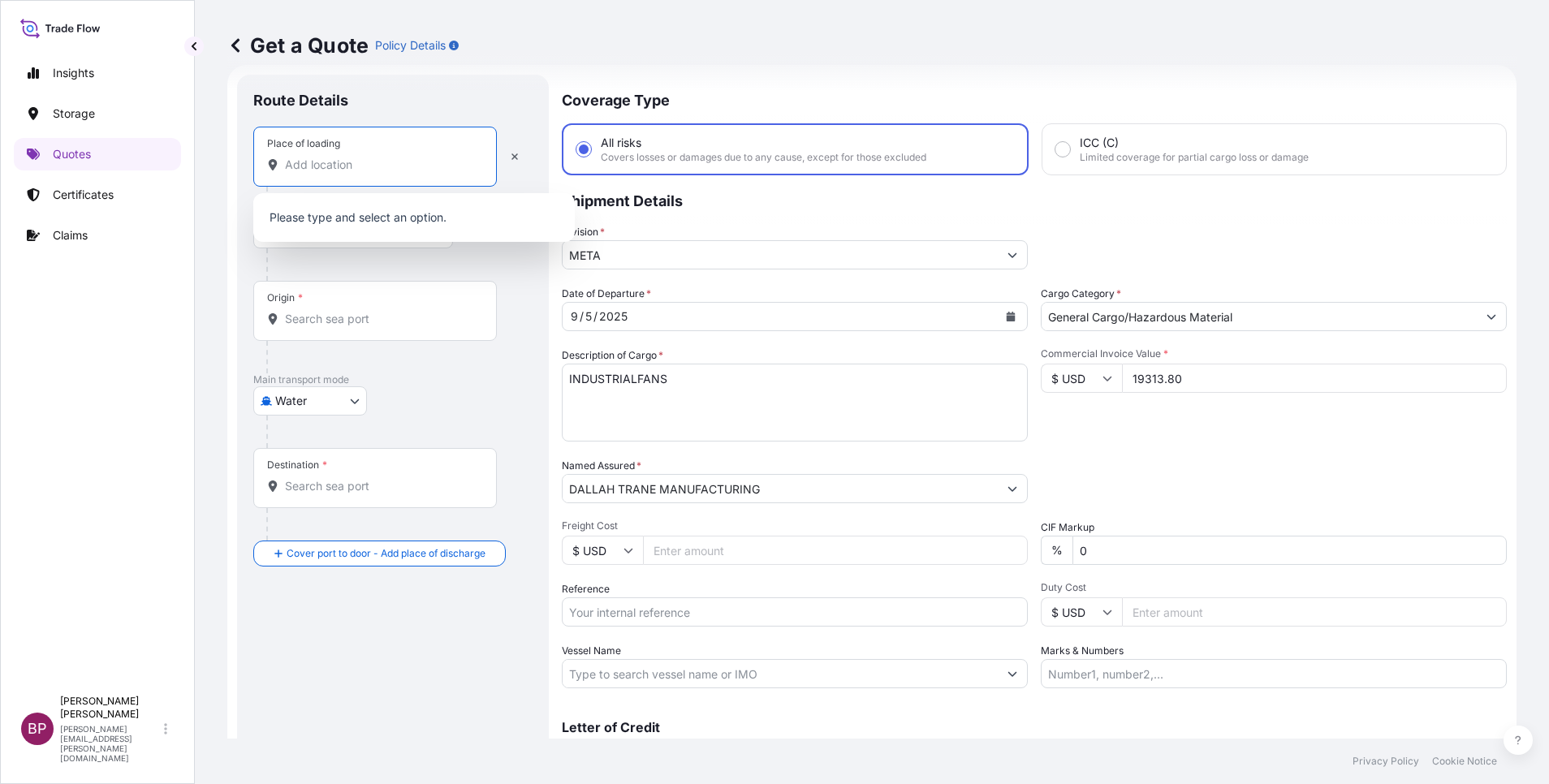
click at [353, 164] on input "Place of loading" at bounding box center [380, 164] width 192 height 16
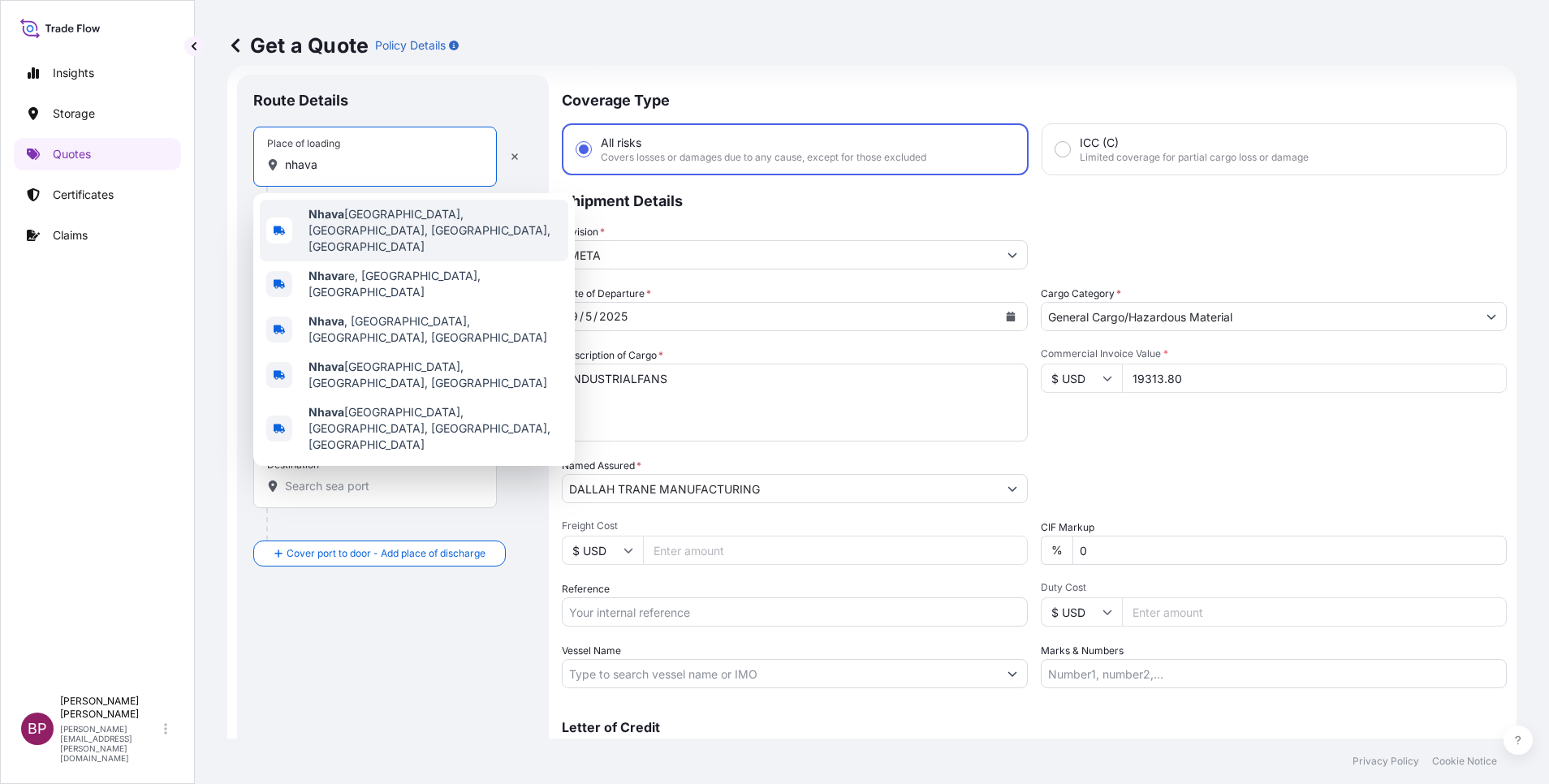
click at [360, 225] on span "[GEOGRAPHIC_DATA], [GEOGRAPHIC_DATA], [GEOGRAPHIC_DATA], [GEOGRAPHIC_DATA]" at bounding box center [434, 229] width 253 height 48
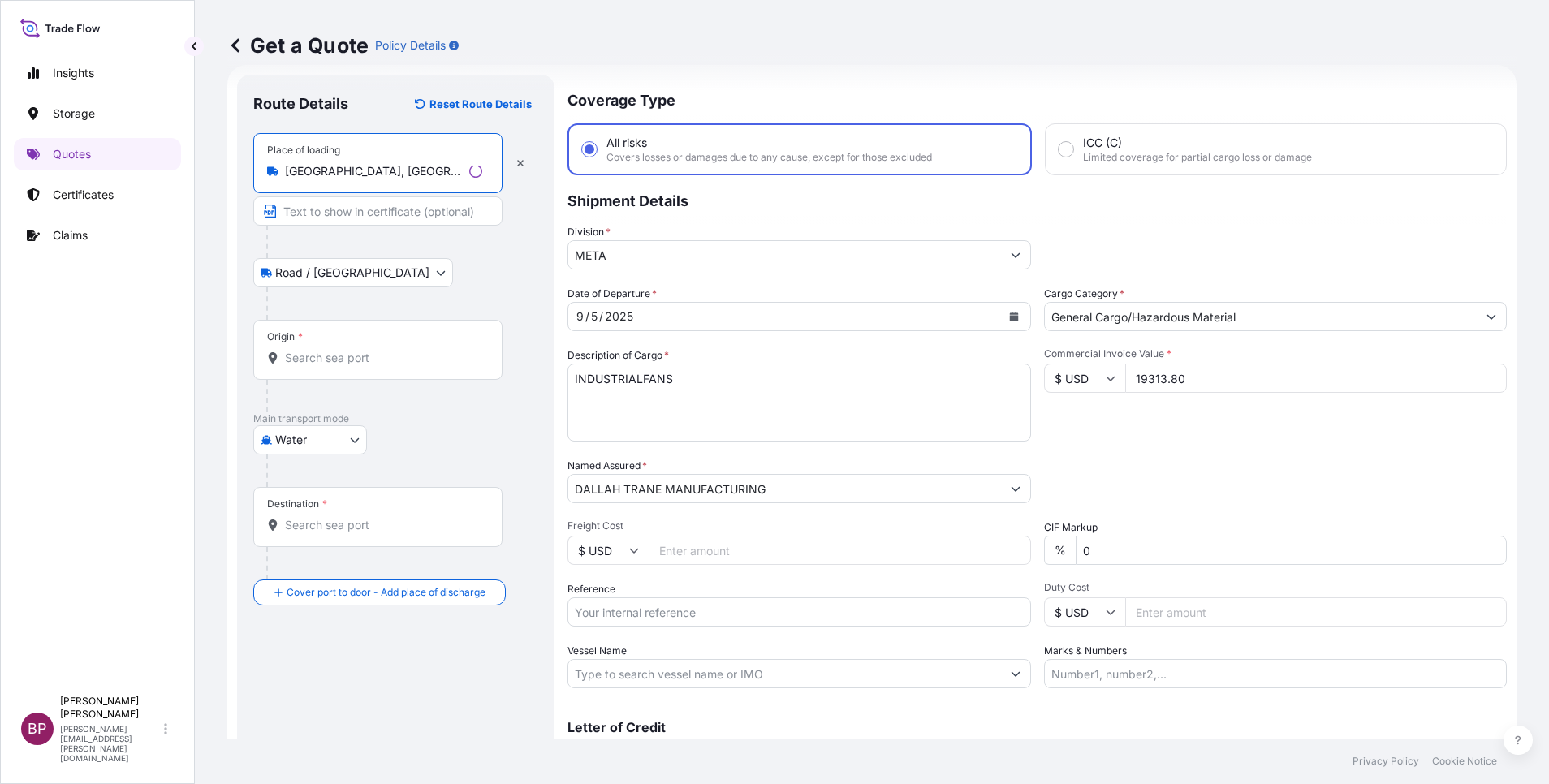
type input "[GEOGRAPHIC_DATA], [GEOGRAPHIC_DATA], [GEOGRAPHIC_DATA], [GEOGRAPHIC_DATA]"
click at [343, 354] on input "Origin *" at bounding box center [383, 357] width 197 height 16
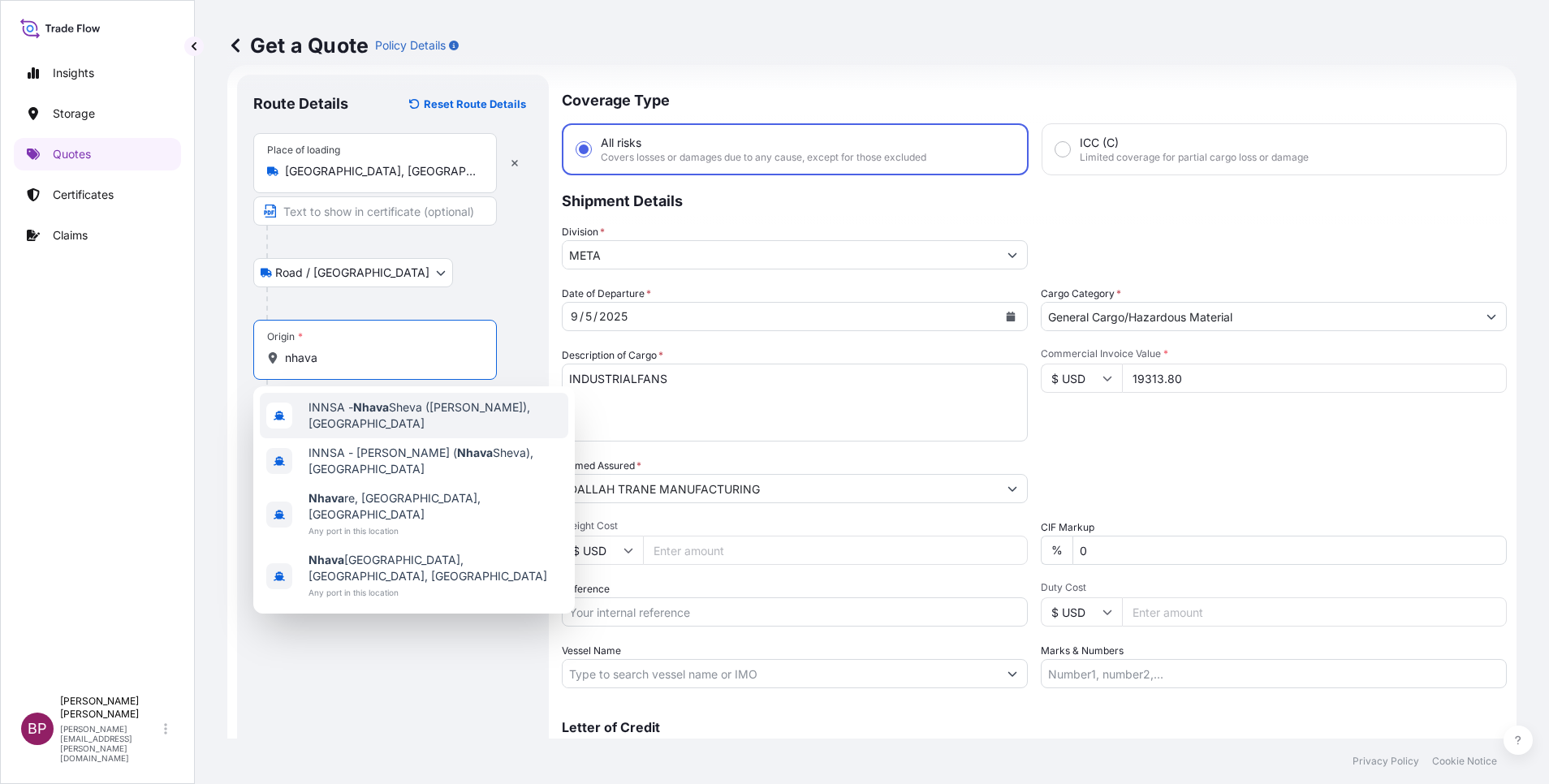
click at [425, 418] on span "INNSA - [GEOGRAPHIC_DATA] ([PERSON_NAME]), [GEOGRAPHIC_DATA]" at bounding box center [434, 415] width 253 height 32
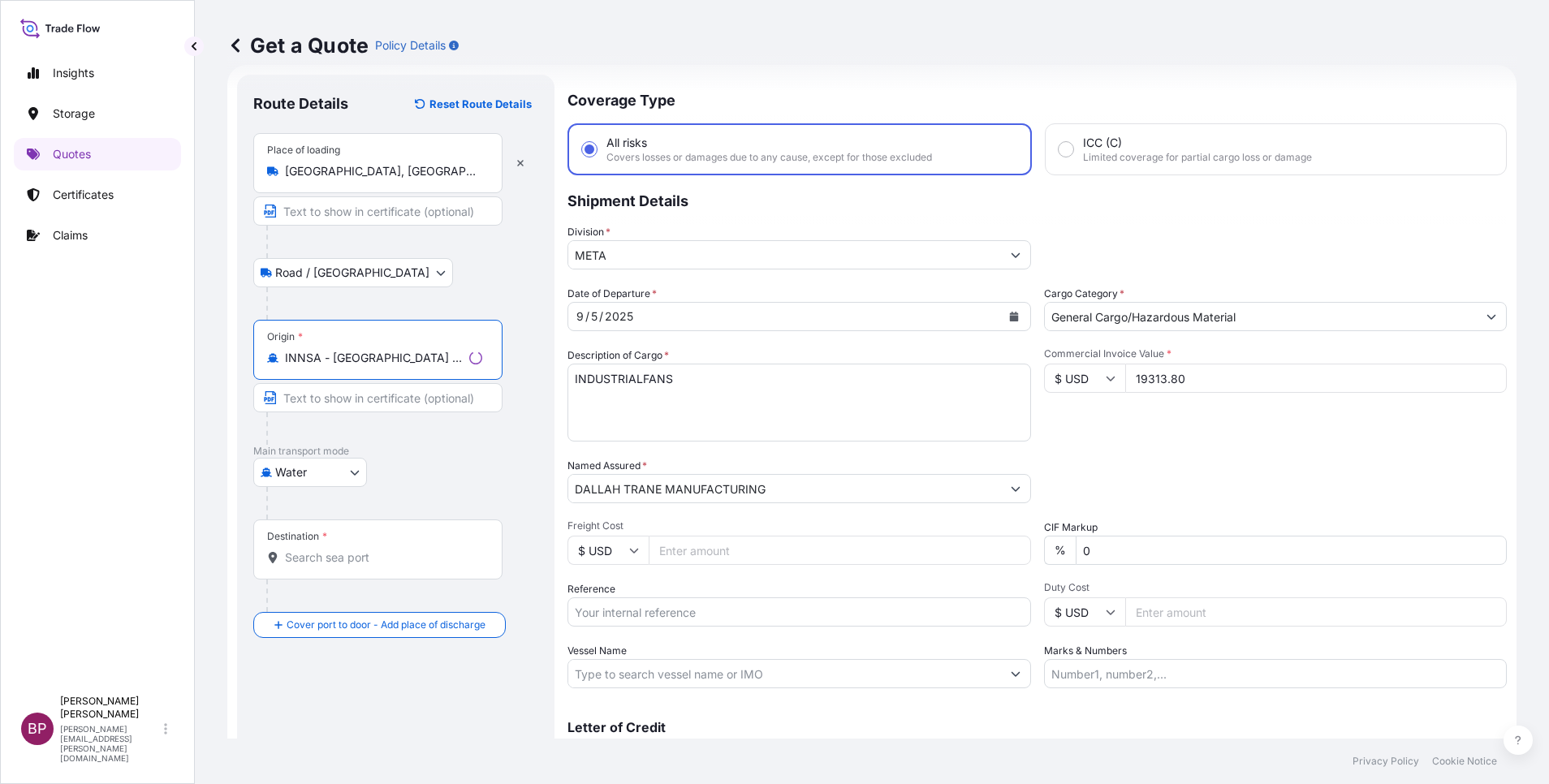
type input "INNSA - [GEOGRAPHIC_DATA] ([PERSON_NAME]), [GEOGRAPHIC_DATA]"
click at [386, 561] on input "Destination *" at bounding box center [383, 556] width 197 height 16
paste input "NHAVA SHIVA"
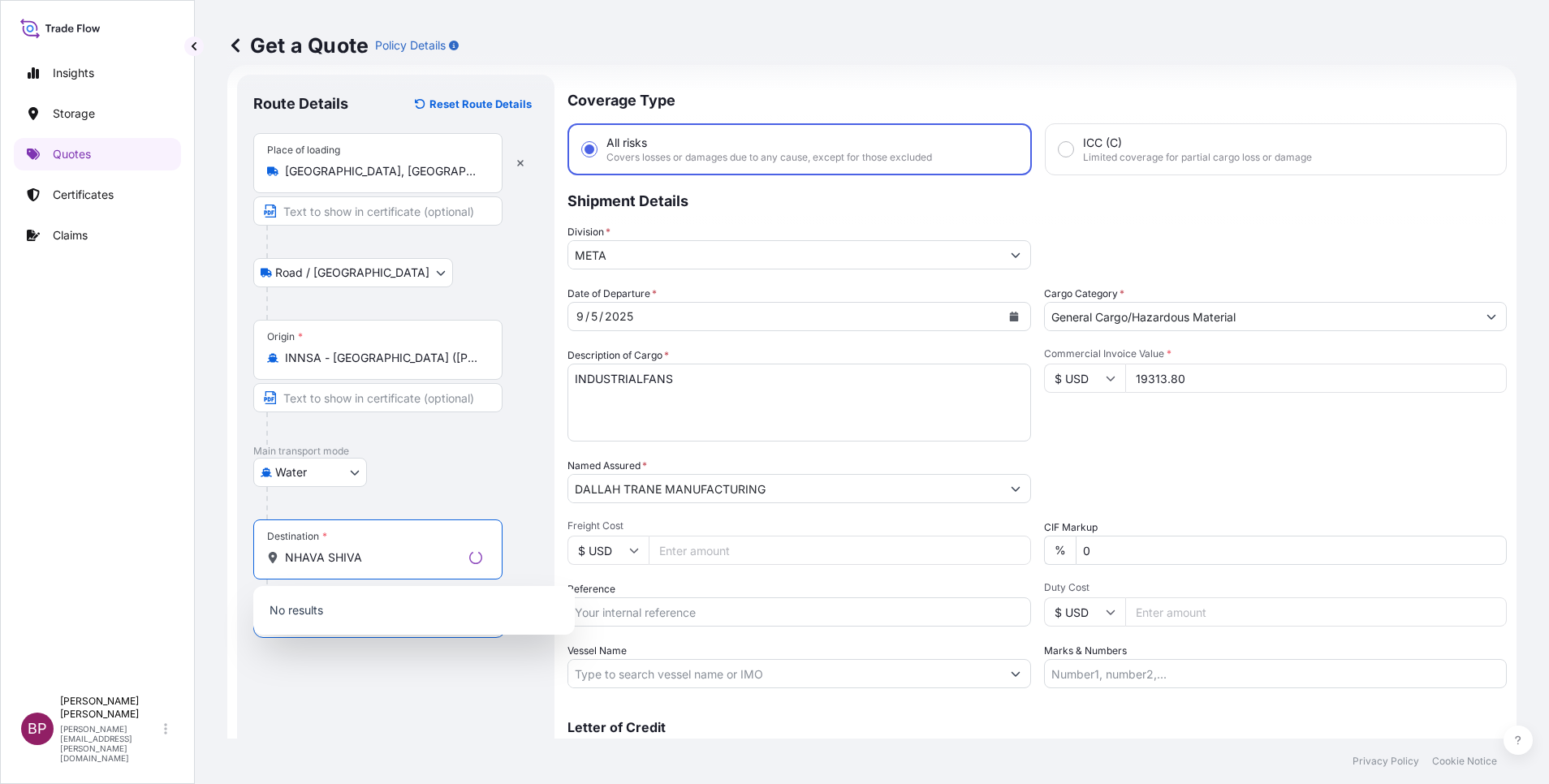
drag, startPoint x: 389, startPoint y: 555, endPoint x: 0, endPoint y: 501, distance: 392.7
click at [6, 509] on div "Insights Storage Quotes Certificates Claims BP [PERSON_NAME] Kurian [EMAIL_ADDR…" at bounding box center [774, 392] width 1549 height 784
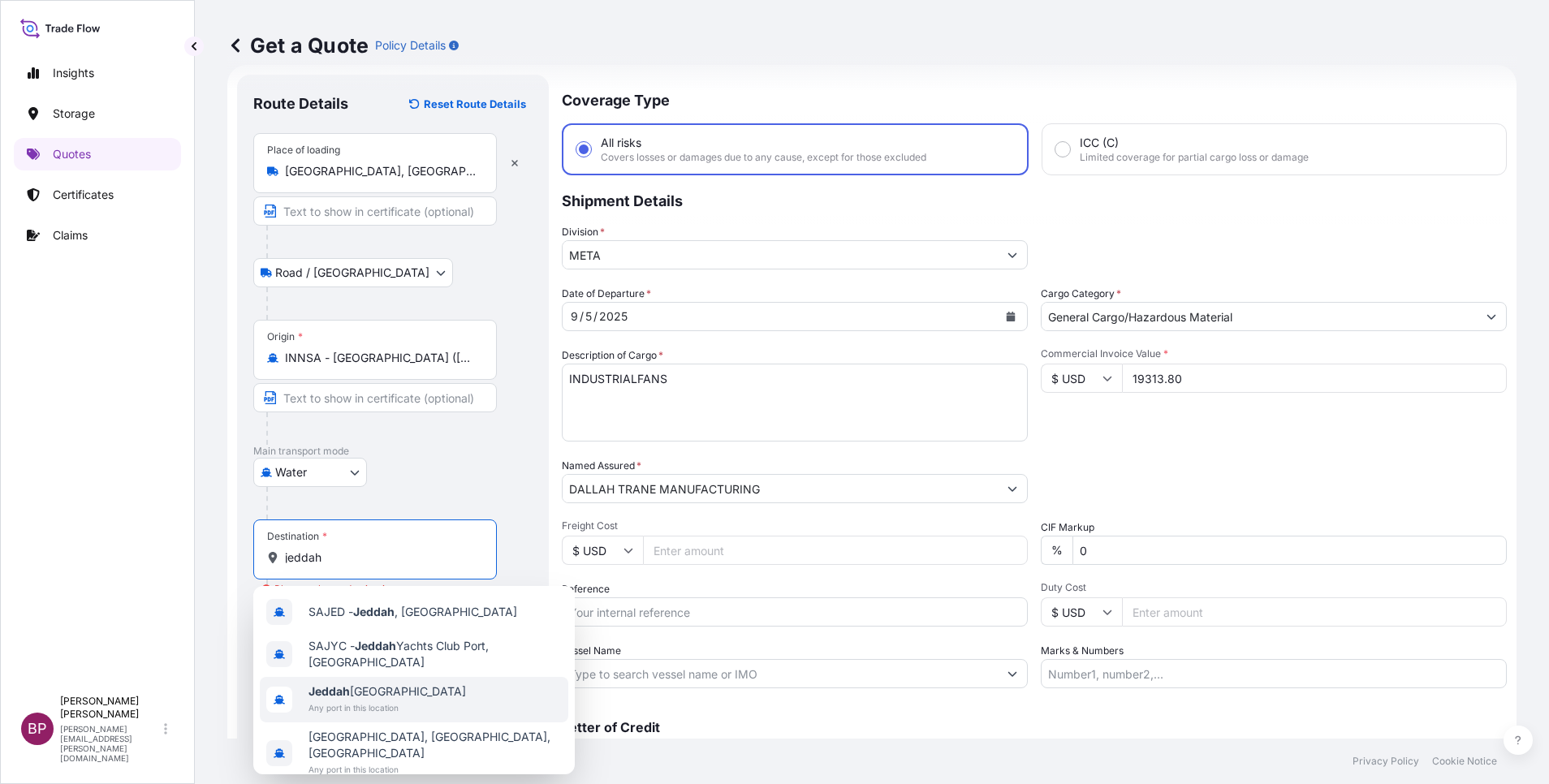
click at [374, 686] on span "Jeddah [GEOGRAPHIC_DATA]" at bounding box center [387, 691] width 157 height 16
type input "Jeddah [GEOGRAPHIC_DATA]"
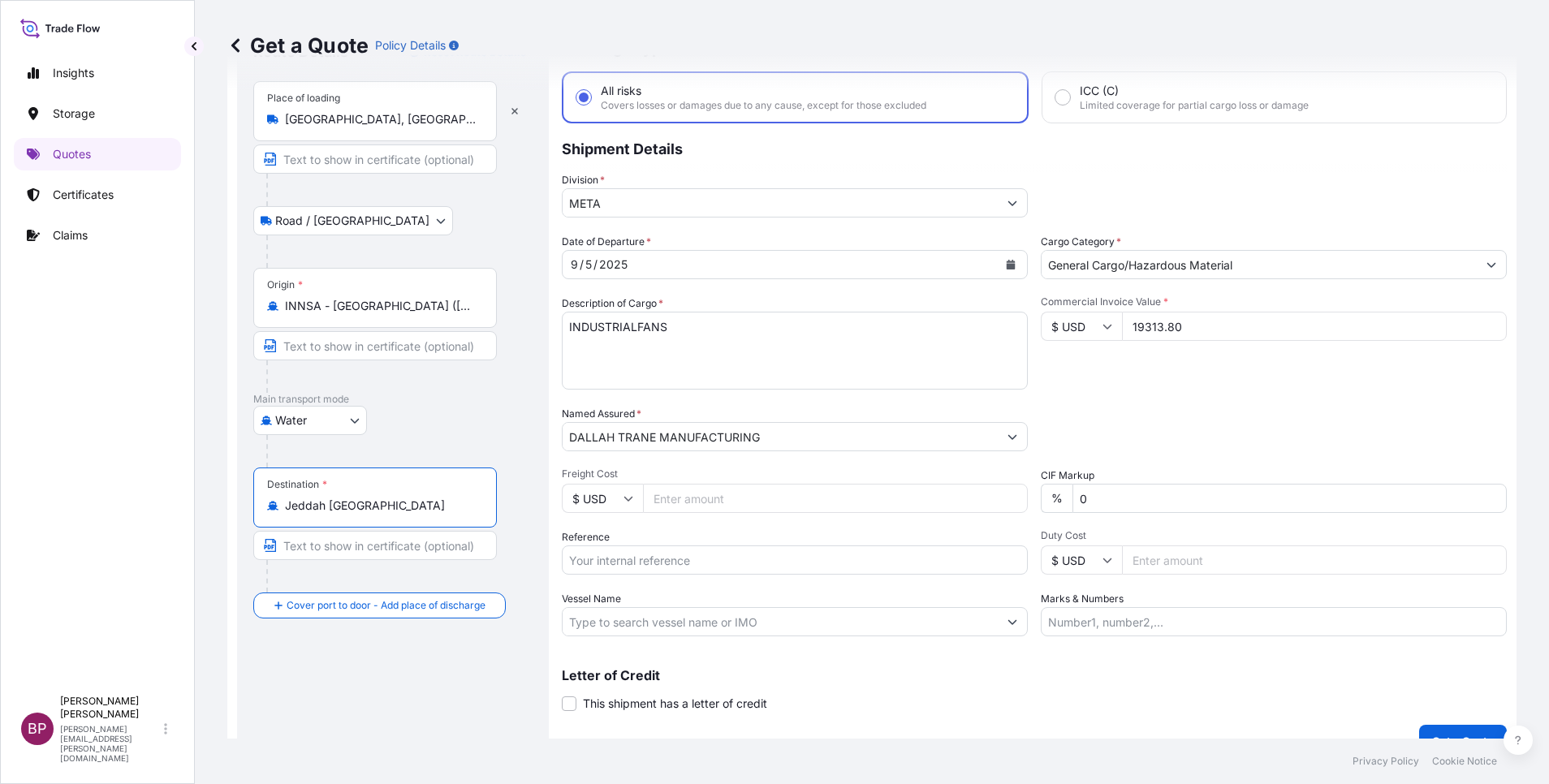
scroll to position [106, 0]
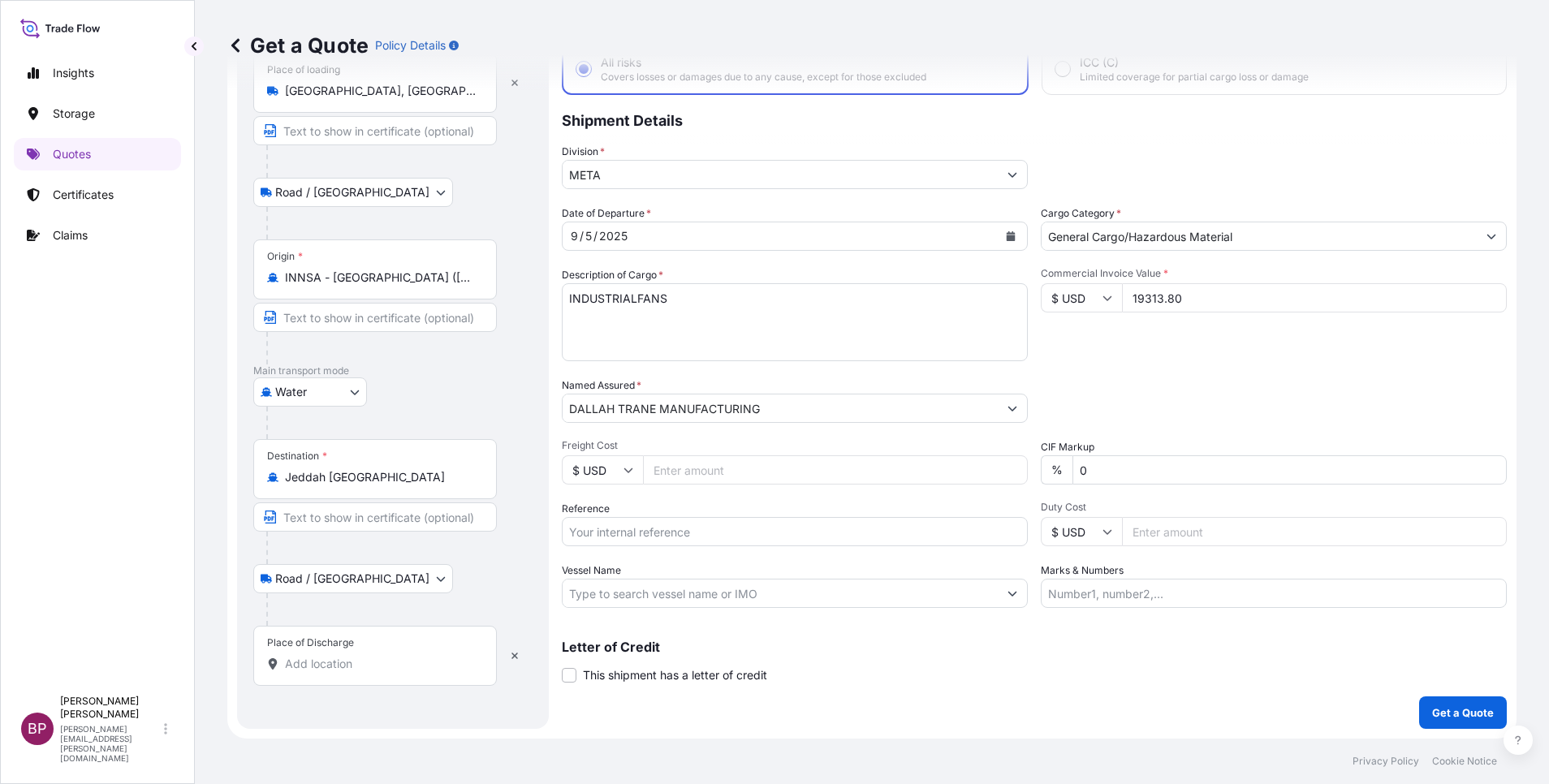
click at [363, 659] on input "Place of Discharge" at bounding box center [380, 664] width 192 height 16
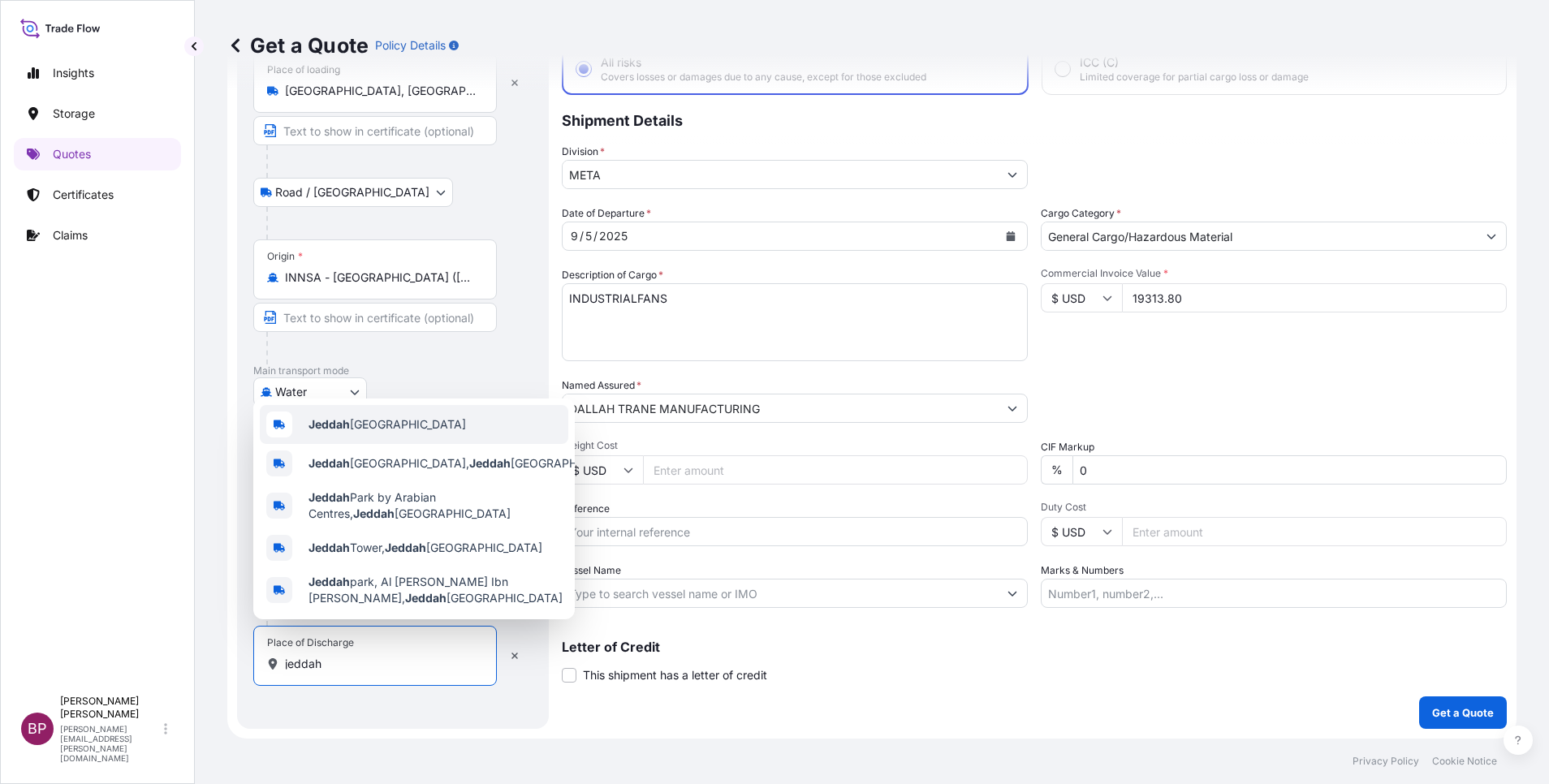
click at [422, 413] on div "Jeddah [GEOGRAPHIC_DATA]" at bounding box center [414, 424] width 308 height 39
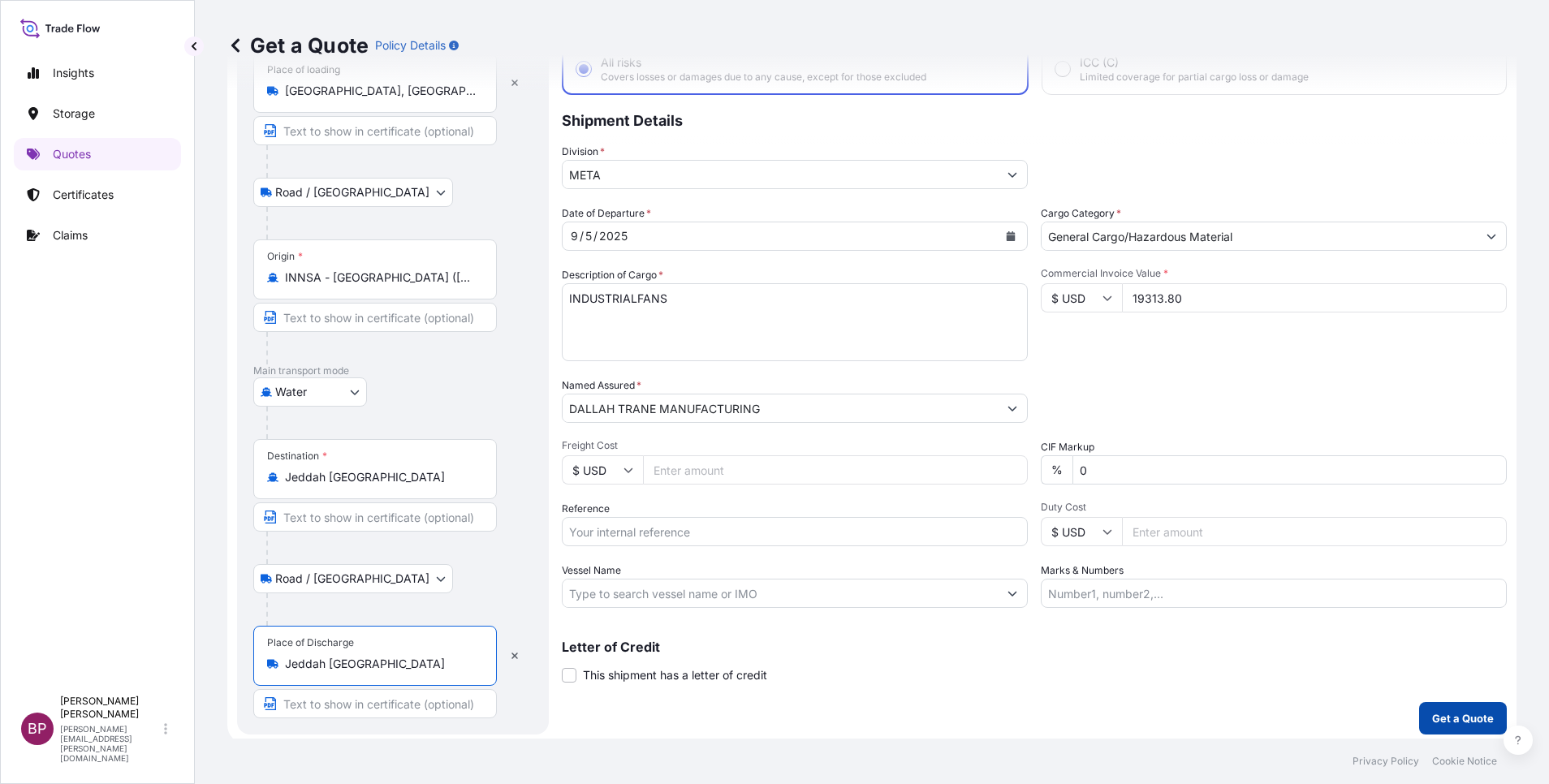
type input "Jeddah [GEOGRAPHIC_DATA]"
click at [1441, 711] on p "Get a Quote" at bounding box center [1463, 718] width 62 height 16
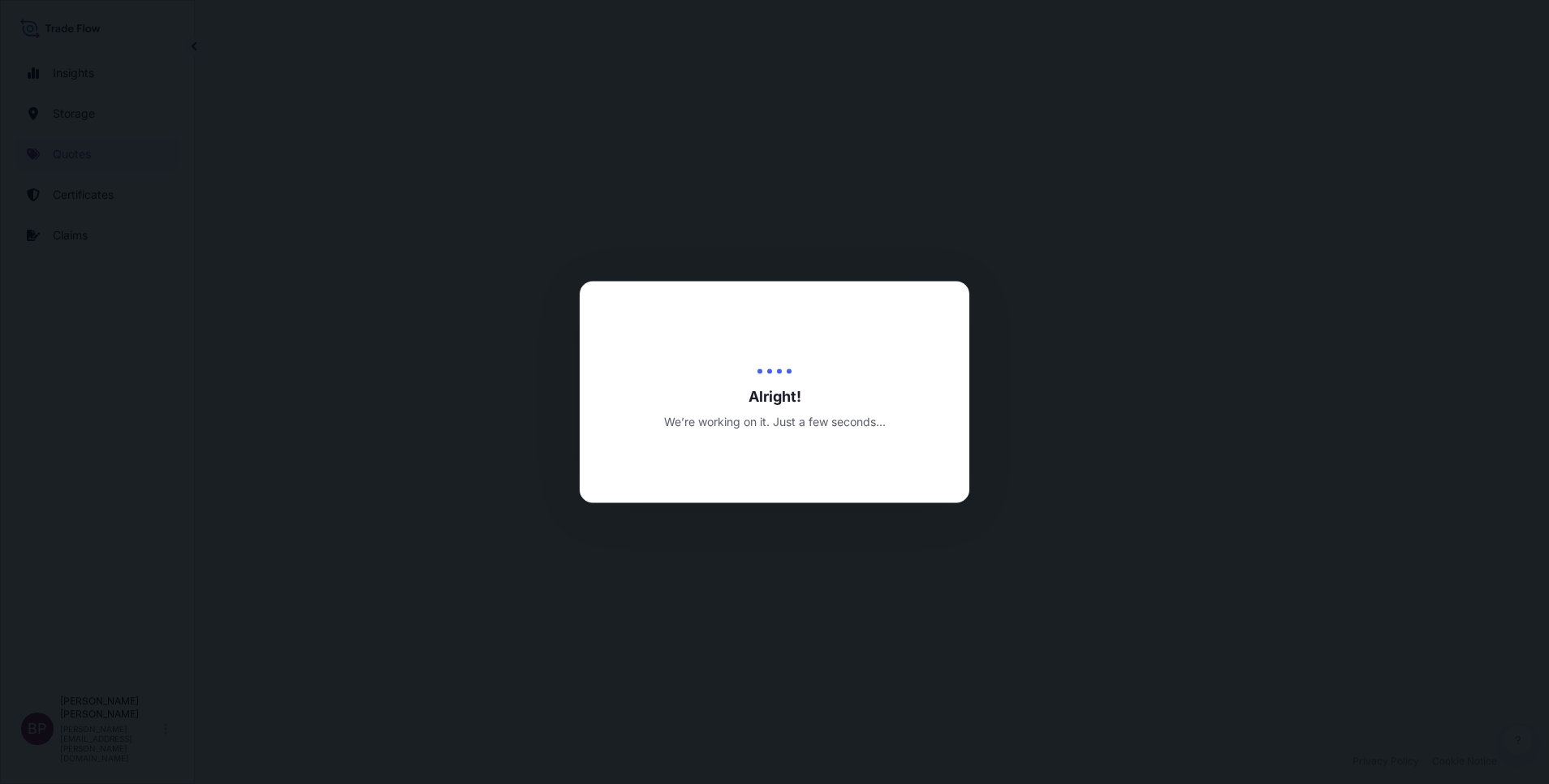
select select "Road / [GEOGRAPHIC_DATA]"
select select "Water"
select select "Road / [GEOGRAPHIC_DATA]"
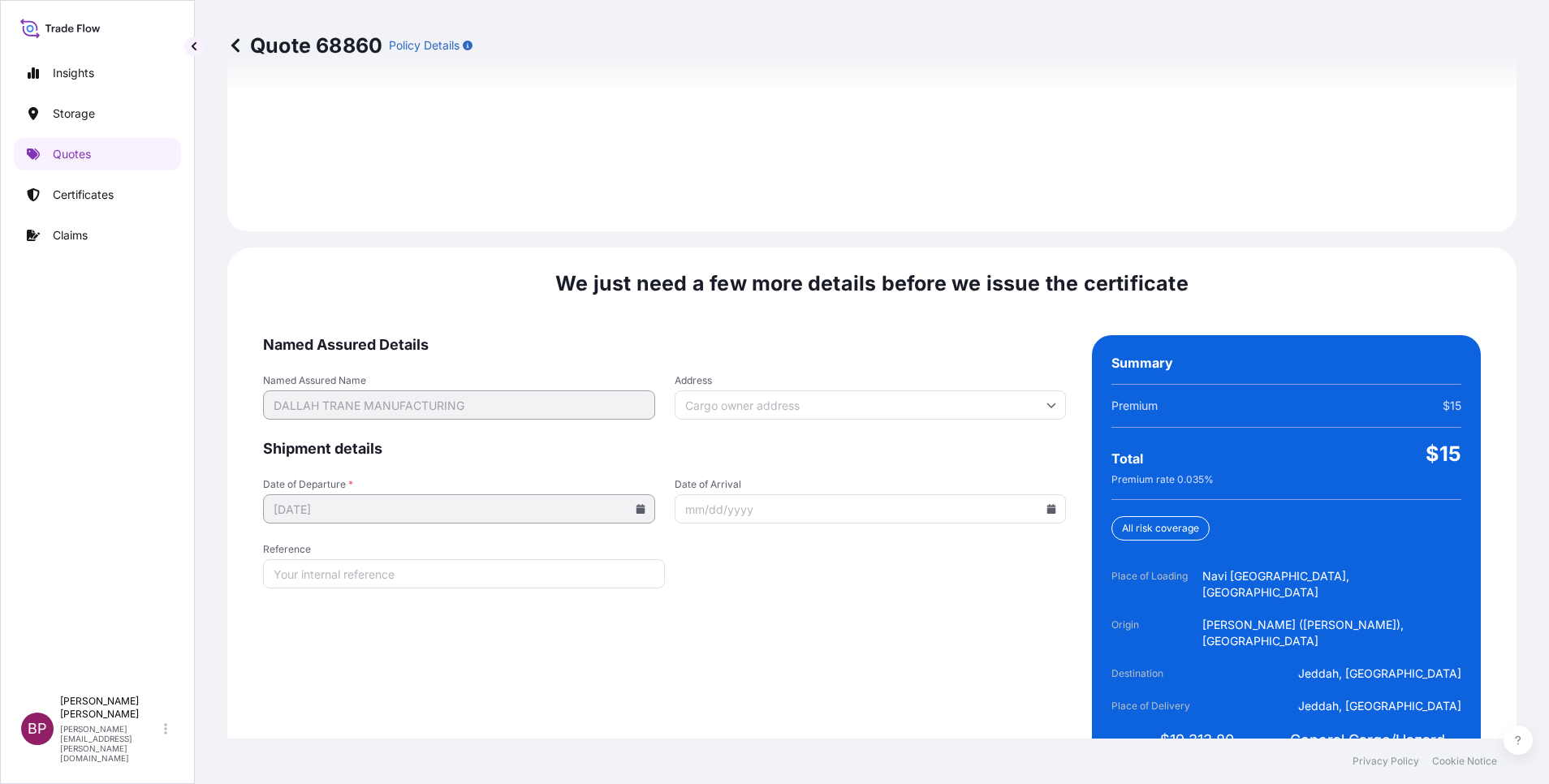
scroll to position [2405, 0]
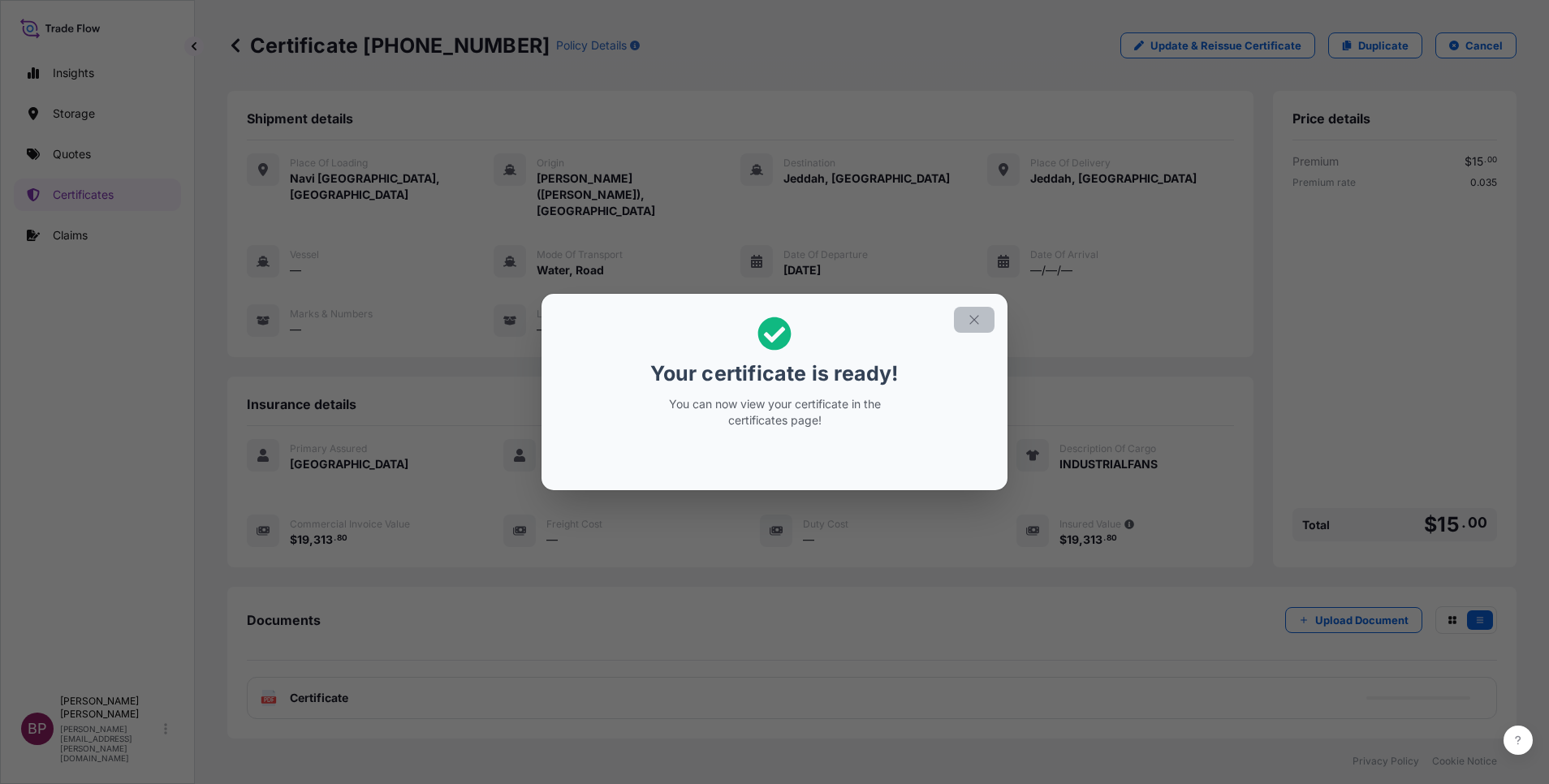
click at [970, 328] on button "button" at bounding box center [974, 319] width 41 height 26
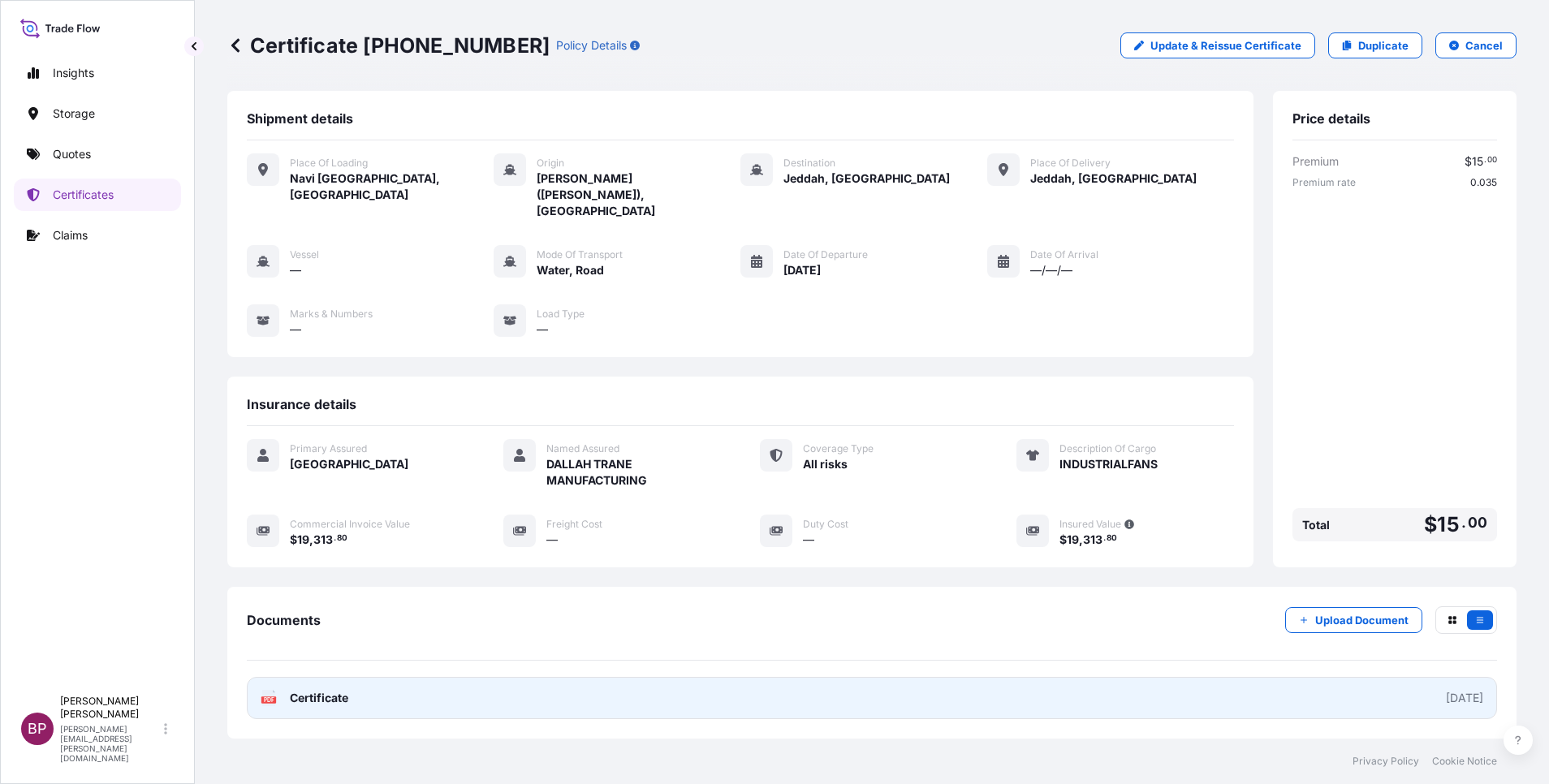
click at [304, 689] on span "Certificate" at bounding box center [320, 697] width 59 height 16
